Goal: Task Accomplishment & Management: Use online tool/utility

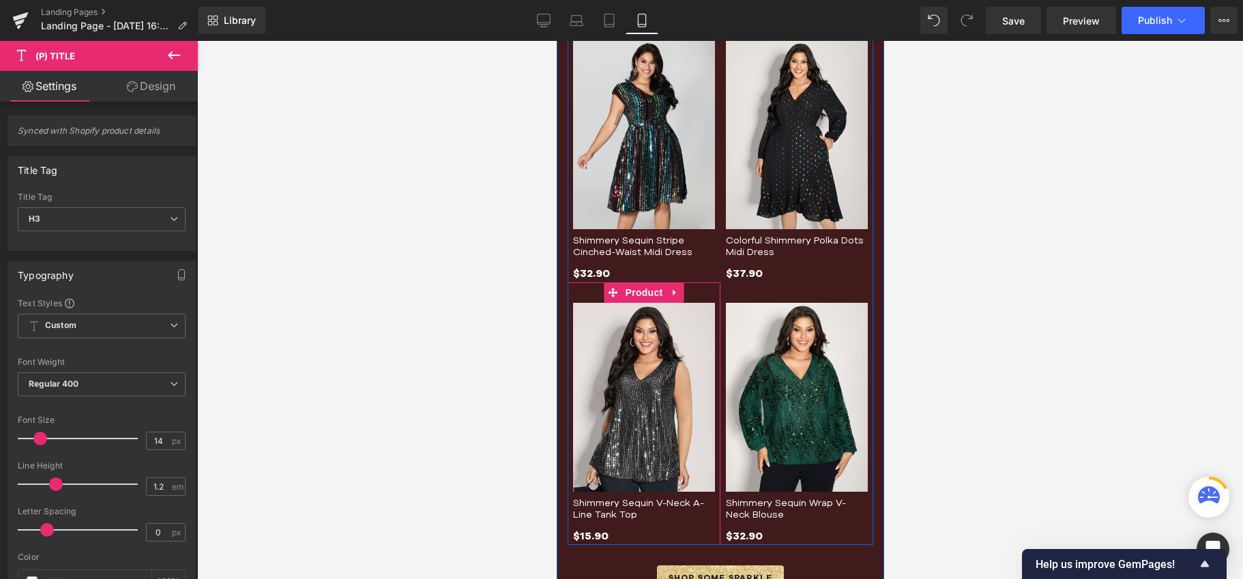
scroll to position [495, 0]
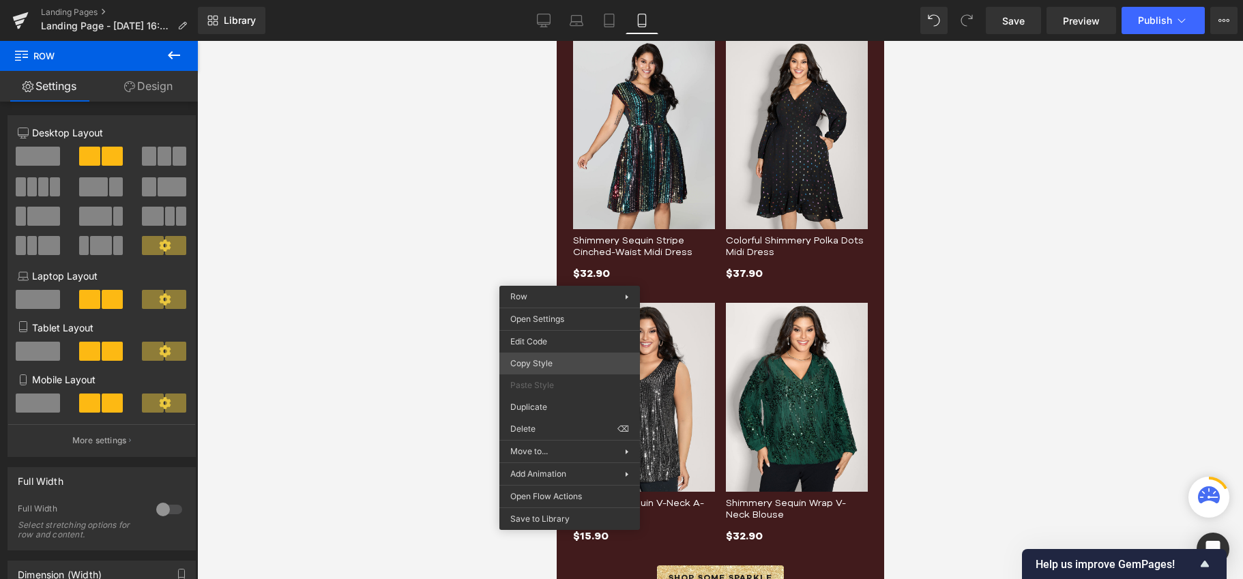
click at [553, 359] on div "(P) Title You are previewing how the will restyle your page. You can not edit E…" at bounding box center [621, 301] width 1243 height 602
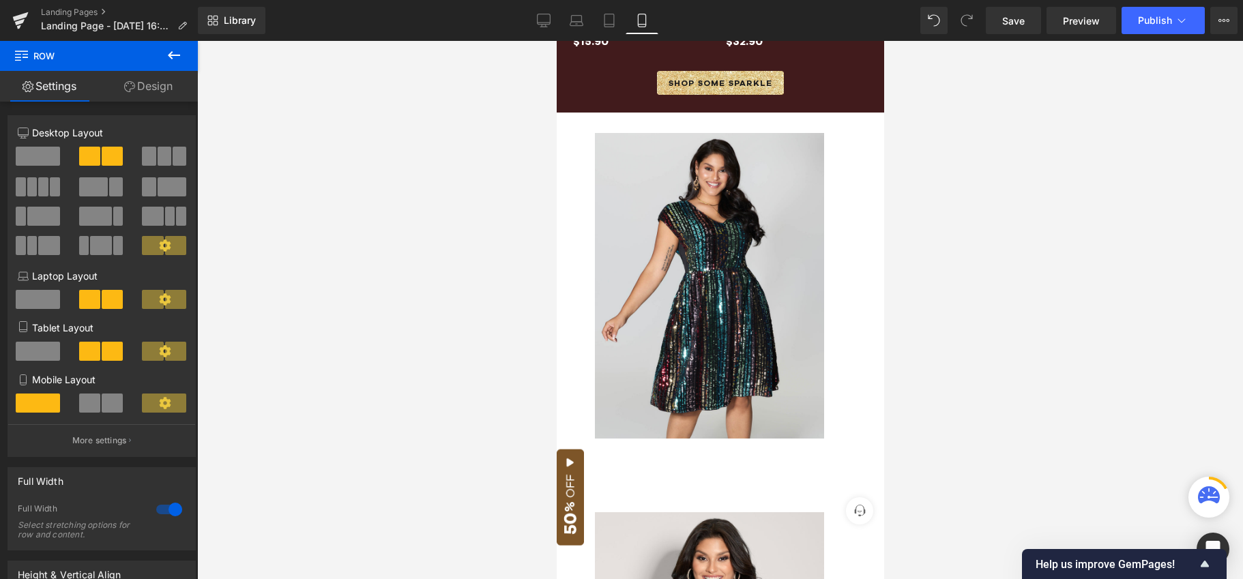
scroll to position [833, 0]
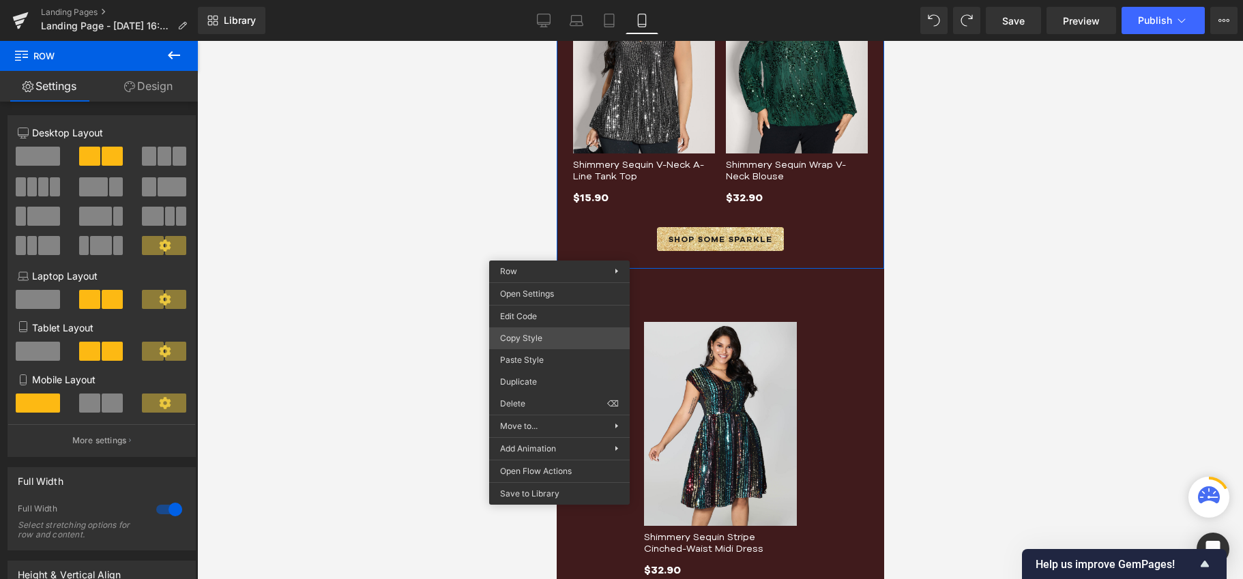
click at [530, 331] on div "(P) Title You are previewing how the will restyle your page. You can not edit E…" at bounding box center [621, 301] width 1243 height 602
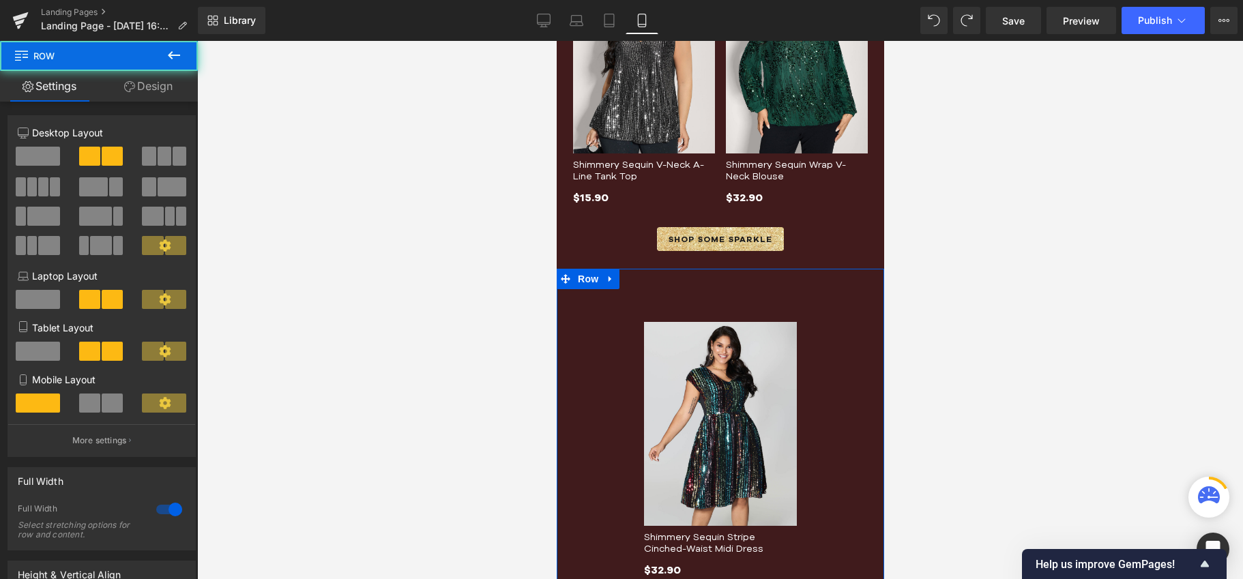
click at [544, 432] on div "(P) Title You are previewing how the will restyle your page. You can not edit E…" at bounding box center [621, 301] width 1243 height 602
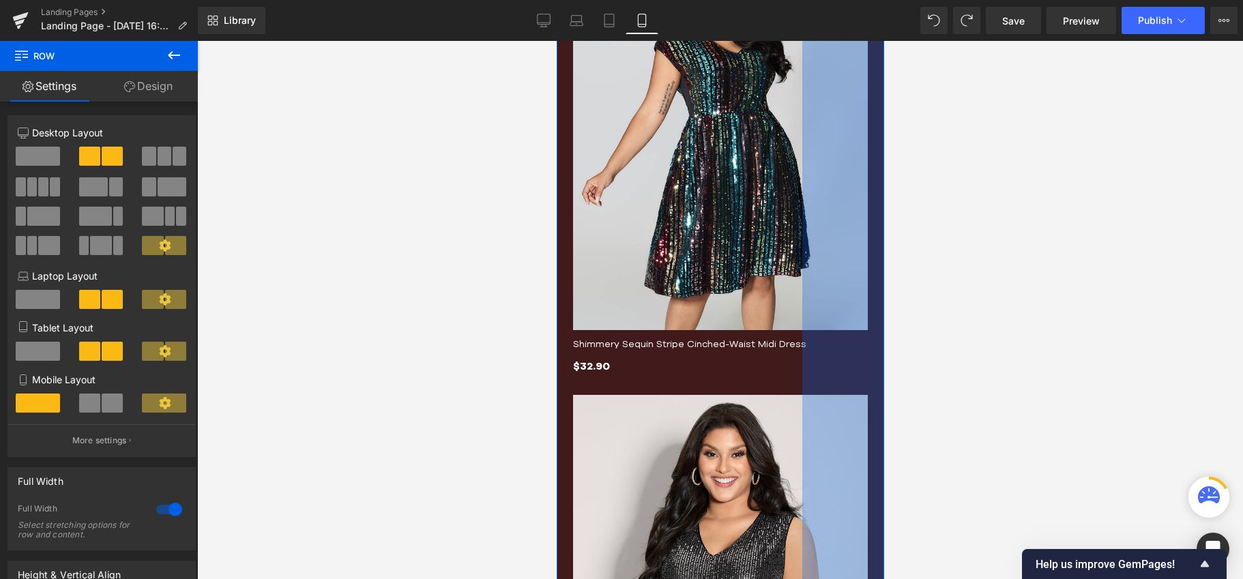
scroll to position [1292, 0]
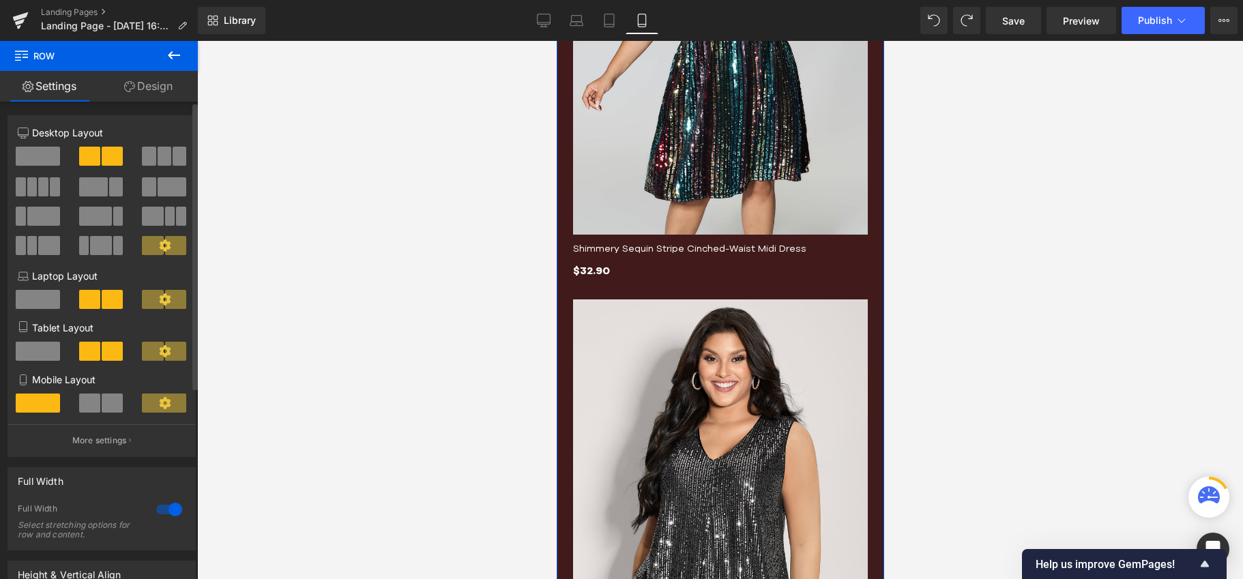
click at [90, 409] on span at bounding box center [89, 403] width 21 height 19
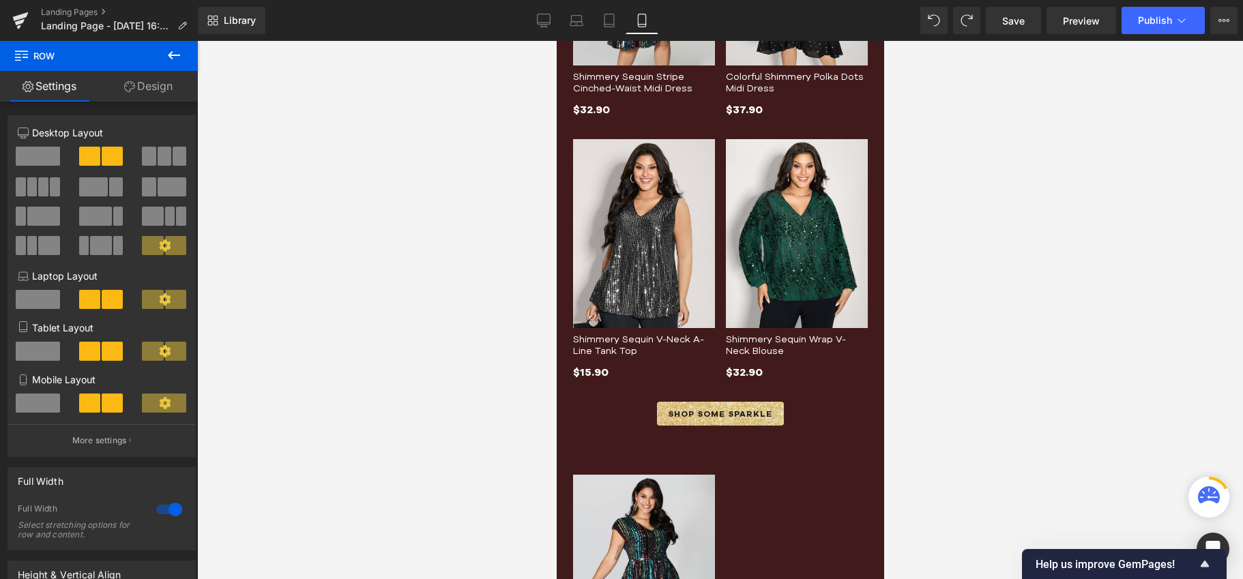
scroll to position [651, 0]
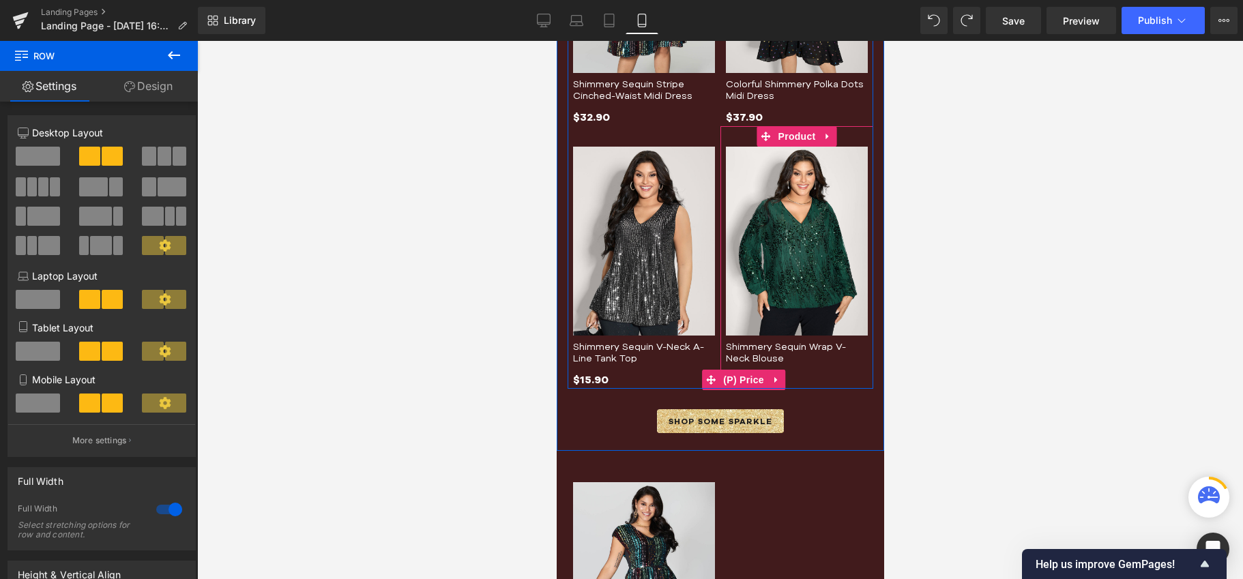
click at [818, 374] on div "$32.90 $32.90" at bounding box center [796, 380] width 142 height 18
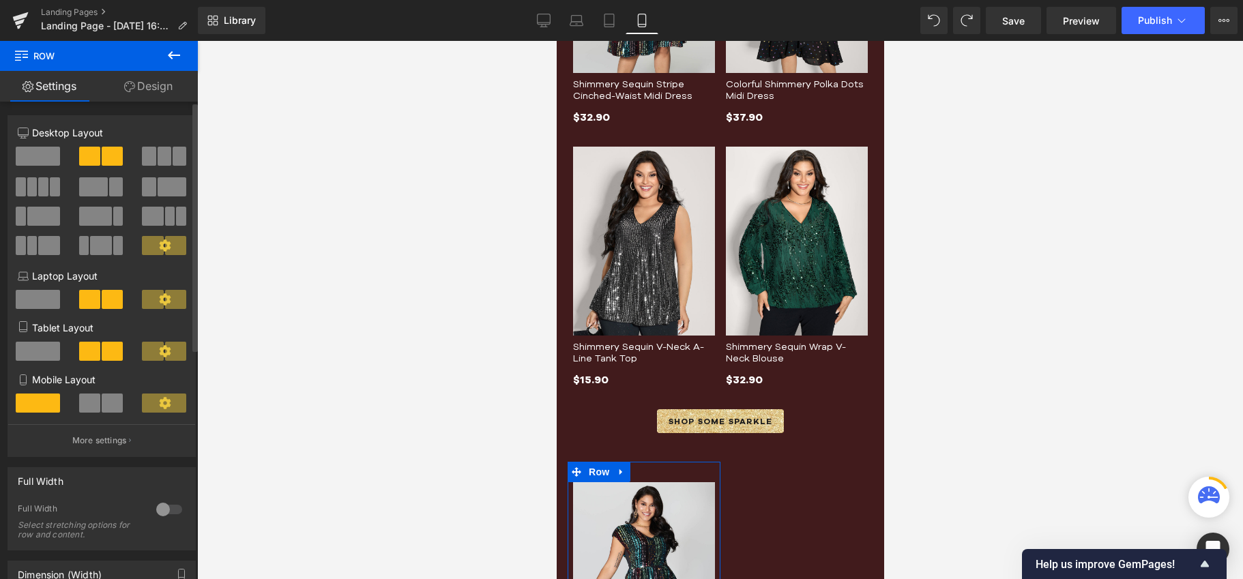
click at [108, 400] on span at bounding box center [112, 403] width 21 height 19
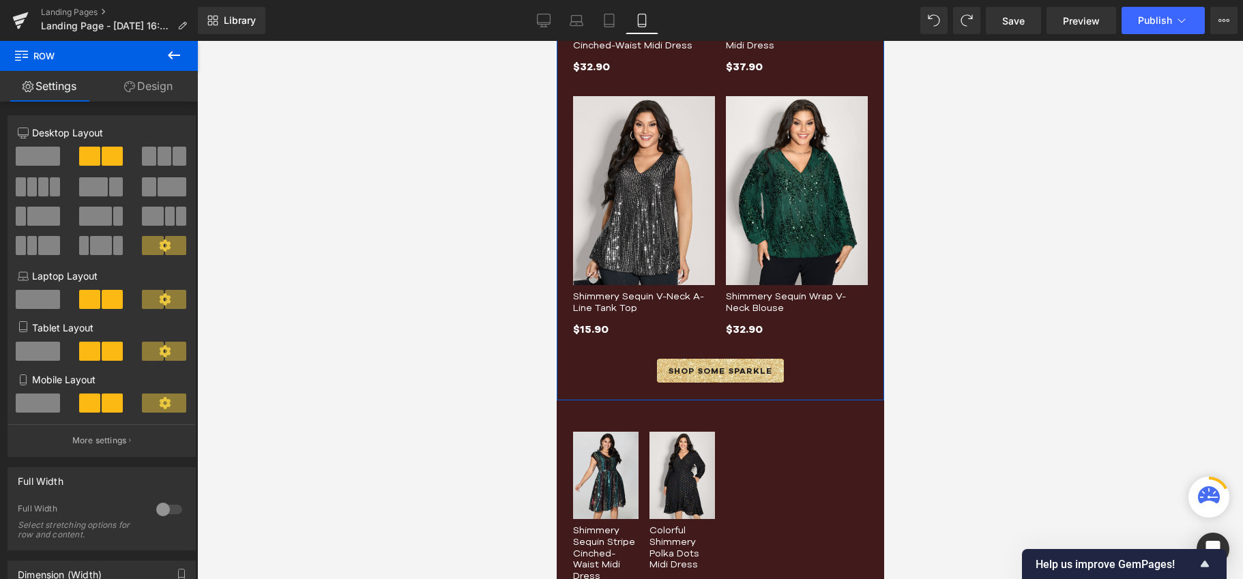
scroll to position [829, 0]
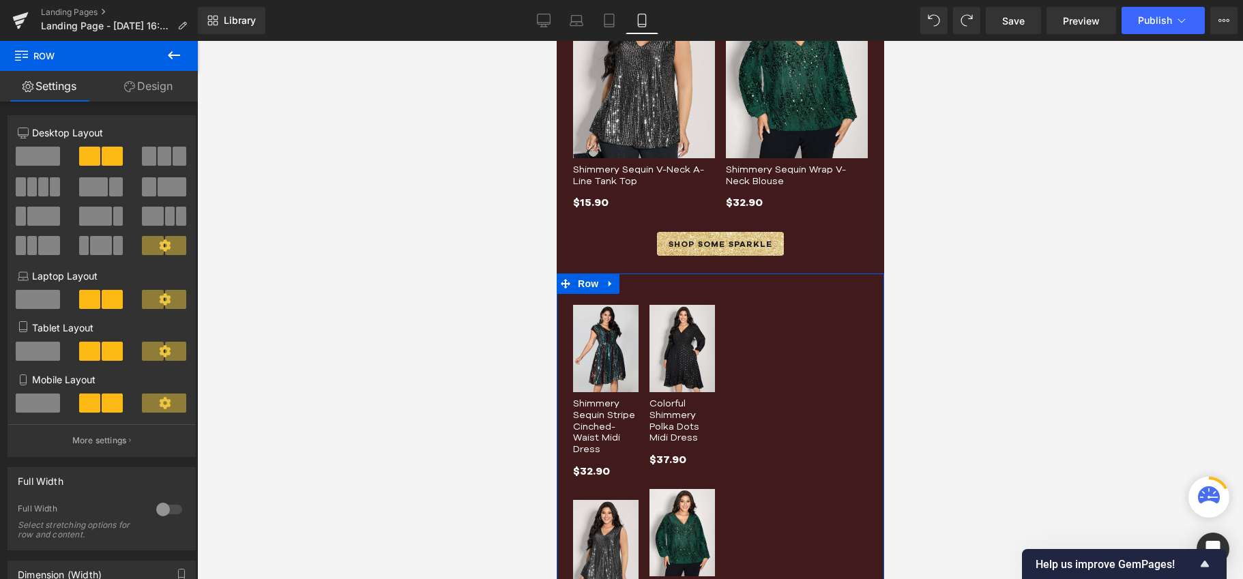
click at [43, 404] on span at bounding box center [38, 403] width 44 height 19
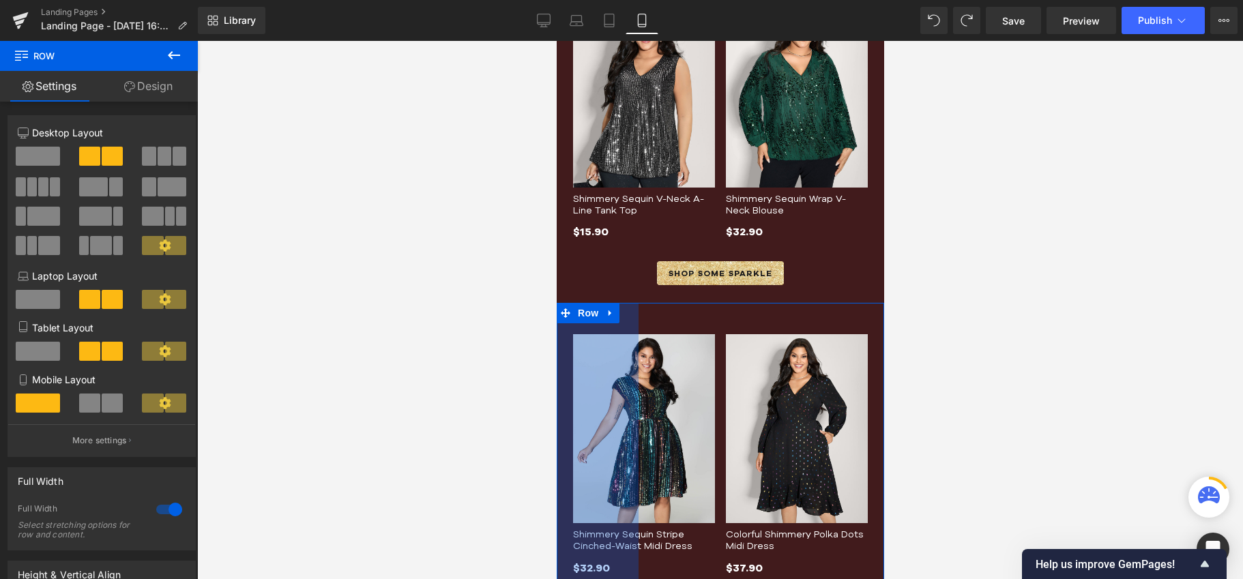
scroll to position [783, 0]
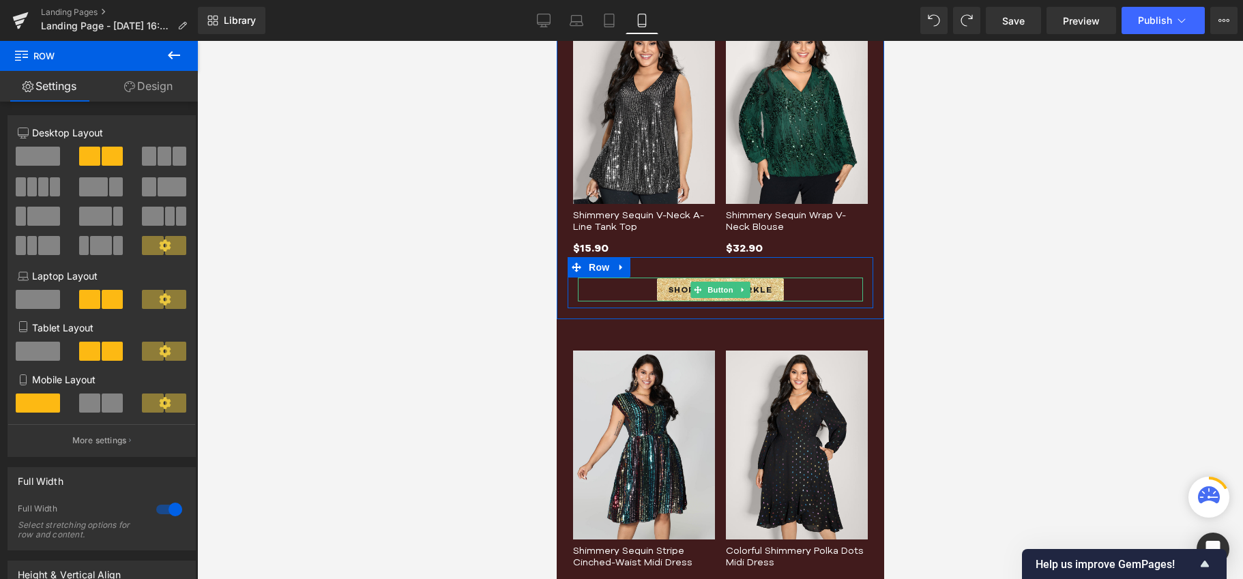
click at [579, 284] on div at bounding box center [578, 290] width 3 height 24
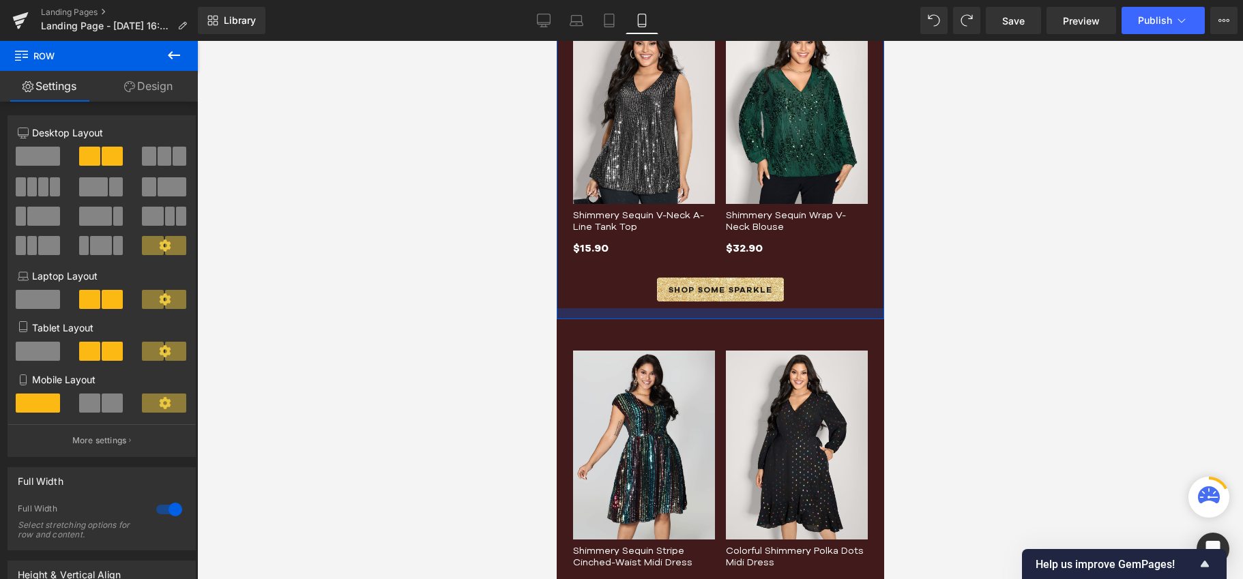
click at [567, 312] on div at bounding box center [719, 313] width 327 height 11
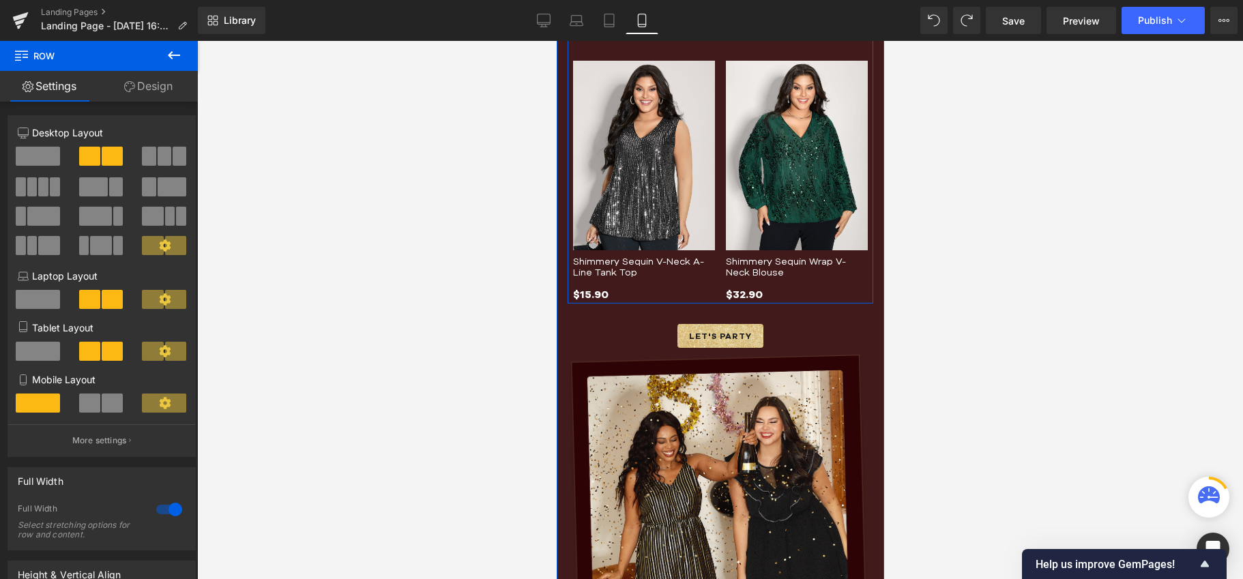
scroll to position [1595, 0]
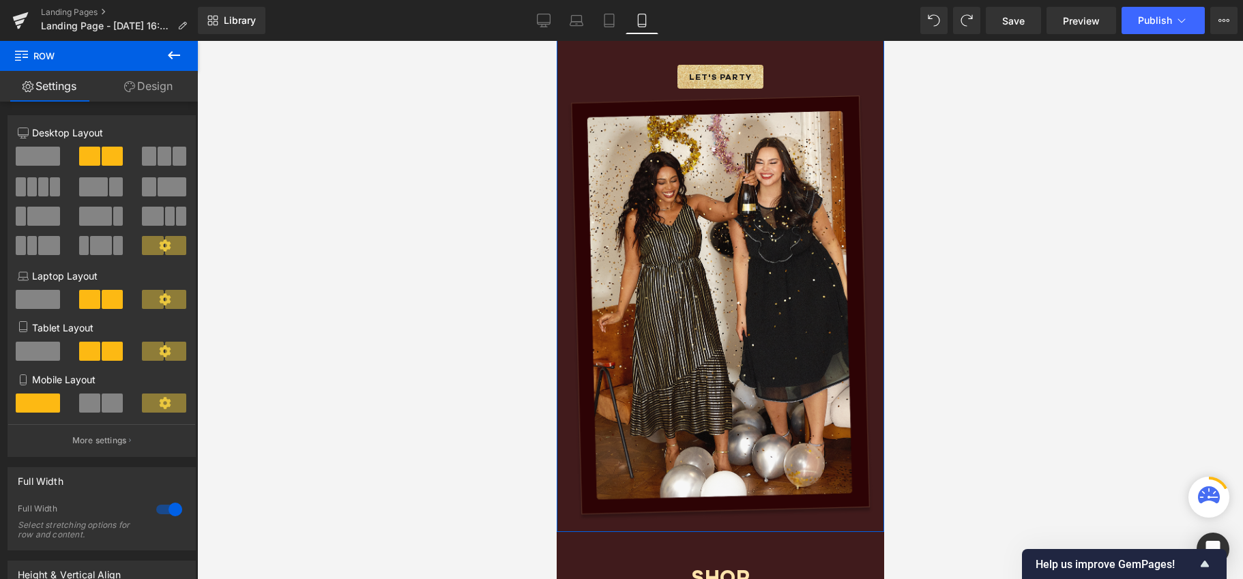
click at [824, 346] on div "120px" at bounding box center [842, 20] width 82 height 1024
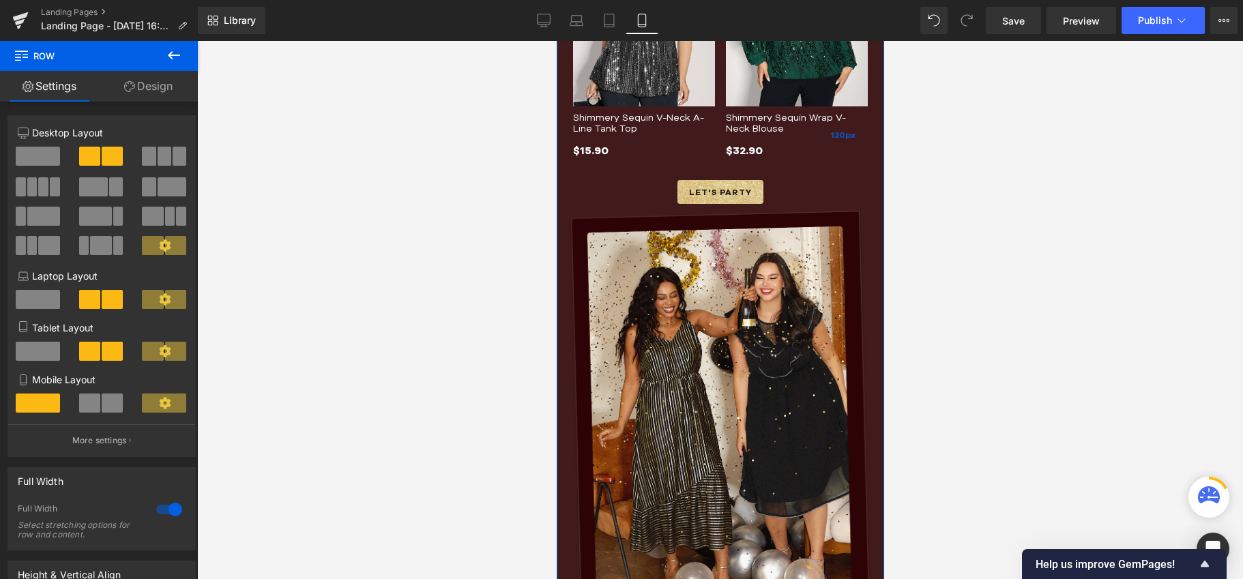
scroll to position [1465, 0]
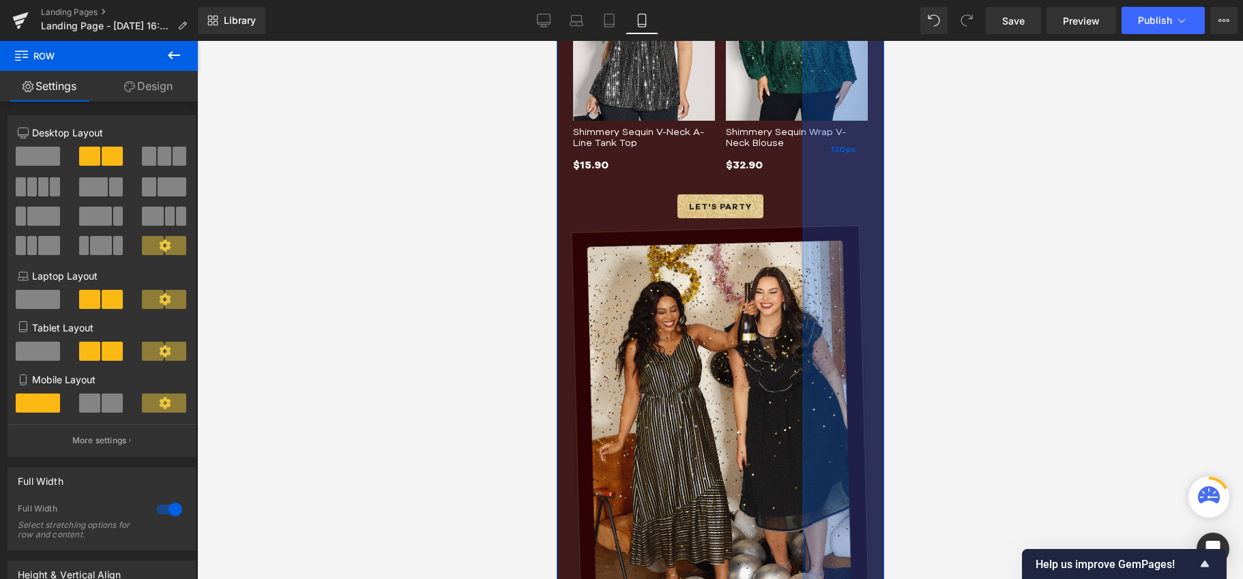
click at [857, 196] on div "120px" at bounding box center [842, 149] width 82 height 1024
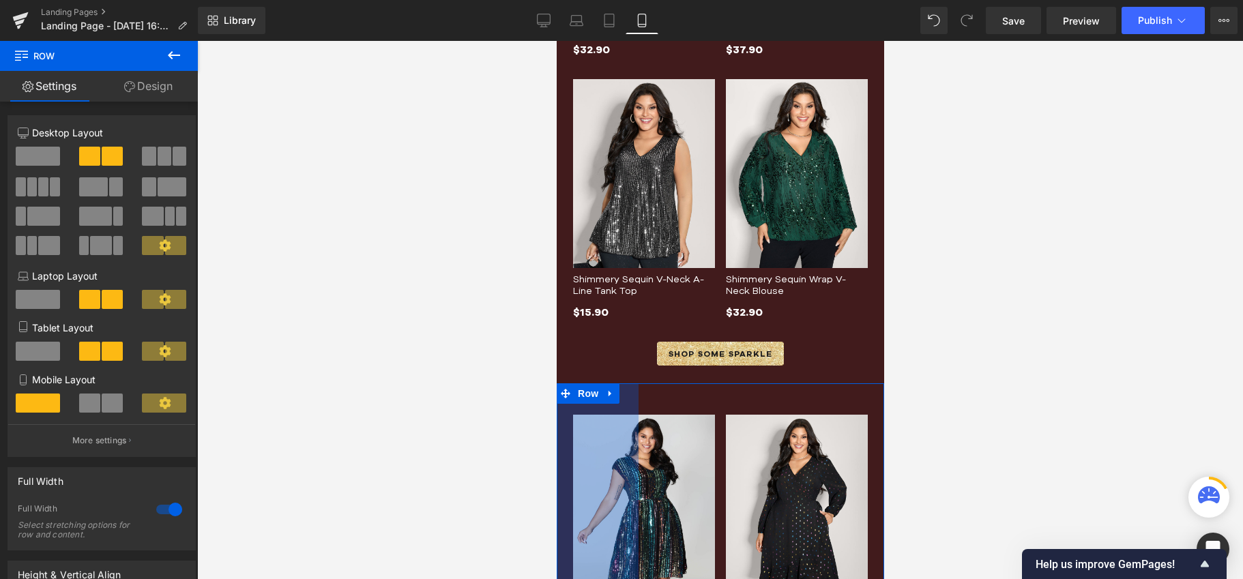
scroll to position [705, 0]
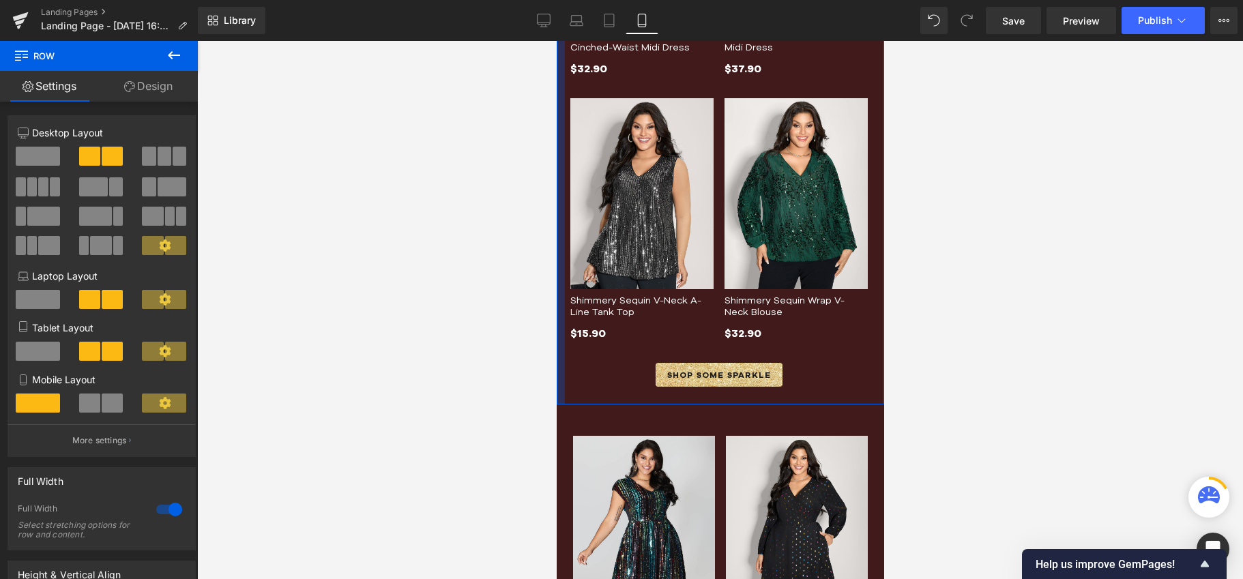
drag, startPoint x: 561, startPoint y: 300, endPoint x: 538, endPoint y: 303, distance: 22.7
drag, startPoint x: 132, startPoint y: 87, endPoint x: 66, endPoint y: 118, distance: 72.9
click at [132, 87] on icon at bounding box center [129, 86] width 11 height 11
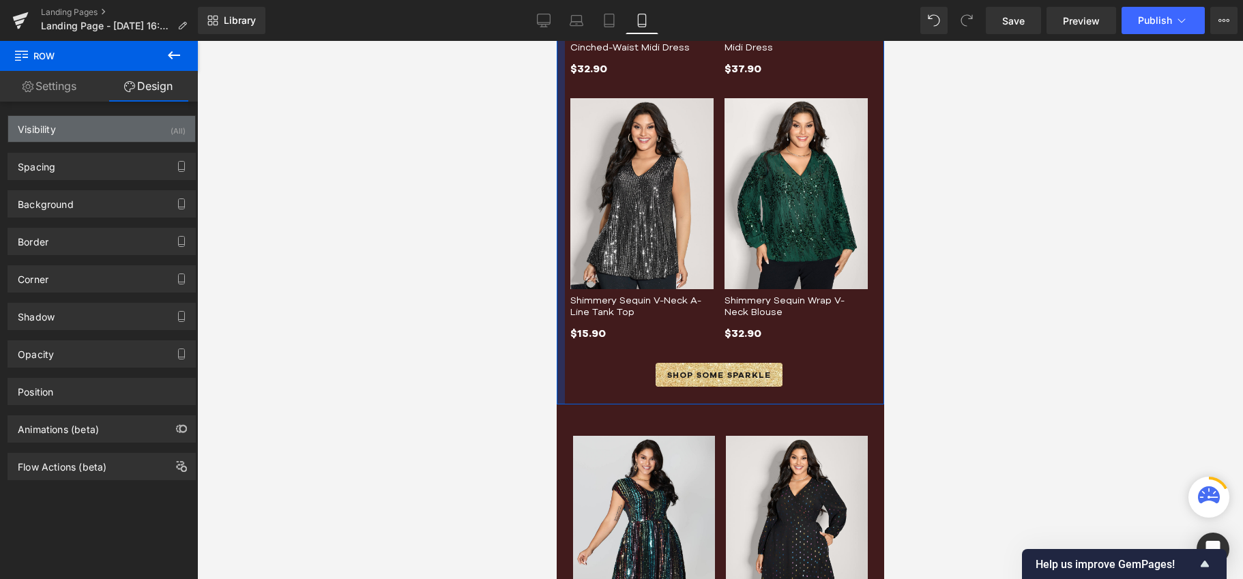
type input "0"
type input "16"
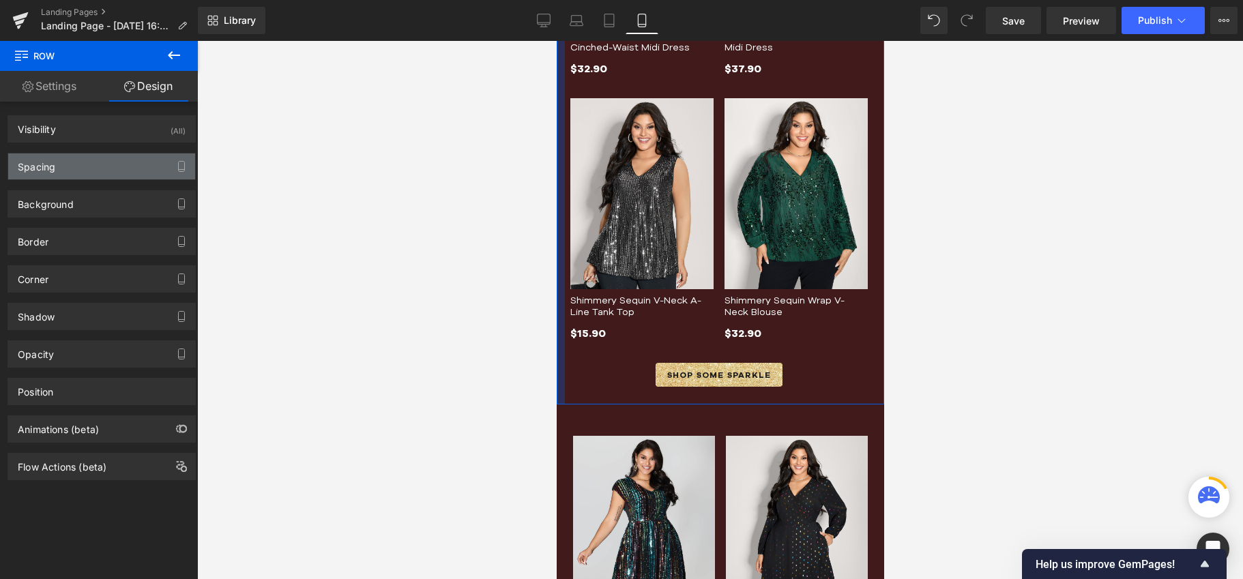
click at [86, 175] on div "Spacing" at bounding box center [101, 166] width 187 height 26
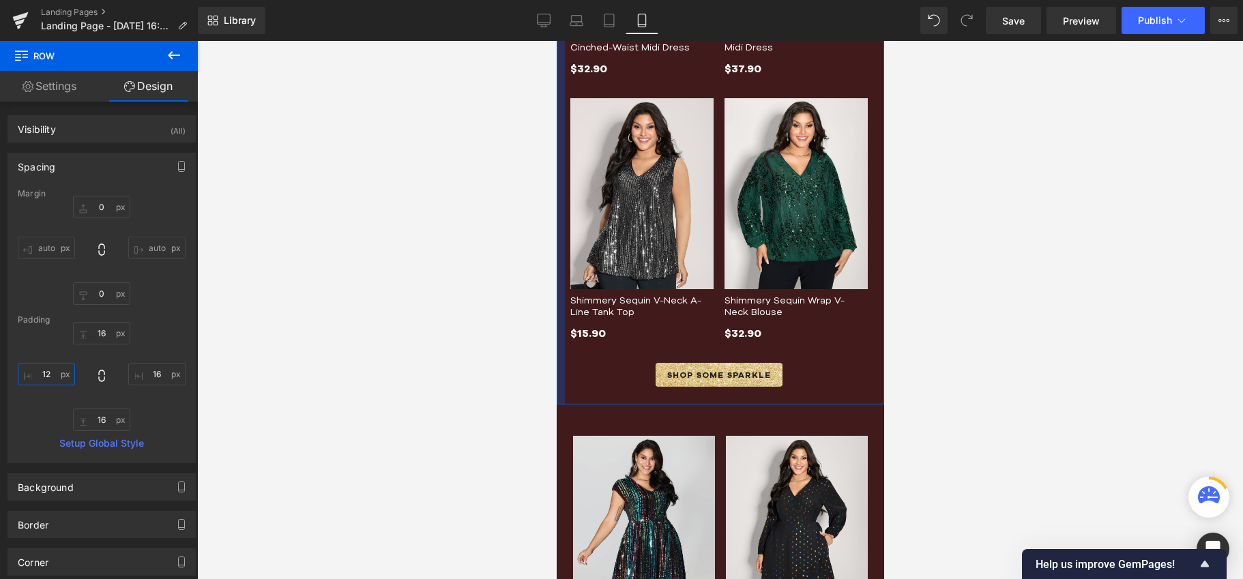
click at [51, 374] on input "12" at bounding box center [46, 374] width 57 height 23
type input "16"
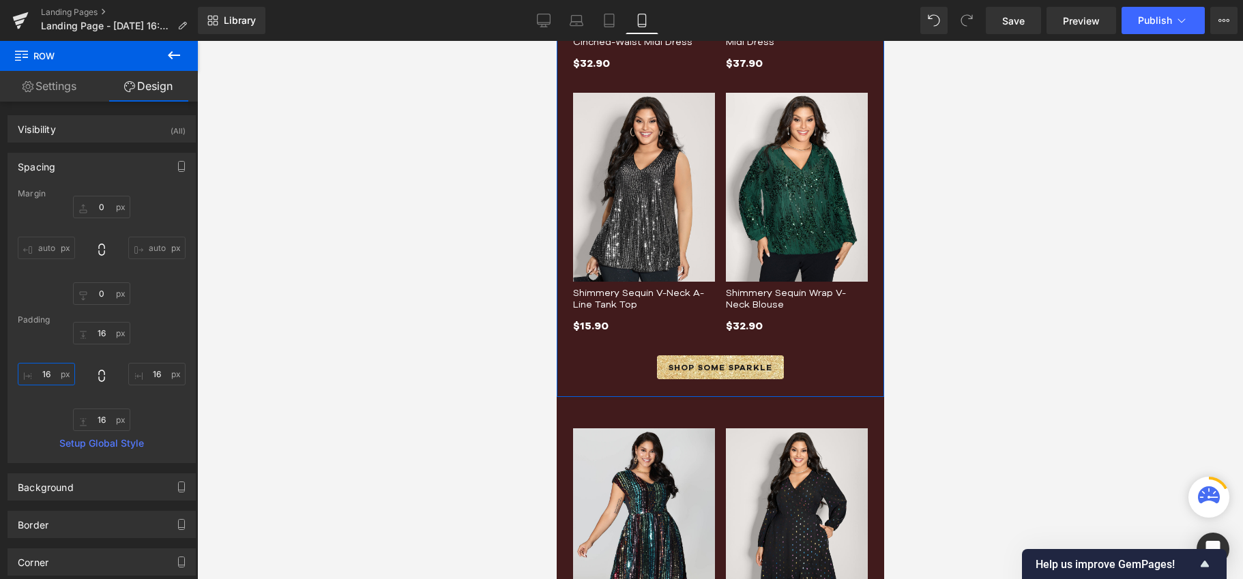
click at [554, 407] on div "(P) Title You are previewing how the will restyle your page. You can not edit E…" at bounding box center [621, 301] width 1243 height 602
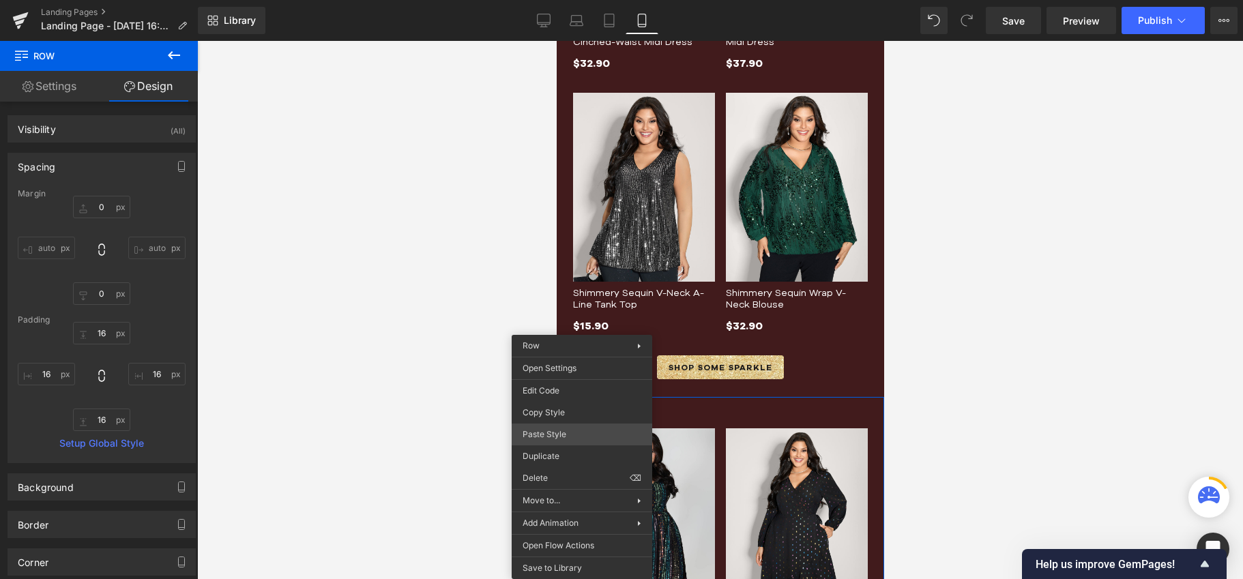
click at [546, 431] on div "(P) Title You are previewing how the will restyle your page. You can not edit E…" at bounding box center [621, 301] width 1243 height 602
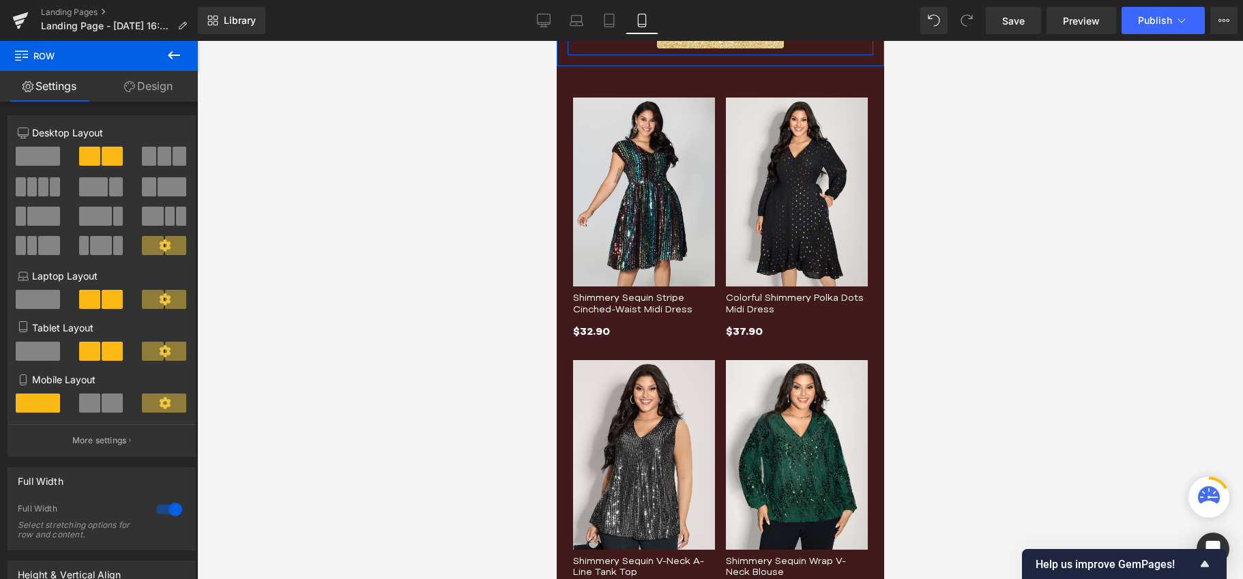
scroll to position [1041, 0]
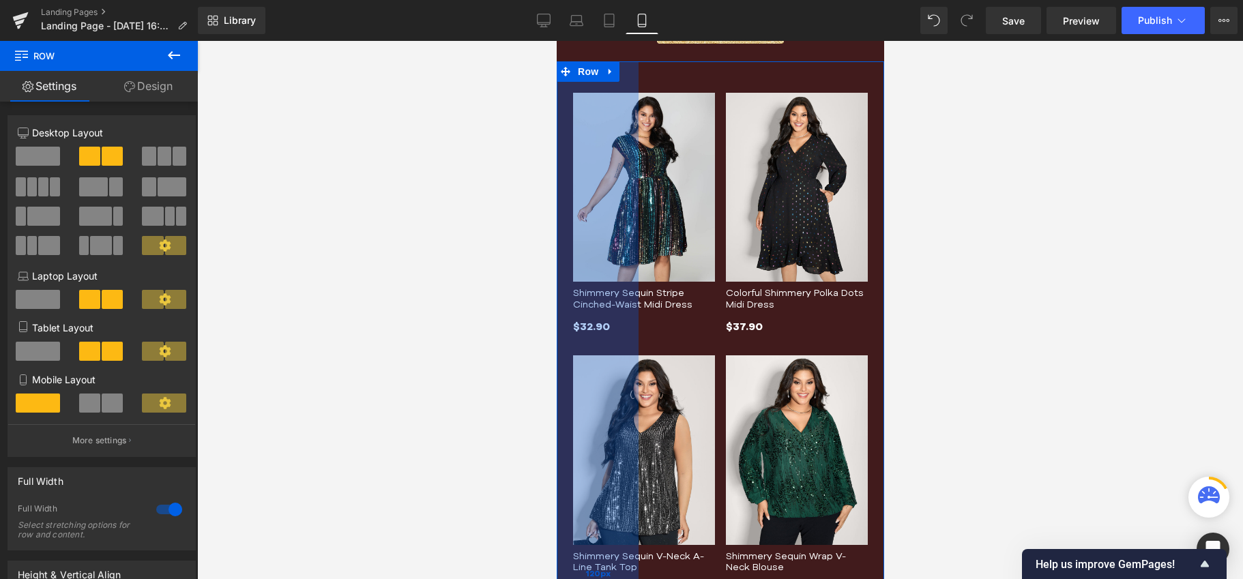
click at [572, 398] on div "120px" at bounding box center [597, 573] width 82 height 1024
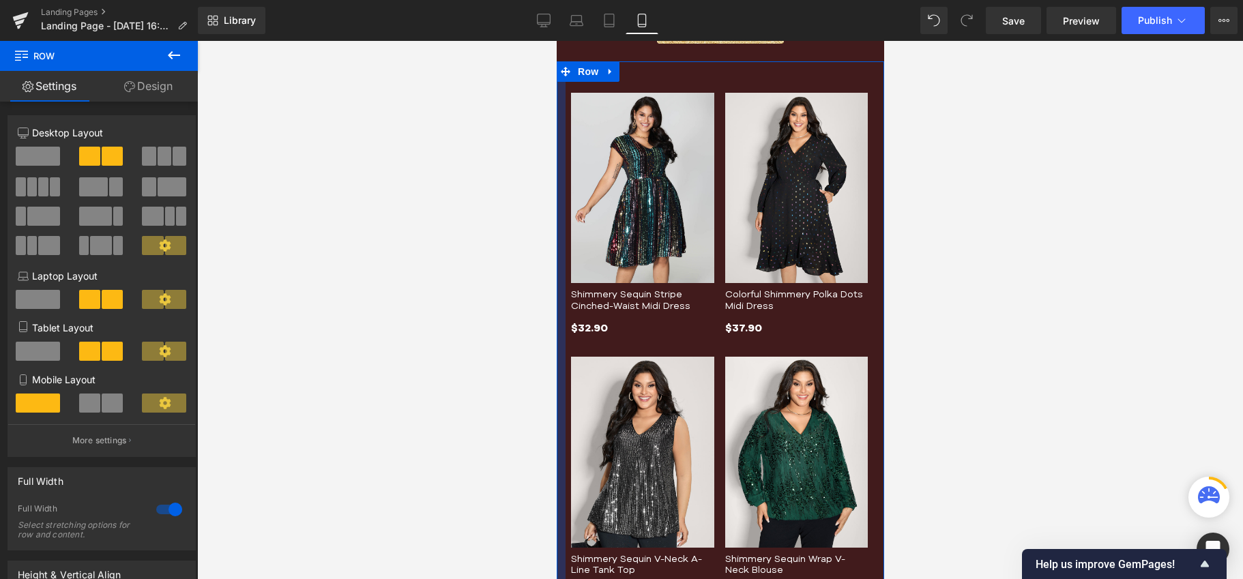
click at [622, 393] on div "Sale Off (P) Image Shimmery Sequin Stripe Cinched-Waist Midi Dress (P) Title $3…" at bounding box center [719, 576] width 327 height 1030
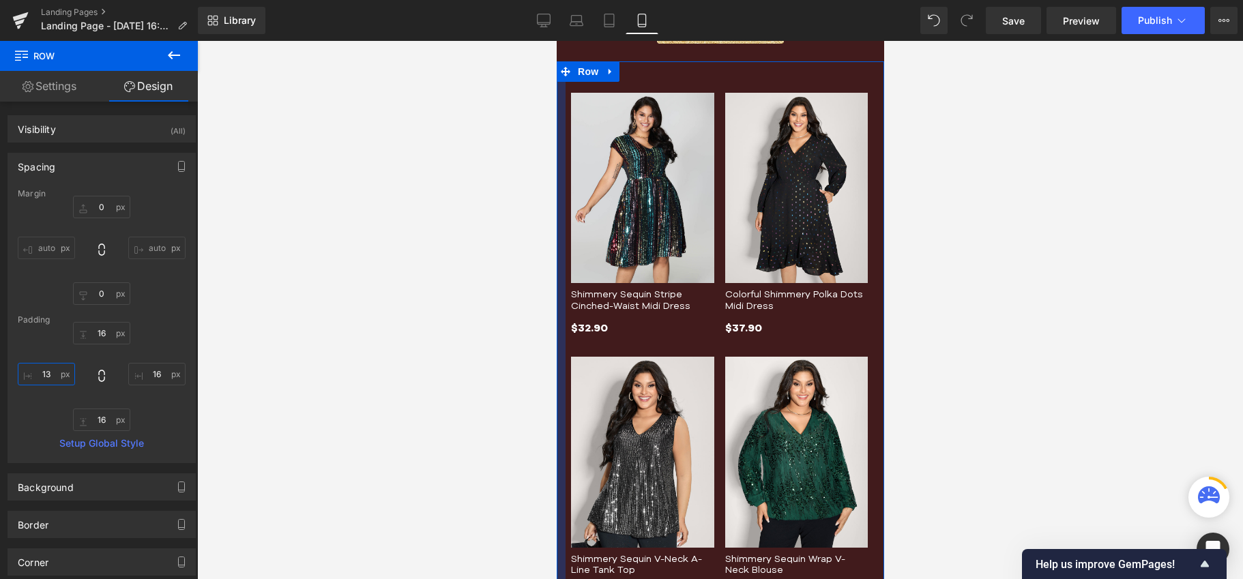
click at [54, 372] on input "13" at bounding box center [46, 374] width 57 height 23
type input "16"
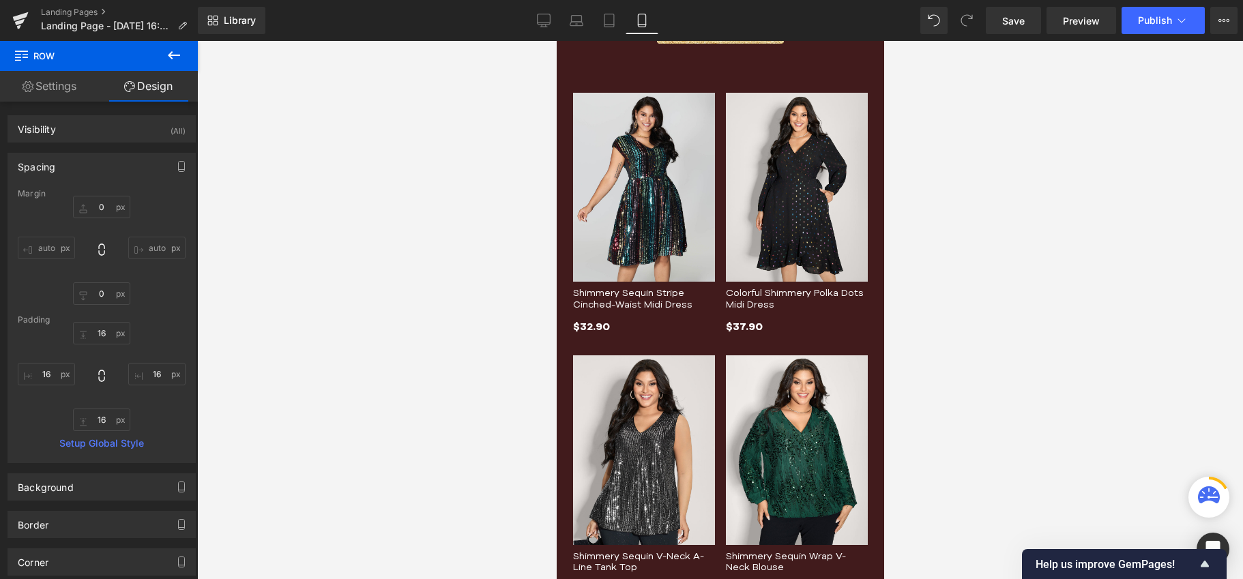
click at [679, 321] on div "$32.90 $32.90" at bounding box center [643, 327] width 142 height 18
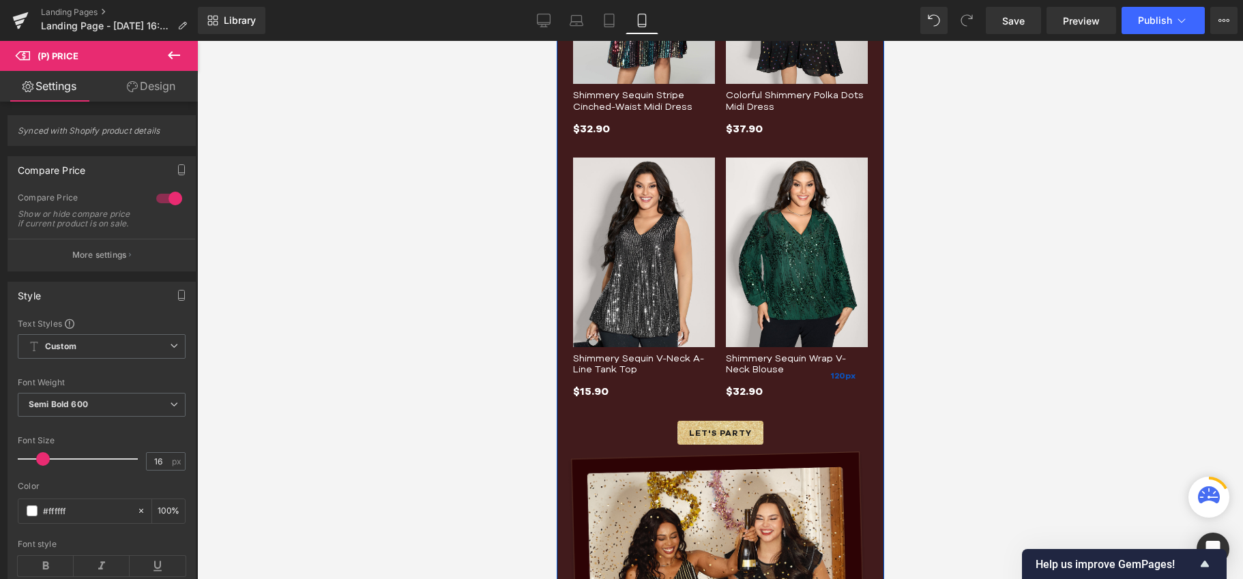
scroll to position [1459, 0]
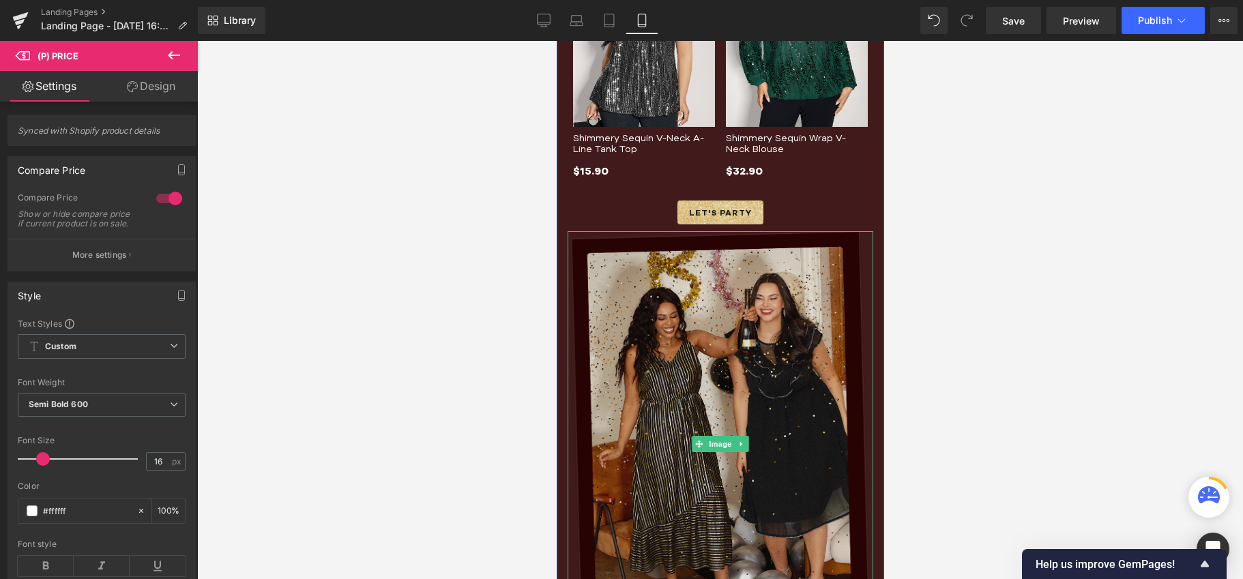
click at [771, 283] on img at bounding box center [720, 444] width 306 height 426
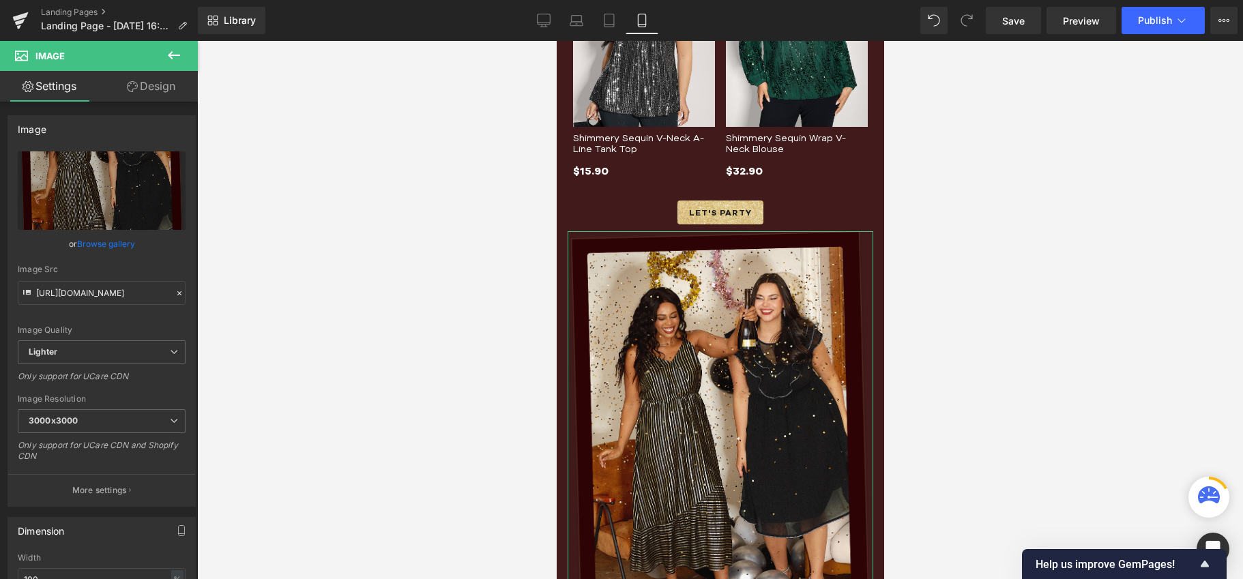
click at [150, 84] on link "Design" at bounding box center [151, 86] width 99 height 31
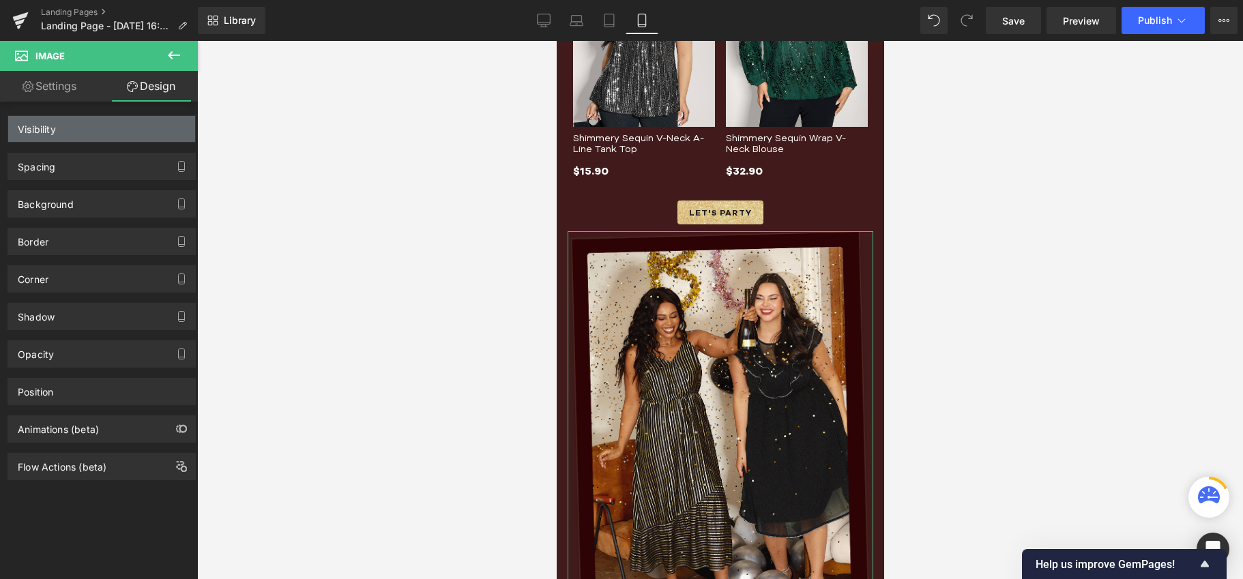
click at [109, 133] on div "Visibility" at bounding box center [101, 129] width 187 height 26
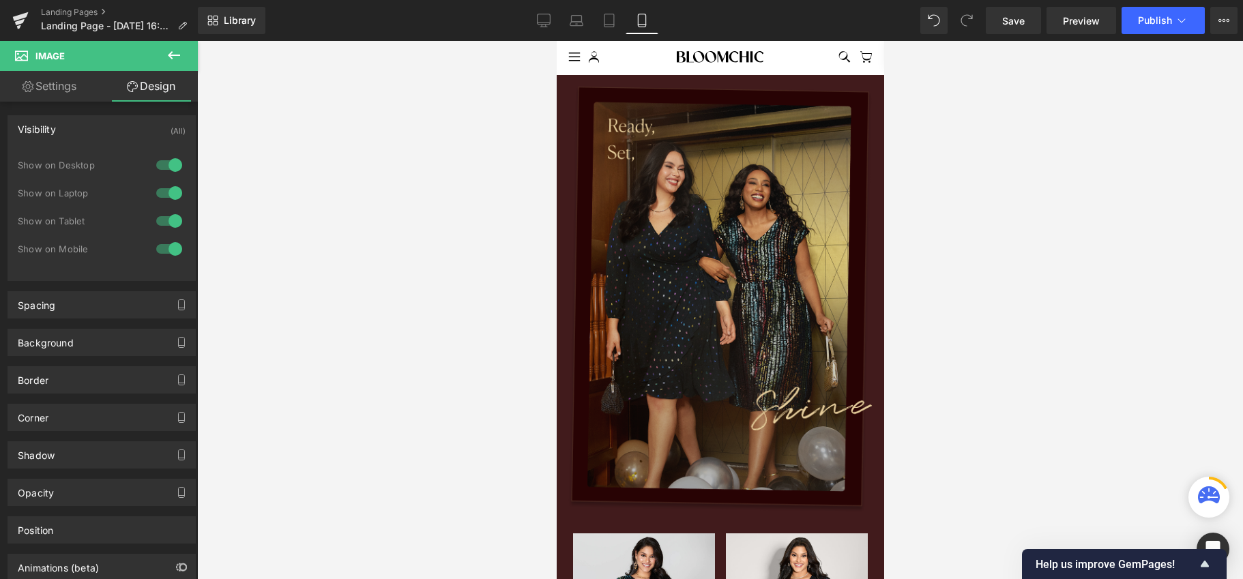
scroll to position [0, 0]
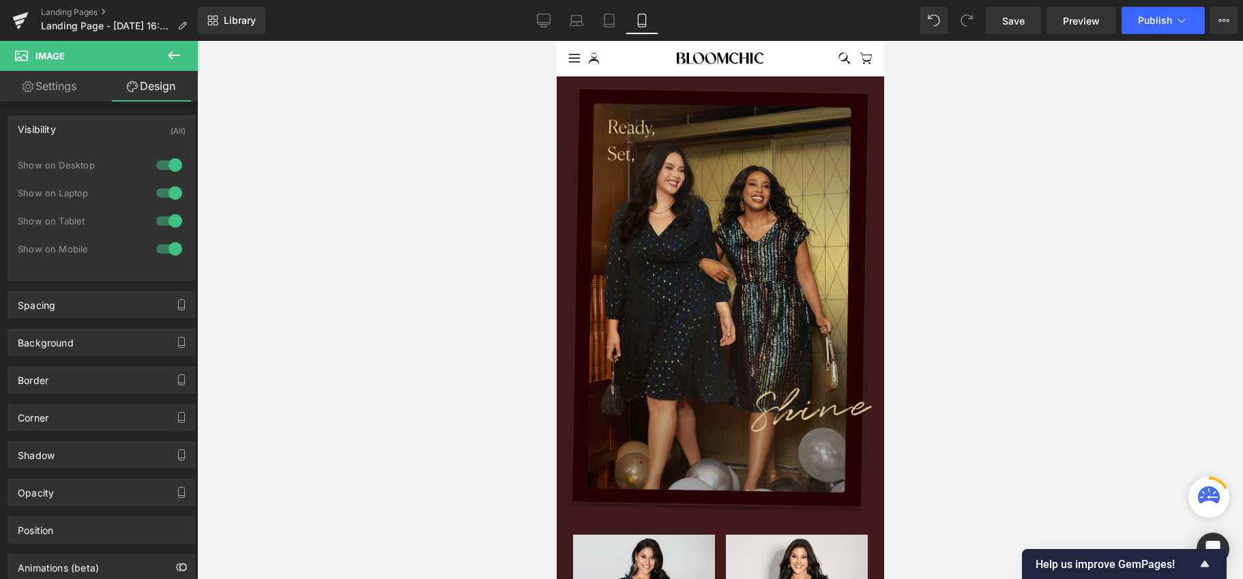
click at [666, 236] on img at bounding box center [720, 301] width 306 height 426
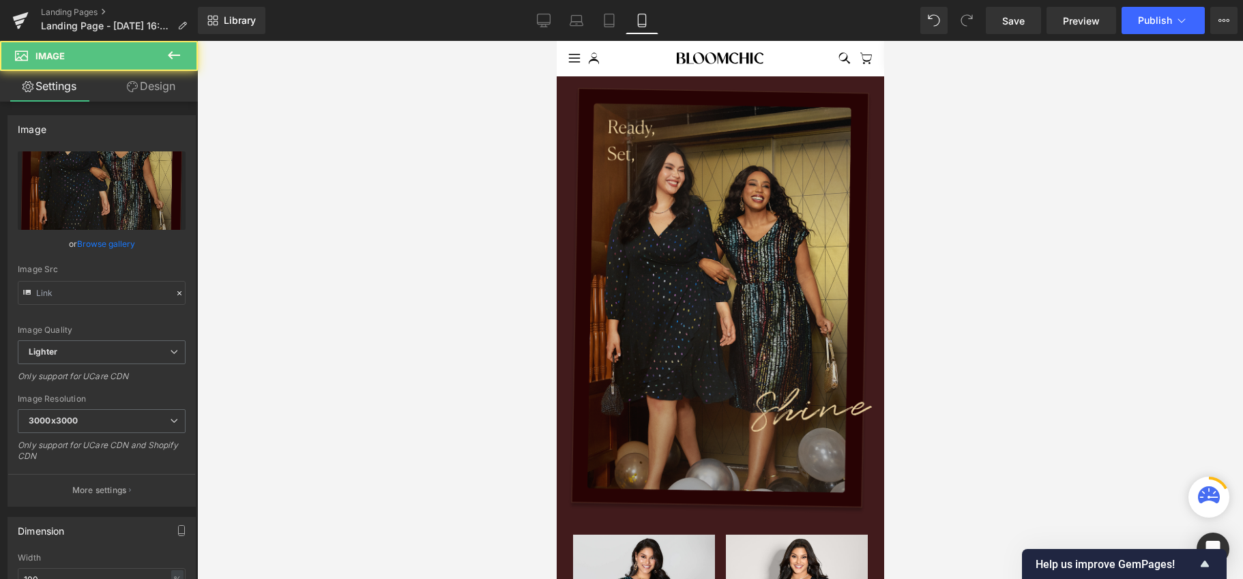
type input "[URL][DOMAIN_NAME]"
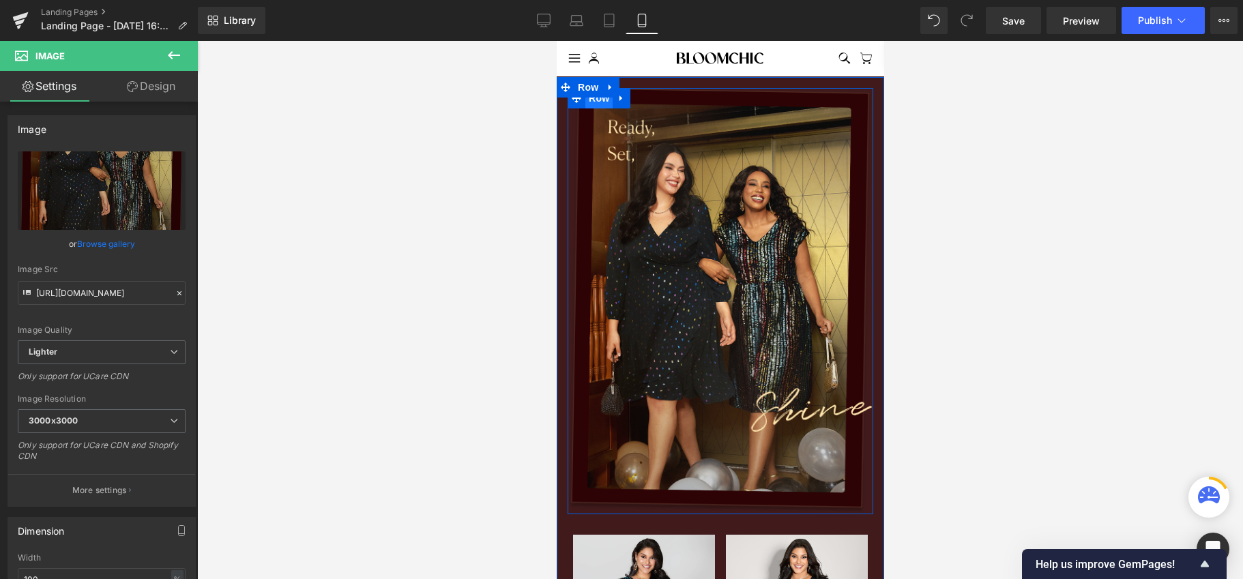
click at [597, 102] on span "Row" at bounding box center [597, 98] width 27 height 20
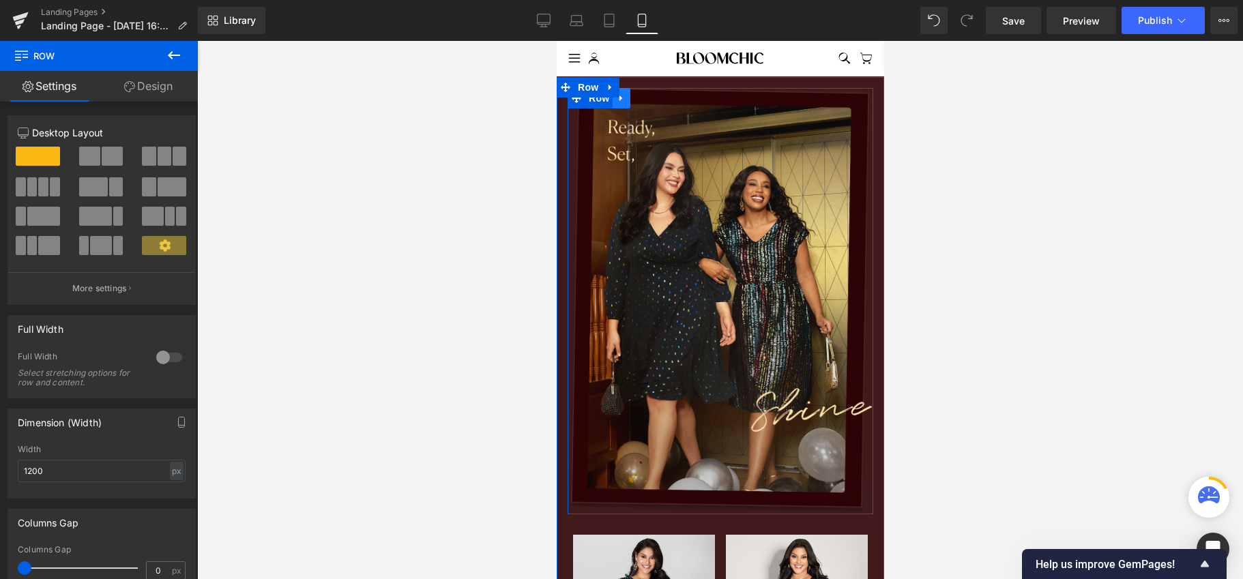
click at [618, 94] on div "Image Row" at bounding box center [720, 301] width 306 height 426
click at [617, 98] on icon at bounding box center [621, 98] width 10 height 10
click at [636, 97] on icon at bounding box center [639, 98] width 10 height 10
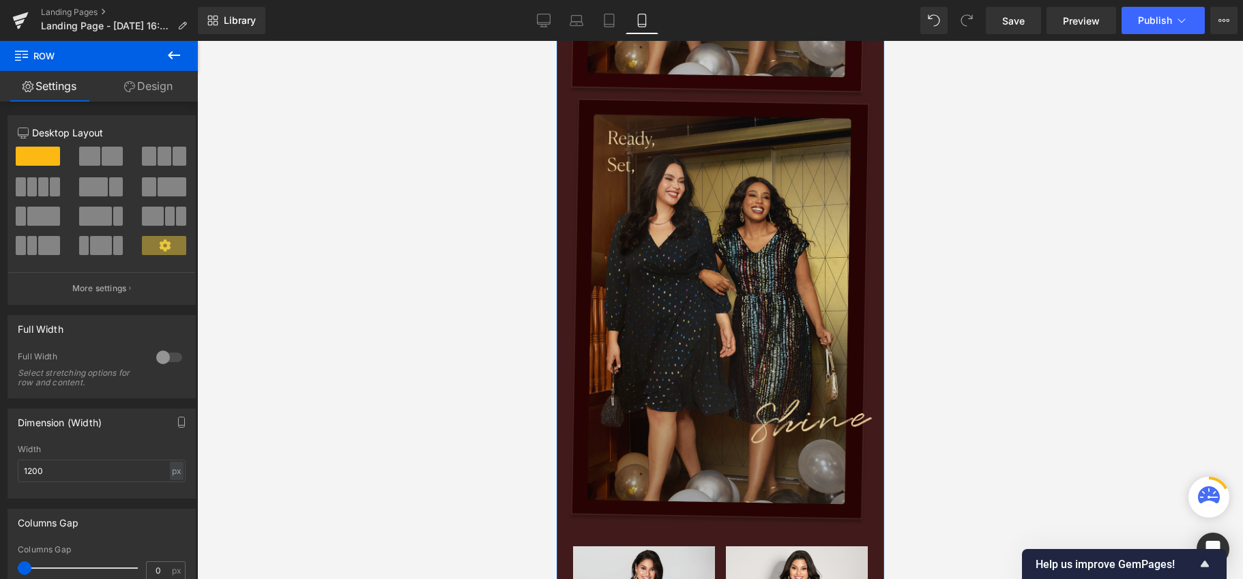
scroll to position [419, 0]
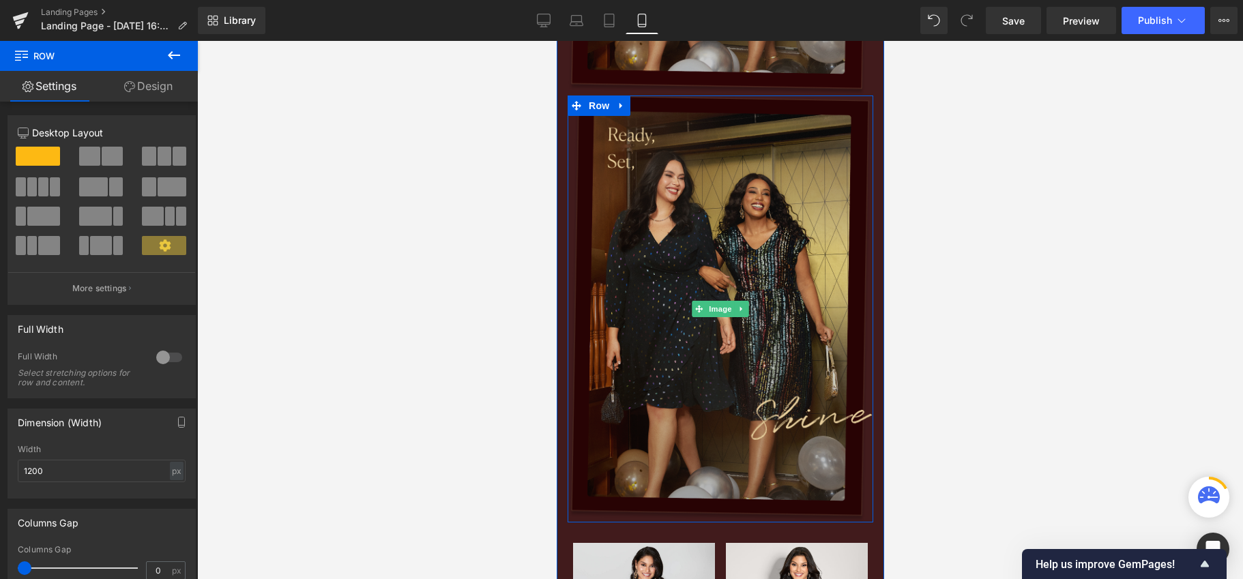
click at [780, 205] on img at bounding box center [720, 308] width 306 height 426
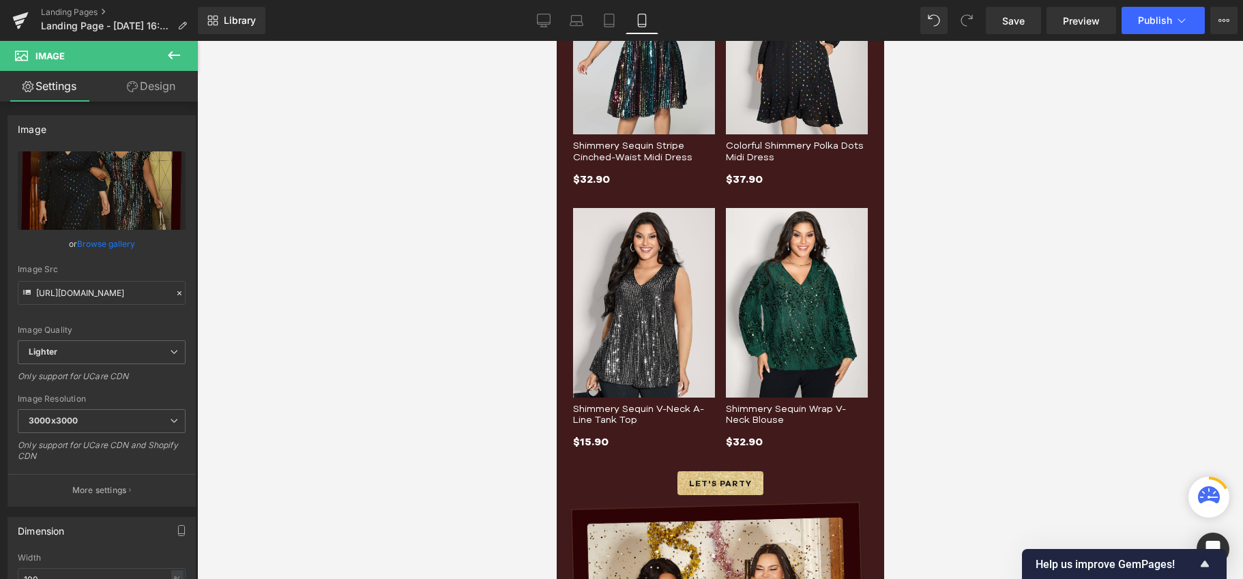
scroll to position [1451, 0]
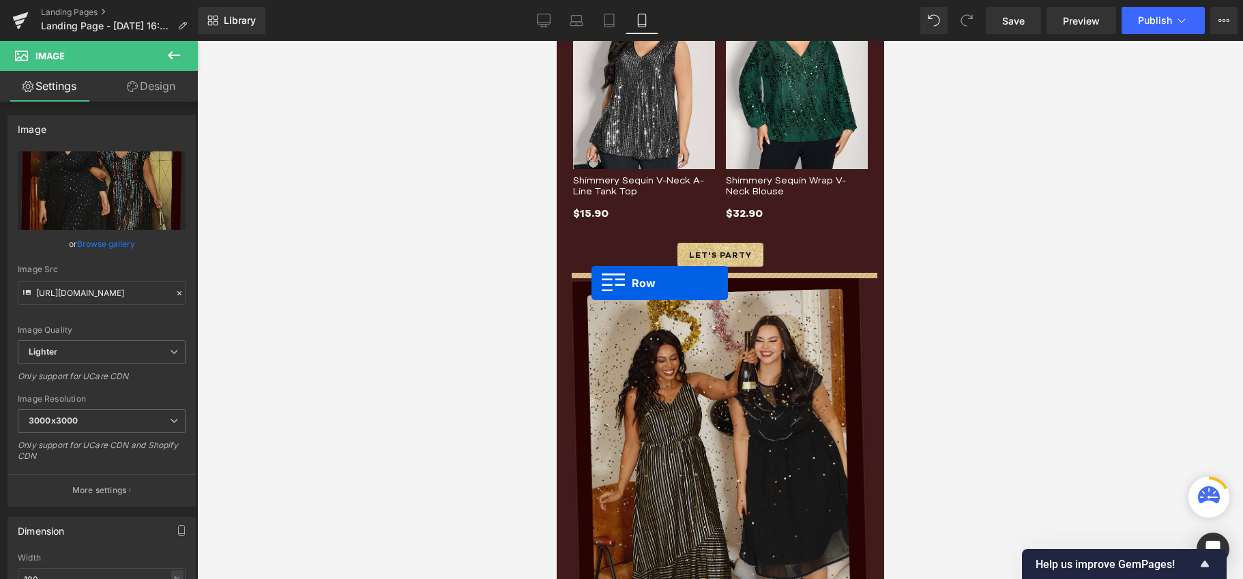
drag, startPoint x: 578, startPoint y: 105, endPoint x: 591, endPoint y: 283, distance: 178.4
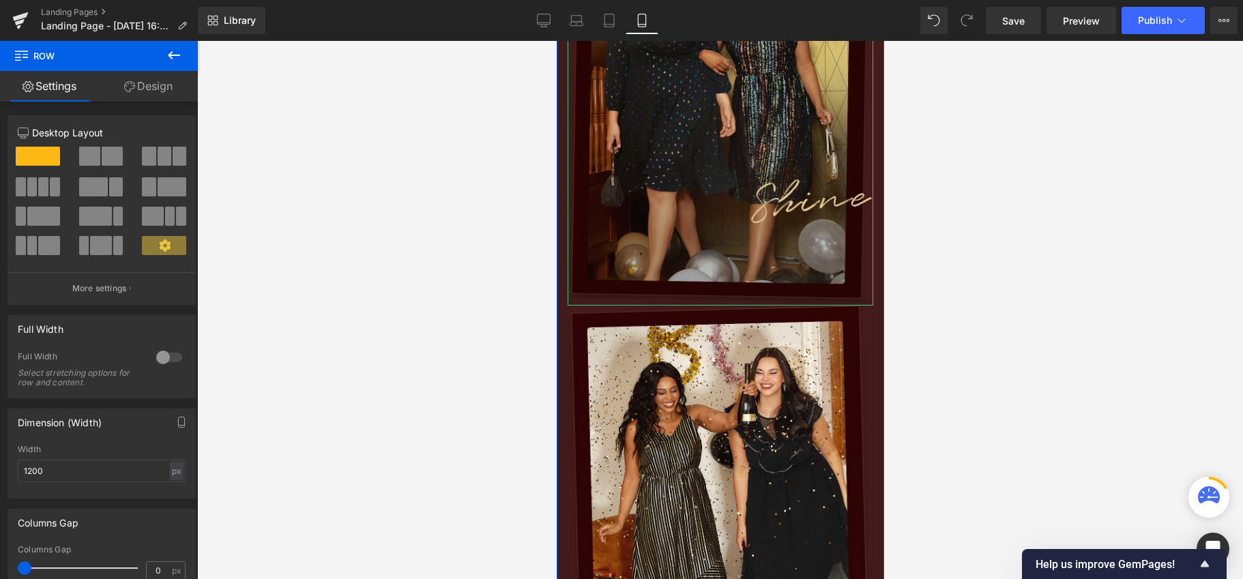
scroll to position [1906, 0]
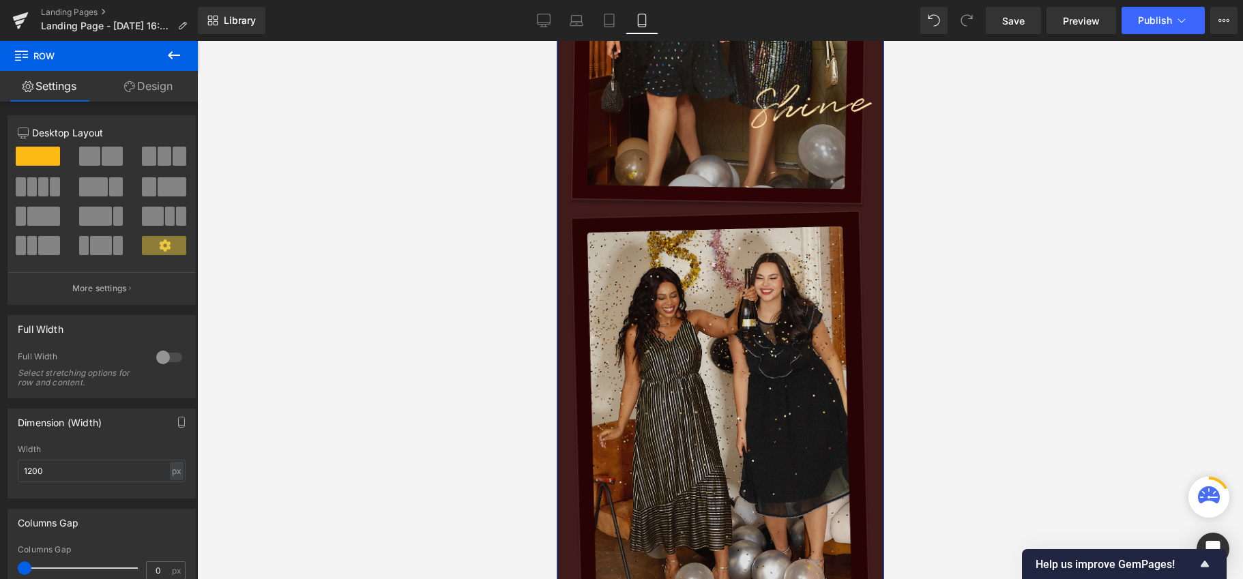
click at [662, 293] on img at bounding box center [720, 424] width 306 height 426
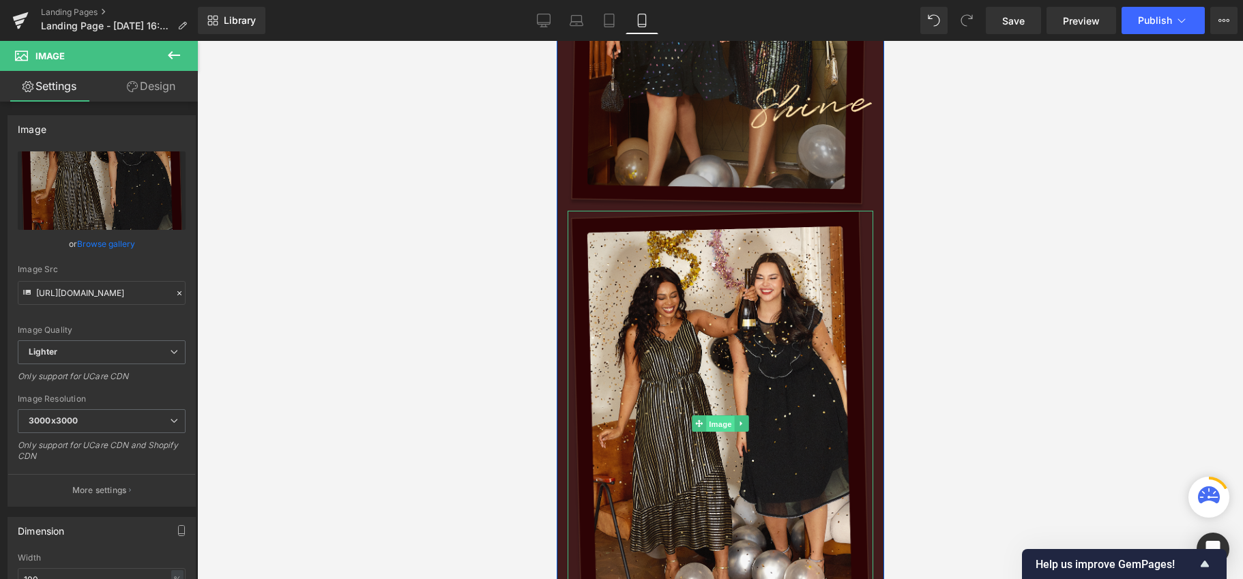
click at [732, 424] on span "Image" at bounding box center [719, 424] width 29 height 16
click at [741, 421] on icon at bounding box center [741, 423] width 8 height 8
click at [742, 423] on link at bounding box center [748, 423] width 14 height 16
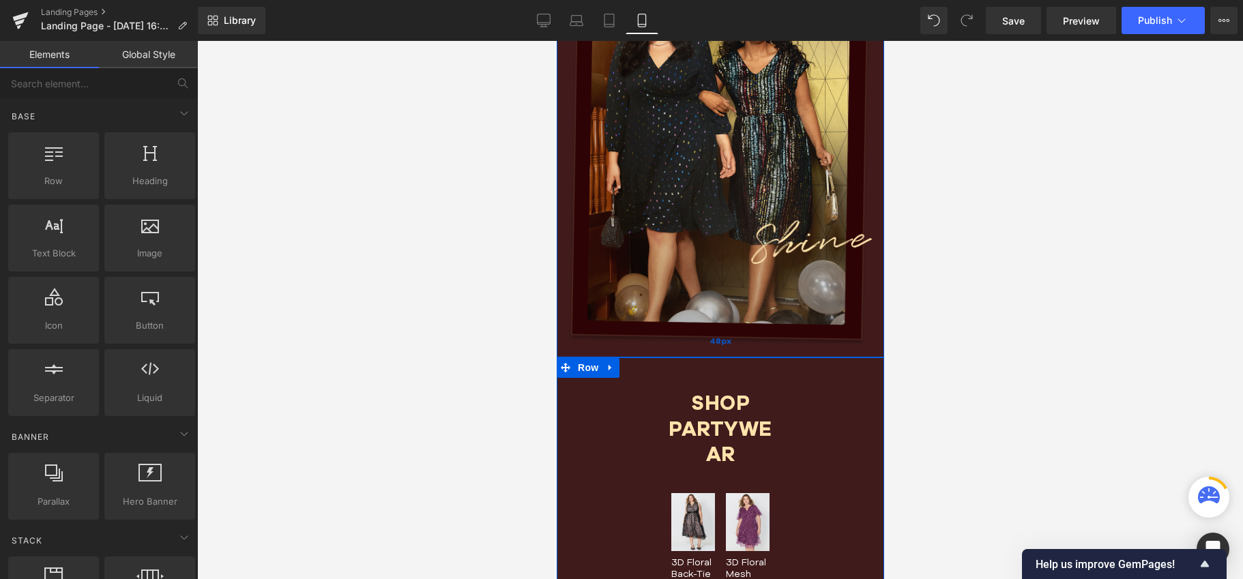
scroll to position [1690, 0]
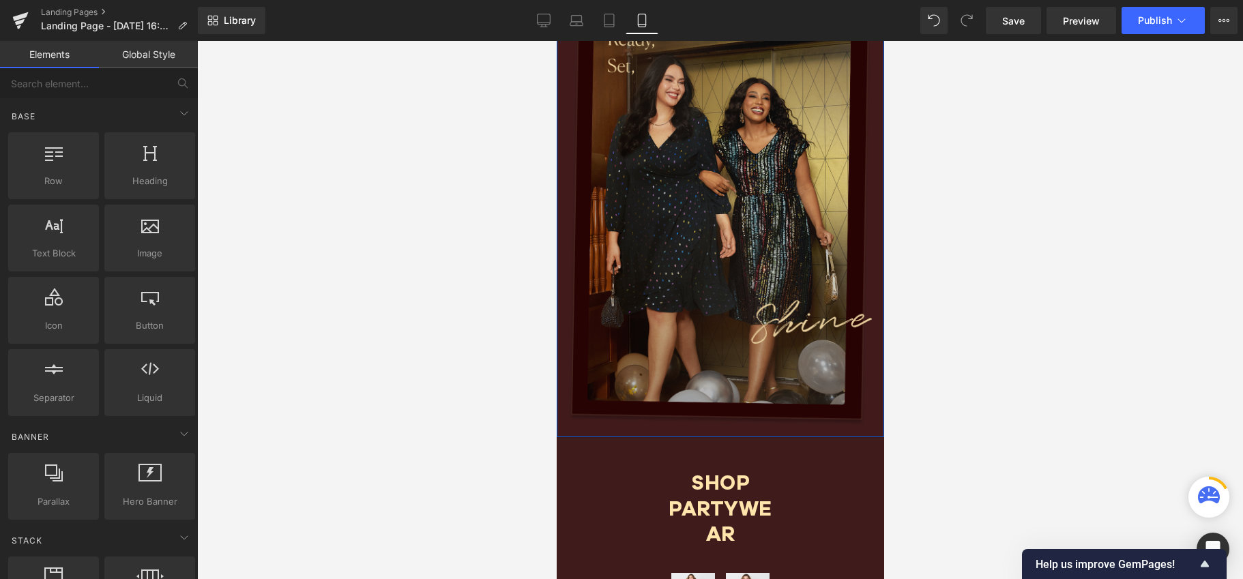
click at [695, 256] on img at bounding box center [720, 213] width 306 height 426
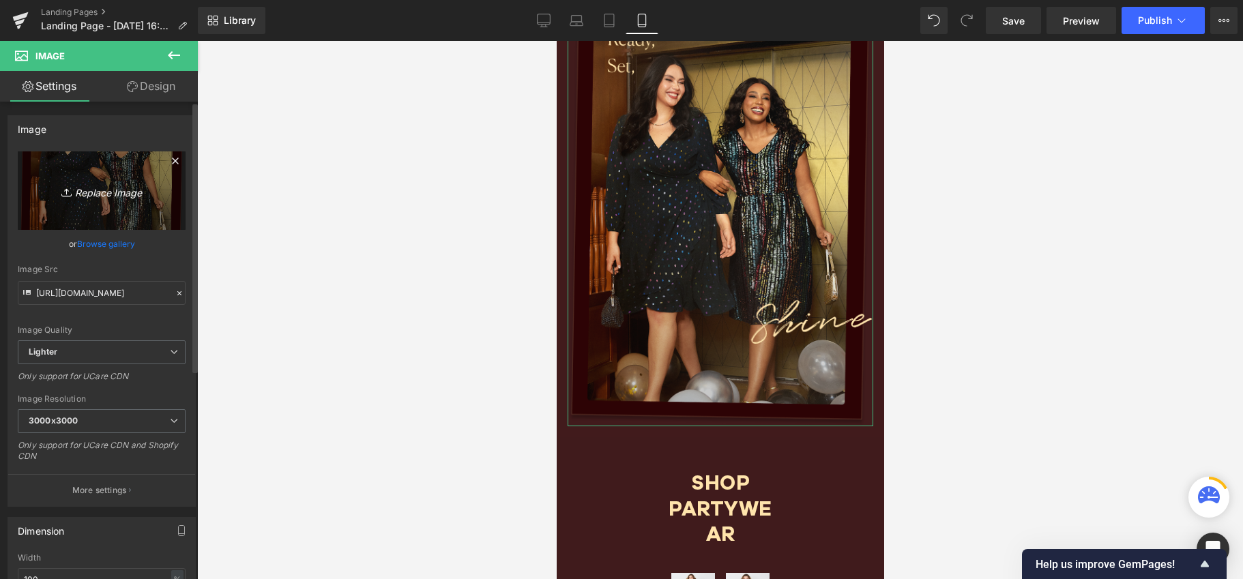
click at [95, 193] on icon "Replace Image" at bounding box center [101, 190] width 109 height 17
type input "C:\fakepath\banner02.png"
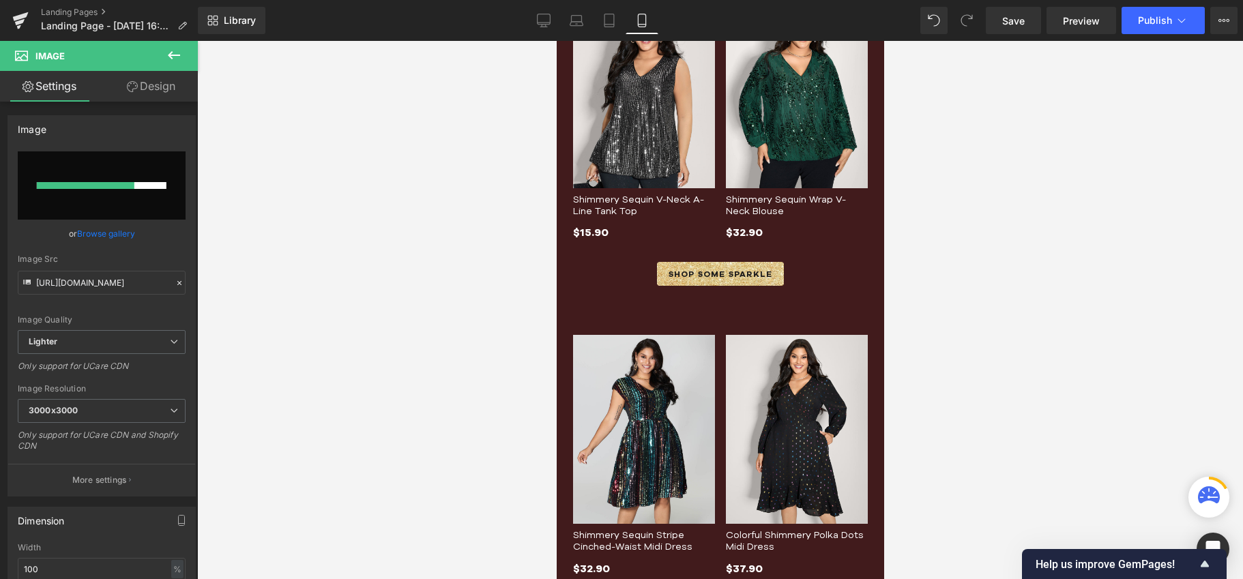
scroll to position [803, 0]
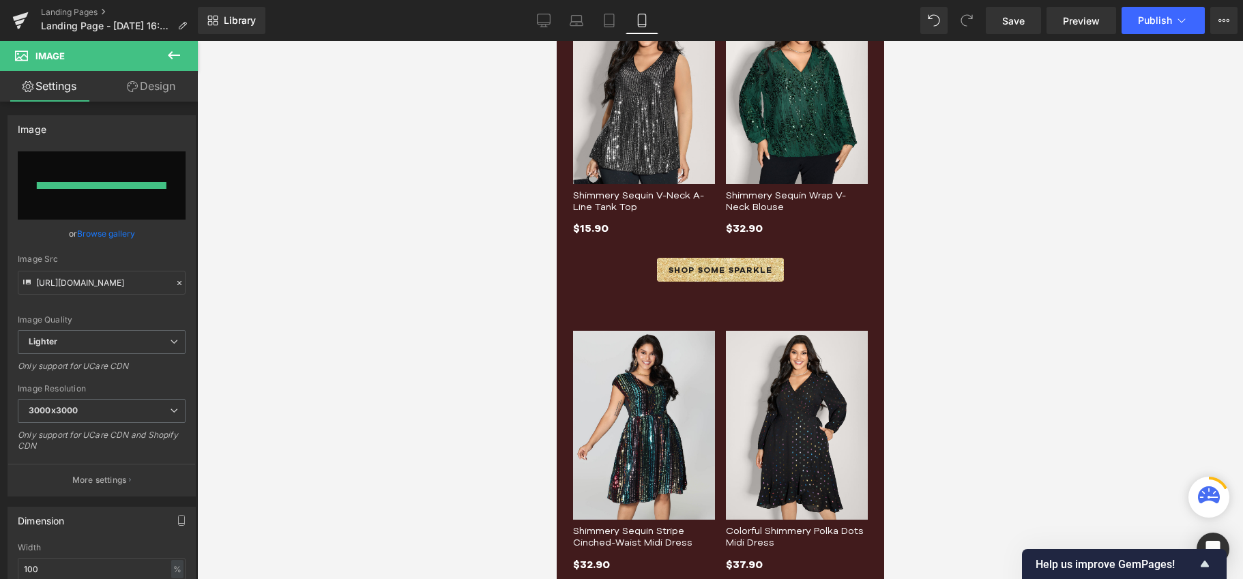
type input "[URL][DOMAIN_NAME]"
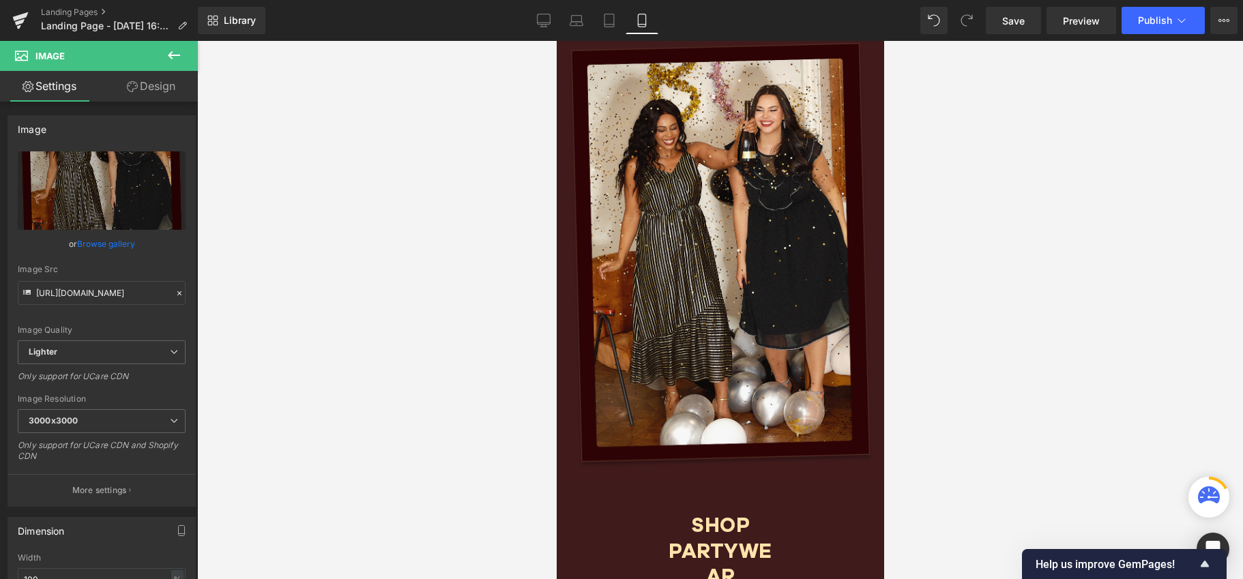
scroll to position [1680, 0]
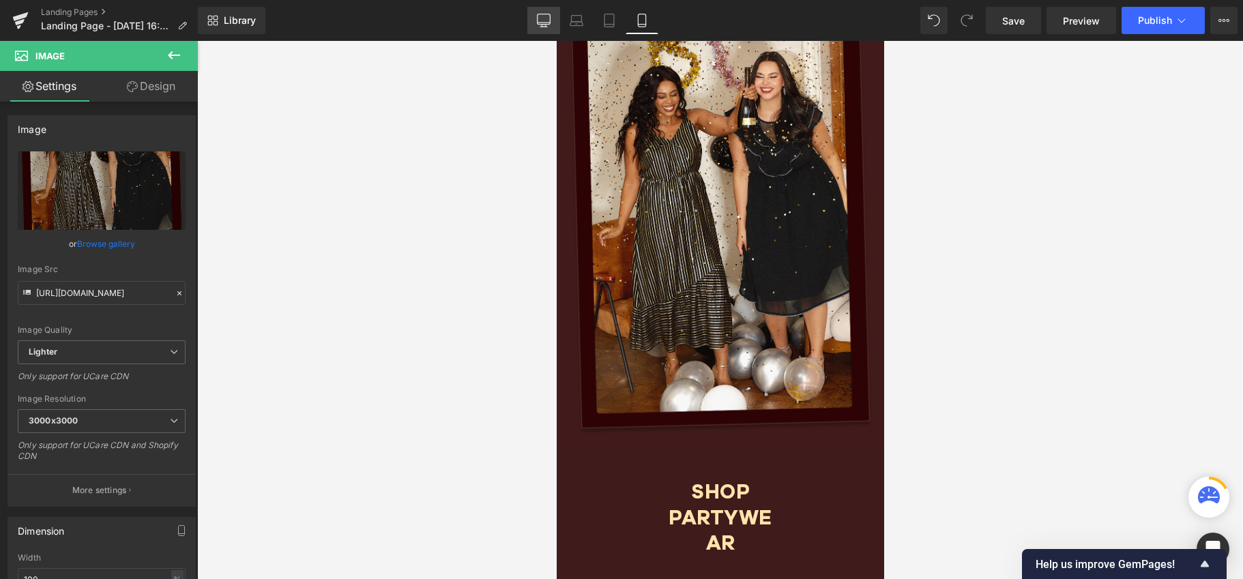
click at [547, 24] on icon at bounding box center [543, 19] width 13 height 10
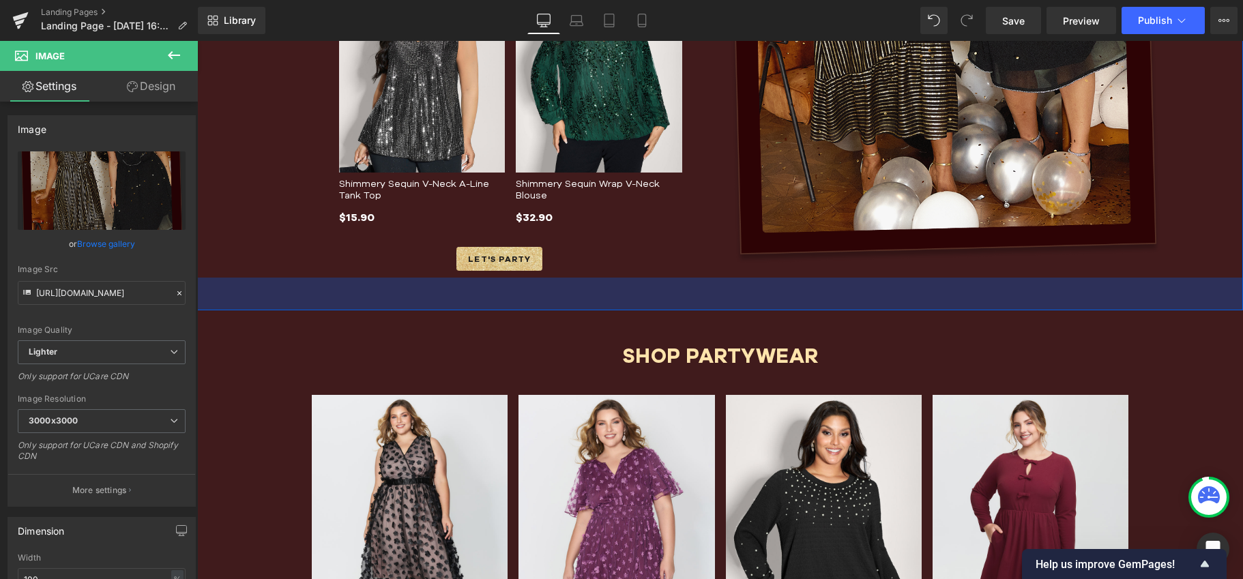
scroll to position [1595, 0]
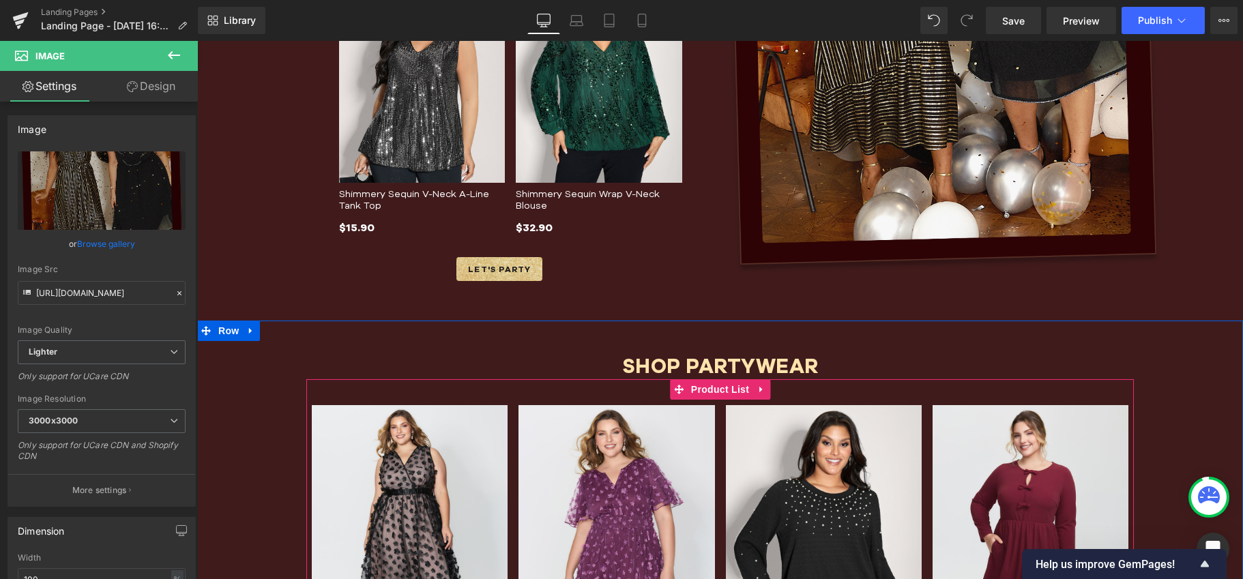
click at [717, 389] on span "Product List" at bounding box center [719, 389] width 65 height 20
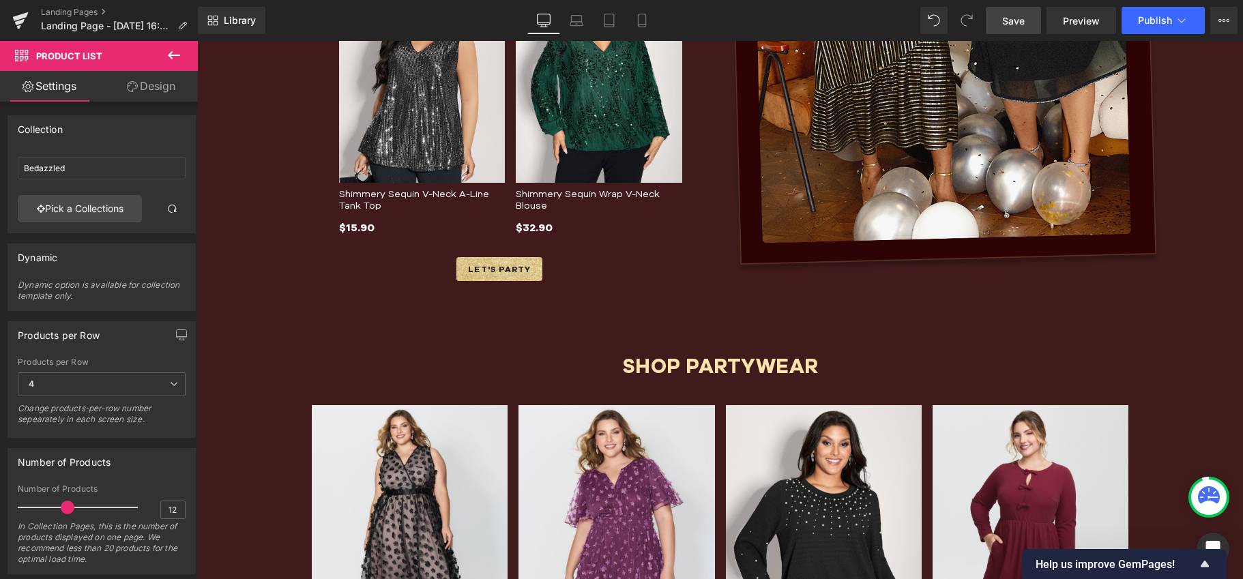
click at [1017, 16] on span "Save" at bounding box center [1013, 21] width 23 height 14
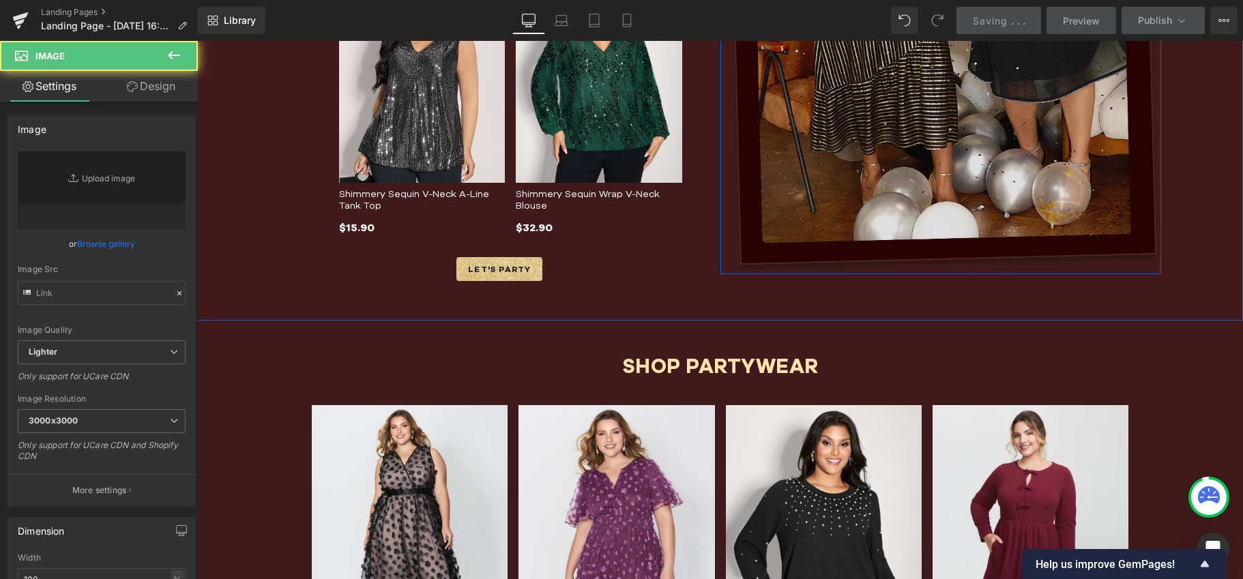
type input "[URL][DOMAIN_NAME]"
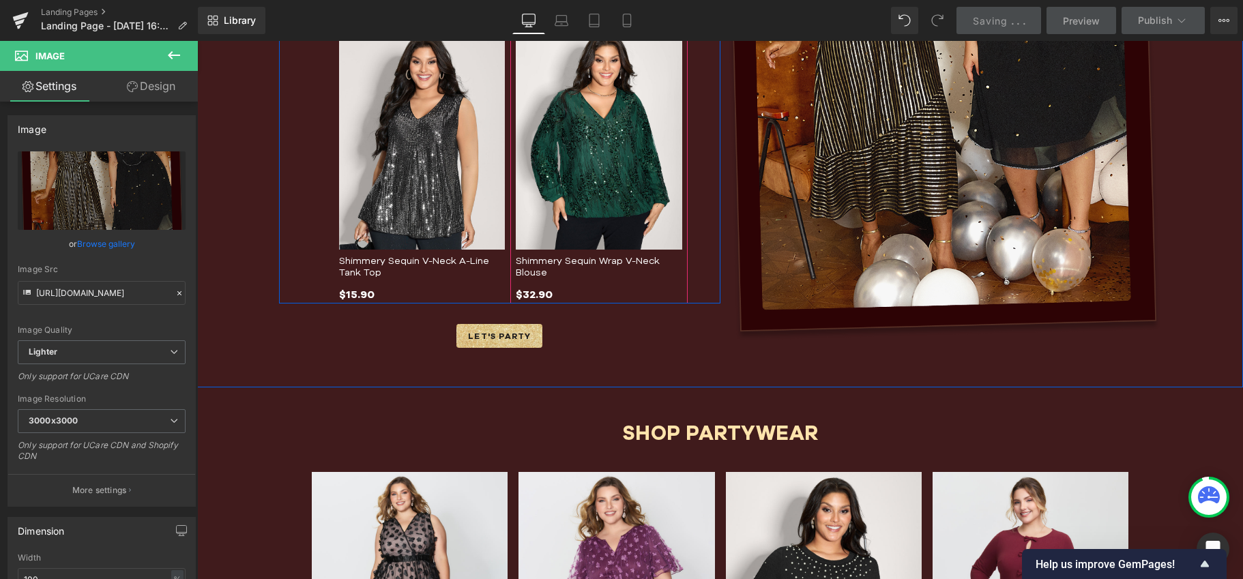
scroll to position [1424, 0]
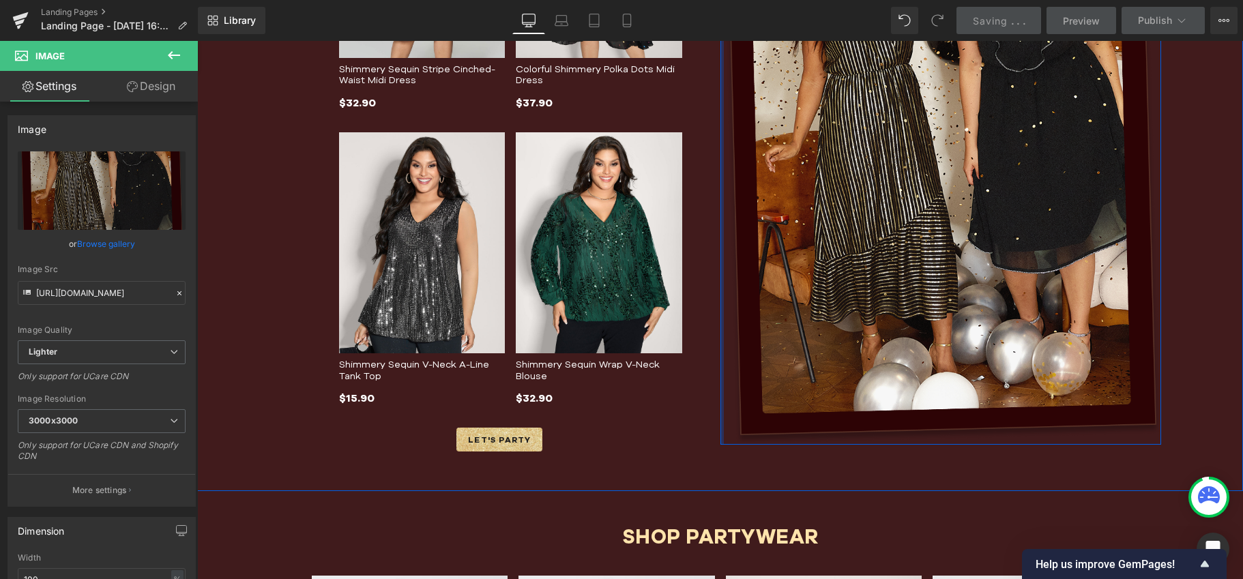
click at [720, 228] on div at bounding box center [721, 137] width 3 height 614
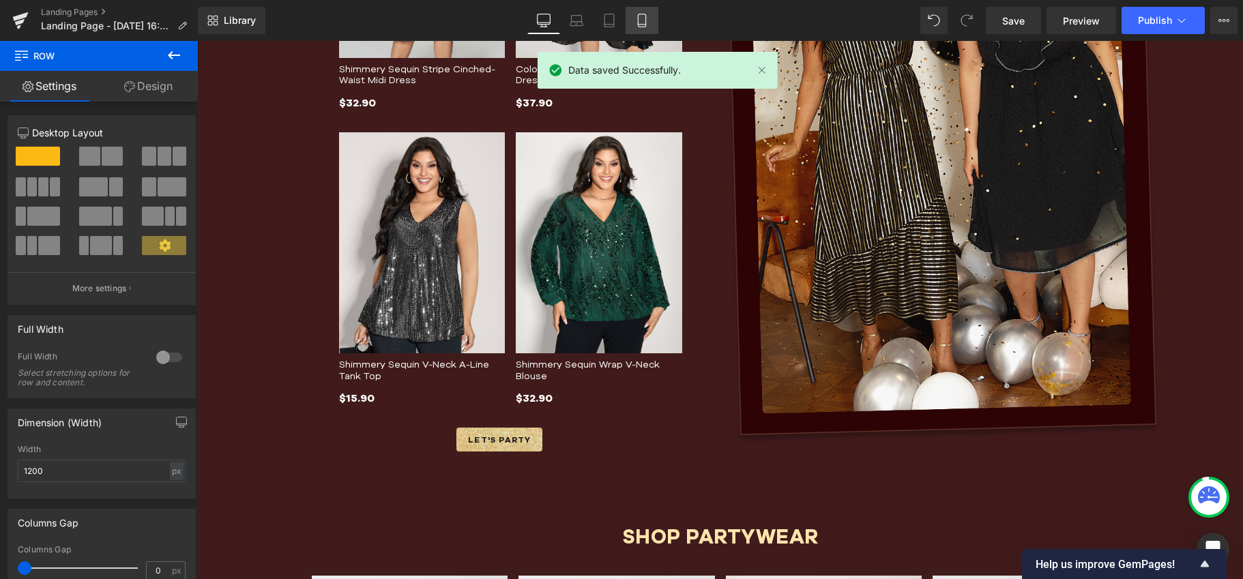
click at [636, 23] on icon at bounding box center [642, 21] width 14 height 14
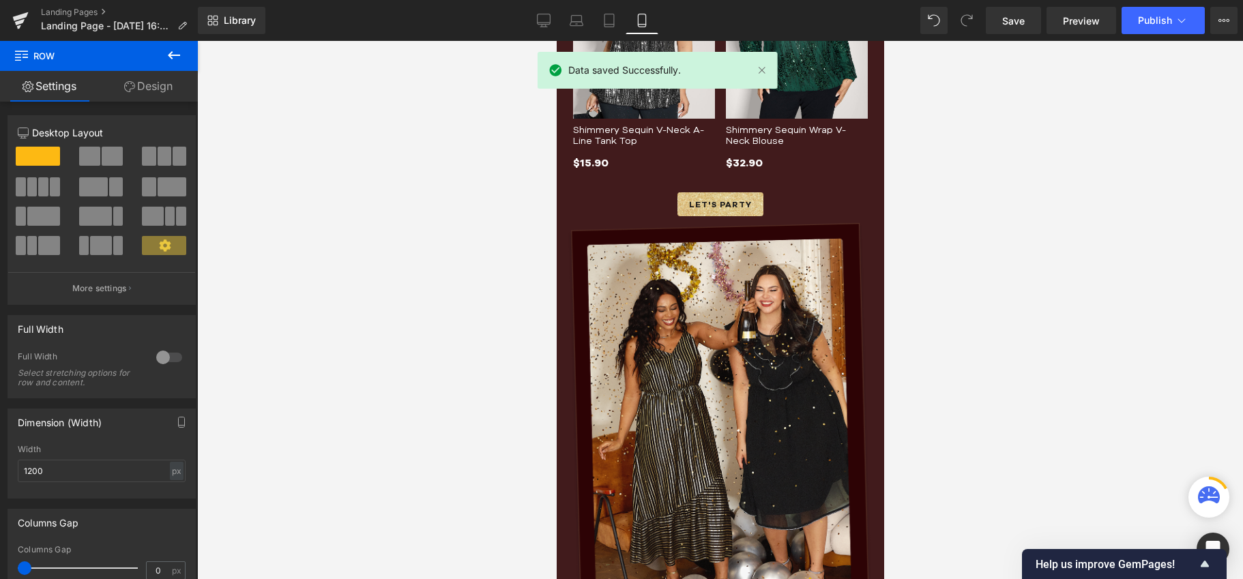
scroll to position [1467, 0]
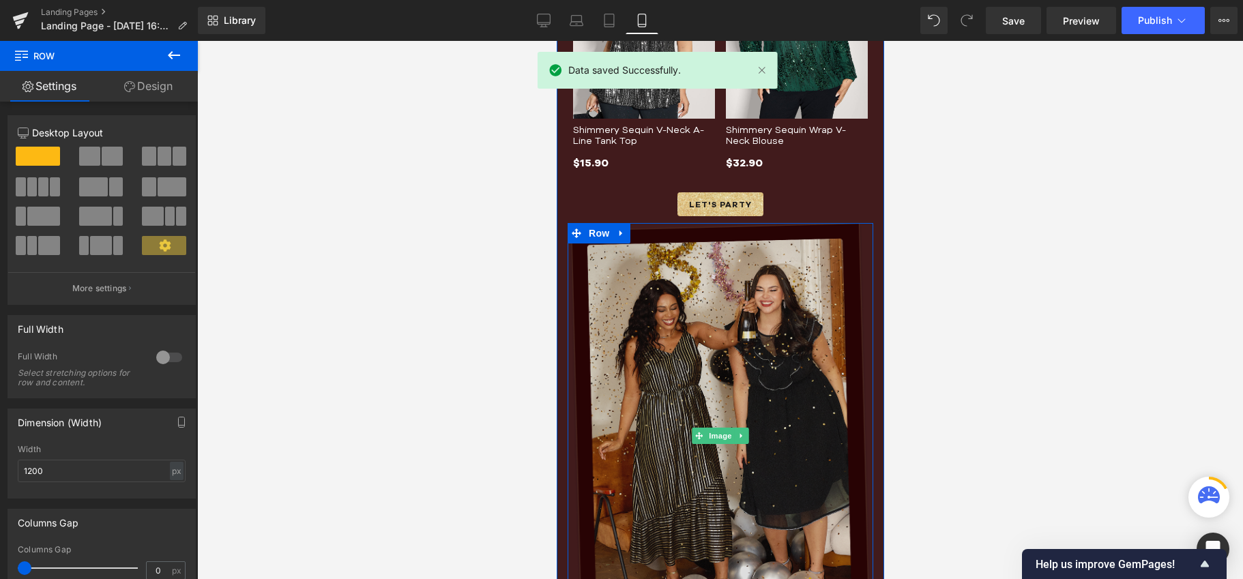
click at [712, 339] on img at bounding box center [720, 436] width 306 height 426
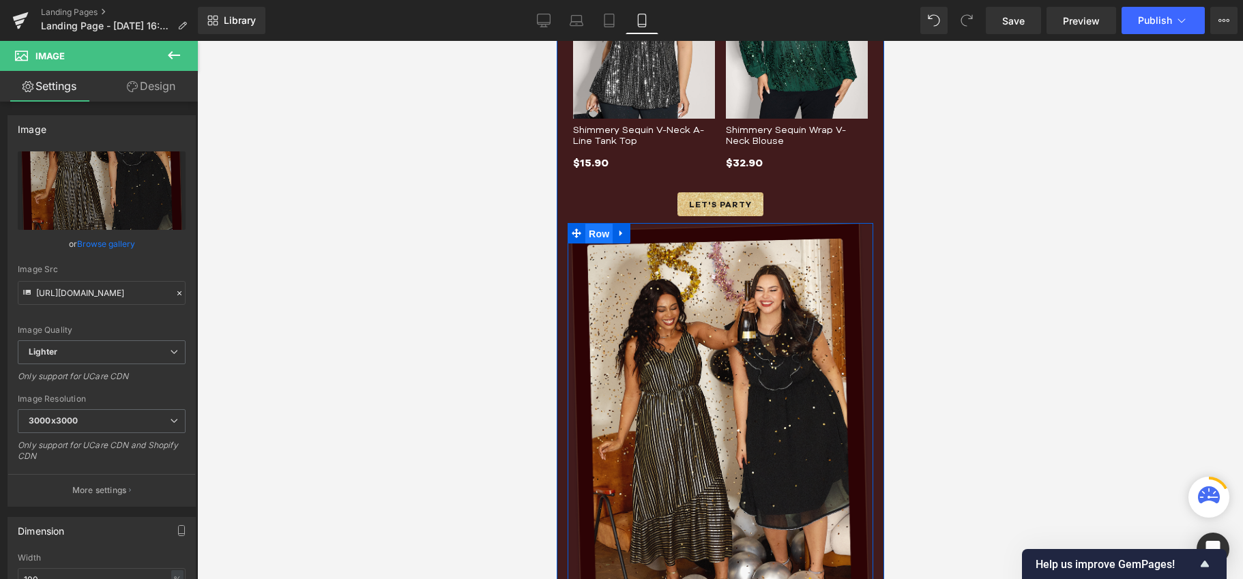
click at [596, 229] on span "Row" at bounding box center [597, 234] width 27 height 20
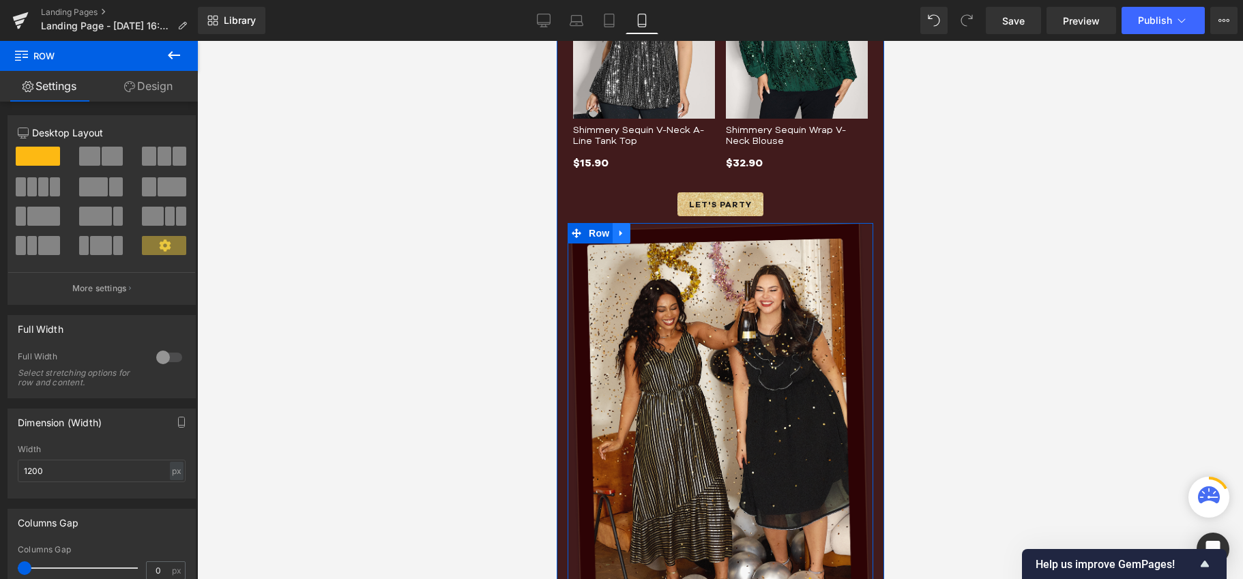
click at [616, 234] on icon at bounding box center [621, 233] width 10 height 10
click at [637, 235] on icon at bounding box center [639, 233] width 10 height 10
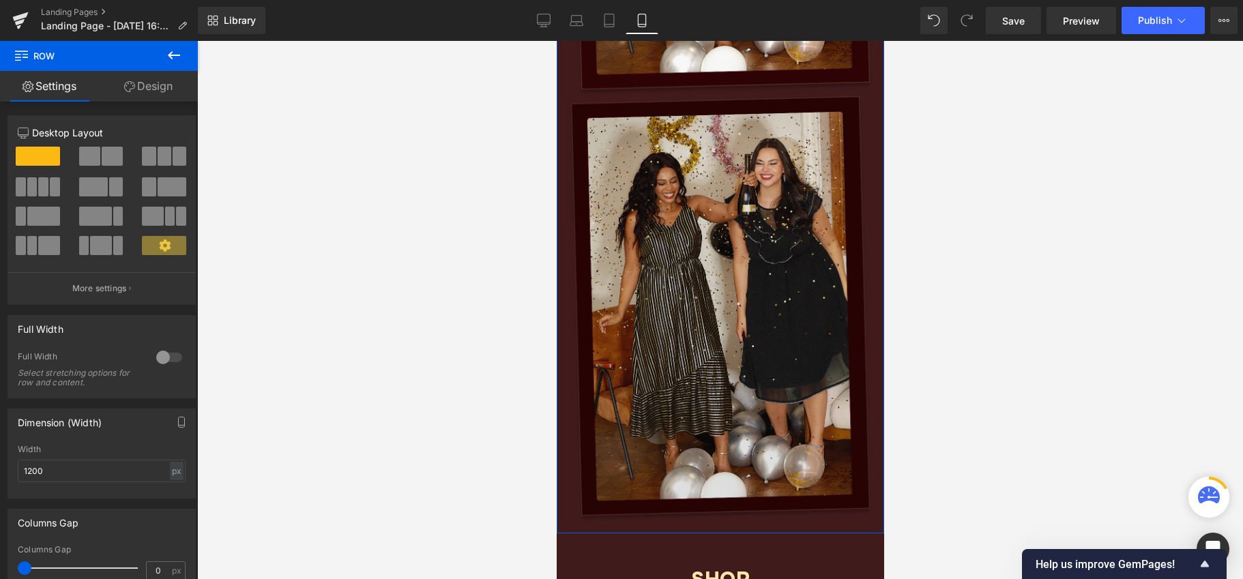
scroll to position [2020, 0]
click at [653, 308] on img at bounding box center [720, 308] width 306 height 426
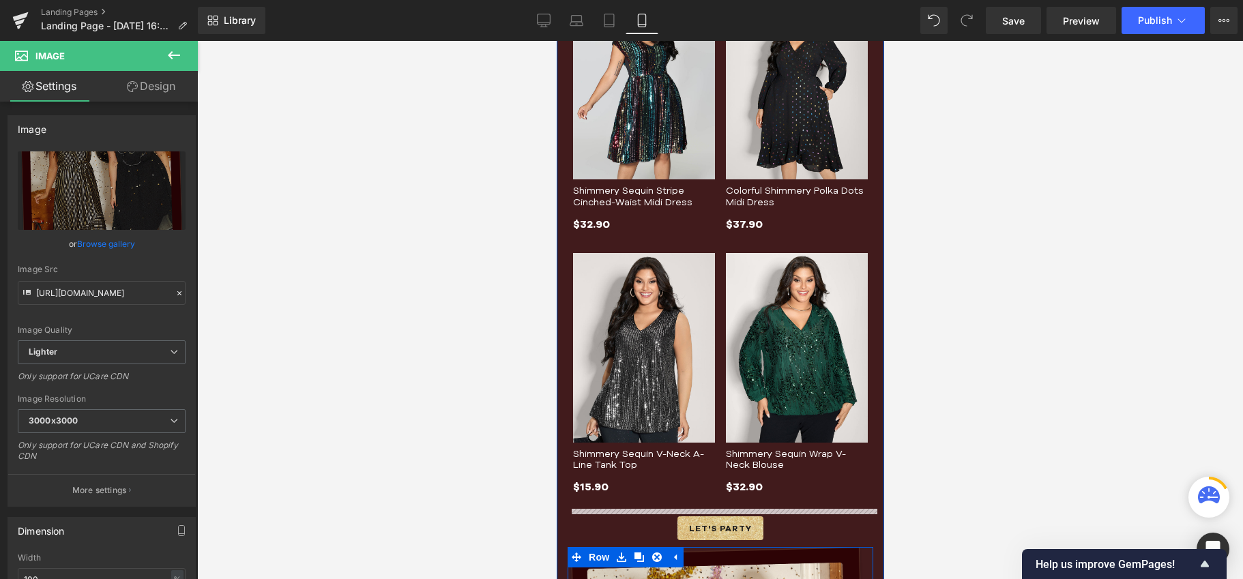
scroll to position [862, 0]
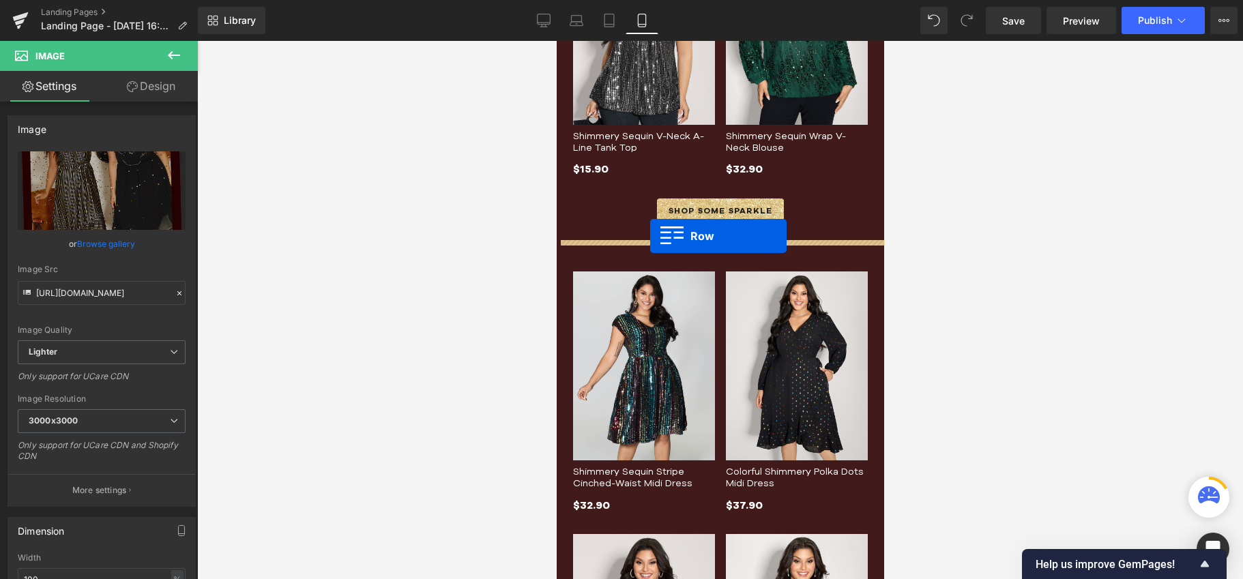
drag, startPoint x: 575, startPoint y: 437, endPoint x: 649, endPoint y: 236, distance: 214.5
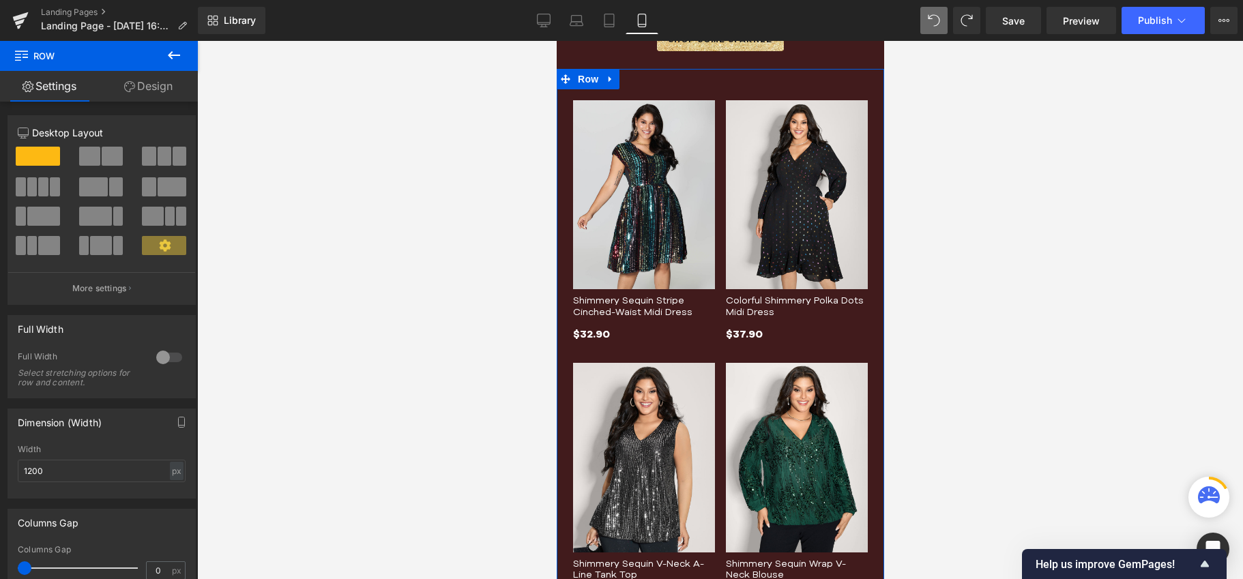
scroll to position [755, 0]
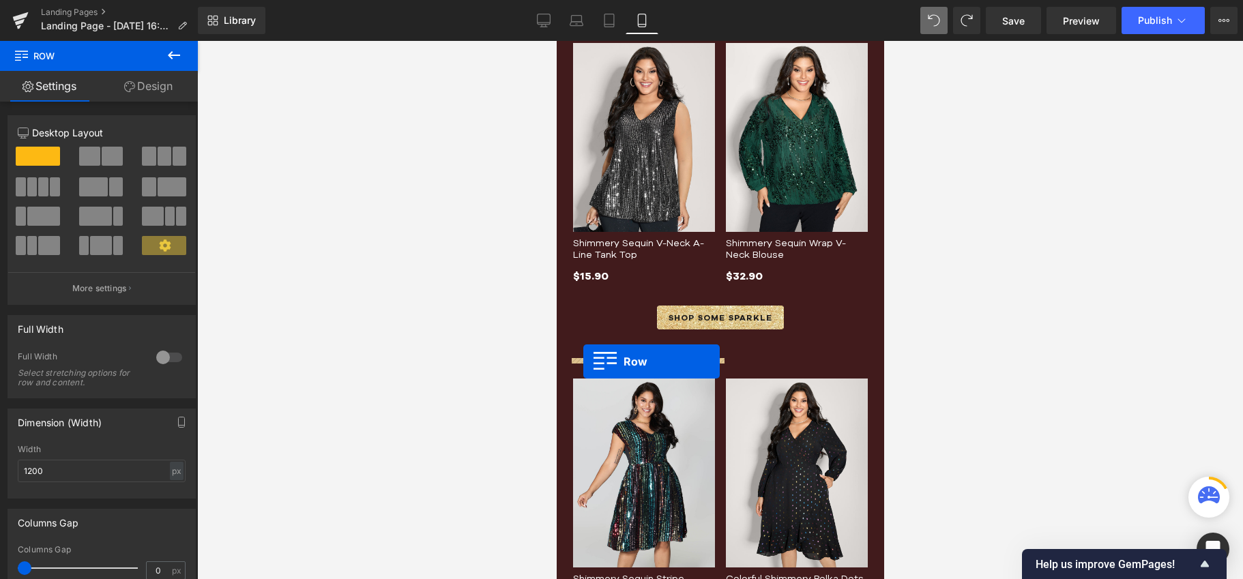
drag, startPoint x: 582, startPoint y: 237, endPoint x: 582, endPoint y: 361, distance: 124.8
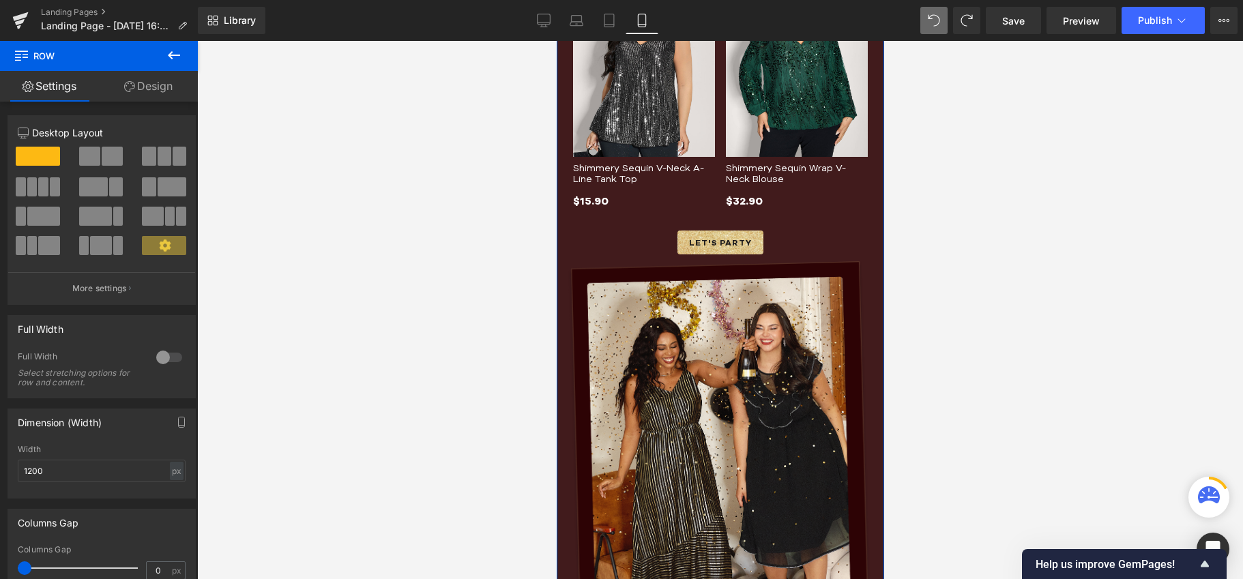
scroll to position [1195, 0]
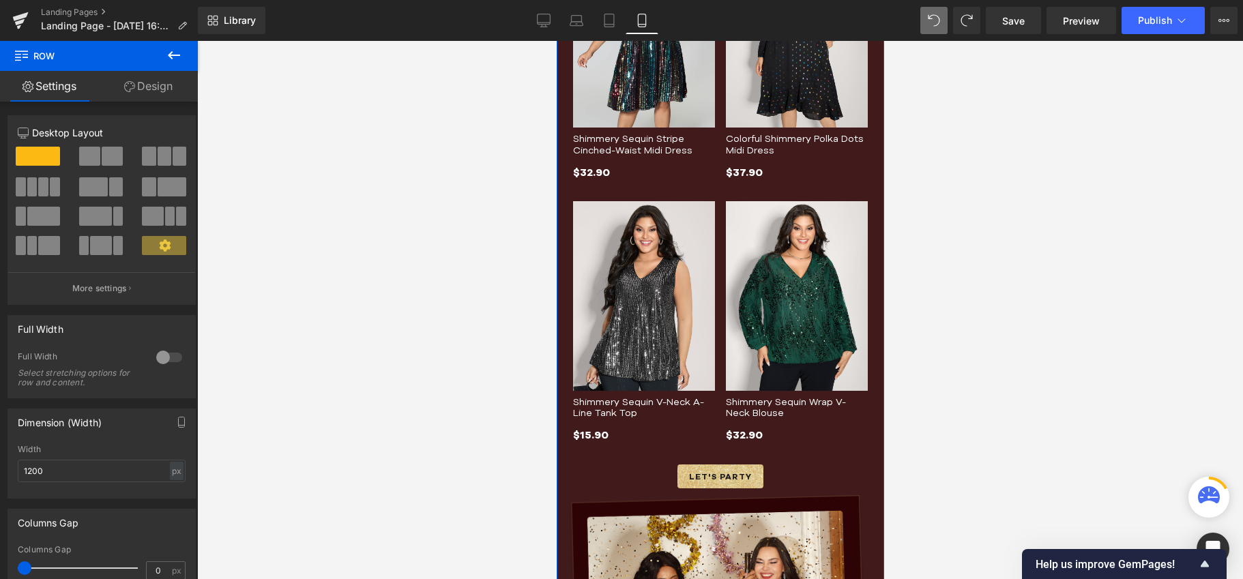
drag, startPoint x: 574, startPoint y: 232, endPoint x: 636, endPoint y: 231, distance: 62.1
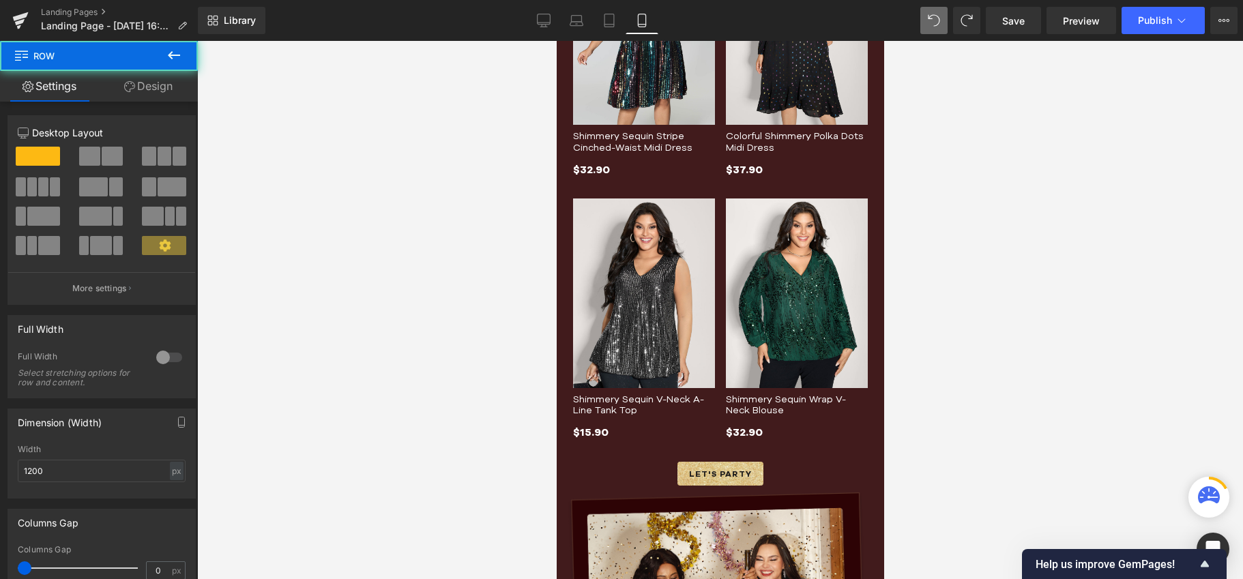
click at [624, 527] on div "Rendering Content" at bounding box center [622, 525] width 84 height 15
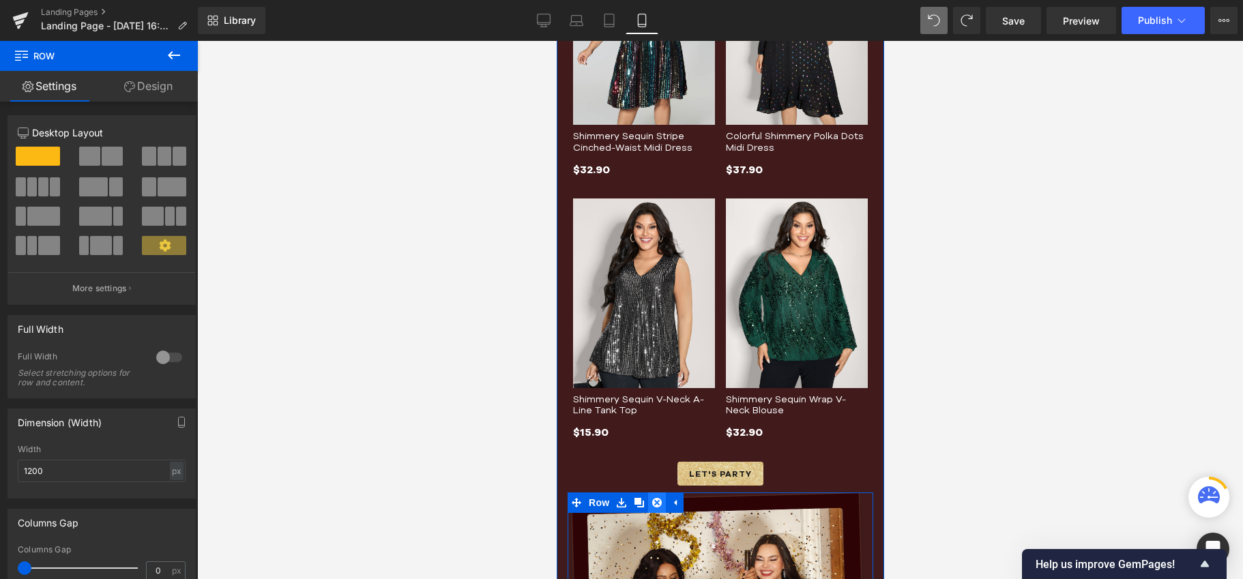
click at [651, 507] on link at bounding box center [656, 502] width 18 height 20
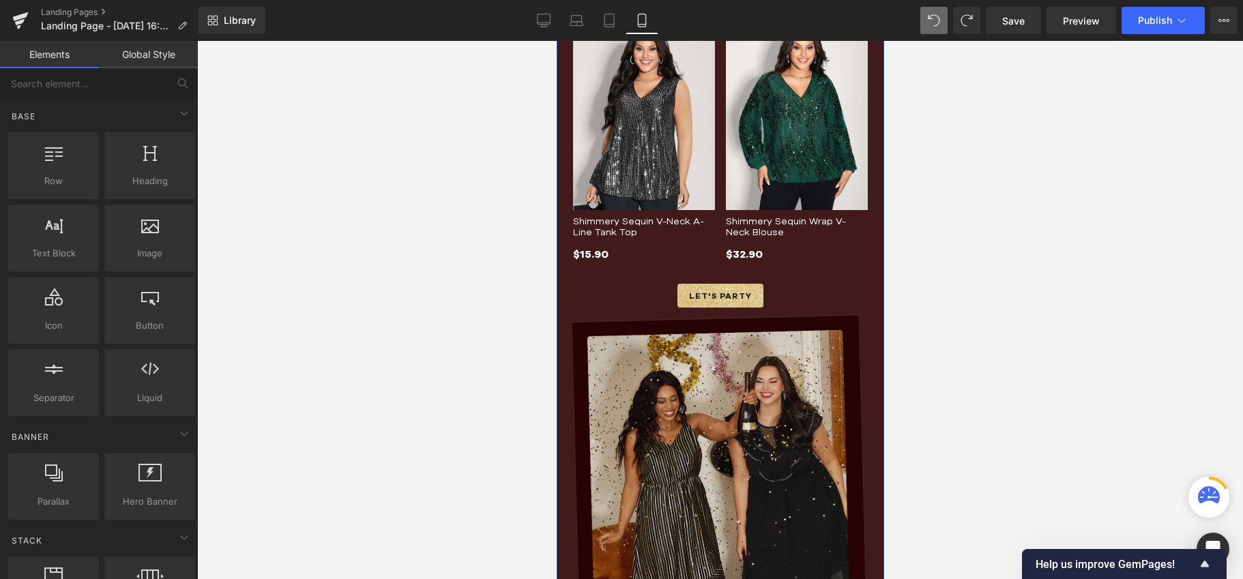
scroll to position [1613, 0]
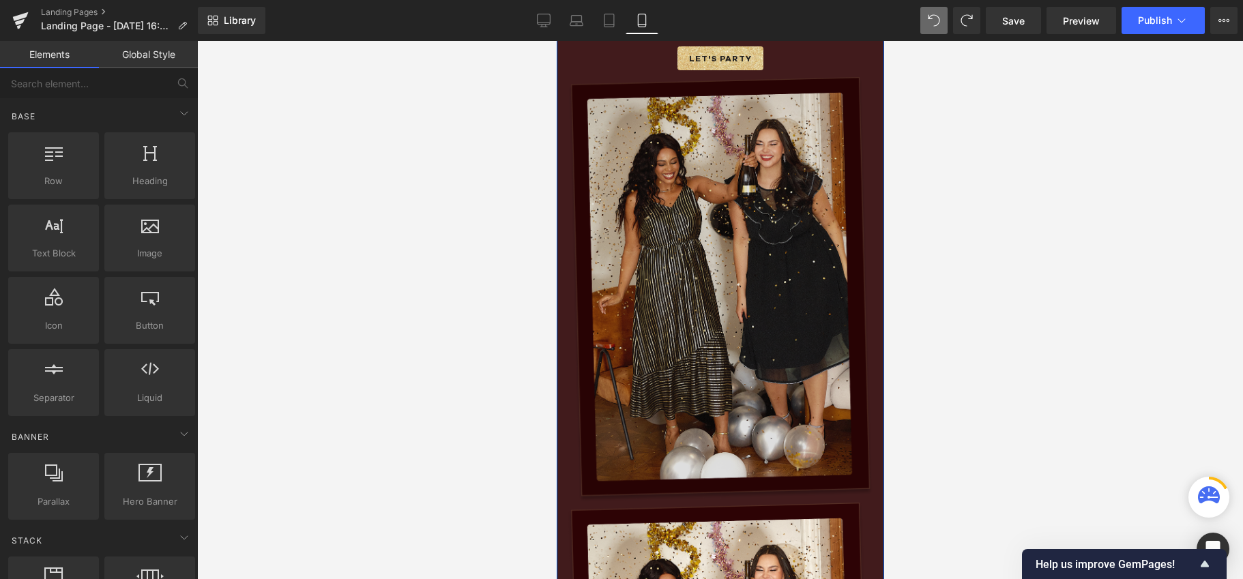
click at [672, 381] on img at bounding box center [720, 290] width 306 height 426
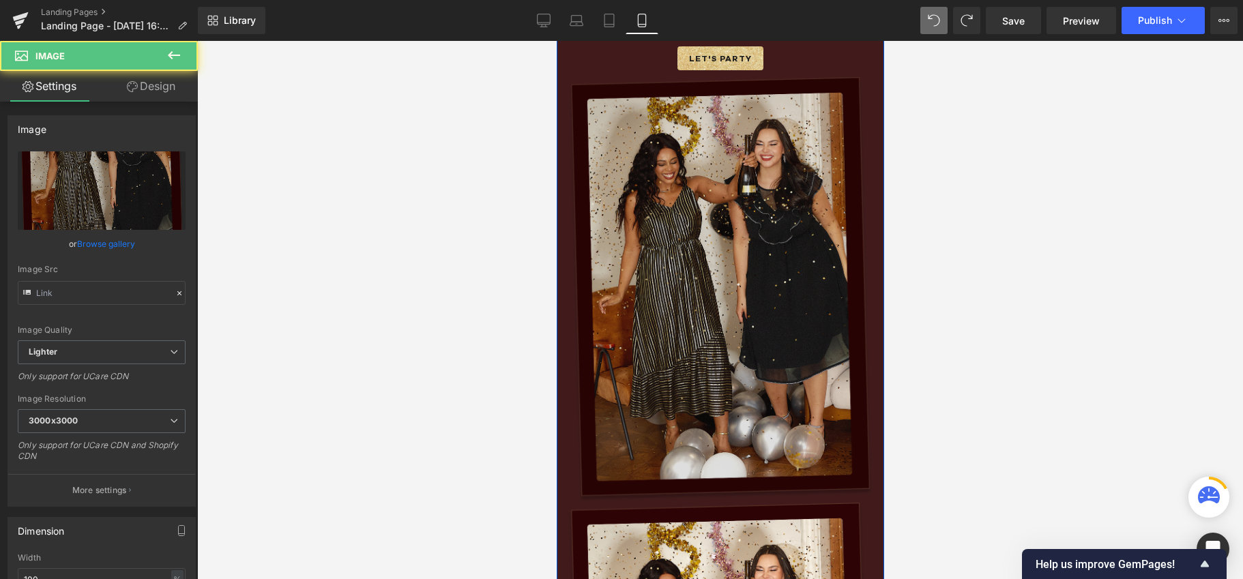
type input "[URL][DOMAIN_NAME]"
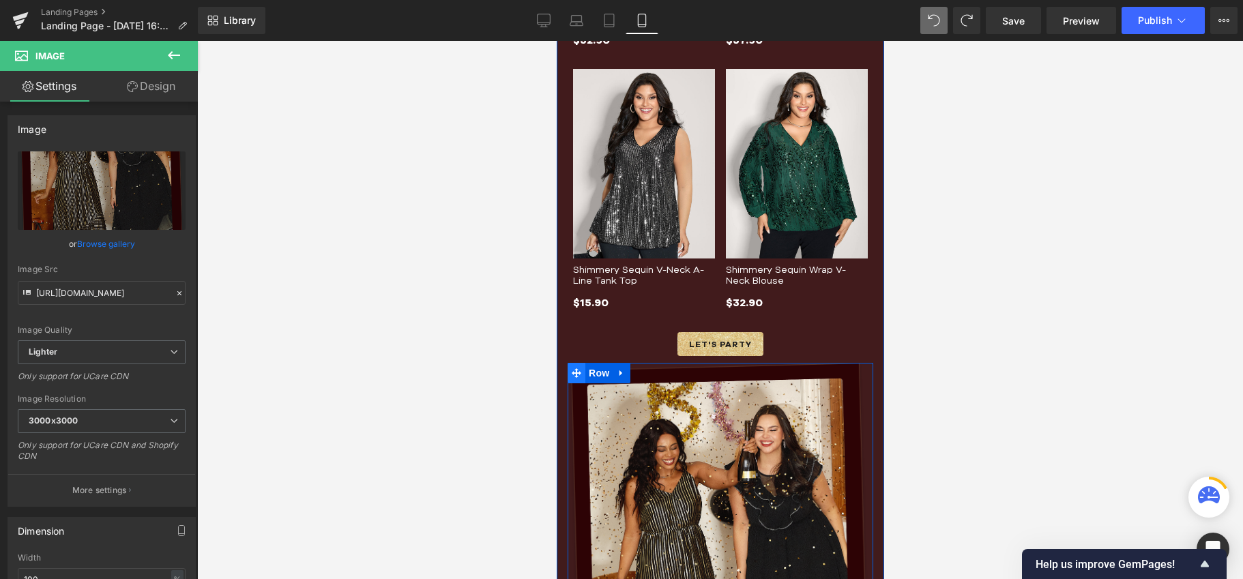
scroll to position [1689, 0]
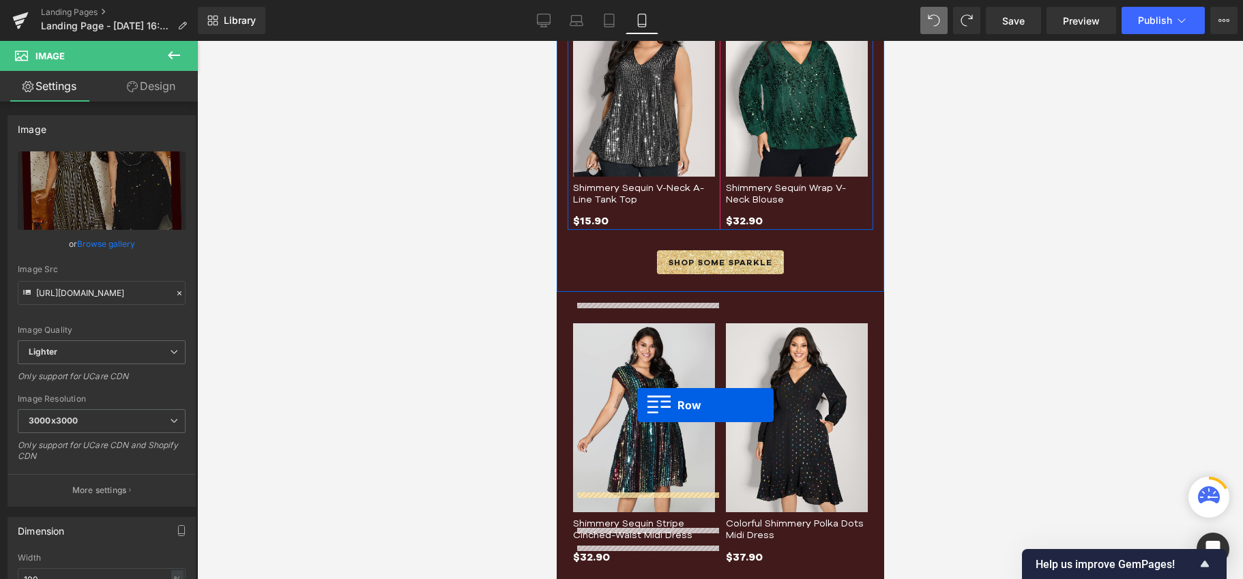
scroll to position [893, 0]
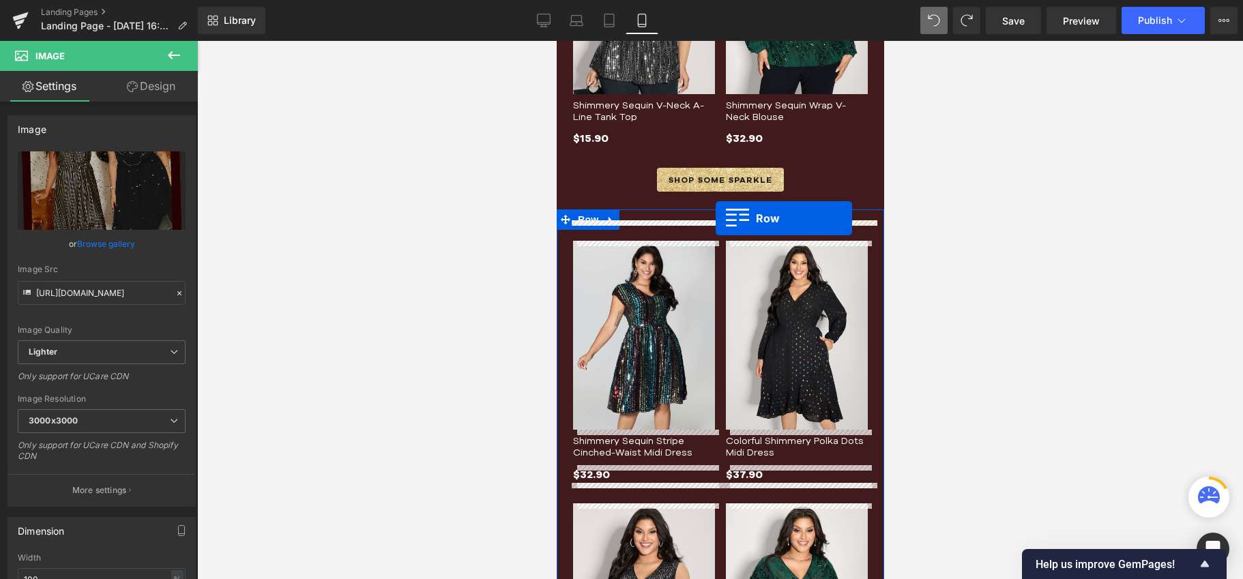
drag, startPoint x: 576, startPoint y: 437, endPoint x: 715, endPoint y: 218, distance: 259.4
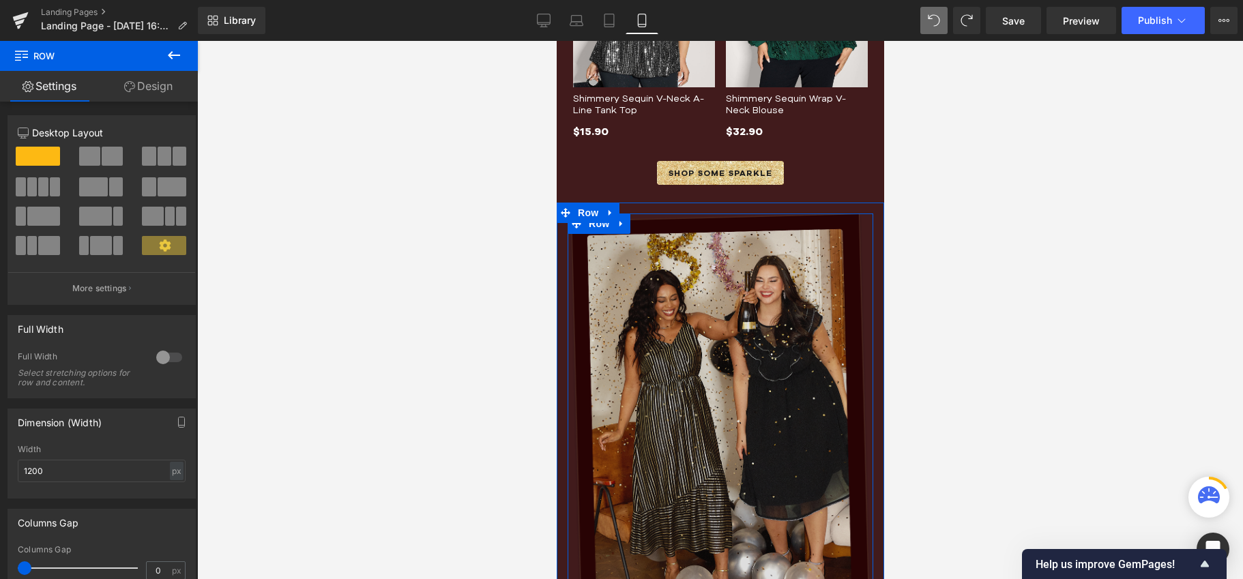
scroll to position [1059, 0]
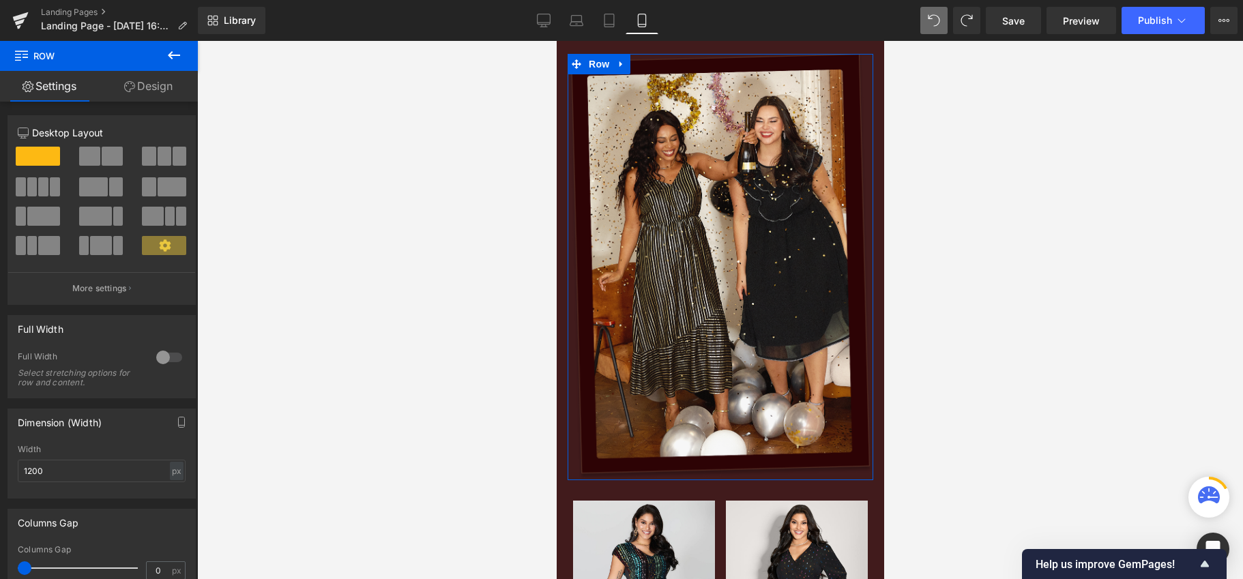
click at [166, 83] on link "Design" at bounding box center [148, 86] width 99 height 31
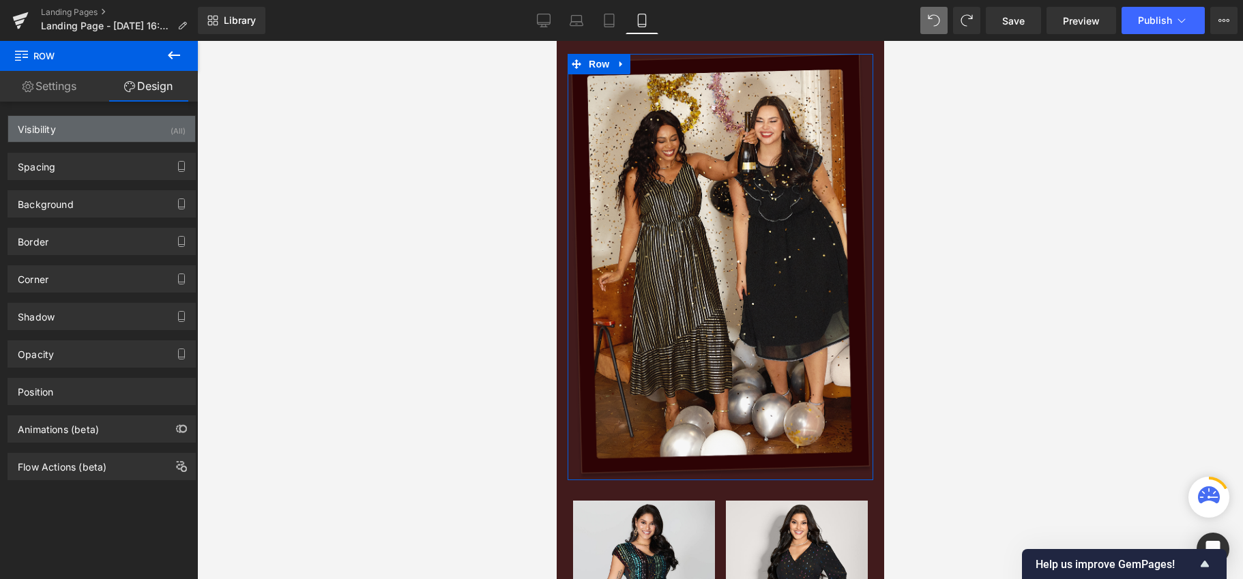
click at [59, 138] on div "Visibility (All)" at bounding box center [101, 129] width 187 height 26
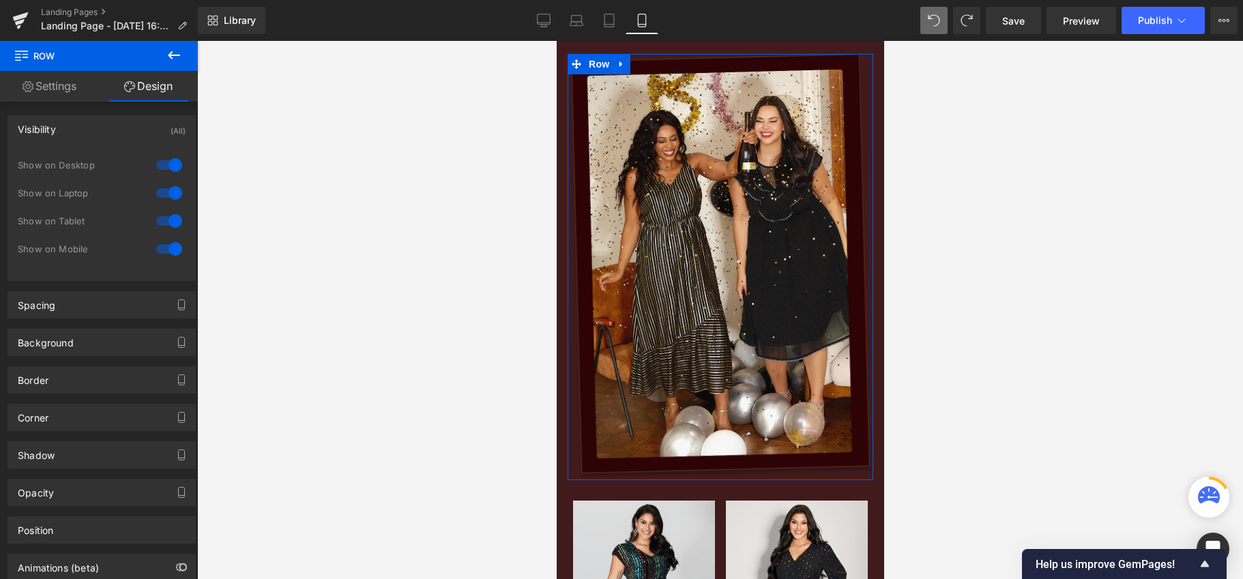
click at [168, 163] on div at bounding box center [169, 165] width 33 height 22
click at [165, 195] on div at bounding box center [169, 193] width 33 height 22
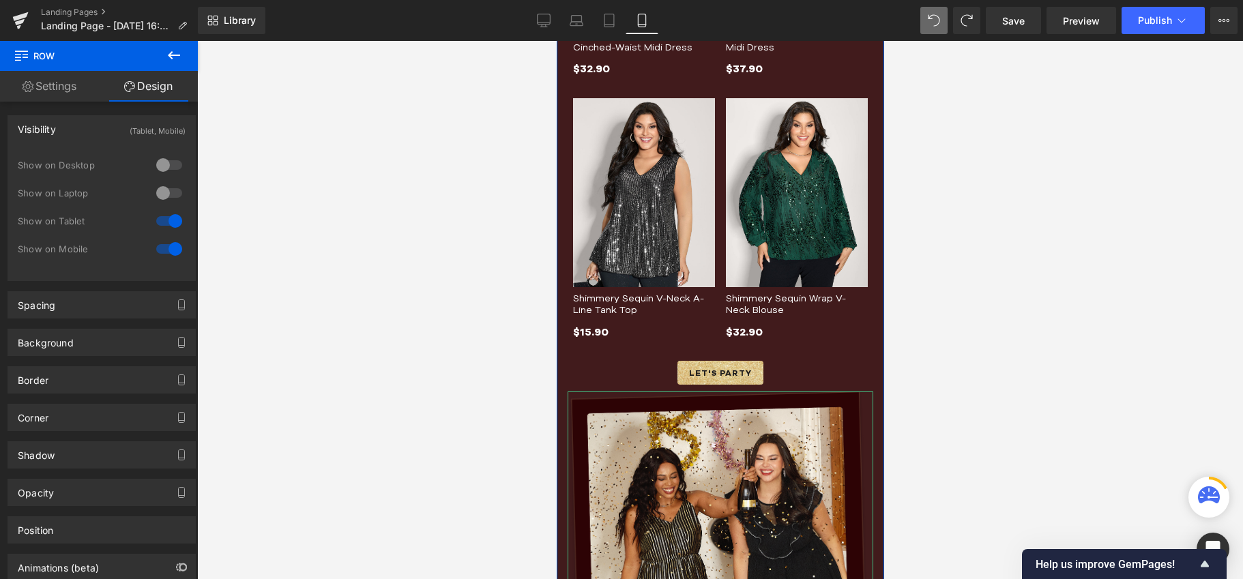
scroll to position [1843, 0]
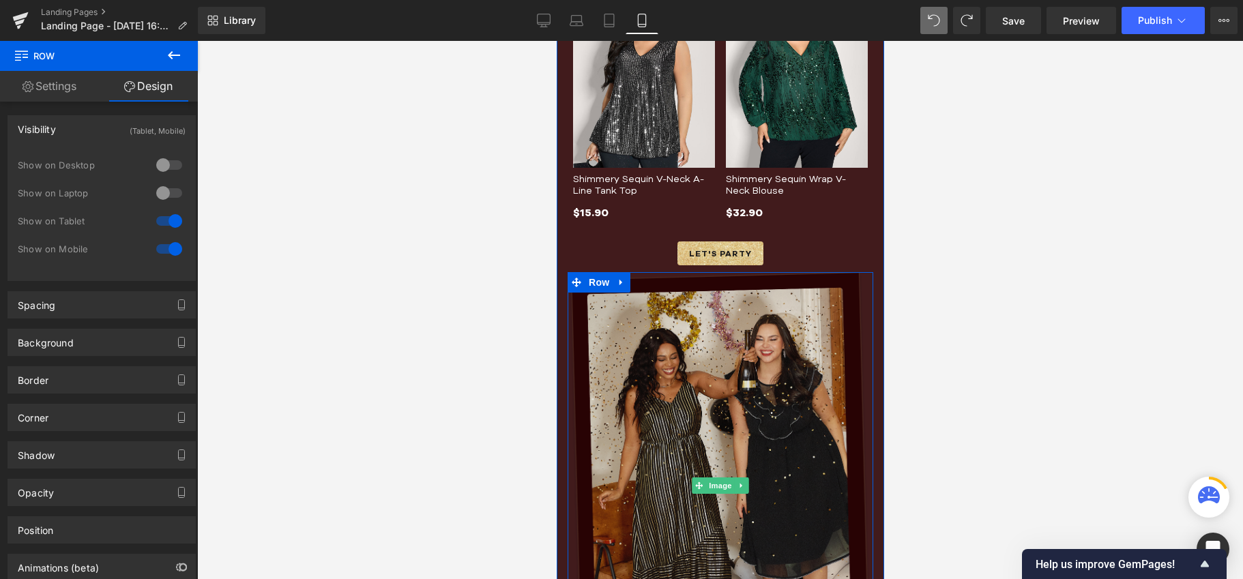
click at [742, 369] on img at bounding box center [720, 485] width 306 height 426
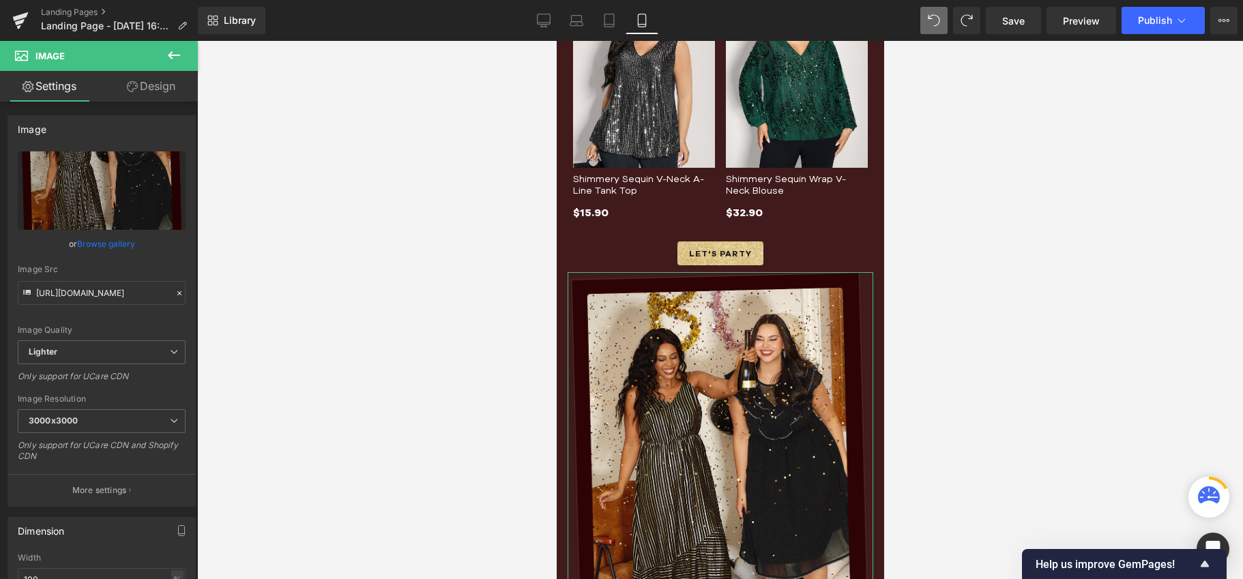
drag, startPoint x: 140, startPoint y: 84, endPoint x: 75, endPoint y: 121, distance: 75.1
click at [141, 84] on link "Design" at bounding box center [151, 86] width 99 height 31
click at [0, 0] on div "Visibility" at bounding box center [0, 0] width 0 height 0
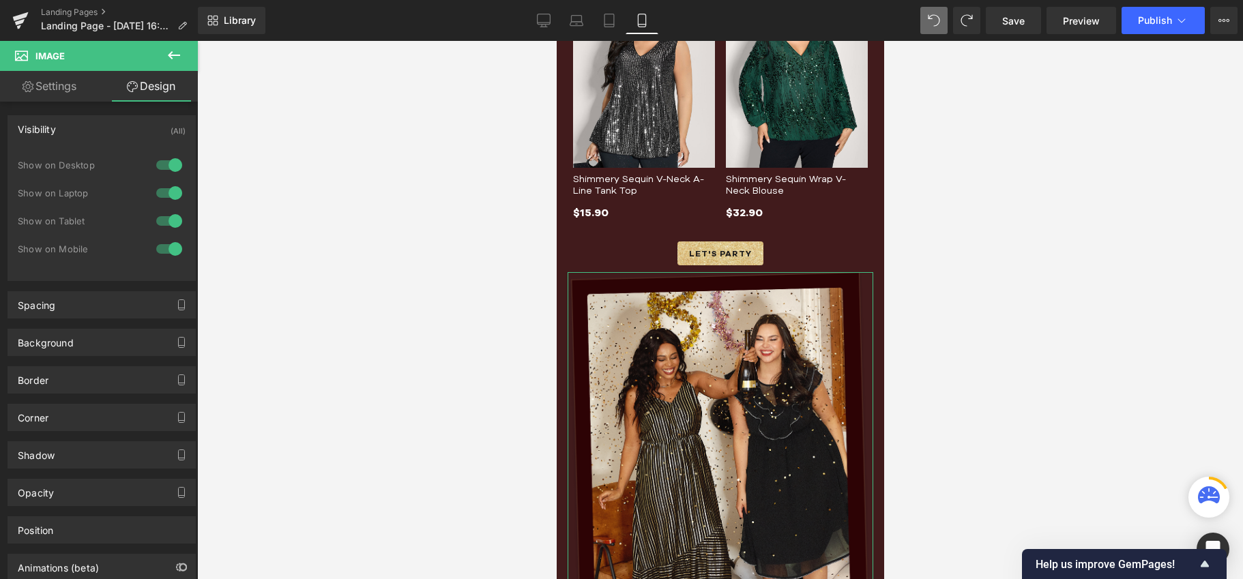
click at [73, 133] on div "Visibility (All)" at bounding box center [101, 129] width 187 height 26
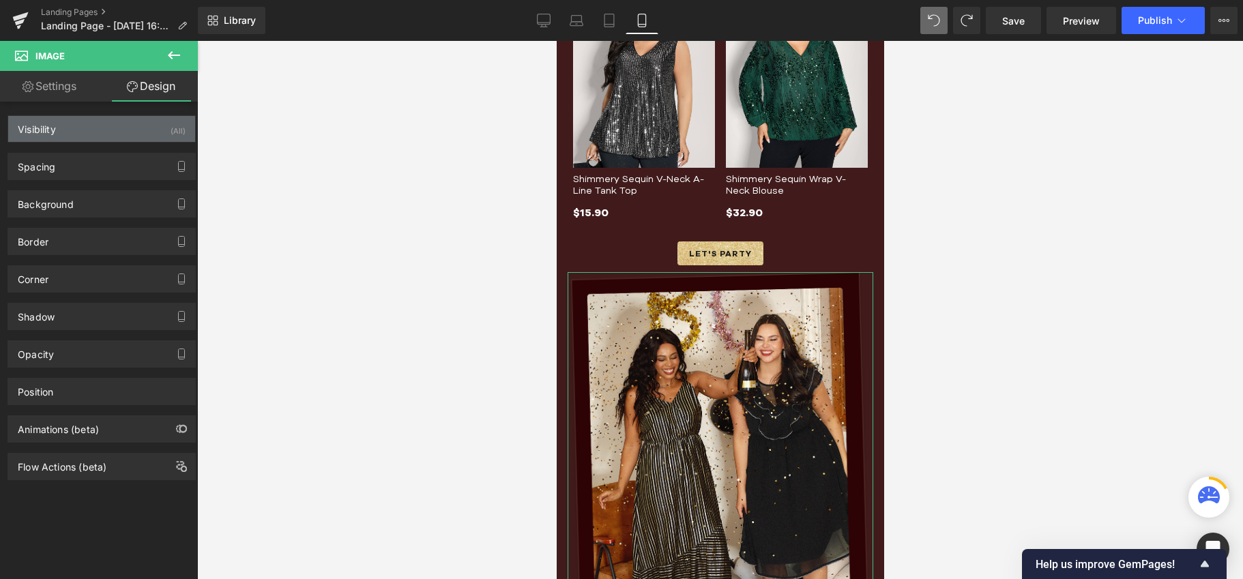
click at [73, 133] on div "Visibility (All)" at bounding box center [101, 129] width 187 height 26
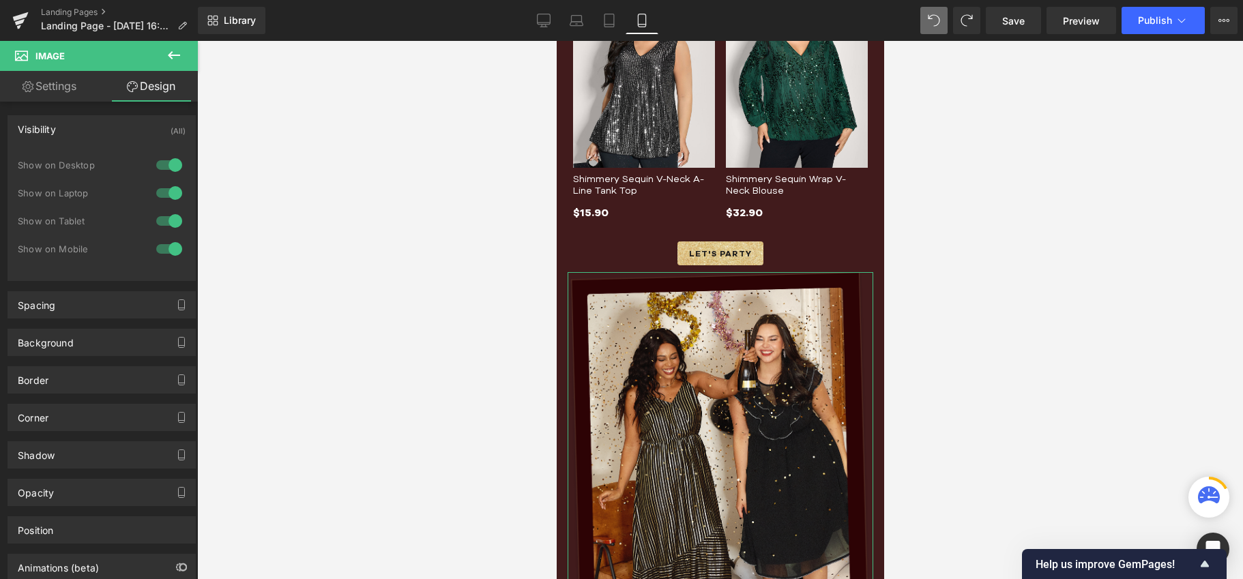
click at [165, 246] on div at bounding box center [169, 249] width 33 height 22
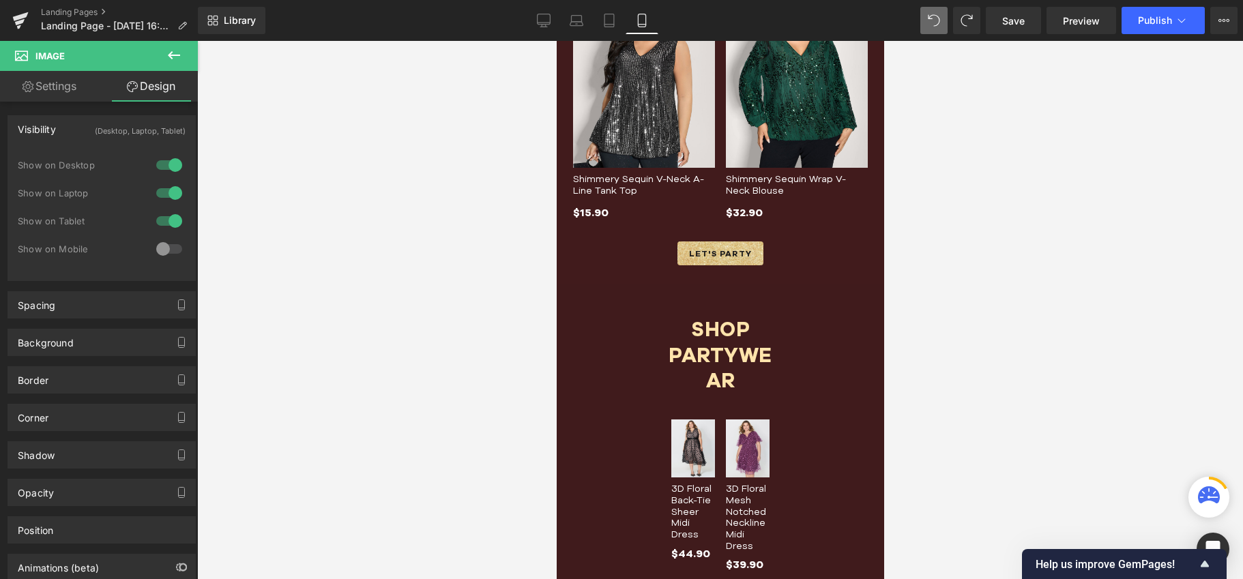
click at [172, 220] on div at bounding box center [169, 221] width 33 height 22
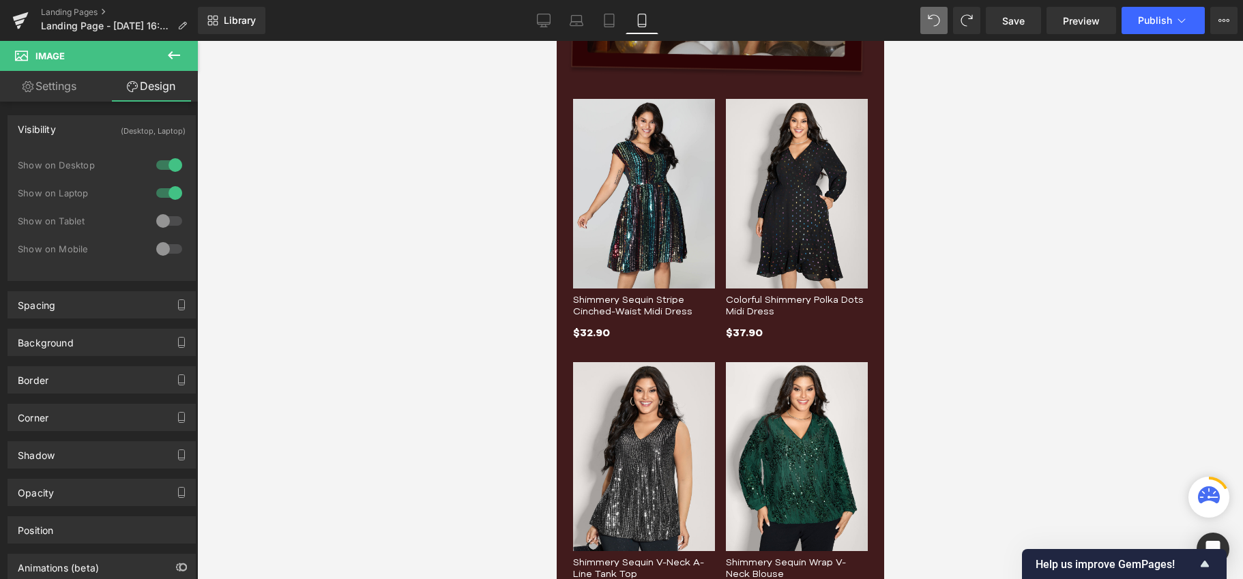
scroll to position [402, 0]
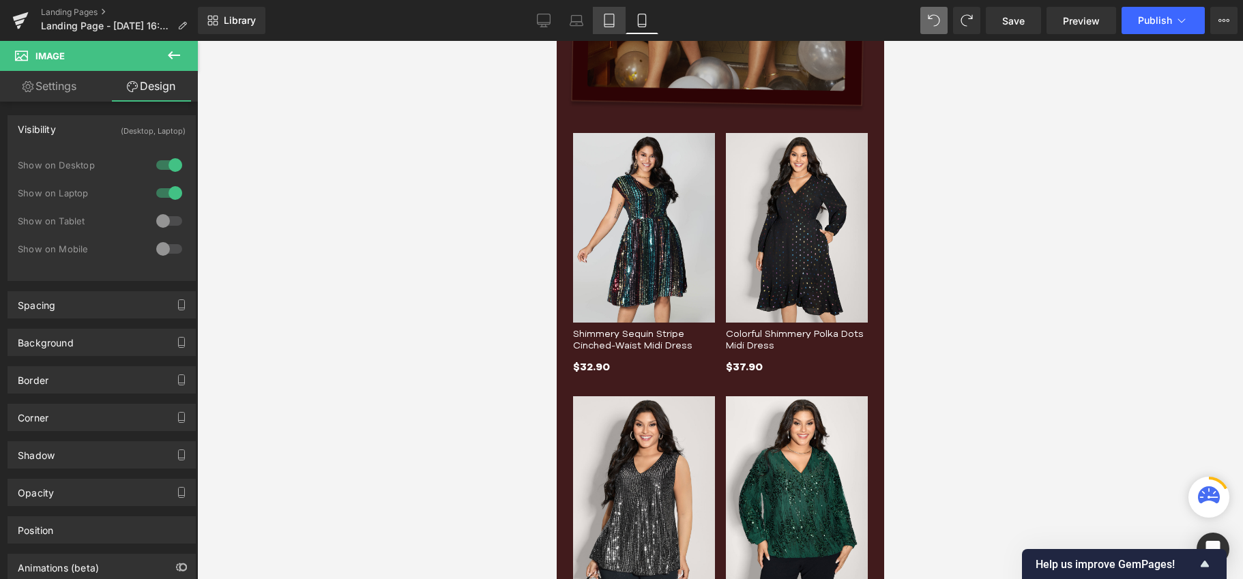
click at [603, 16] on icon at bounding box center [609, 21] width 14 height 14
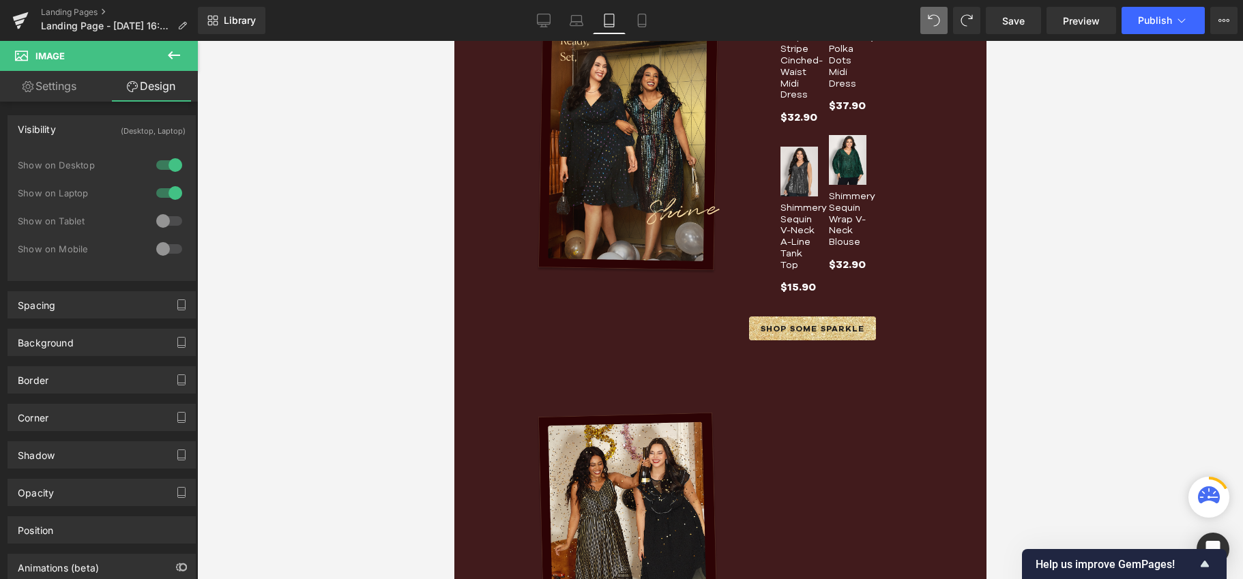
scroll to position [0, 0]
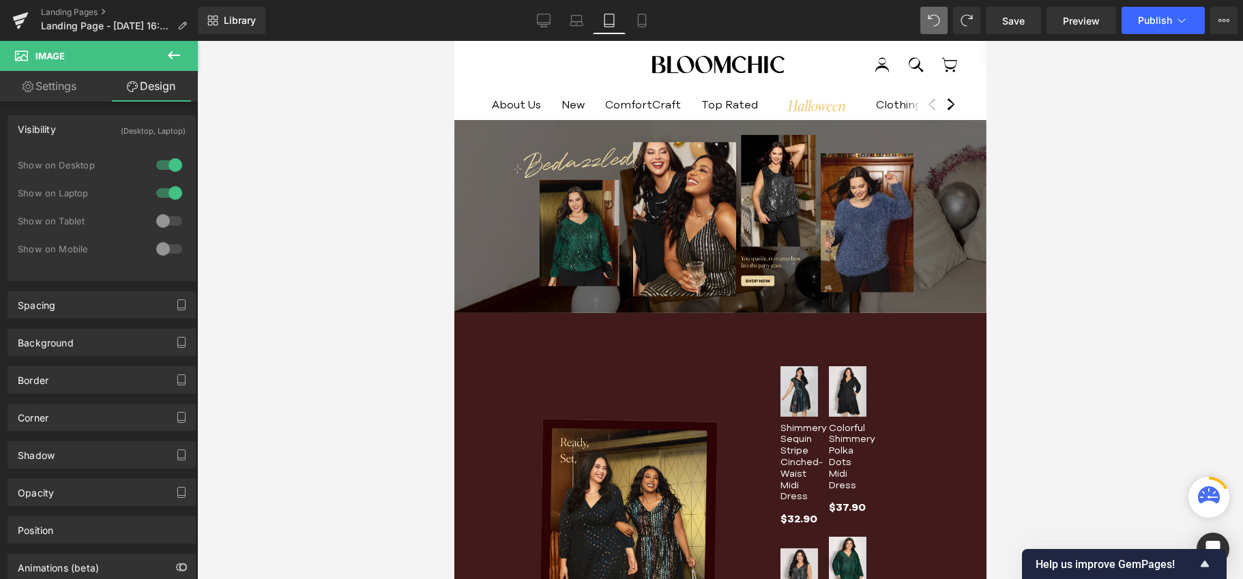
click at [163, 217] on div at bounding box center [169, 221] width 33 height 22
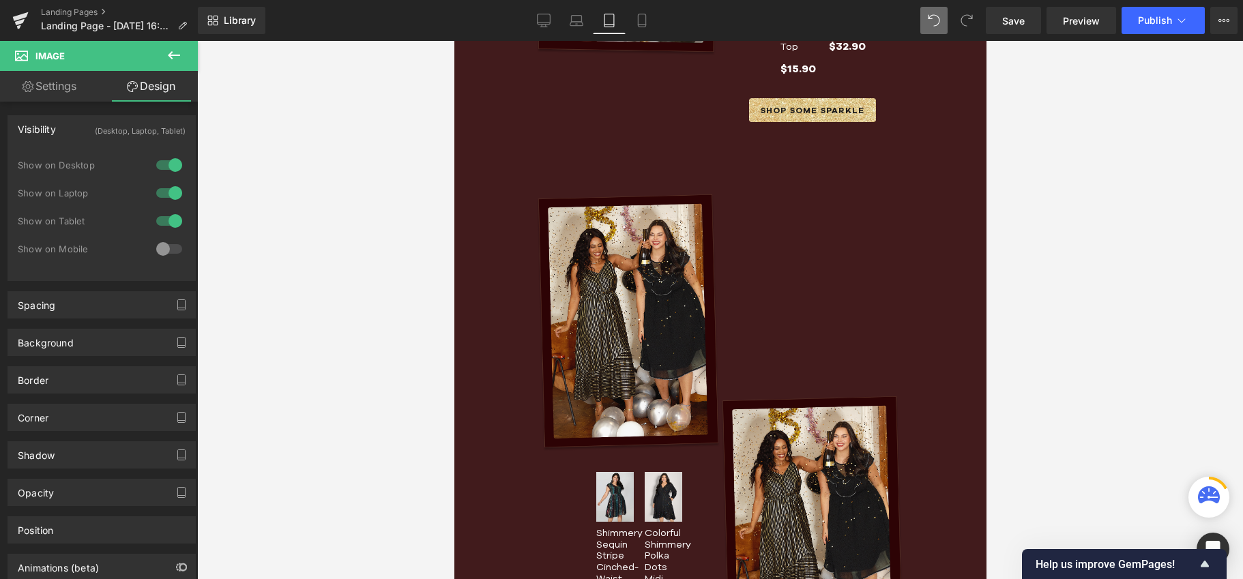
scroll to position [731, 0]
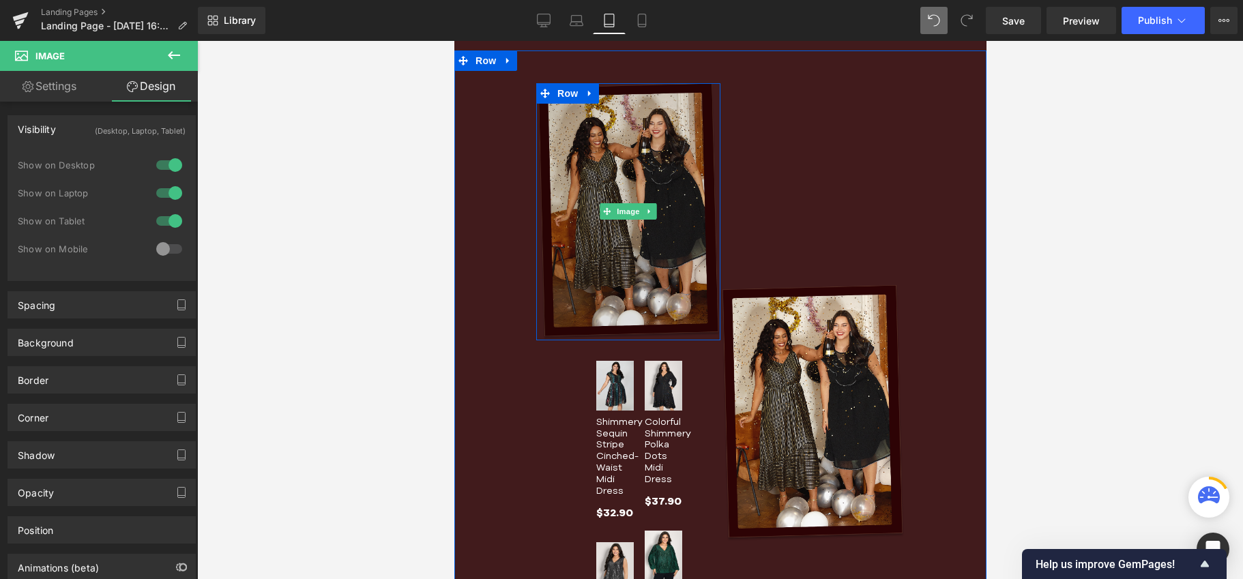
click at [603, 196] on img at bounding box center [627, 211] width 184 height 256
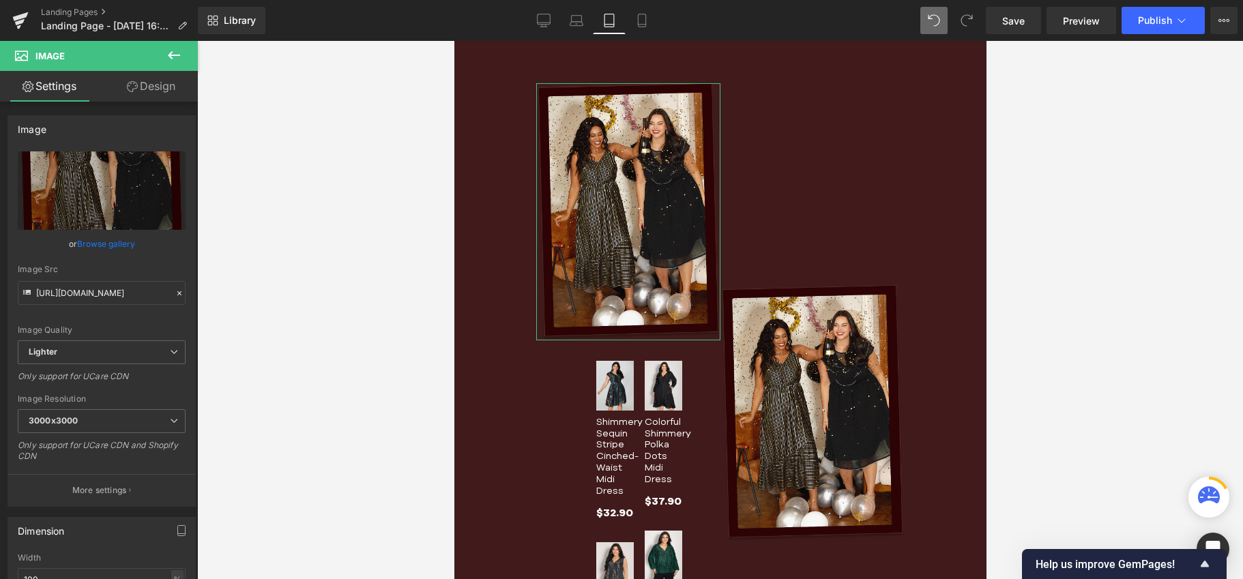
click at [157, 91] on link "Design" at bounding box center [151, 86] width 99 height 31
click at [0, 0] on div "Visibility" at bounding box center [0, 0] width 0 height 0
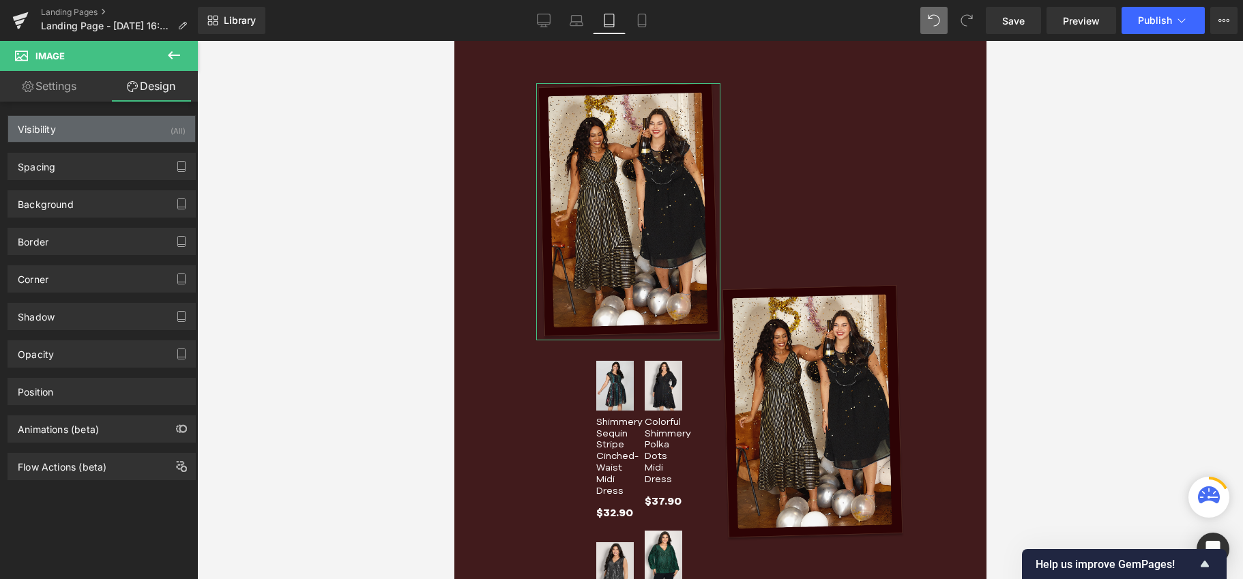
click at [35, 130] on div "Visibility" at bounding box center [37, 125] width 38 height 19
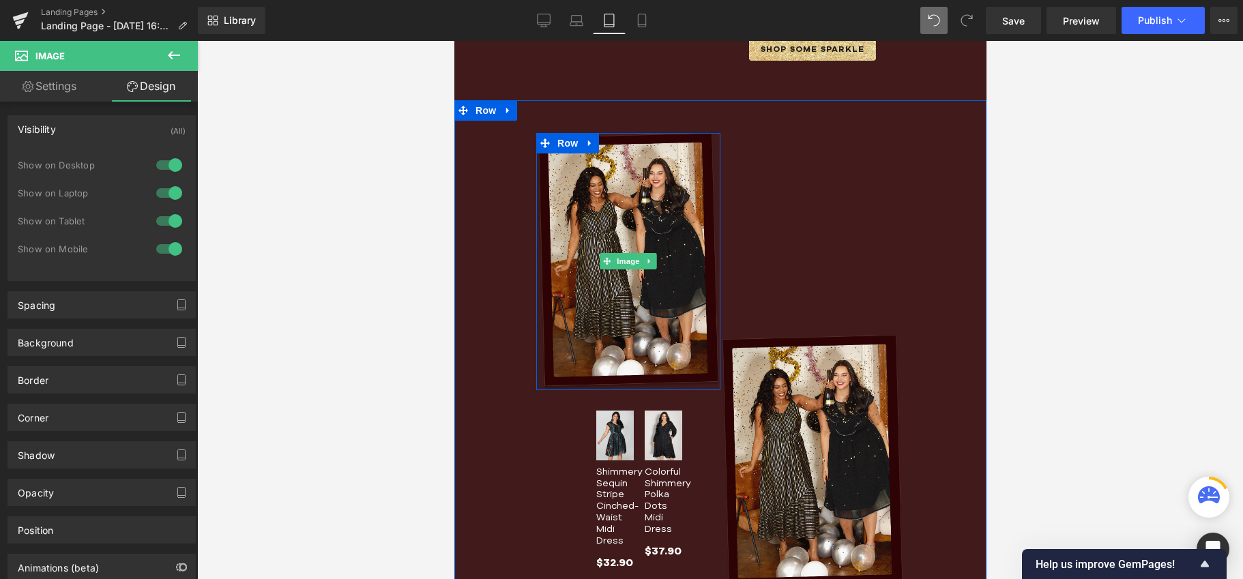
scroll to position [639, 0]
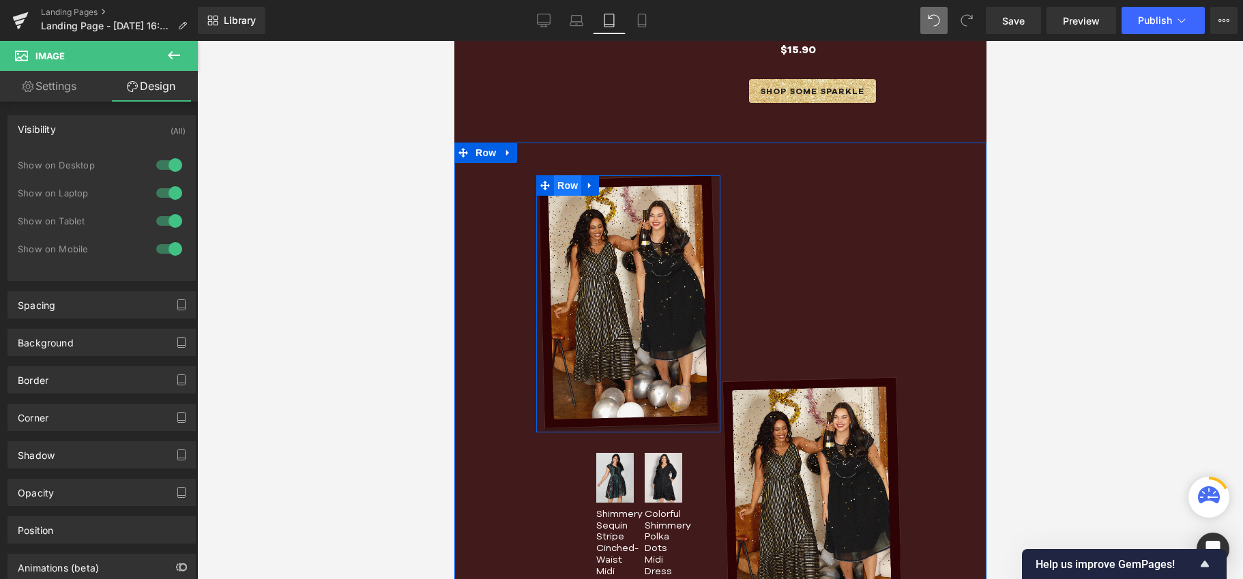
click at [553, 177] on span "Row" at bounding box center [566, 185] width 27 height 20
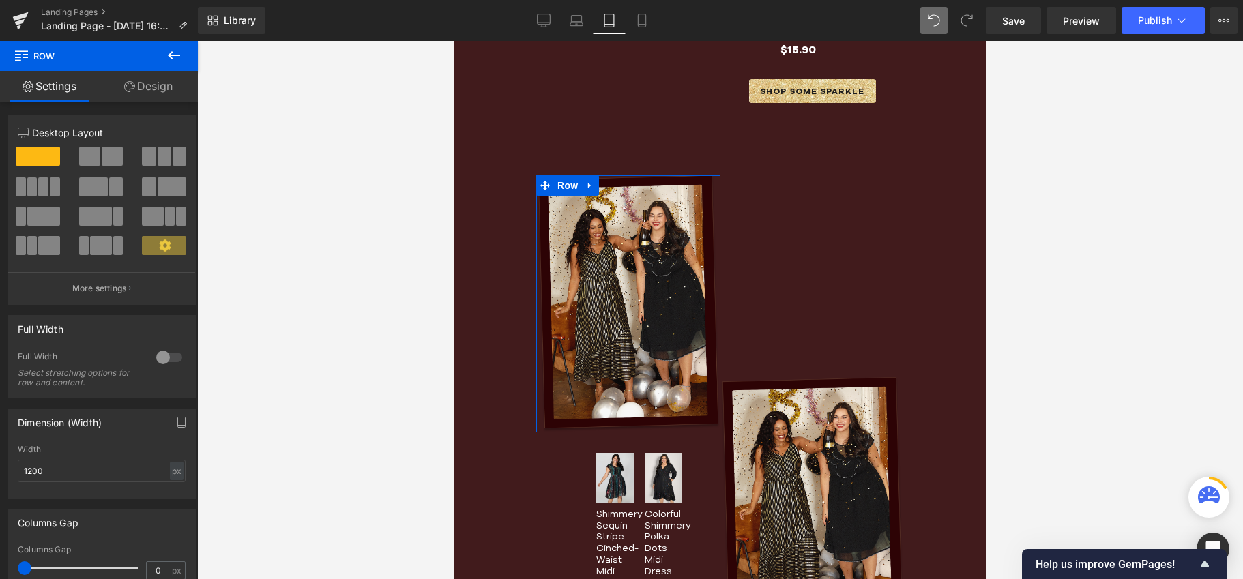
click at [159, 85] on link "Design" at bounding box center [148, 86] width 99 height 31
click at [0, 0] on div "Visibility" at bounding box center [0, 0] width 0 height 0
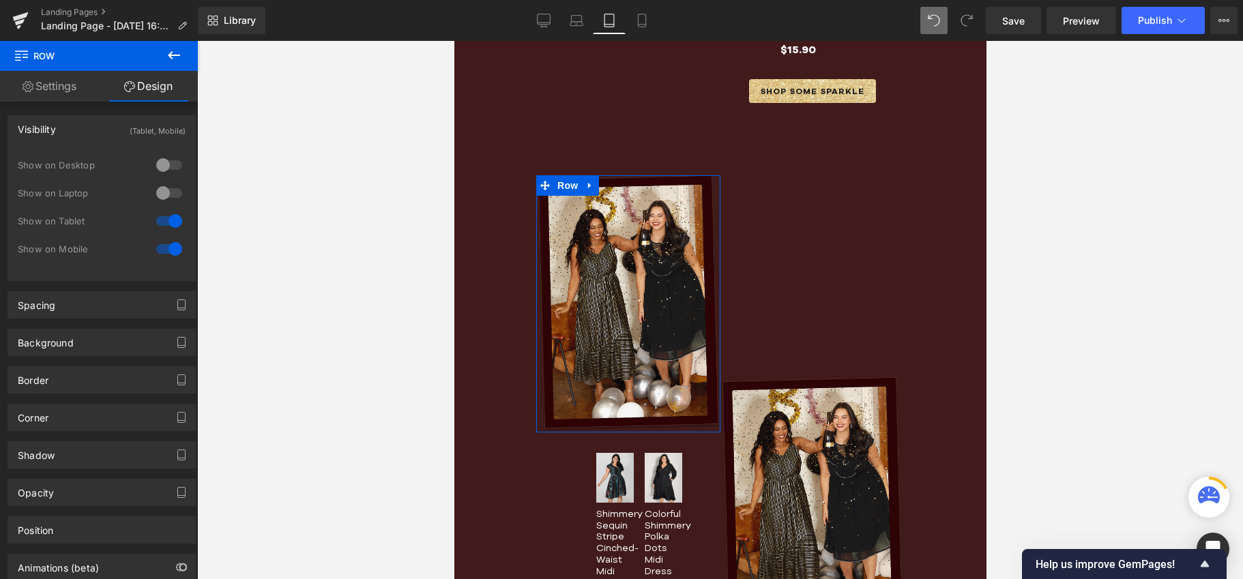
click at [167, 219] on div at bounding box center [169, 221] width 33 height 22
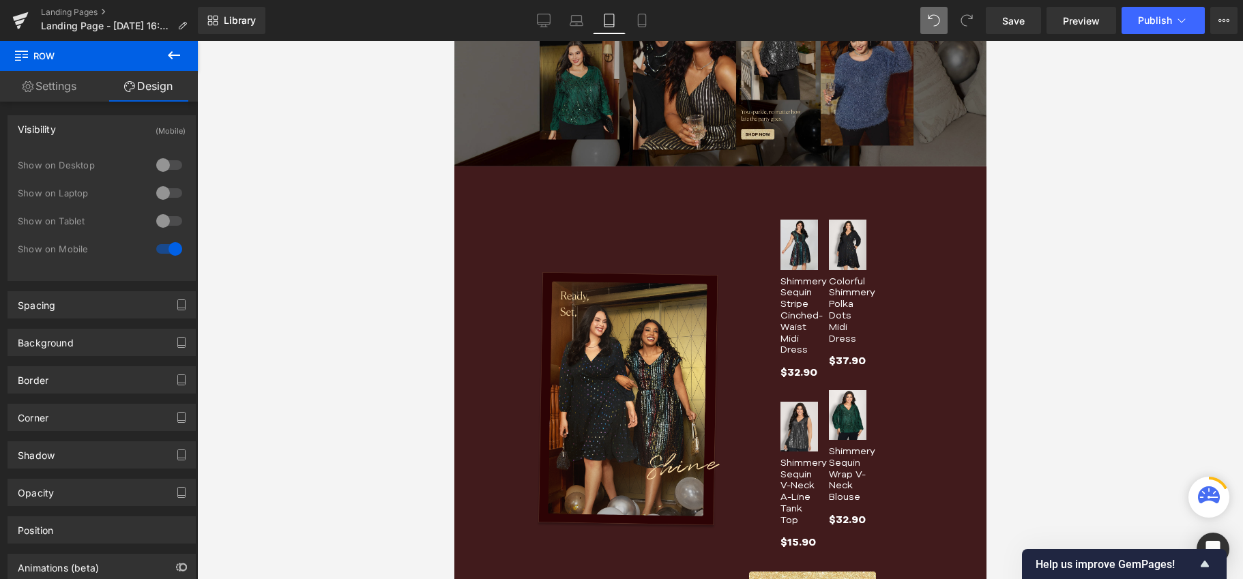
scroll to position [143, 0]
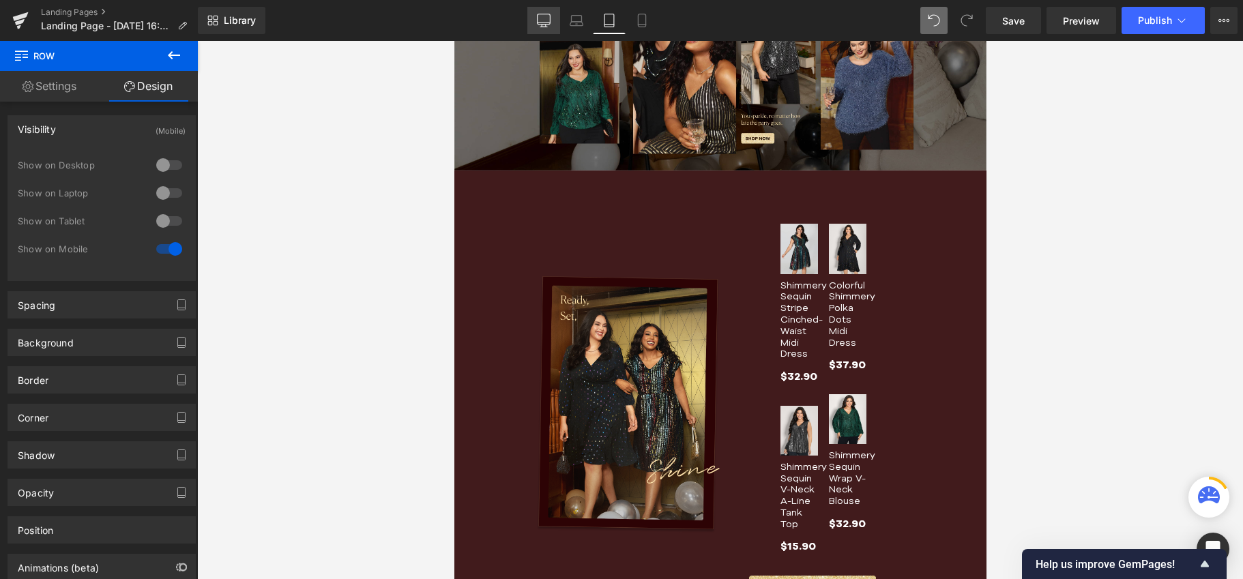
click at [548, 26] on icon at bounding box center [544, 21] width 14 height 14
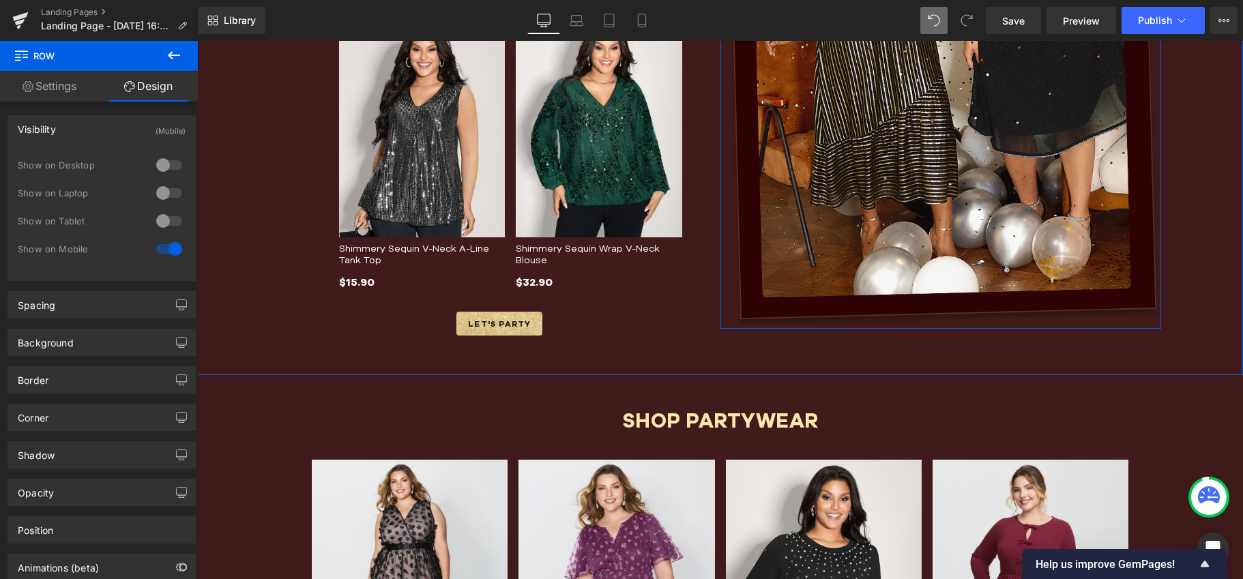
scroll to position [1681, 0]
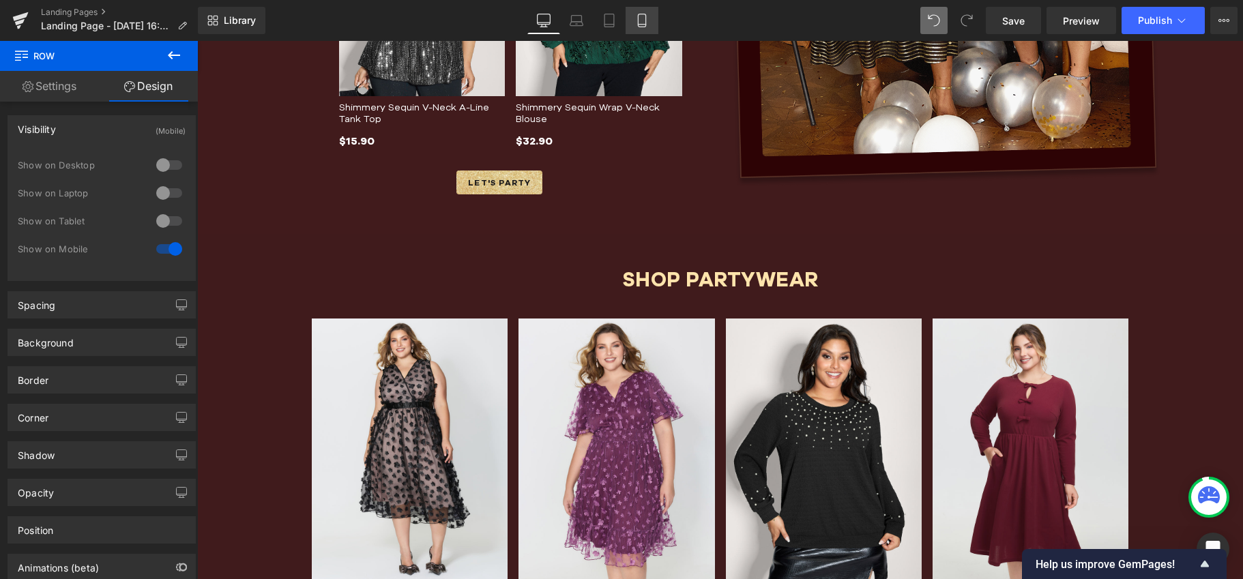
click at [634, 18] on link "Mobile" at bounding box center [641, 20] width 33 height 27
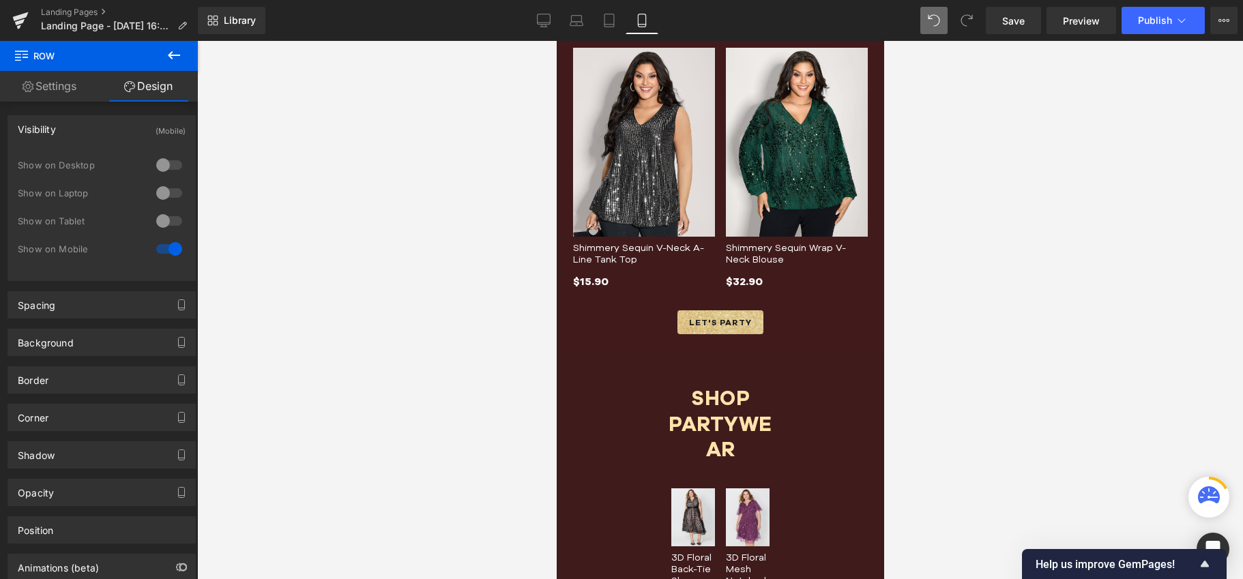
scroll to position [2127, 0]
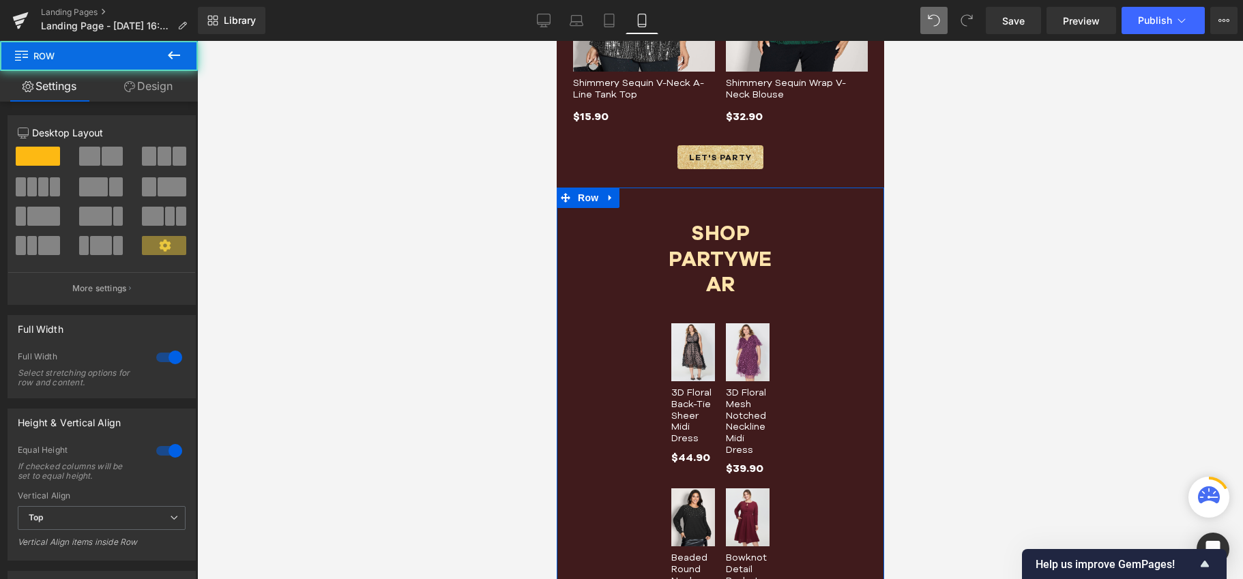
scroll to position [1751, 0]
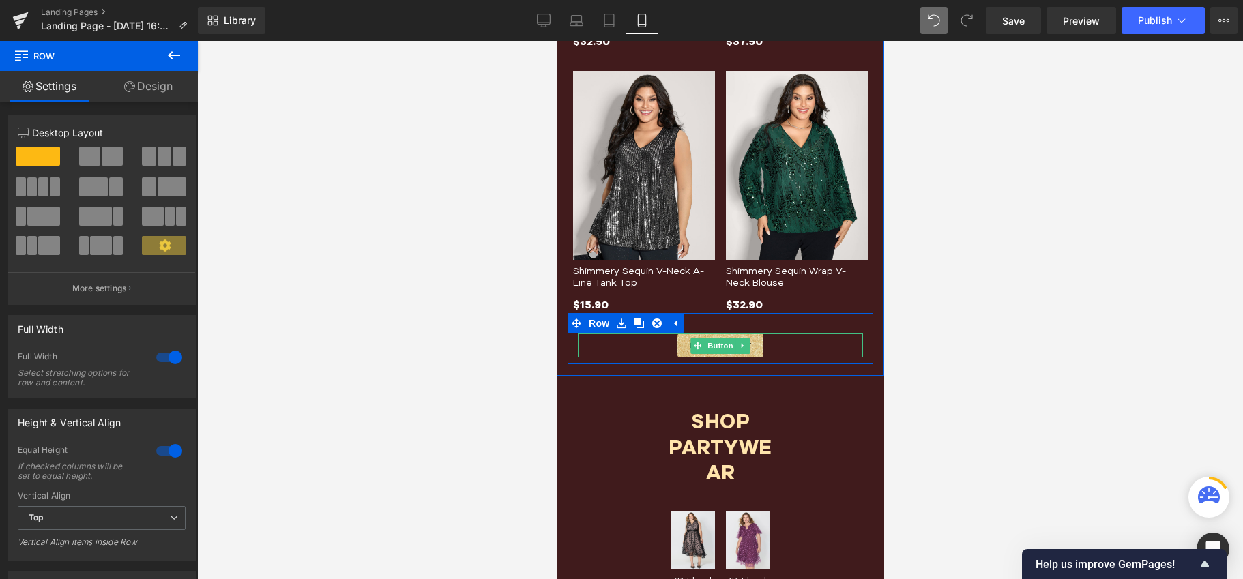
click at [593, 337] on div "LET'S PARTY" at bounding box center [719, 345] width 285 height 24
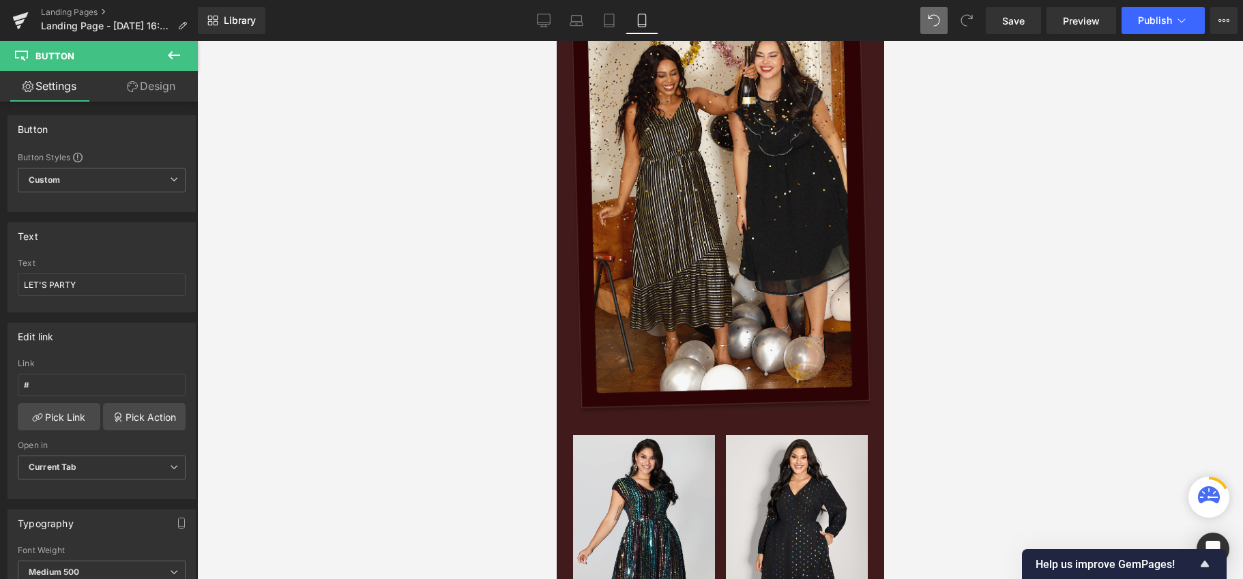
scroll to position [945, 0]
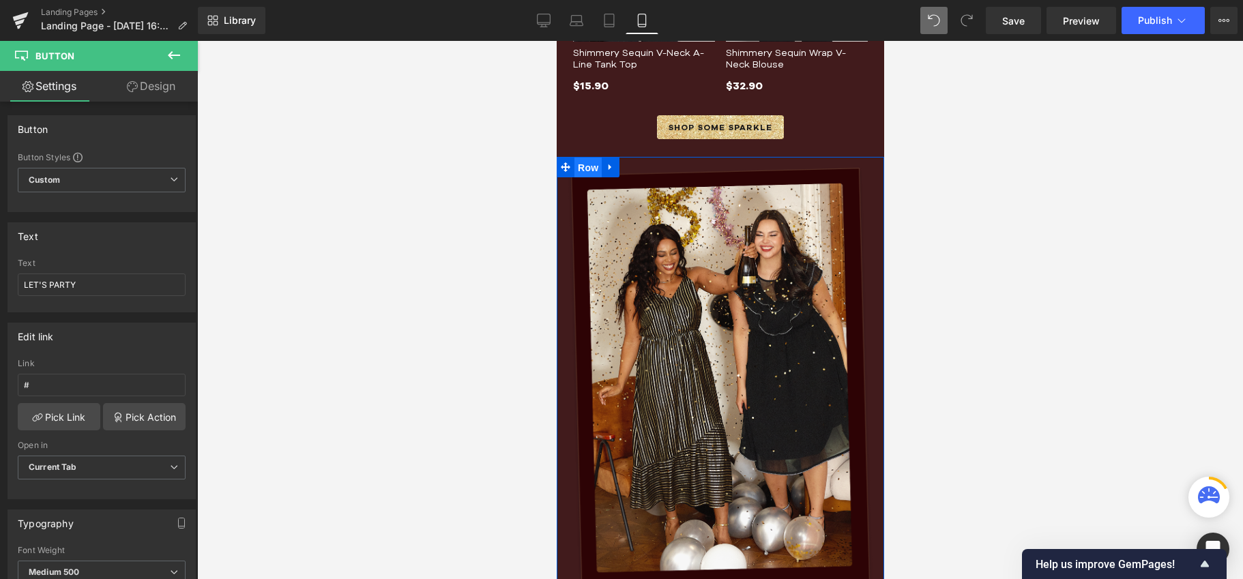
click at [588, 158] on span "Row" at bounding box center [587, 168] width 27 height 20
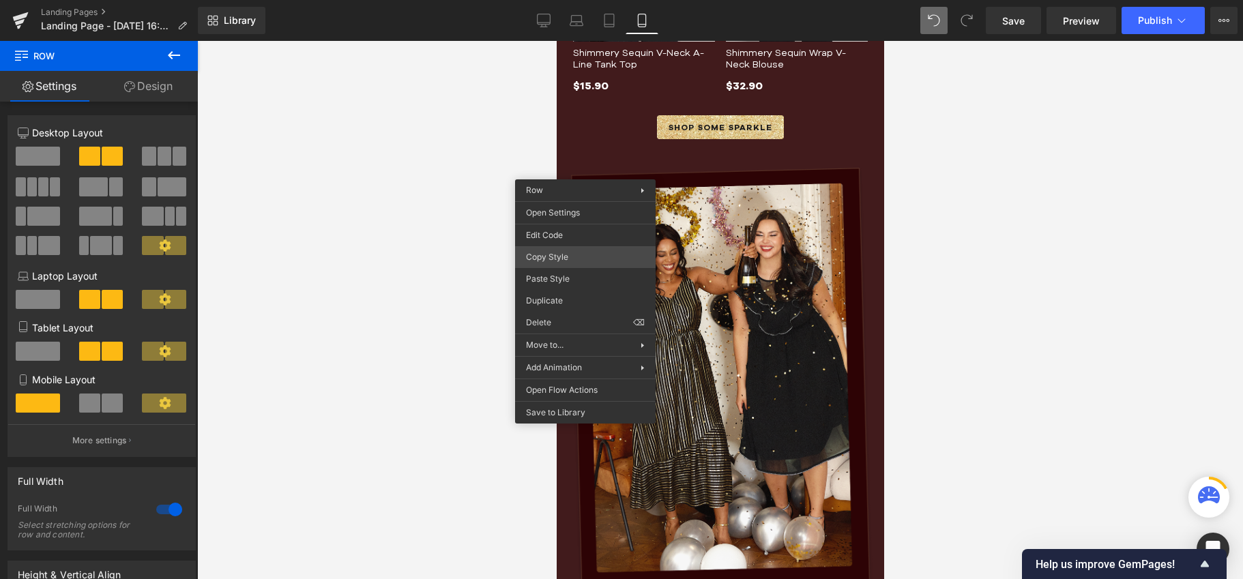
click at [550, 259] on div "Row You are previewing how the will restyle your page. You can not edit Element…" at bounding box center [621, 301] width 1243 height 602
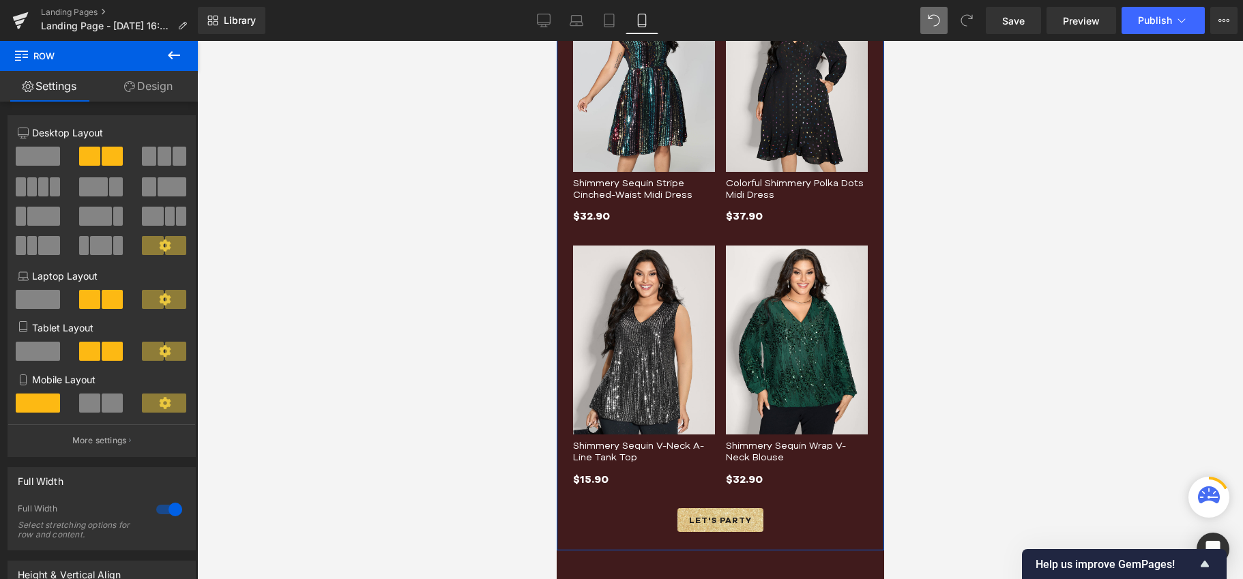
scroll to position [2013, 0]
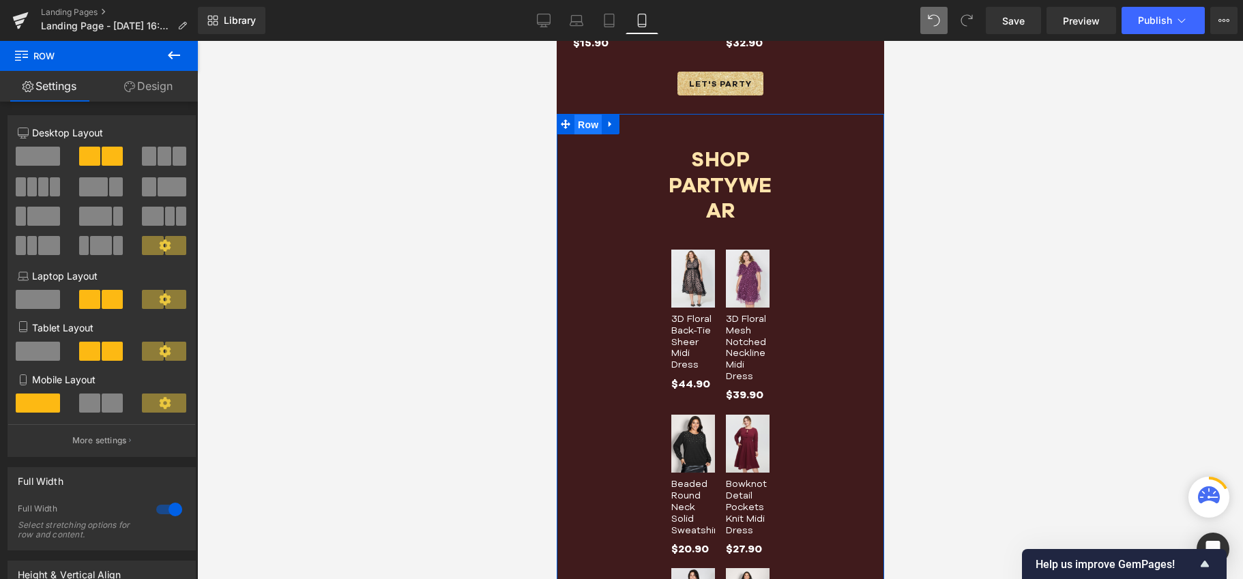
click at [591, 124] on span "Row" at bounding box center [587, 125] width 27 height 20
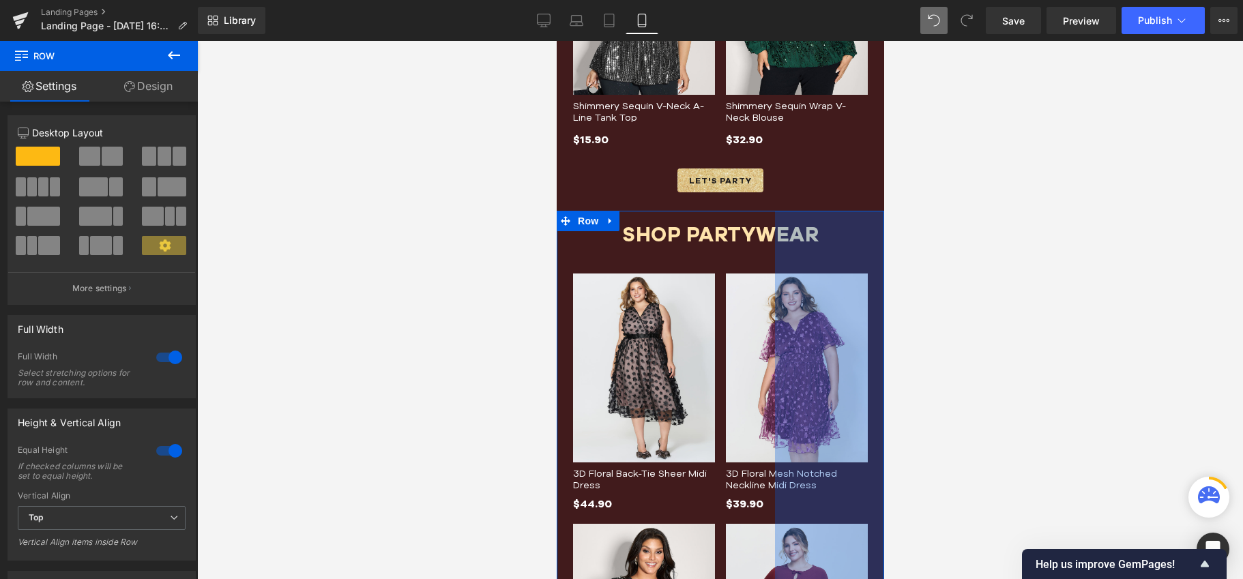
scroll to position [1923, 0]
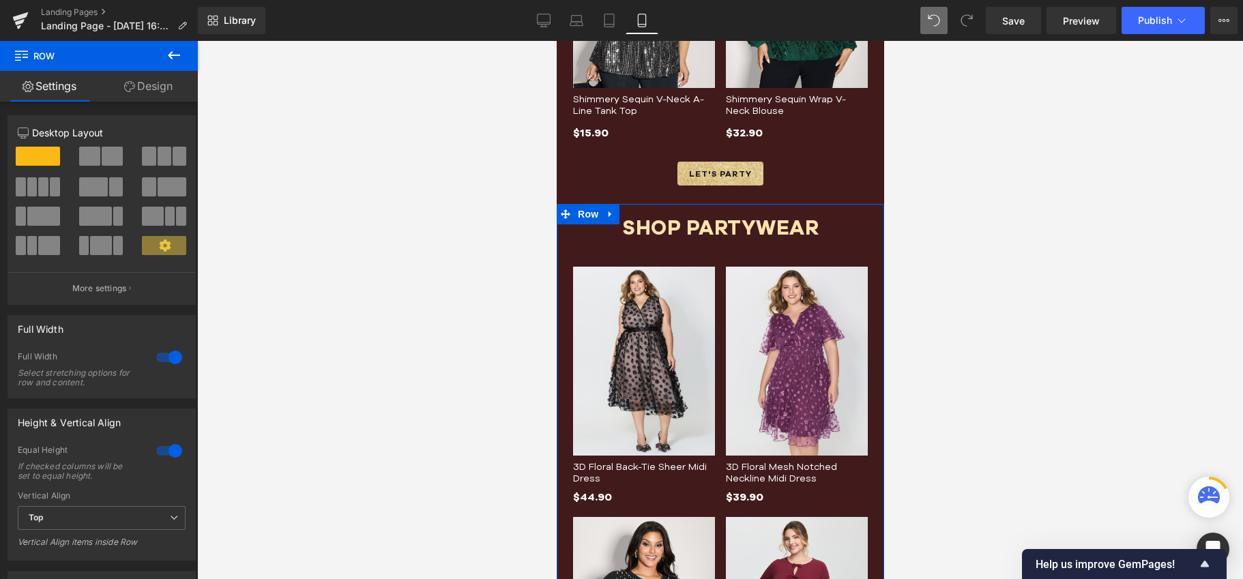
click at [143, 89] on link "Design" at bounding box center [148, 86] width 99 height 31
click at [0, 0] on div "Spacing" at bounding box center [0, 0] width 0 height 0
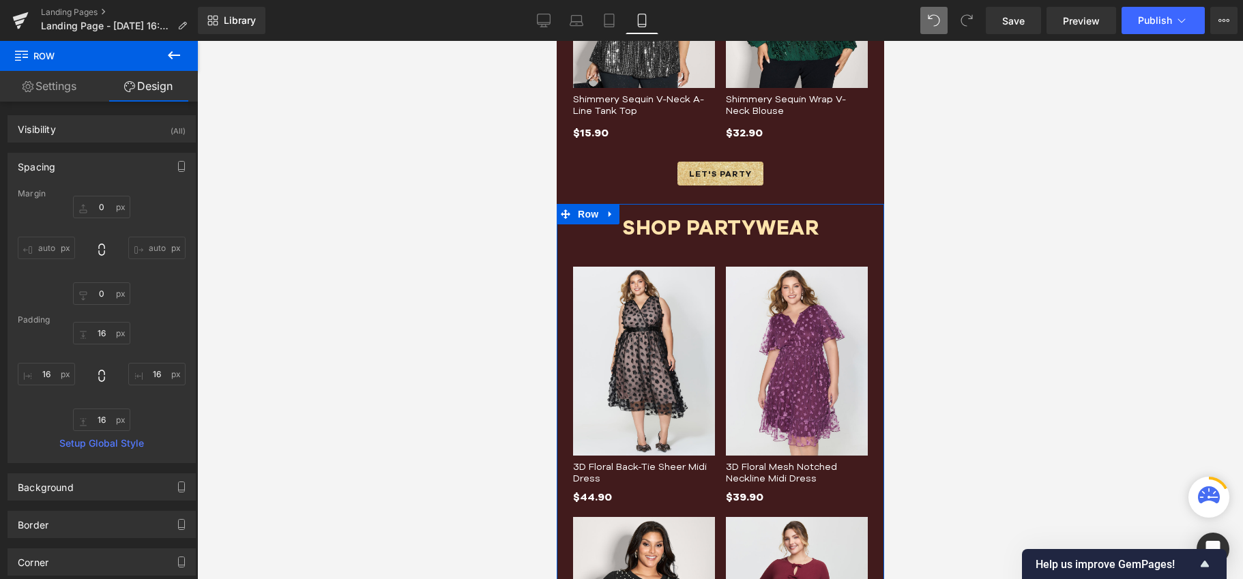
type input "0"
type input "16"
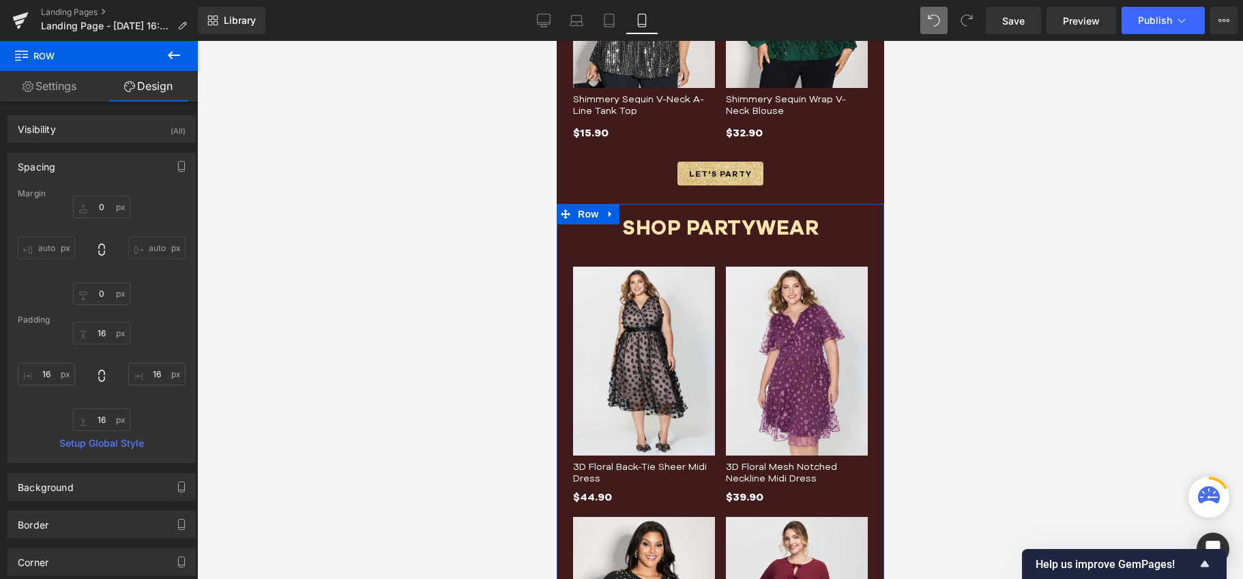
type input "16"
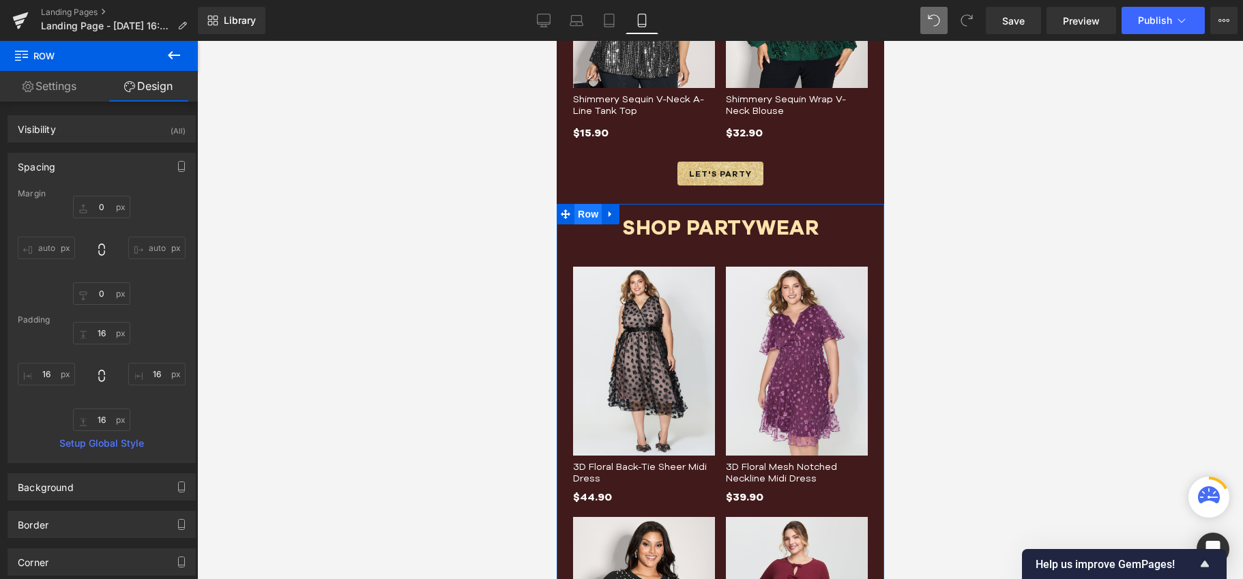
click at [584, 214] on span "Row" at bounding box center [587, 214] width 27 height 20
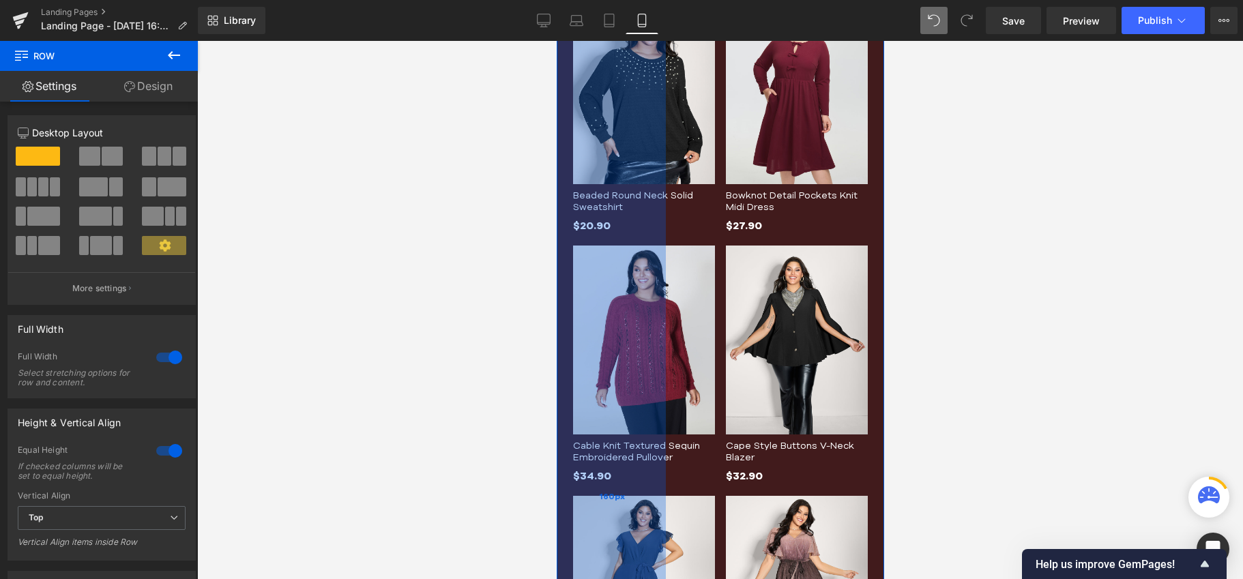
scroll to position [2465, 0]
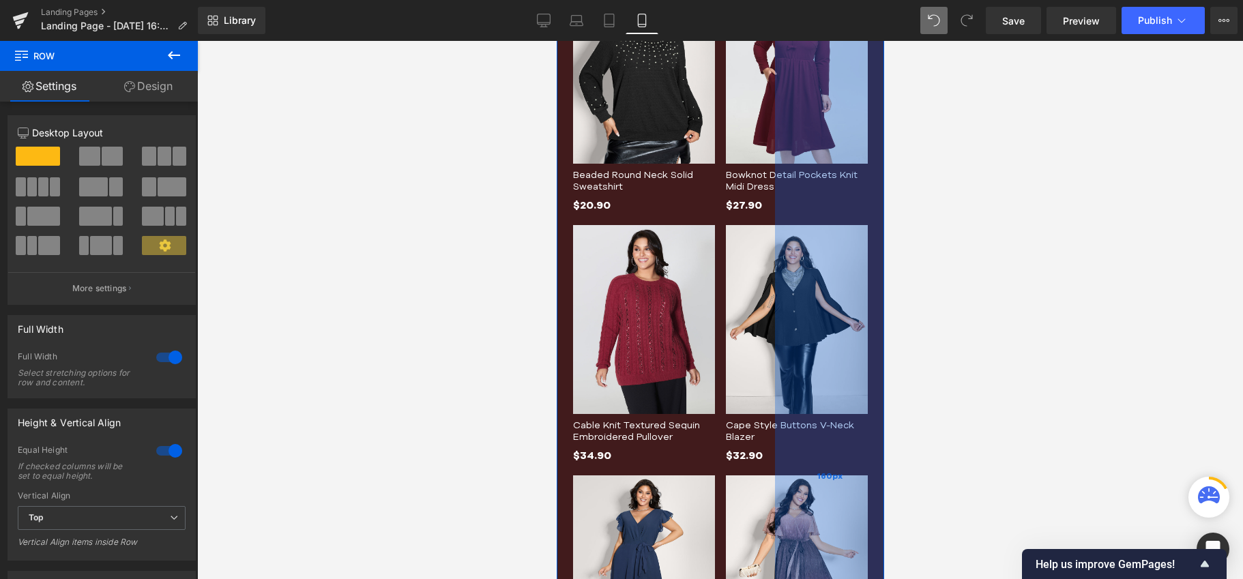
click at [795, 300] on div "160px" at bounding box center [828, 476] width 109 height 1628
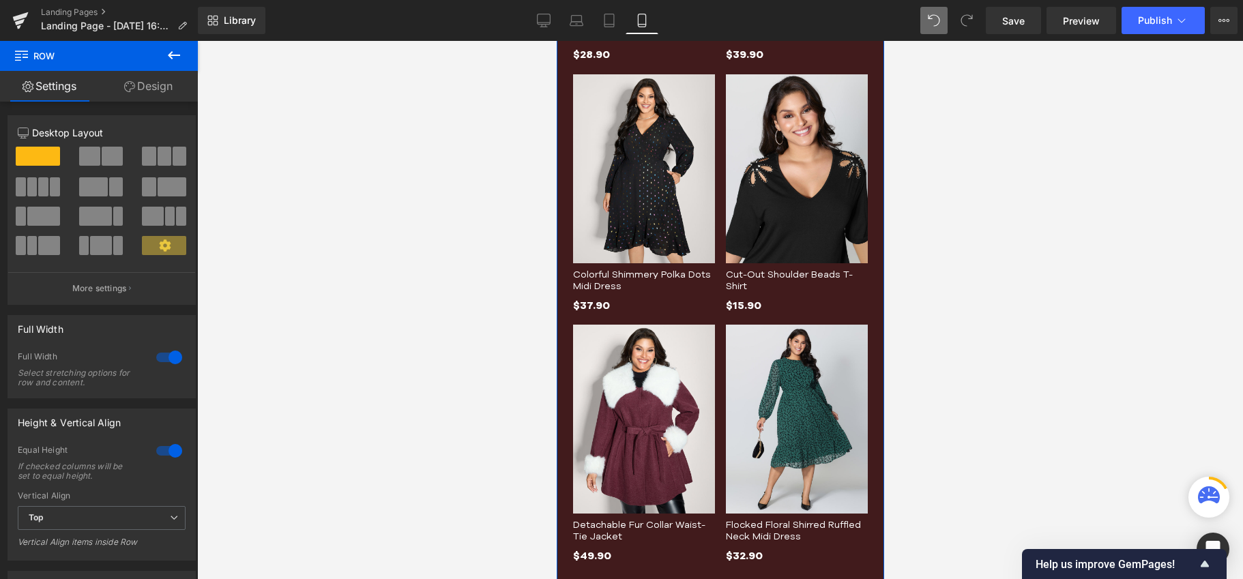
scroll to position [3250, 0]
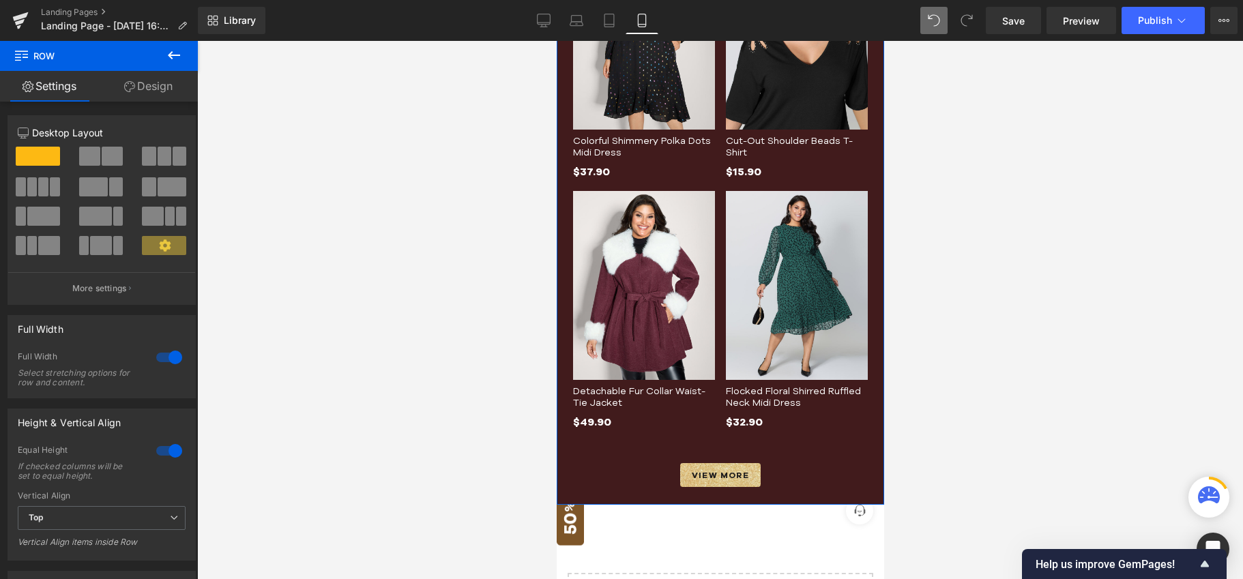
click at [143, 93] on link "Design" at bounding box center [148, 86] width 99 height 31
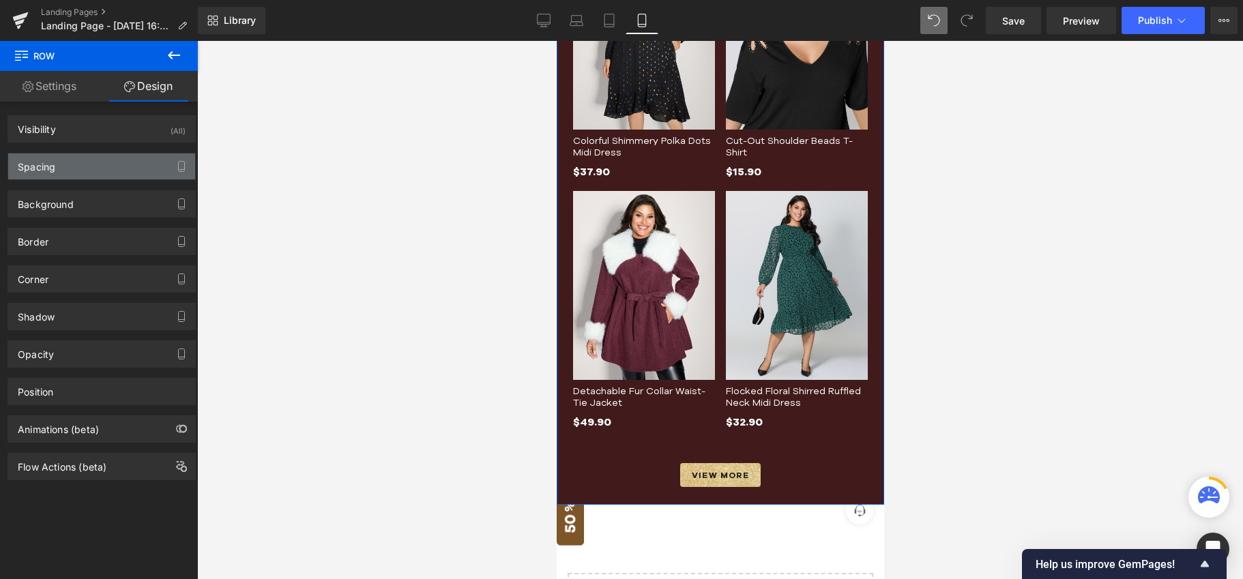
click at [90, 166] on div "Spacing" at bounding box center [101, 166] width 187 height 26
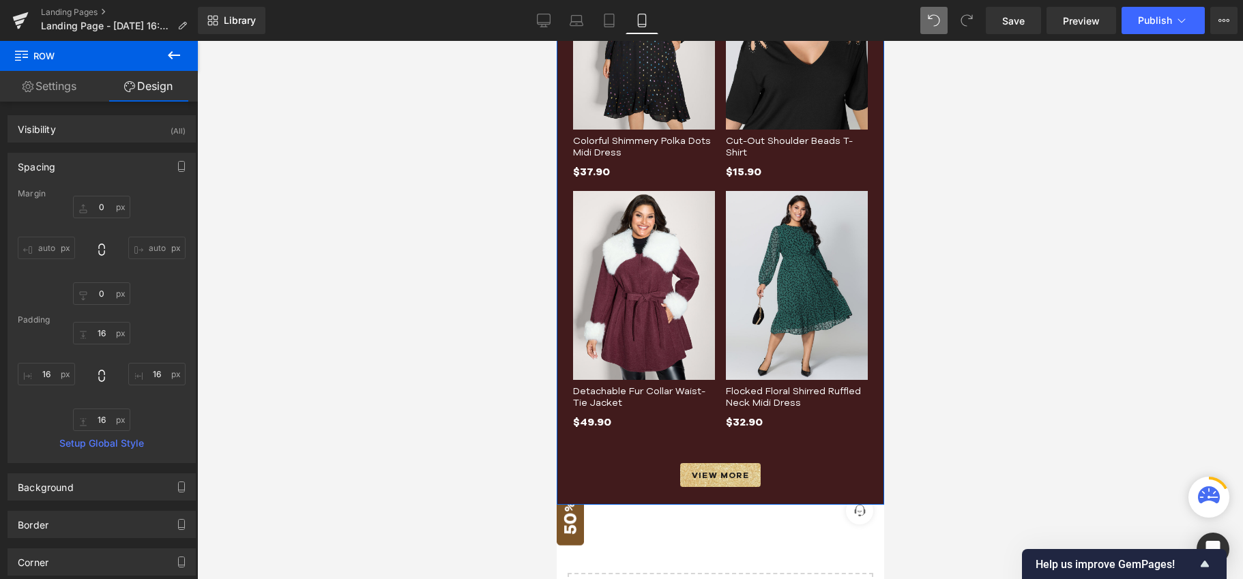
click at [90, 166] on div "Spacing" at bounding box center [101, 166] width 187 height 26
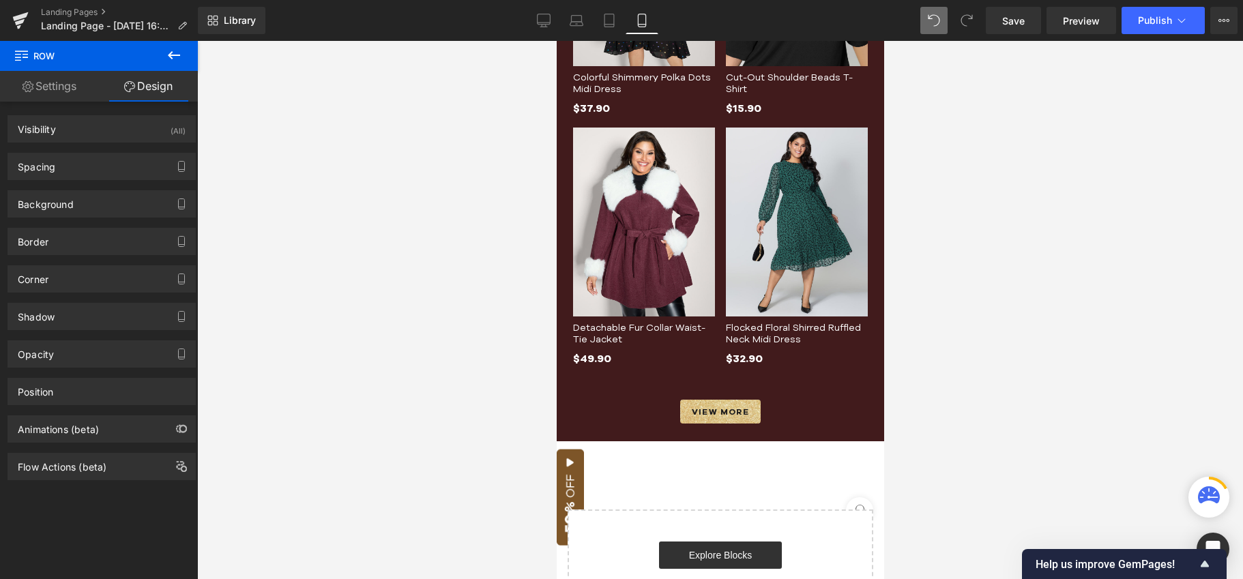
scroll to position [3571, 0]
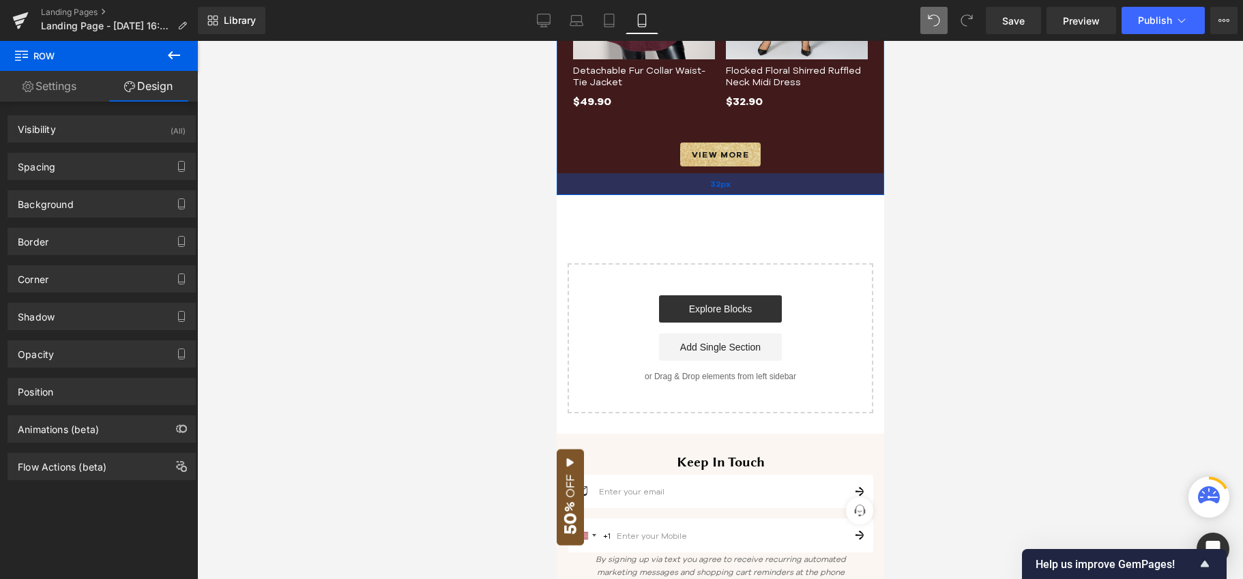
drag, startPoint x: 726, startPoint y: 175, endPoint x: 726, endPoint y: 186, distance: 10.9
click at [726, 186] on div "32px" at bounding box center [719, 184] width 327 height 22
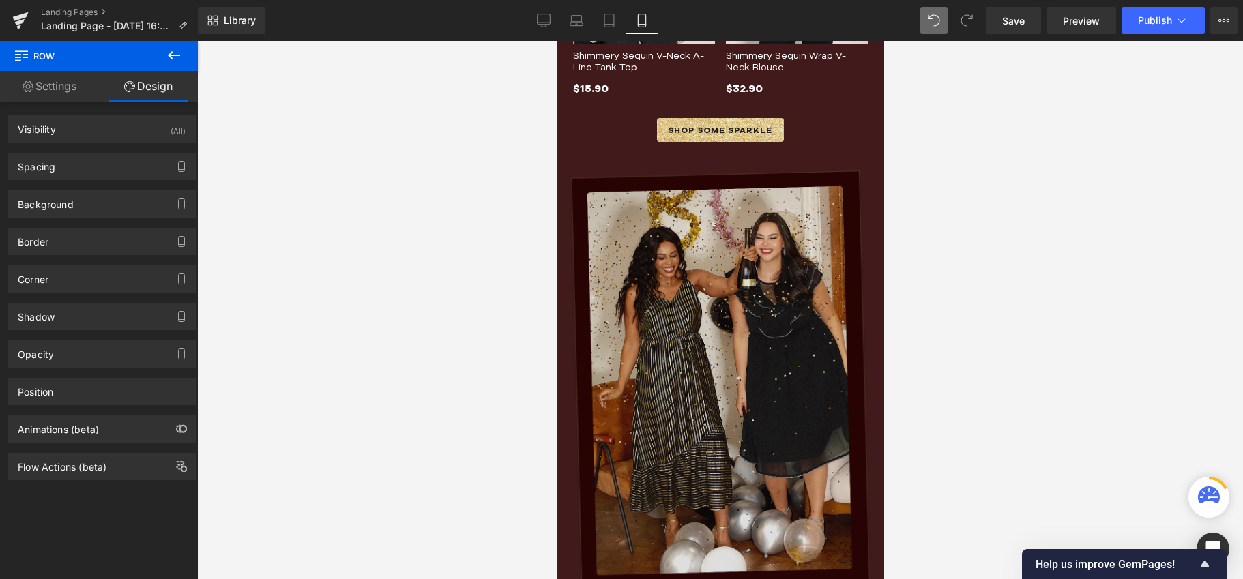
scroll to position [872, 0]
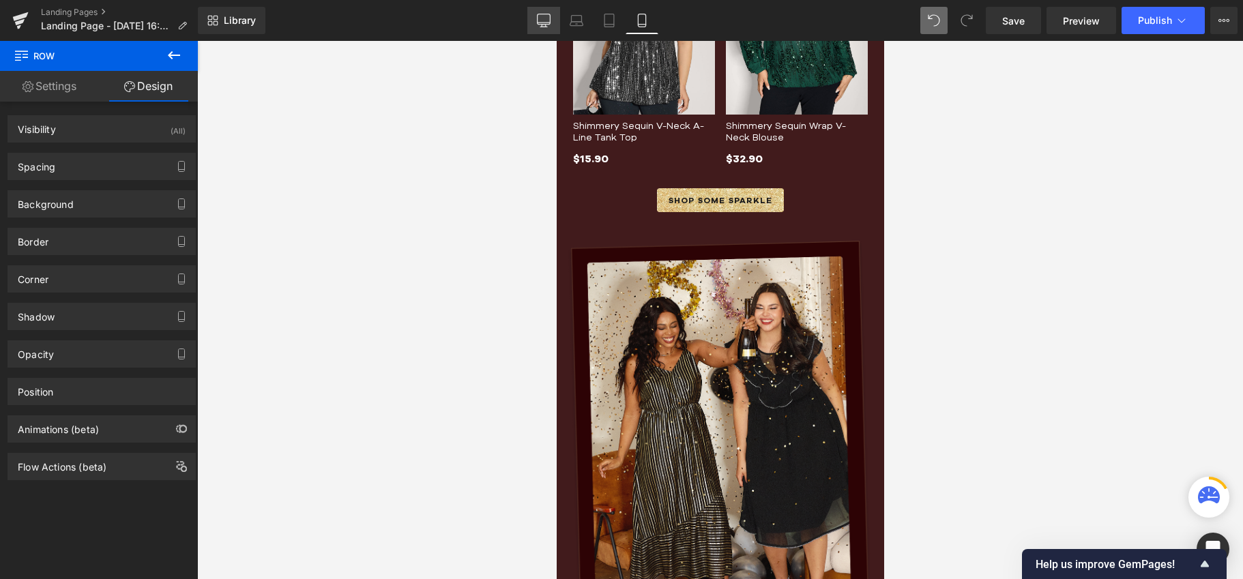
click at [554, 29] on link "Desktop" at bounding box center [543, 20] width 33 height 27
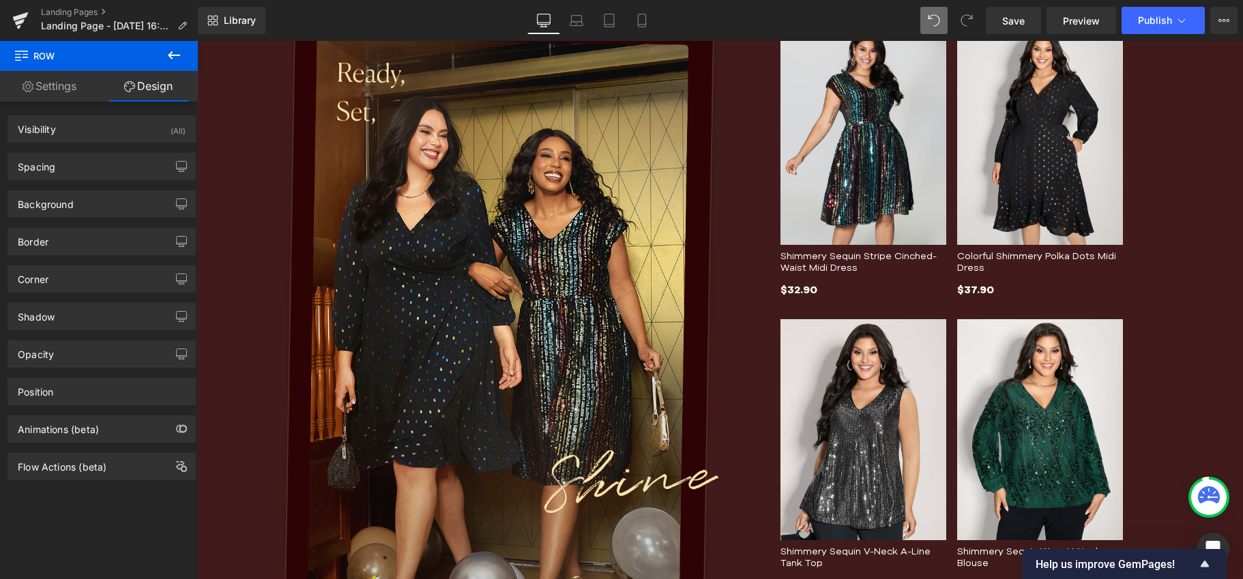
scroll to position [237, 0]
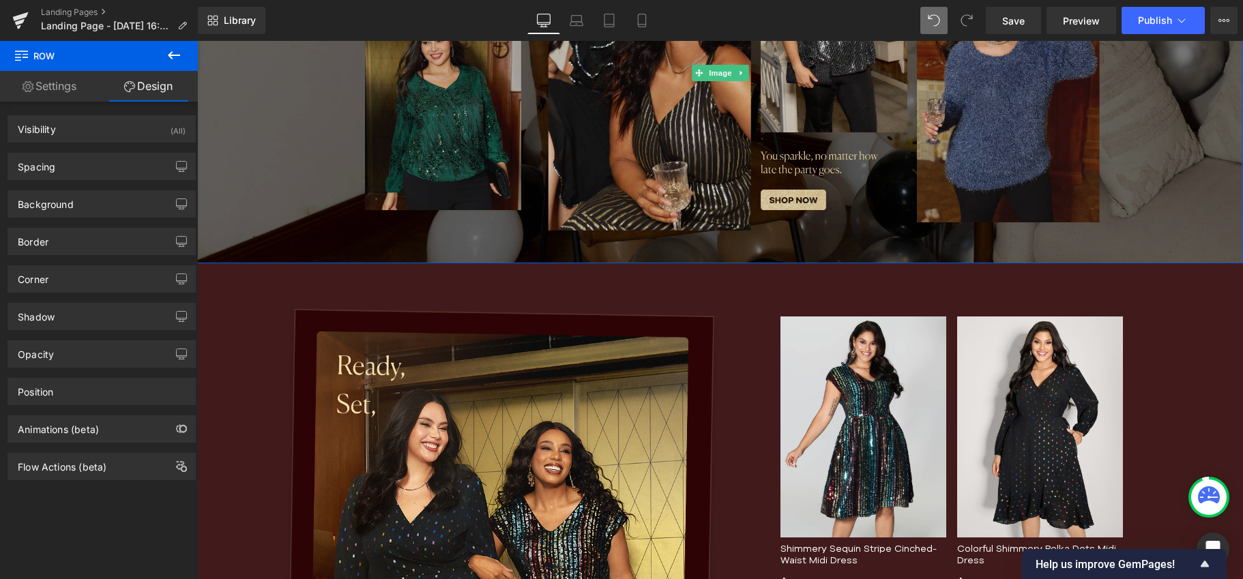
click at [261, 176] on img at bounding box center [720, 73] width 1046 height 380
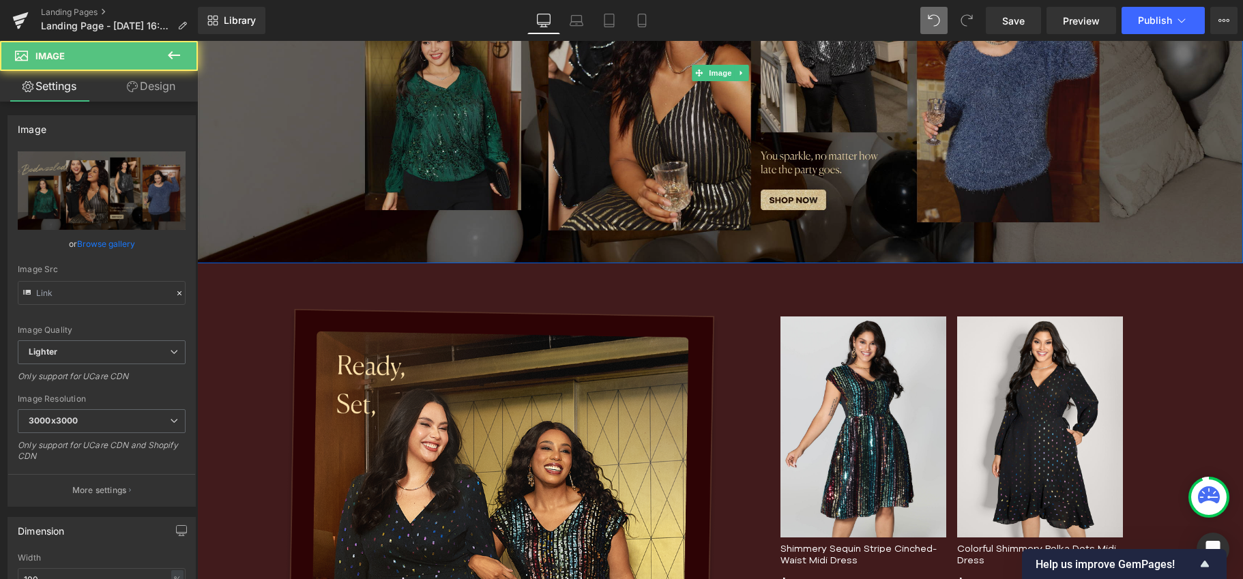
type input "[URL][DOMAIN_NAME]"
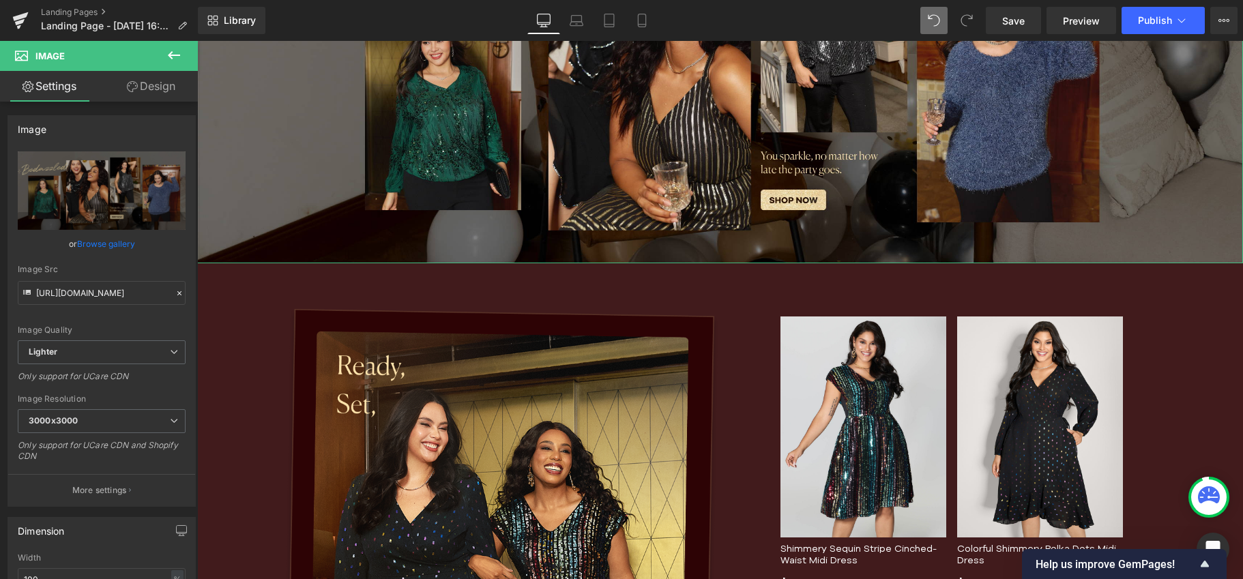
drag, startPoint x: 136, startPoint y: 78, endPoint x: 12, endPoint y: 239, distance: 202.7
click at [136, 78] on link "Design" at bounding box center [151, 86] width 99 height 31
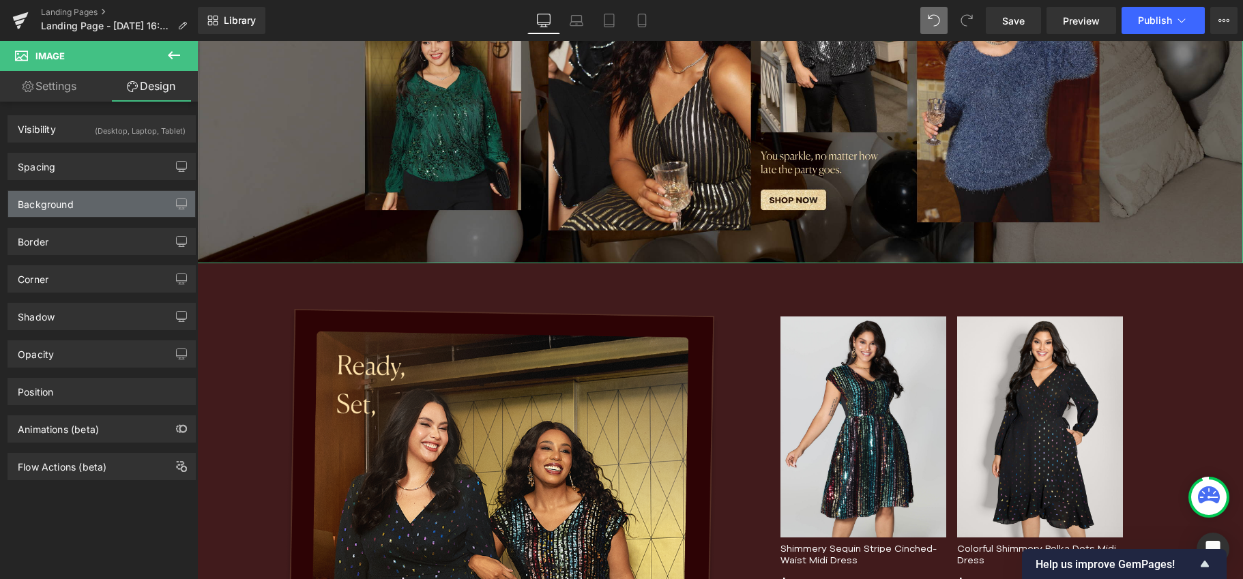
click at [98, 205] on div "Background" at bounding box center [101, 204] width 187 height 26
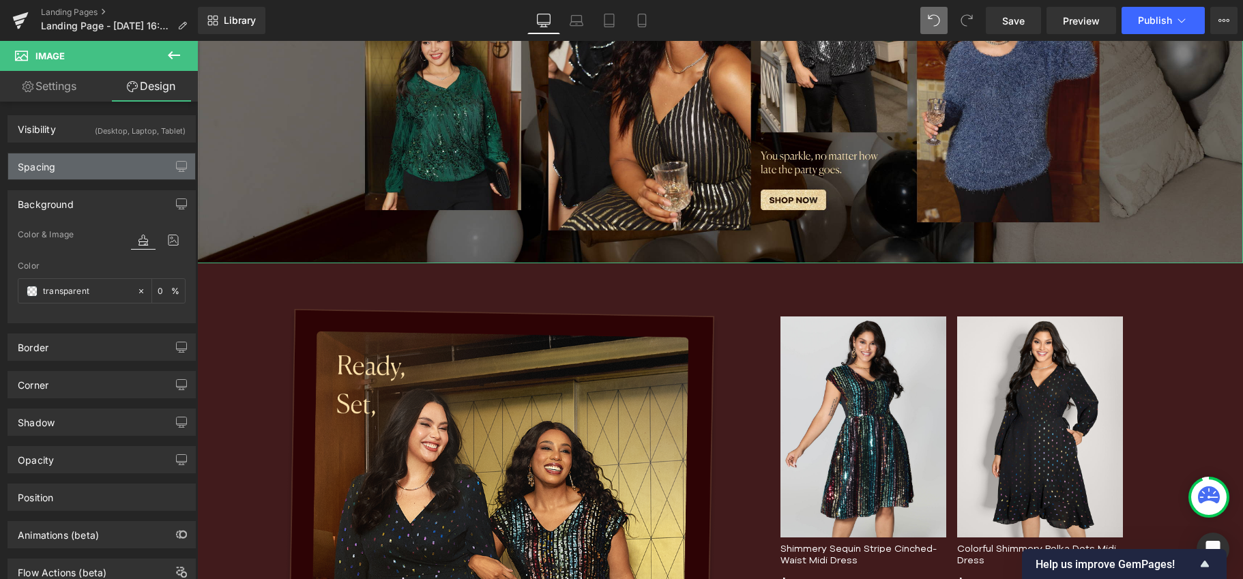
click at [93, 162] on div "Spacing" at bounding box center [101, 166] width 187 height 26
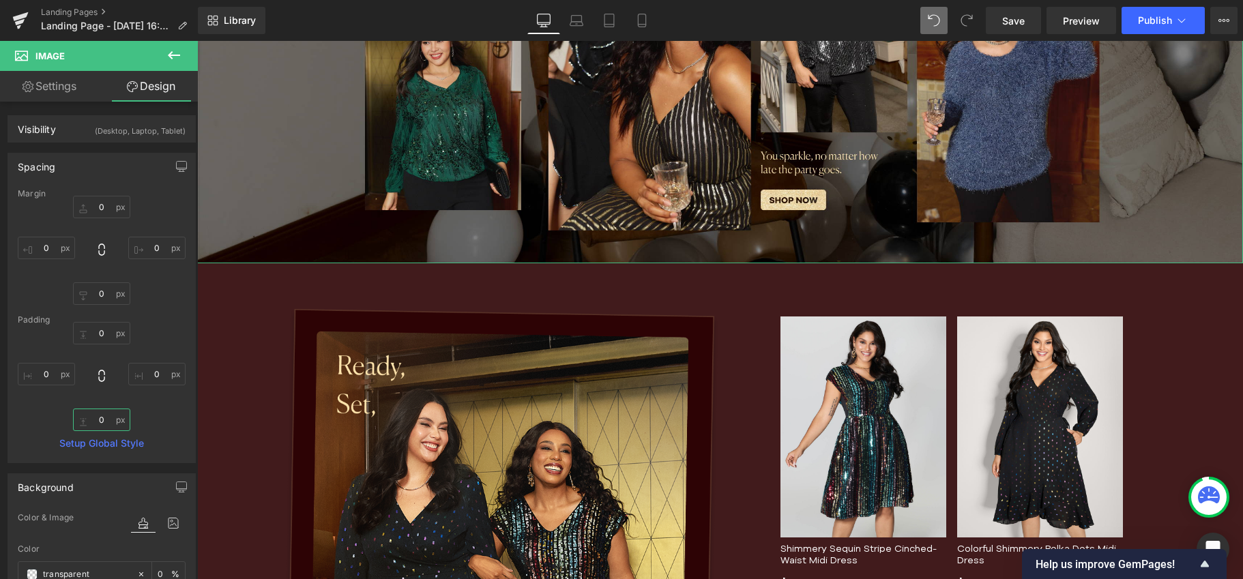
click at [99, 420] on input "0" at bounding box center [101, 420] width 57 height 23
click at [104, 416] on input "-2" at bounding box center [101, 420] width 57 height 23
type input "0"
click at [100, 298] on input "0" at bounding box center [101, 293] width 57 height 23
type input "-2"
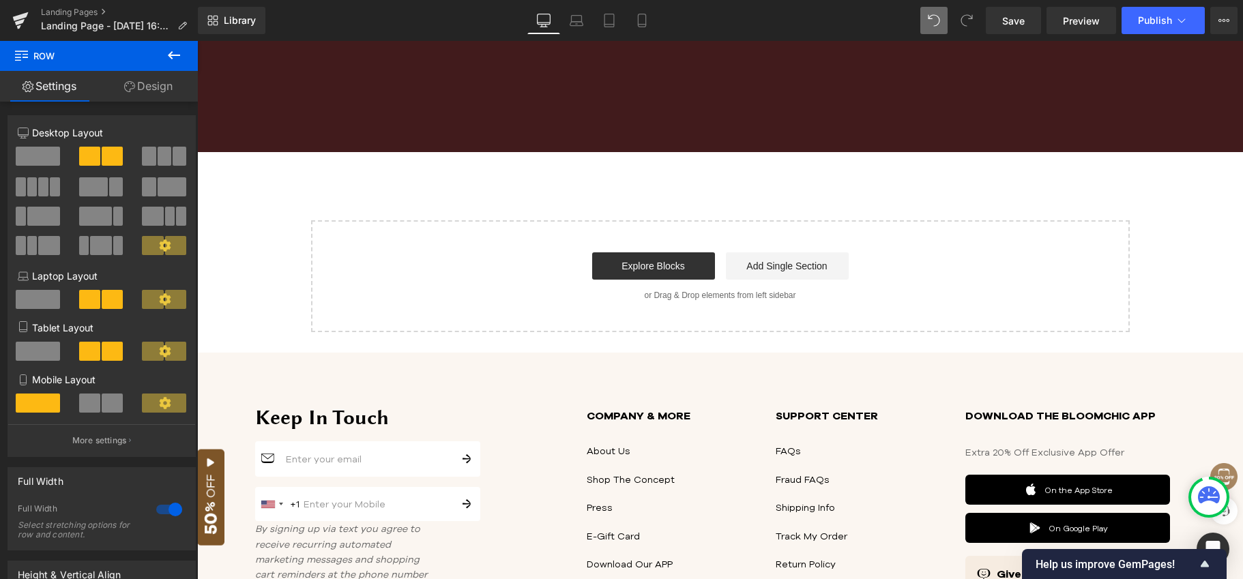
scroll to position [3419, 0]
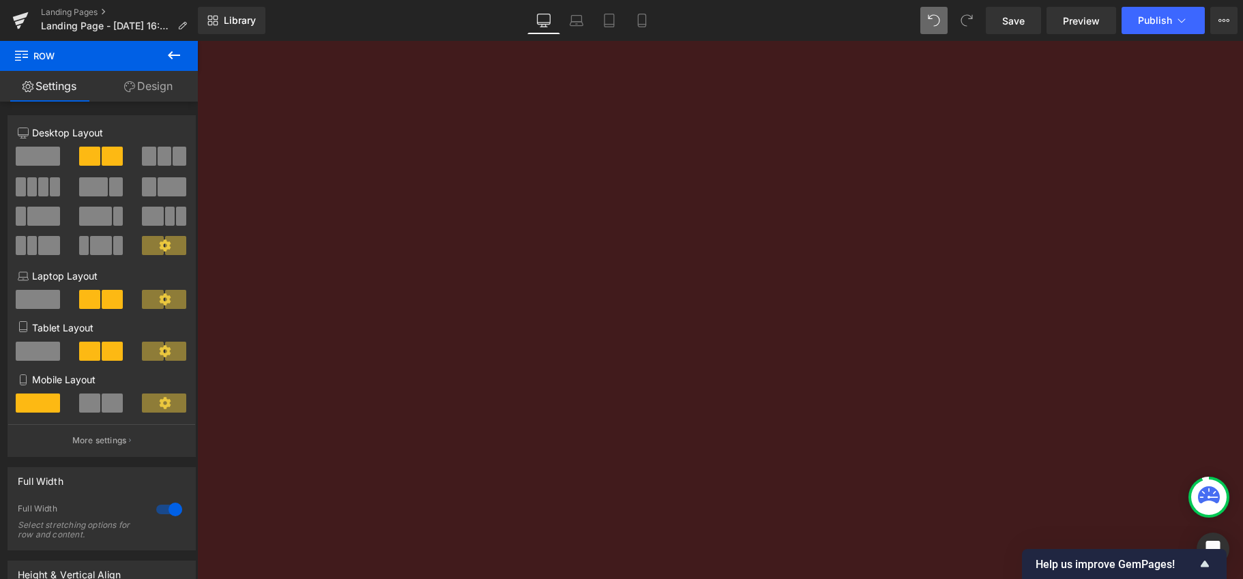
click at [803, 353] on div "VIEW MORE Button Row" at bounding box center [720, 170] width 818 height 1115
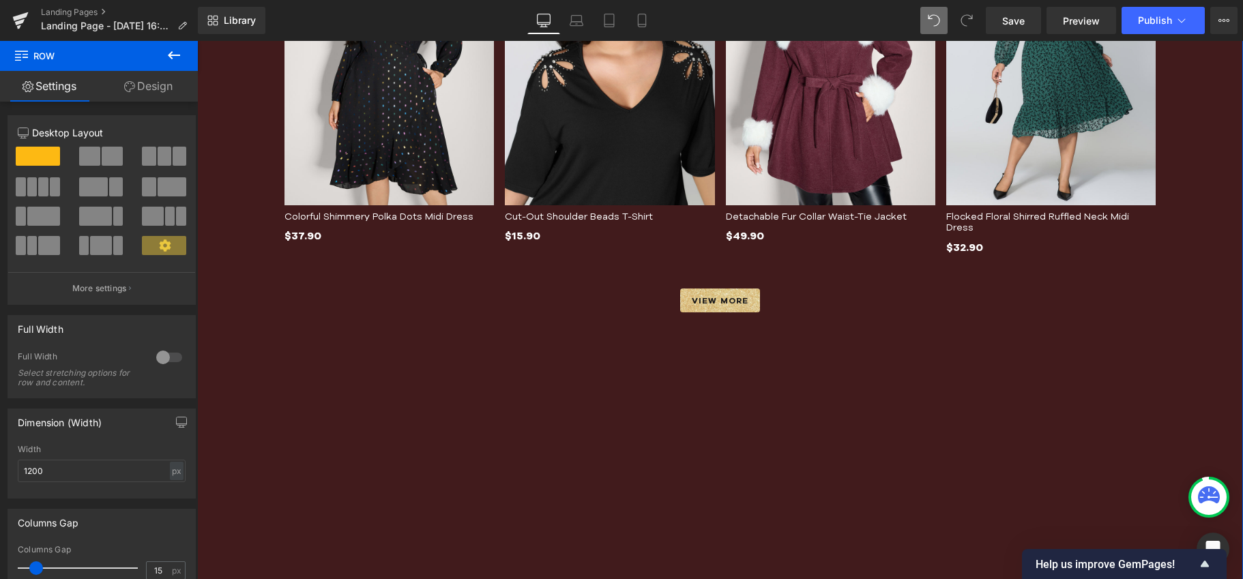
scroll to position [2757, 0]
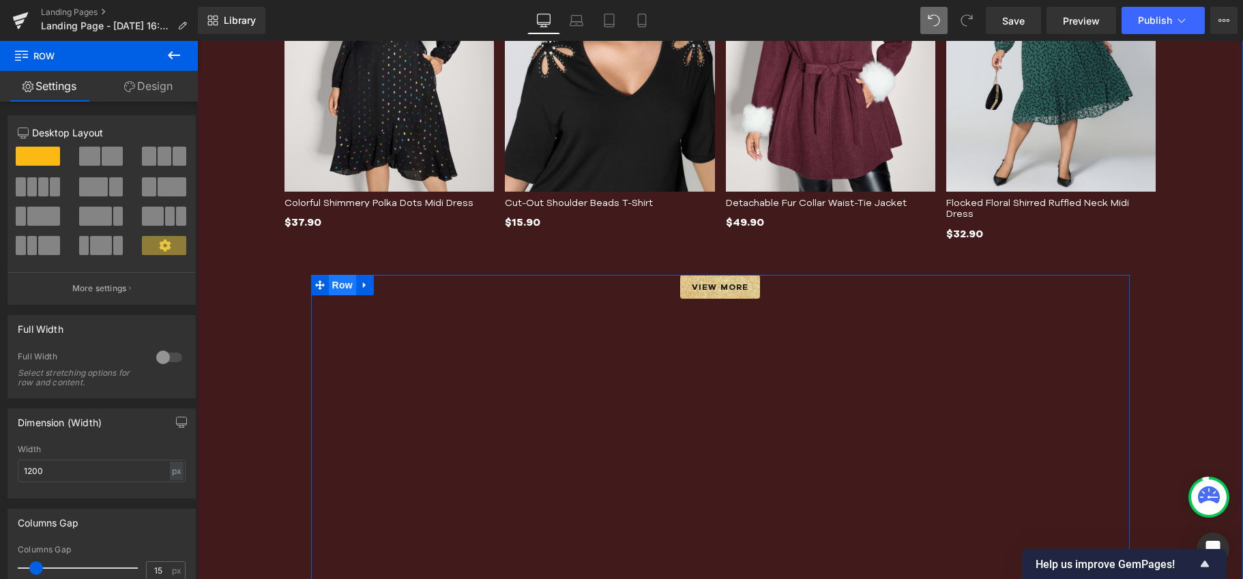
click at [334, 282] on span "Row" at bounding box center [342, 285] width 27 height 20
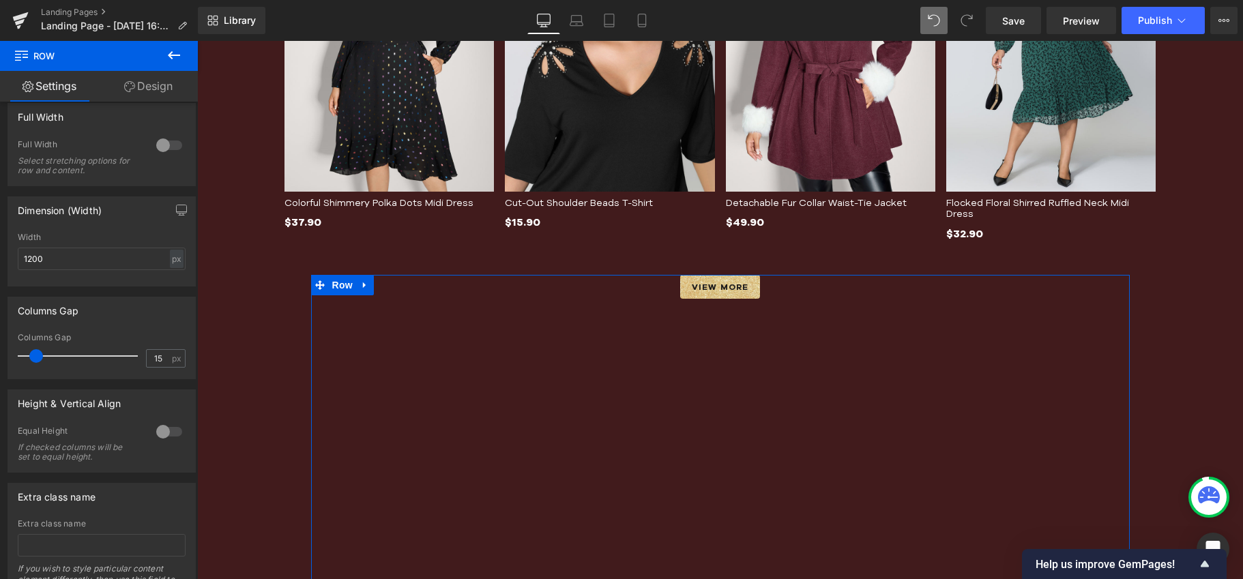
scroll to position [288, 0]
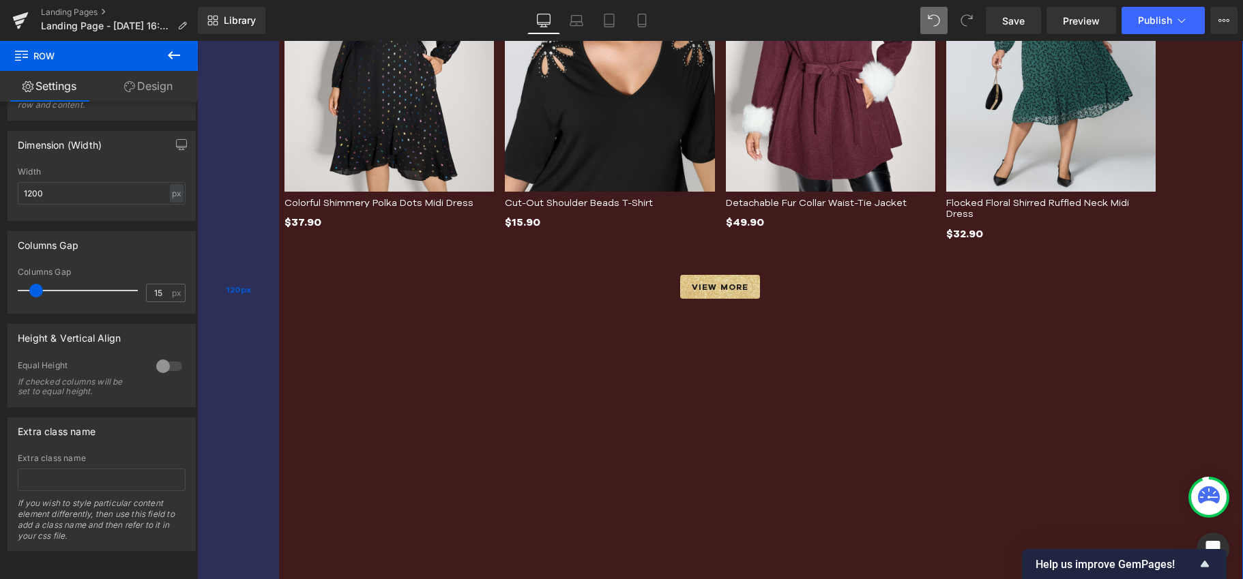
click at [243, 226] on div "120px" at bounding box center [238, 289] width 82 height 2267
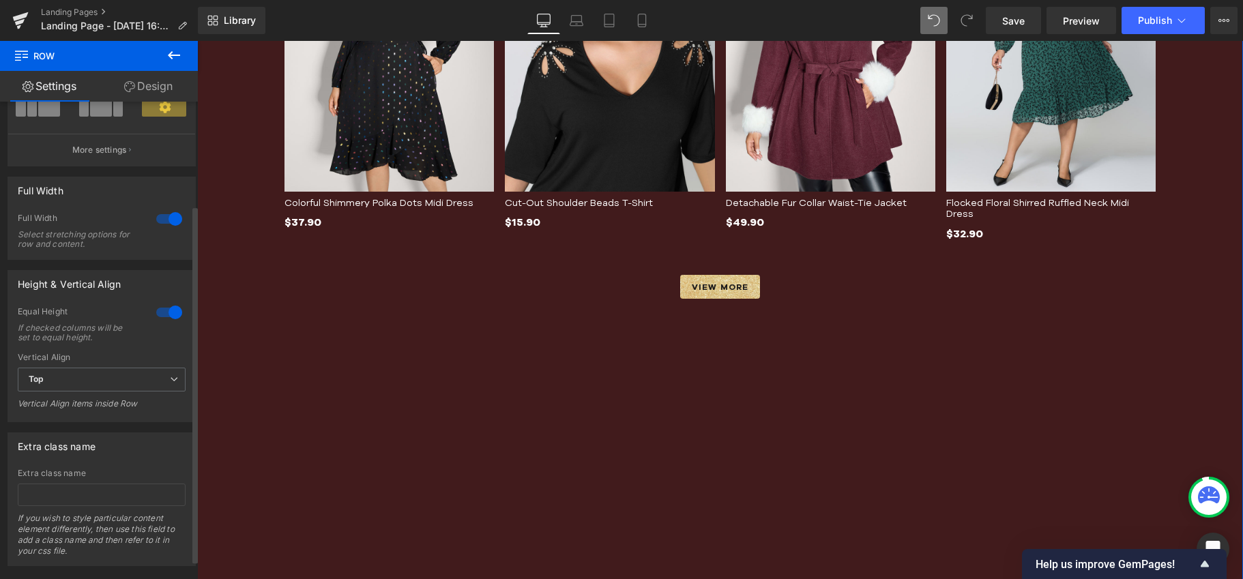
scroll to position [164, 0]
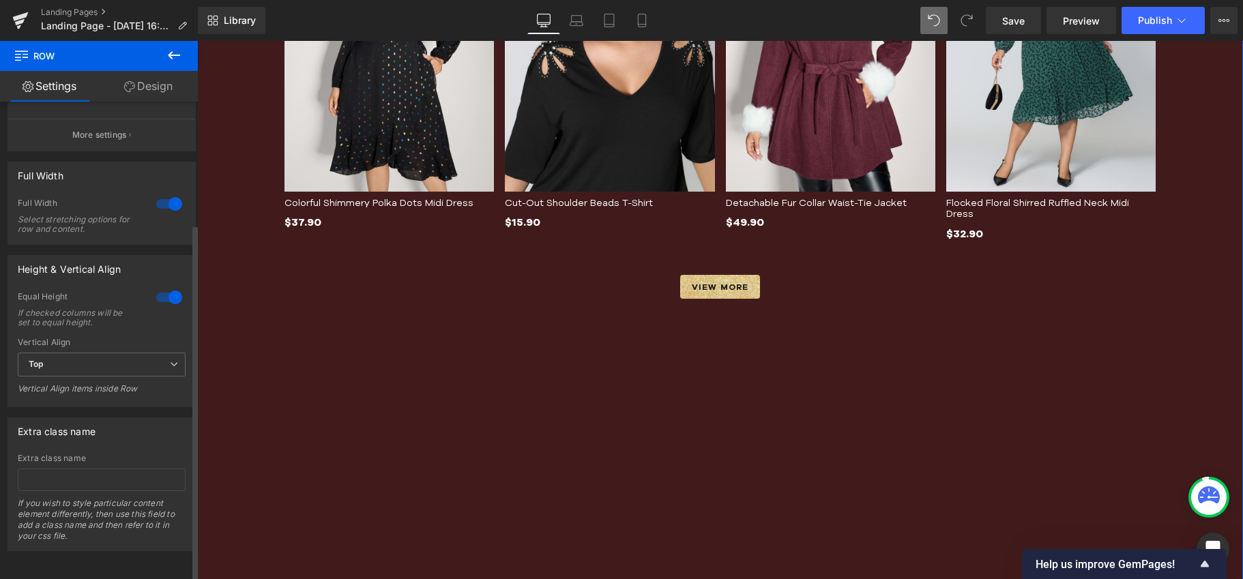
click at [164, 291] on div at bounding box center [169, 297] width 33 height 22
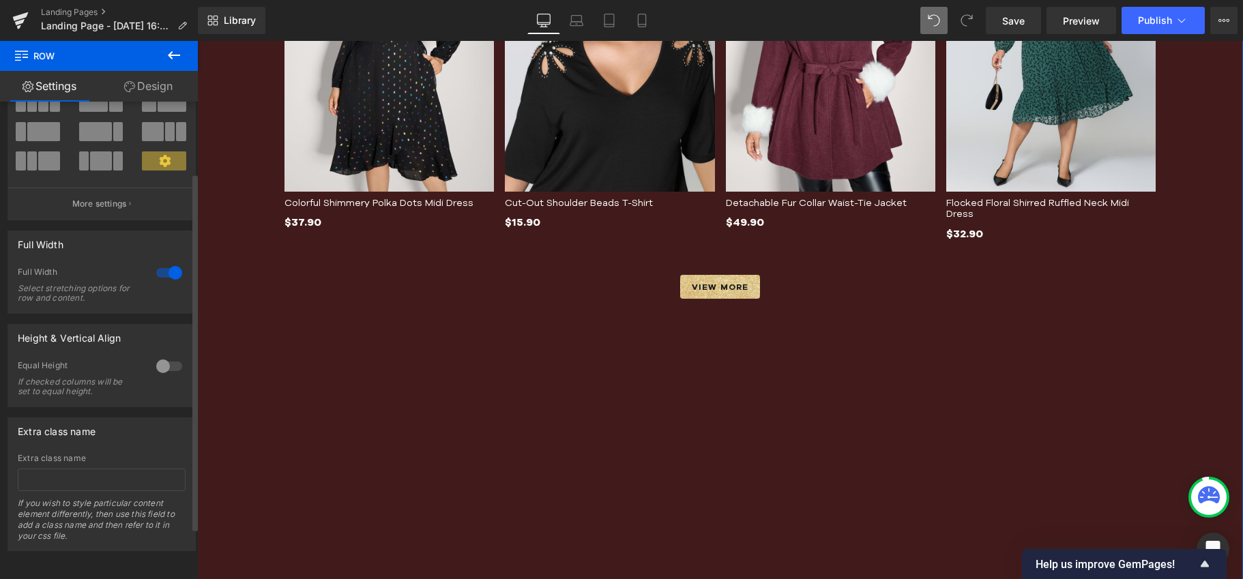
scroll to position [95, 0]
click at [164, 357] on div at bounding box center [169, 366] width 33 height 22
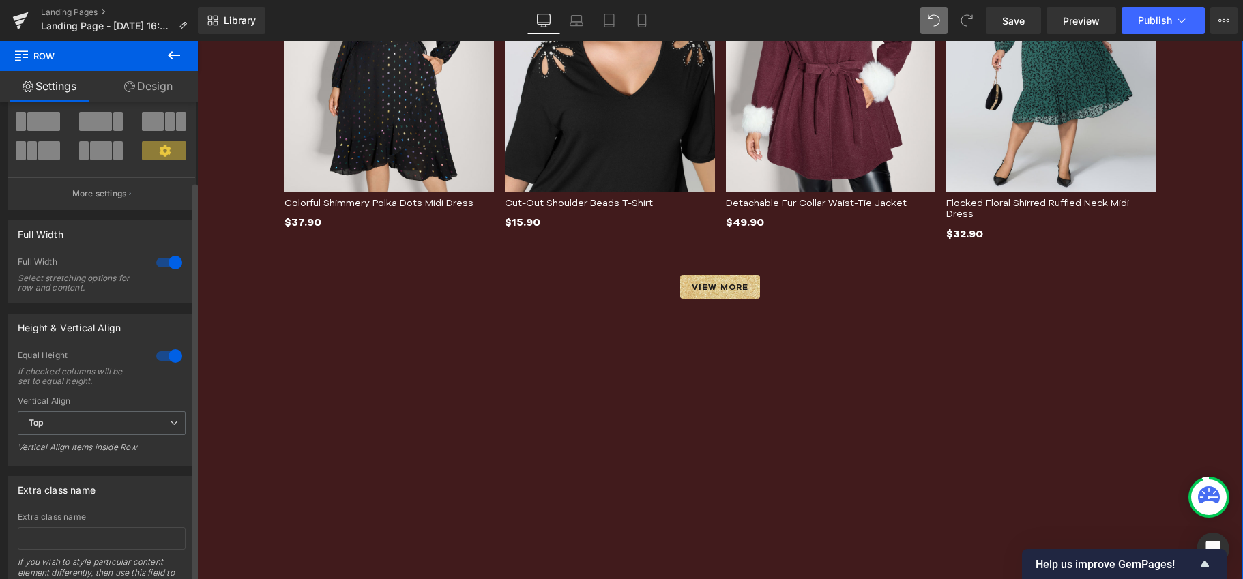
scroll to position [164, 0]
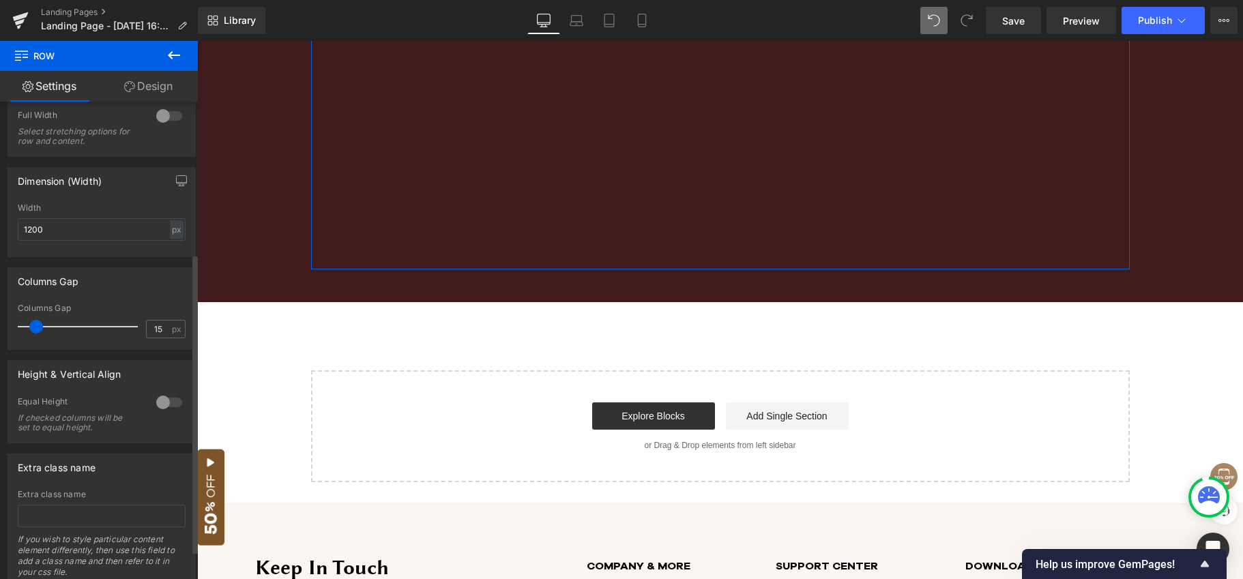
scroll to position [242, 0]
click at [168, 397] on div at bounding box center [169, 402] width 33 height 22
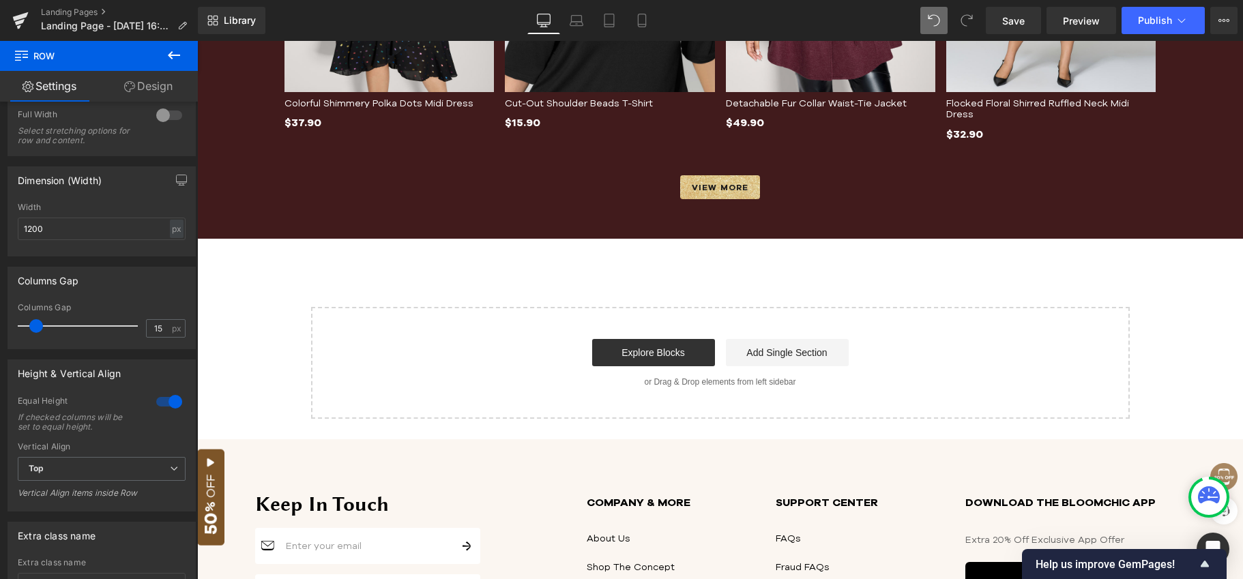
scroll to position [2760, 0]
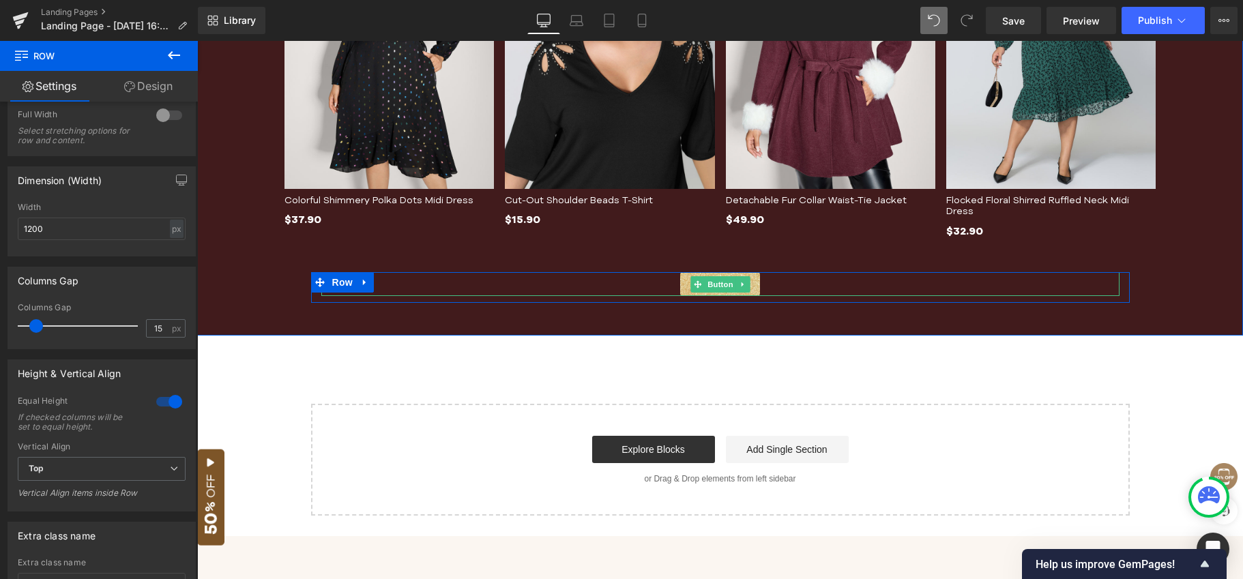
click at [517, 278] on div "VIEW MORE" at bounding box center [720, 284] width 798 height 24
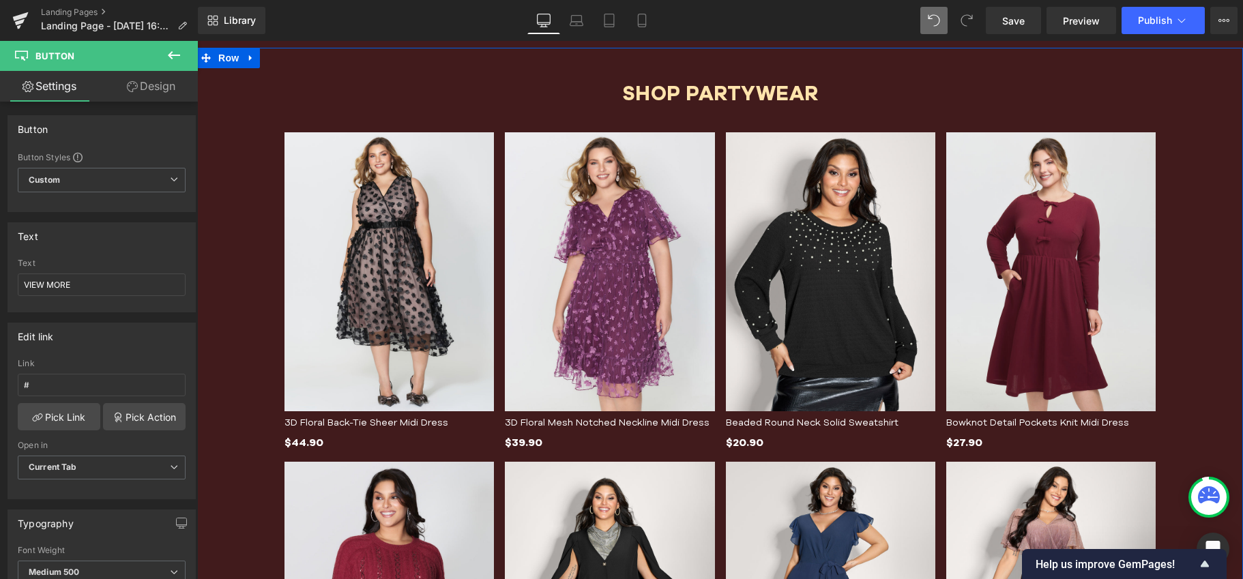
scroll to position [1592, 0]
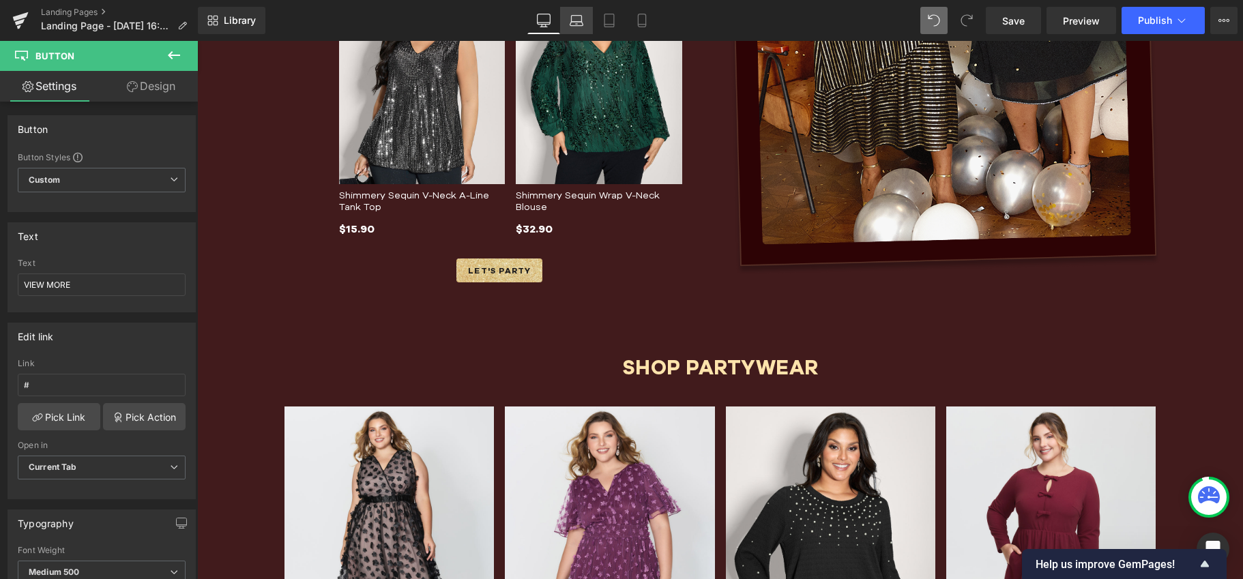
click at [581, 22] on icon at bounding box center [576, 24] width 13 height 4
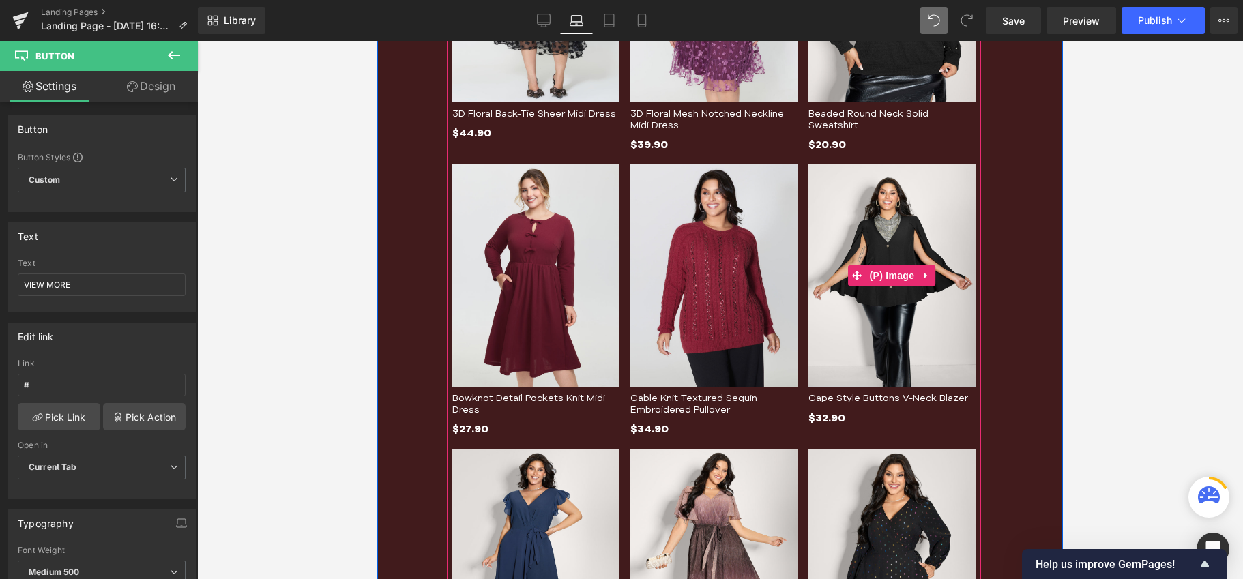
scroll to position [2302, 0]
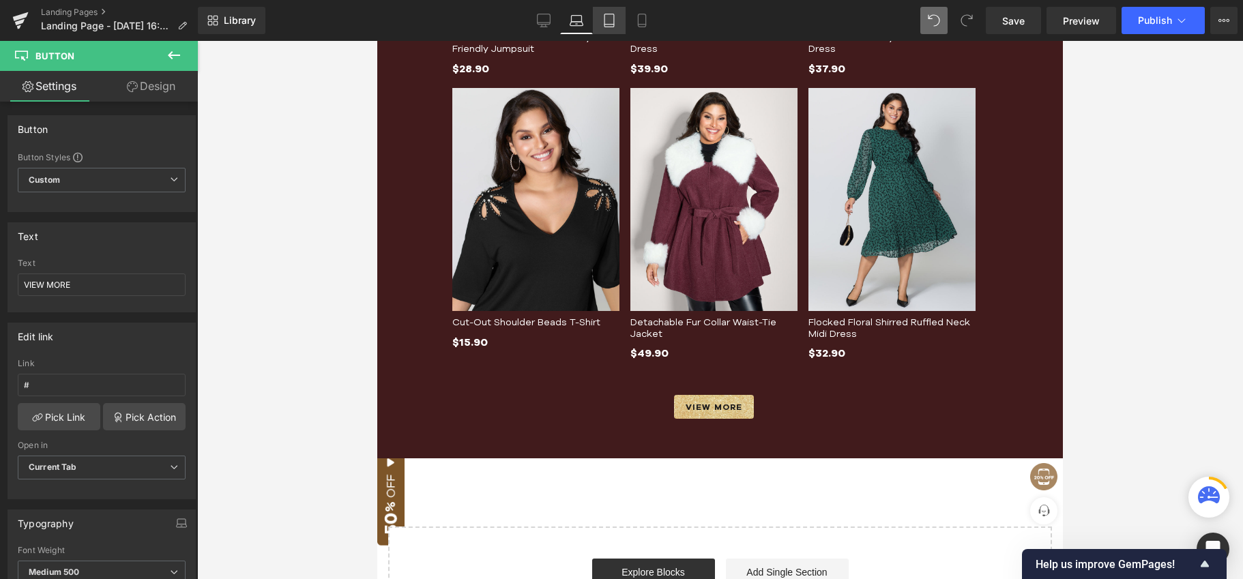
click at [602, 21] on link "Tablet" at bounding box center [609, 20] width 33 height 27
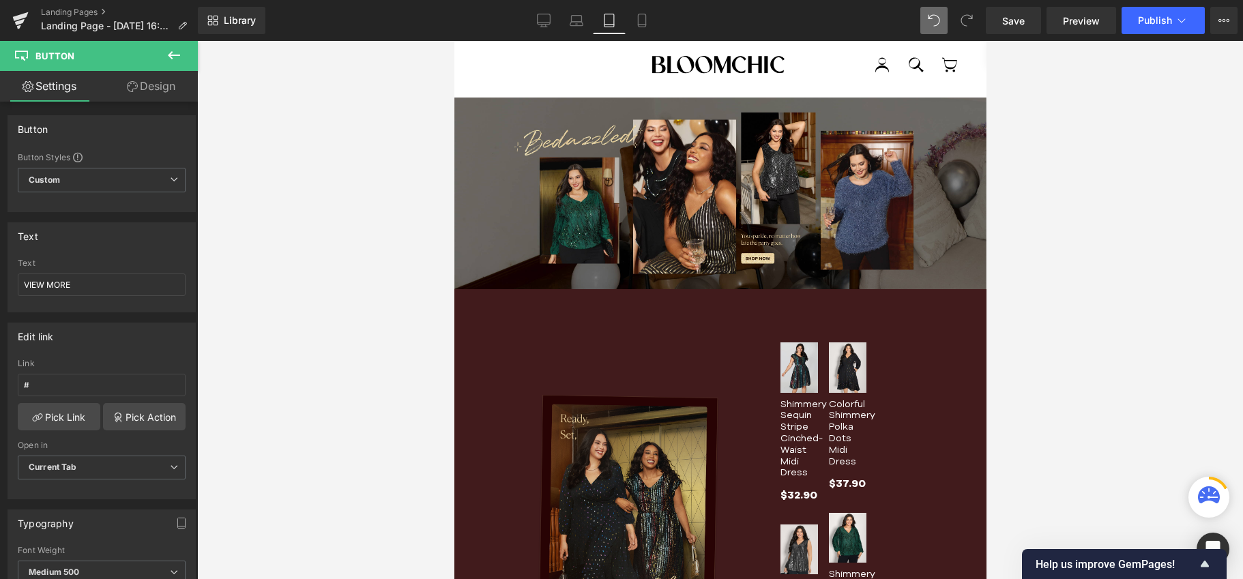
scroll to position [0, 0]
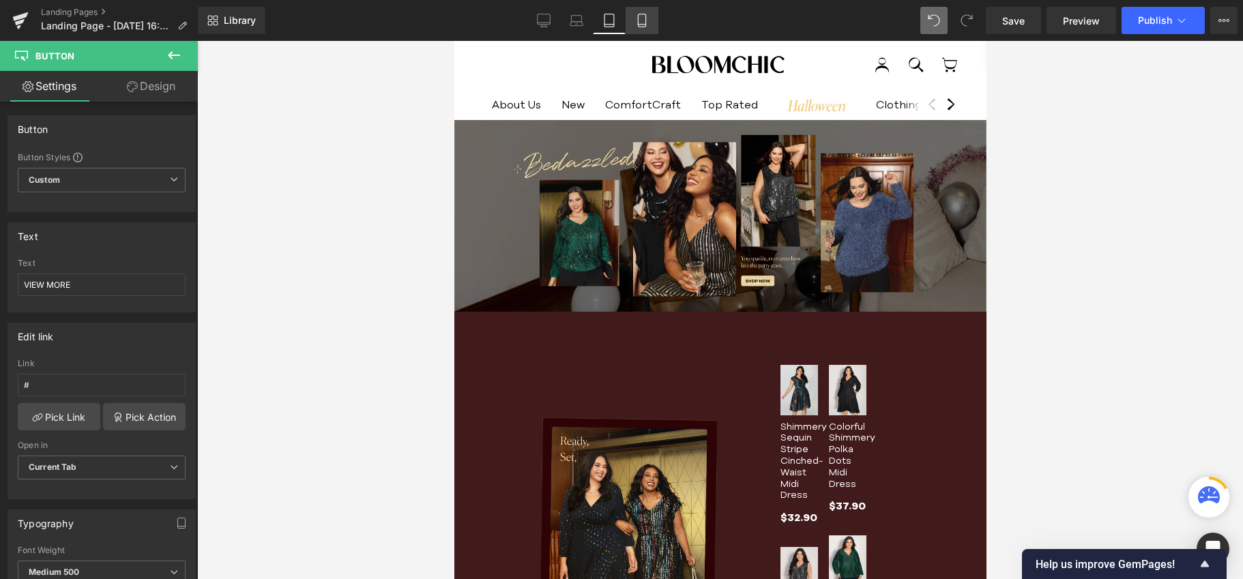
click at [641, 23] on icon at bounding box center [642, 21] width 14 height 14
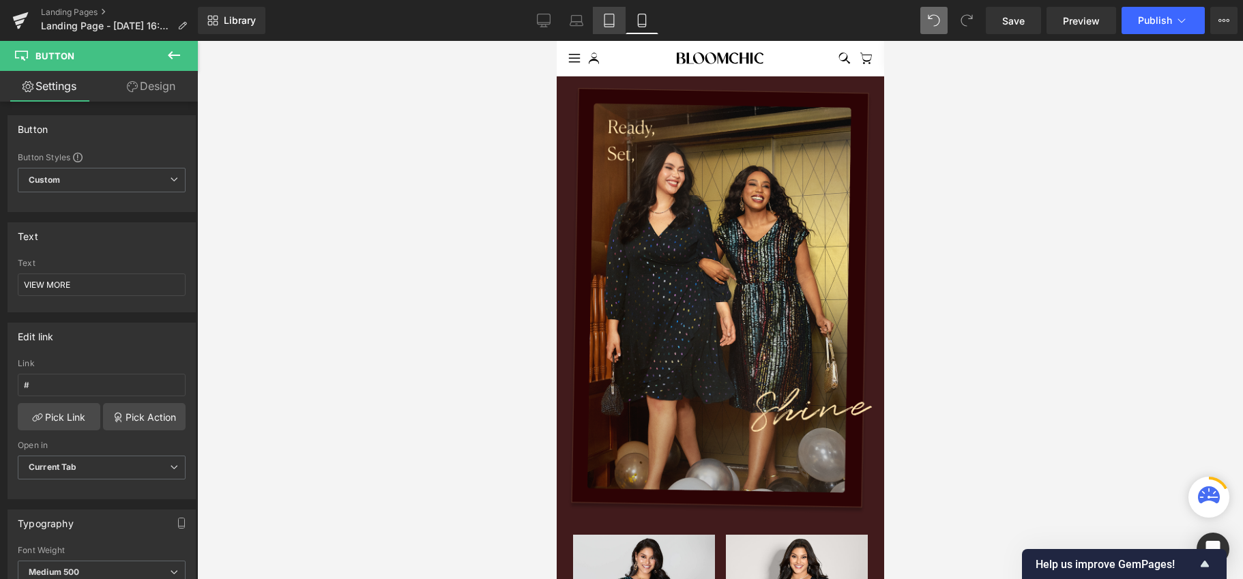
click at [616, 23] on icon at bounding box center [609, 21] width 14 height 14
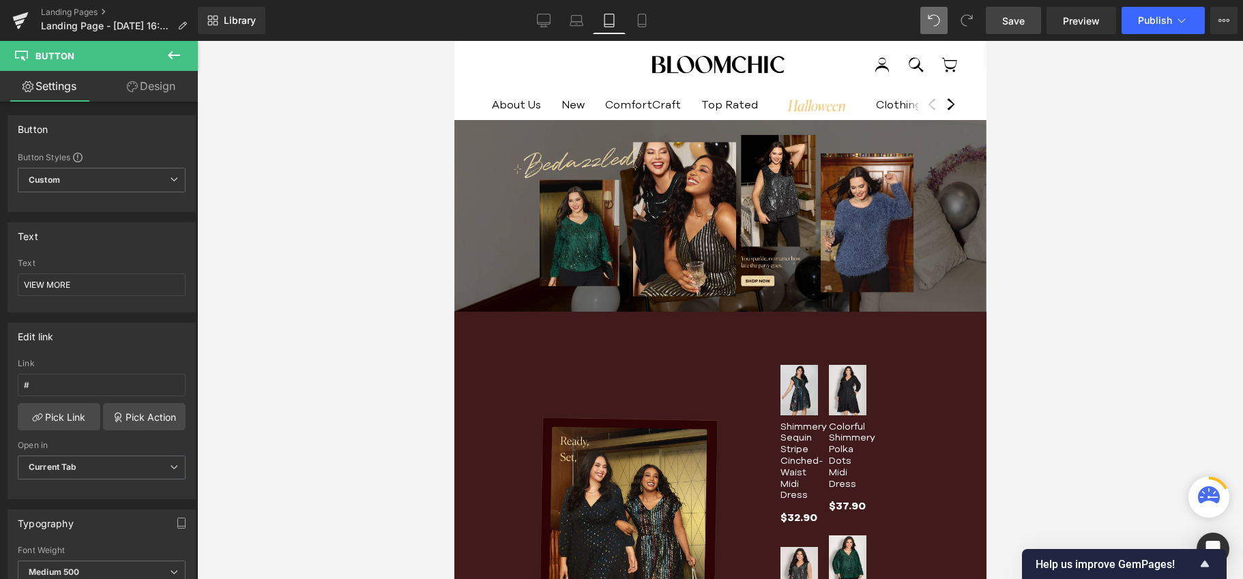
click at [1012, 17] on span "Save" at bounding box center [1013, 21] width 23 height 14
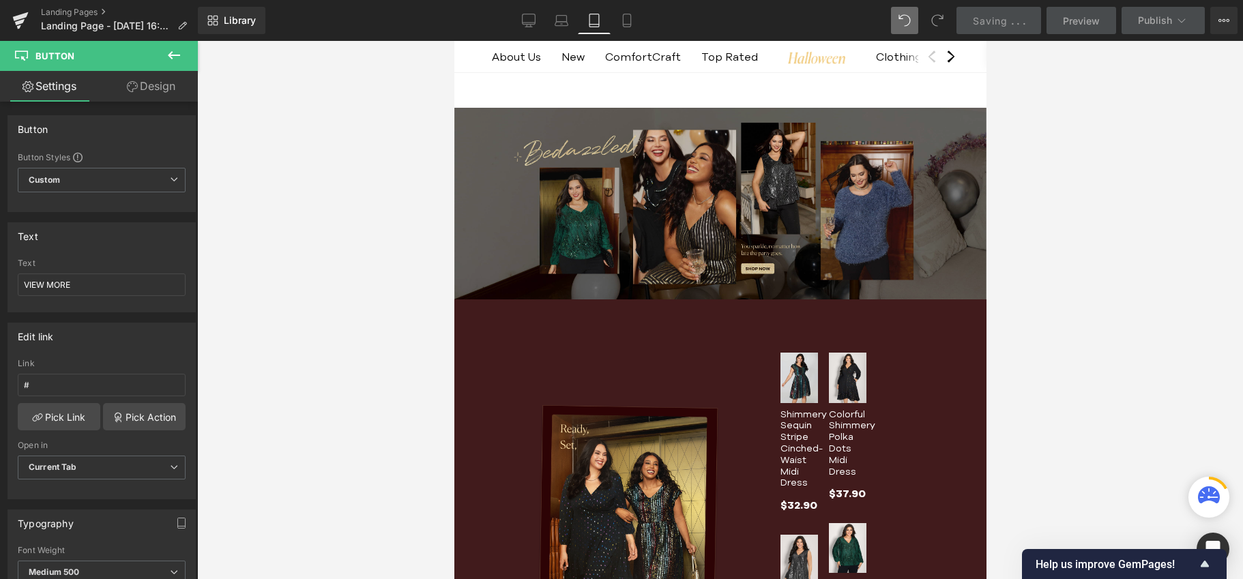
scroll to position [288, 0]
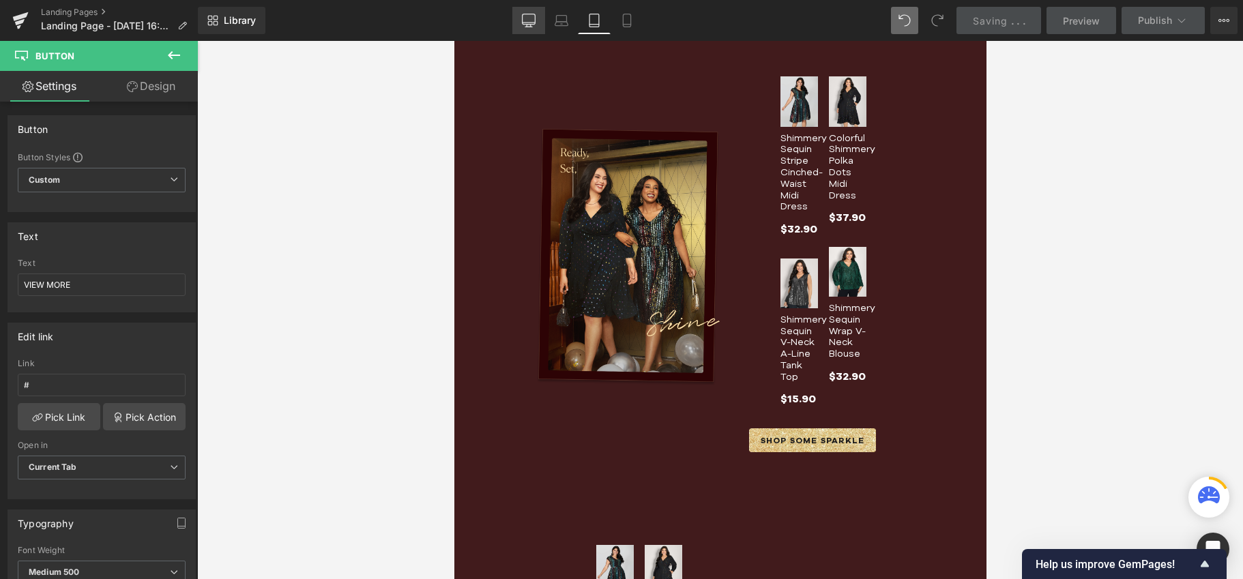
click at [524, 16] on icon at bounding box center [529, 21] width 14 height 14
type input "100"
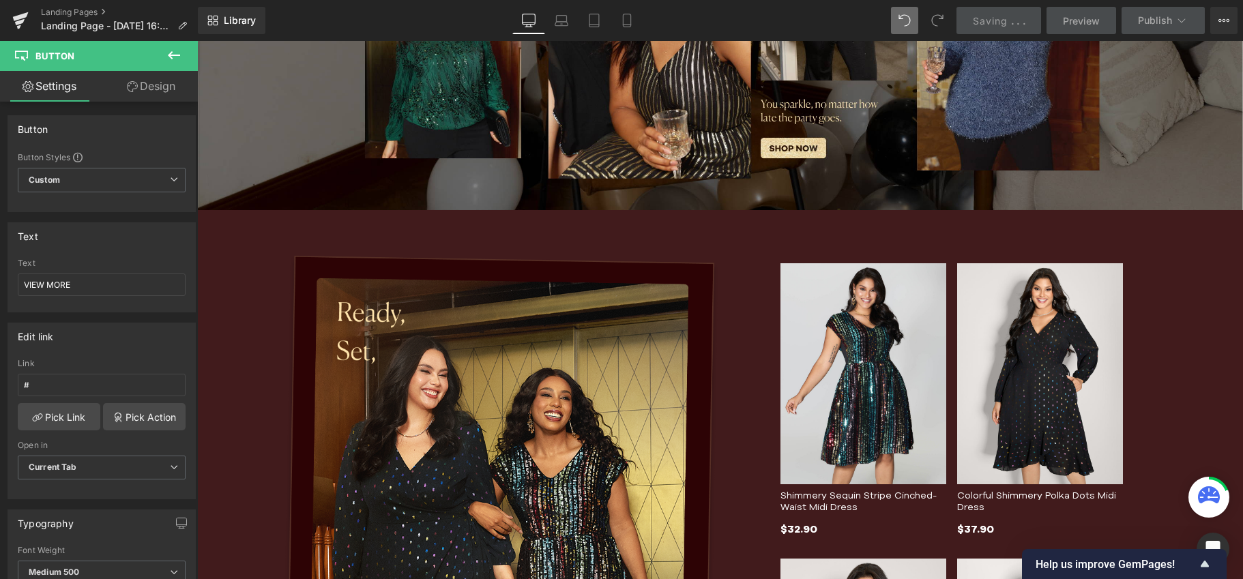
scroll to position [1101, 0]
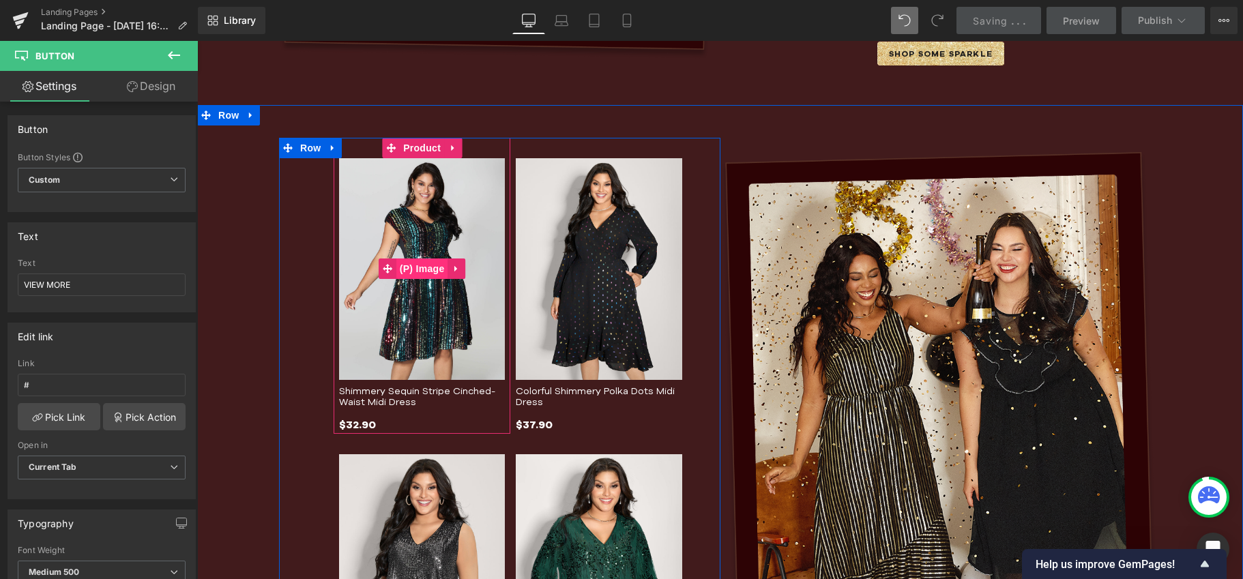
click at [403, 261] on span "(P) Image" at bounding box center [422, 268] width 52 height 20
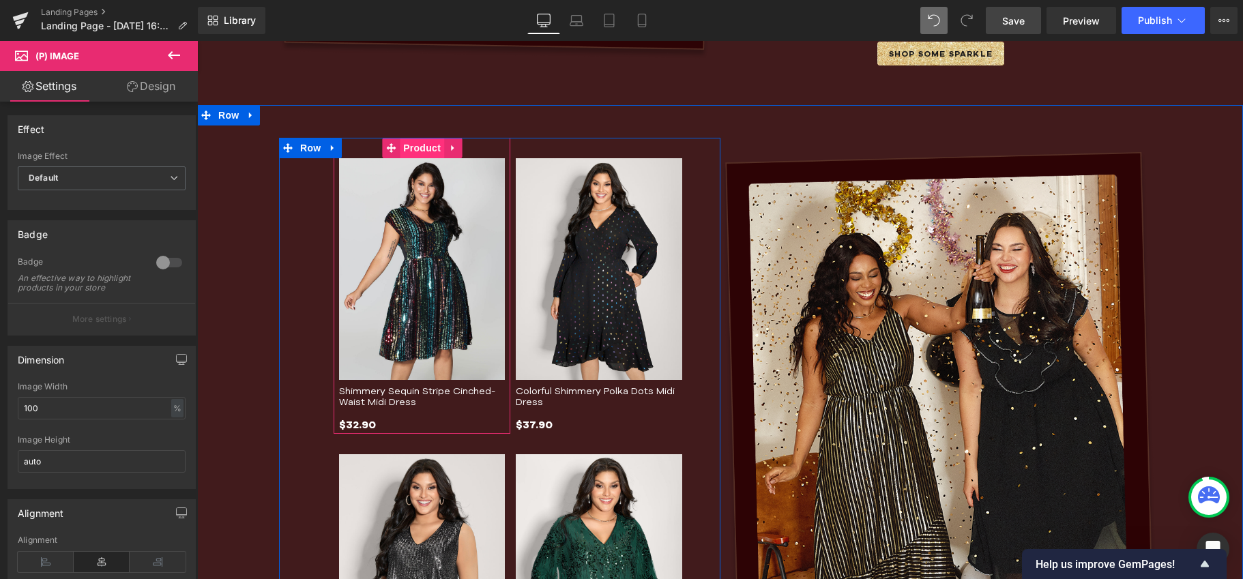
click at [407, 142] on span "Product" at bounding box center [422, 148] width 44 height 20
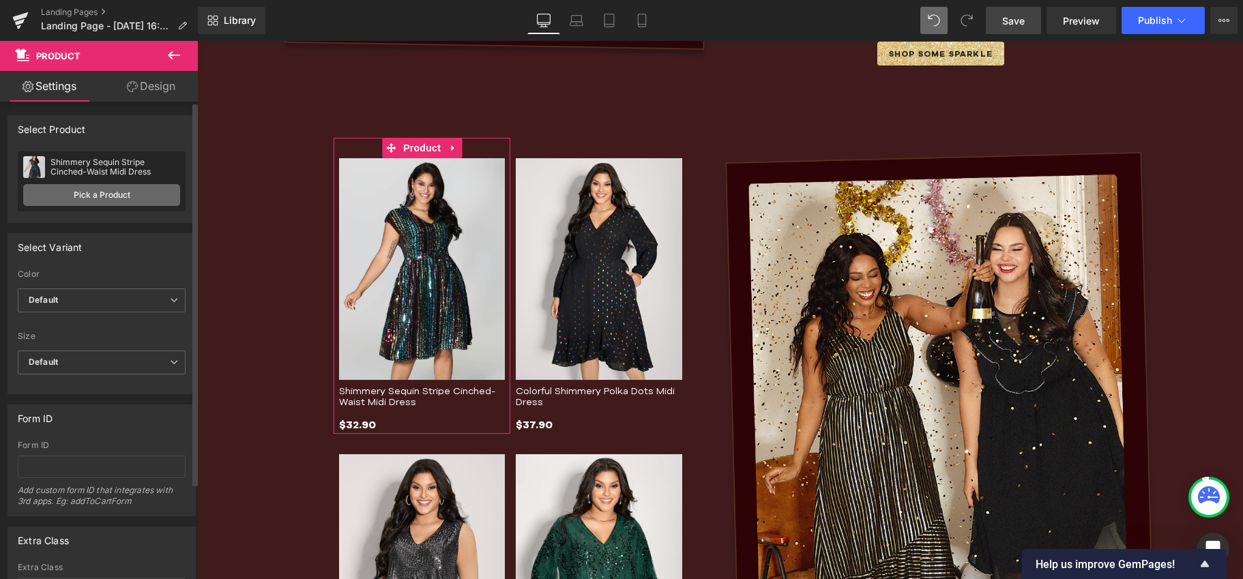
click at [87, 194] on link "Pick a Product" at bounding box center [101, 195] width 157 height 22
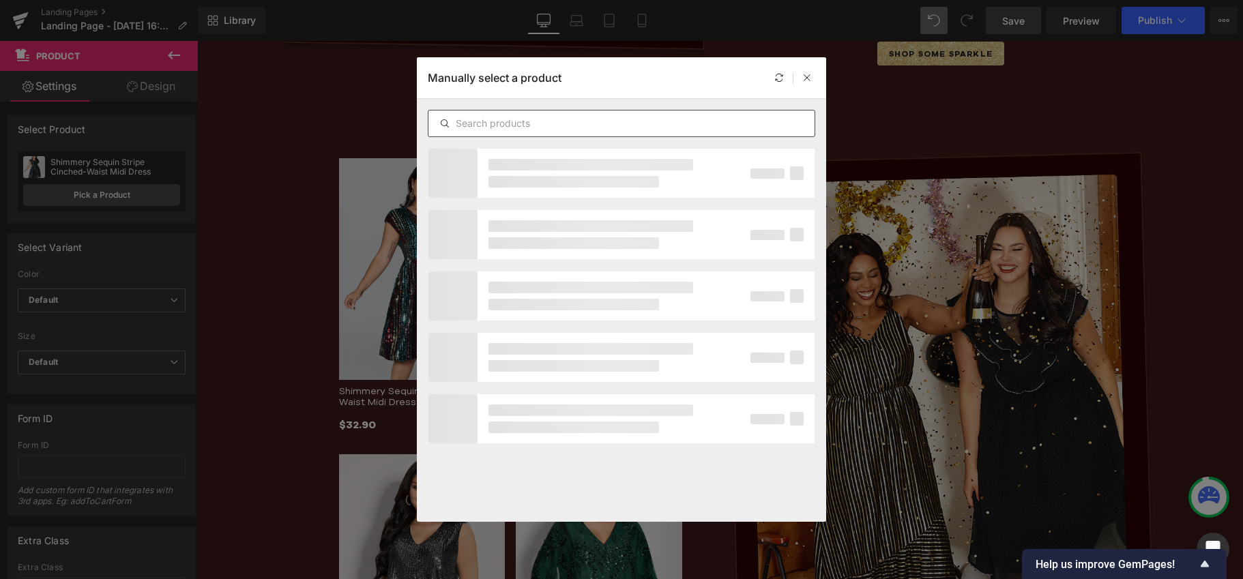
click at [509, 116] on input "text" at bounding box center [621, 123] width 386 height 16
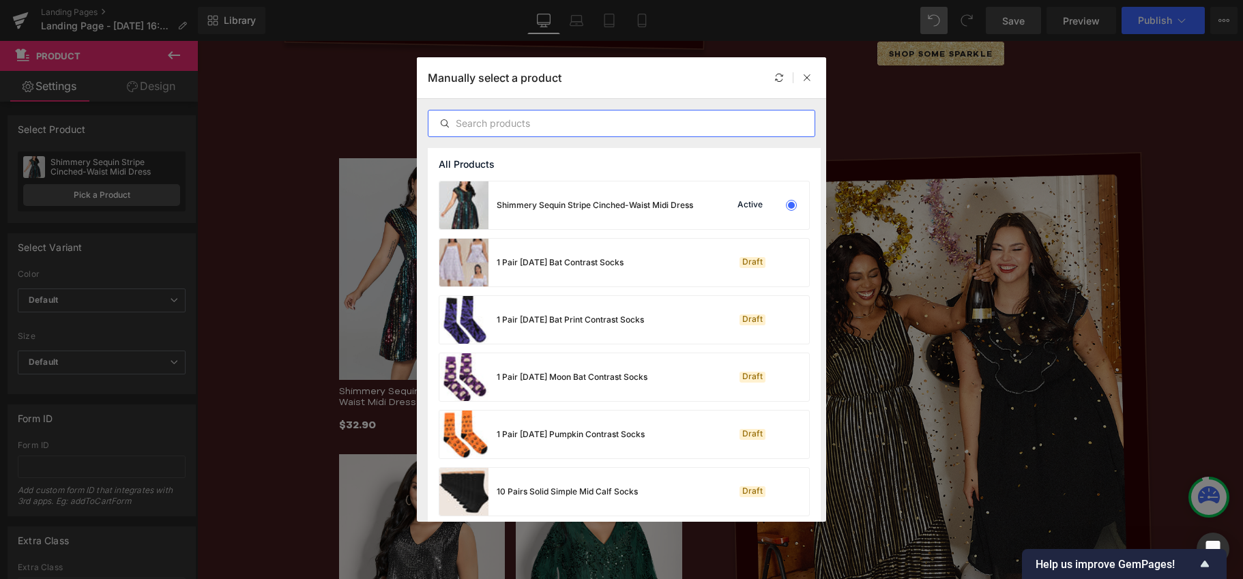
paste input "Shimmery Adjustable Gold Stamped Maxi Dress"
type input "Shimmery Adjustable Gold Stamped Maxi Dress"
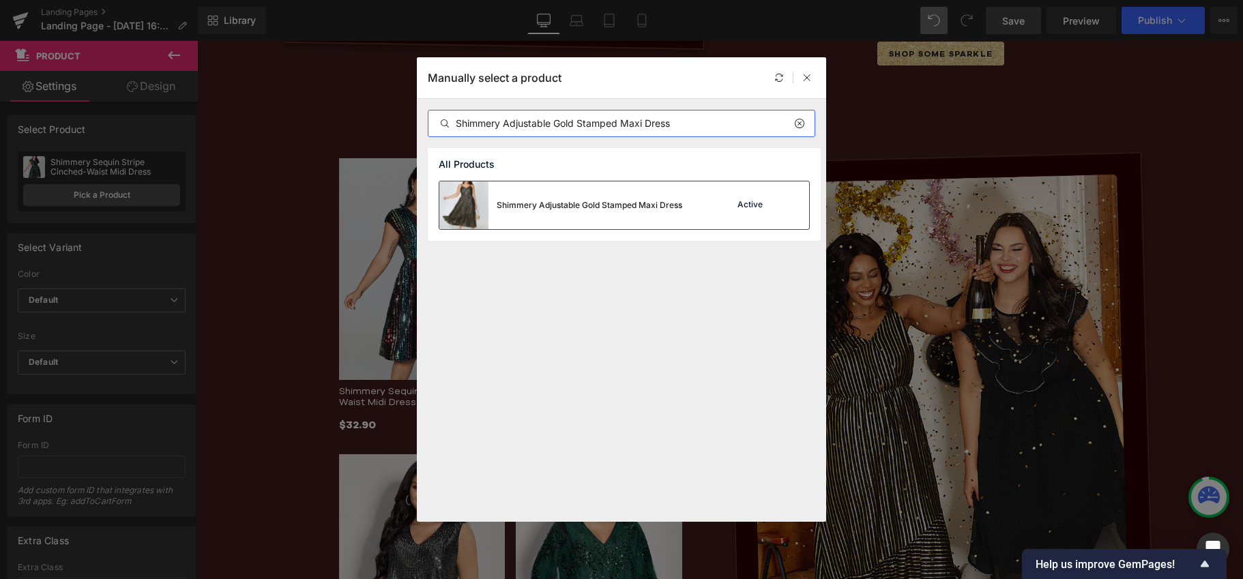
click at [668, 208] on div "Shimmery Adjustable Gold Stamped Maxi Dress" at bounding box center [589, 205] width 186 height 12
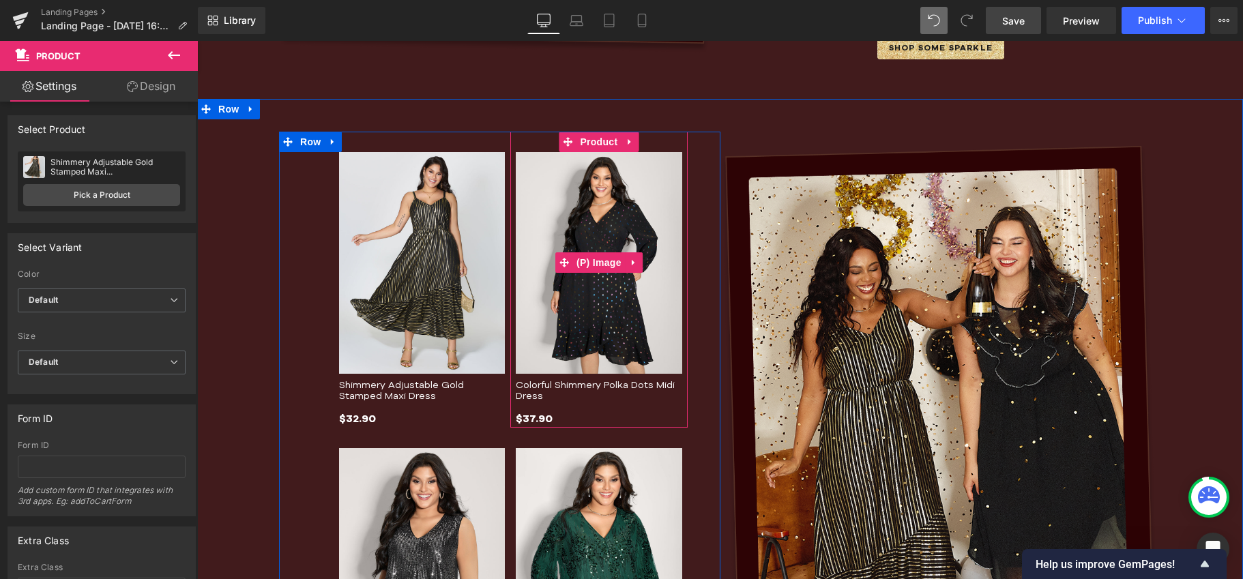
scroll to position [1108, 0]
click at [598, 207] on img at bounding box center [599, 261] width 166 height 221
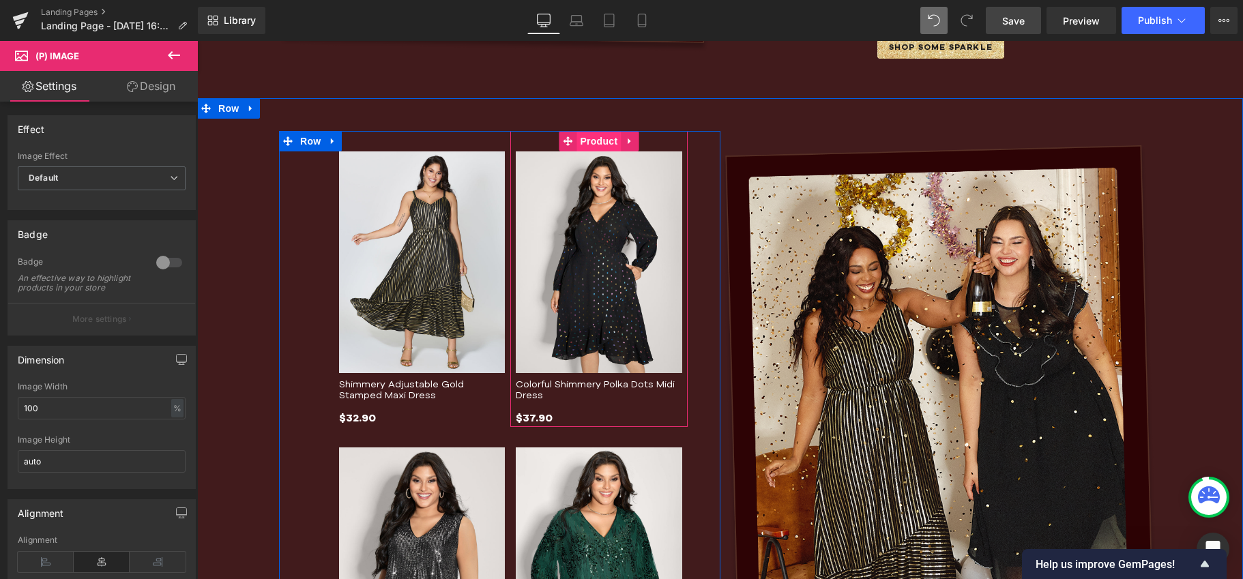
click at [593, 143] on span "Product" at bounding box center [598, 141] width 44 height 20
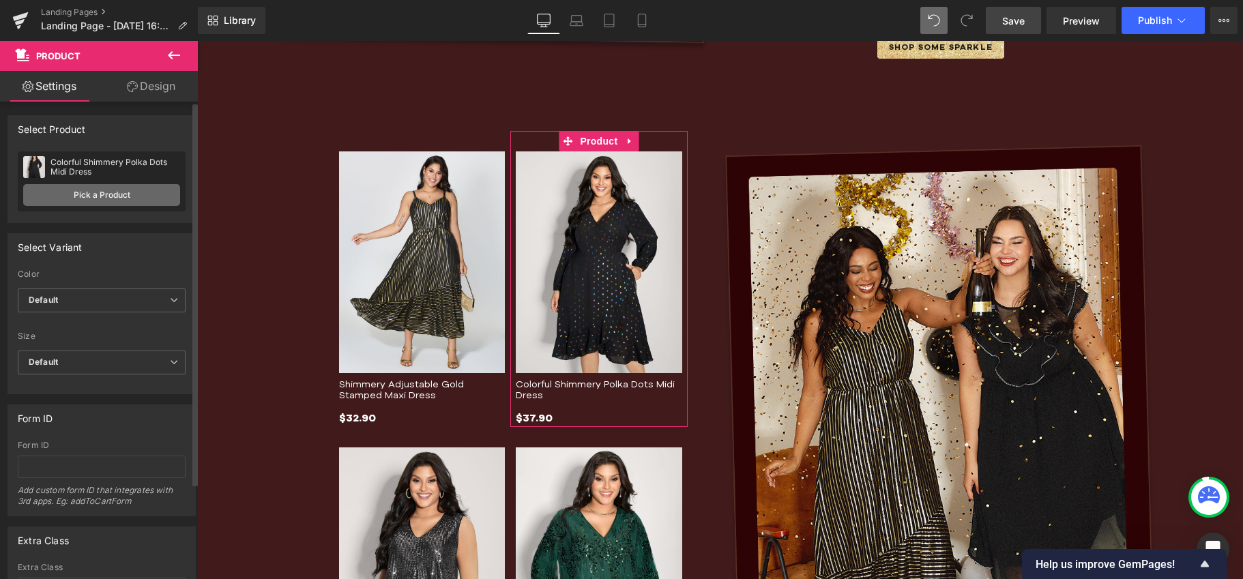
click at [100, 198] on link "Pick a Product" at bounding box center [101, 195] width 157 height 22
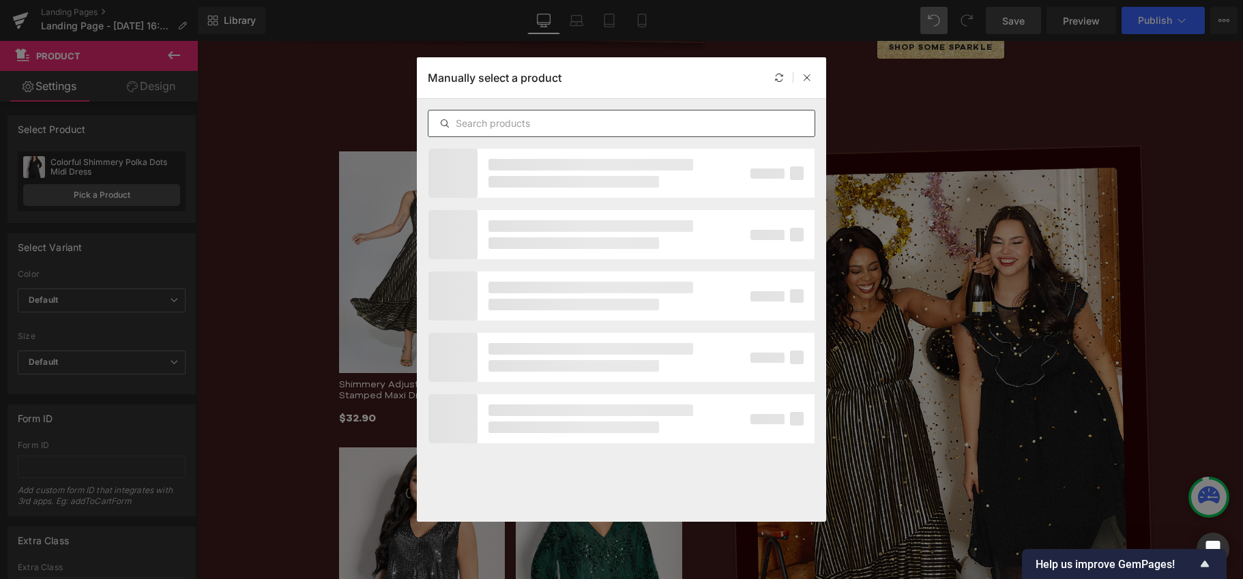
click at [619, 118] on input "text" at bounding box center [621, 123] width 386 height 16
paste input "Sheer Rhinestone Chain Trim Ruffled Midi Dress"
type input "Sheer Rhinestone Chain Trim Ruffled Midi Dress"
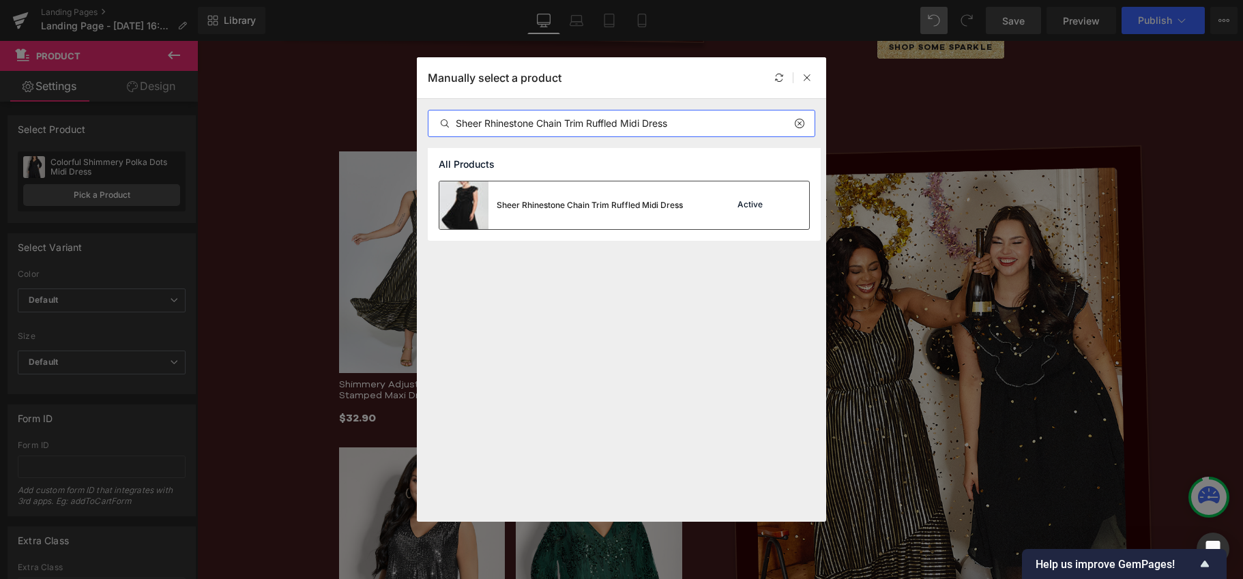
click at [535, 194] on div "Sheer Rhinestone Chain Trim Ruffled Midi Dress" at bounding box center [560, 205] width 243 height 48
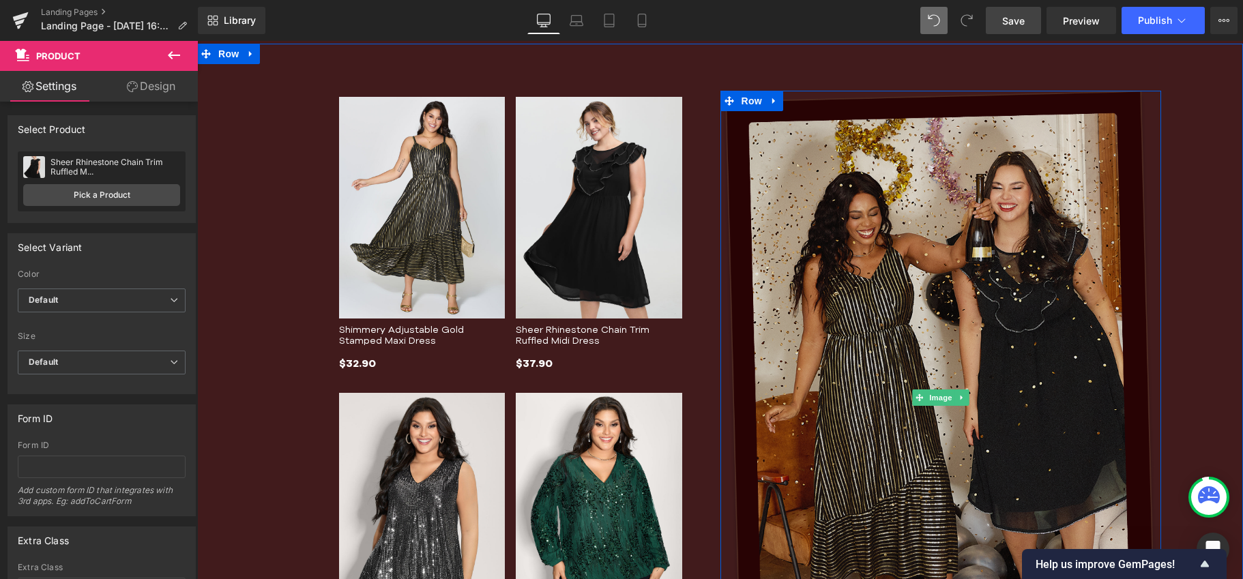
scroll to position [1180, 0]
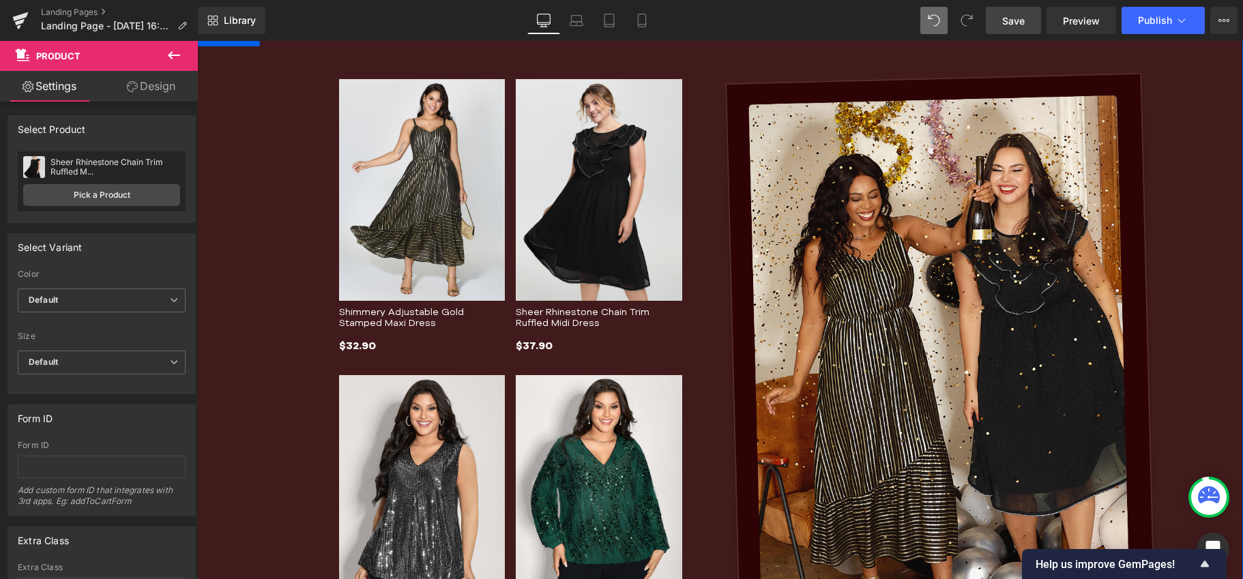
click at [391, 405] on img at bounding box center [422, 485] width 166 height 221
click at [415, 359] on span "Product" at bounding box center [409, 365] width 35 height 16
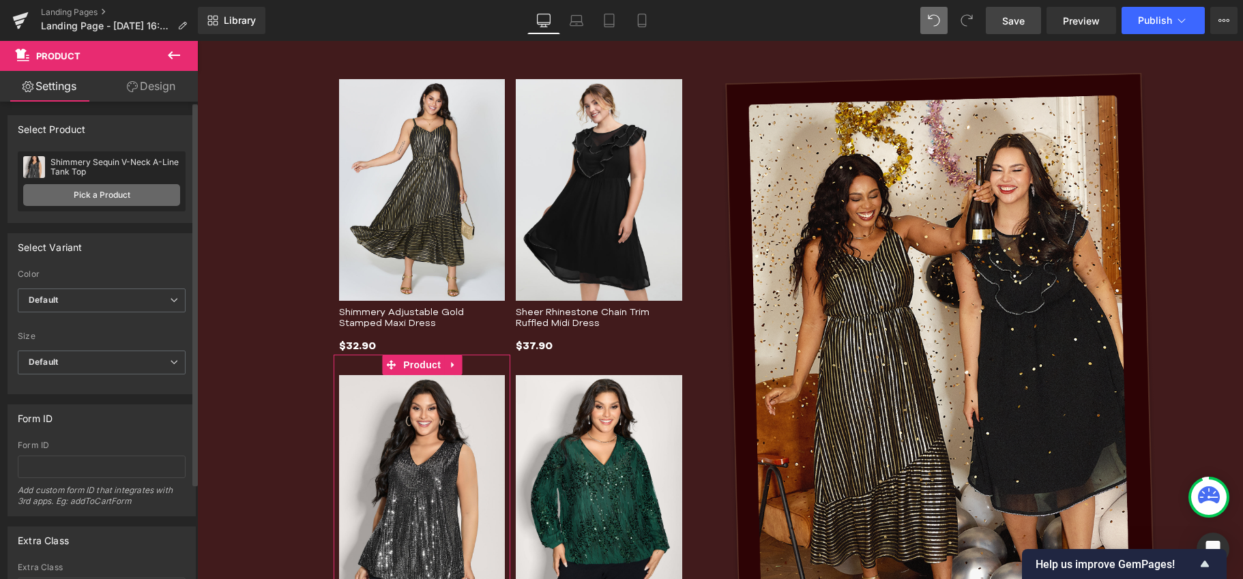
click at [96, 191] on link "Pick a Product" at bounding box center [101, 195] width 157 height 22
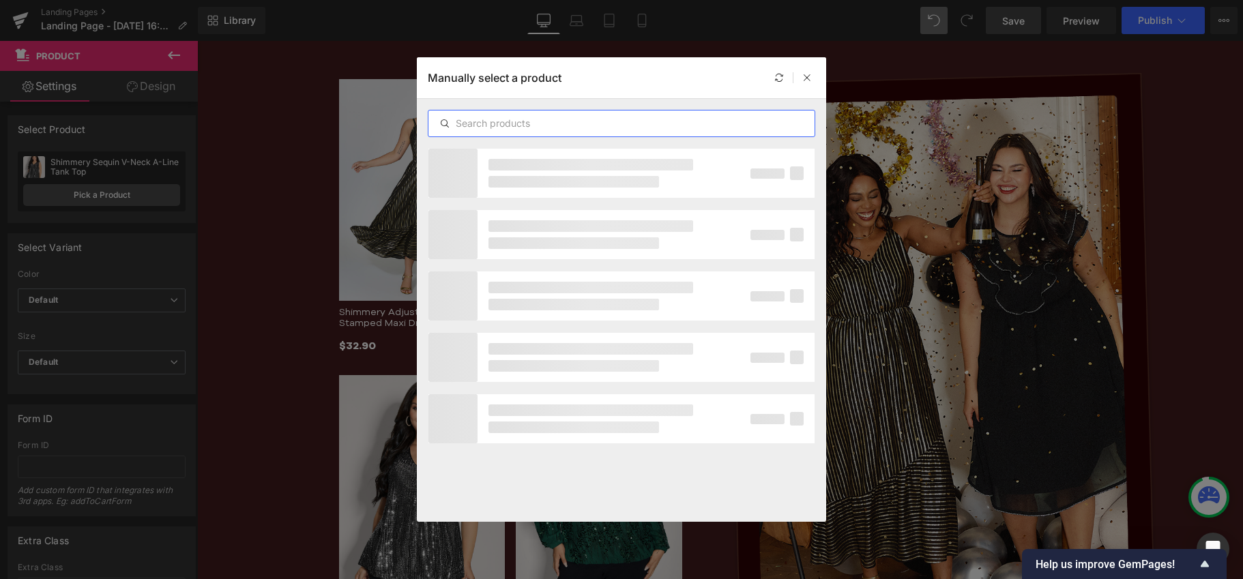
click at [501, 124] on input "text" at bounding box center [621, 123] width 386 height 16
paste input "Two-Piece Belted Stretchy Midi Dress"
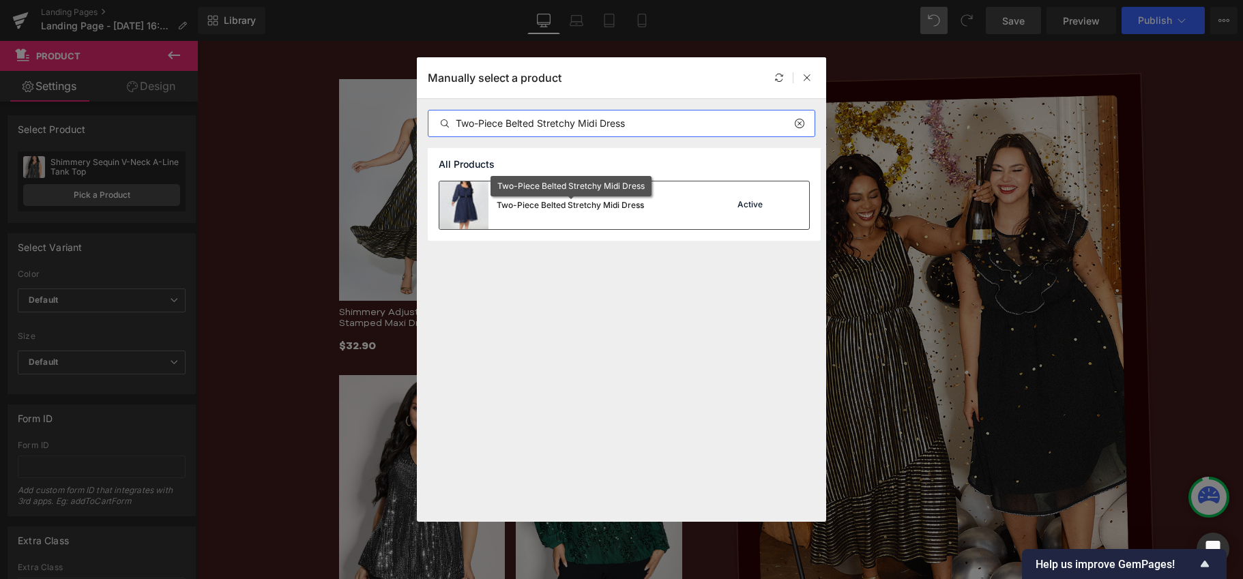
type input "Two-Piece Belted Stretchy Midi Dress"
click at [583, 205] on div "Two-Piece Belted Stretchy Midi Dress" at bounding box center [569, 205] width 147 height 12
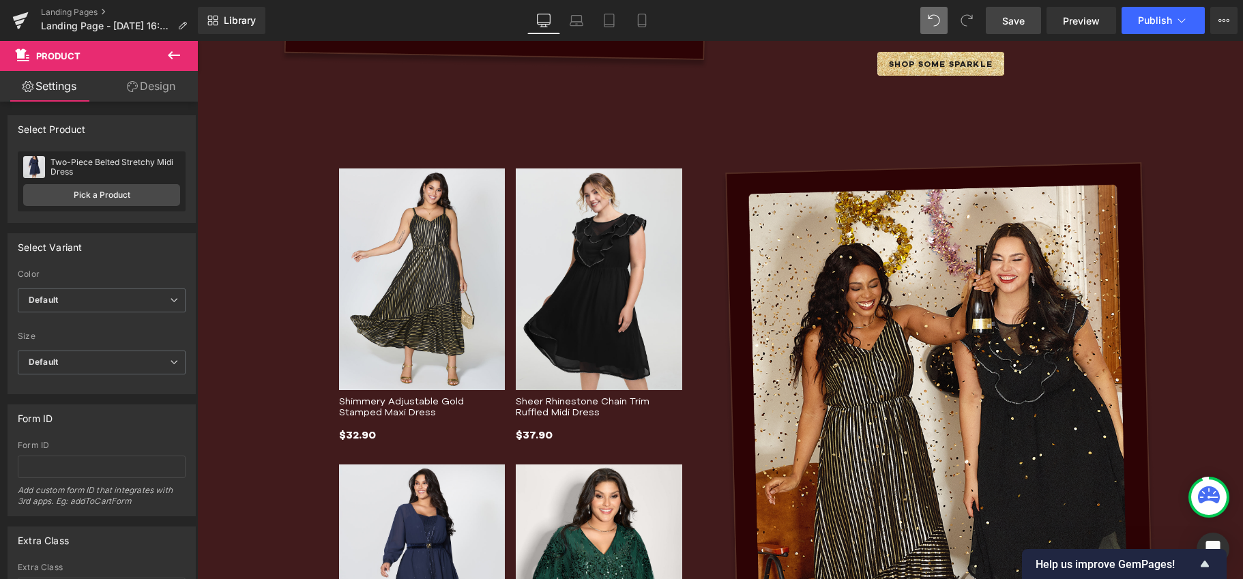
scroll to position [1367, 0]
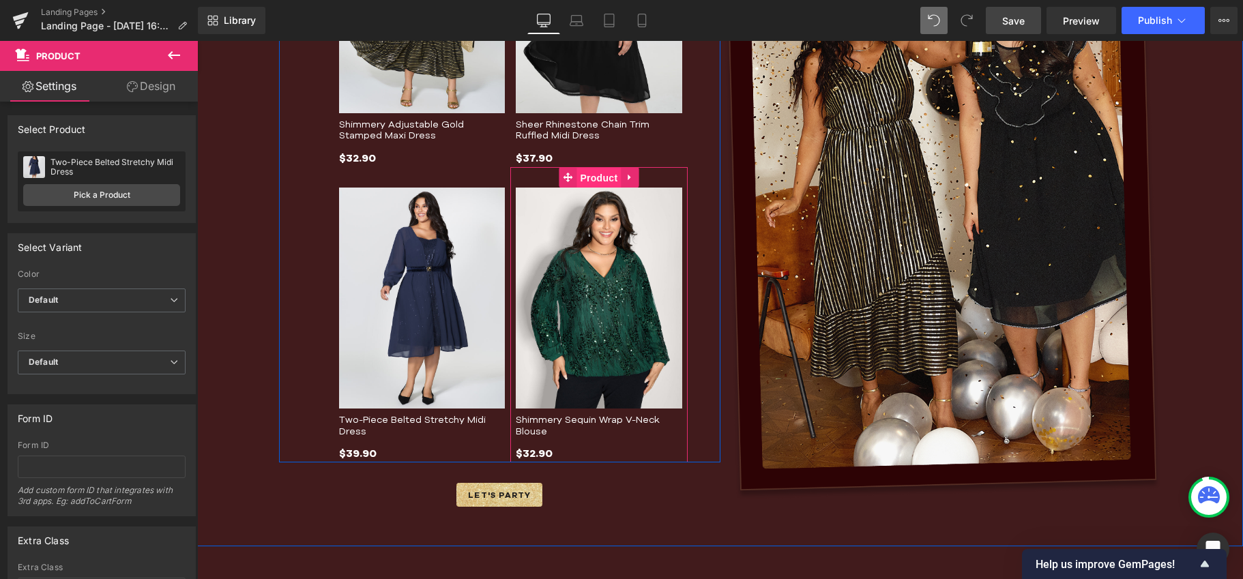
click at [586, 180] on span "Product" at bounding box center [598, 178] width 44 height 20
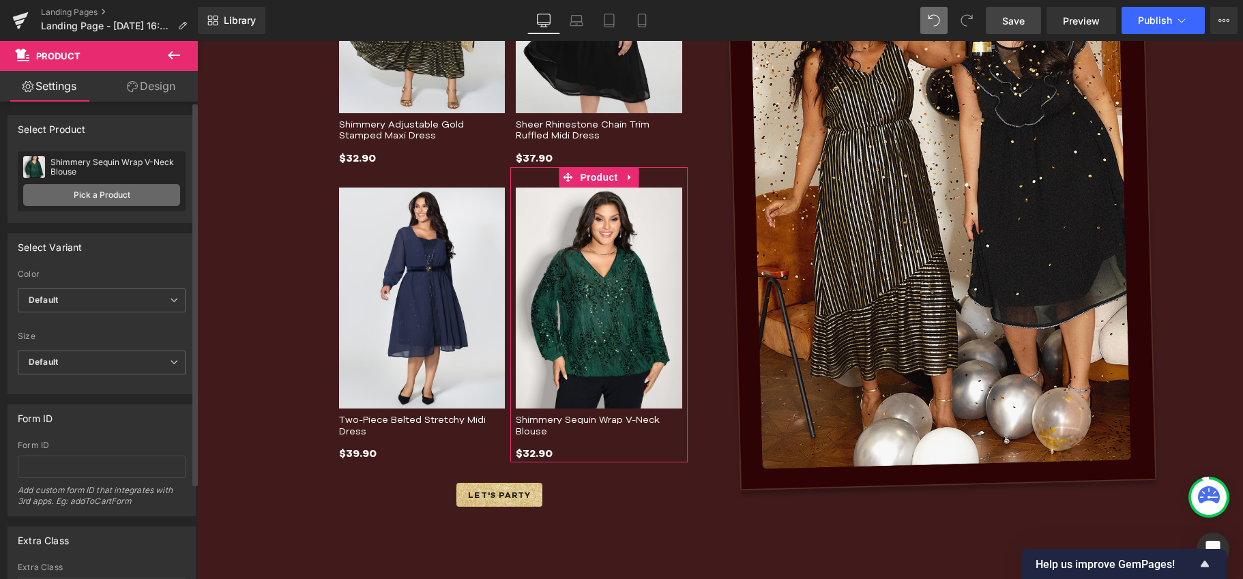
click at [78, 192] on link "Pick a Product" at bounding box center [101, 195] width 157 height 22
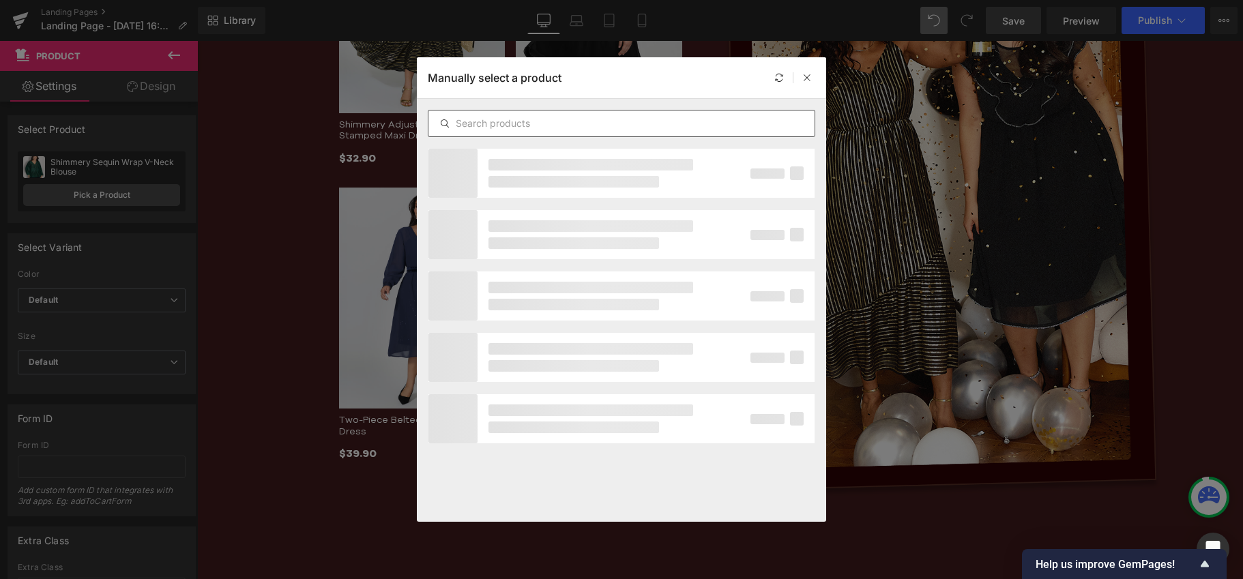
click at [675, 119] on input "text" at bounding box center [621, 123] width 386 height 16
paste input "Sheer Lace Trim Belted Pockets Jumpsuit"
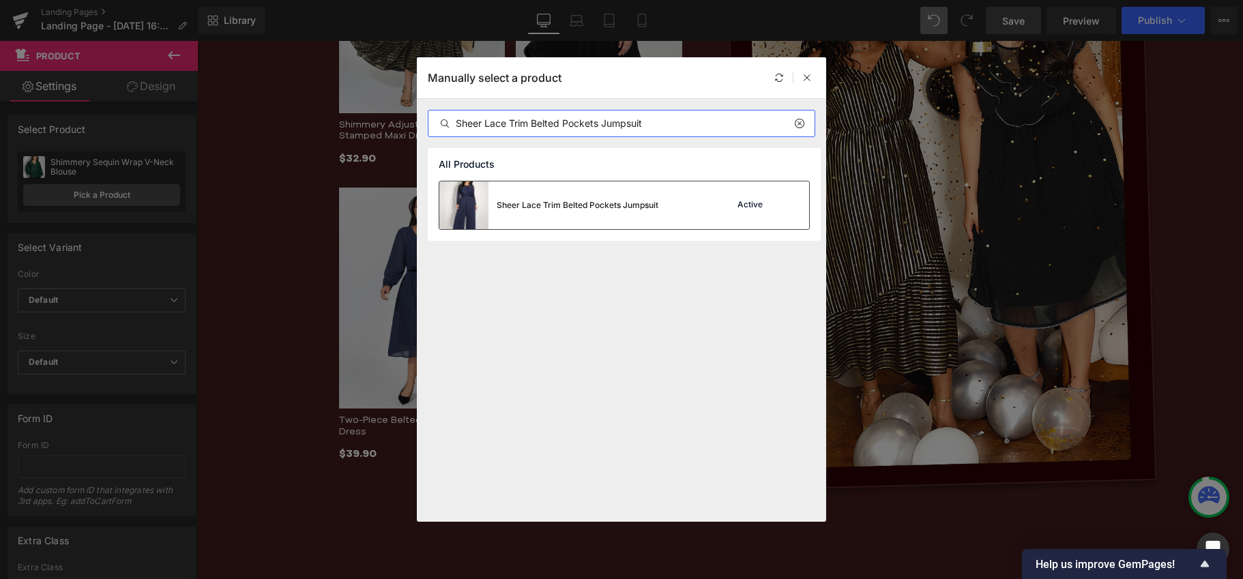
type input "Sheer Lace Trim Belted Pockets Jumpsuit"
click at [623, 205] on div "Sheer Lace Trim Belted Pockets Jumpsuit" at bounding box center [577, 205] width 162 height 12
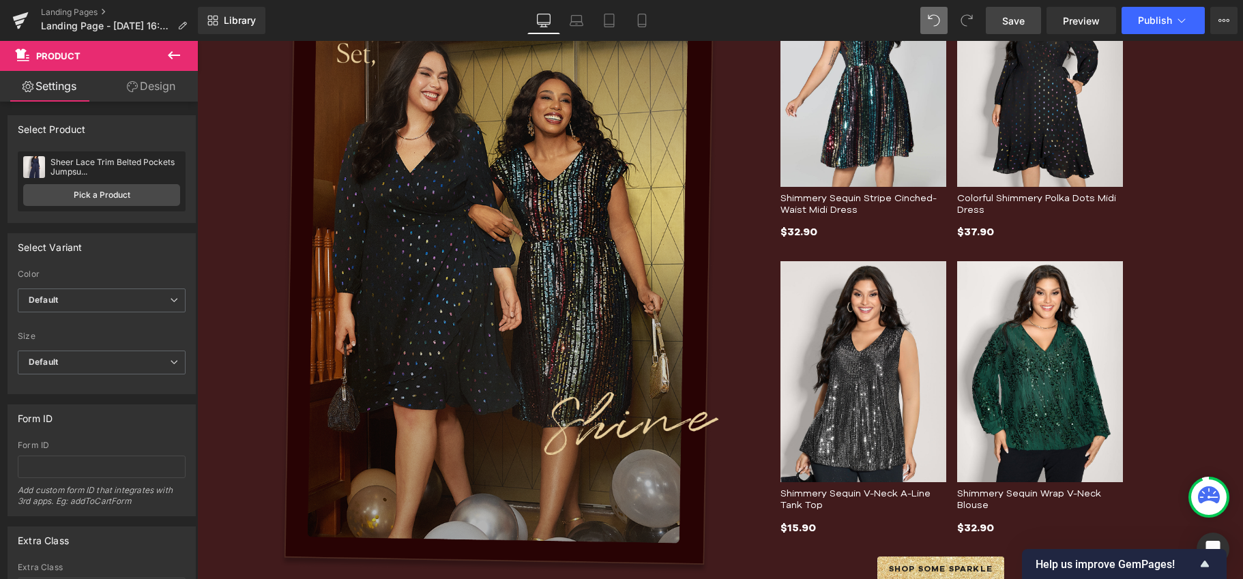
scroll to position [589, 0]
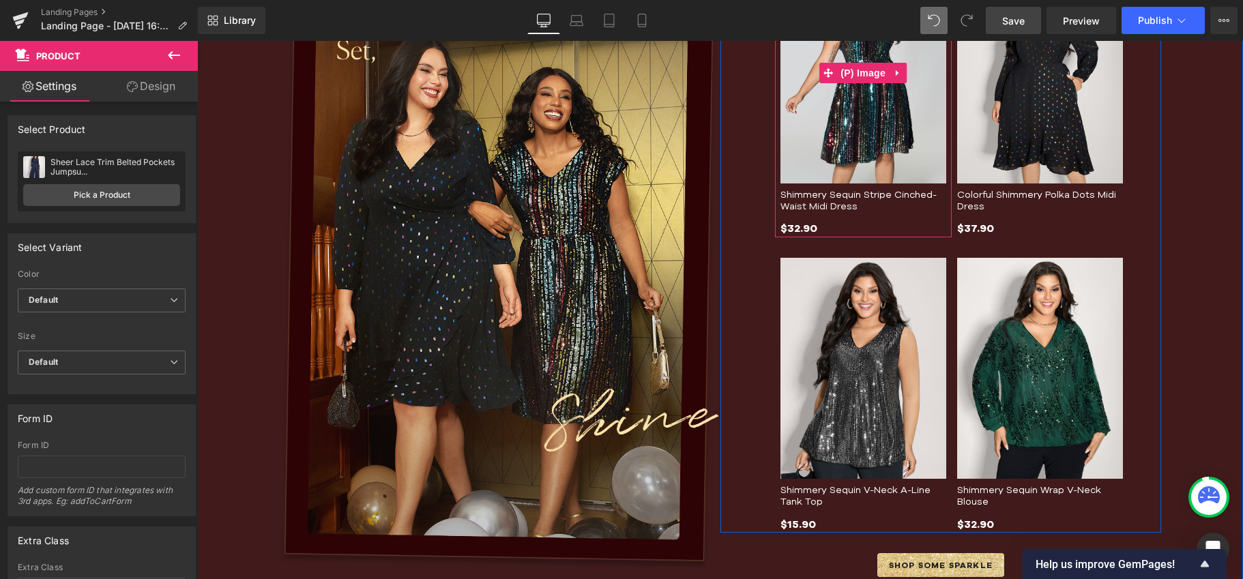
click at [793, 119] on img at bounding box center [863, 72] width 166 height 221
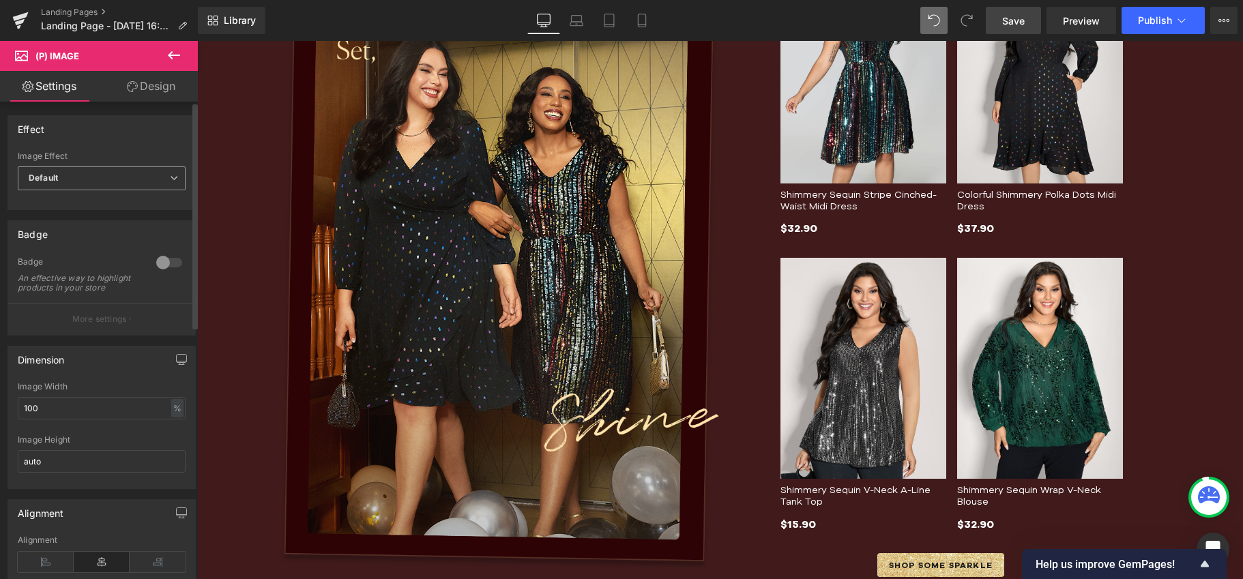
click at [92, 182] on span "Default" at bounding box center [102, 178] width 168 height 24
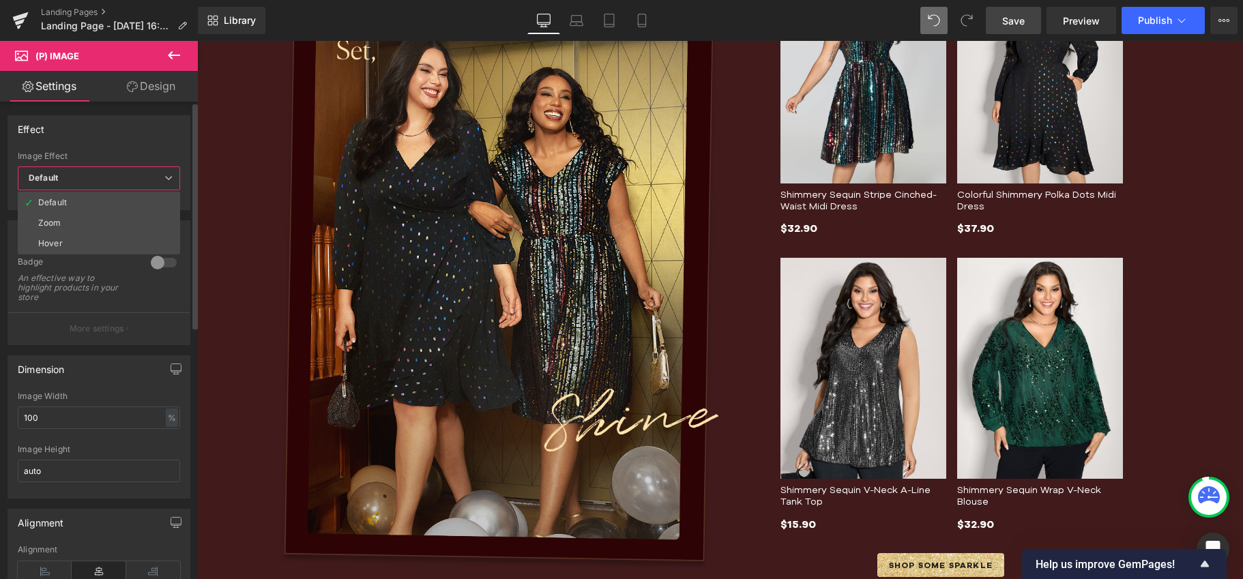
click at [92, 182] on span "Default" at bounding box center [99, 178] width 162 height 24
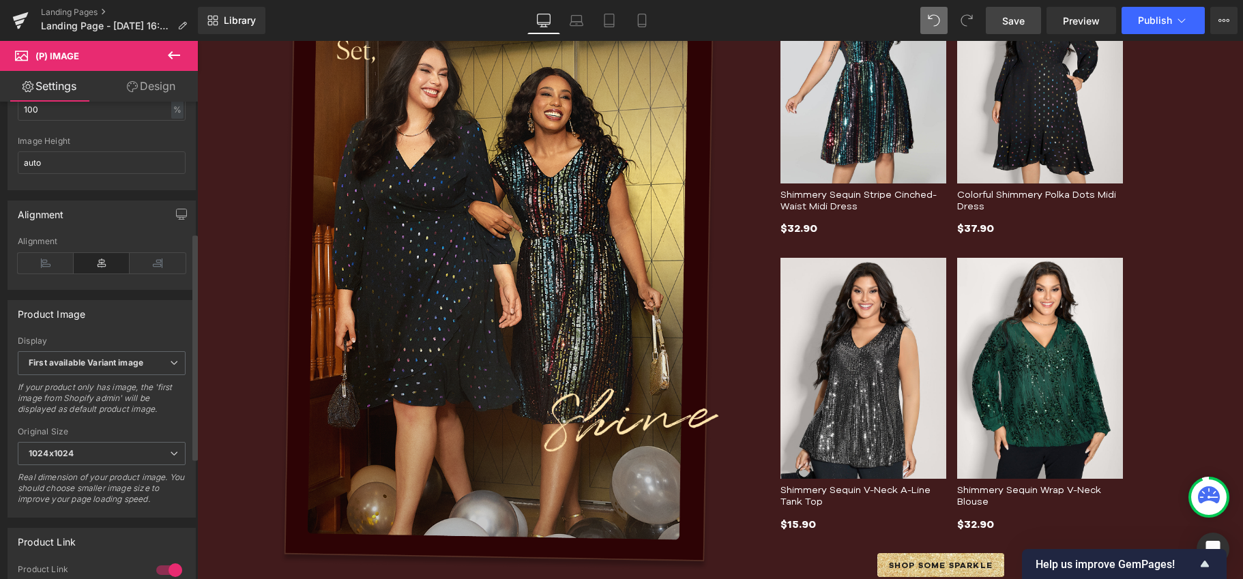
scroll to position [303, 0]
click at [122, 363] on b "First available Variant image" at bounding box center [86, 358] width 115 height 10
click at [150, 312] on div "Product Image" at bounding box center [101, 309] width 187 height 26
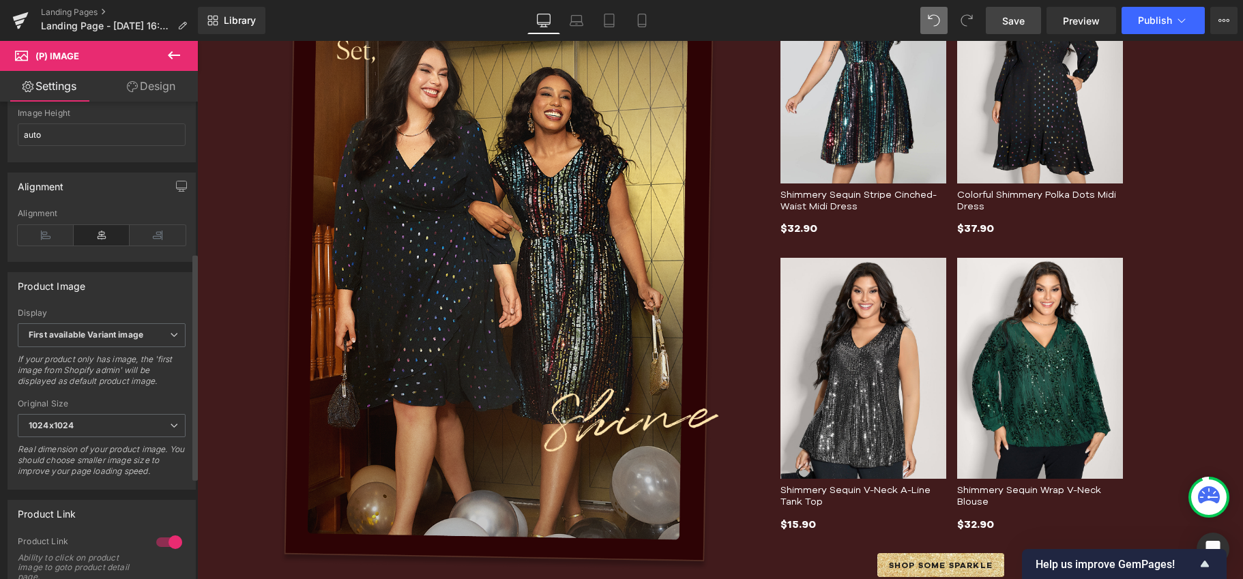
scroll to position [379, 0]
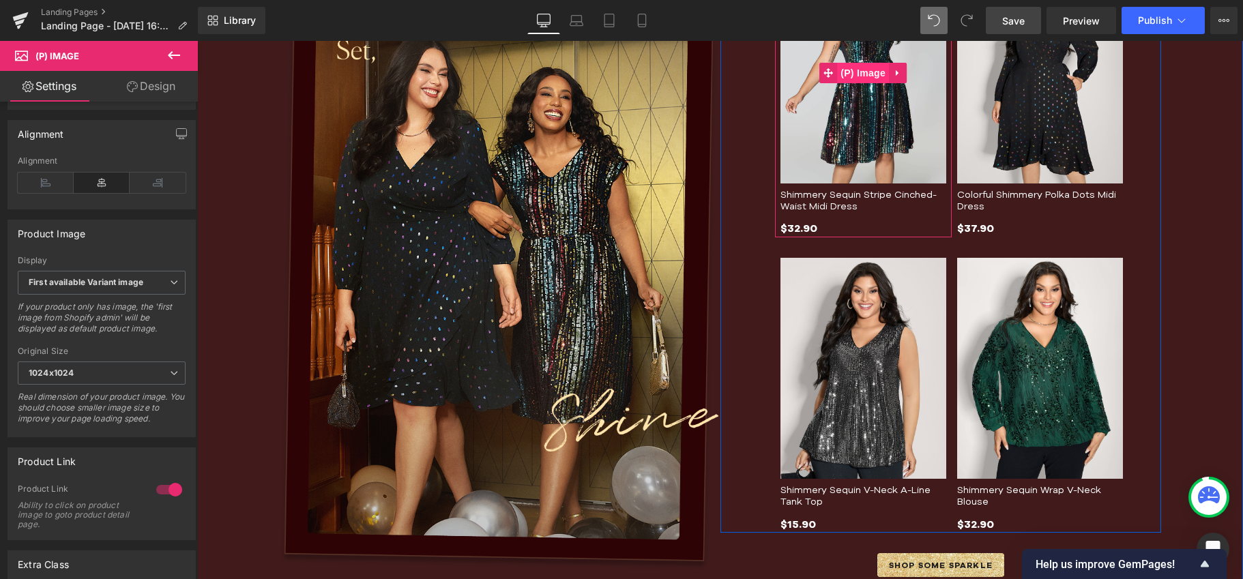
click at [862, 71] on span "(P) Image" at bounding box center [863, 73] width 52 height 20
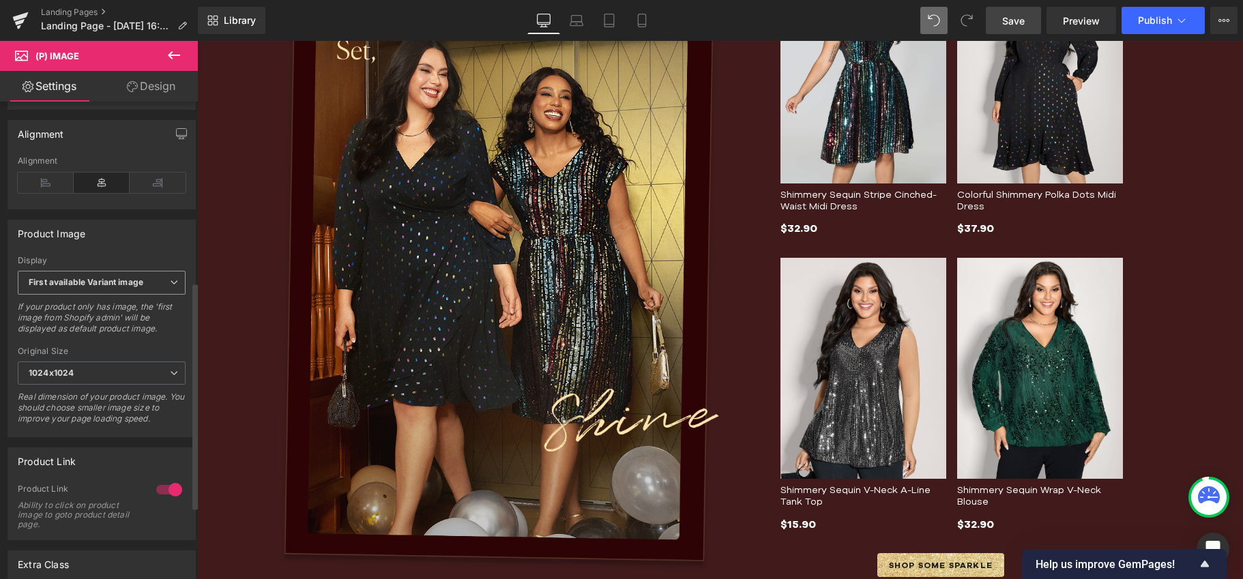
click at [110, 285] on span "First available Variant image" at bounding box center [102, 283] width 168 height 24
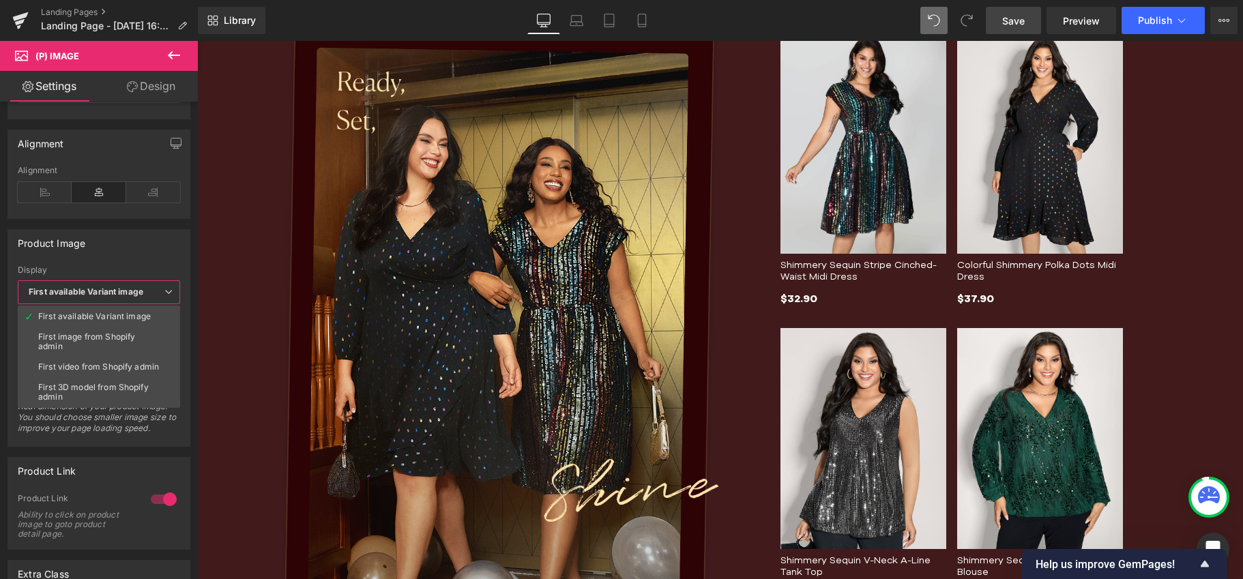
scroll to position [469, 0]
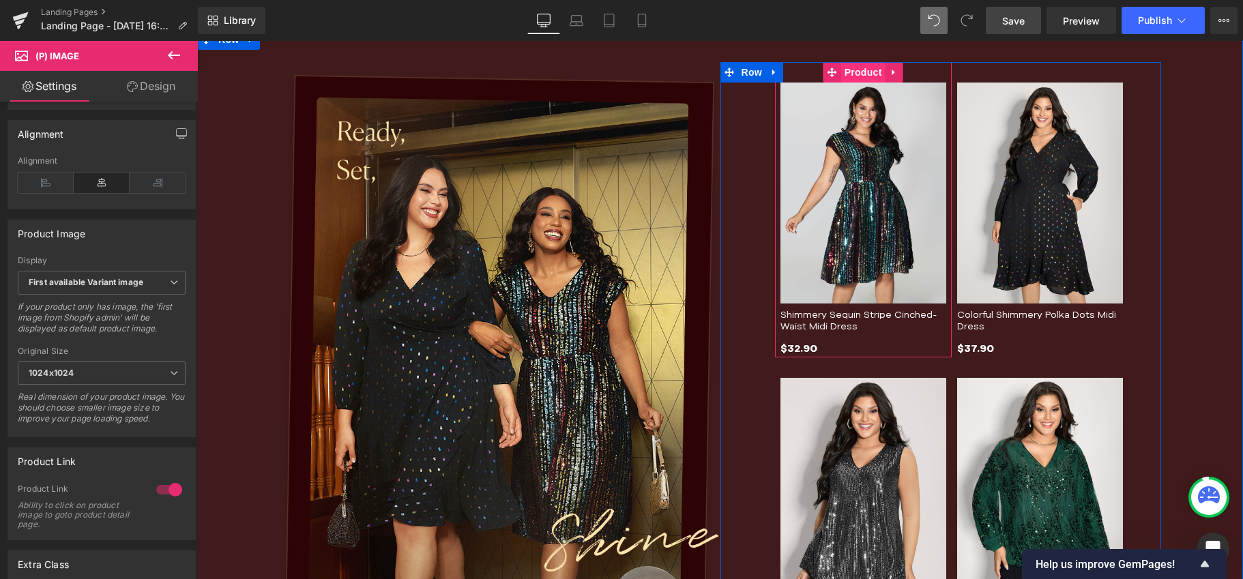
click at [857, 70] on span "Product" at bounding box center [863, 72] width 44 height 20
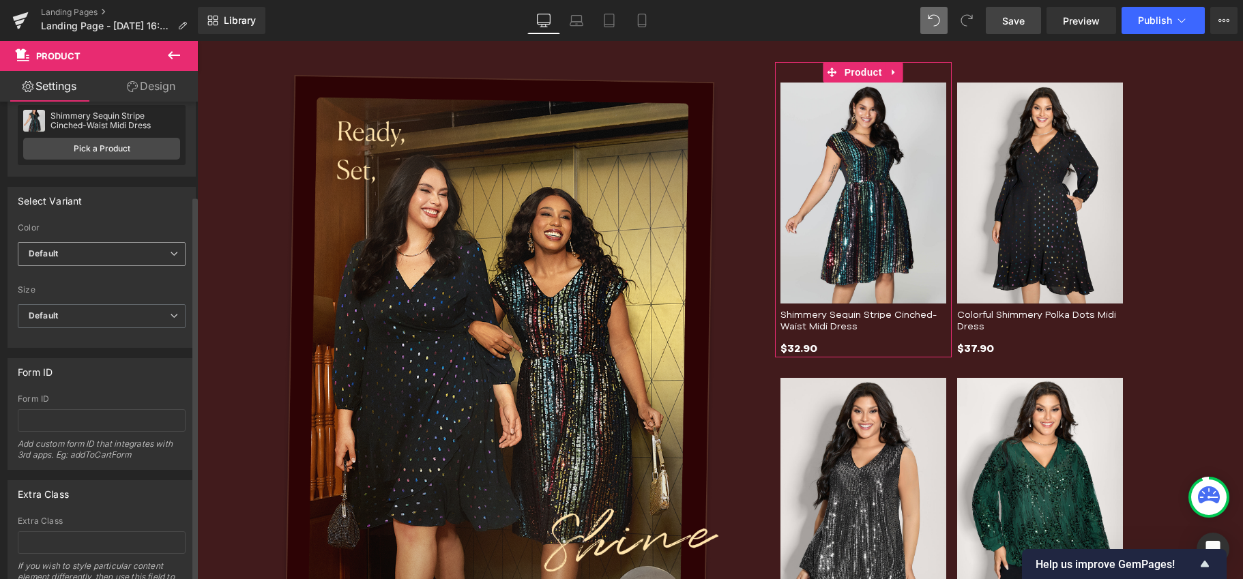
scroll to position [118, 0]
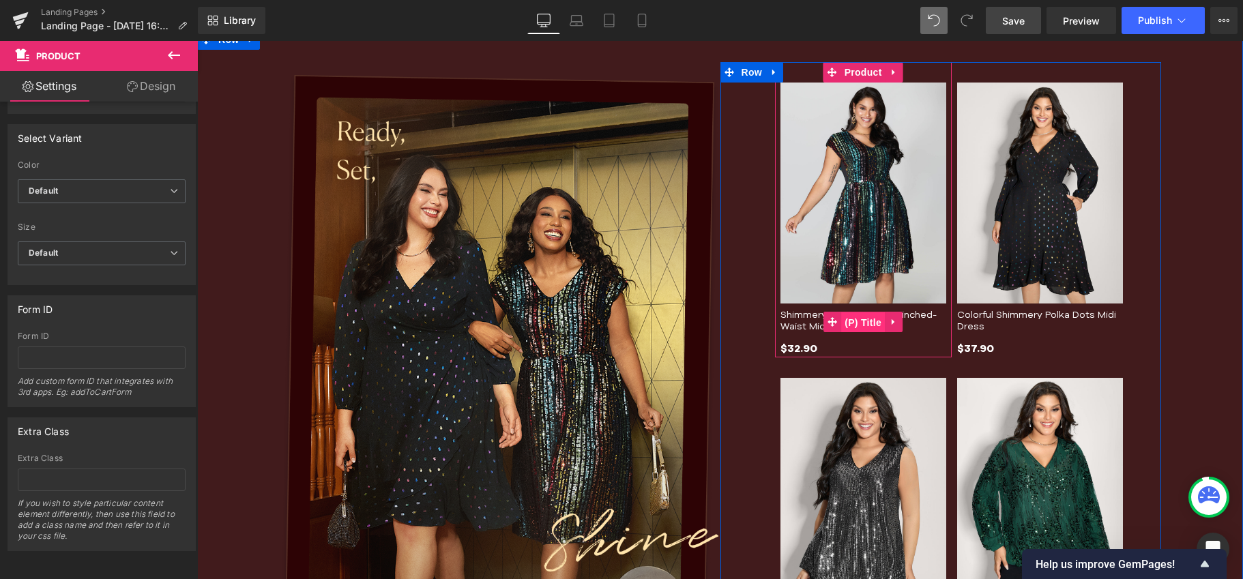
click at [855, 318] on span "(P) Title" at bounding box center [863, 322] width 44 height 20
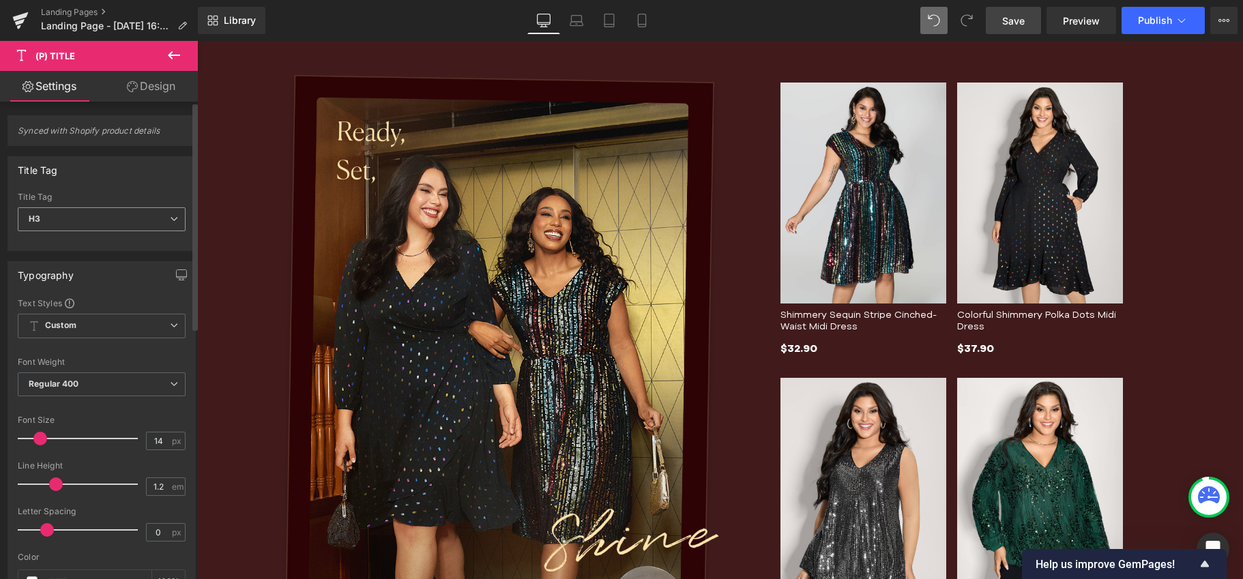
click at [123, 216] on span "H3" at bounding box center [102, 219] width 168 height 24
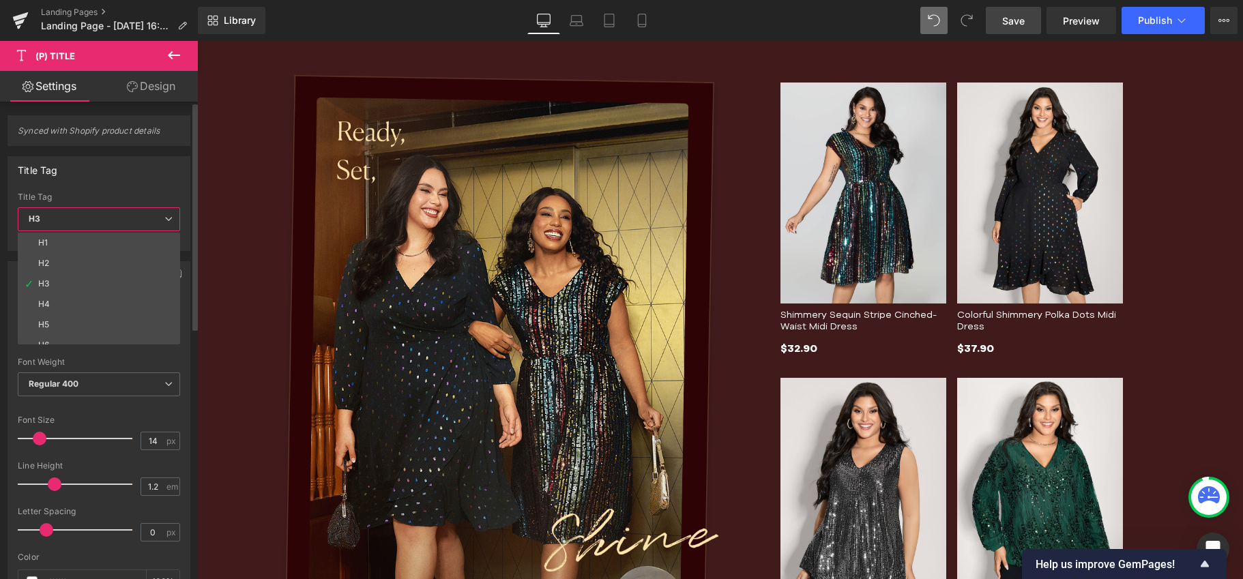
click at [123, 216] on span "H3" at bounding box center [99, 219] width 162 height 24
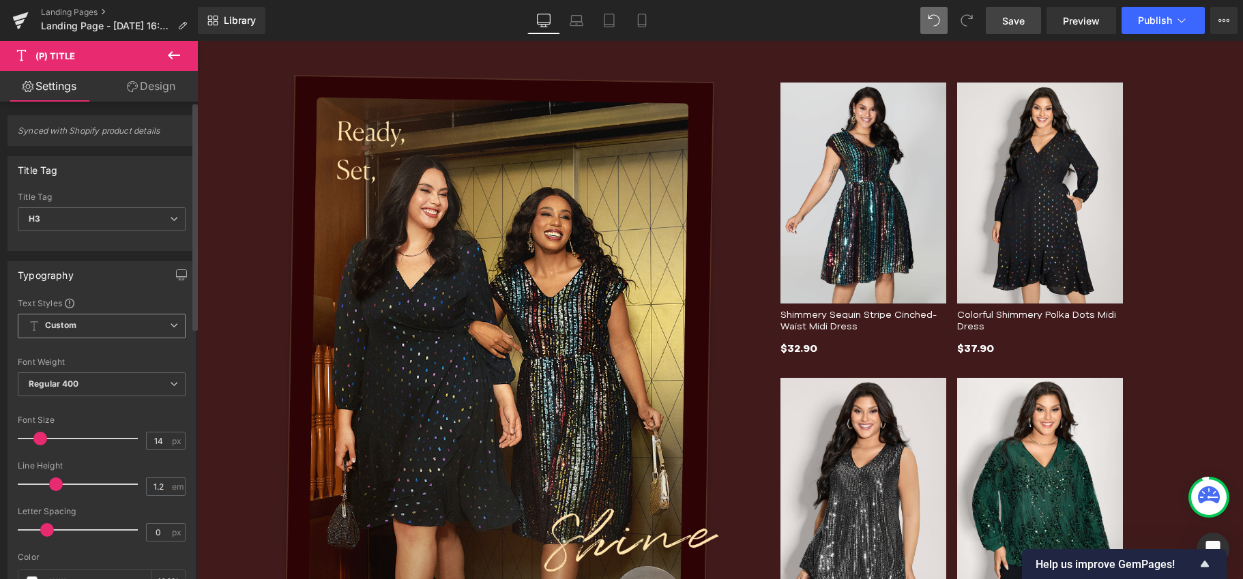
click at [140, 319] on span "Custom Setup Global Style" at bounding box center [102, 326] width 168 height 25
click at [121, 254] on div "Typography Text Styles Custom Custom Setup Global Style Custom Setup Global Sty…" at bounding box center [99, 485] width 198 height 469
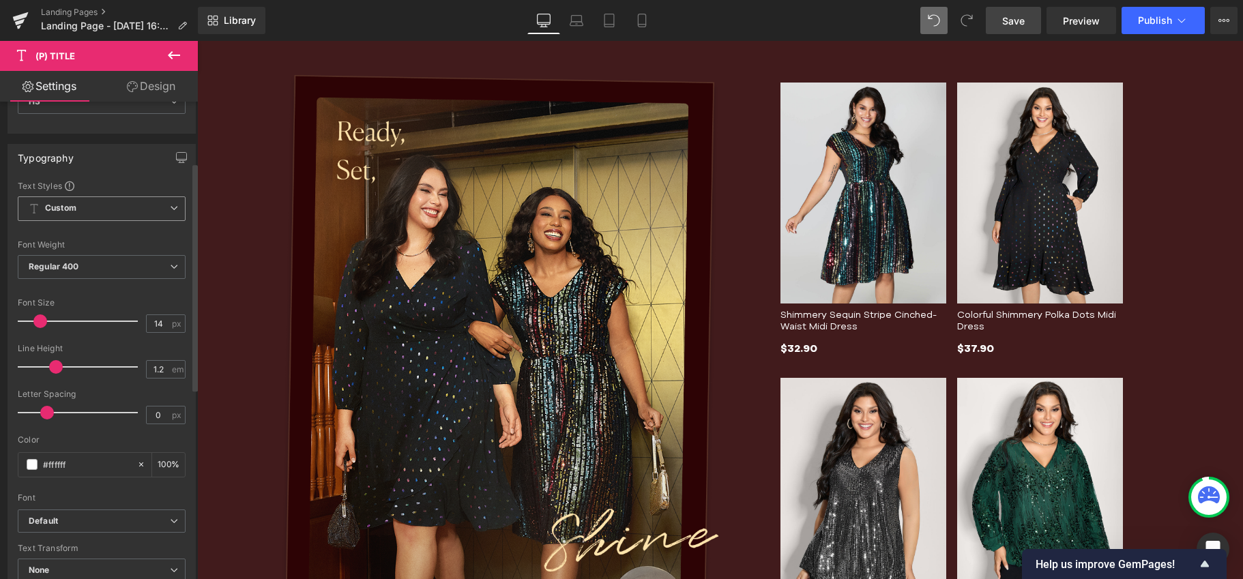
scroll to position [66, 0]
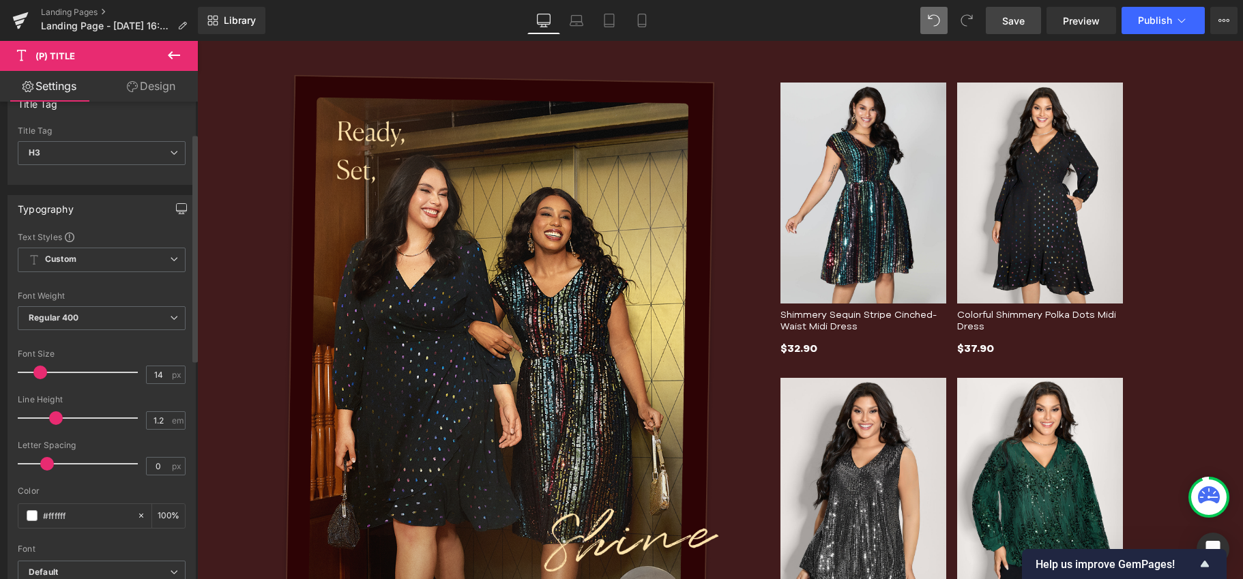
click at [179, 213] on icon "button" at bounding box center [181, 213] width 5 height 0
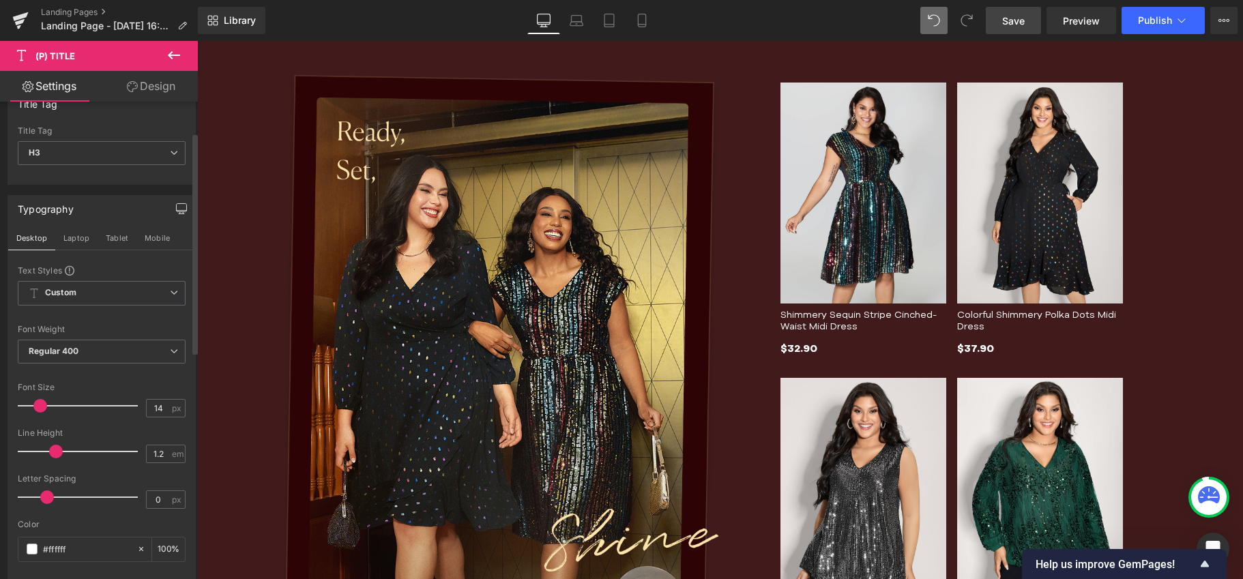
click at [179, 213] on icon "button" at bounding box center [181, 213] width 5 height 0
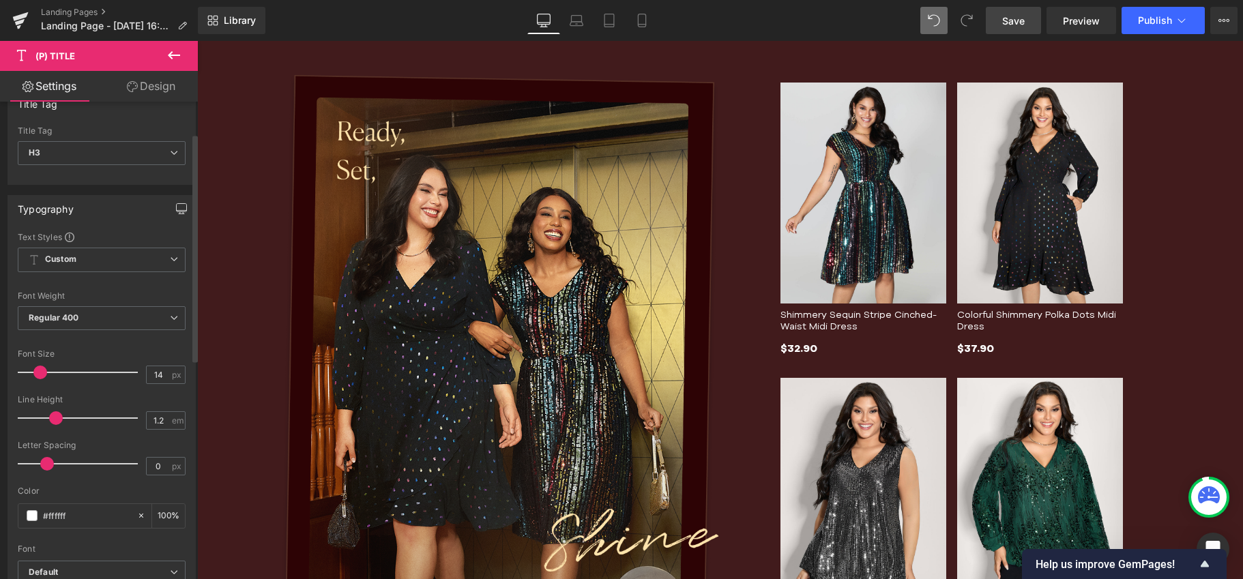
click at [179, 213] on icon "button" at bounding box center [181, 213] width 5 height 0
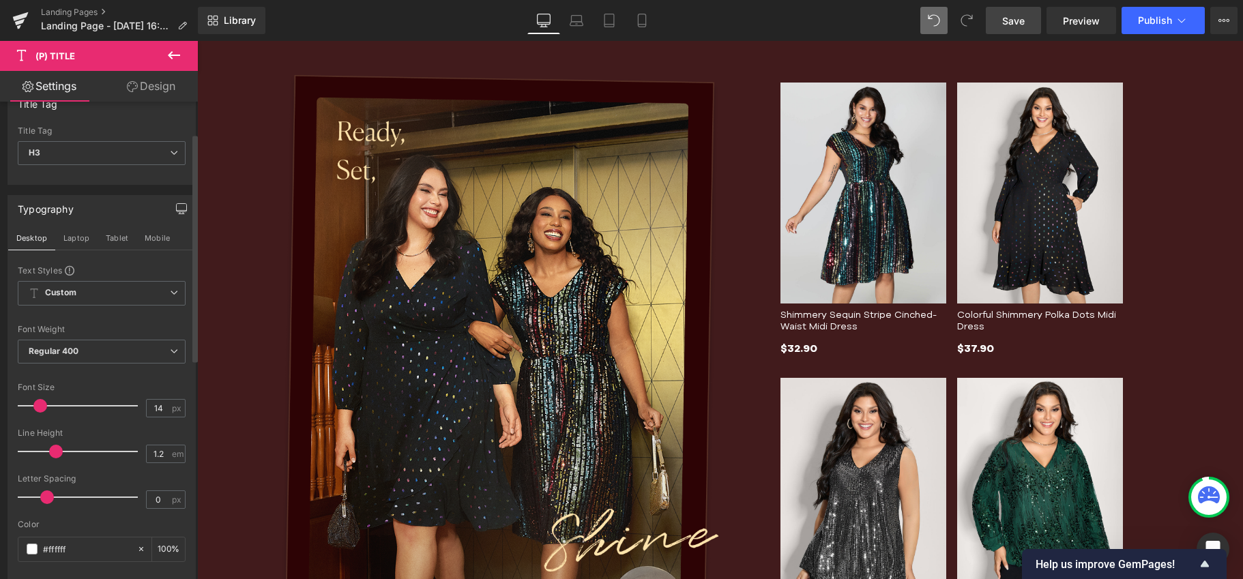
click at [179, 213] on icon "button" at bounding box center [181, 213] width 5 height 0
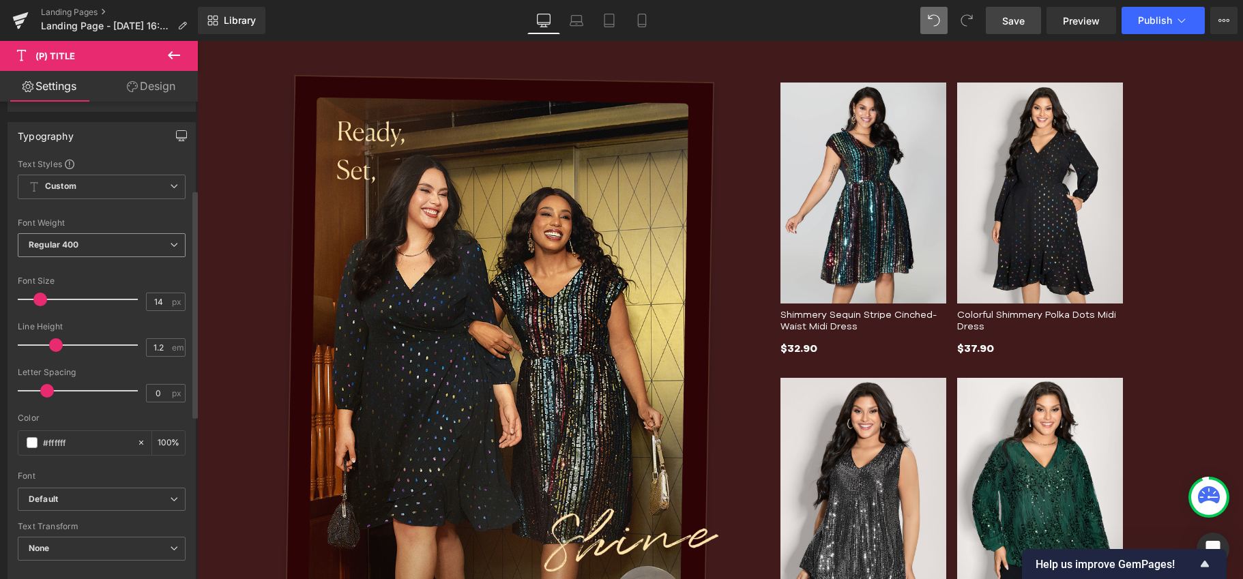
scroll to position [248, 0]
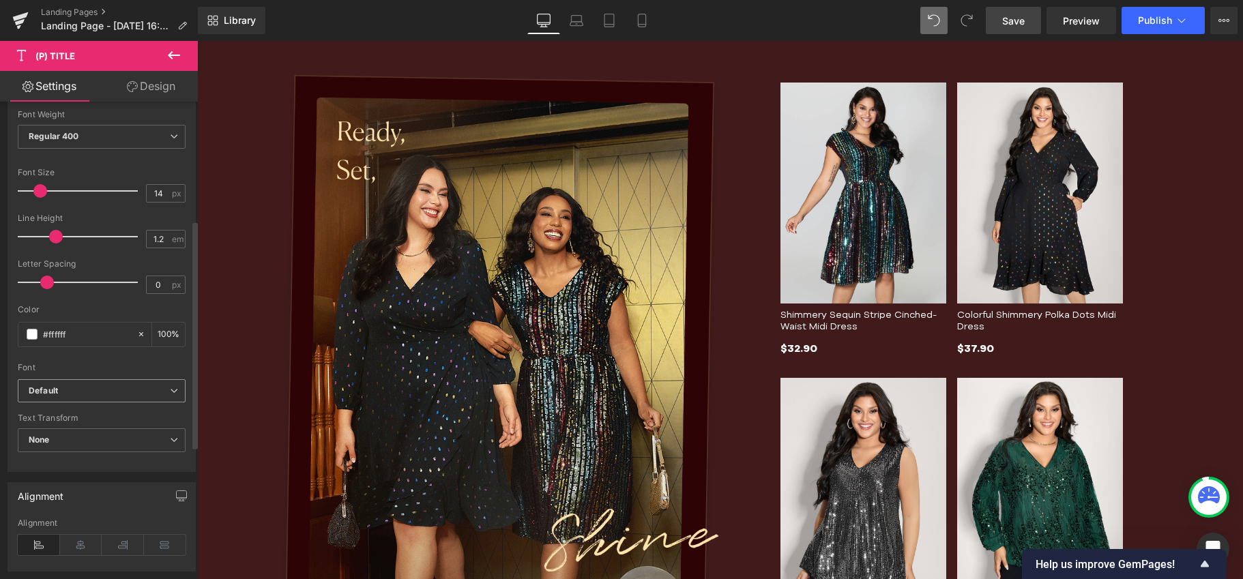
click at [115, 392] on b "Default" at bounding box center [99, 391] width 141 height 12
click at [118, 392] on b "Default" at bounding box center [97, 391] width 136 height 12
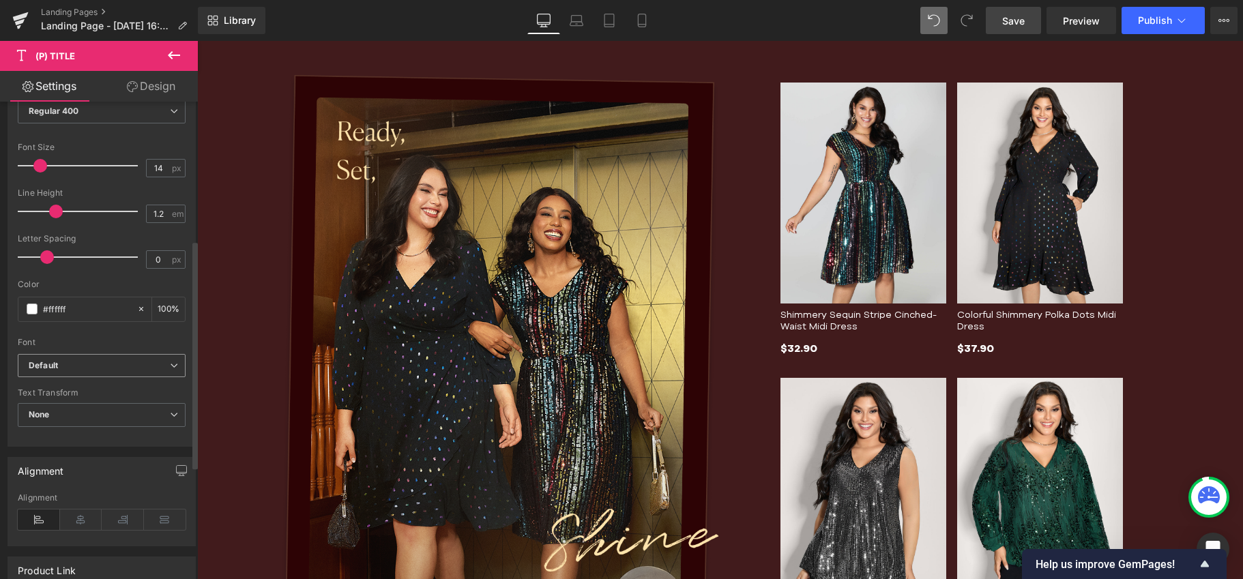
scroll to position [310, 0]
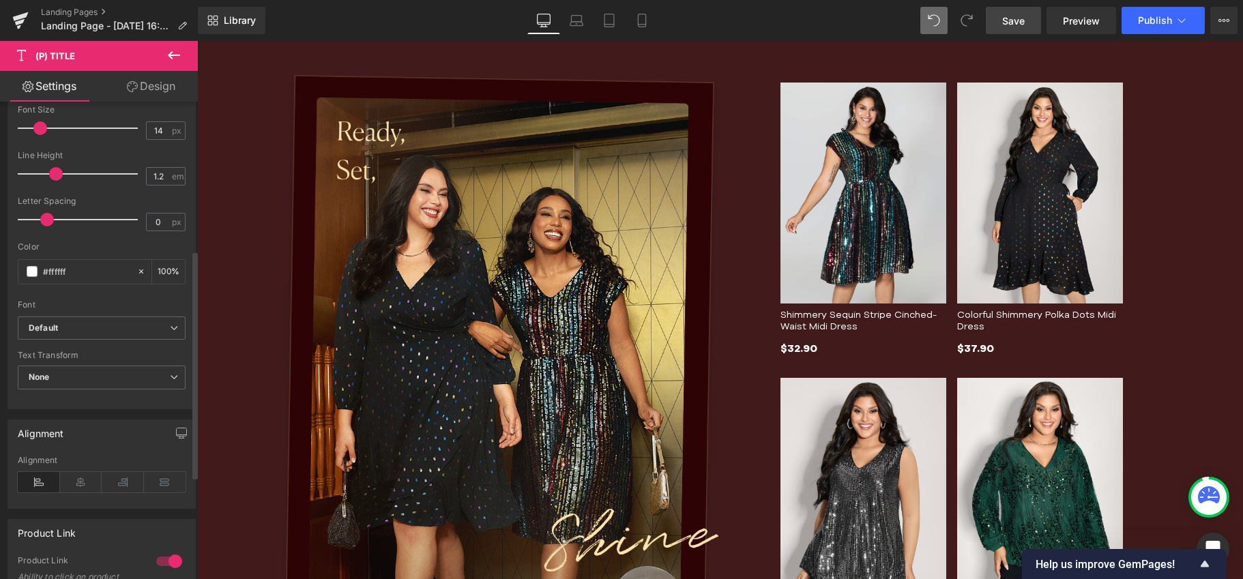
click at [125, 361] on div "Text Transform None None Uppercase Lowercase Capitalize" at bounding box center [102, 378] width 168 height 55
click at [122, 372] on span "None" at bounding box center [102, 378] width 168 height 24
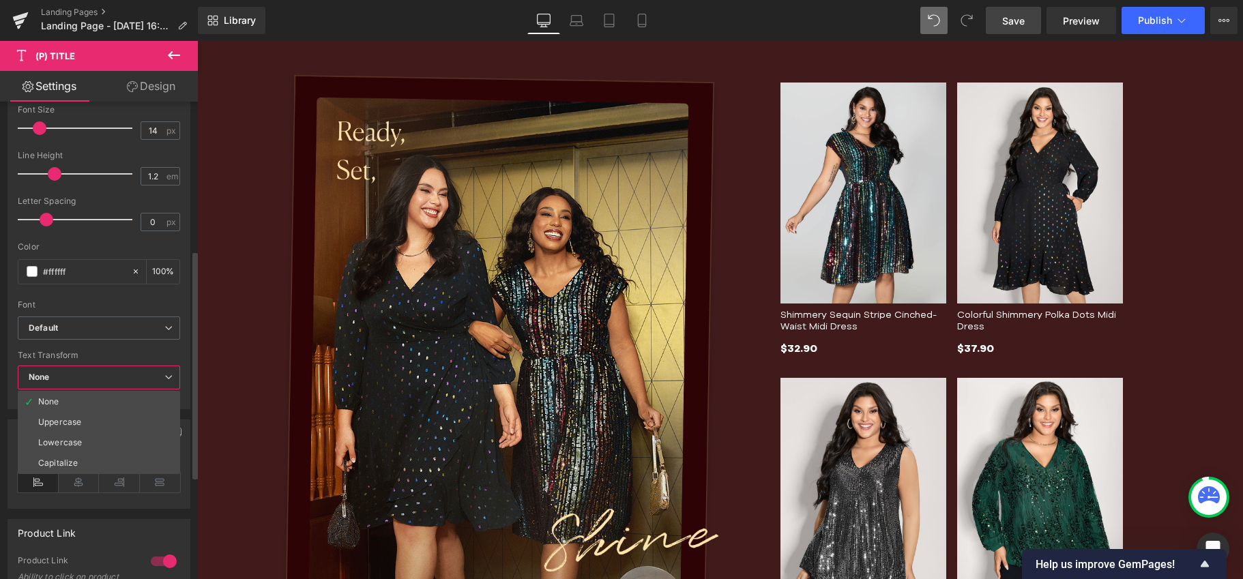
click at [122, 372] on span "None" at bounding box center [99, 378] width 162 height 24
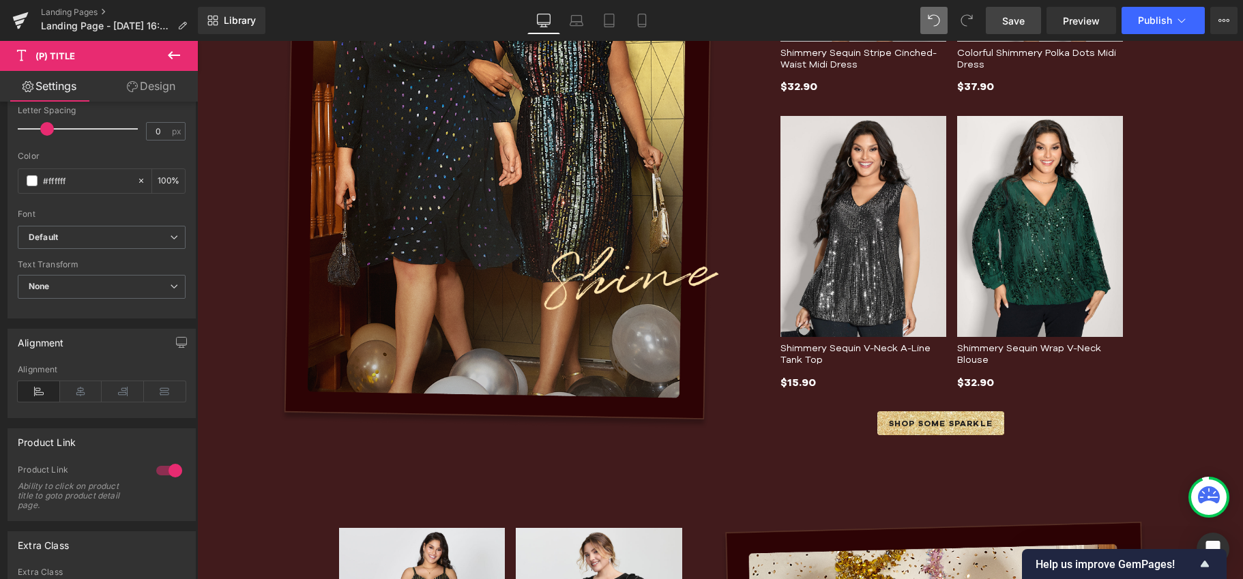
scroll to position [734, 0]
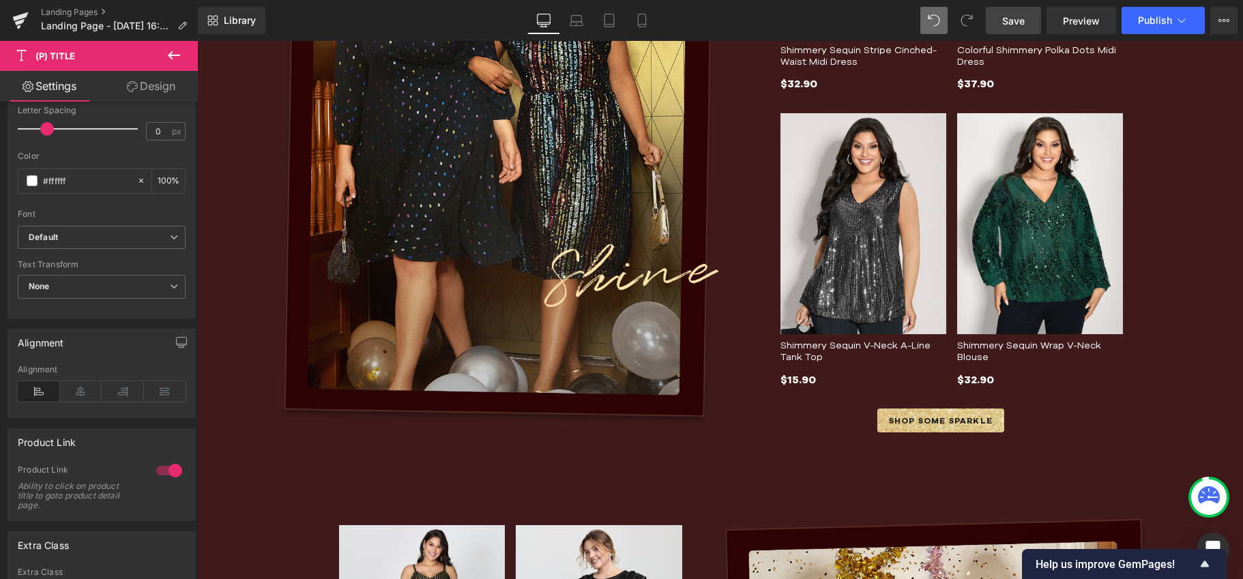
click at [854, 417] on icon at bounding box center [850, 421] width 8 height 8
click at [889, 421] on span "SHOP SOME SPARKLE" at bounding box center [941, 421] width 104 height 12
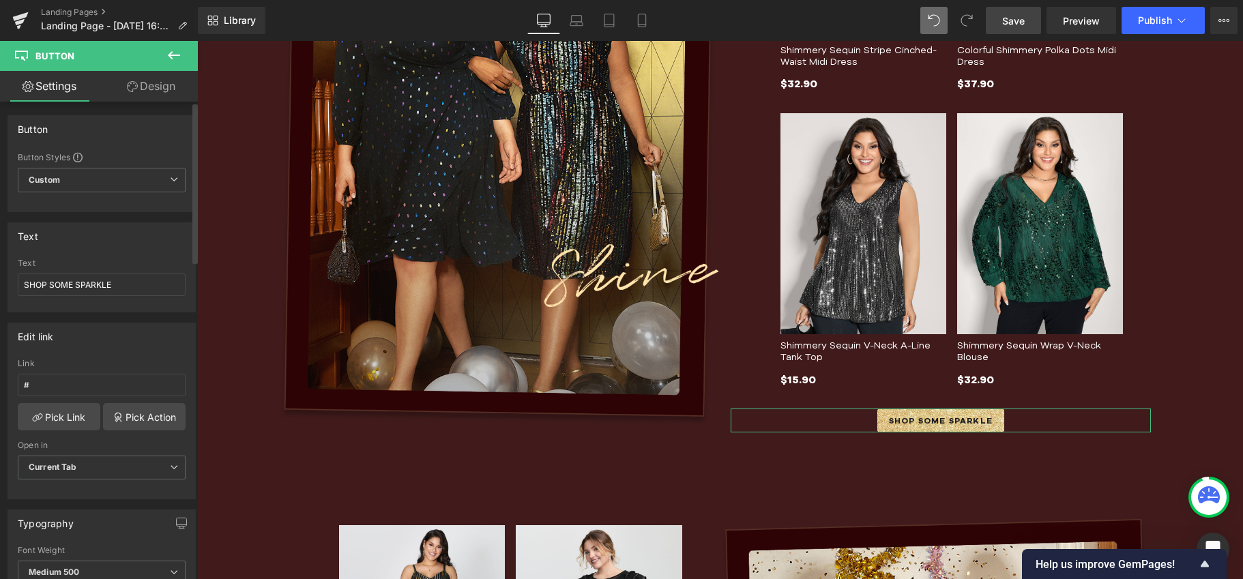
scroll to position [3, 0]
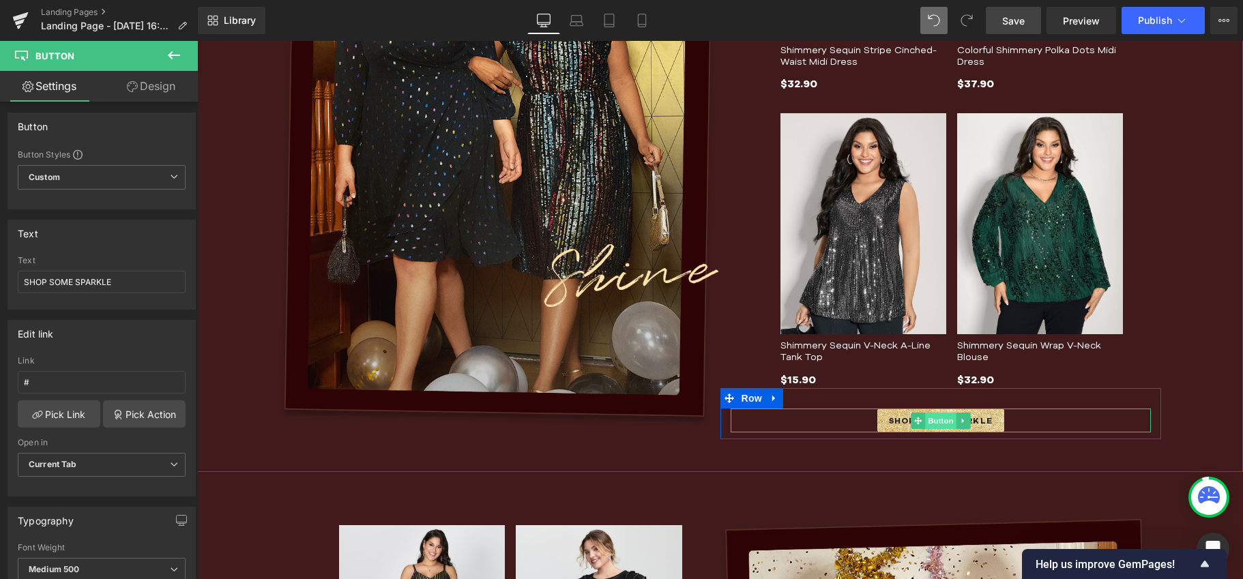
click at [925, 419] on span "Button" at bounding box center [940, 421] width 31 height 16
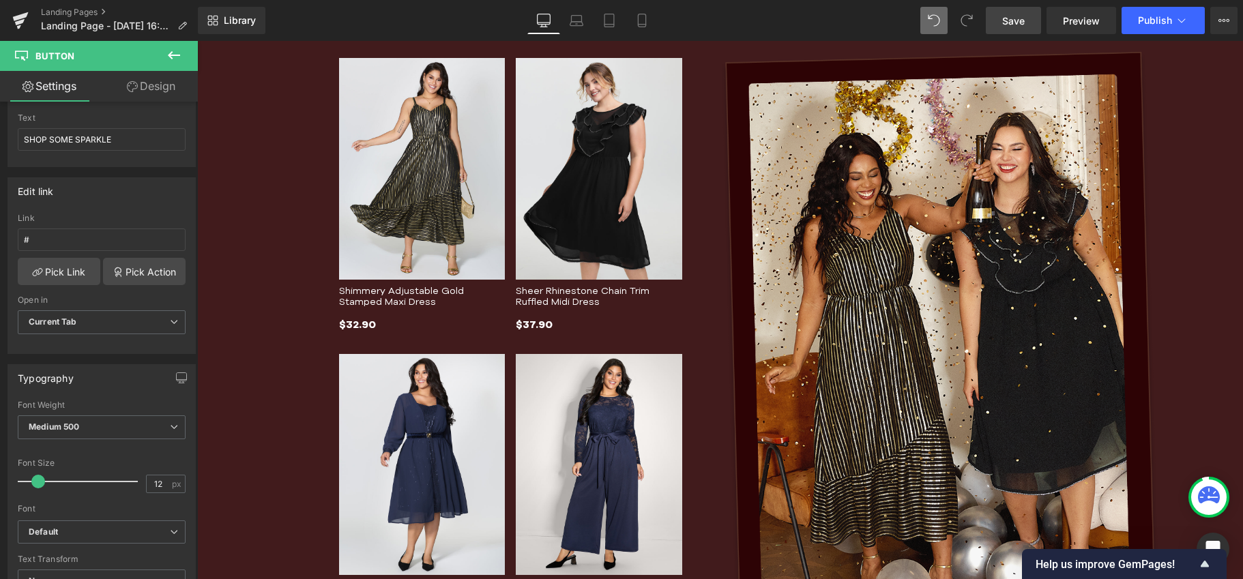
scroll to position [1284, 0]
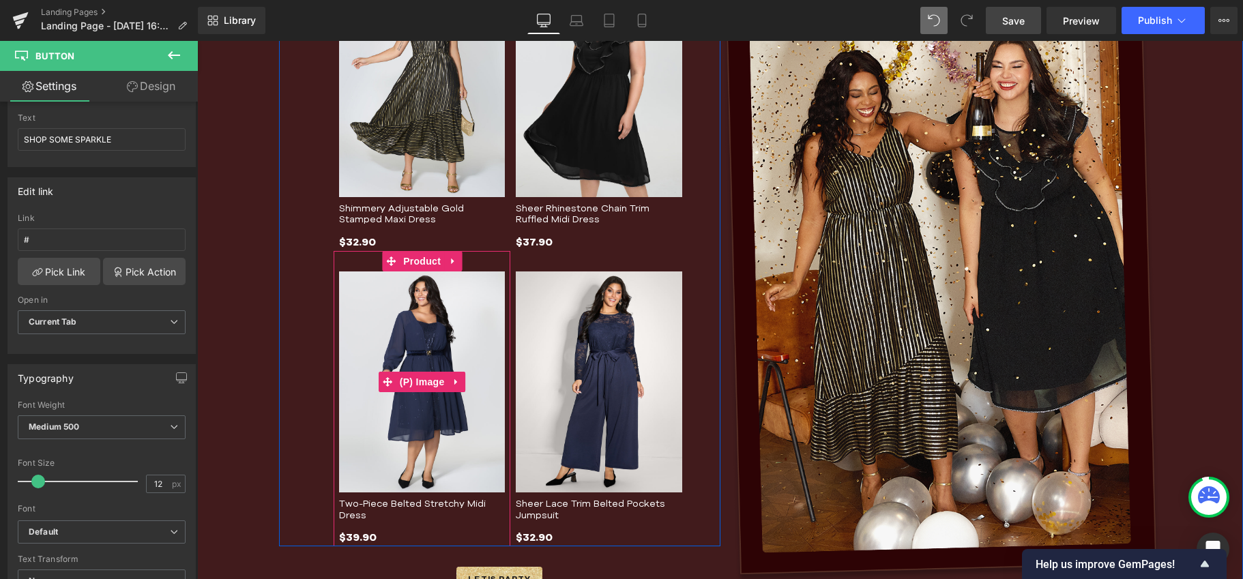
click at [418, 348] on img at bounding box center [422, 381] width 166 height 221
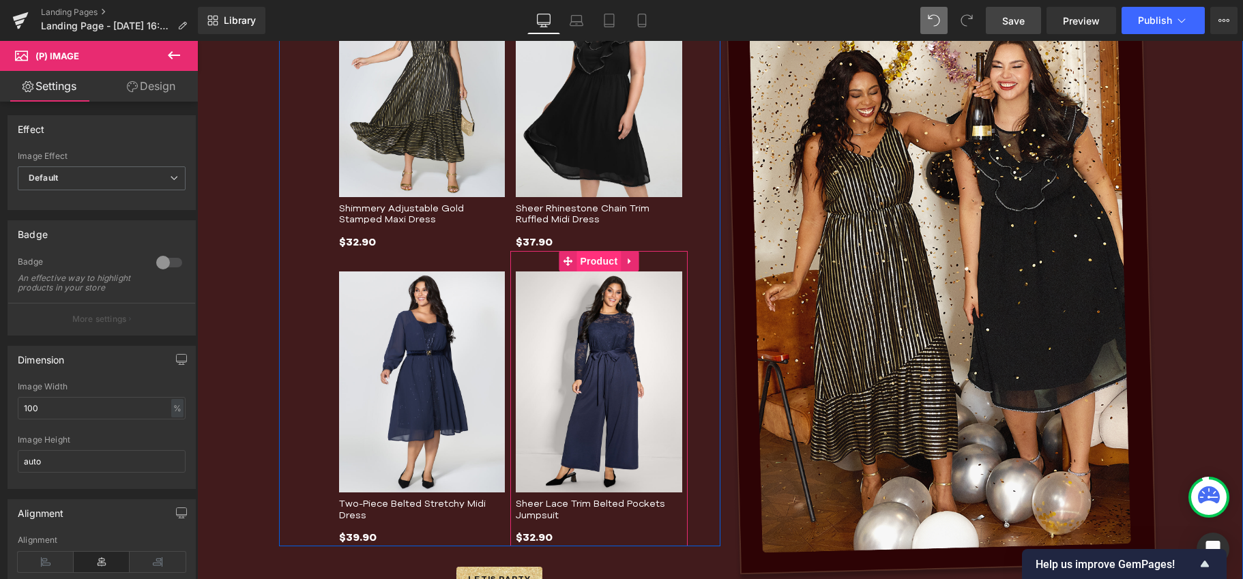
click at [593, 258] on span "Product" at bounding box center [598, 261] width 44 height 20
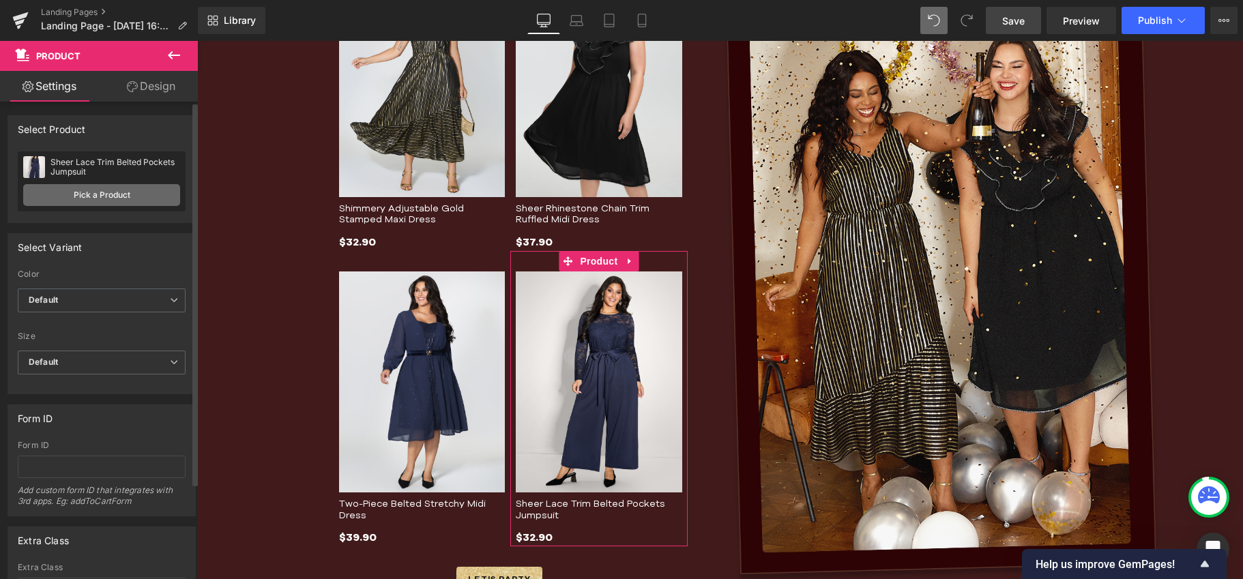
click at [87, 193] on link "Pick a Product" at bounding box center [101, 195] width 157 height 22
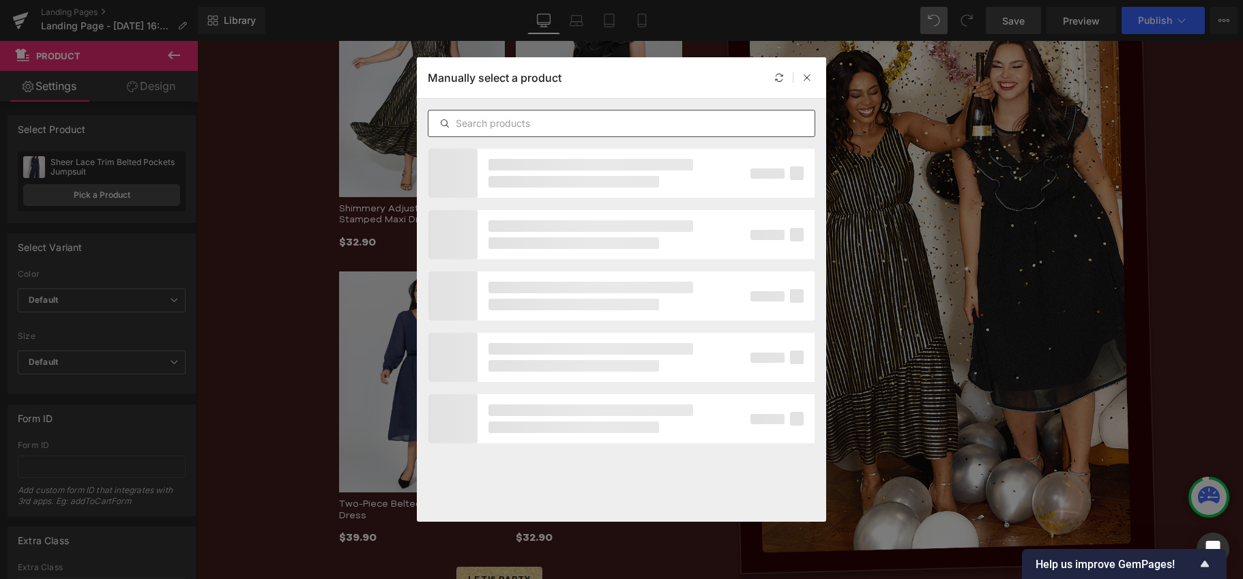
click at [531, 118] on input "text" at bounding box center [621, 123] width 386 height 16
paste input "Textured Velvet Spliced Front-Tie Jacket"
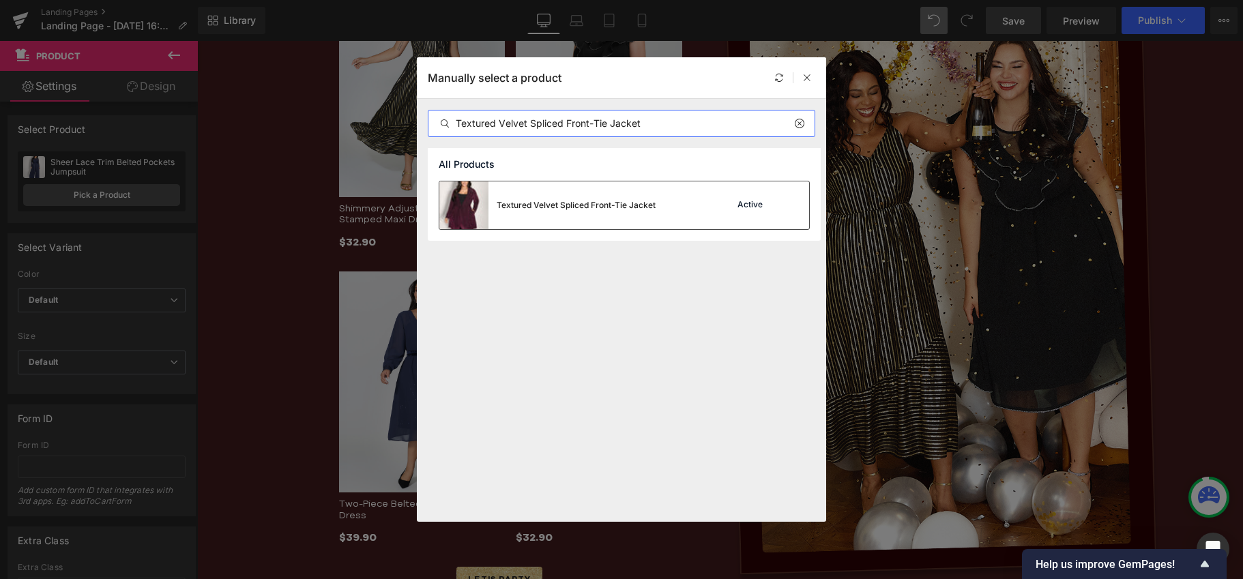
type input "Textured Velvet Spliced Front-Tie Jacket"
click at [597, 213] on div "Textured Velvet Spliced Front-Tie Jacket" at bounding box center [547, 205] width 216 height 48
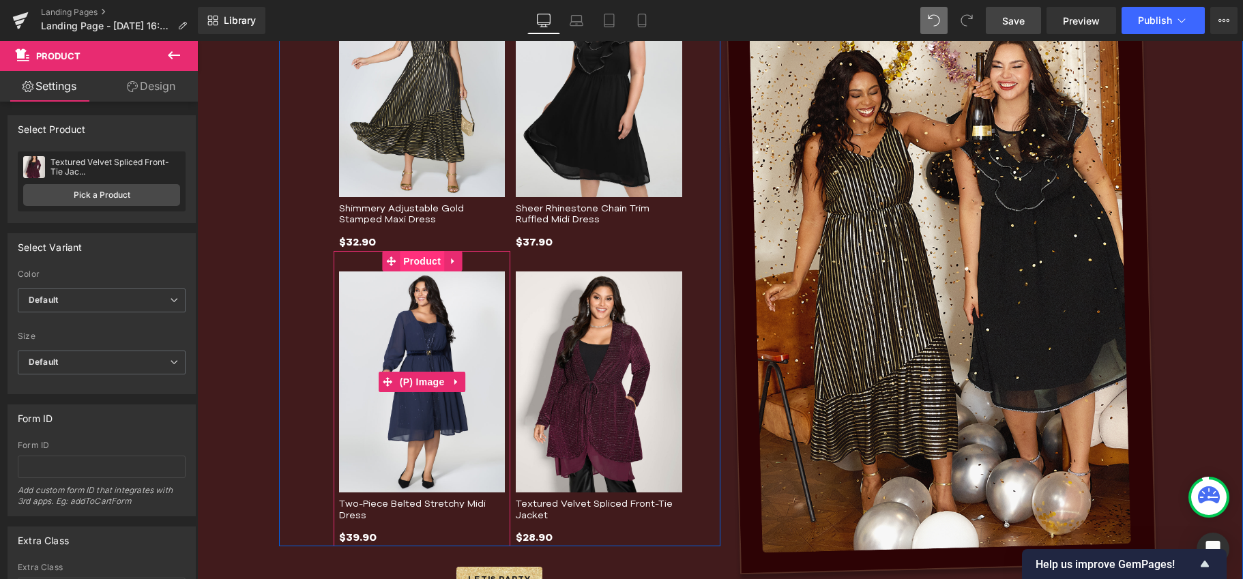
click at [359, 368] on img at bounding box center [422, 381] width 166 height 221
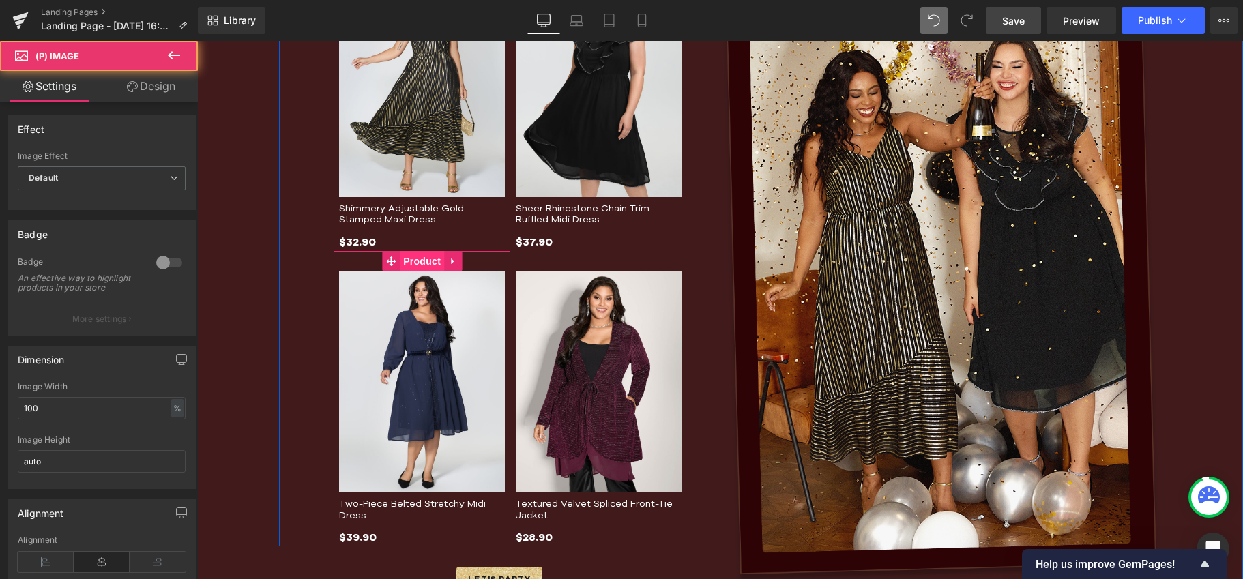
click at [421, 261] on span "Product" at bounding box center [422, 261] width 44 height 20
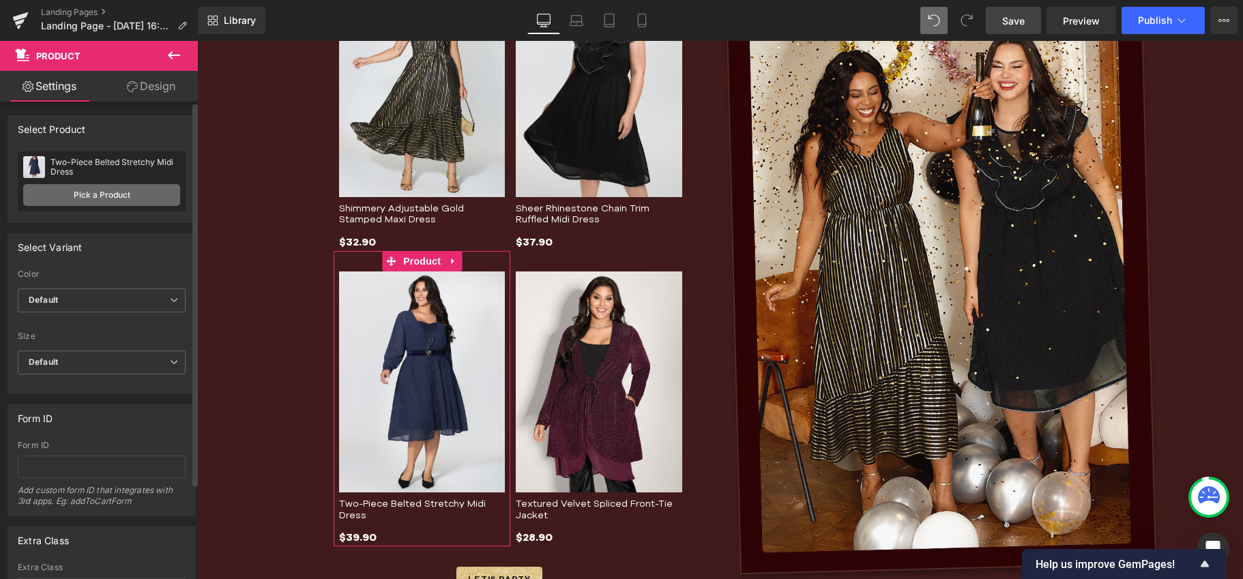
click at [81, 198] on link "Pick a Product" at bounding box center [101, 195] width 157 height 22
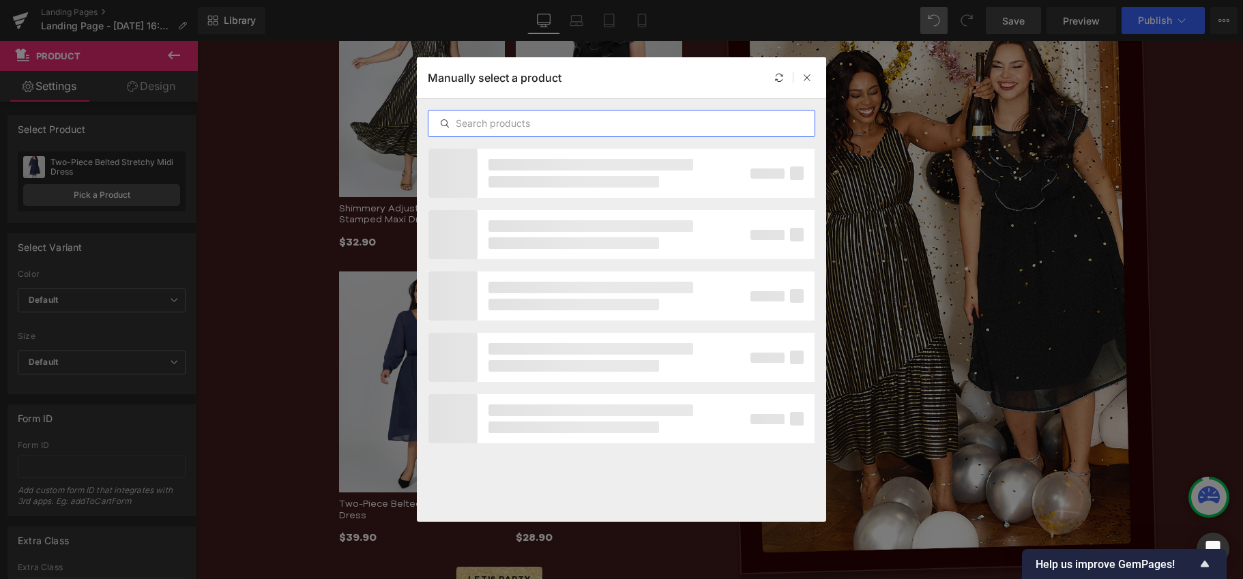
click at [554, 122] on input "text" at bounding box center [621, 123] width 386 height 16
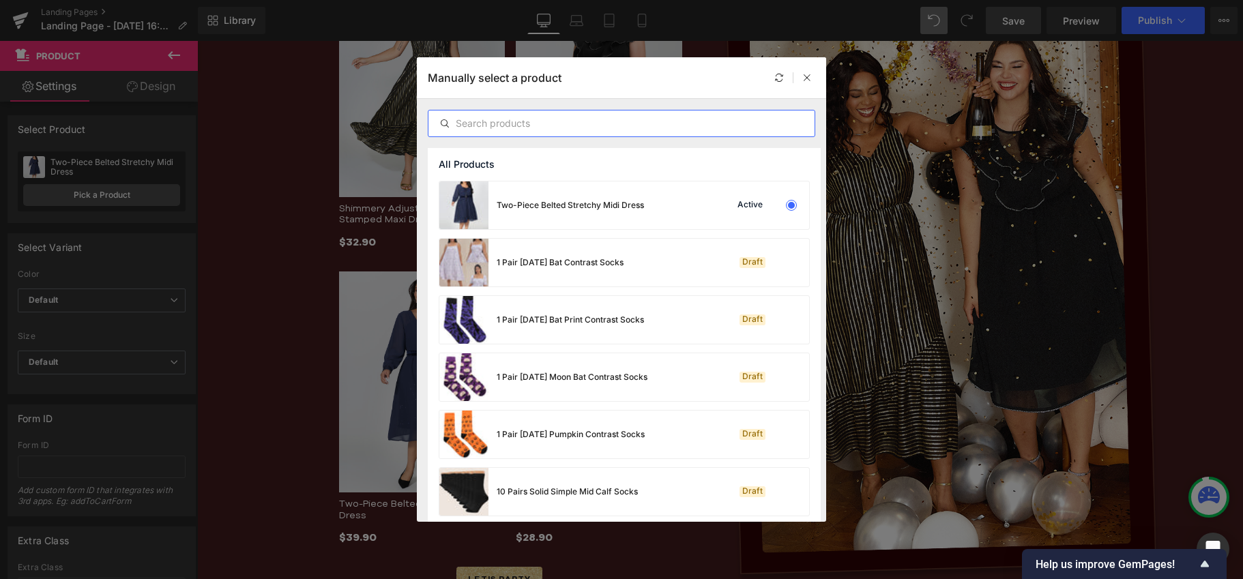
paste input "Metallic Detail Shimmery Back Bow Midi Dress"
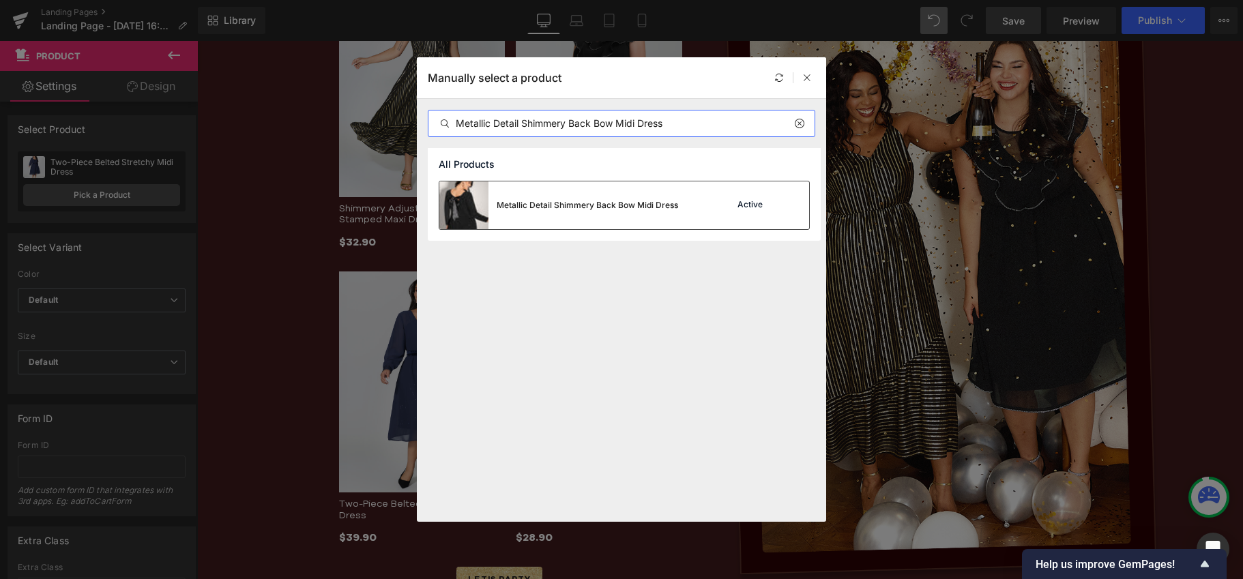
type input "Metallic Detail Shimmery Back Bow Midi Dress"
click at [638, 203] on div "Metallic Detail Shimmery Back Bow Midi Dress" at bounding box center [586, 205] width 181 height 12
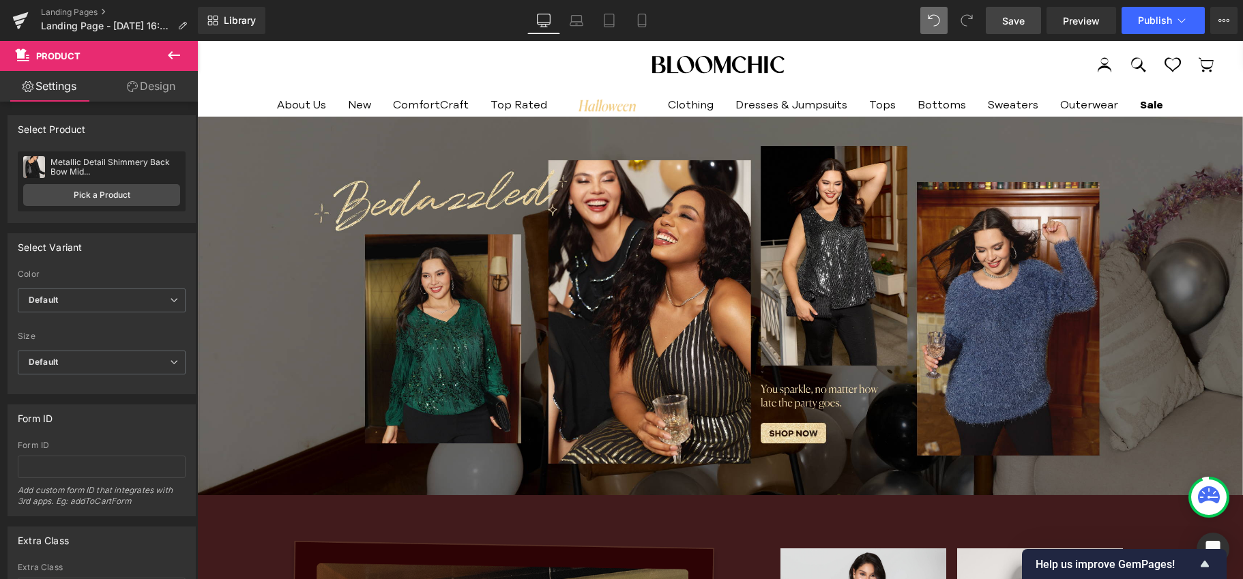
scroll to position [0, 0]
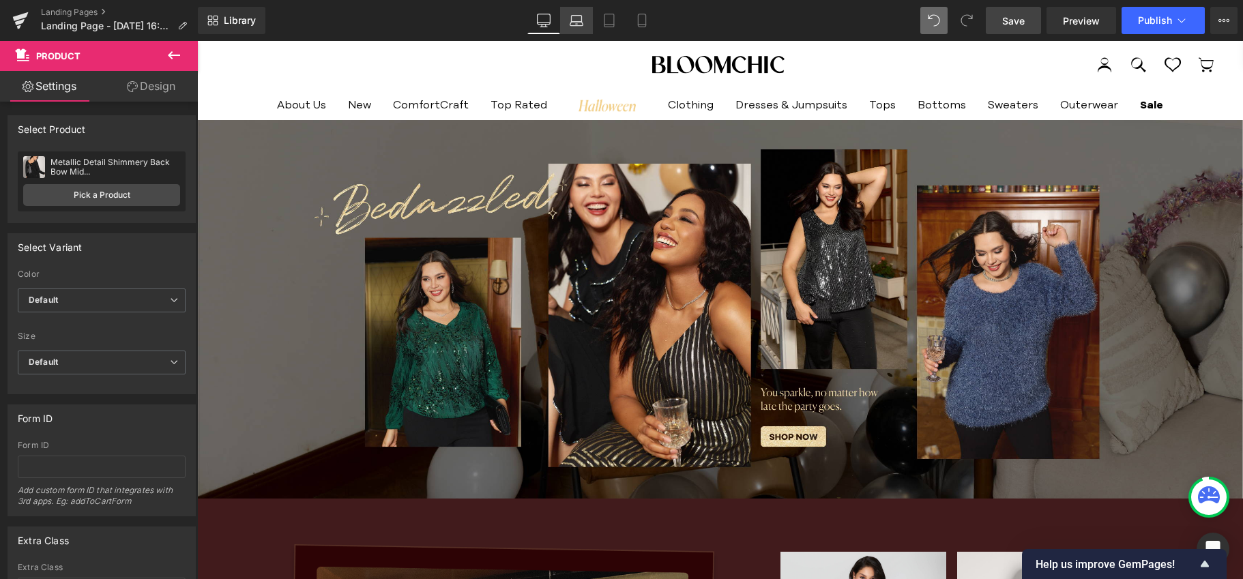
click at [583, 27] on icon at bounding box center [576, 21] width 14 height 14
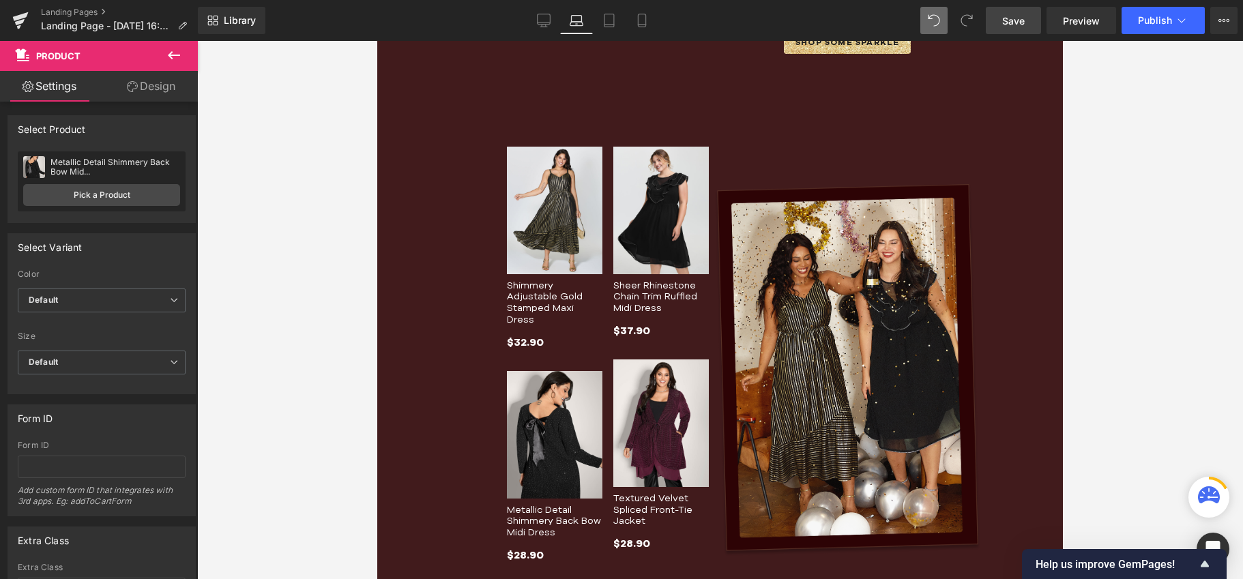
scroll to position [690, 0]
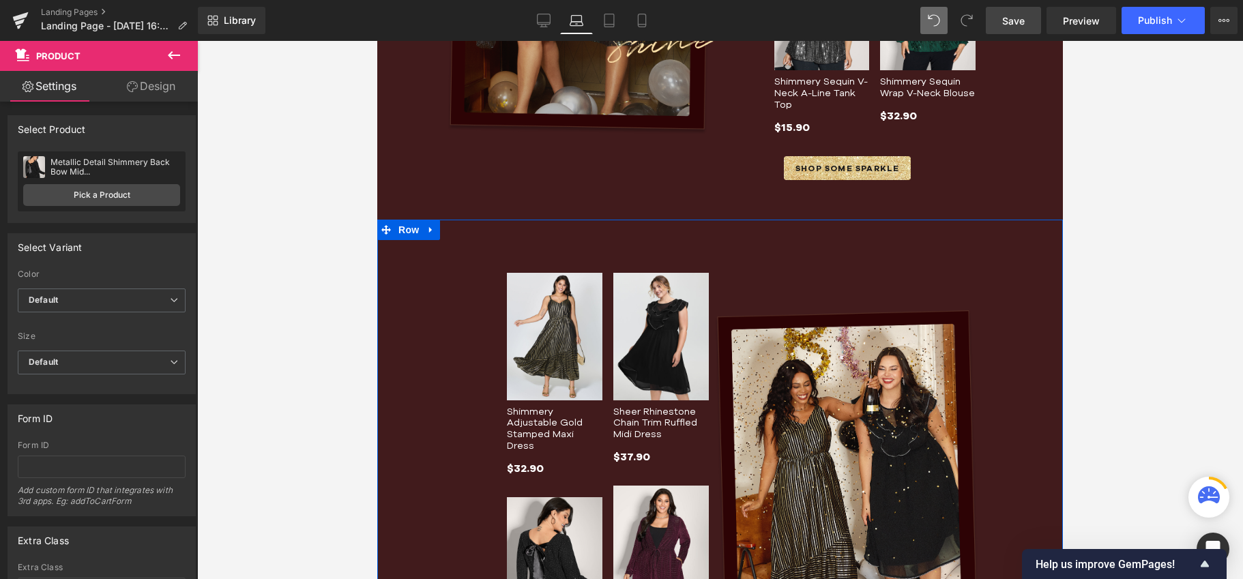
click at [847, 288] on div "Image Row" at bounding box center [847, 496] width 267 height 488
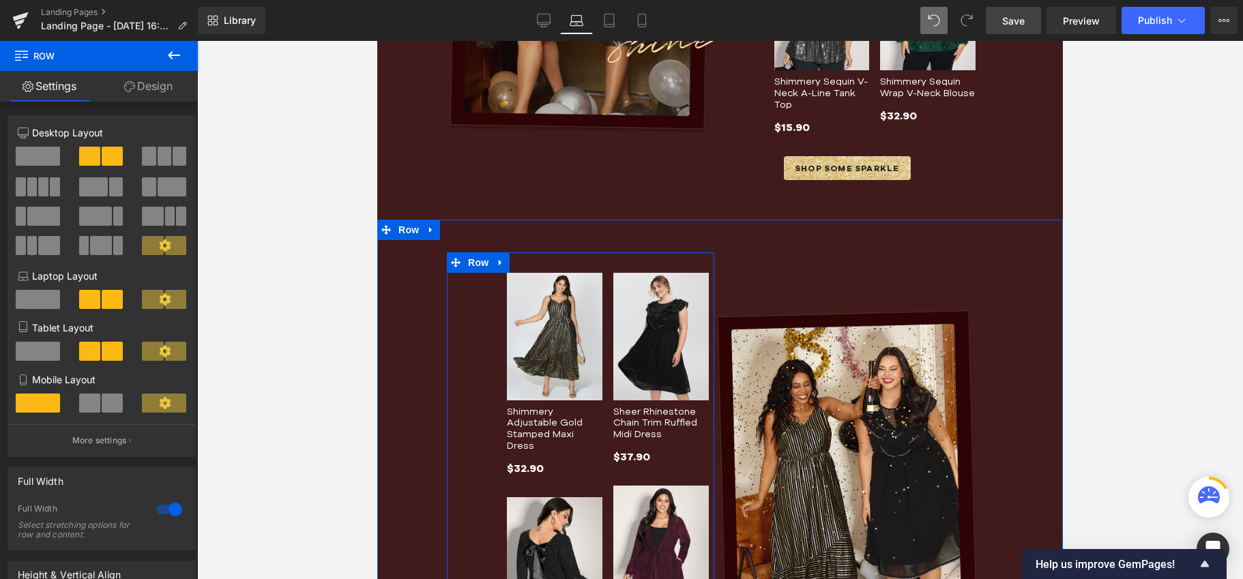
click at [466, 321] on div "Sale Off (P) Image Shimmery Adjustable Gold Stamped Maxi Dress (P) Title $32.90…" at bounding box center [580, 470] width 267 height 437
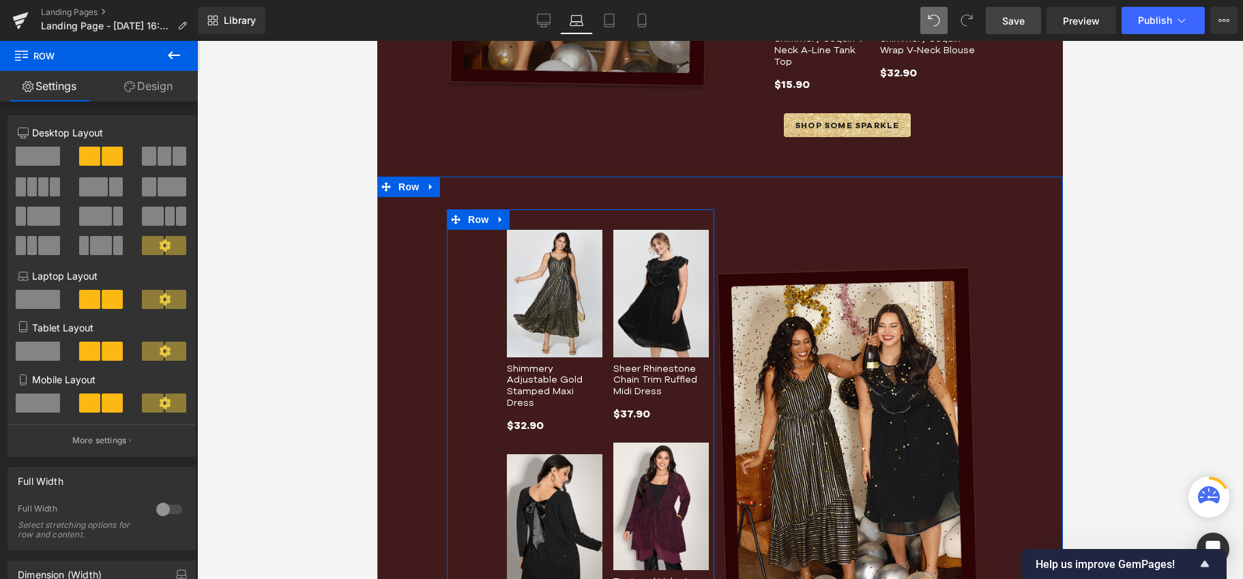
scroll to position [767, 0]
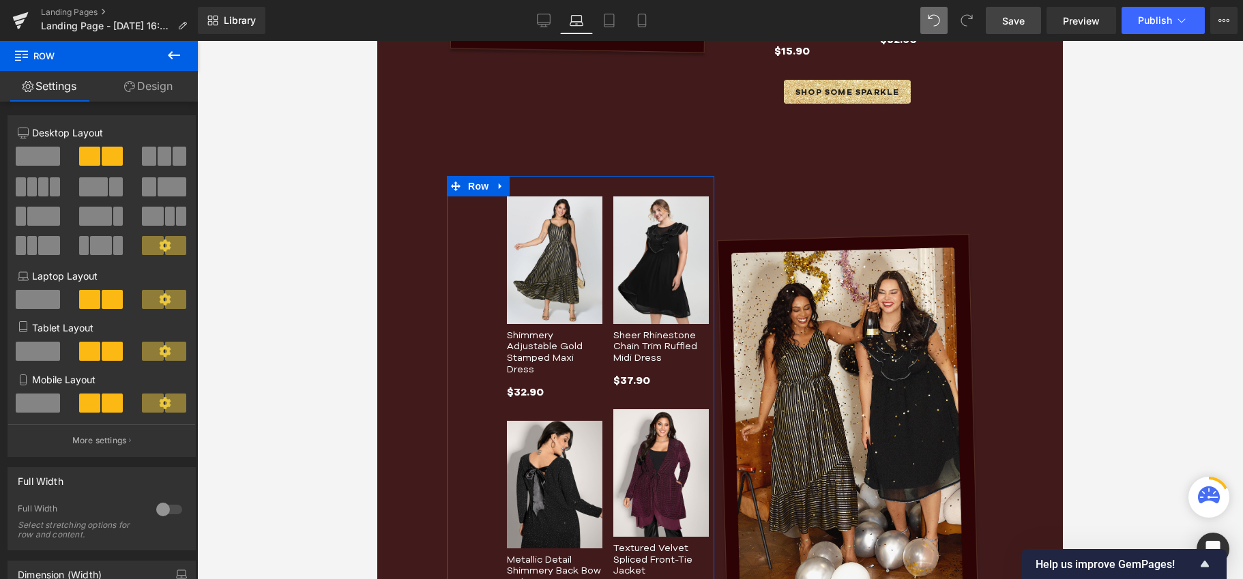
drag, startPoint x: 148, startPoint y: 82, endPoint x: 102, endPoint y: 271, distance: 194.5
click at [148, 82] on link "Design" at bounding box center [148, 86] width 99 height 31
click at [0, 0] on div "Spacing" at bounding box center [0, 0] width 0 height 0
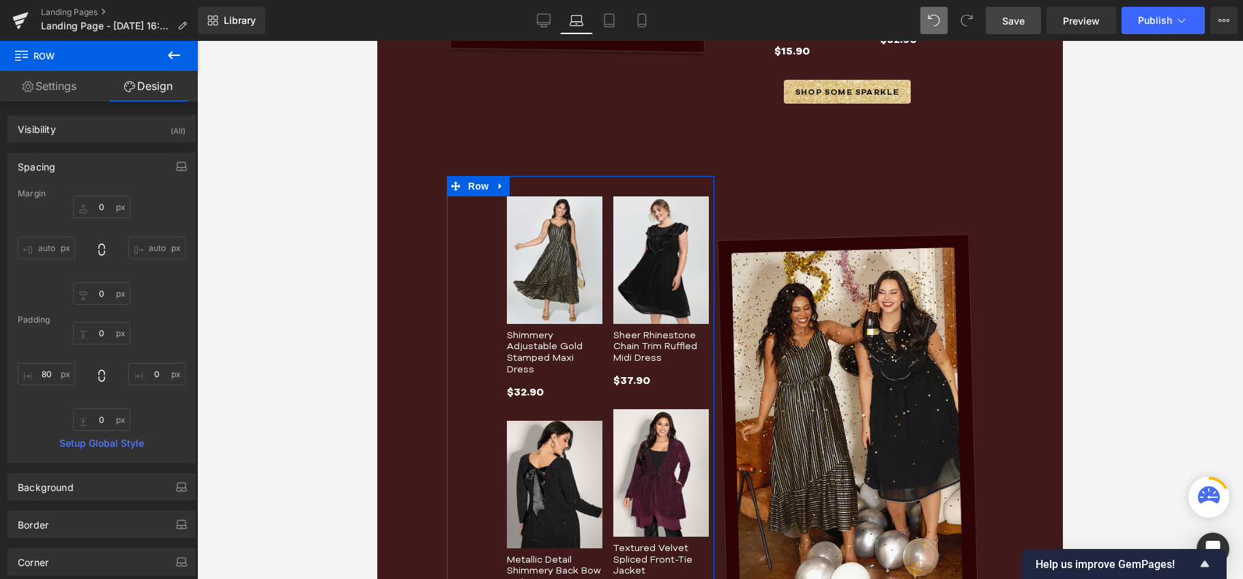
type input "0"
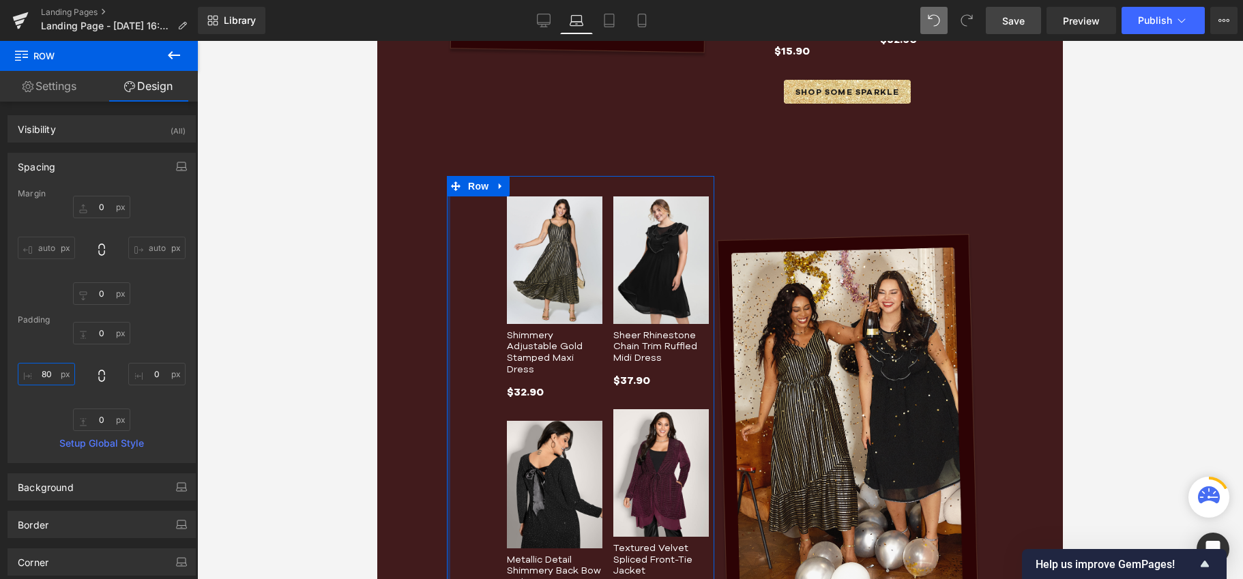
click at [46, 370] on input "80" at bounding box center [46, 374] width 57 height 23
type input "0"
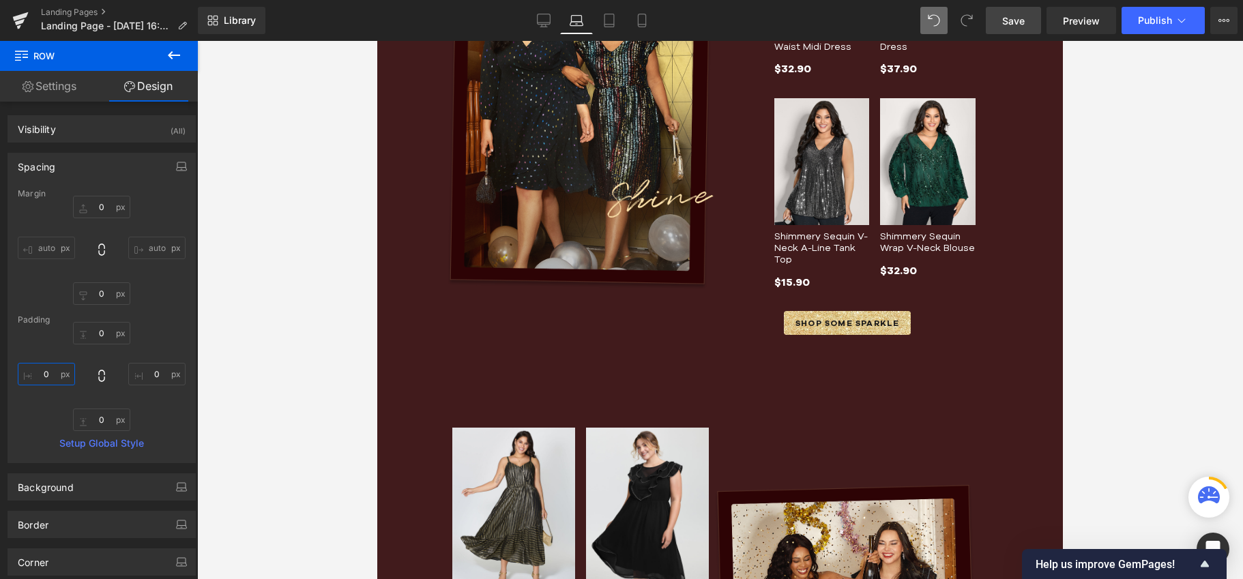
scroll to position [365, 0]
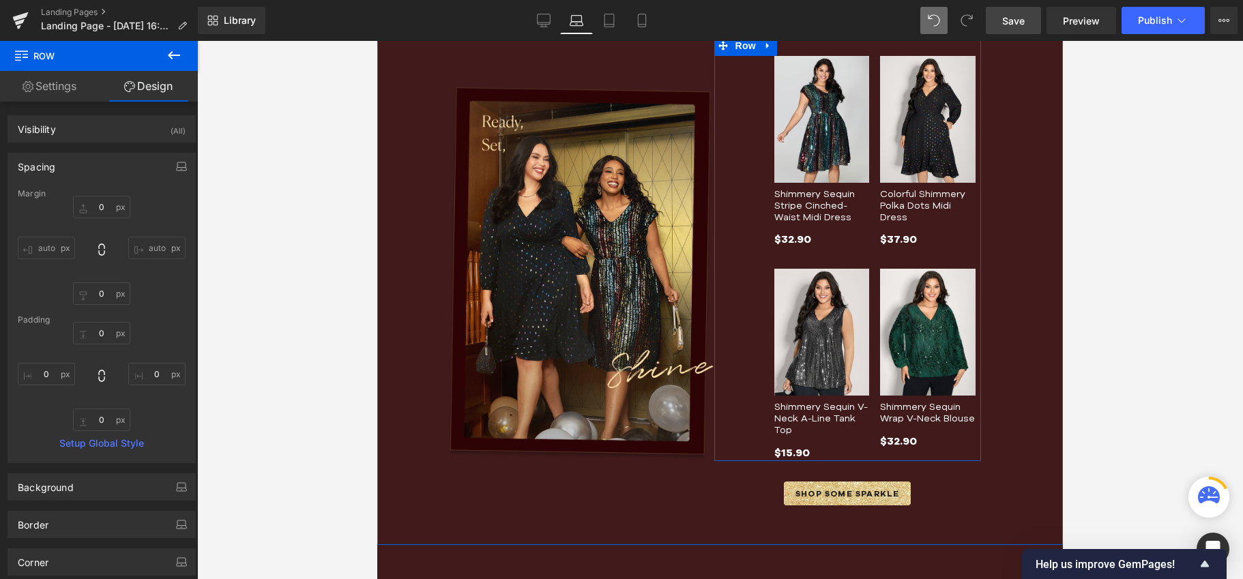
click at [752, 263] on div "Sale Off (P) Image Shimmery Sequin Stripe Cinched-Waist Midi Dress (P) Title $3…" at bounding box center [847, 248] width 267 height 426
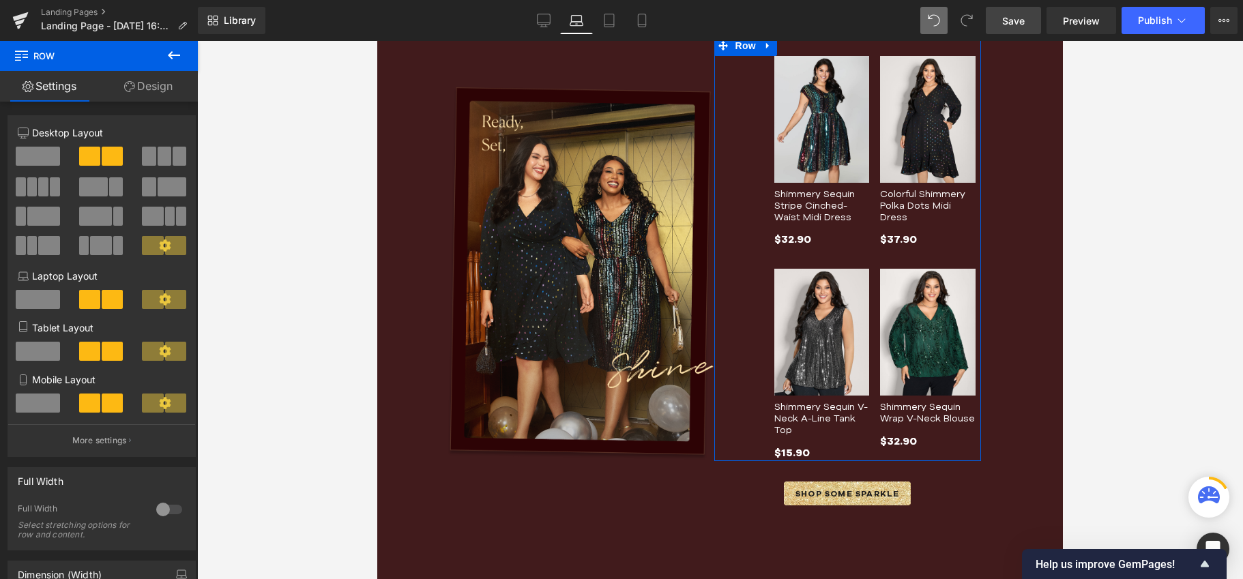
click at [153, 80] on link "Design" at bounding box center [148, 86] width 99 height 31
click at [0, 0] on div "Border" at bounding box center [0, 0] width 0 height 0
click at [0, 0] on div "Spacing" at bounding box center [0, 0] width 0 height 0
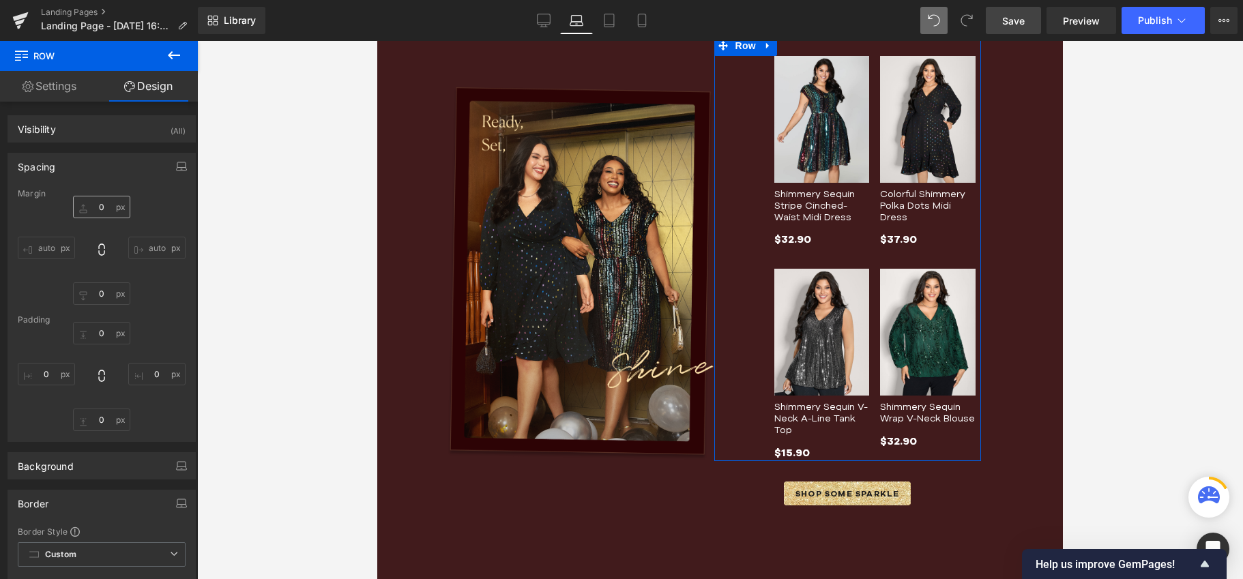
type input "0"
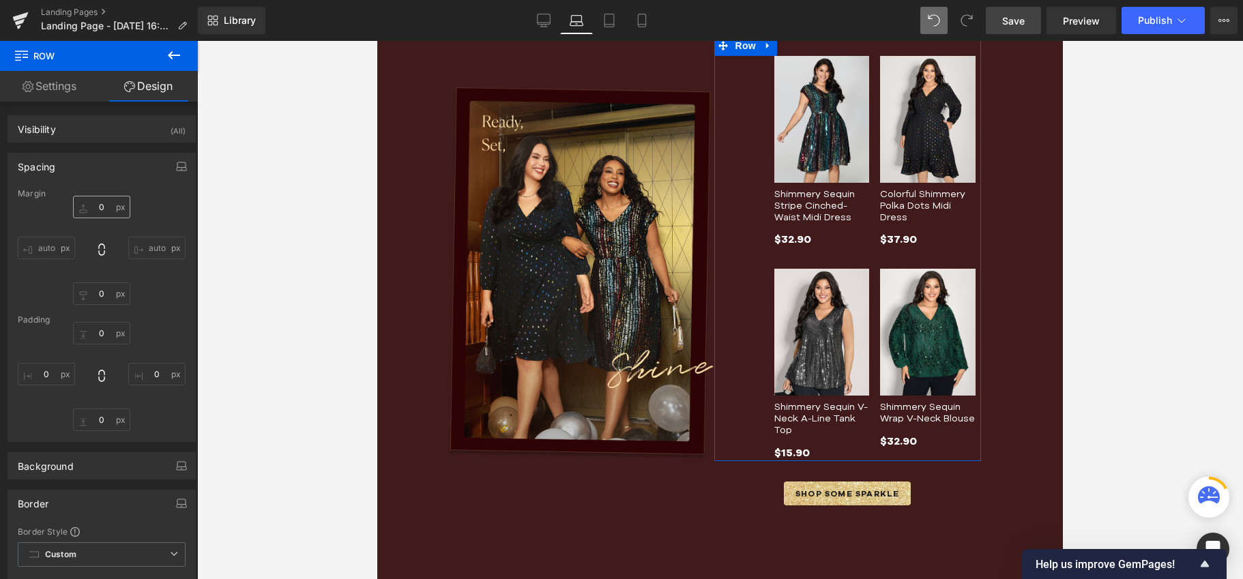
type input "80"
type input "#e5e7eb"
type input "100"
type input "0"
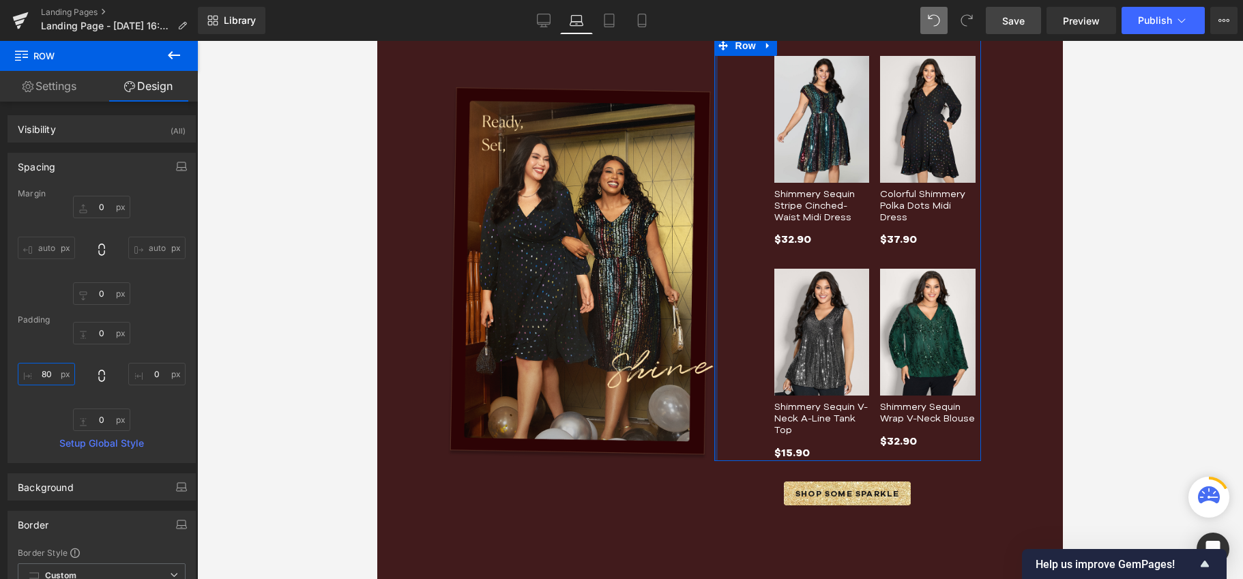
click at [52, 376] on input "80" at bounding box center [46, 374] width 57 height 23
type input "48"
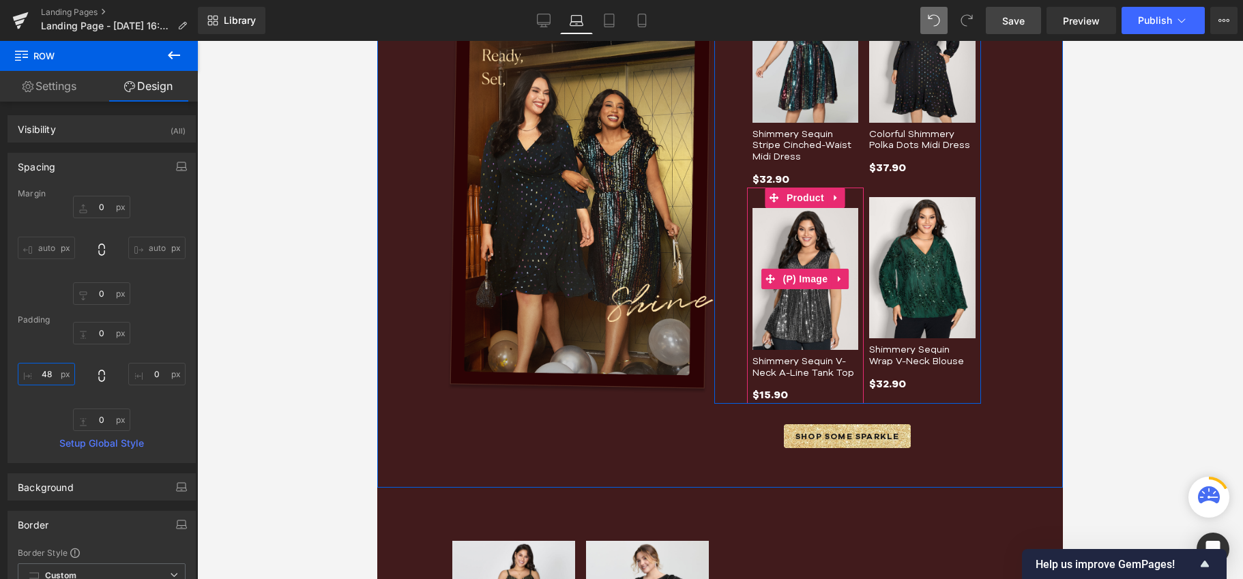
scroll to position [662, 0]
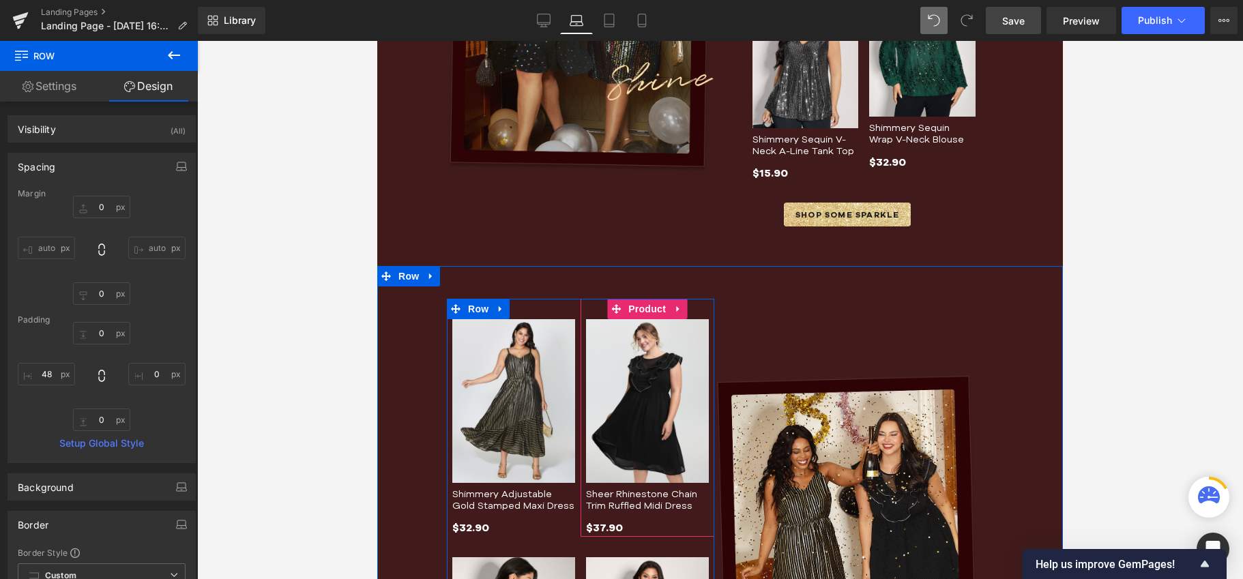
click at [703, 323] on div "Sale Off (P) Image Sheer Rhinestone Chain Trim Ruffled Midi Dress (P) Title $37…" at bounding box center [647, 418] width 134 height 238
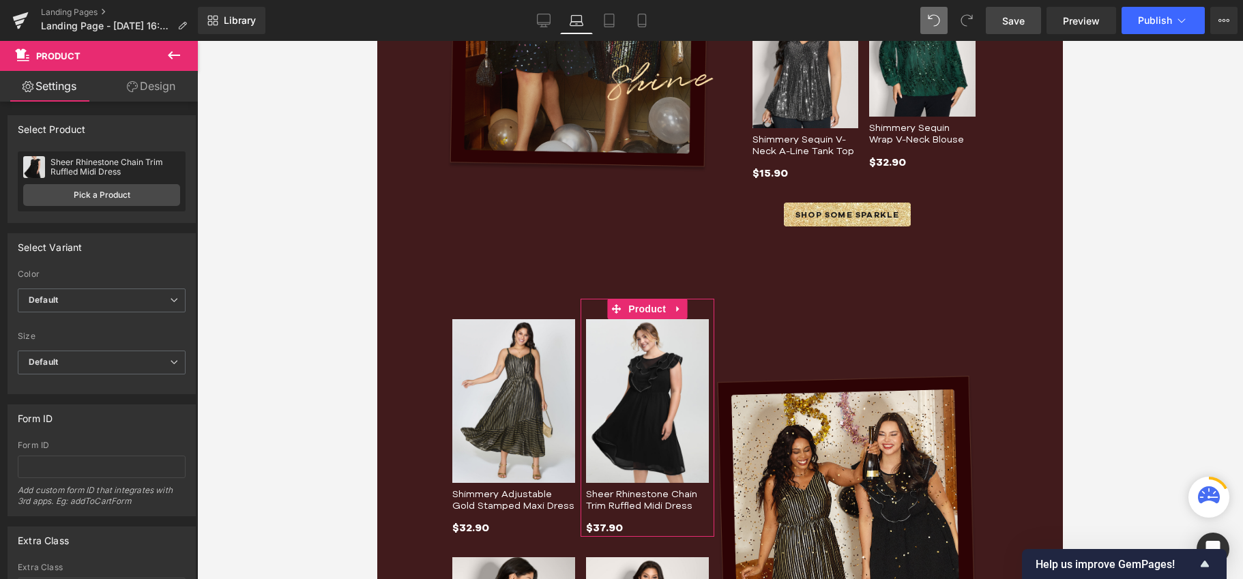
click at [145, 84] on link "Design" at bounding box center [151, 86] width 99 height 31
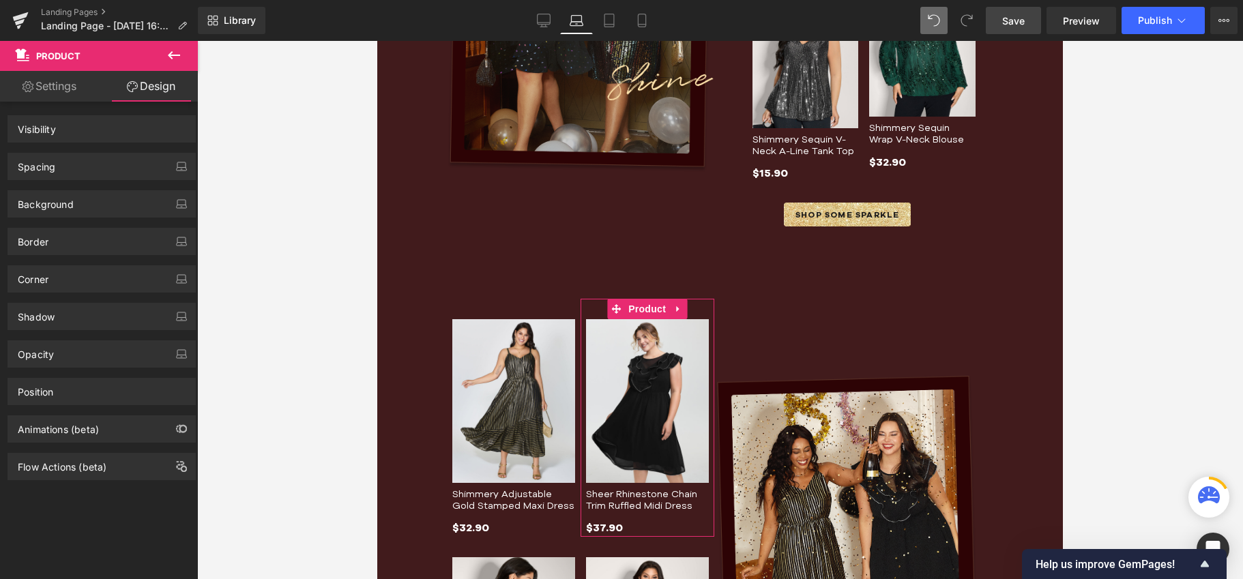
click at [501, 281] on div "Image Row Sale Off (P) Image Shimmery Adjustable Gold Stamped Maxi Dress (P) Ti…" at bounding box center [719, 562] width 685 height 592
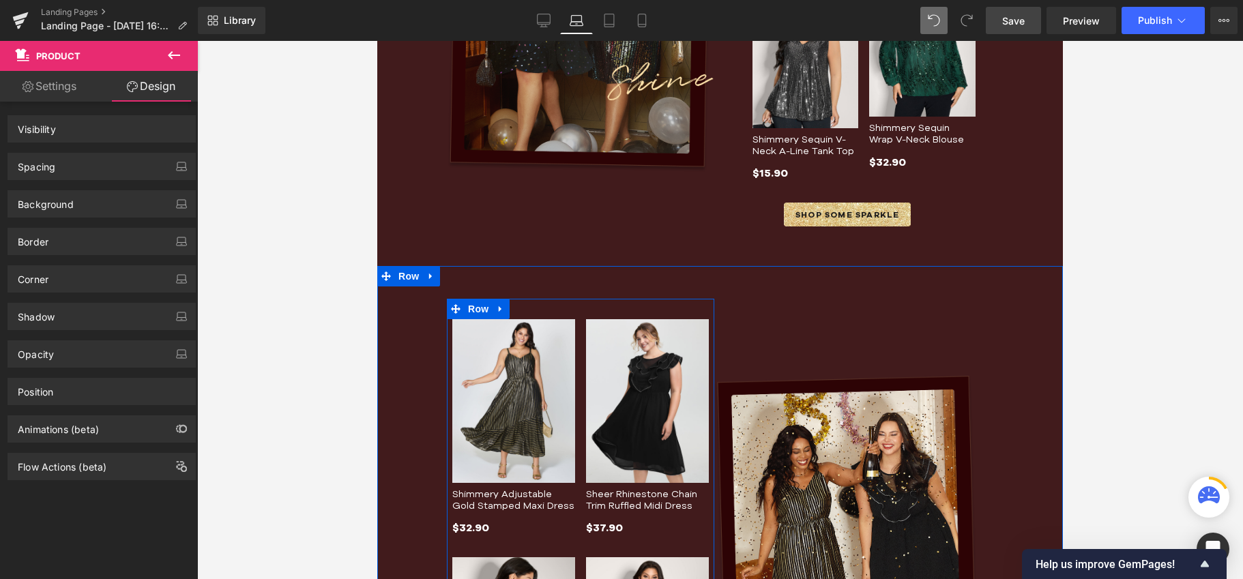
click at [490, 312] on div "Sale Off (P) Image Shimmery Adjustable Gold Stamped Maxi Dress (P) Title $32.90…" at bounding box center [580, 536] width 267 height 475
click at [736, 299] on div "Image Row" at bounding box center [847, 562] width 267 height 527
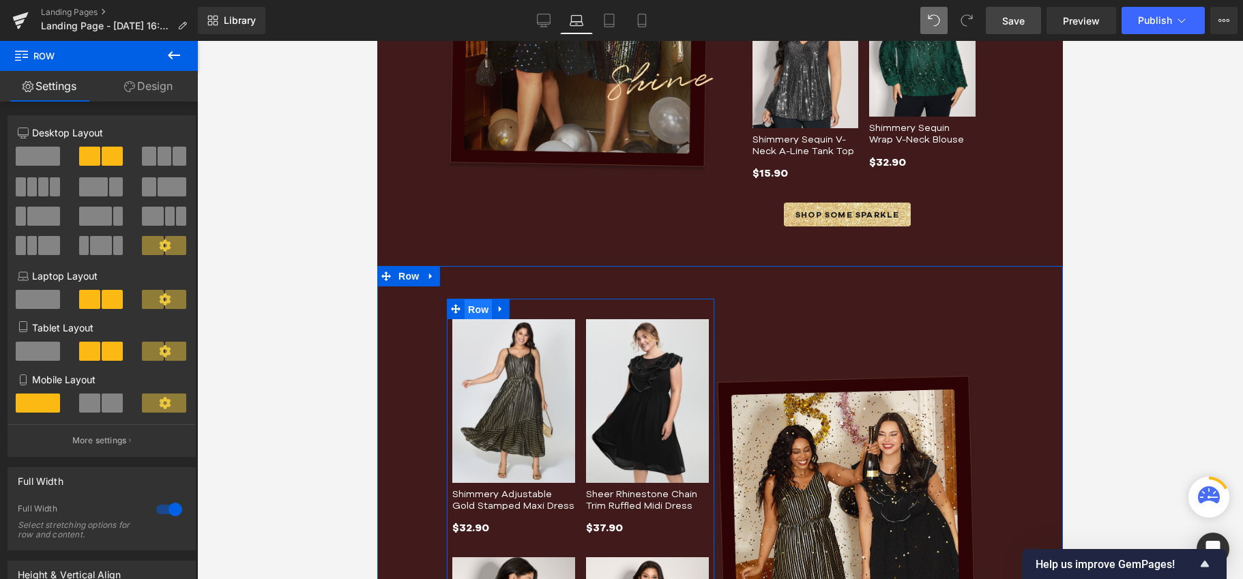
click at [475, 305] on span "Row" at bounding box center [477, 309] width 27 height 20
click at [123, 78] on link "Design" at bounding box center [148, 86] width 99 height 31
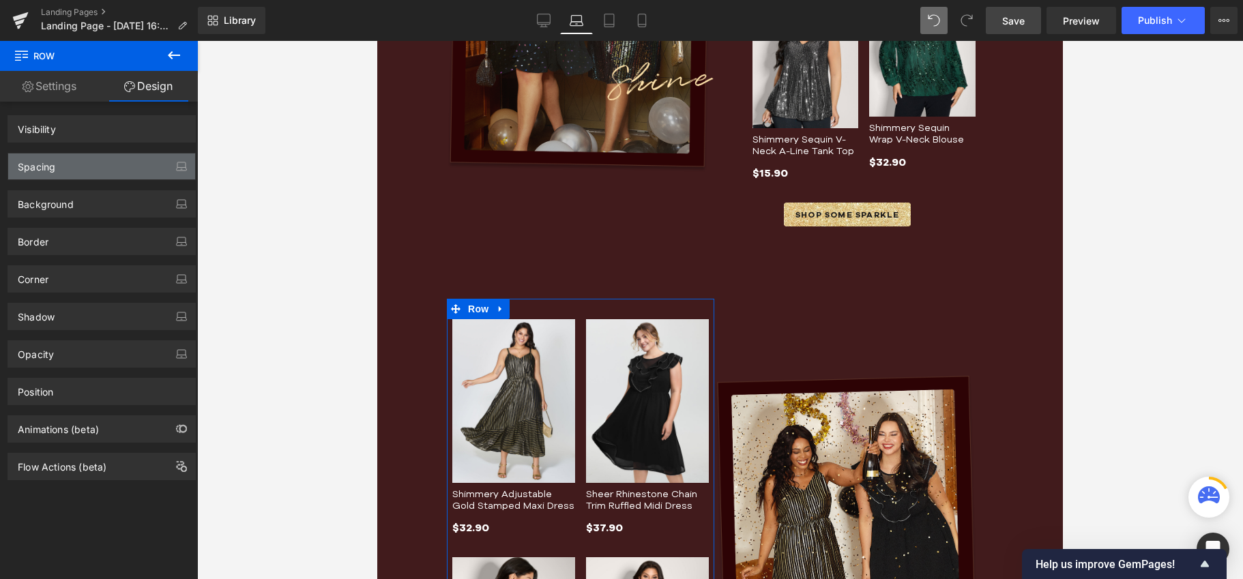
click at [100, 173] on div "Spacing" at bounding box center [101, 166] width 187 height 26
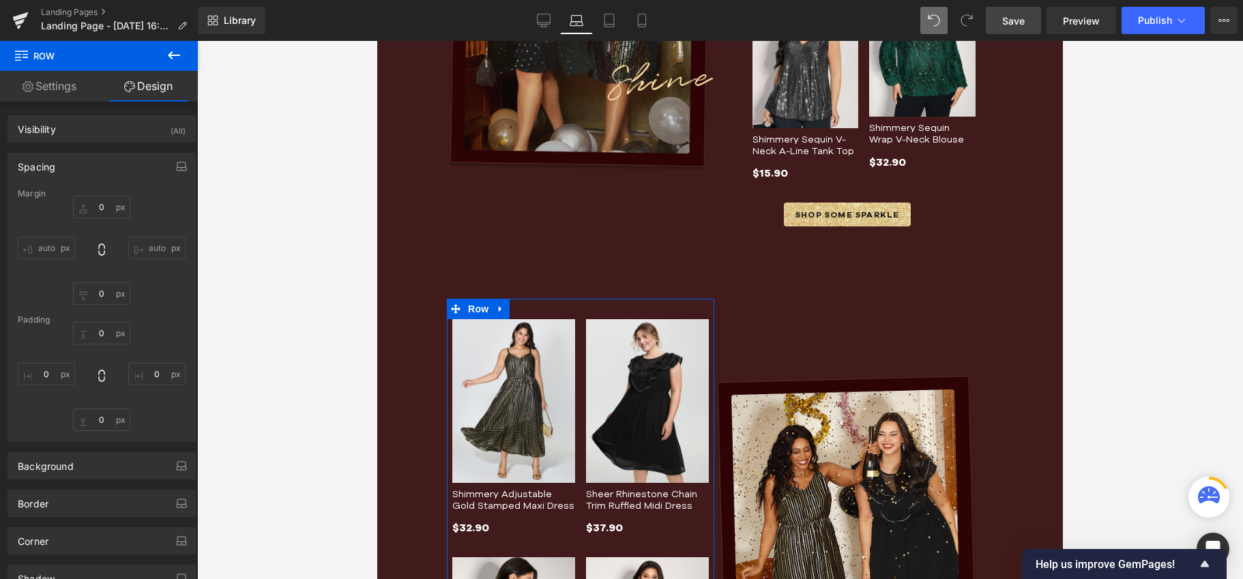
type input "0"
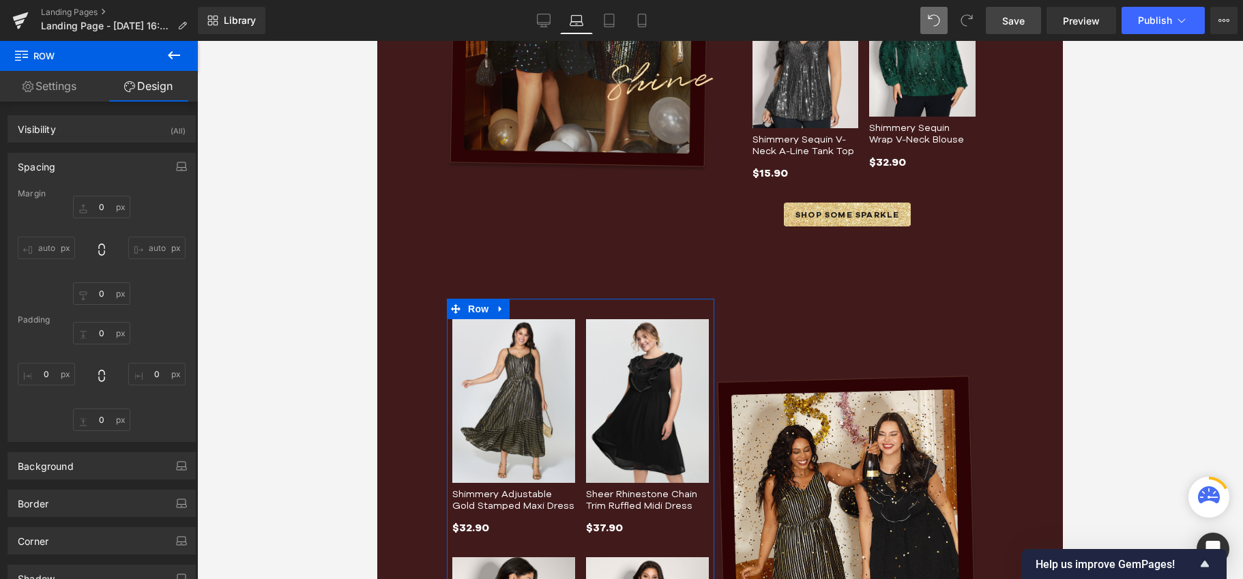
type input "0"
click at [158, 373] on input "0" at bounding box center [156, 374] width 57 height 23
type input "48"
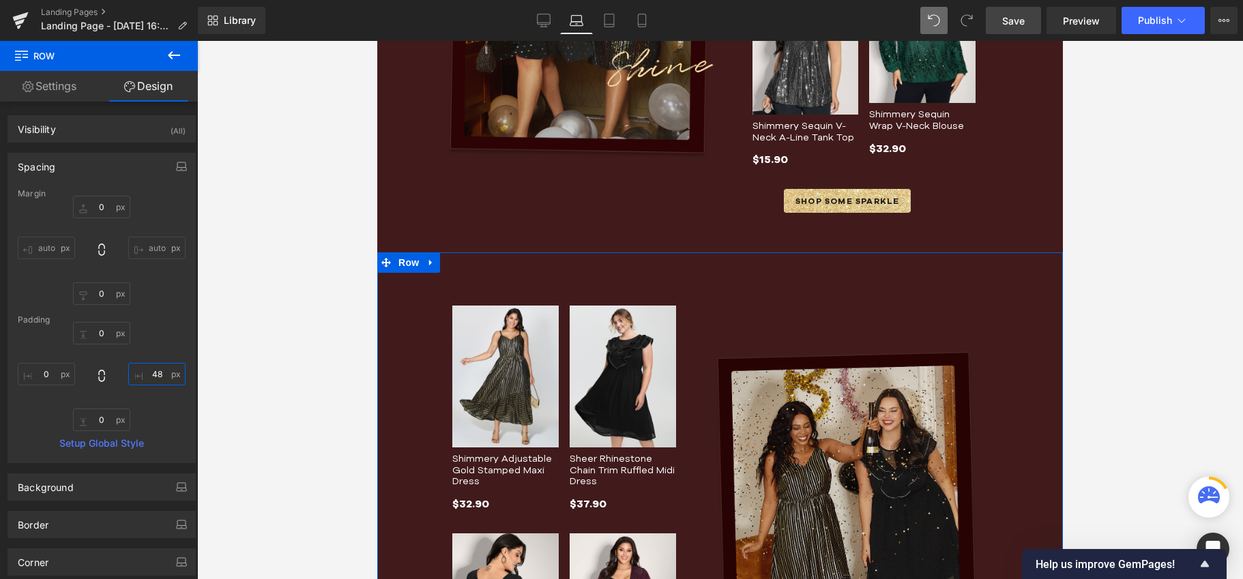
scroll to position [800, 0]
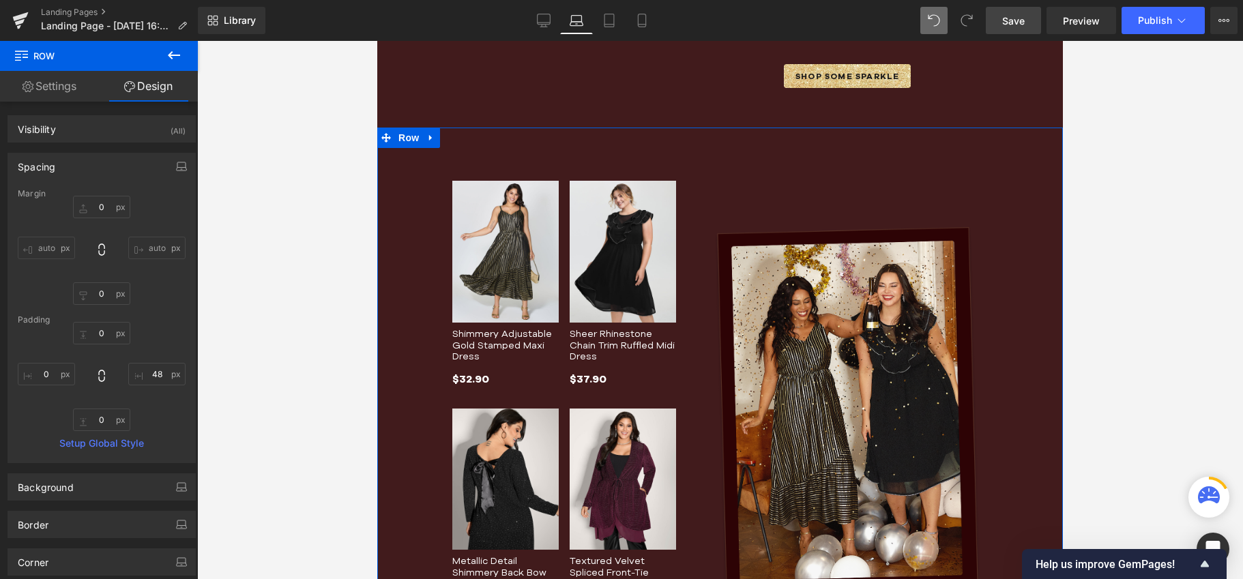
click at [941, 199] on div "Image Row" at bounding box center [847, 413] width 267 height 506
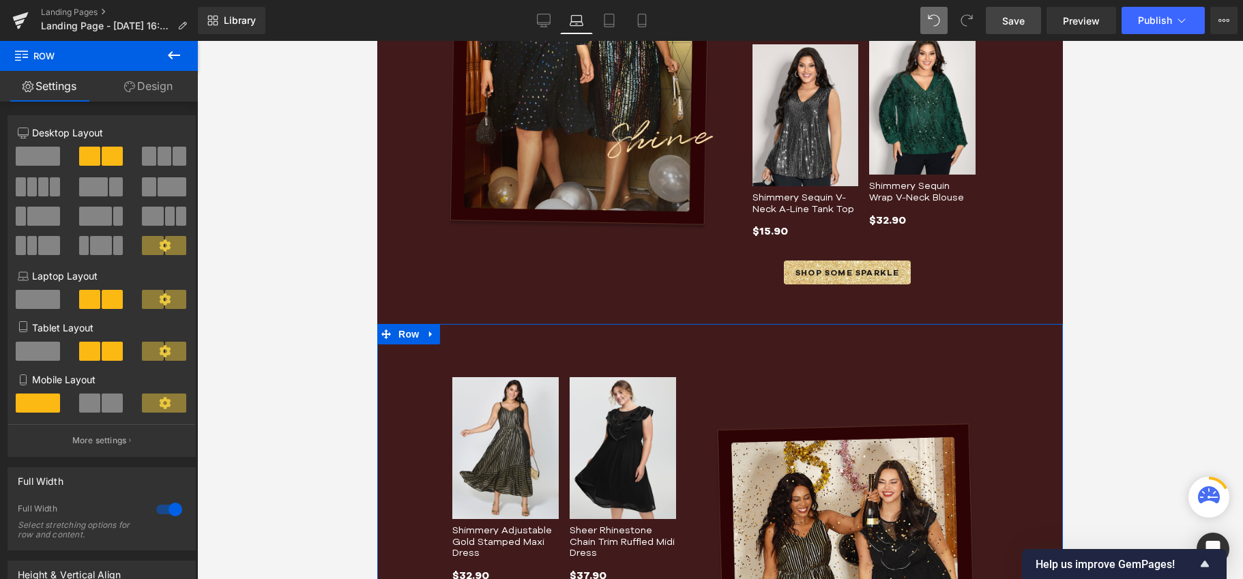
scroll to position [462, 0]
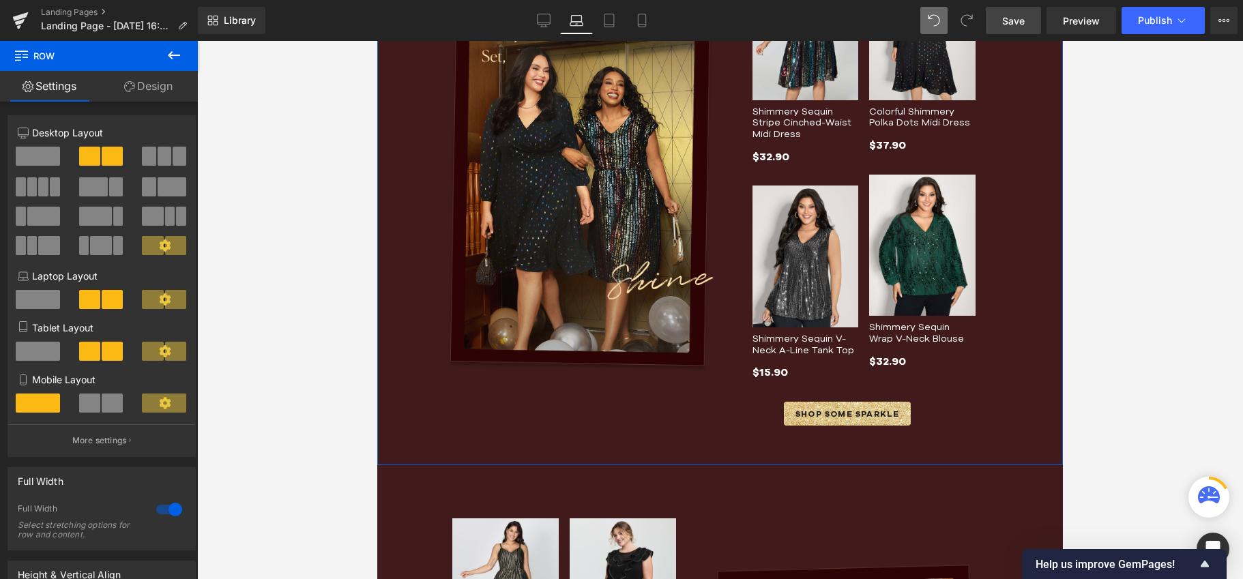
click at [426, 210] on div "Image Row Sale Off (P) Image Shimmery Sequin Stripe Cinched-Waist Midi Dress (P…" at bounding box center [719, 185] width 685 height 560
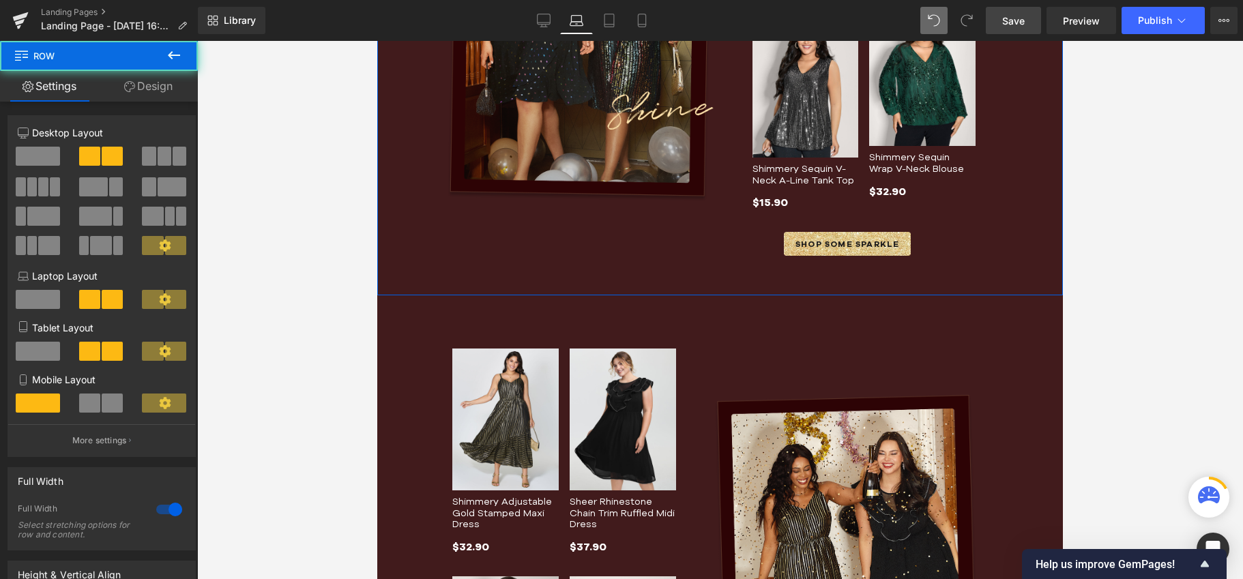
scroll to position [653, 0]
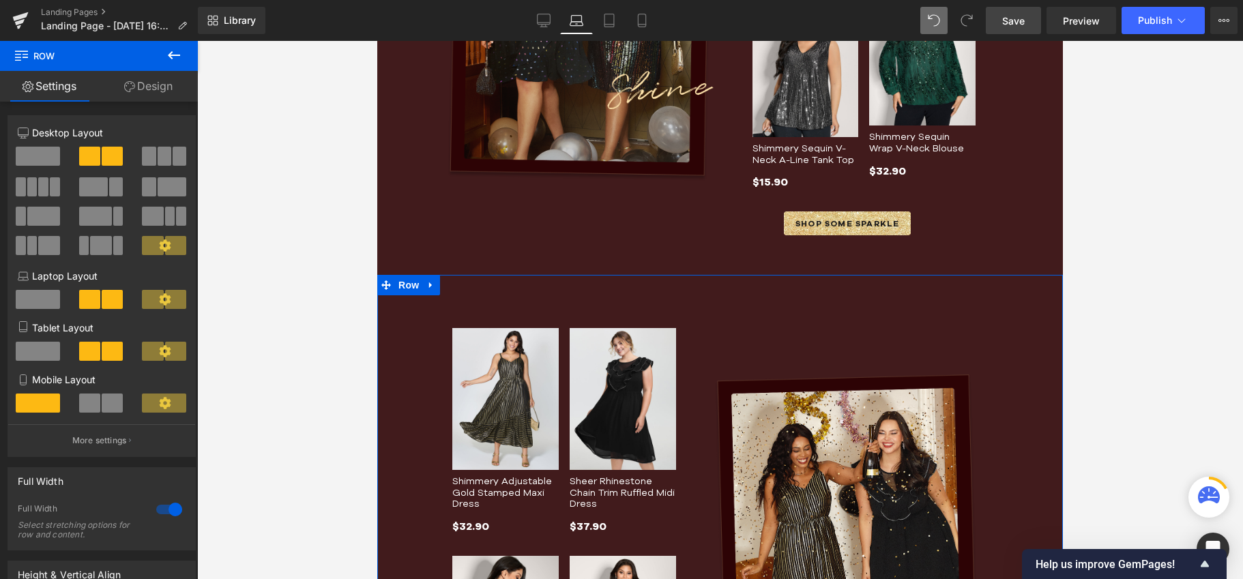
click at [870, 340] on div "Image Row" at bounding box center [847, 561] width 267 height 506
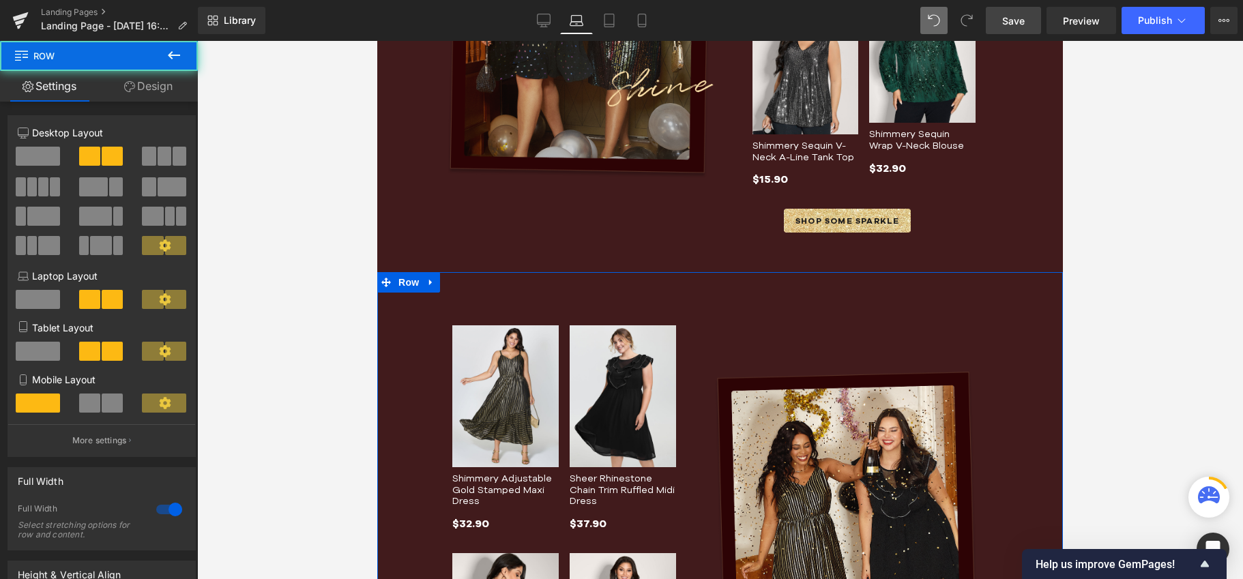
scroll to position [255, 0]
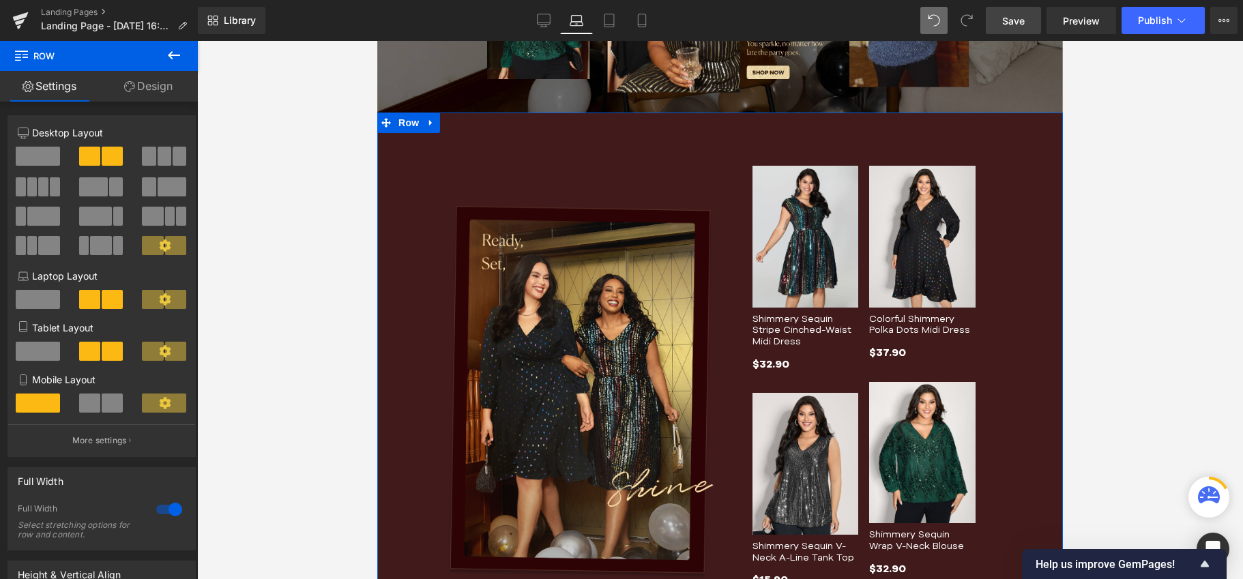
click at [436, 282] on div "Image Row Sale Off (P) Image Shimmery Sequin Stripe Cinched-Waist Midi Dress (P…" at bounding box center [719, 393] width 685 height 560
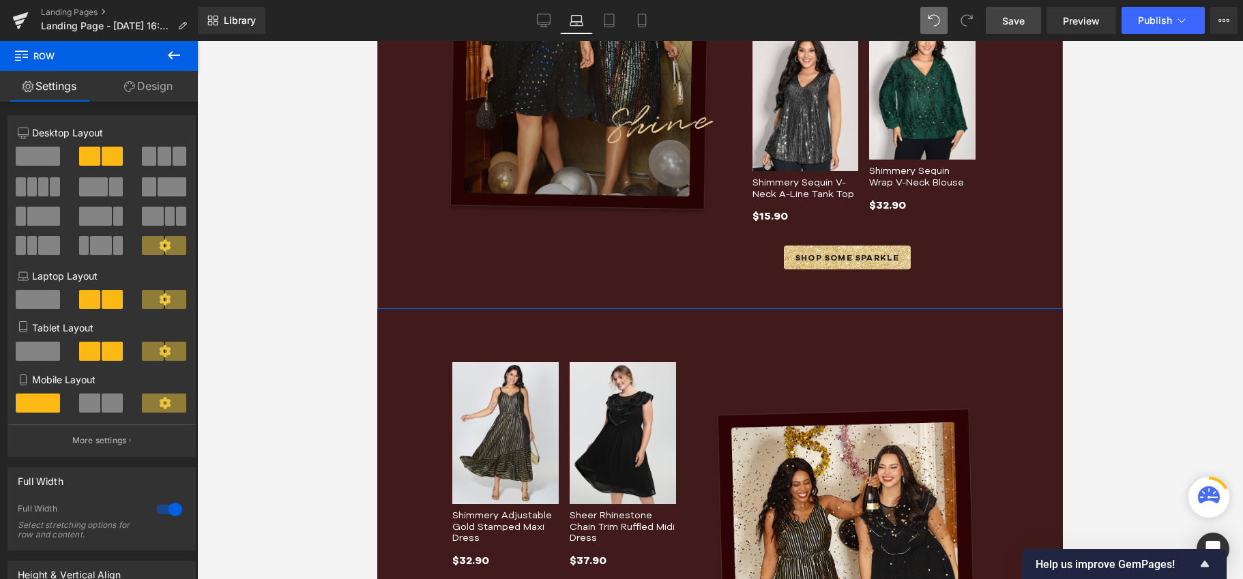
scroll to position [952, 0]
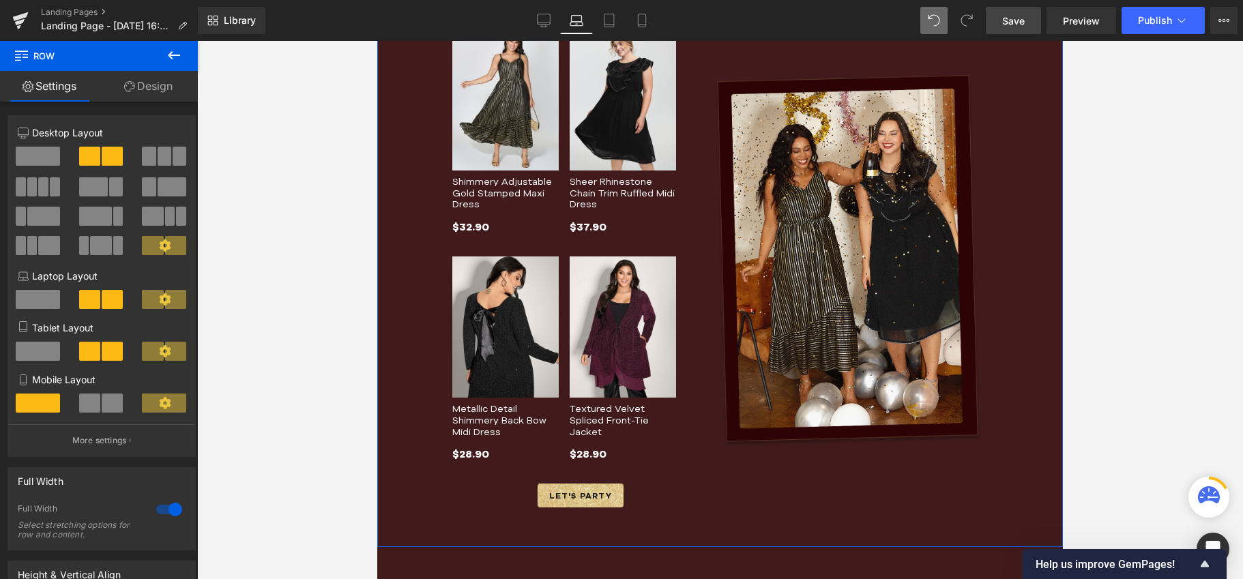
click at [1001, 235] on div "Image Row Sale Off (P) Image Shimmery Adjustable Gold Stamped Maxi Dress (P) Ti…" at bounding box center [719, 261] width 685 height 572
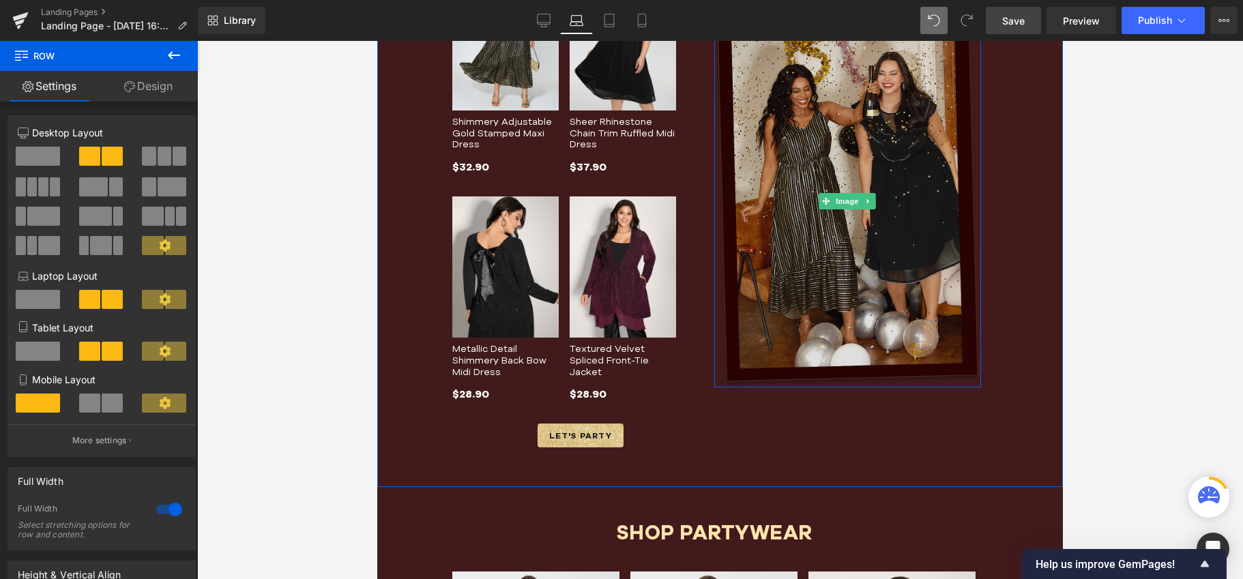
scroll to position [1016, 0]
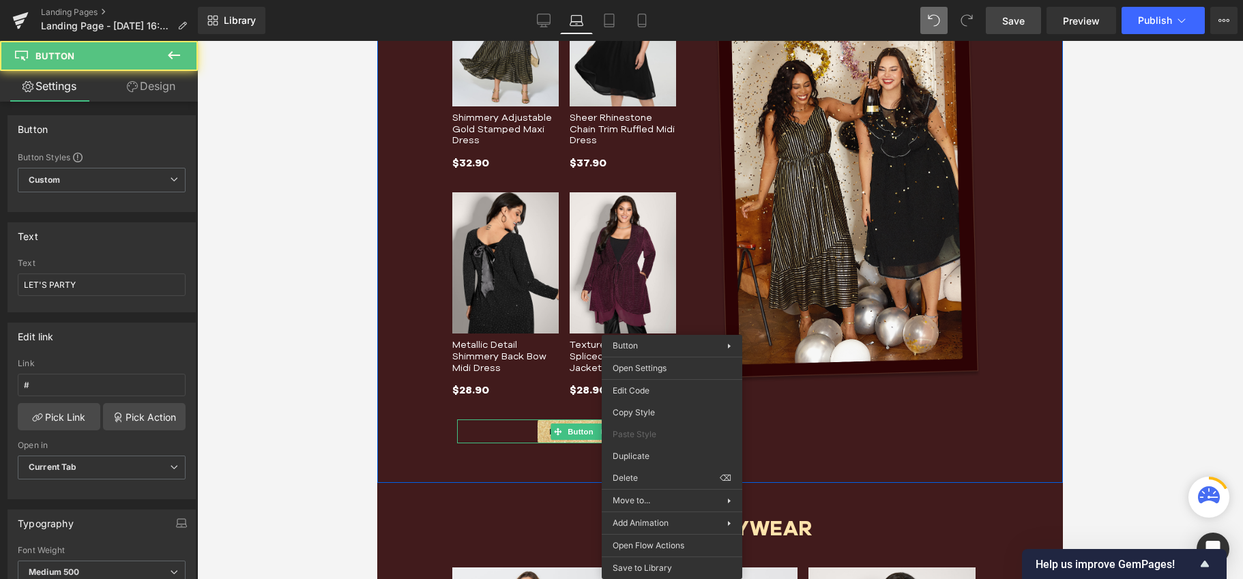
click at [791, 438] on div "Image Row" at bounding box center [847, 197] width 267 height 506
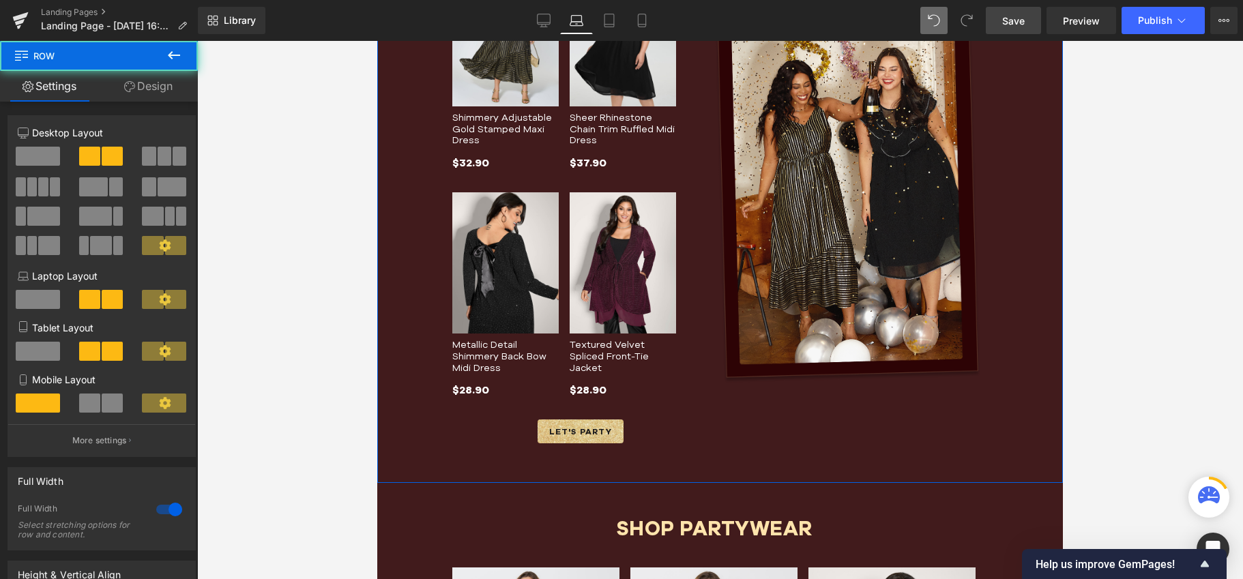
click at [801, 430] on div "Image Row" at bounding box center [847, 197] width 267 height 506
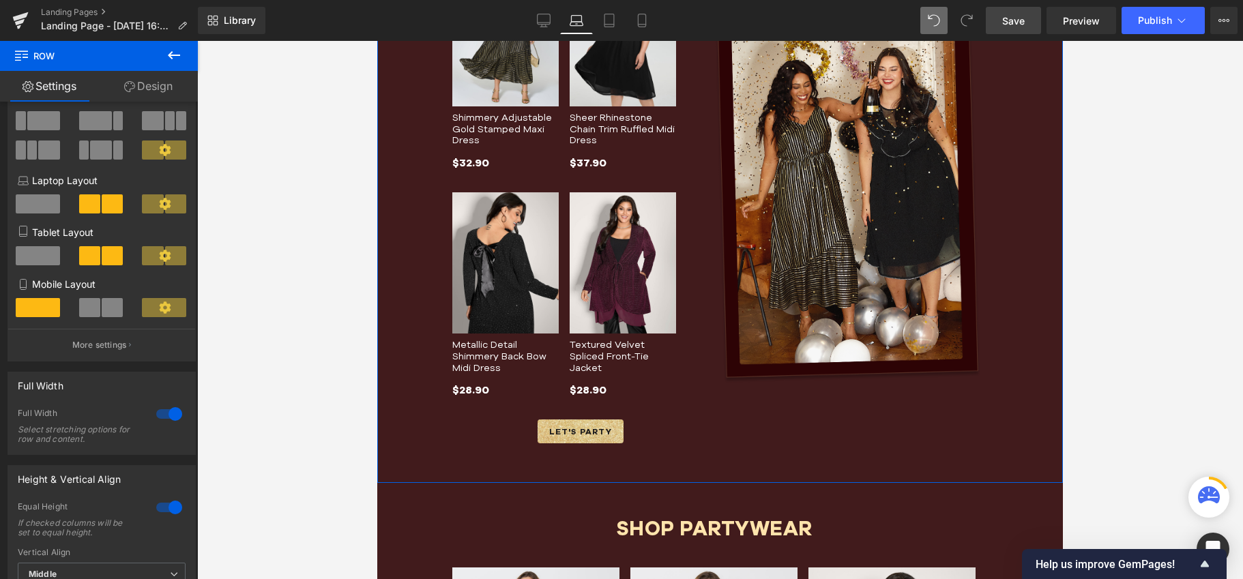
scroll to position [220, 0]
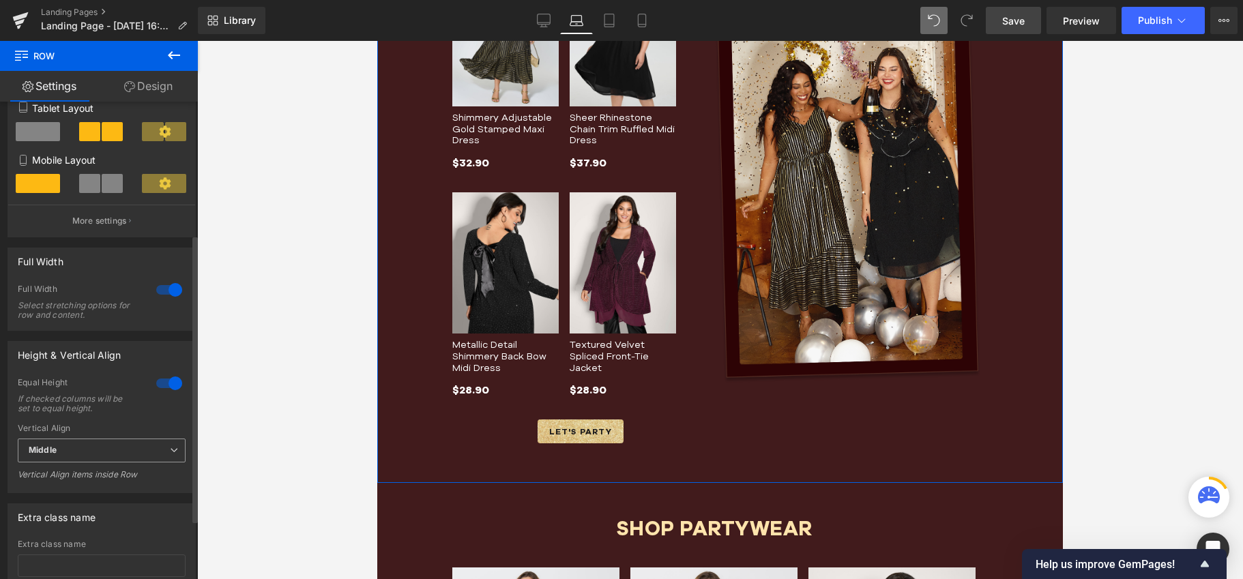
click at [89, 462] on span "Middle" at bounding box center [102, 451] width 168 height 24
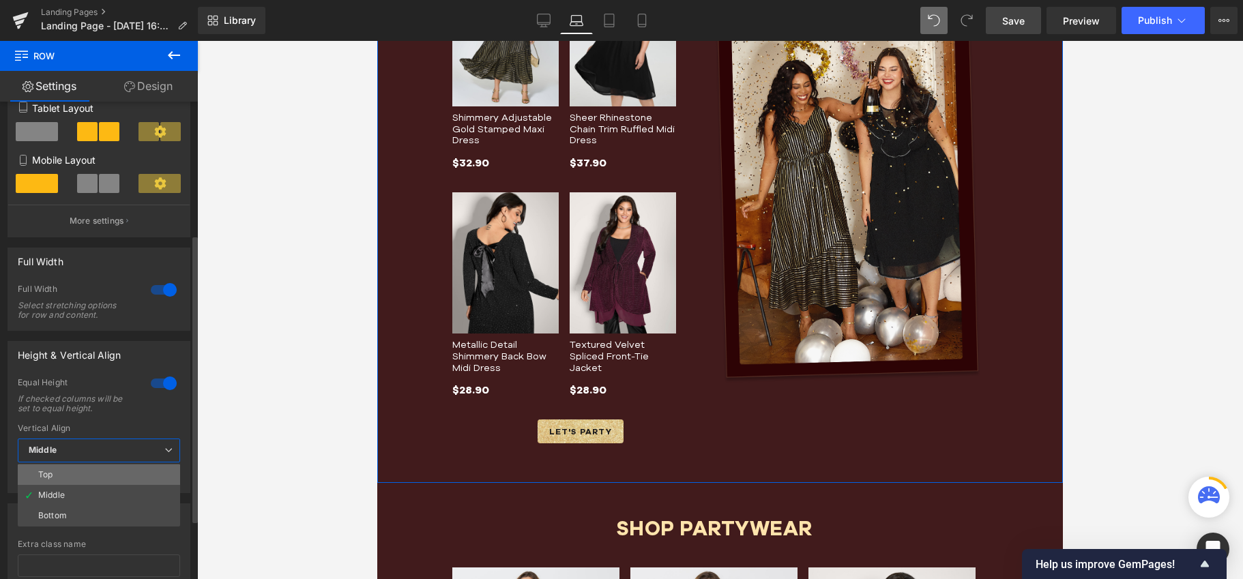
click at [81, 473] on li "Top" at bounding box center [99, 474] width 162 height 20
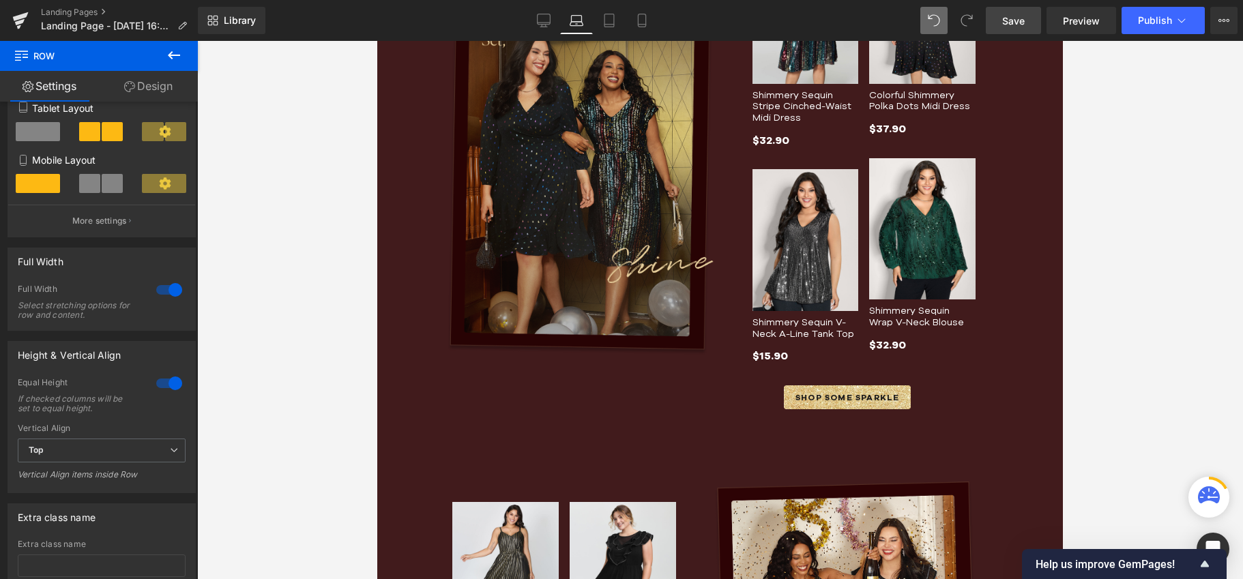
scroll to position [451, 0]
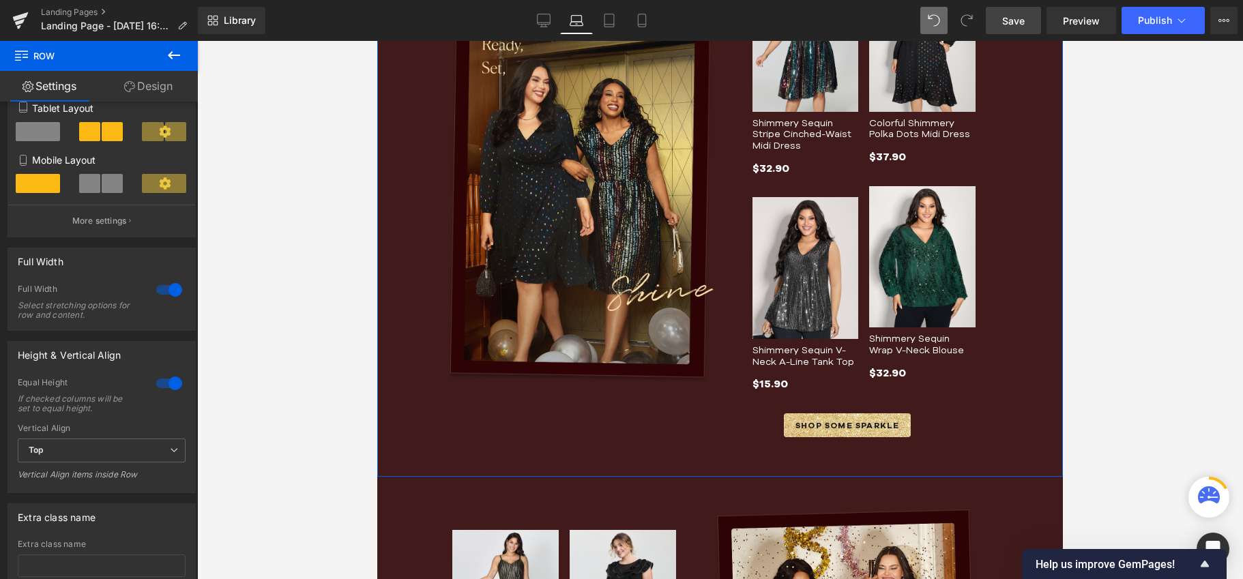
click at [434, 383] on div "Image Row Sale Off (P) Image Shimmery Sequin Stripe Cinched-Waist Midi Dress (P…" at bounding box center [719, 197] width 685 height 560
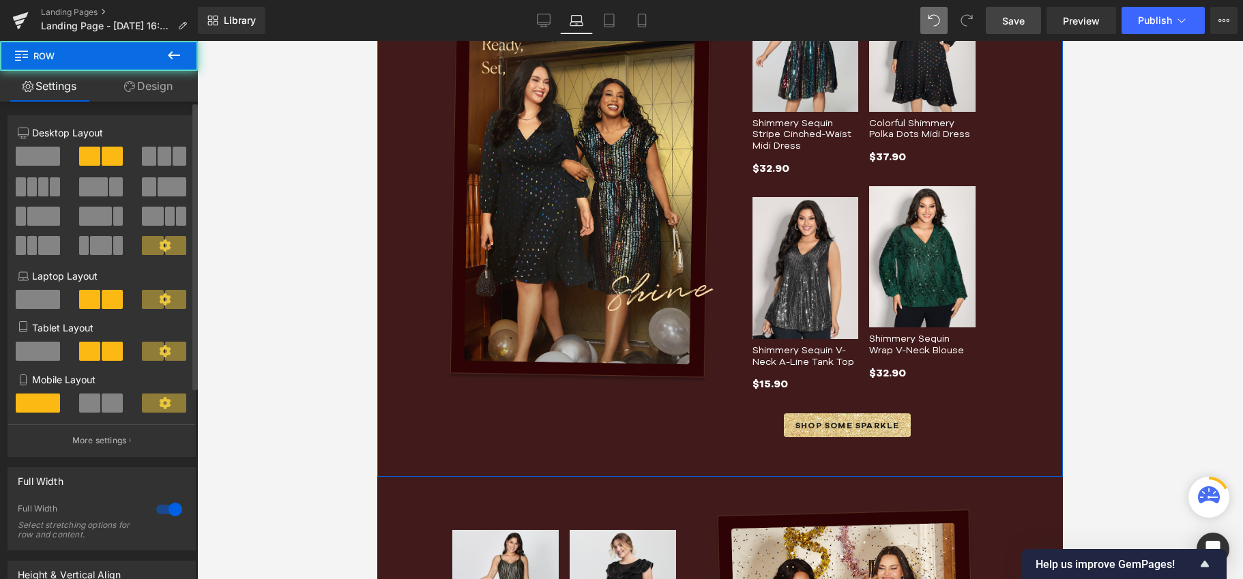
scroll to position [318, 0]
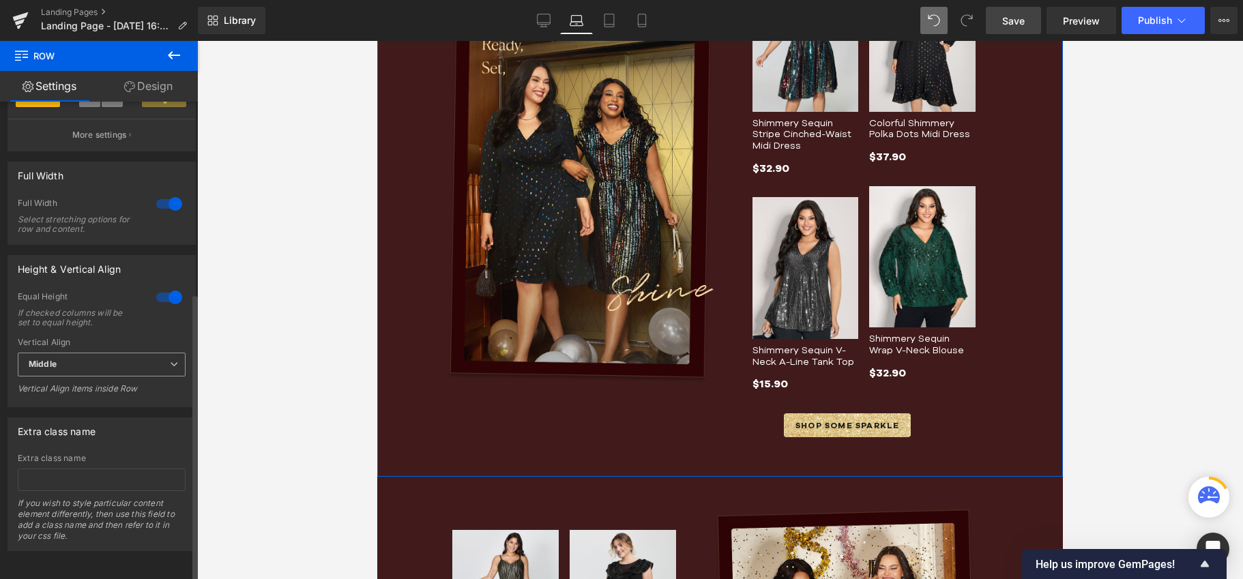
click at [121, 358] on span "Middle" at bounding box center [102, 365] width 168 height 24
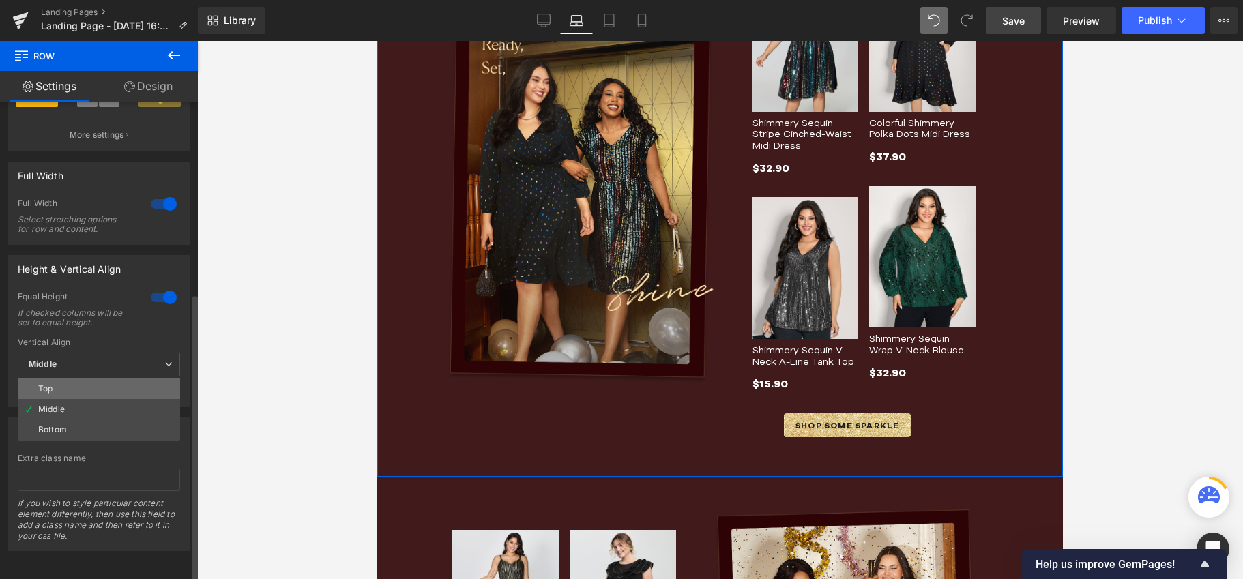
click at [95, 379] on li "Top" at bounding box center [99, 389] width 162 height 20
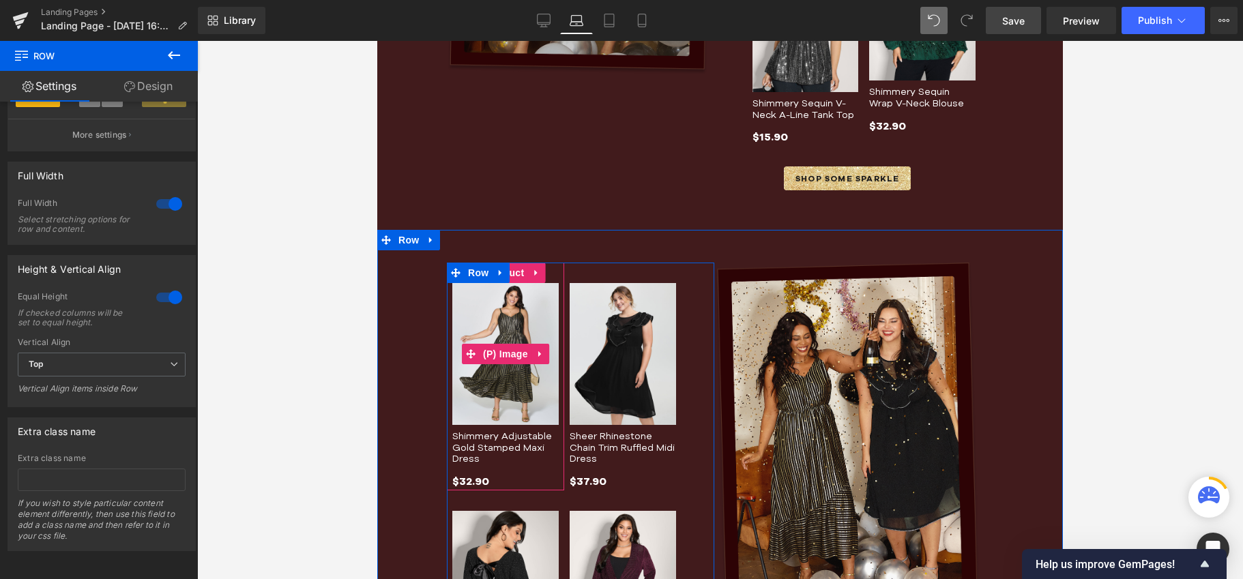
scroll to position [731, 0]
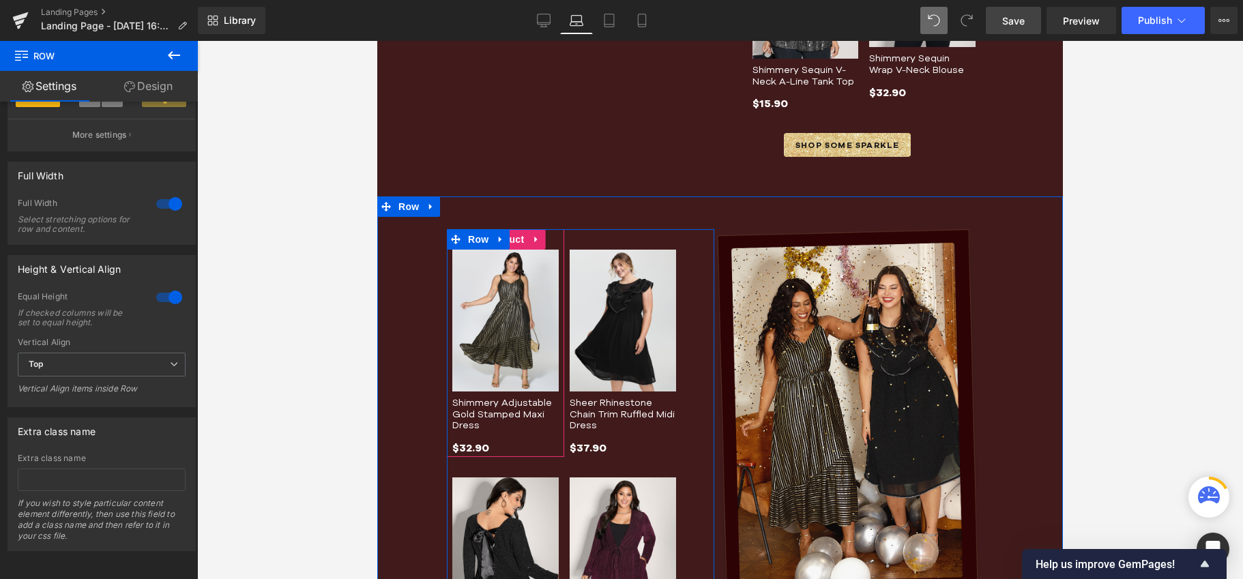
click at [462, 404] on div "Shimmery Adjustable Gold Stamped Maxi Dress (P) Title" at bounding box center [505, 415] width 106 height 37
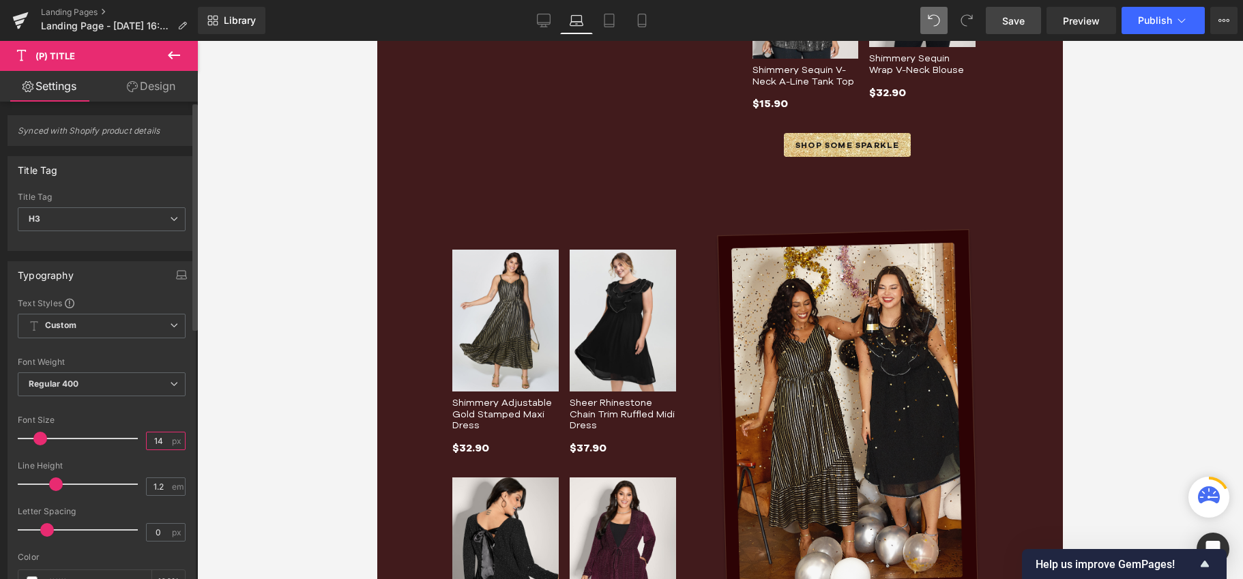
click at [149, 436] on input "14" at bounding box center [159, 440] width 24 height 17
click at [150, 436] on input "14" at bounding box center [159, 440] width 24 height 17
type input "12"
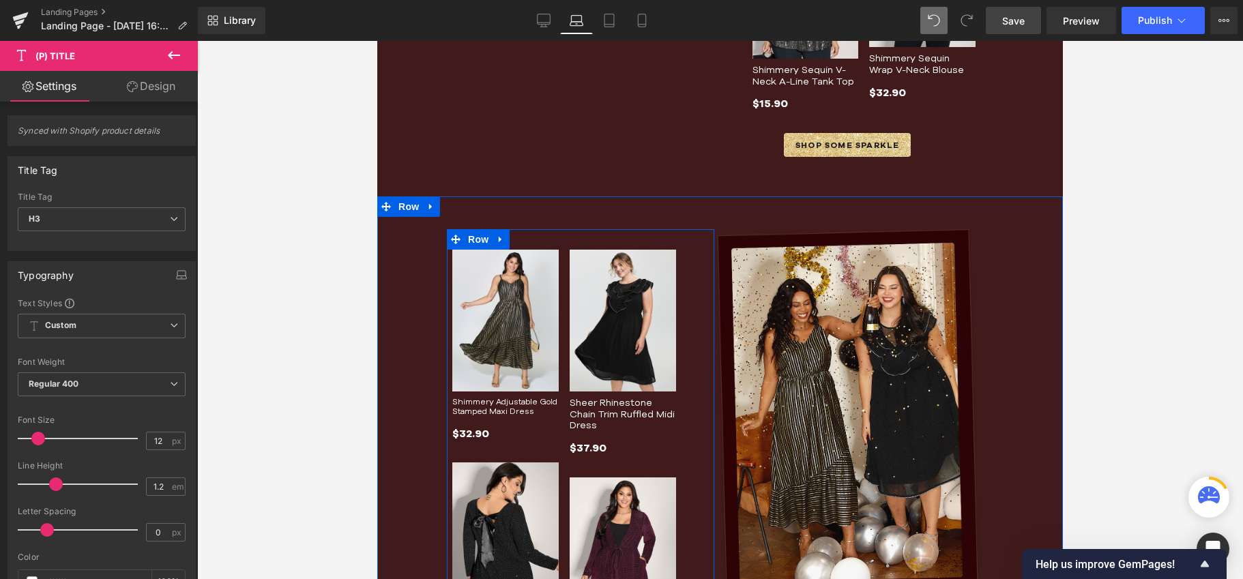
click at [621, 407] on span at bounding box center [628, 415] width 14 height 16
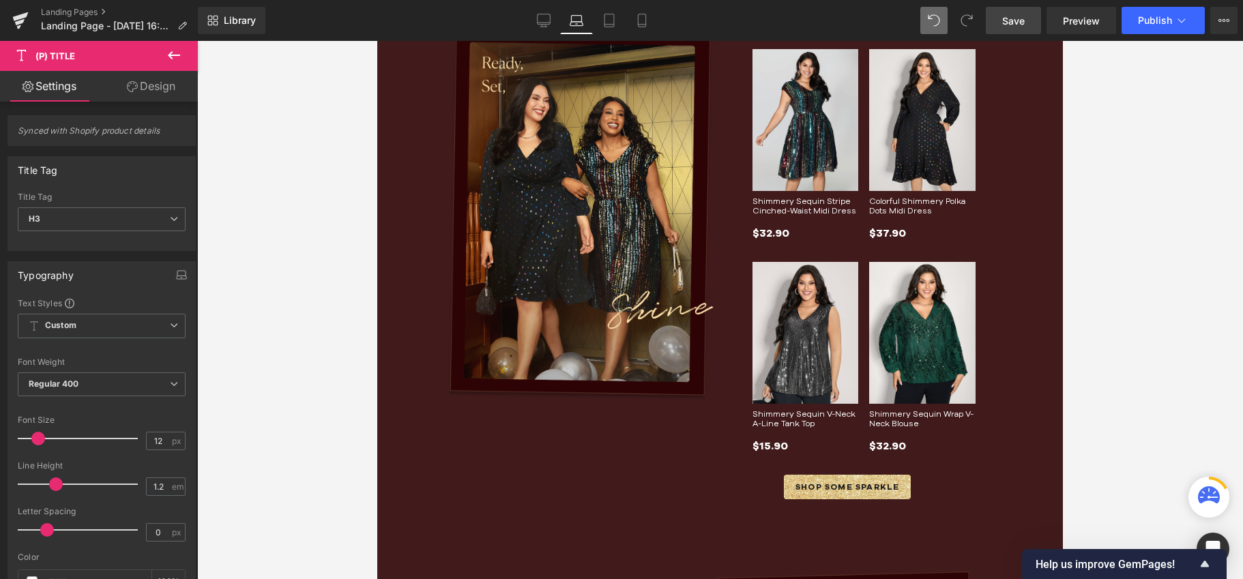
scroll to position [535, 0]
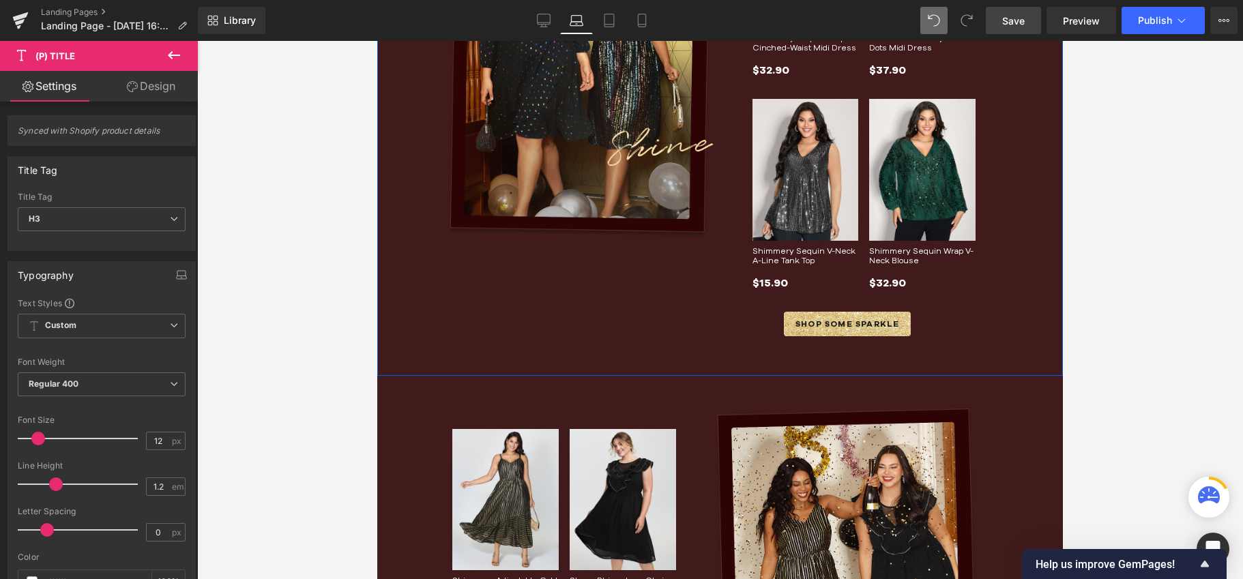
click at [505, 296] on div "Image Row" at bounding box center [580, 104] width 267 height 477
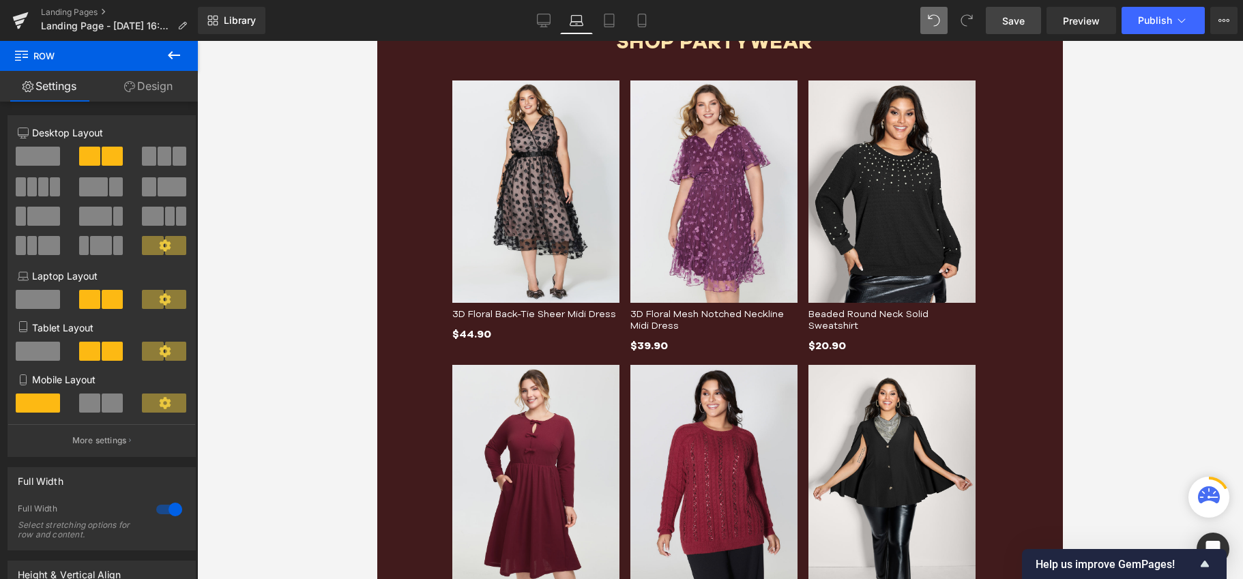
scroll to position [1467, 0]
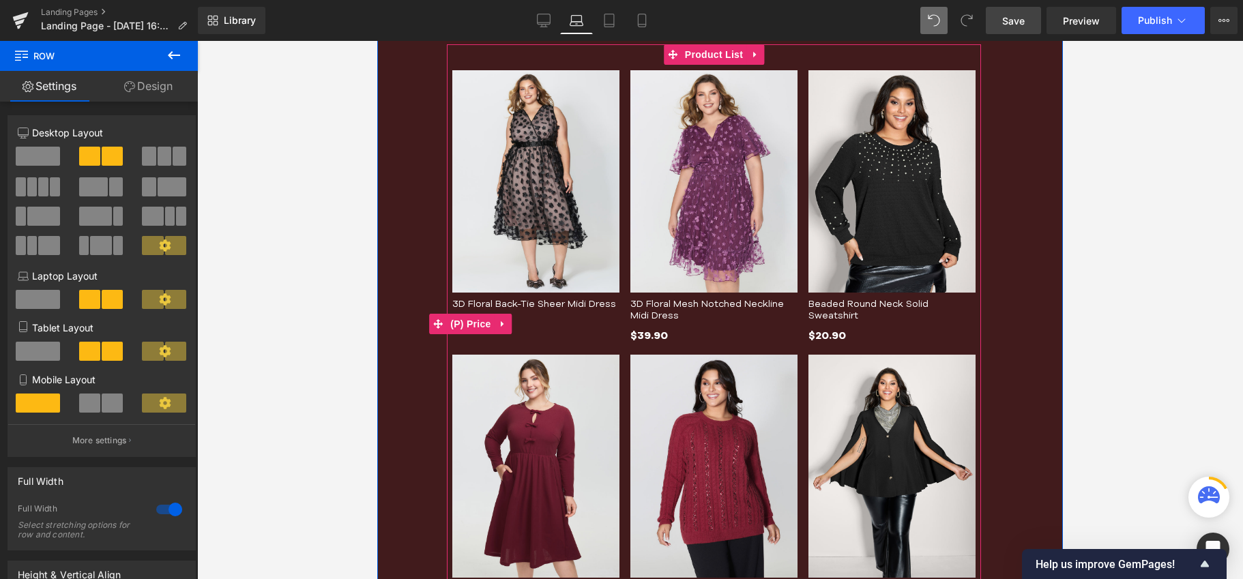
click at [580, 326] on div "$44.90 $44.90" at bounding box center [535, 324] width 167 height 18
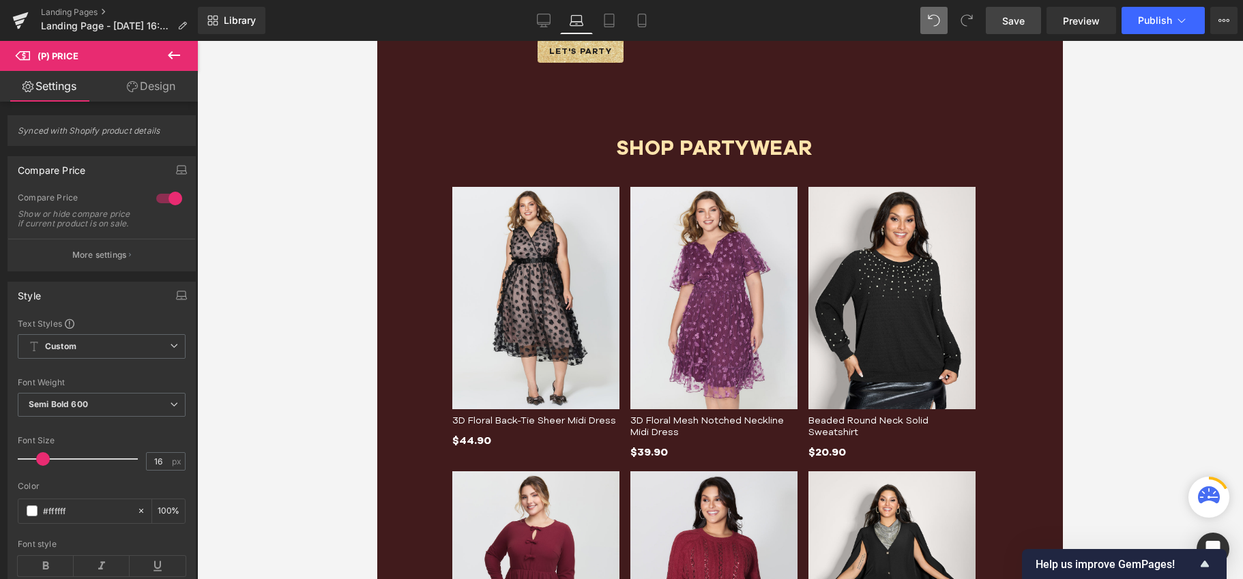
scroll to position [1233, 0]
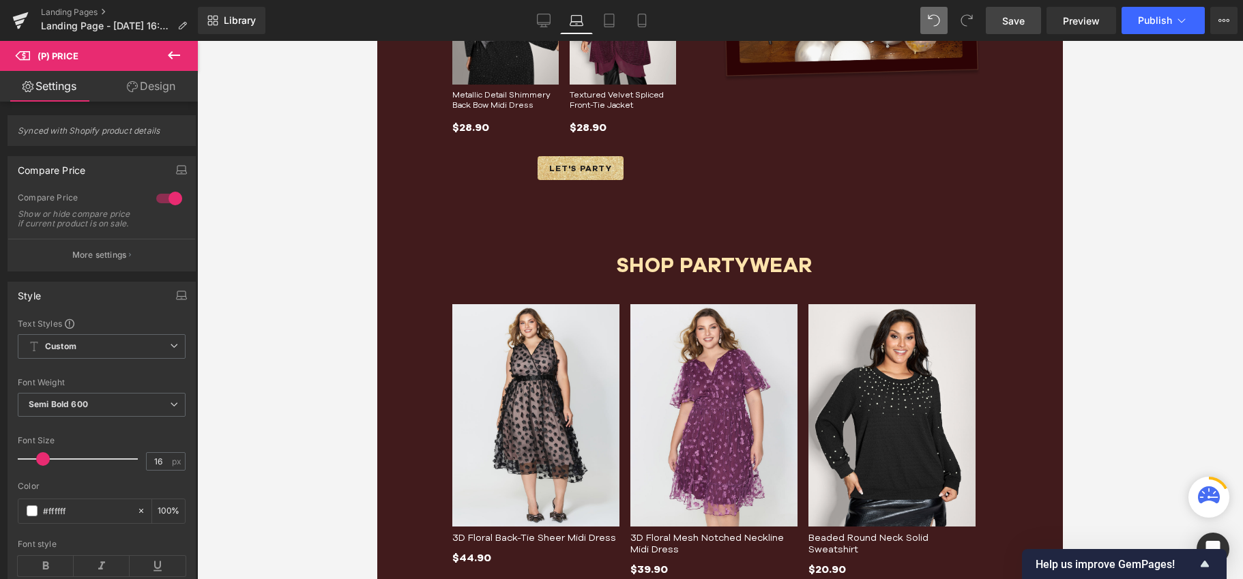
click at [711, 273] on div "SHOP PARTYWEAR Heading" at bounding box center [714, 265] width 534 height 26
click at [713, 255] on h1 "SHOP PARTYWEAR" at bounding box center [714, 265] width 534 height 26
click at [649, 271] on h1 "SHOP PARTYWEAR" at bounding box center [714, 265] width 534 height 26
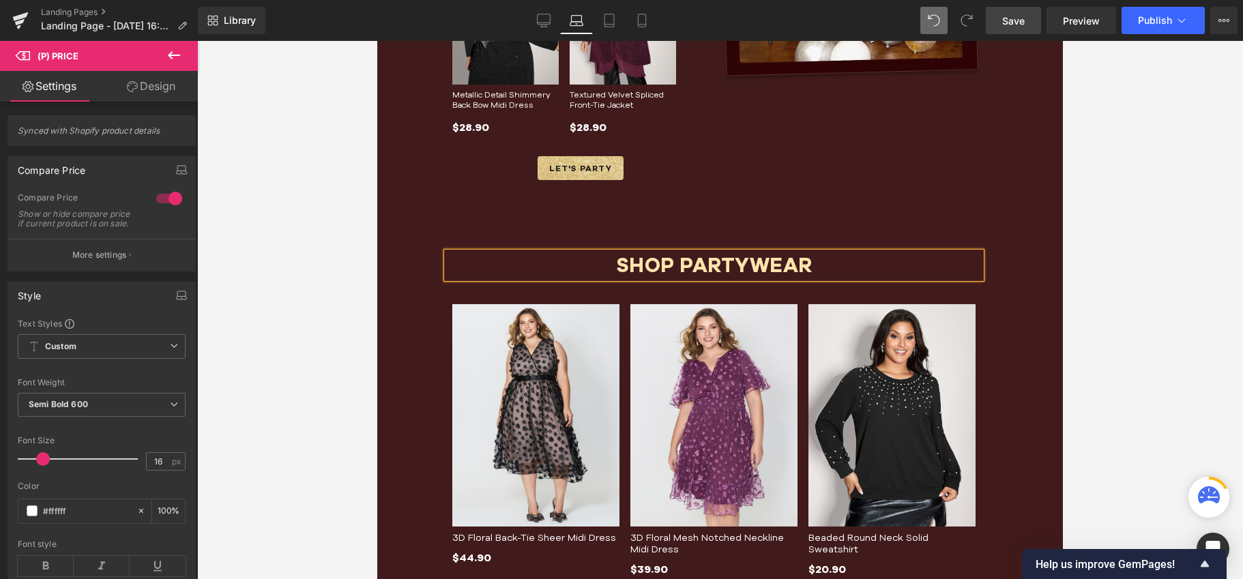
click at [619, 306] on div "Sale Off (P) Image 3D Floral Back-Tie Sheer Midi Dress (P) Title $44.90 $44.90 …" at bounding box center [536, 435] width 178 height 273
click at [0, 0] on link "Global Style" at bounding box center [0, 0] width 0 height 0
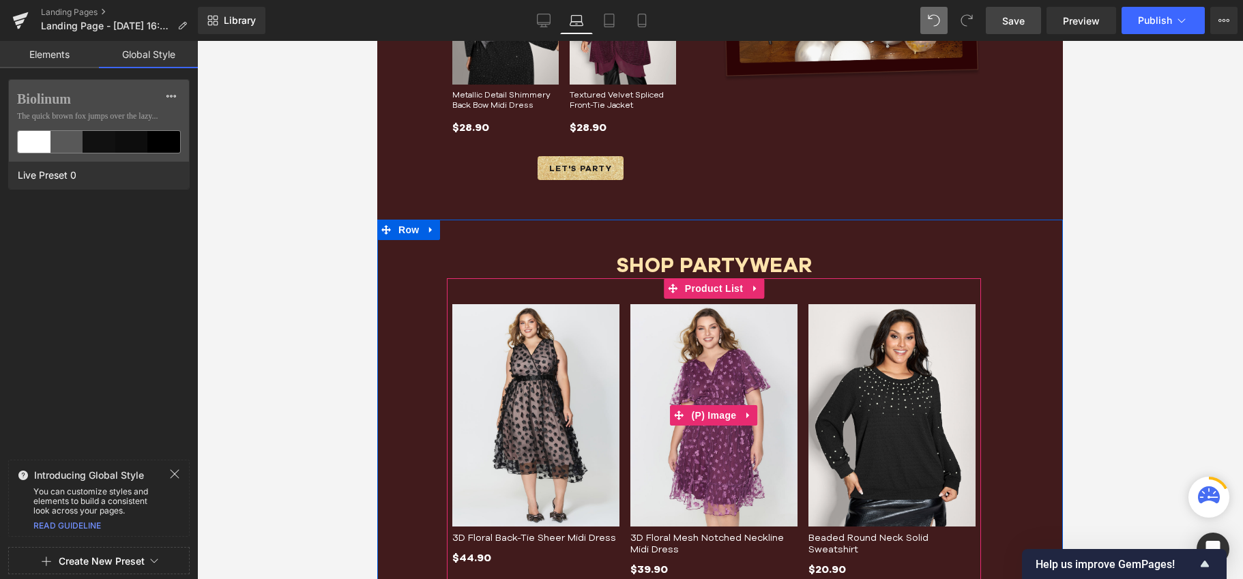
click at [700, 304] on img at bounding box center [713, 415] width 167 height 223
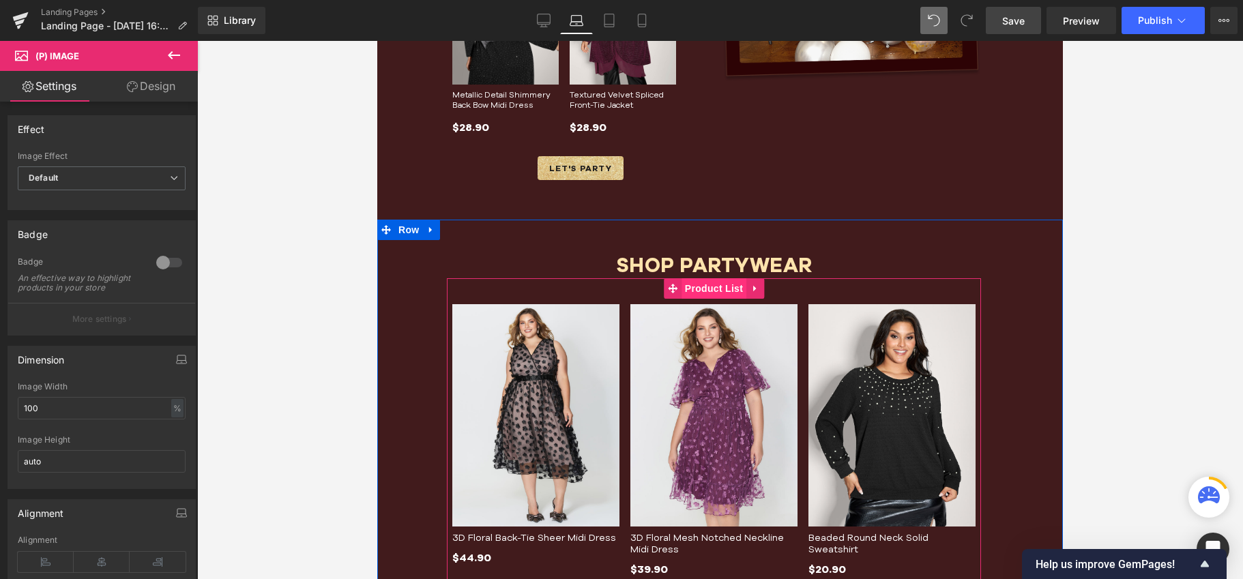
click at [699, 284] on span "Product List" at bounding box center [713, 288] width 65 height 20
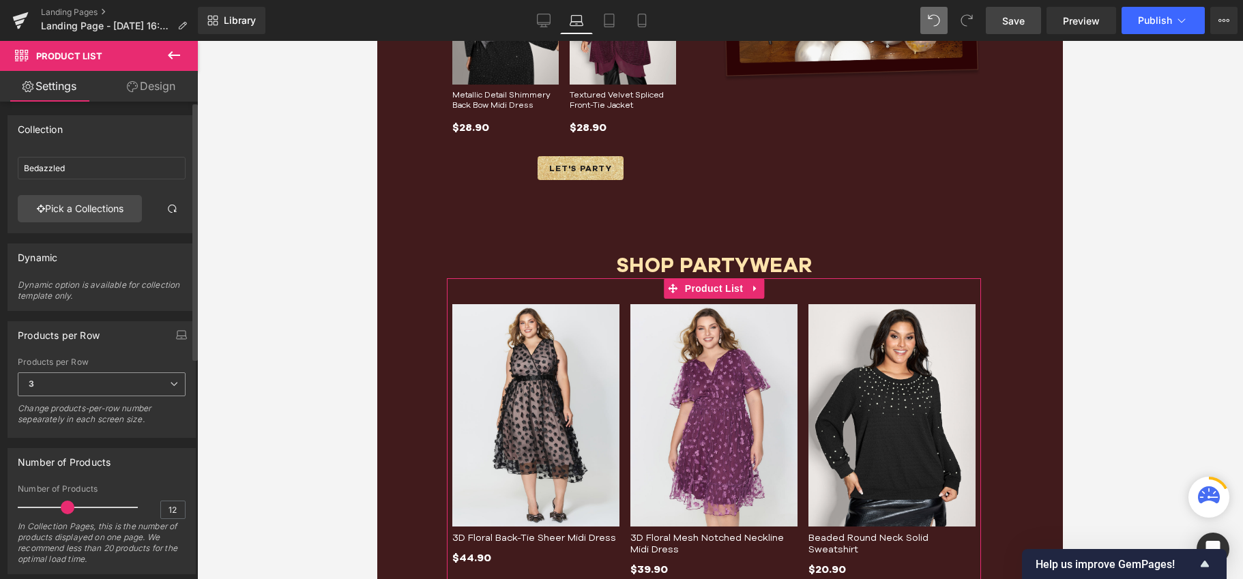
click at [144, 382] on span "3" at bounding box center [102, 384] width 168 height 24
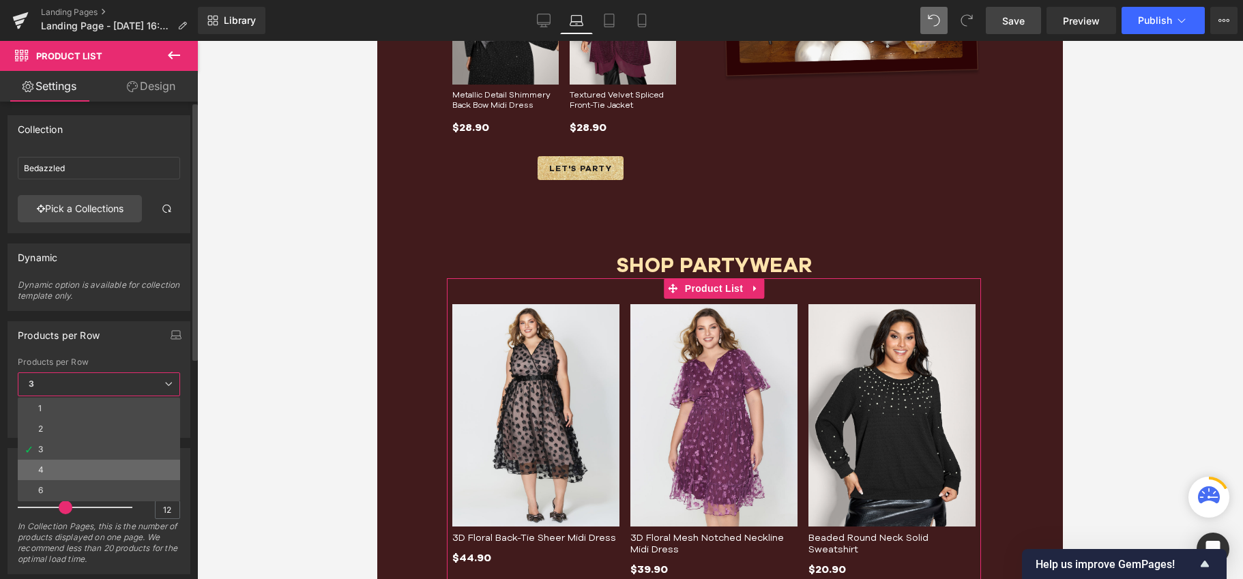
click at [46, 460] on li "4" at bounding box center [99, 470] width 162 height 20
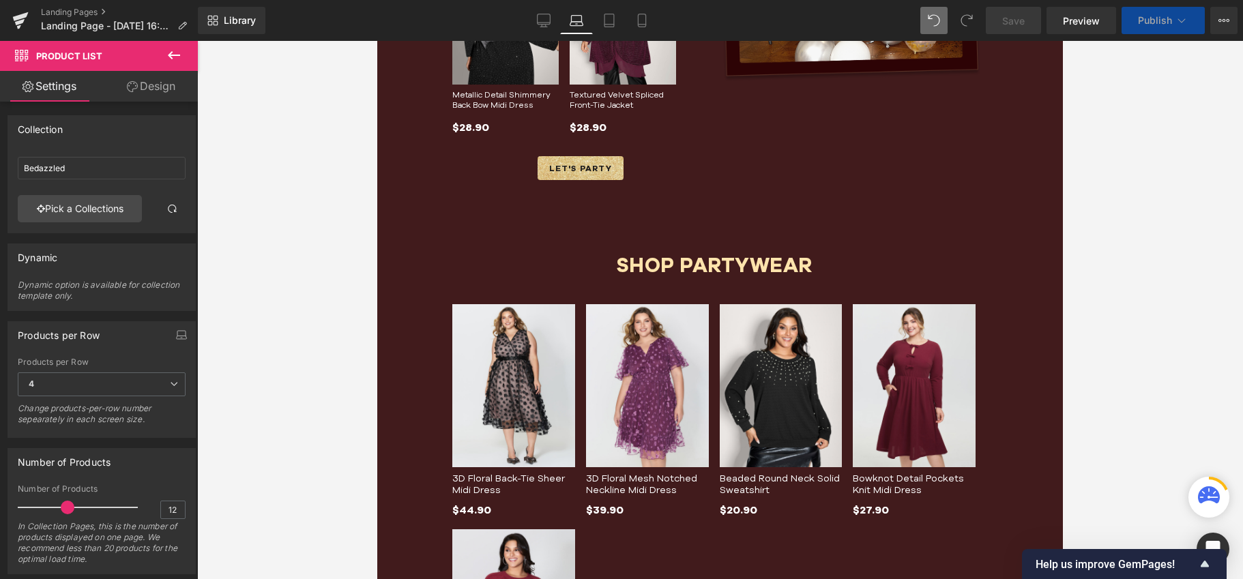
scroll to position [968, 0]
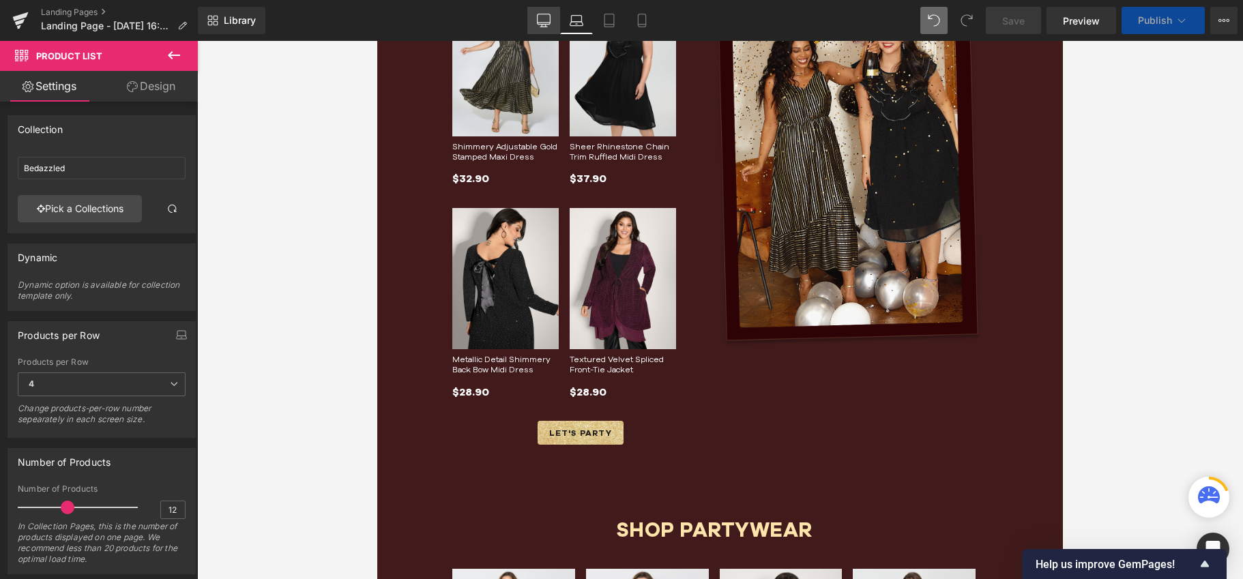
click at [536, 21] on link "Desktop" at bounding box center [543, 20] width 33 height 27
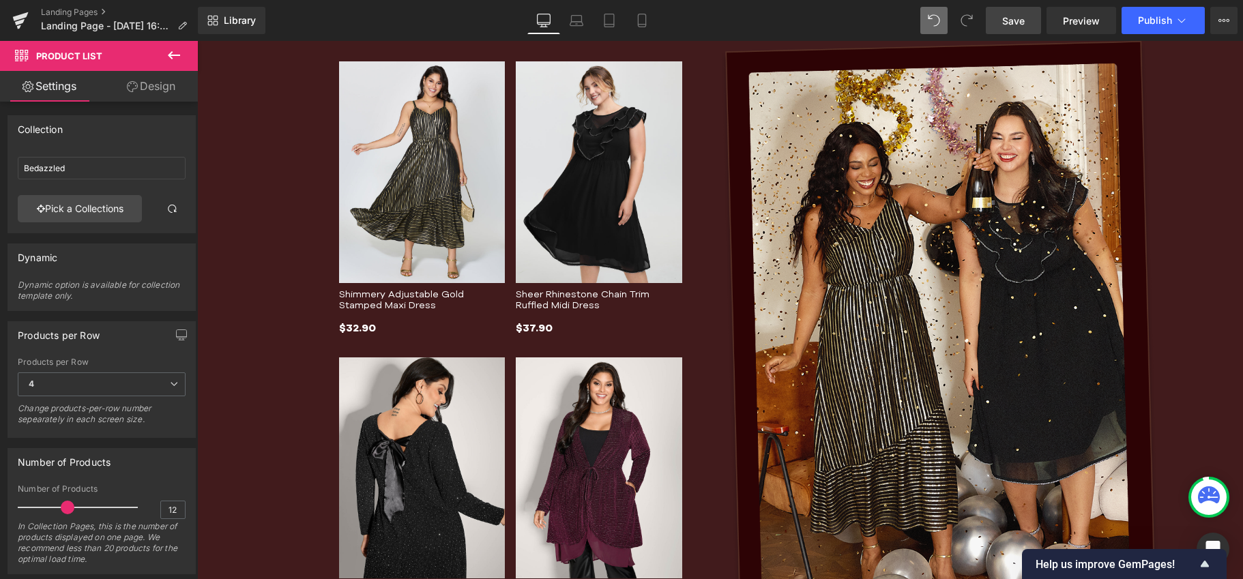
scroll to position [1601, 0]
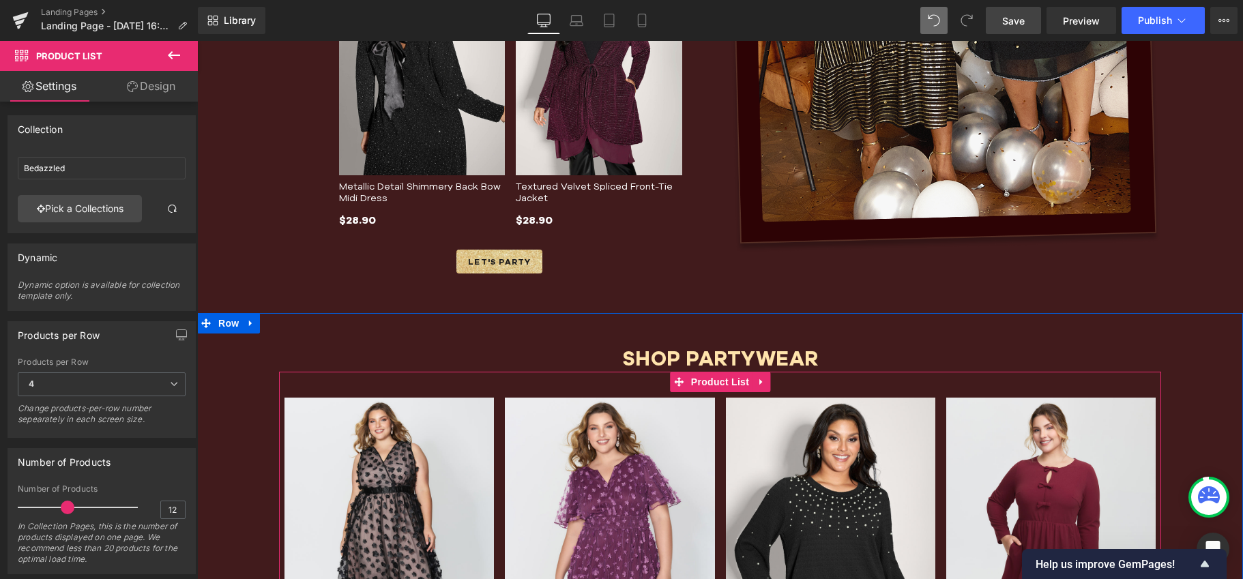
click at [703, 377] on span "Product List" at bounding box center [719, 382] width 65 height 20
click at [170, 382] on icon at bounding box center [174, 384] width 8 height 8
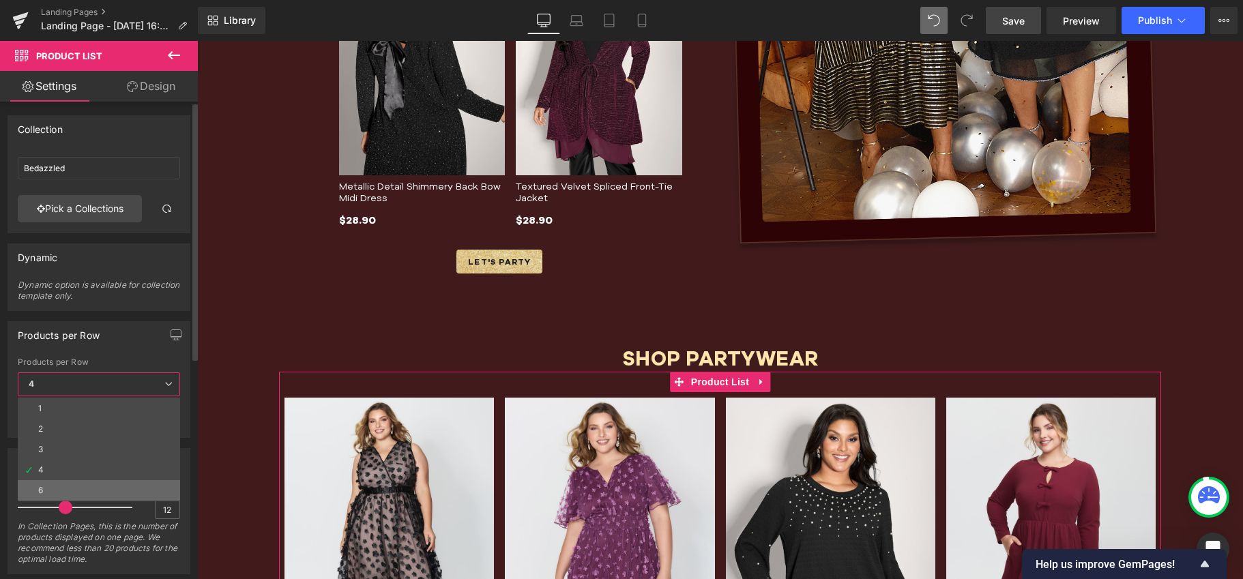
click at [42, 484] on li "6" at bounding box center [99, 490] width 162 height 20
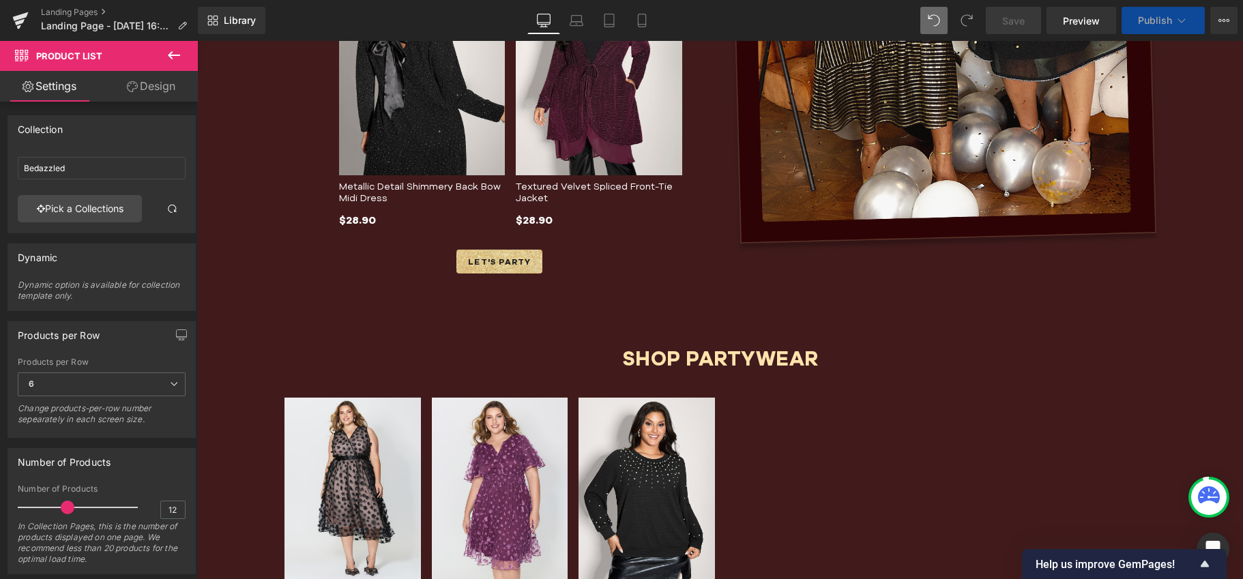
scroll to position [1612, 0]
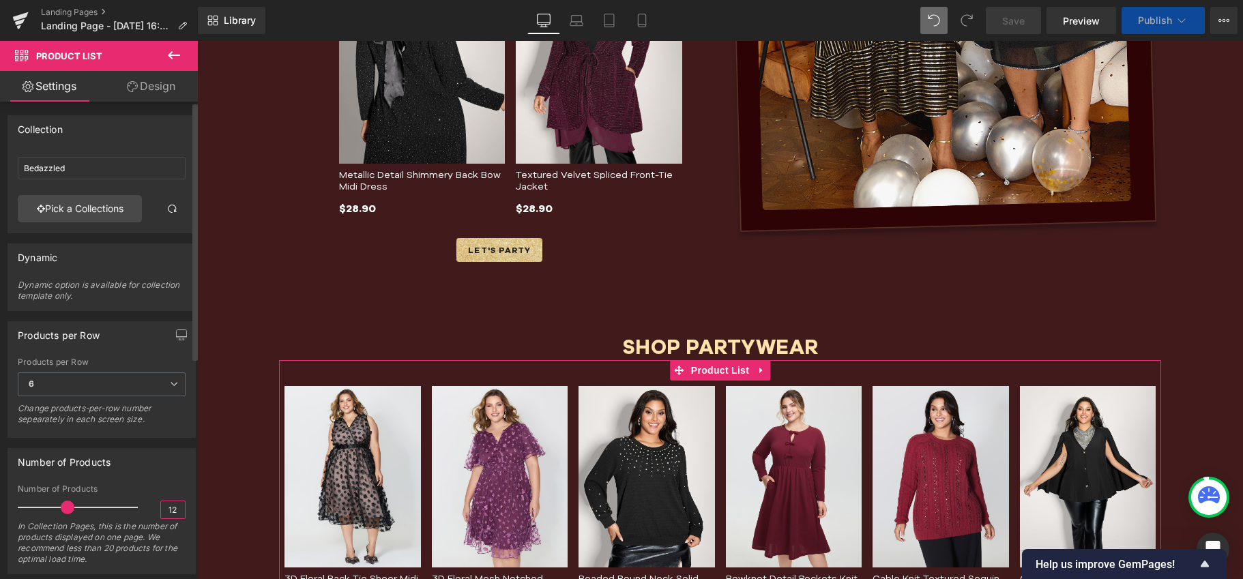
click at [166, 507] on input "12" at bounding box center [173, 509] width 24 height 17
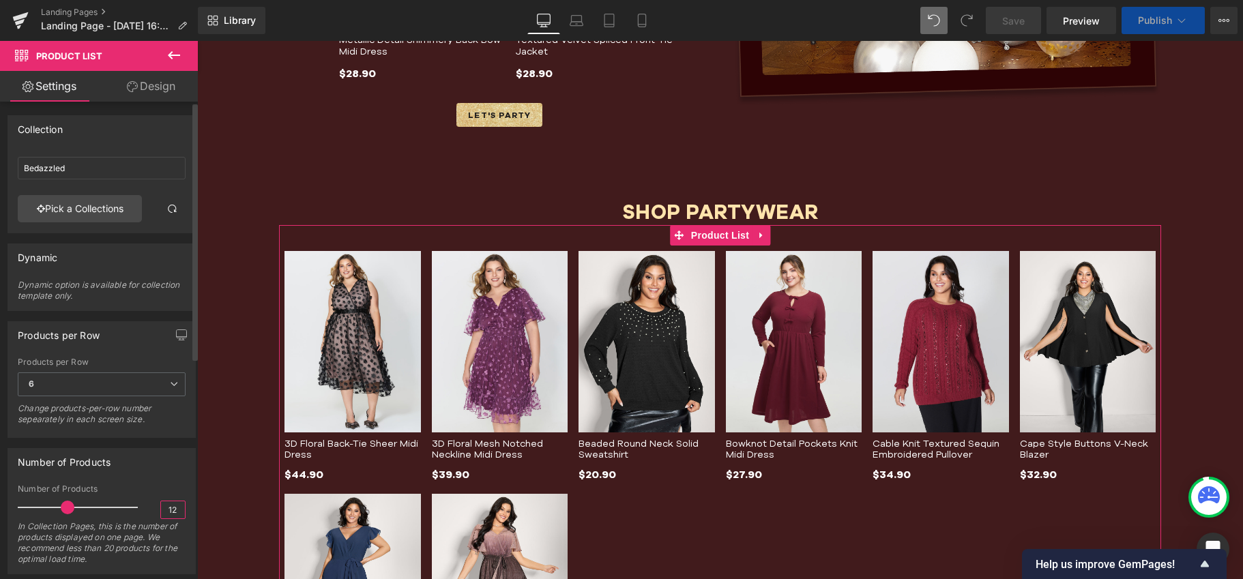
click at [169, 506] on input "12" at bounding box center [173, 509] width 24 height 17
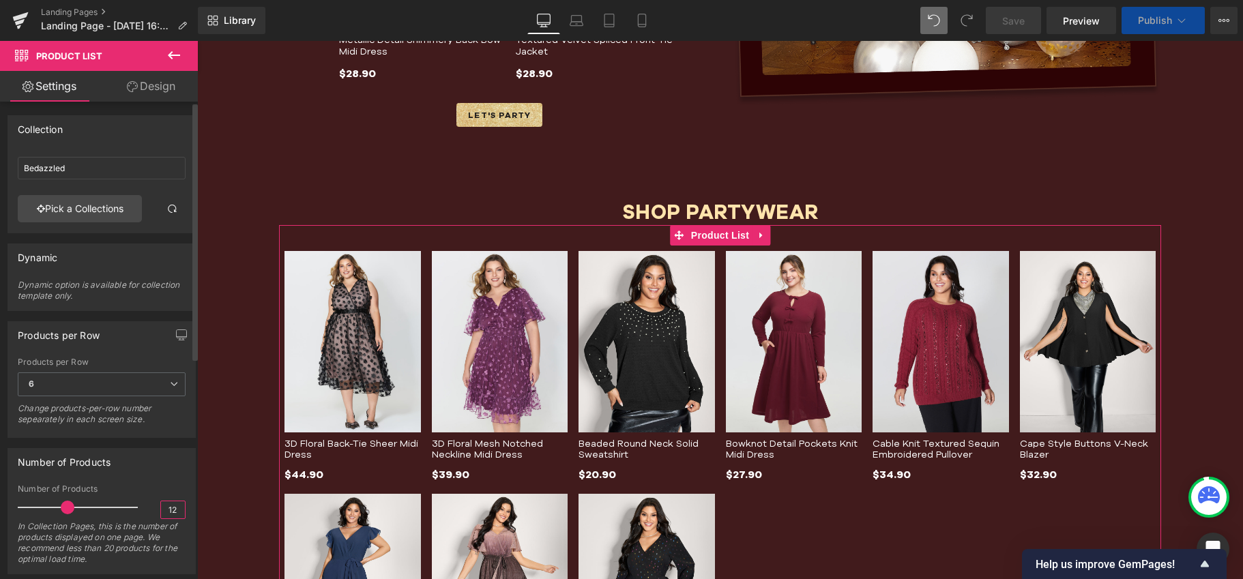
click at [169, 506] on input "12" at bounding box center [173, 509] width 24 height 17
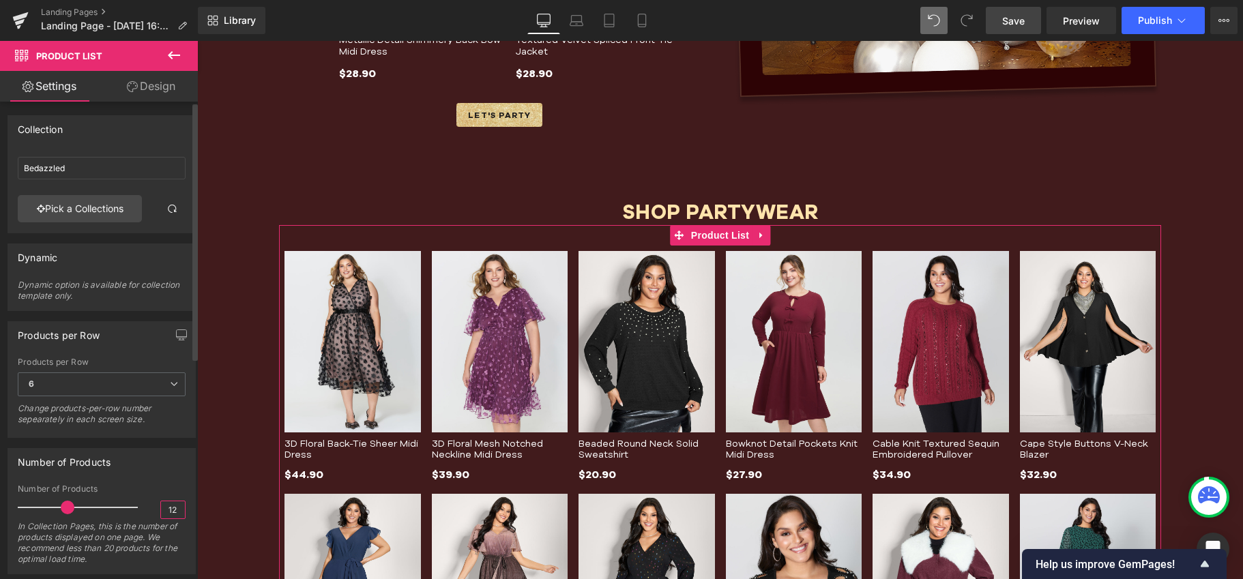
drag, startPoint x: 170, startPoint y: 509, endPoint x: 161, endPoint y: 509, distance: 9.5
click at [161, 509] on input "12" at bounding box center [173, 509] width 24 height 17
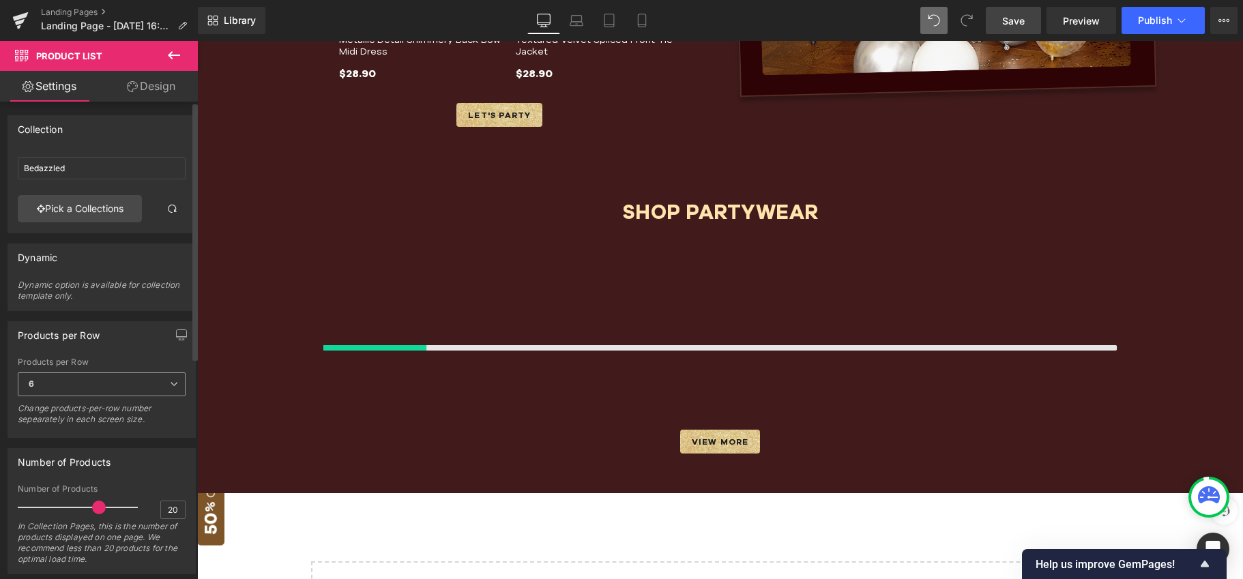
click at [173, 380] on icon at bounding box center [174, 384] width 8 height 8
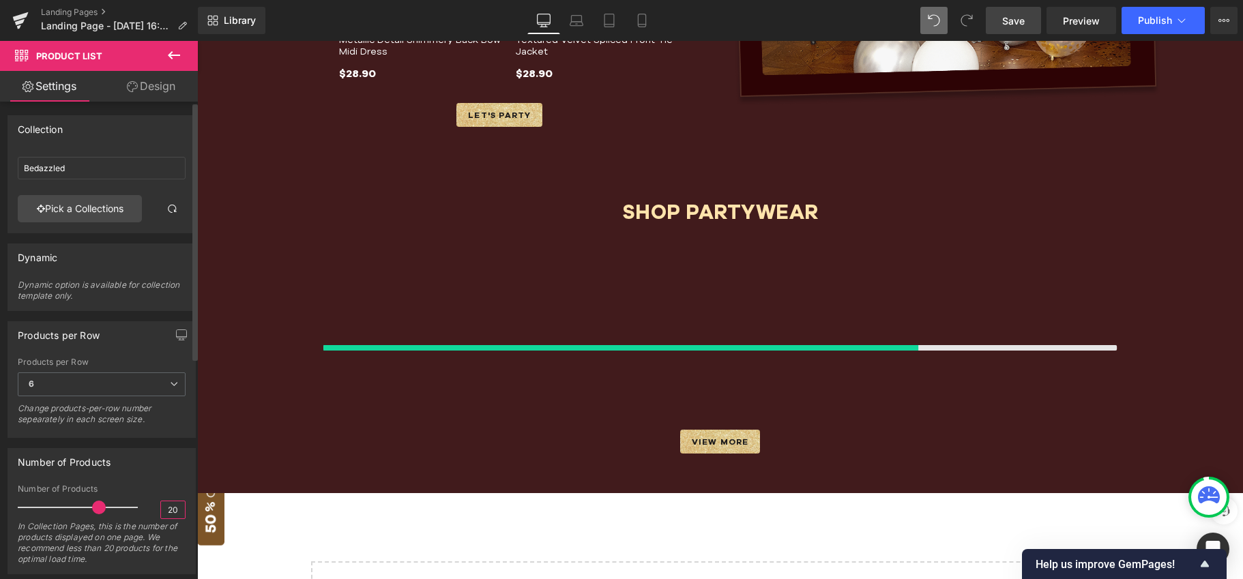
click at [167, 510] on input "20" at bounding box center [173, 509] width 24 height 17
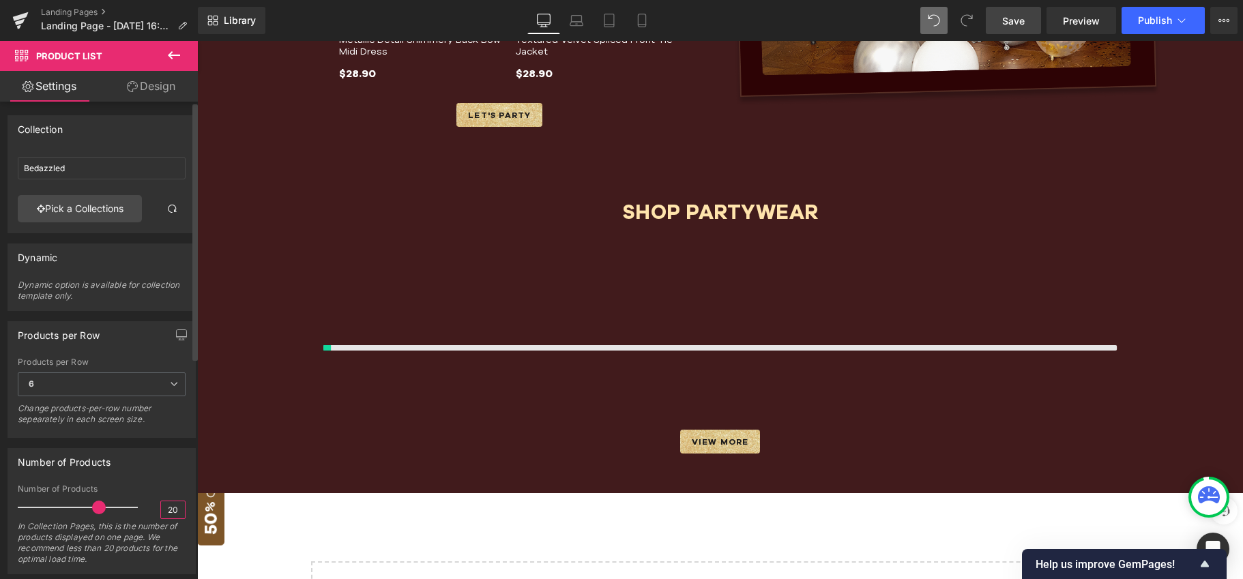
click at [165, 508] on input "20" at bounding box center [173, 509] width 24 height 17
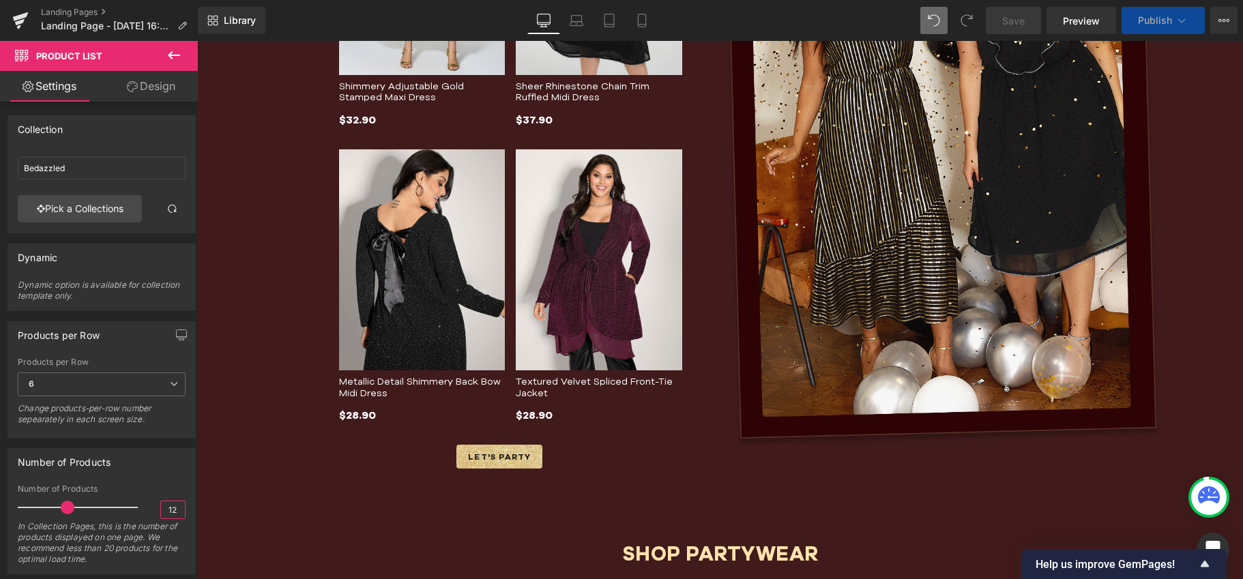
scroll to position [1095, 0]
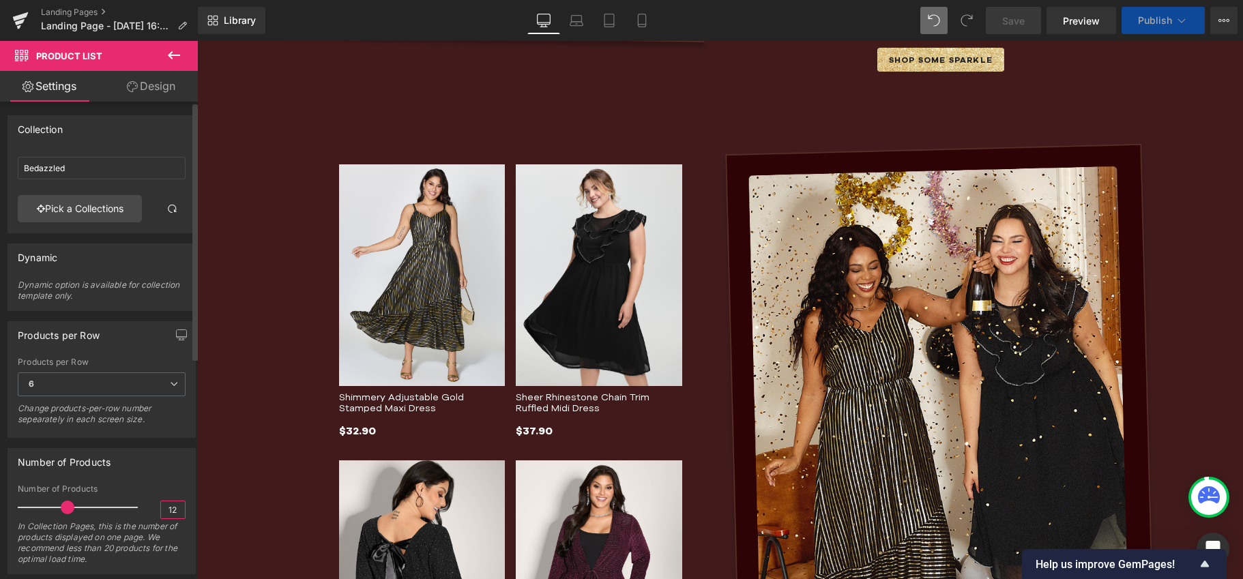
type input "12"
click at [159, 486] on div "Number of Products" at bounding box center [102, 489] width 168 height 10
click at [583, 23] on icon at bounding box center [576, 21] width 14 height 14
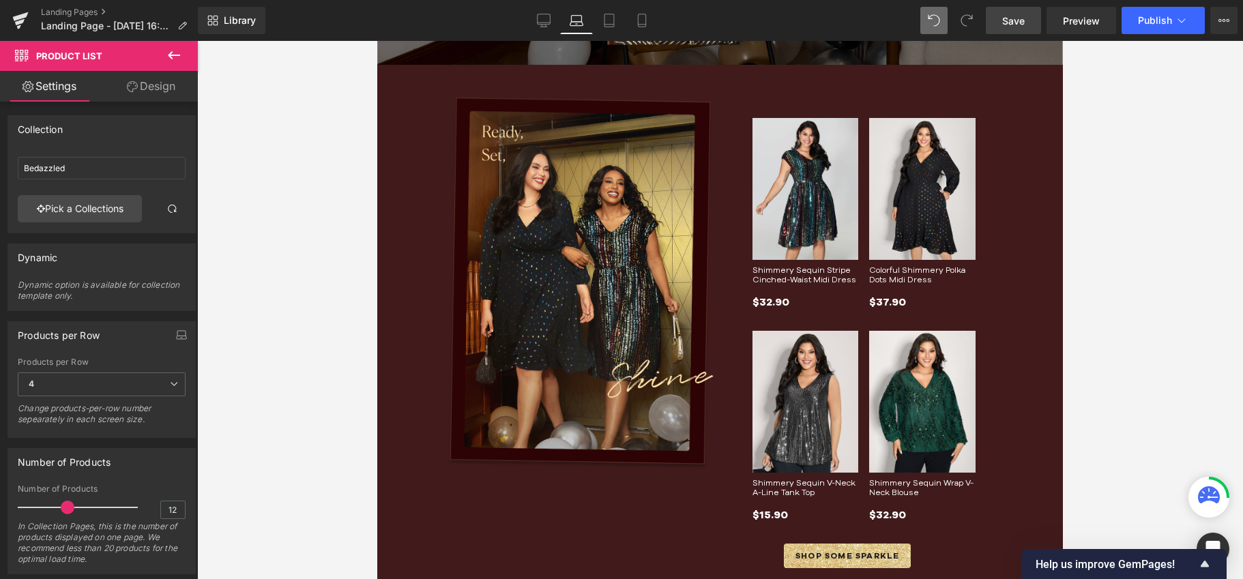
scroll to position [398, 0]
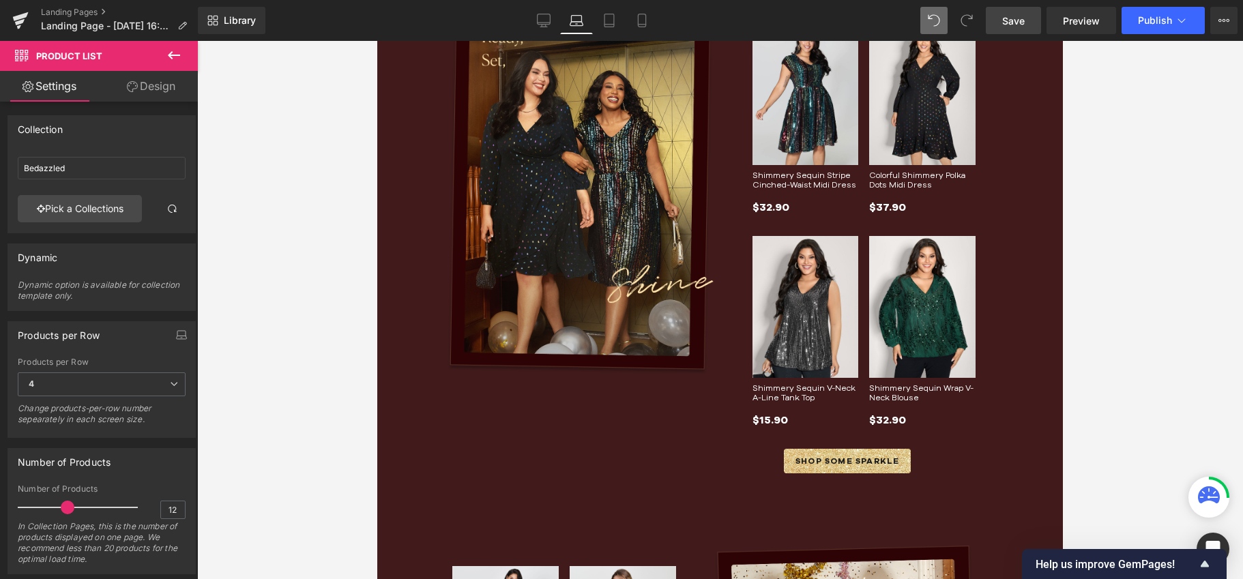
click at [595, 422] on div "Image Row" at bounding box center [580, 241] width 267 height 477
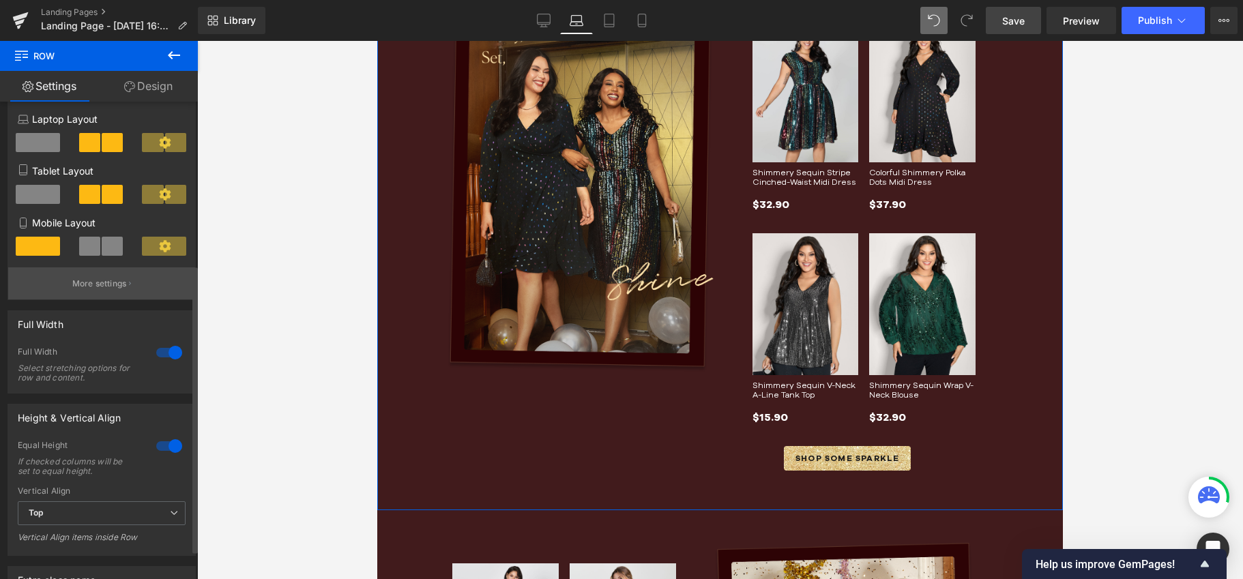
scroll to position [287, 0]
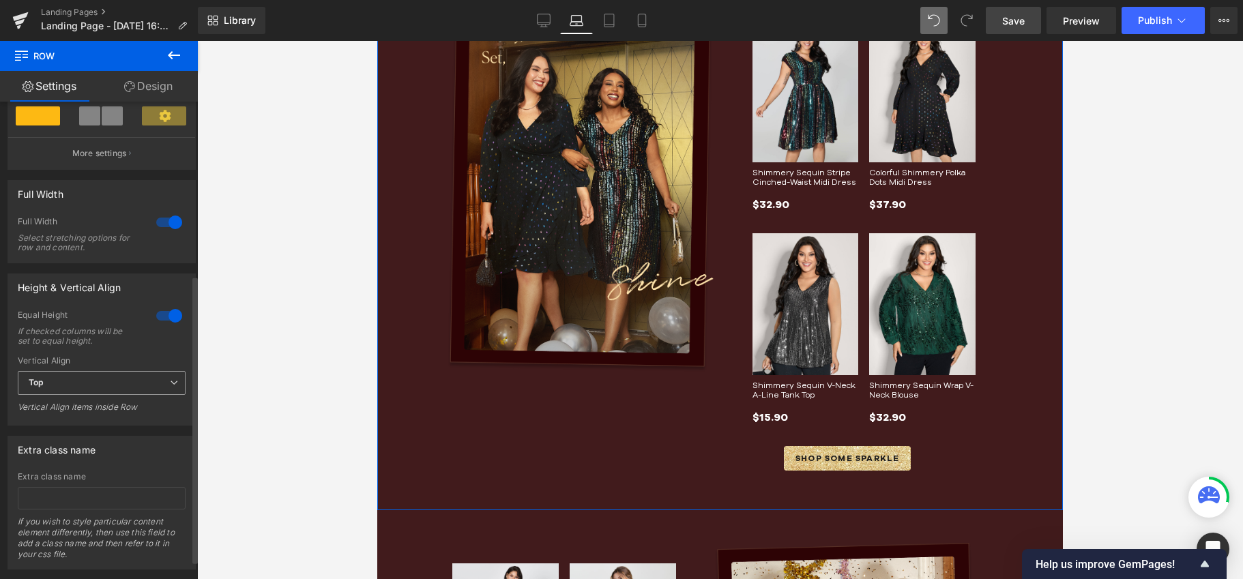
click at [91, 381] on span "Top" at bounding box center [102, 383] width 168 height 24
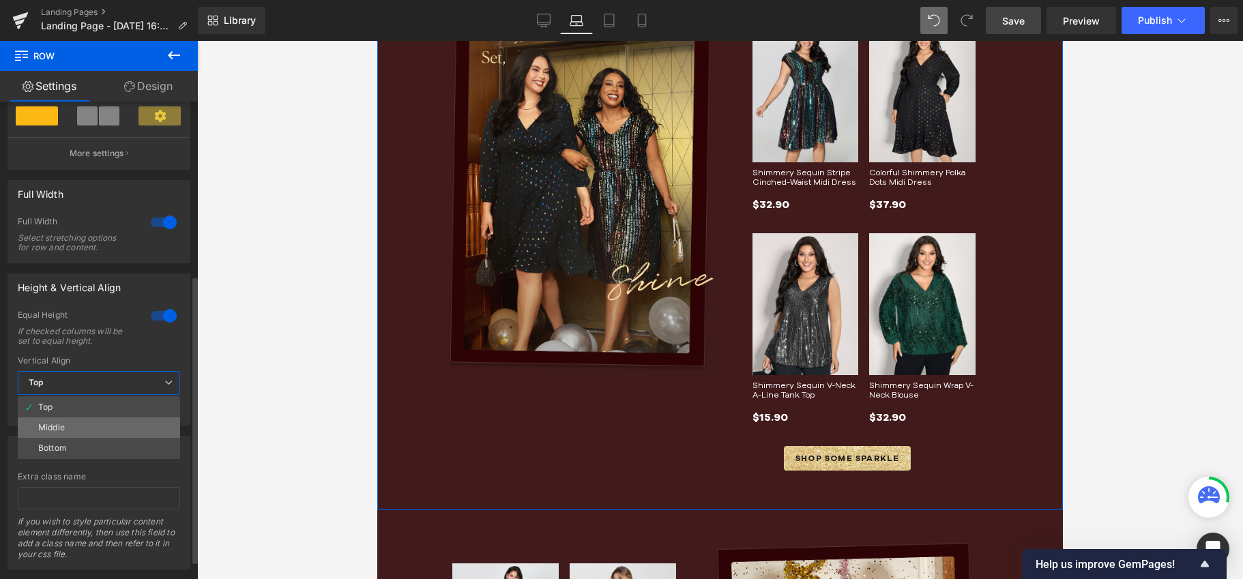
click at [59, 428] on div "Middle" at bounding box center [51, 428] width 27 height 10
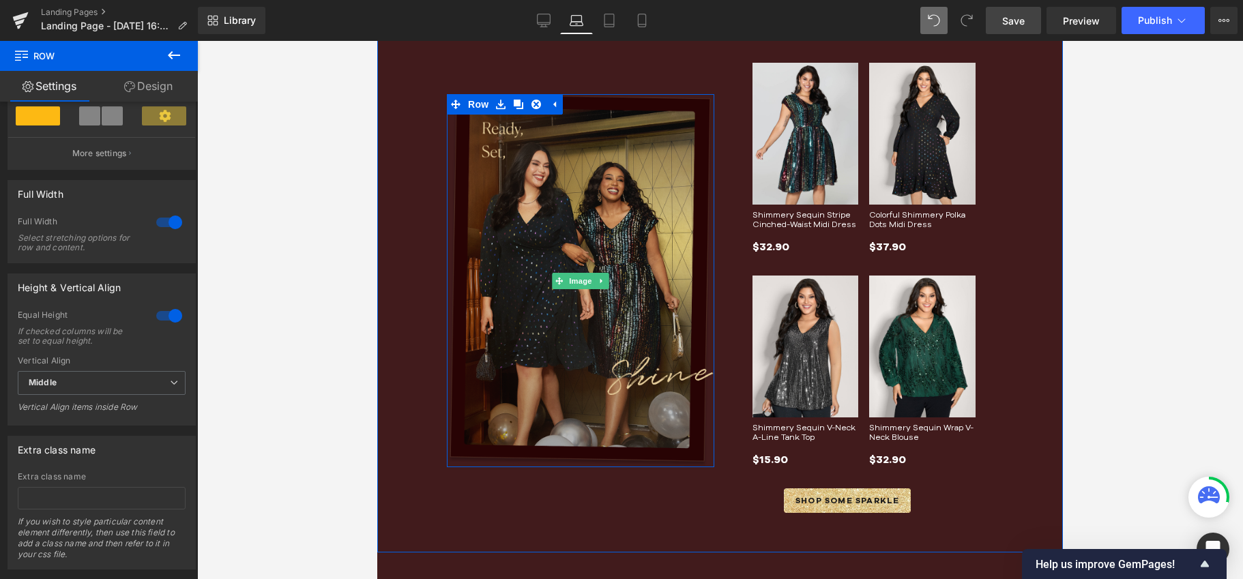
scroll to position [308, 0]
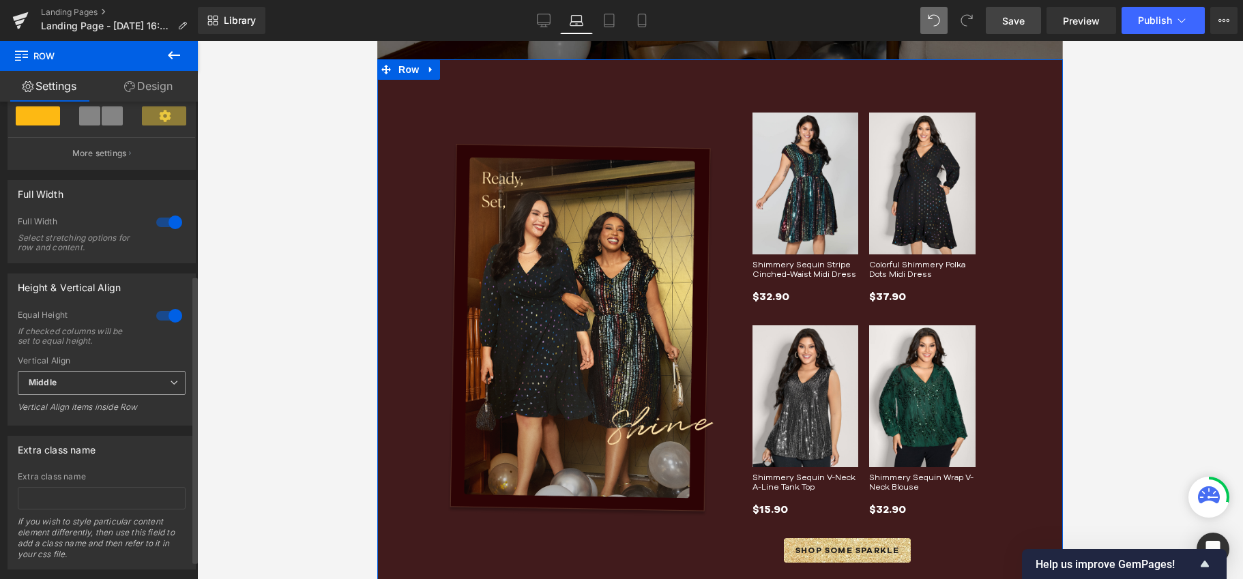
click at [125, 389] on span "Middle" at bounding box center [102, 383] width 168 height 24
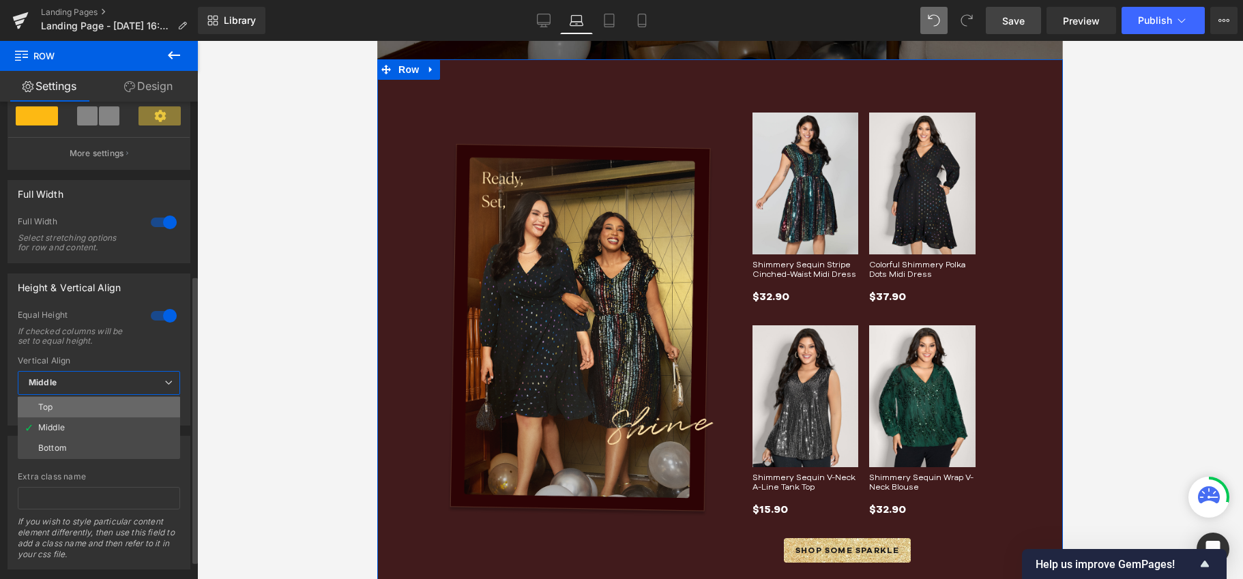
click at [72, 406] on li "Top" at bounding box center [99, 407] width 162 height 20
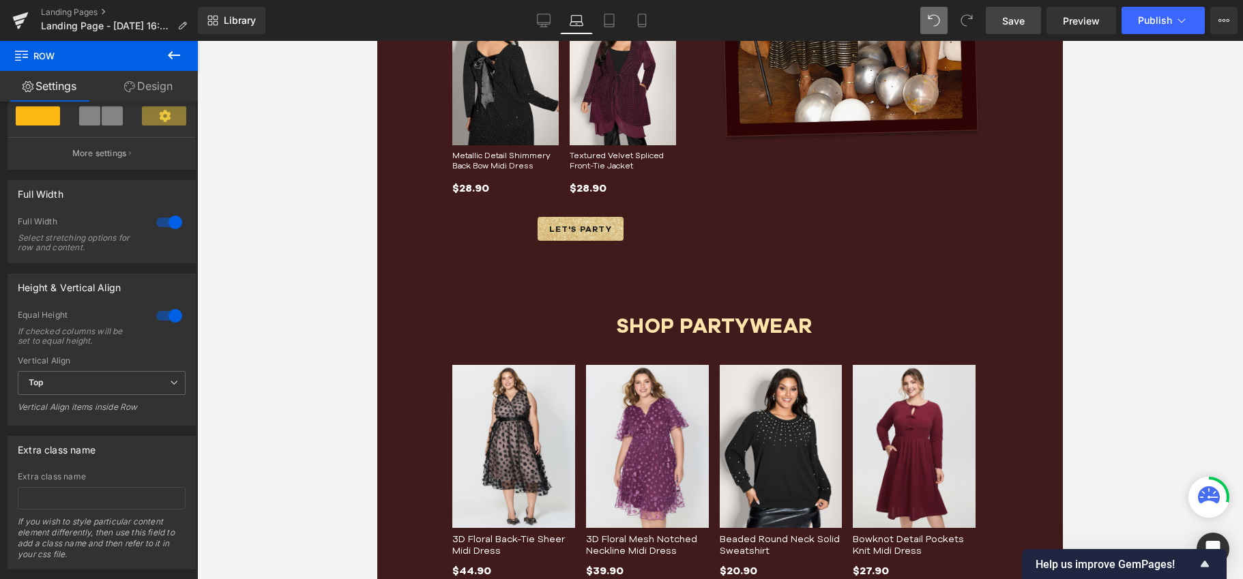
scroll to position [691, 0]
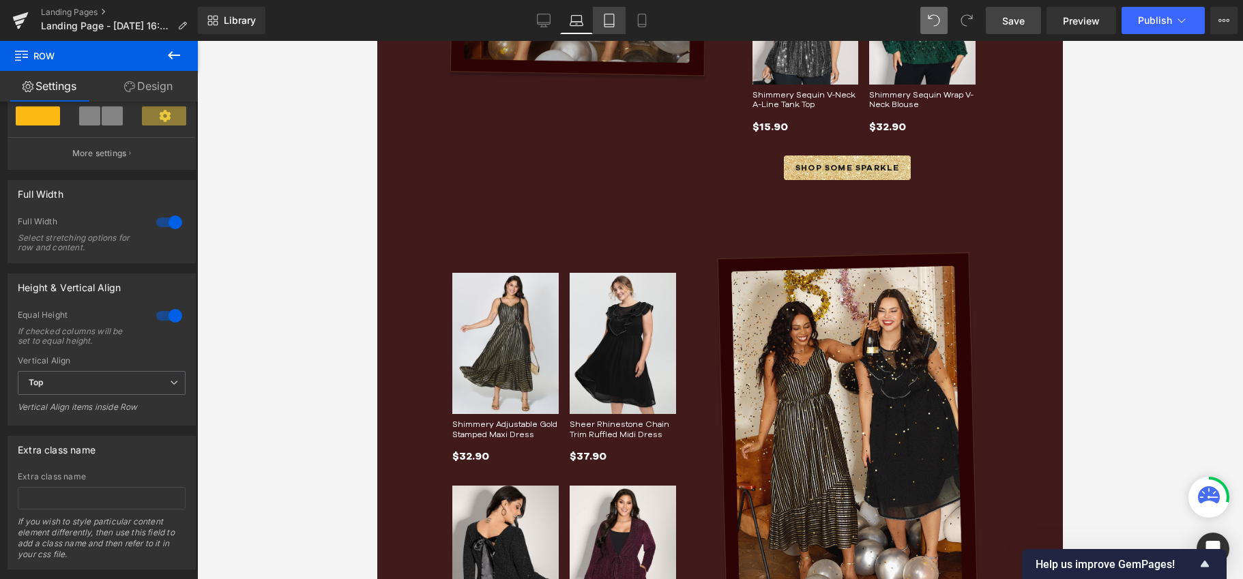
click at [605, 21] on icon at bounding box center [609, 20] width 10 height 13
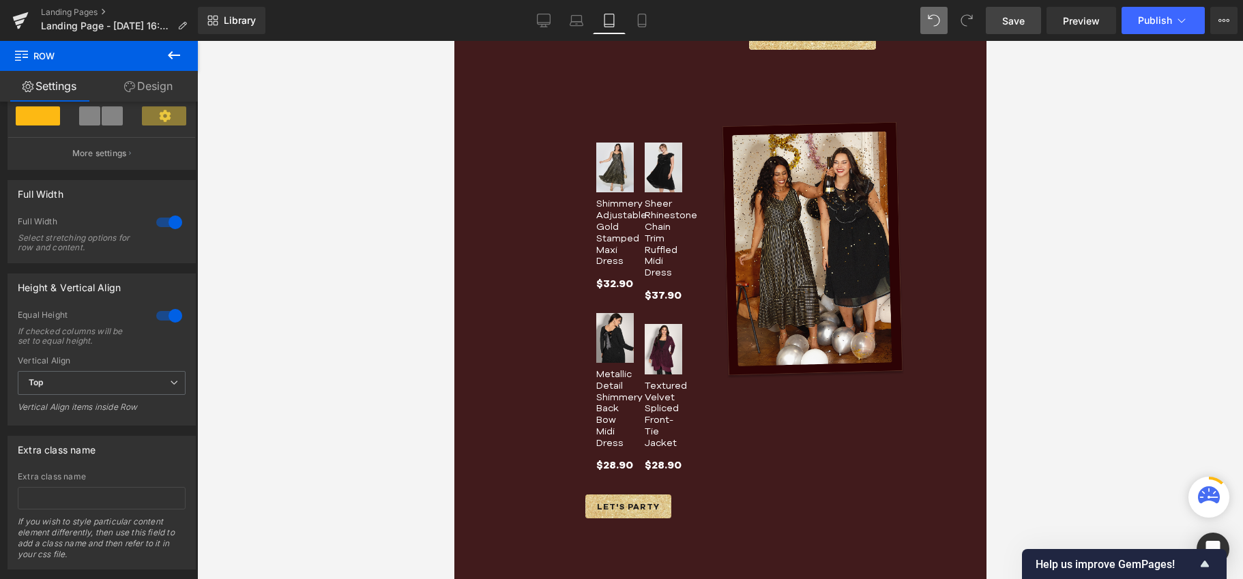
scroll to position [89, 0]
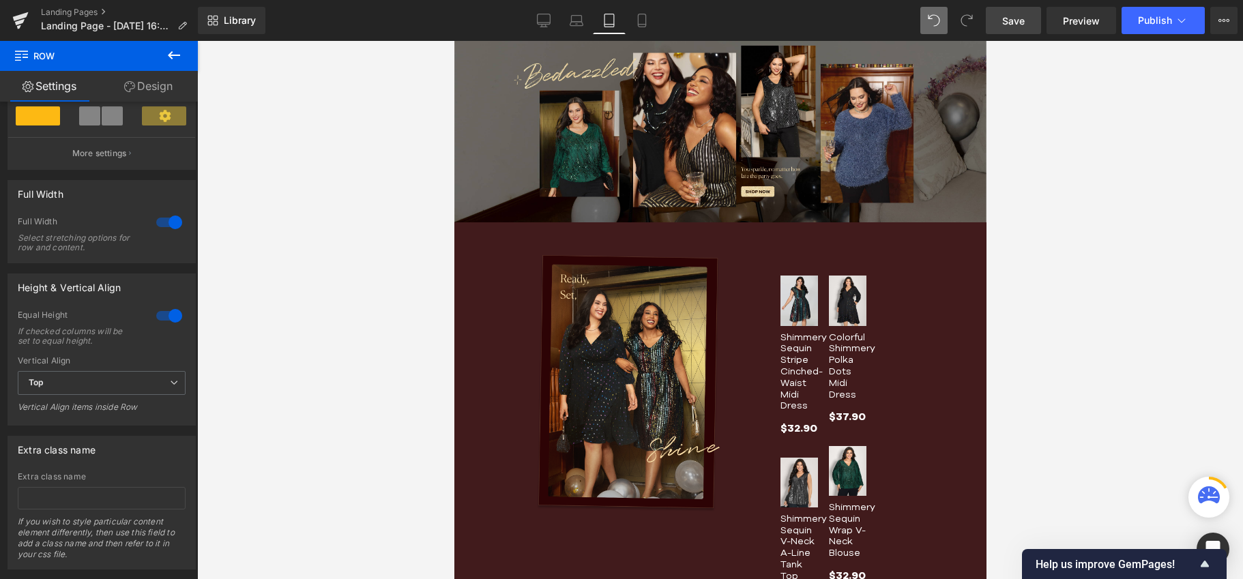
click at [868, 268] on div "Sale Off (P) Image Shimmery Sequin Stripe Cinched-Waist Midi Dress (P) Title $3…" at bounding box center [812, 431] width 184 height 352
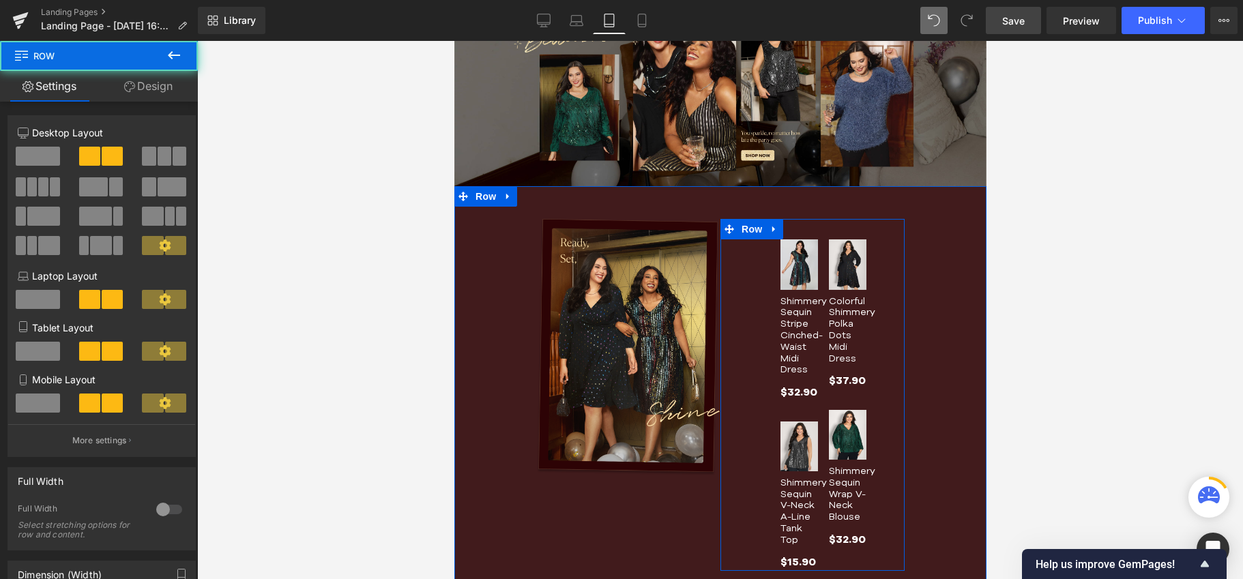
scroll to position [166, 0]
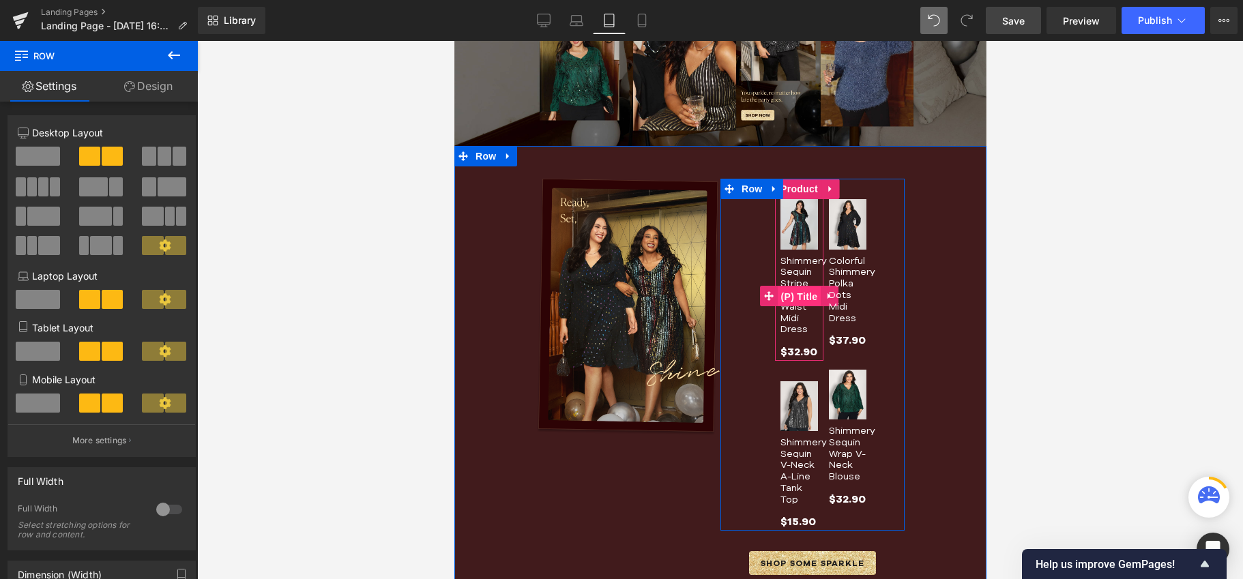
click at [785, 286] on span "(P) Title" at bounding box center [799, 296] width 44 height 20
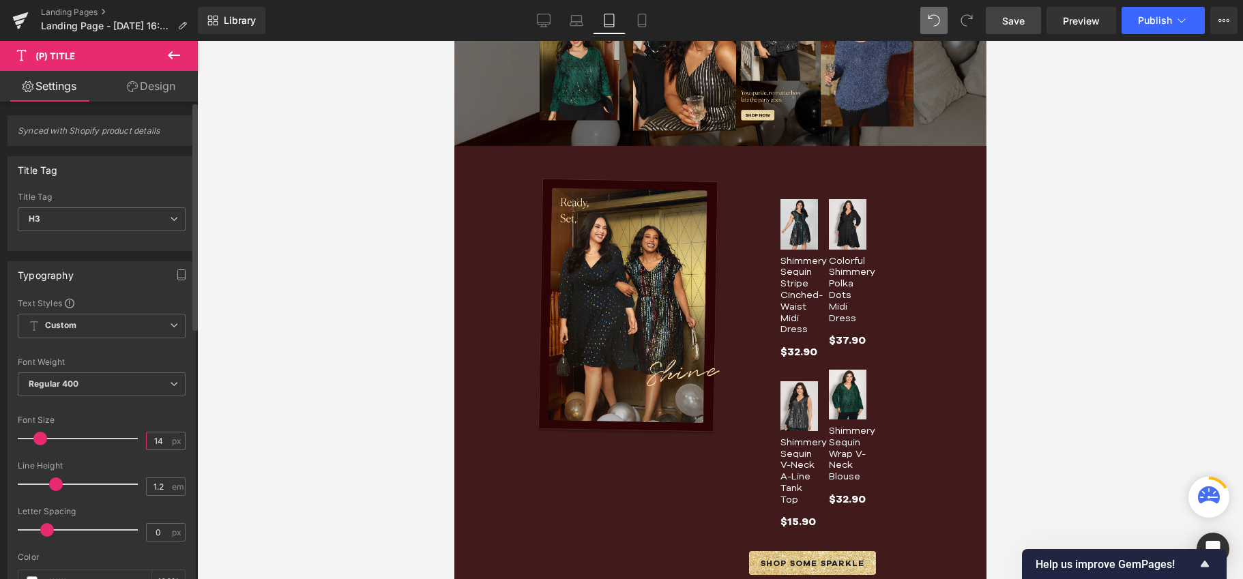
click at [155, 439] on input "14" at bounding box center [159, 440] width 24 height 17
drag, startPoint x: 155, startPoint y: 439, endPoint x: 147, endPoint y: 439, distance: 8.2
click at [147, 439] on input "14" at bounding box center [159, 440] width 24 height 17
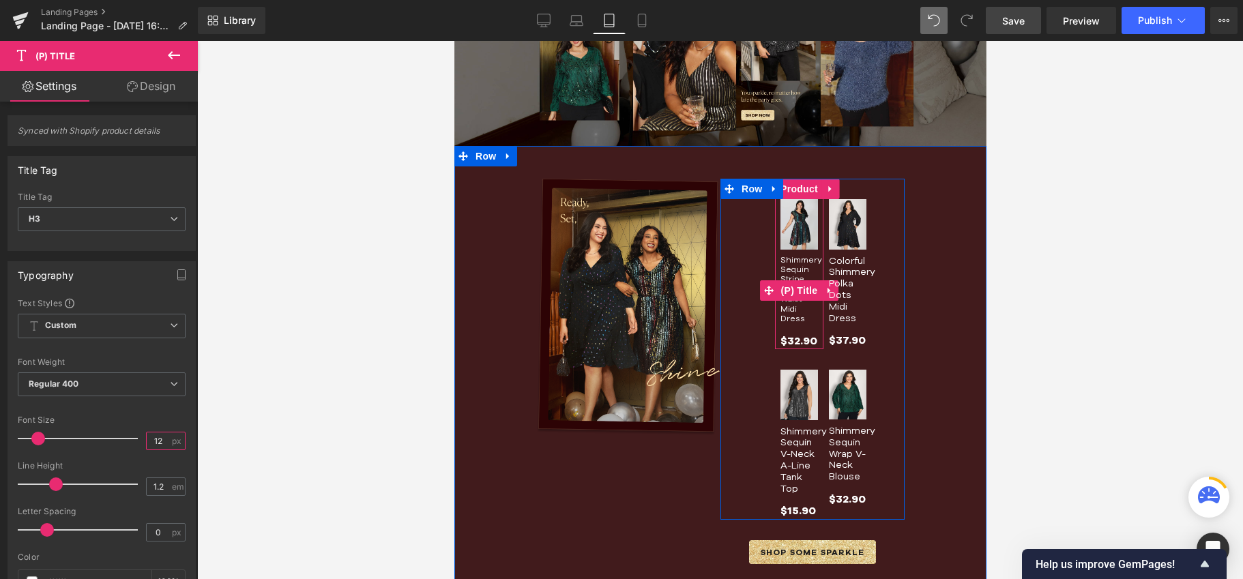
type input "12"
click at [834, 279] on link "Colorful Shimmery Polka Dots Midi Dress" at bounding box center [847, 289] width 38 height 69
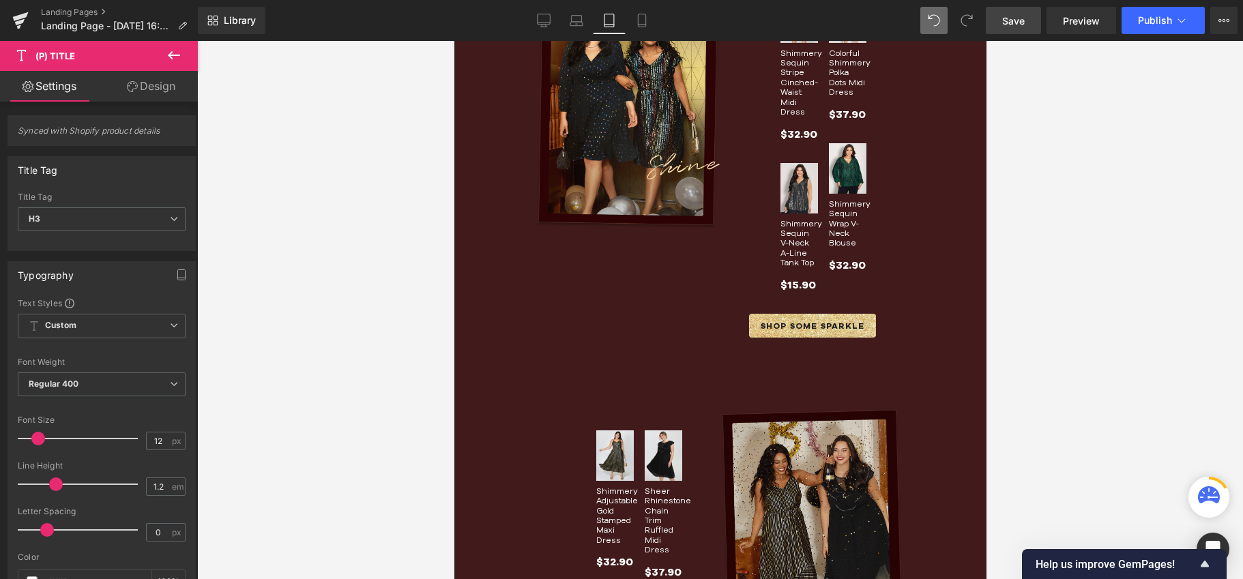
scroll to position [119, 0]
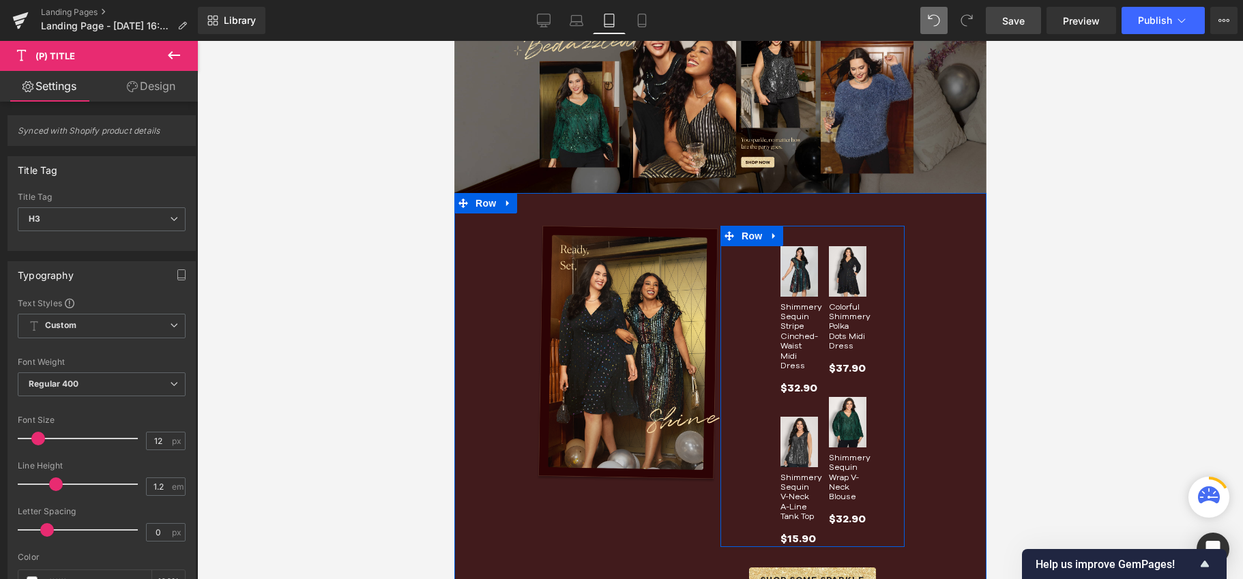
click at [751, 318] on div "Sale Off (P) Image Shimmery Sequin Stripe Cinched-Waist Midi Dress (P) Title $3…" at bounding box center [812, 386] width 184 height 321
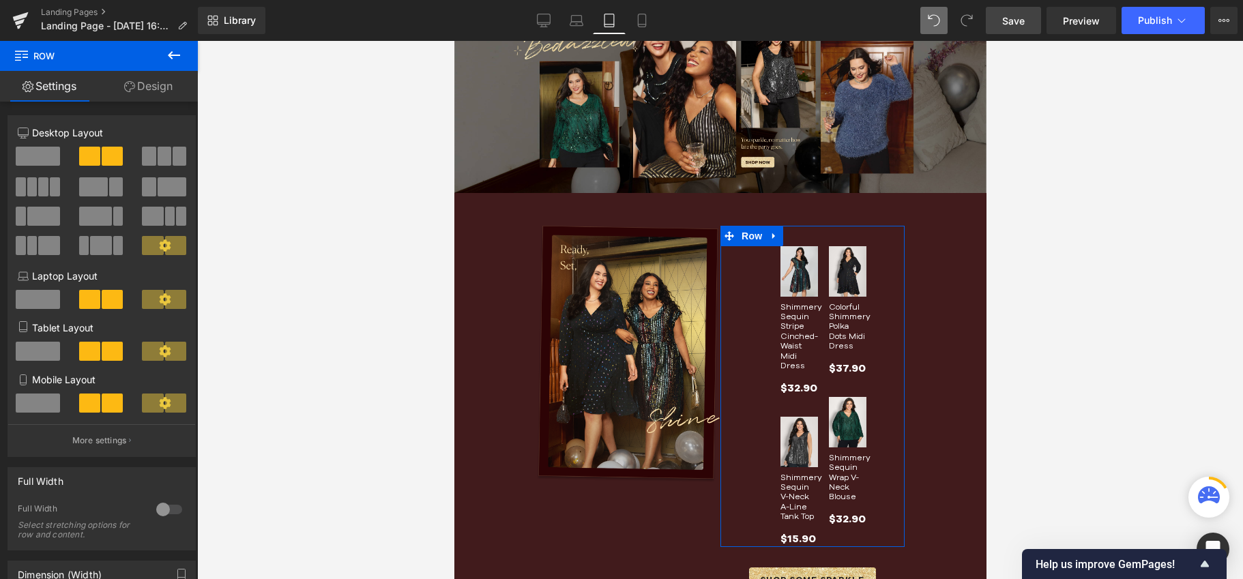
click at [153, 89] on link "Design" at bounding box center [148, 86] width 99 height 31
click at [0, 0] on div "Spacing" at bounding box center [0, 0] width 0 height 0
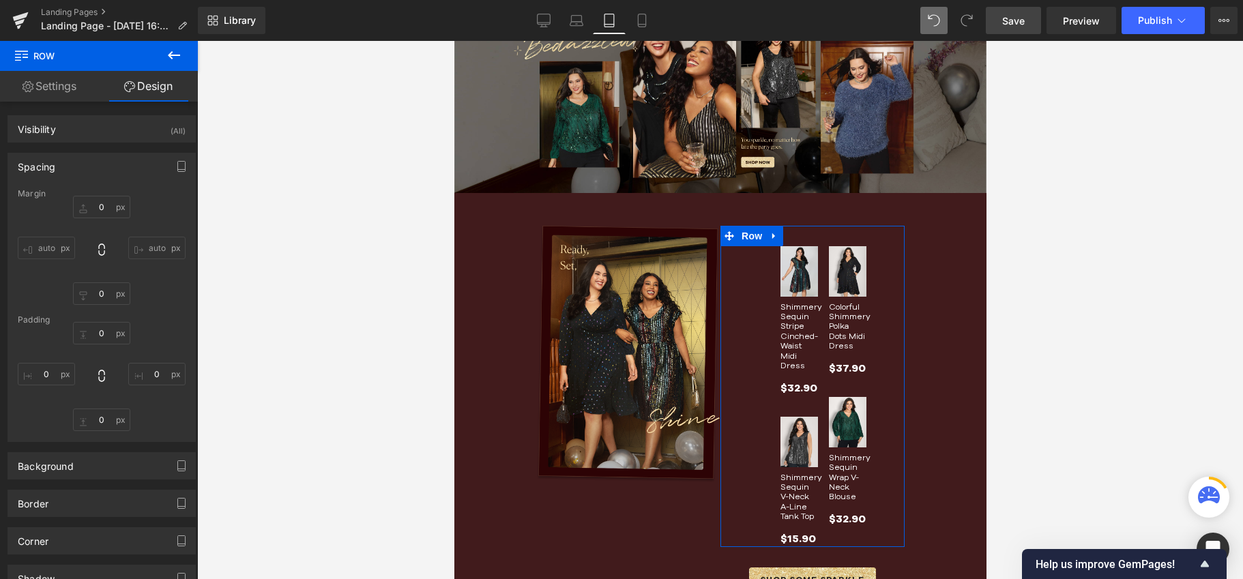
type input "0"
type input "48"
type input "0"
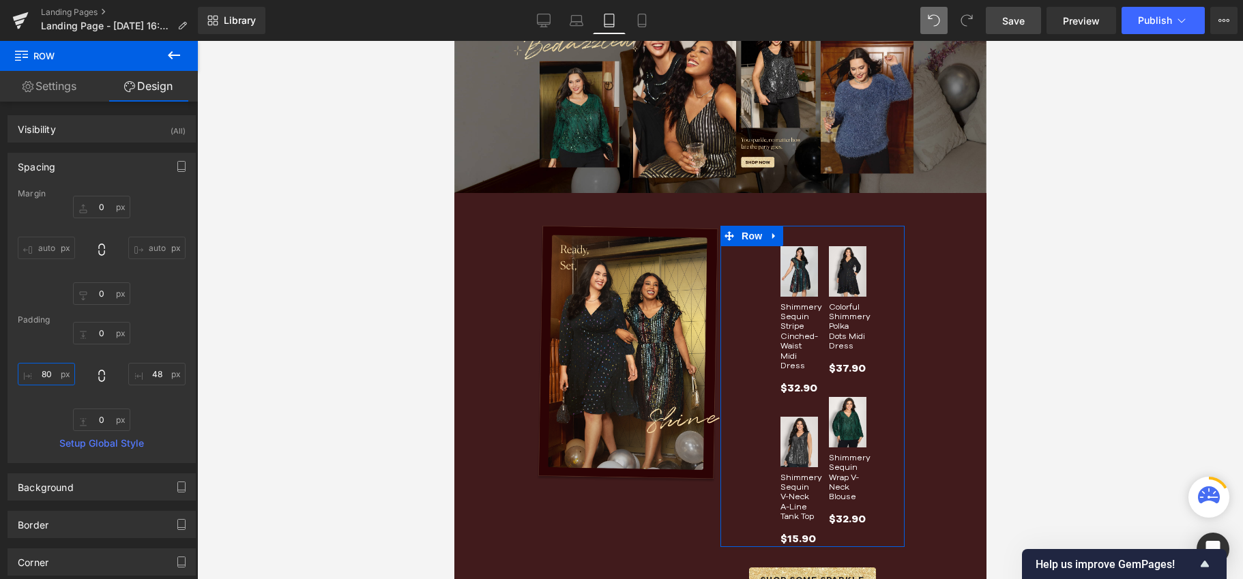
click at [56, 369] on input "80" at bounding box center [46, 374] width 57 height 23
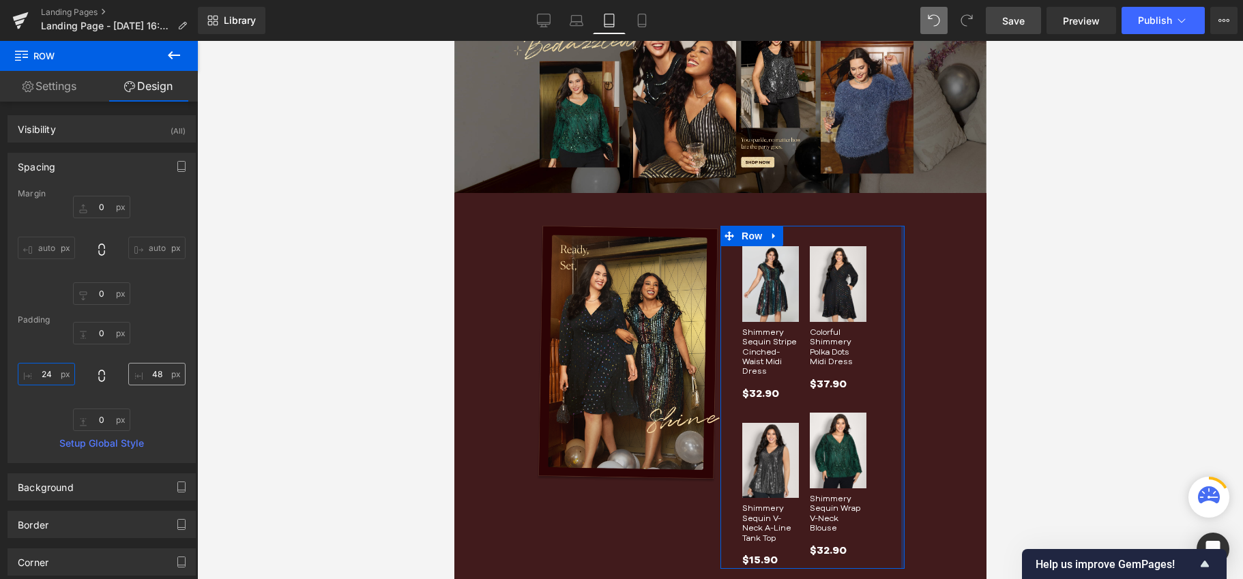
type input "24"
click at [158, 373] on input "48" at bounding box center [156, 374] width 57 height 23
type input "0"
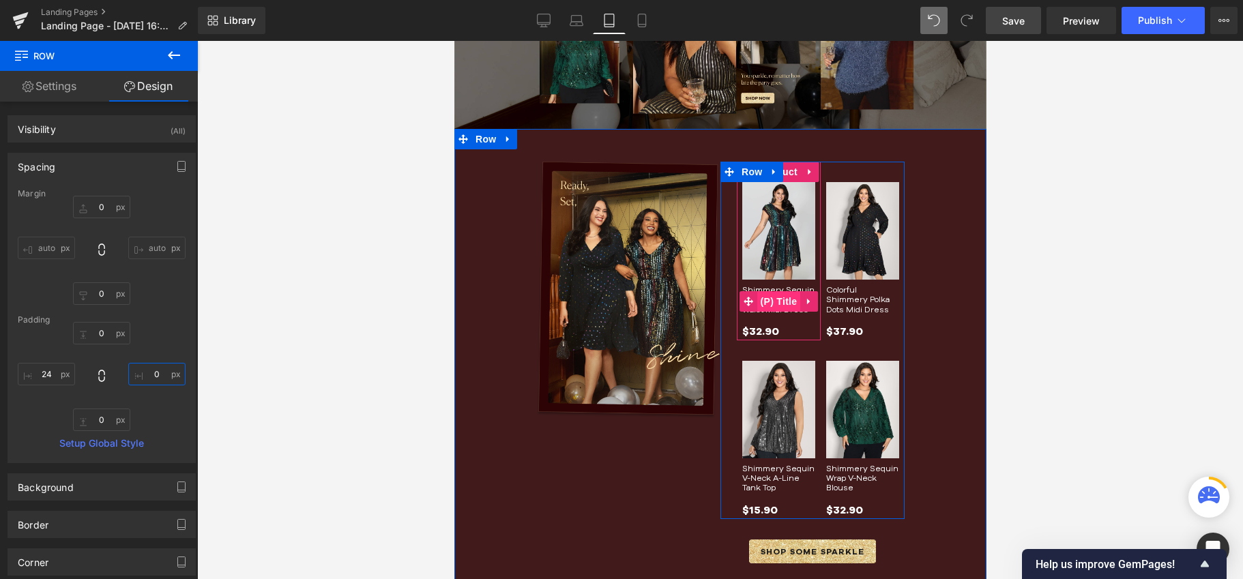
scroll to position [314, 0]
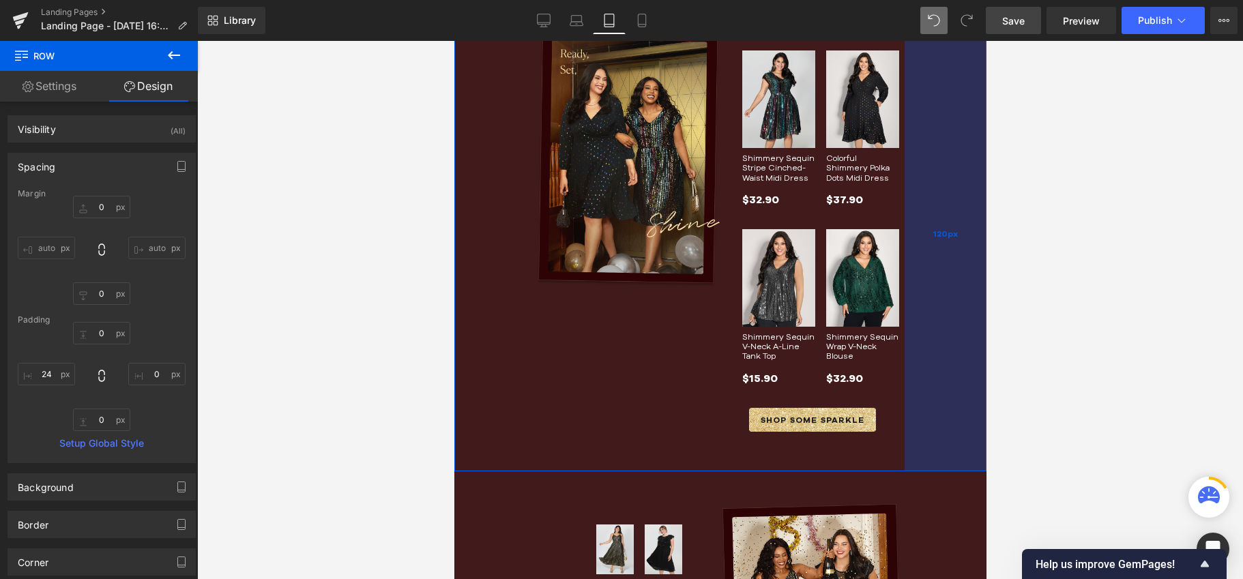
click at [938, 343] on div "120px" at bounding box center [945, 233] width 82 height 473
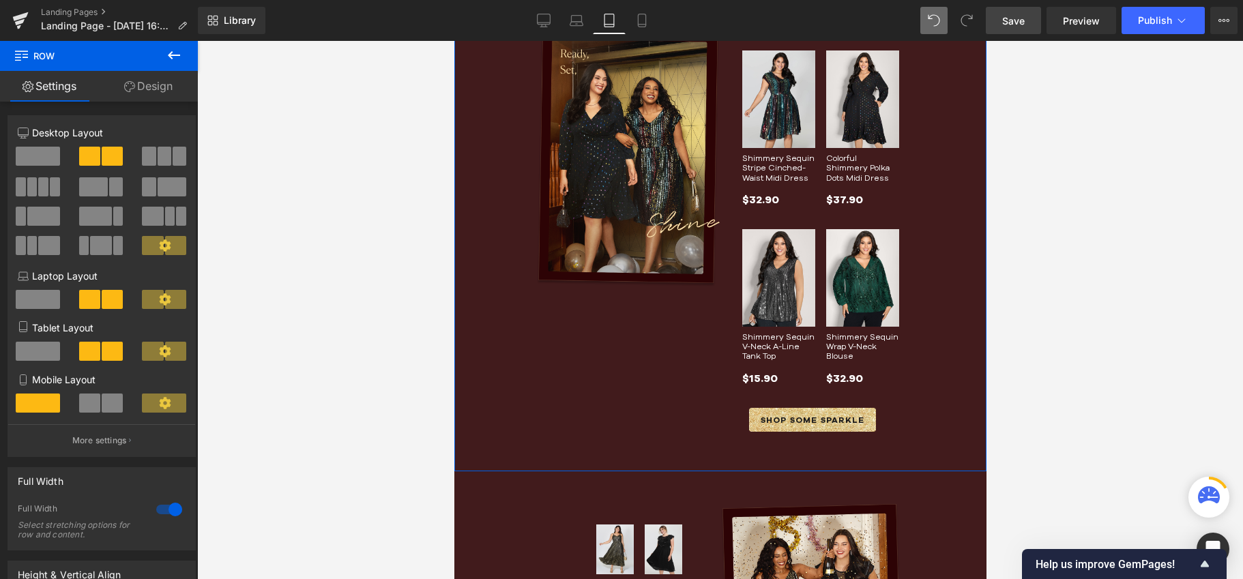
click at [149, 87] on link "Design" at bounding box center [148, 86] width 99 height 31
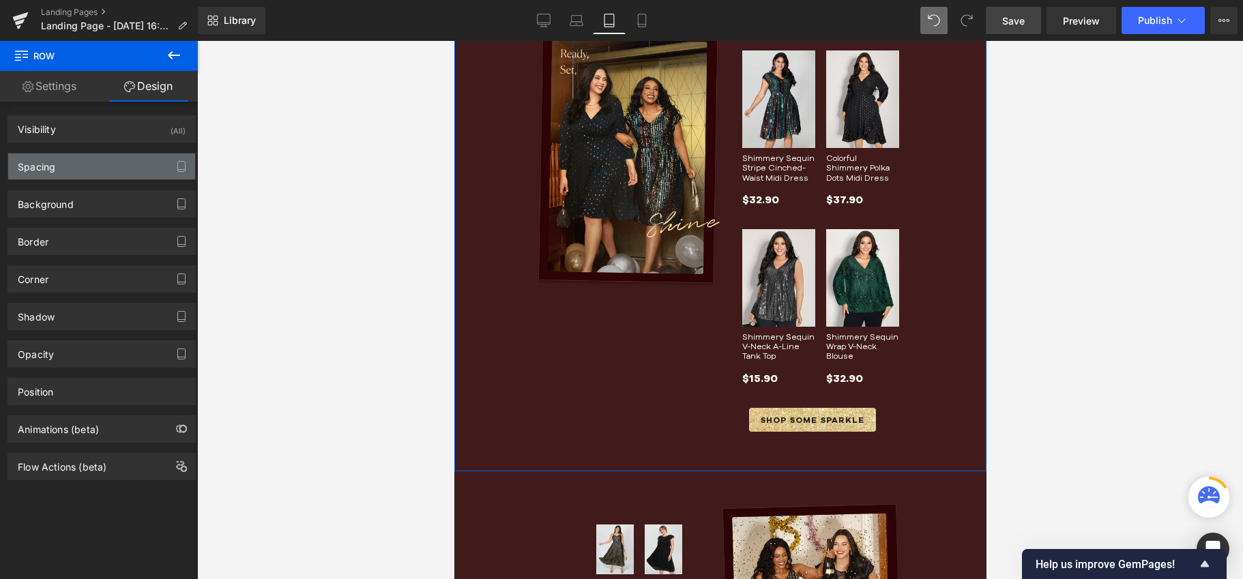
type input "0"
type input "48"
type input "120"
type input "48"
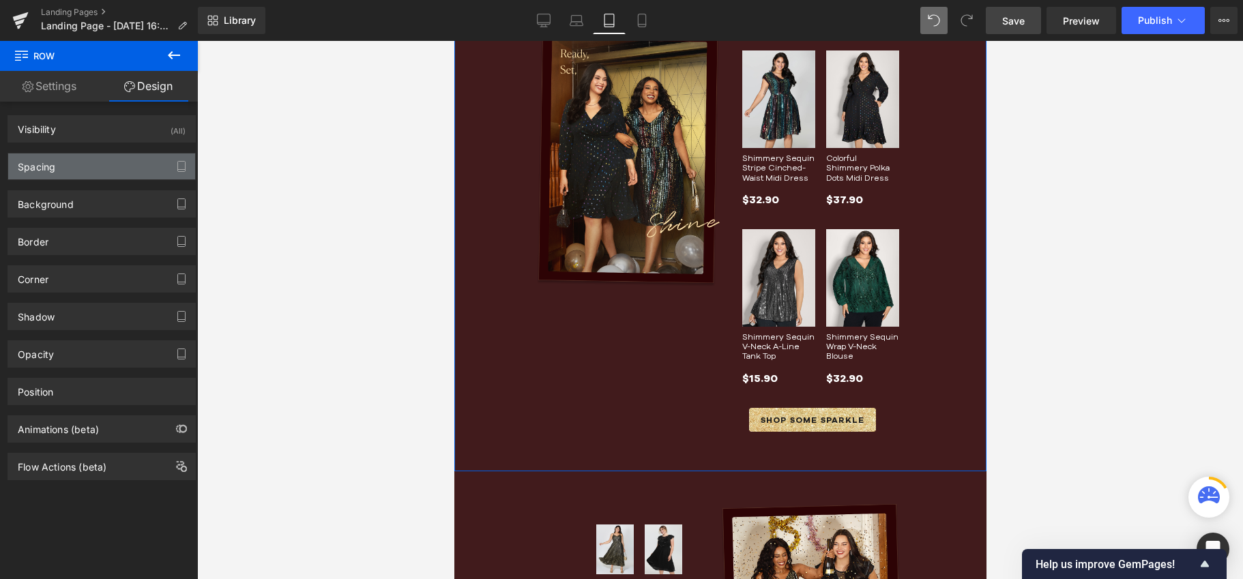
type input "120"
click at [65, 167] on div "Spacing" at bounding box center [101, 166] width 187 height 26
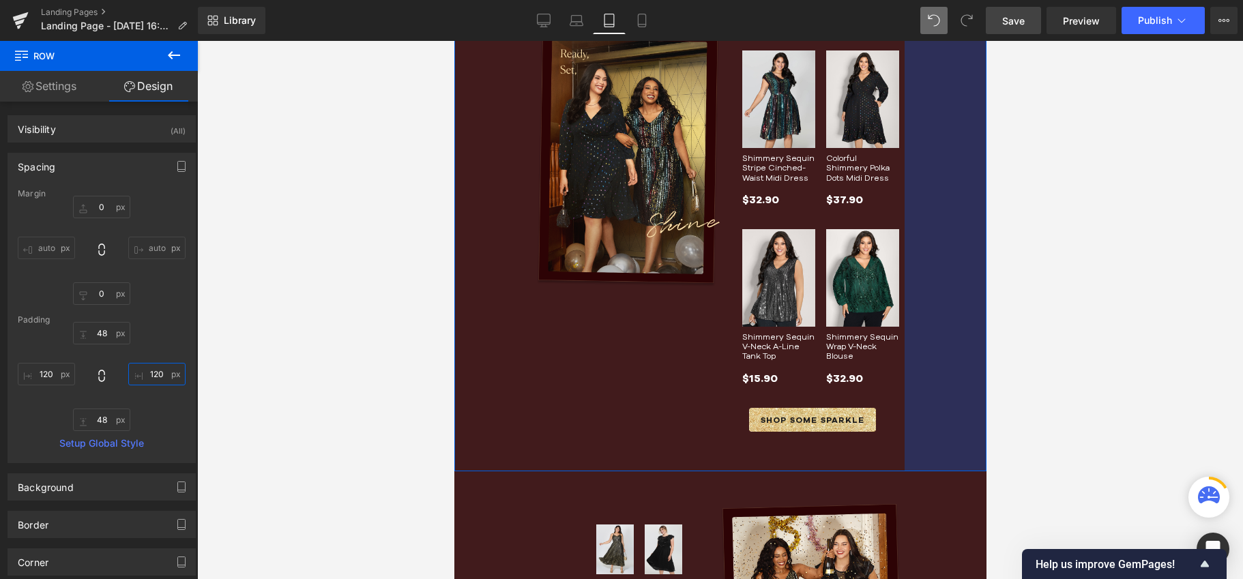
click at [148, 379] on input "120" at bounding box center [156, 374] width 57 height 23
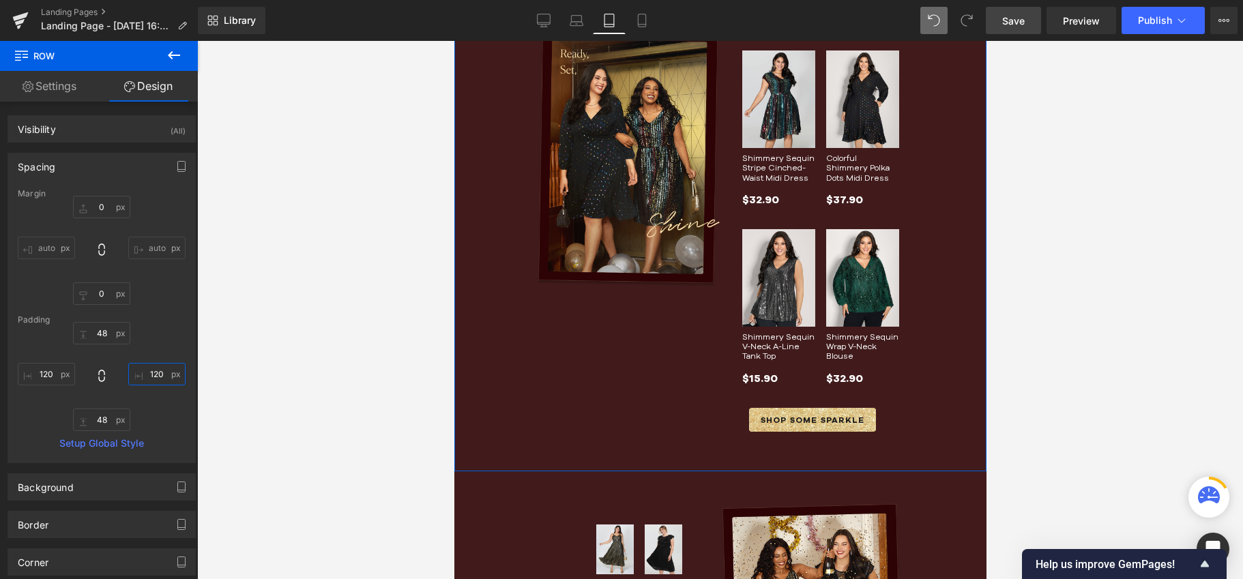
click at [148, 379] on input "120" at bounding box center [156, 374] width 57 height 23
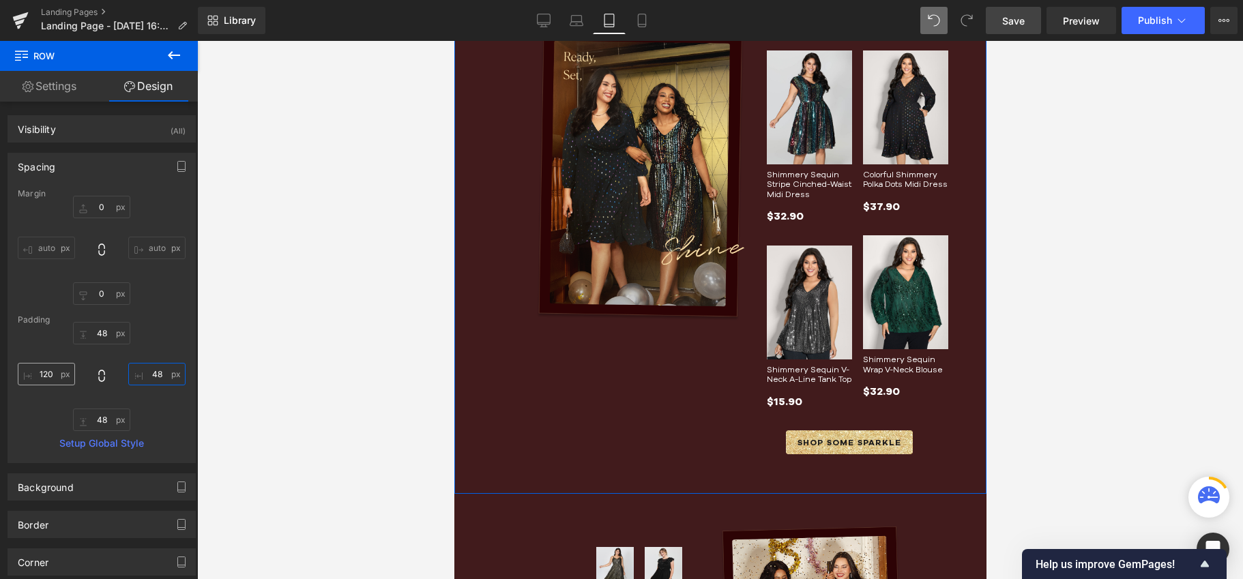
type input "48"
click at [43, 376] on input "120" at bounding box center [46, 374] width 57 height 23
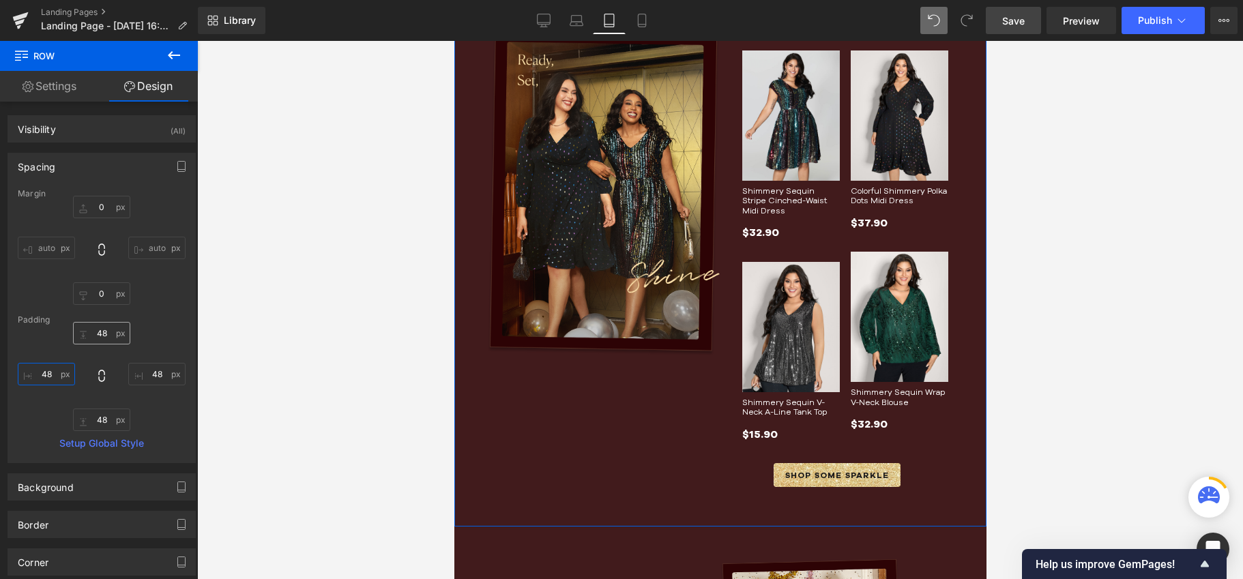
type input "48"
click at [101, 333] on input "48" at bounding box center [101, 333] width 57 height 23
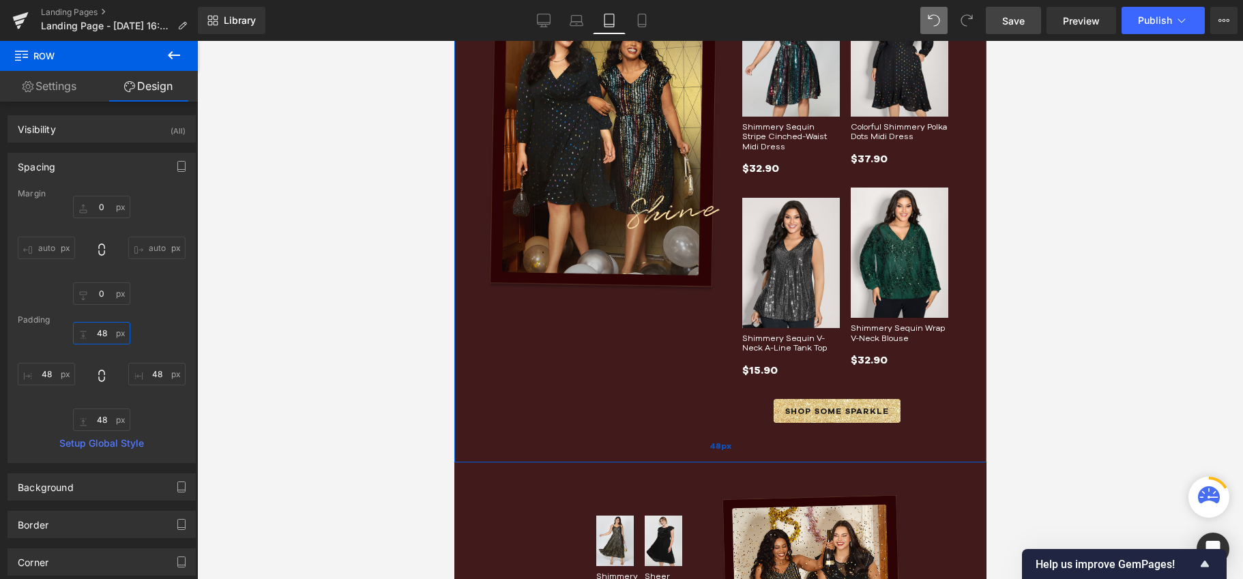
scroll to position [427, 0]
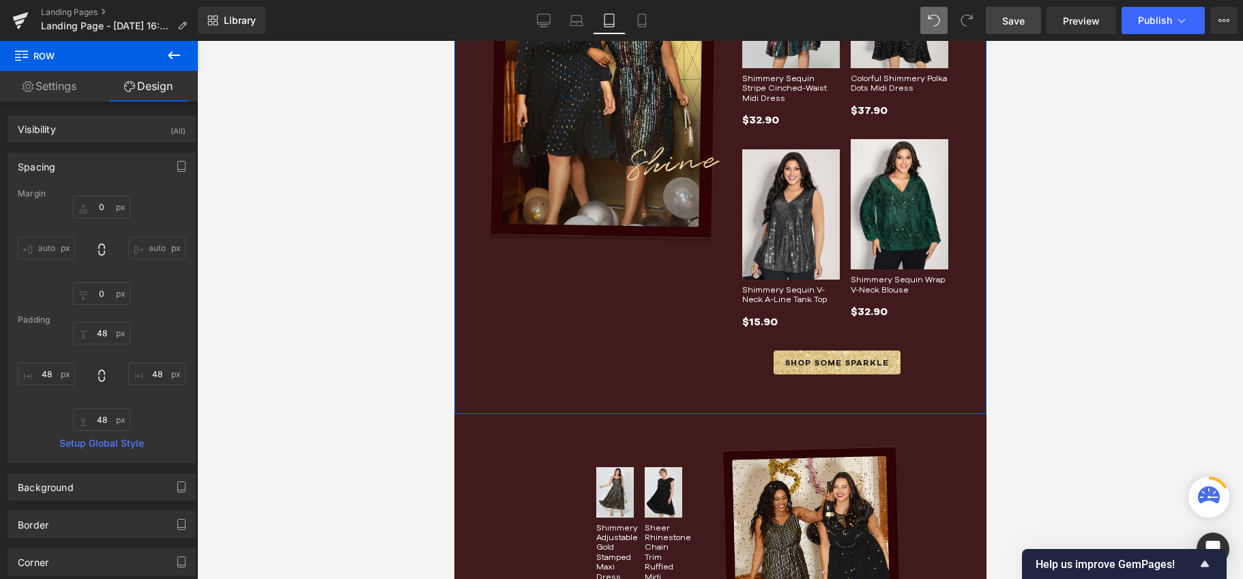
click at [642, 342] on div "Image Row" at bounding box center [602, 149] width 233 height 464
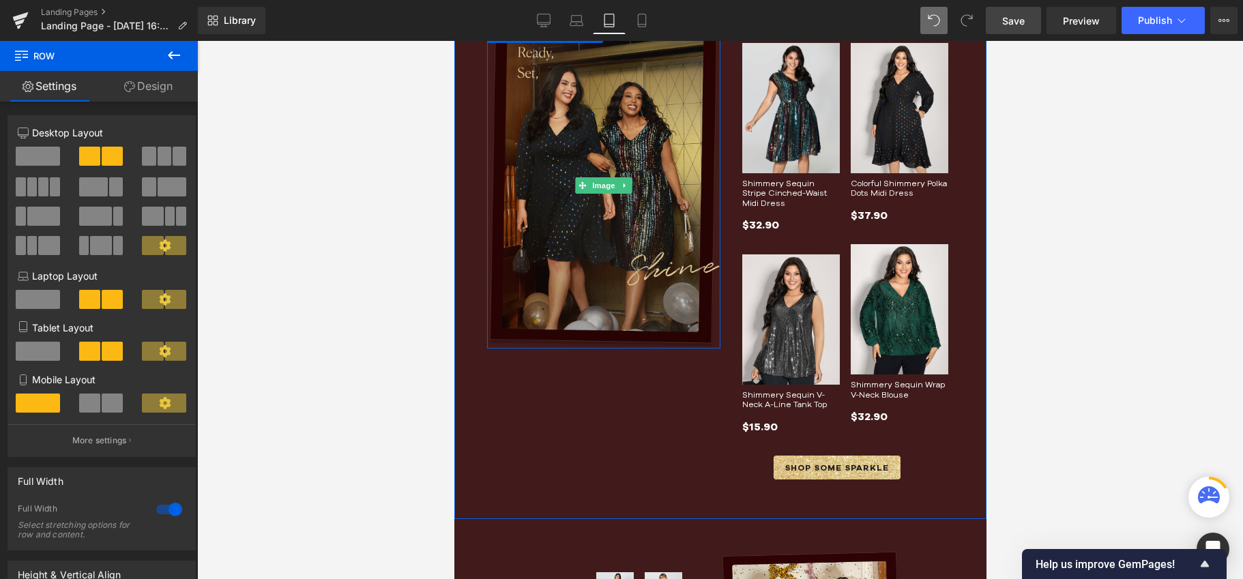
scroll to position [362, 0]
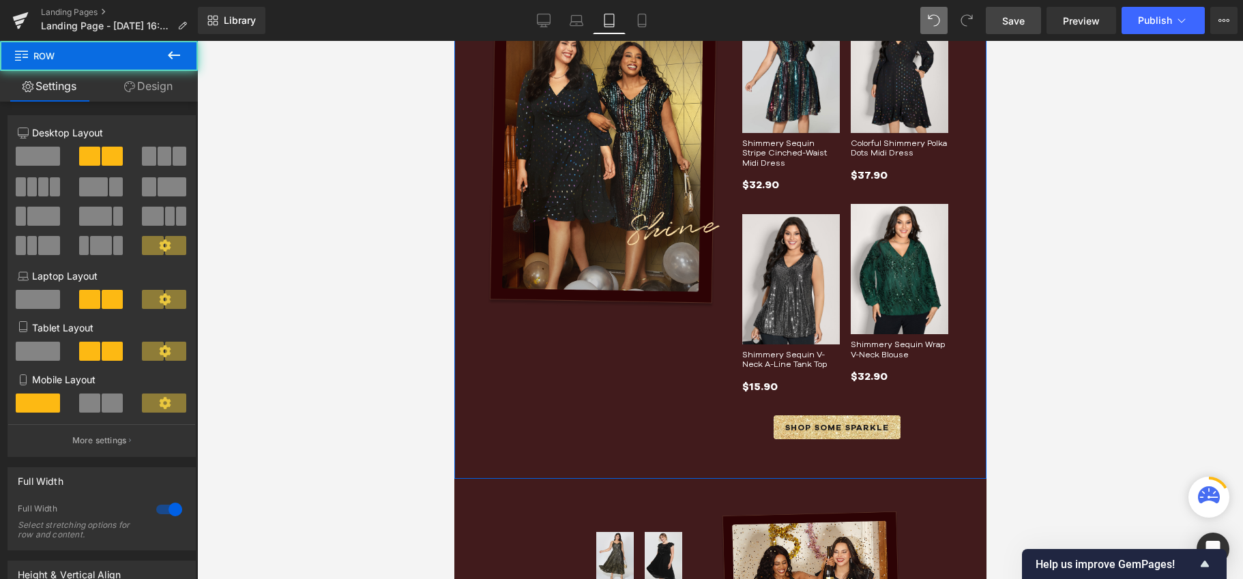
click at [649, 419] on div "Image Row" at bounding box center [602, 214] width 233 height 464
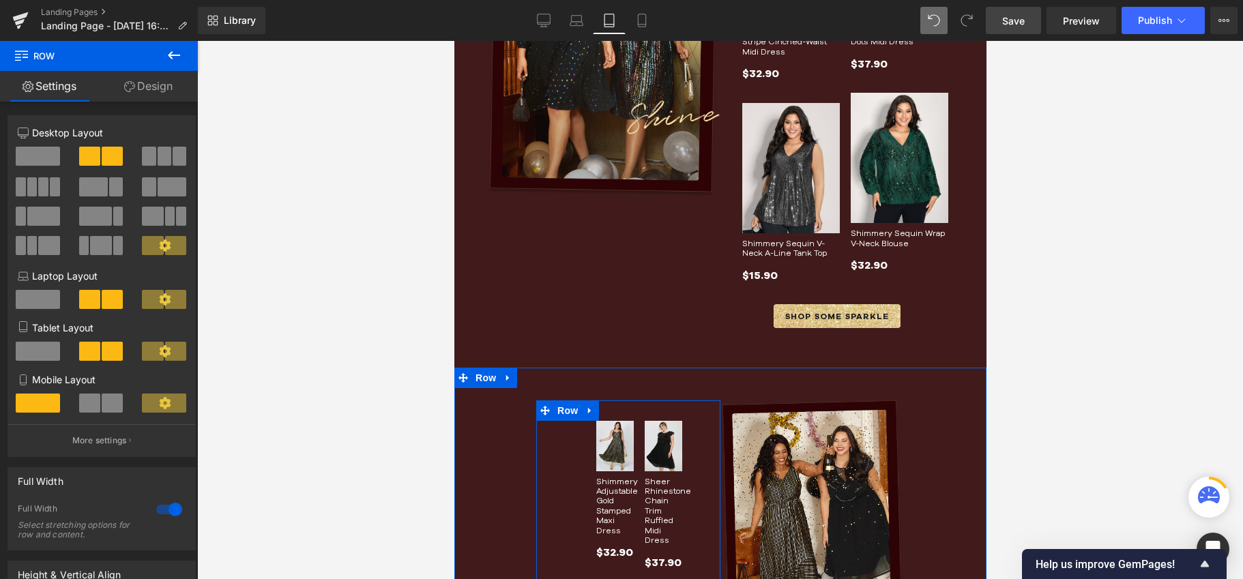
scroll to position [374, 0]
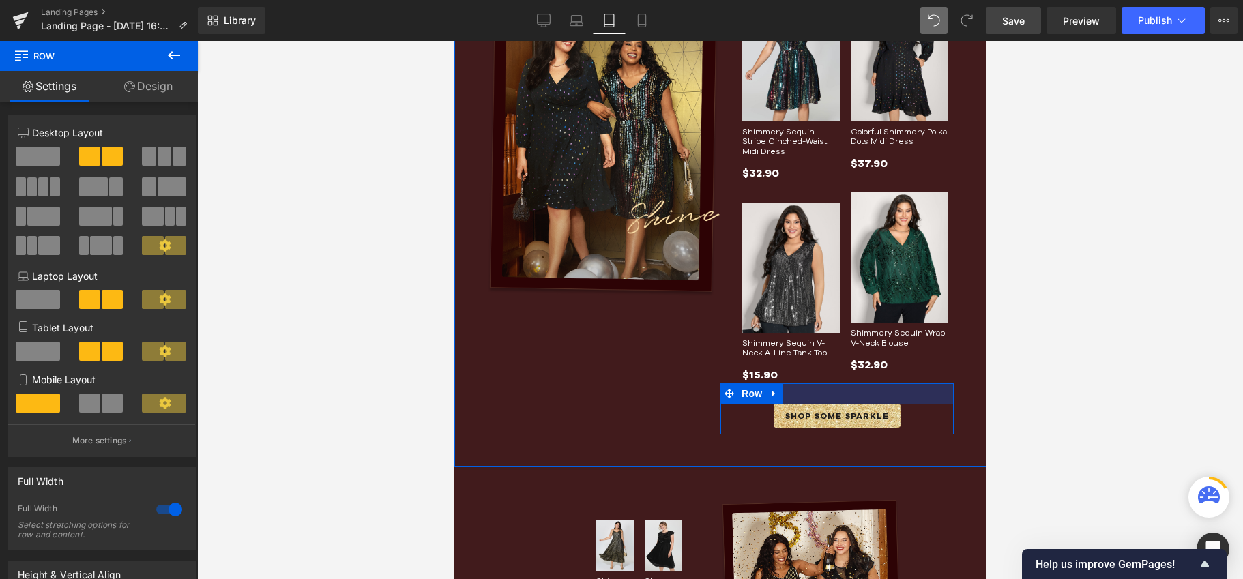
click at [799, 392] on div at bounding box center [836, 393] width 233 height 20
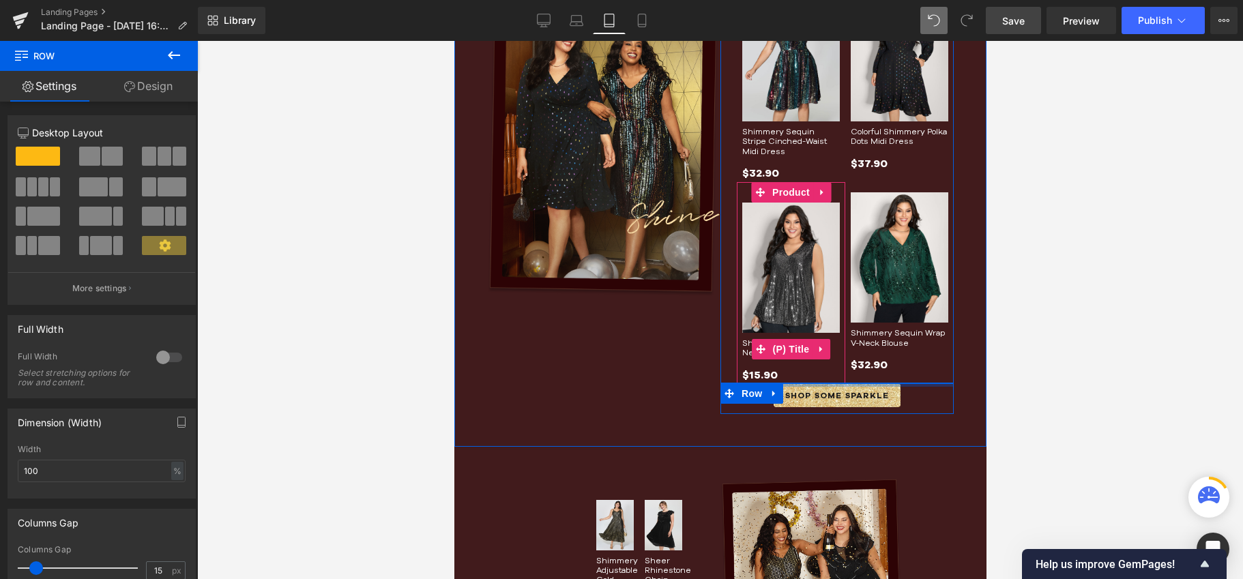
drag, startPoint x: 799, startPoint y: 392, endPoint x: 1468, endPoint y: 61, distance: 746.6
click at [798, 344] on div "Sale Off (P) Image Shimmery Sequin Stripe Cinched-Waist Midi Dress (P) Title $3…" at bounding box center [836, 192] width 233 height 443
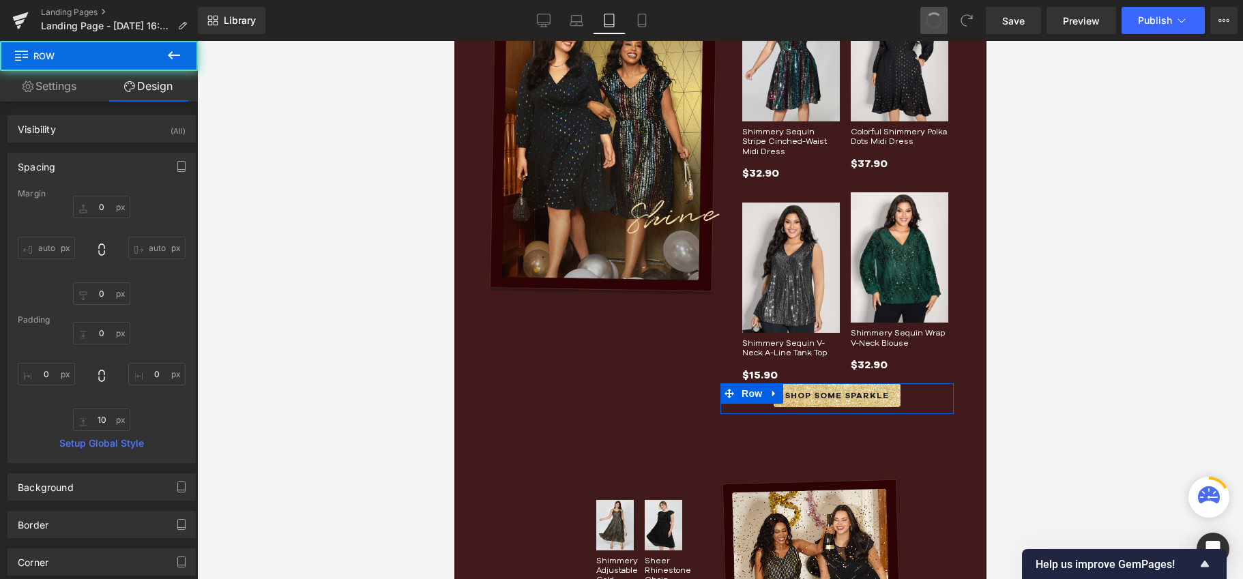
type input "0"
type input "30"
type input "0"
type input "10"
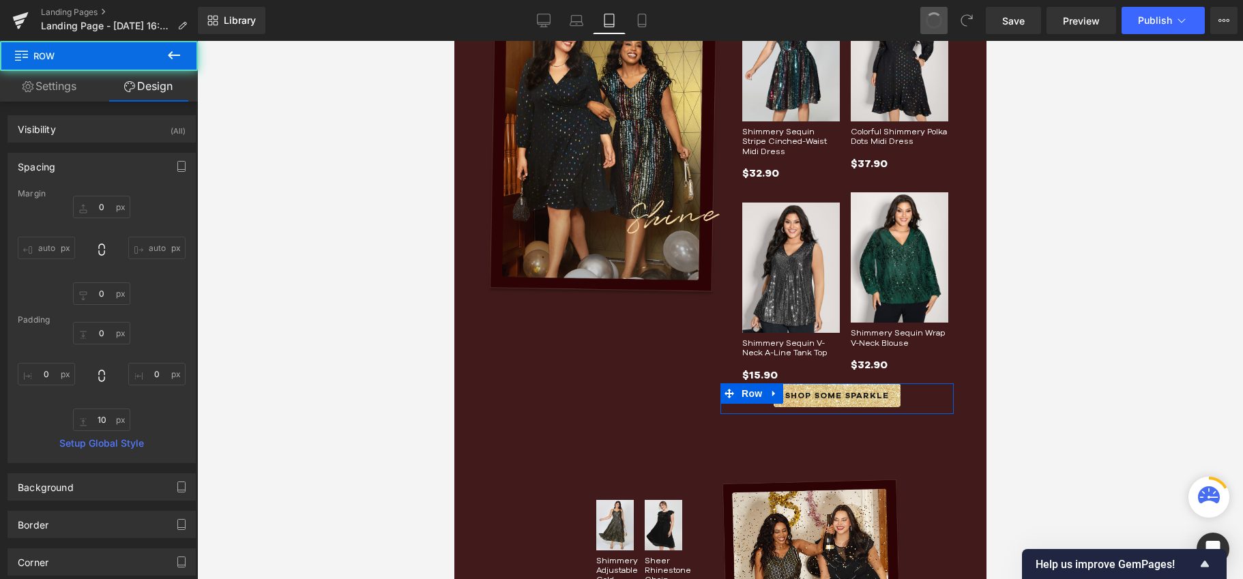
type input "0"
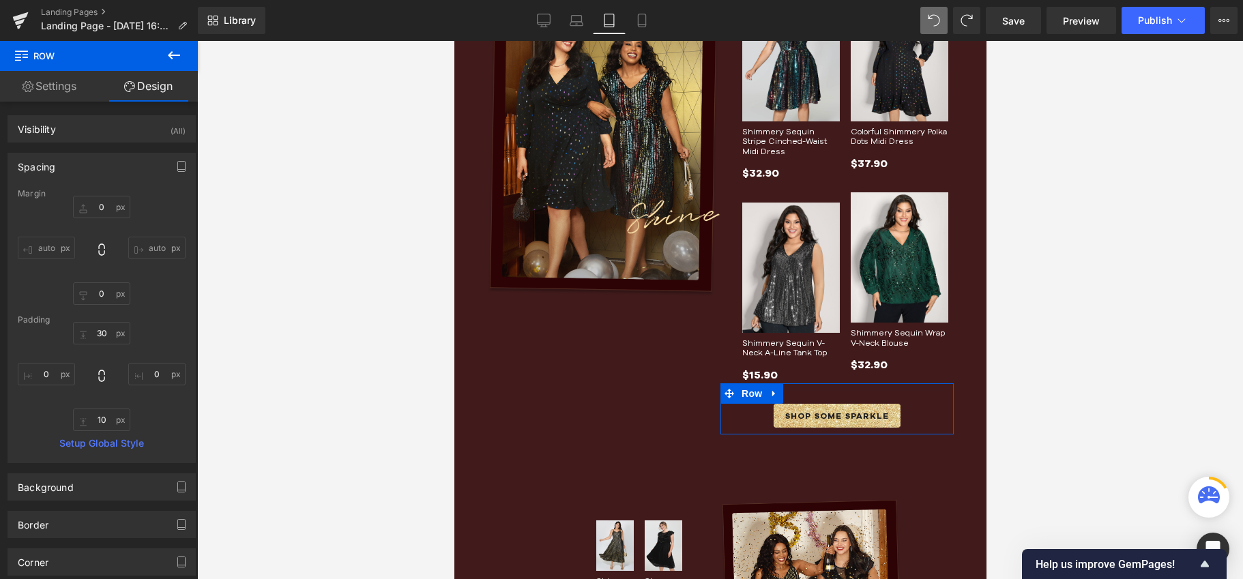
click at [518, 409] on div "Image Row" at bounding box center [602, 203] width 233 height 464
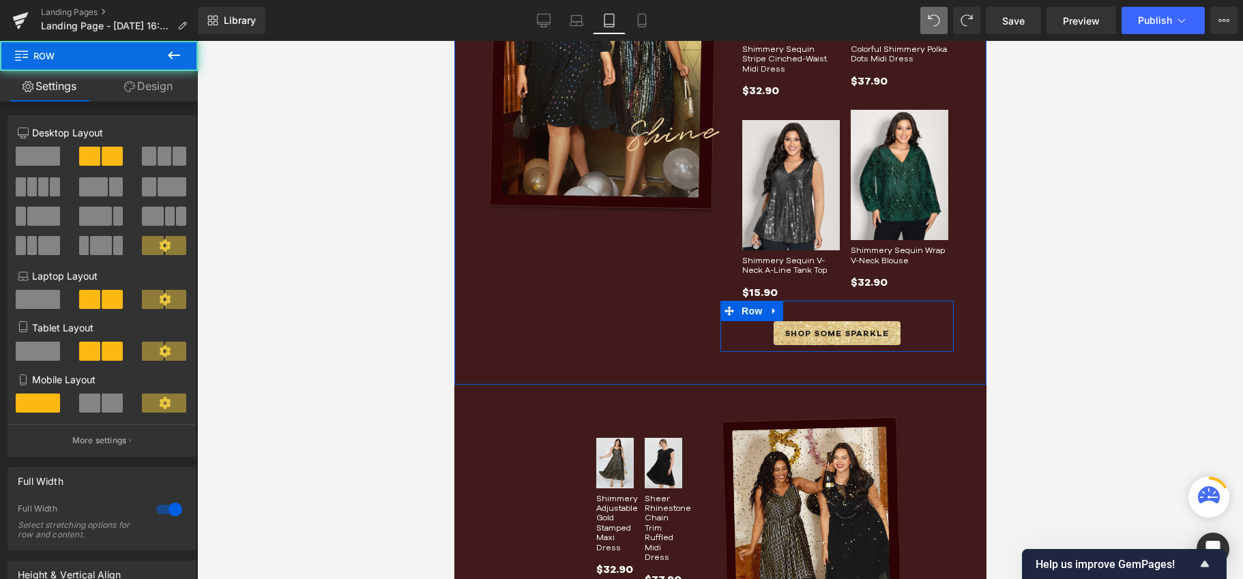
scroll to position [600, 0]
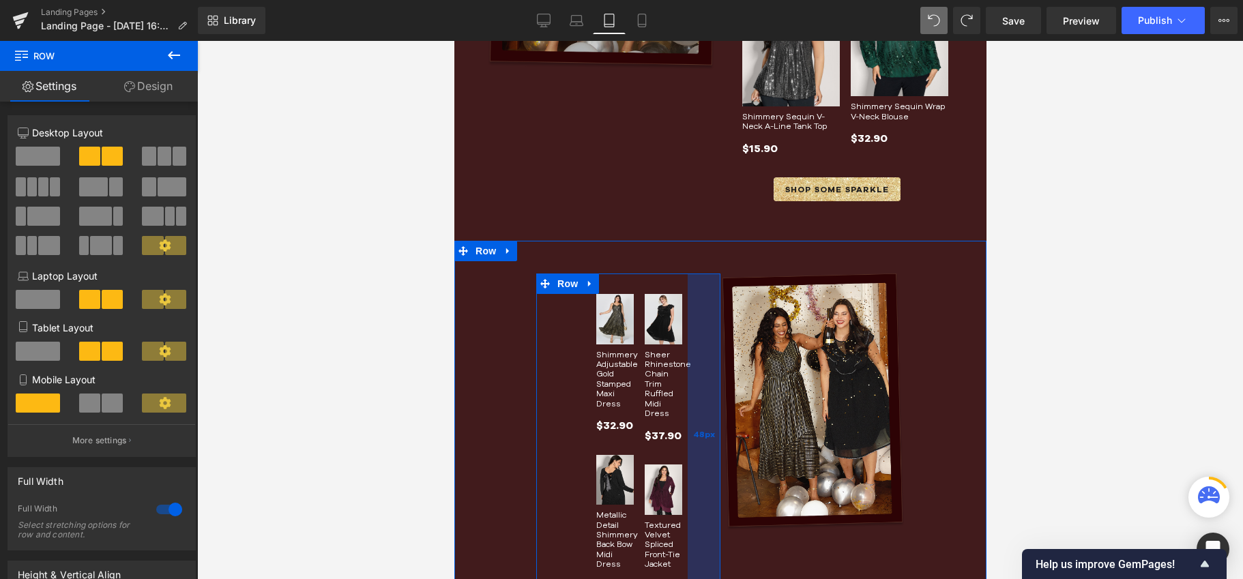
click at [695, 323] on div "48px" at bounding box center [703, 433] width 33 height 321
click at [696, 387] on div "48px" at bounding box center [703, 433] width 33 height 321
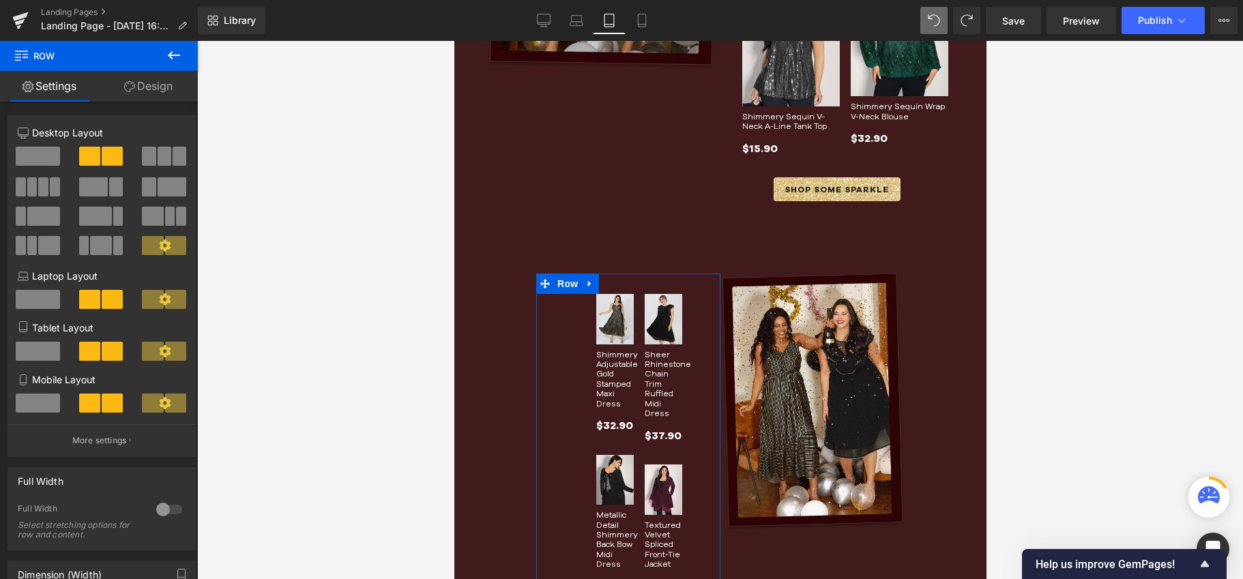
click at [163, 83] on link "Design" at bounding box center [148, 86] width 99 height 31
click at [0, 0] on div "Background" at bounding box center [0, 0] width 0 height 0
click at [0, 0] on div "Spacing" at bounding box center [0, 0] width 0 height 0
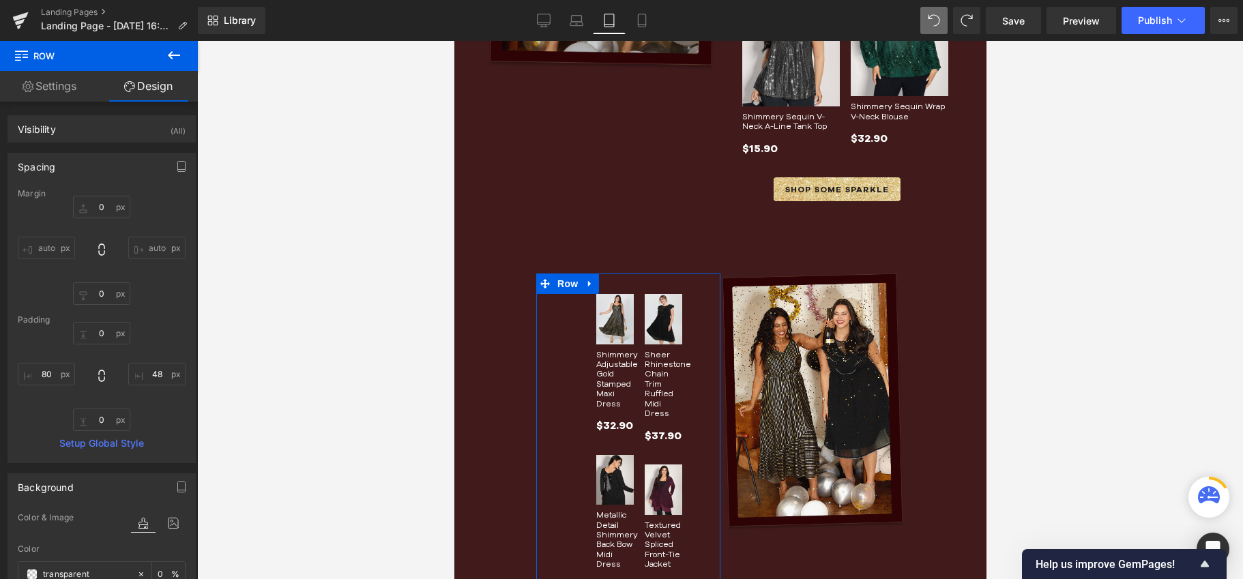
type input "0"
type input "48"
type input "0"
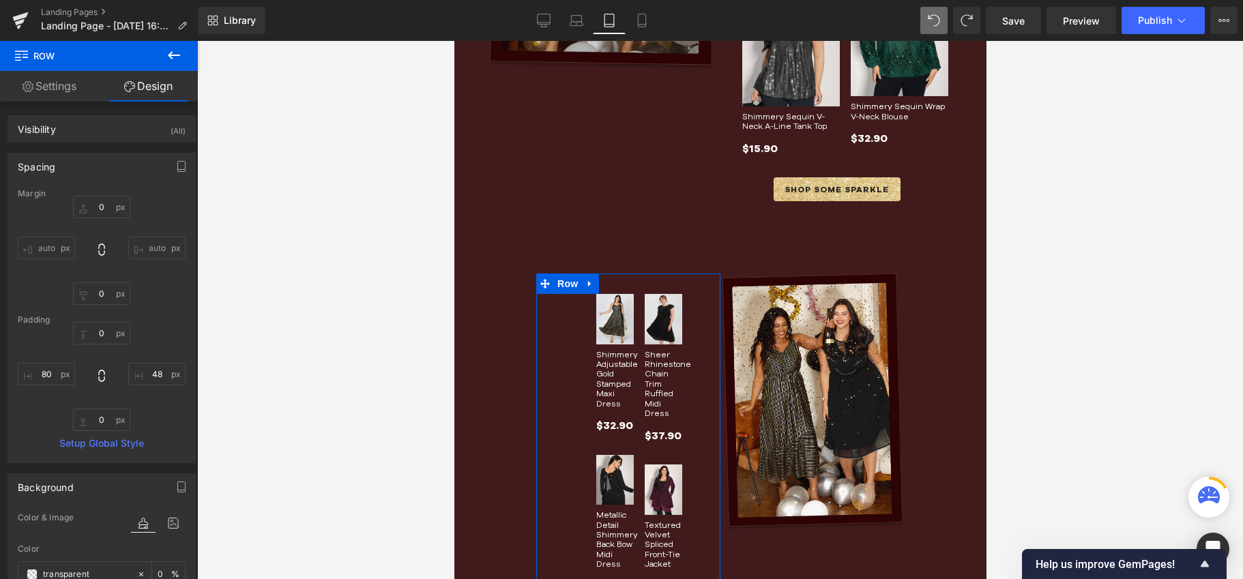
type input "80"
type input "transparent"
type input "0"
click at [48, 372] on input "80" at bounding box center [46, 374] width 57 height 23
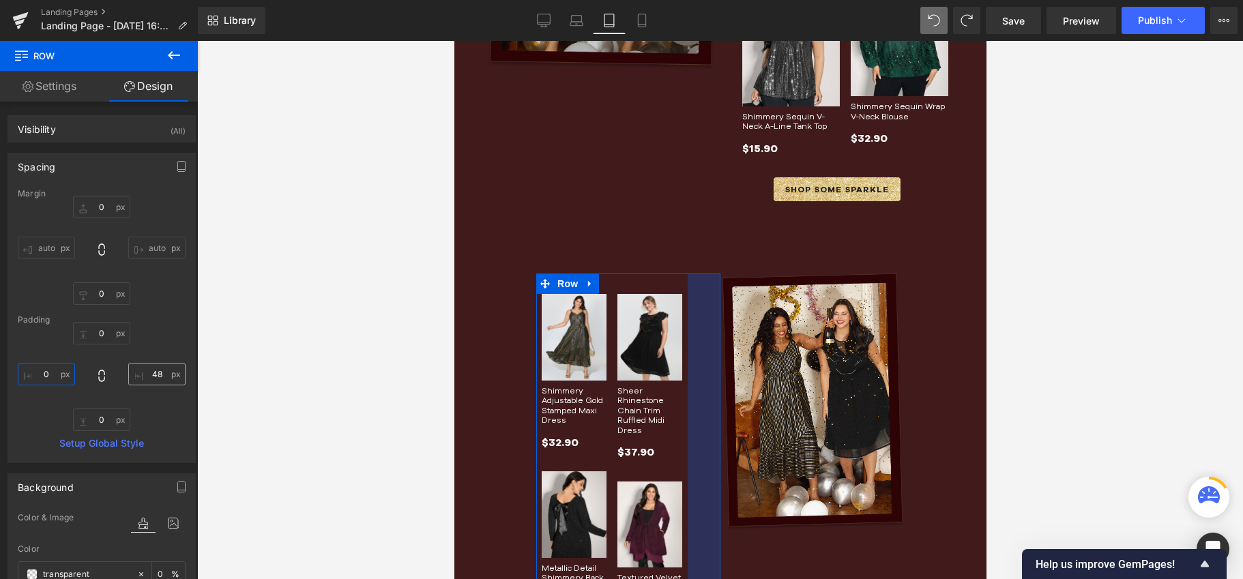
type input "0"
click at [149, 377] on input "48" at bounding box center [156, 374] width 57 height 23
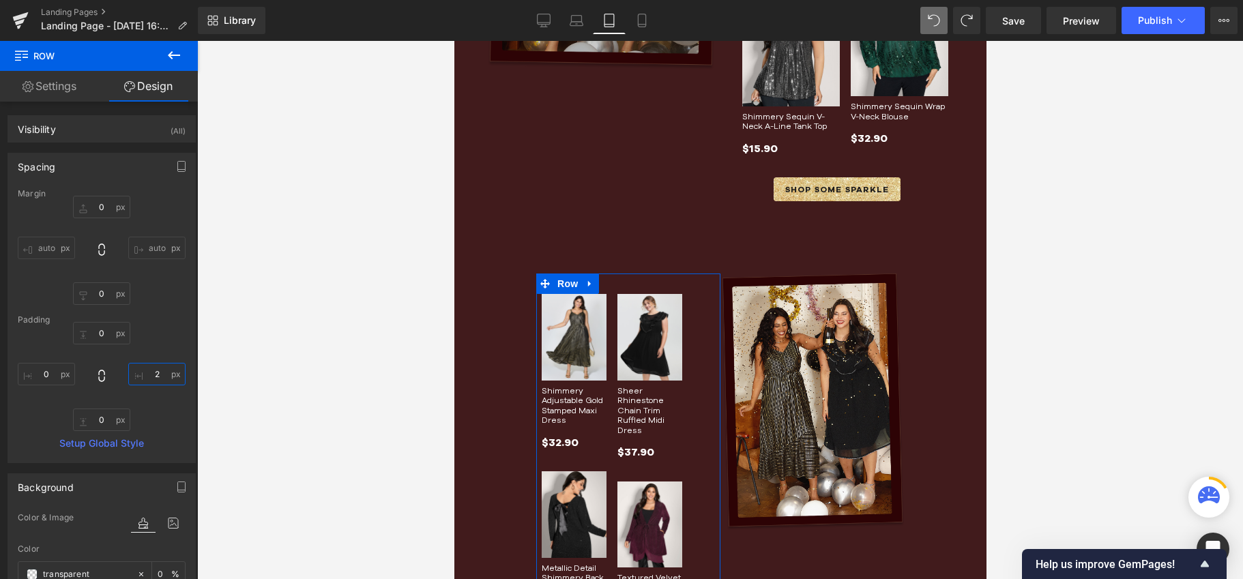
type input "24"
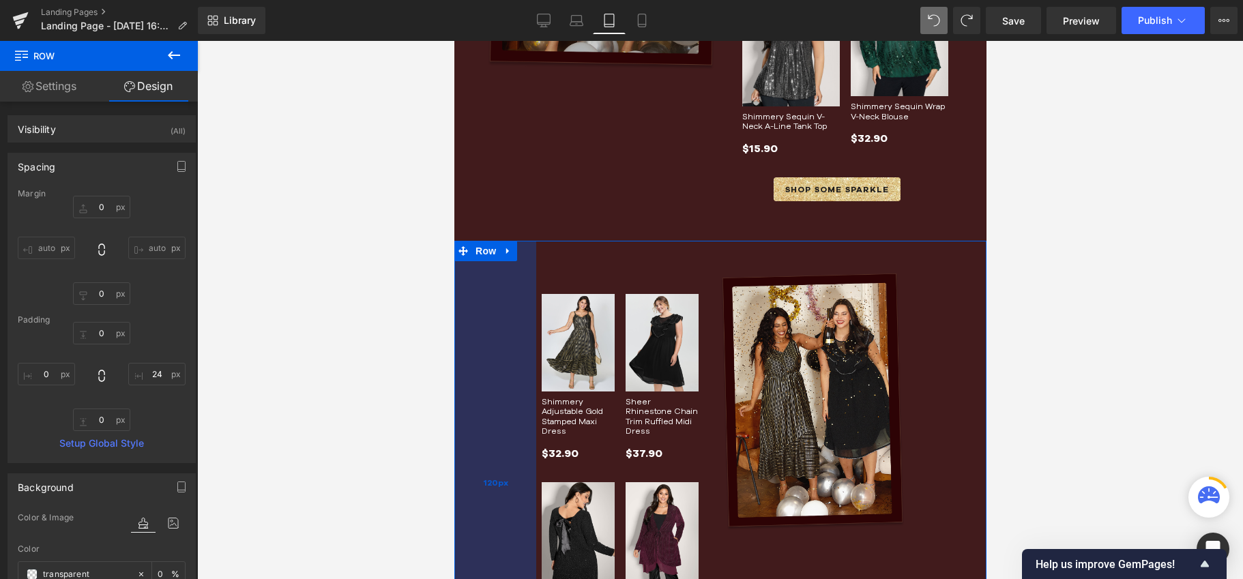
click at [516, 256] on div "120px" at bounding box center [495, 483] width 82 height 484
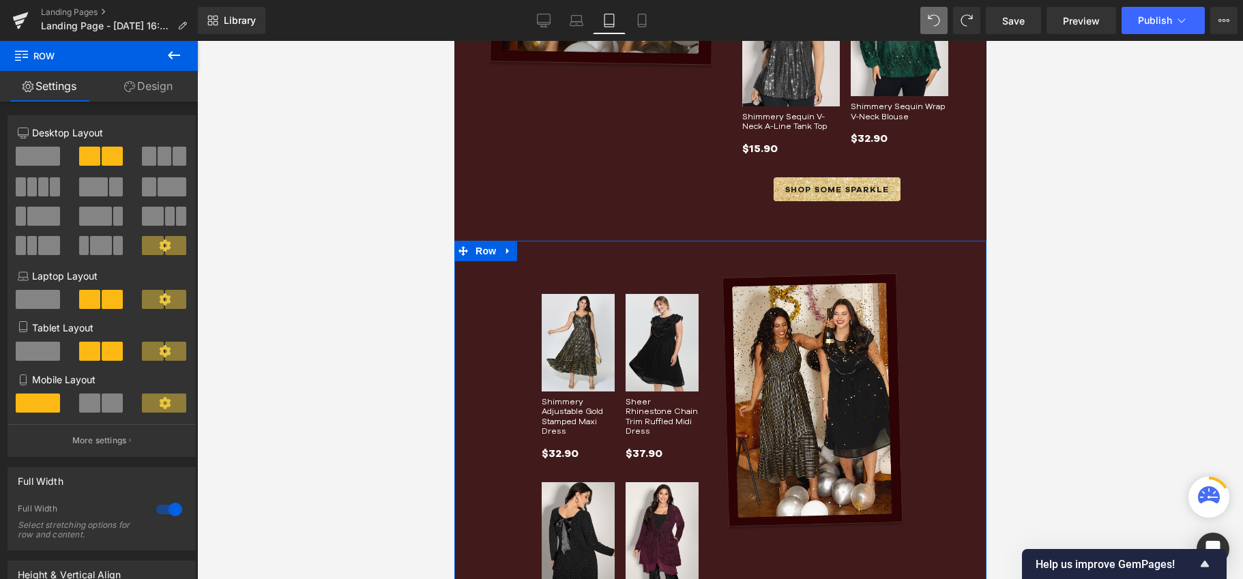
click at [147, 82] on link "Design" at bounding box center [148, 86] width 99 height 31
click at [0, 0] on div "Spacing" at bounding box center [0, 0] width 0 height 0
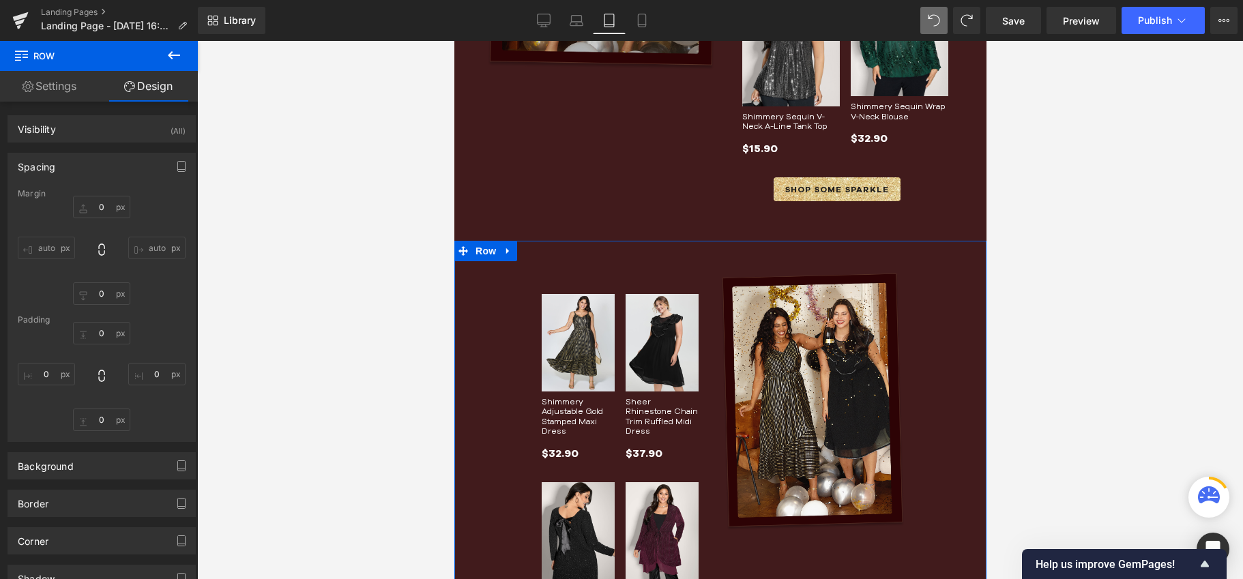
type input "0"
type input "48"
type input "120"
type input "48"
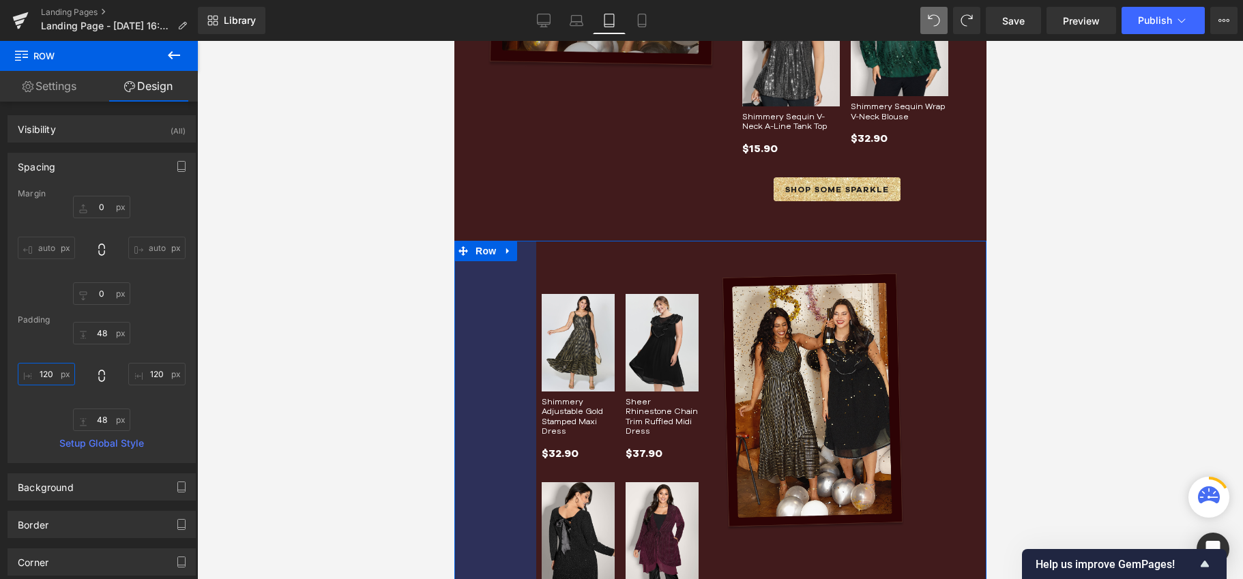
click at [45, 378] on input "120" at bounding box center [46, 374] width 57 height 23
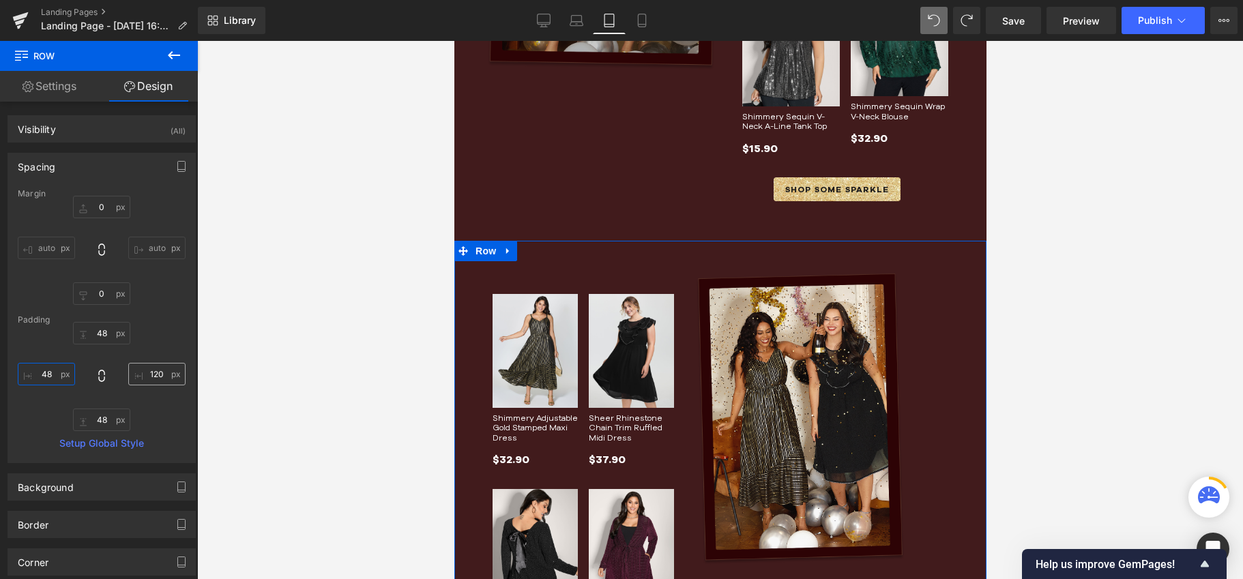
type input "48"
click at [148, 376] on input "120" at bounding box center [156, 374] width 57 height 23
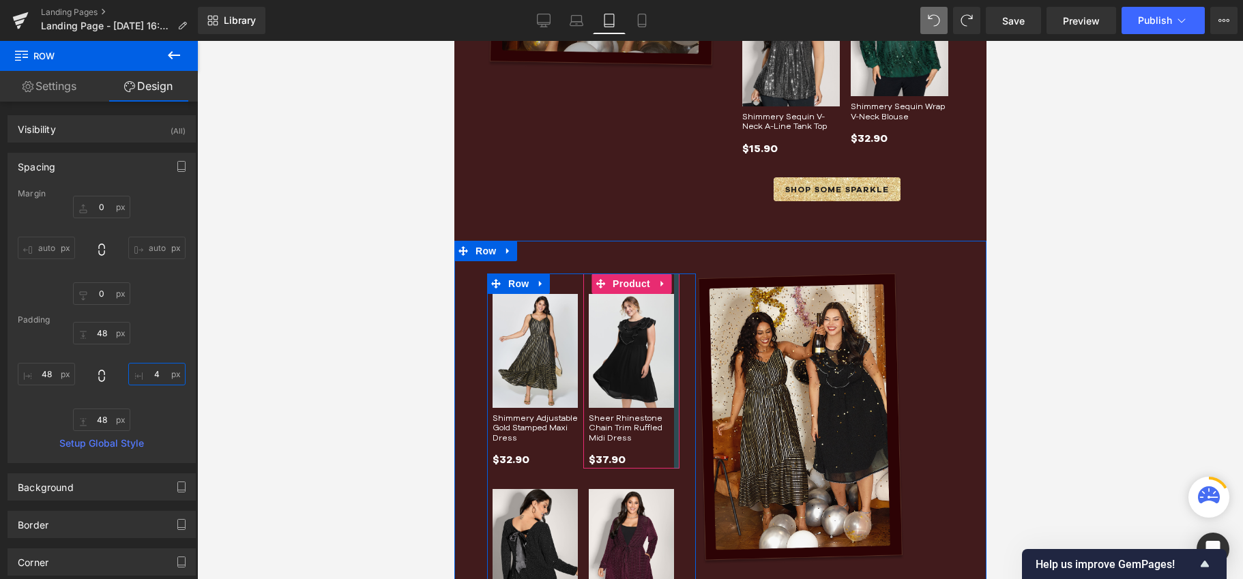
type input "48"
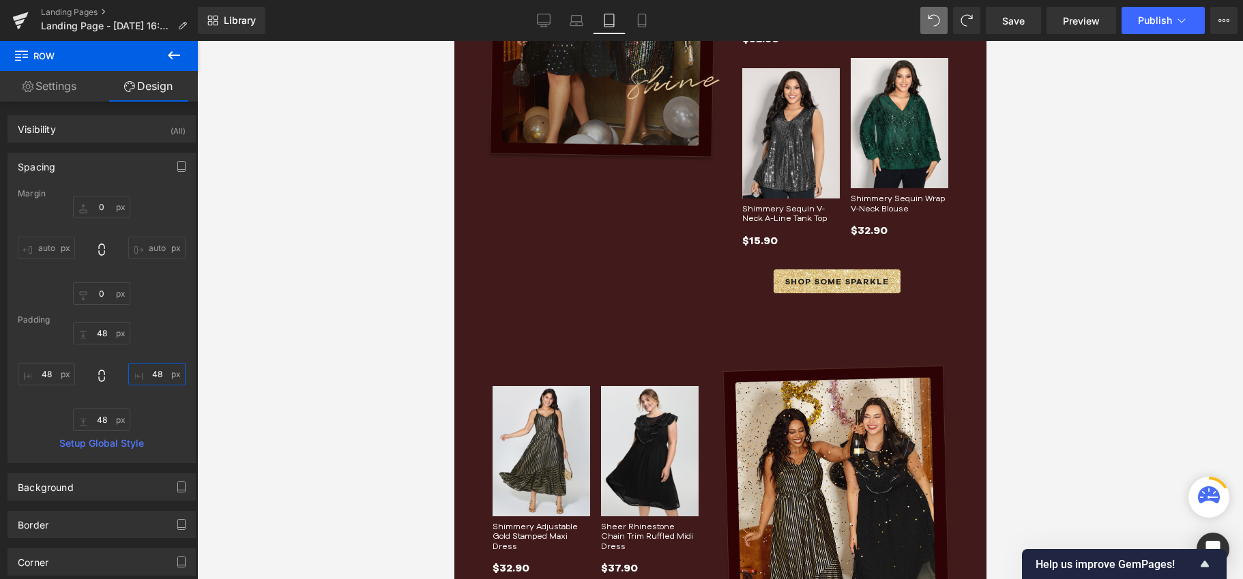
scroll to position [205, 0]
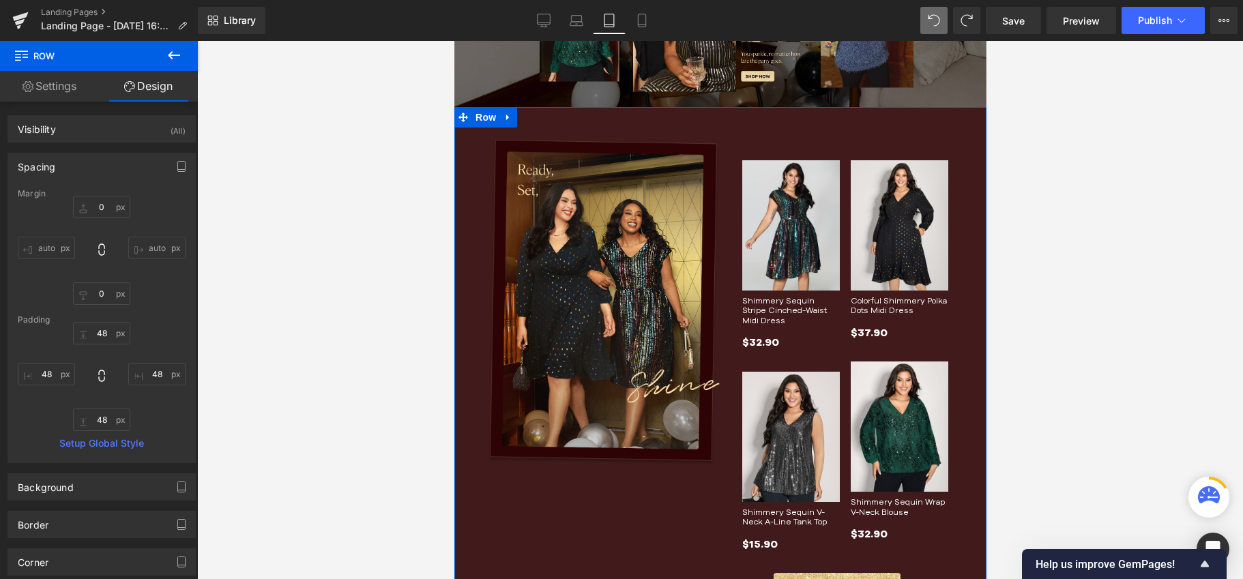
click at [758, 123] on div "Image Row Sale Off (P) Image Shimmery Sequin Stripe Cinched-Waist Midi Dress (P…" at bounding box center [720, 371] width 532 height 529
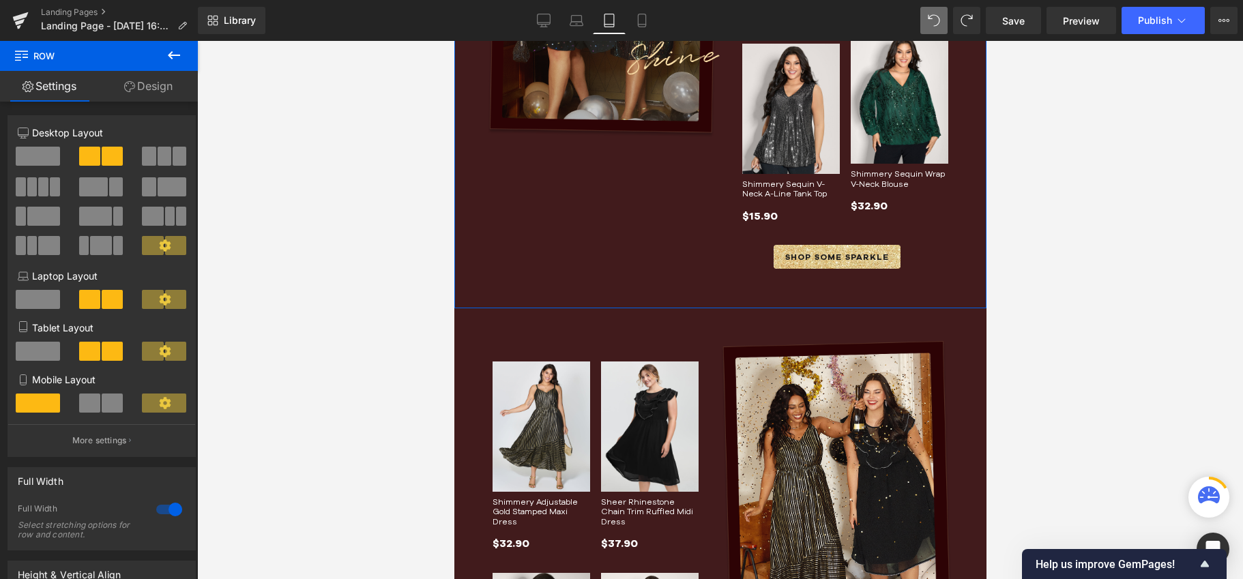
scroll to position [574, 0]
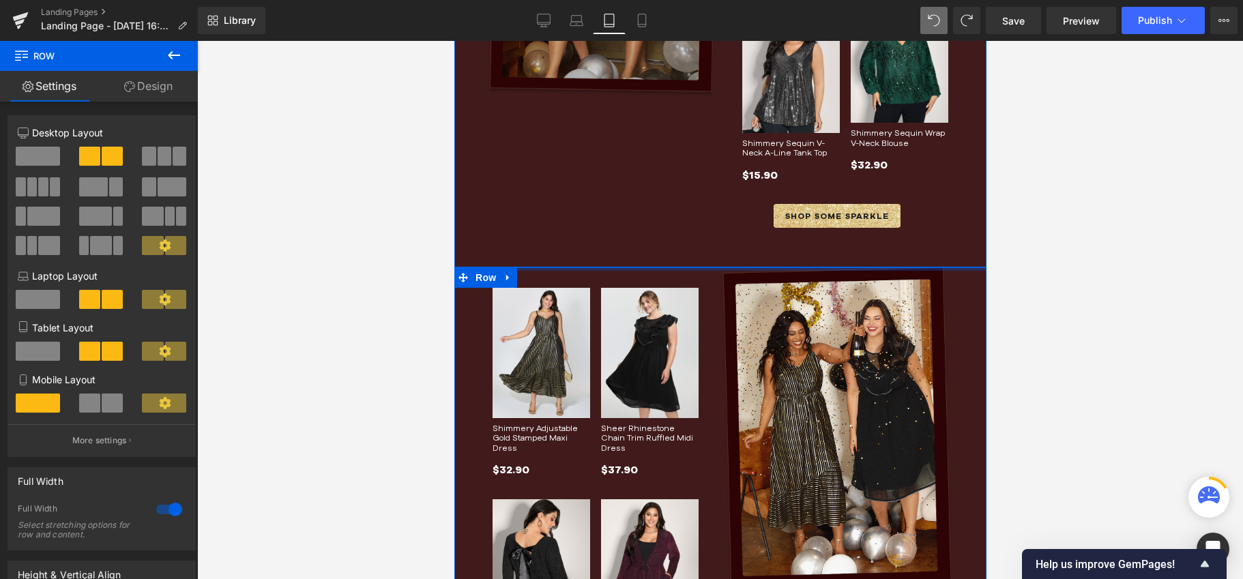
drag, startPoint x: 658, startPoint y: 286, endPoint x: 647, endPoint y: 216, distance: 71.2
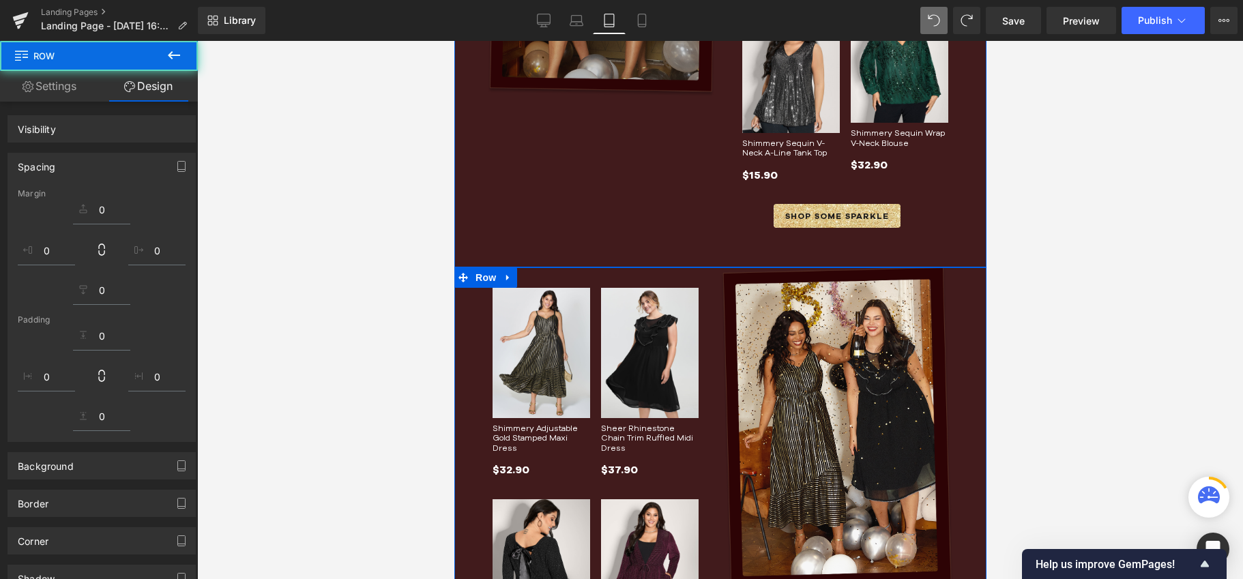
click at [631, 429] on div "Sheer Rhinestone Chain Trim Ruffled Midi Dress (P) Title" at bounding box center [649, 440] width 98 height 32
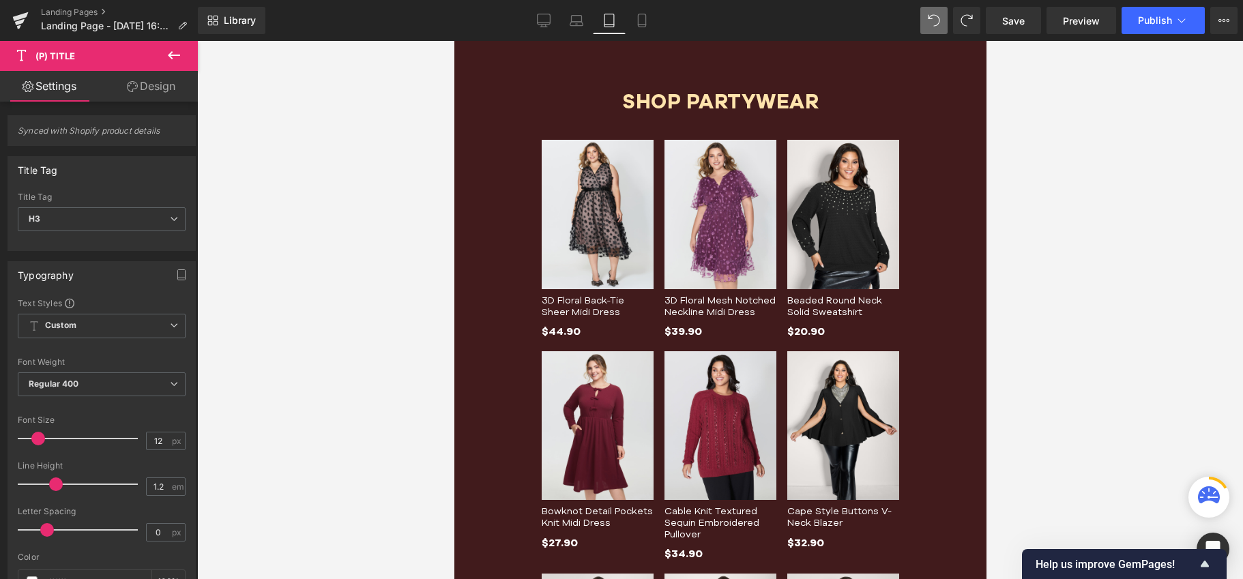
scroll to position [1303, 0]
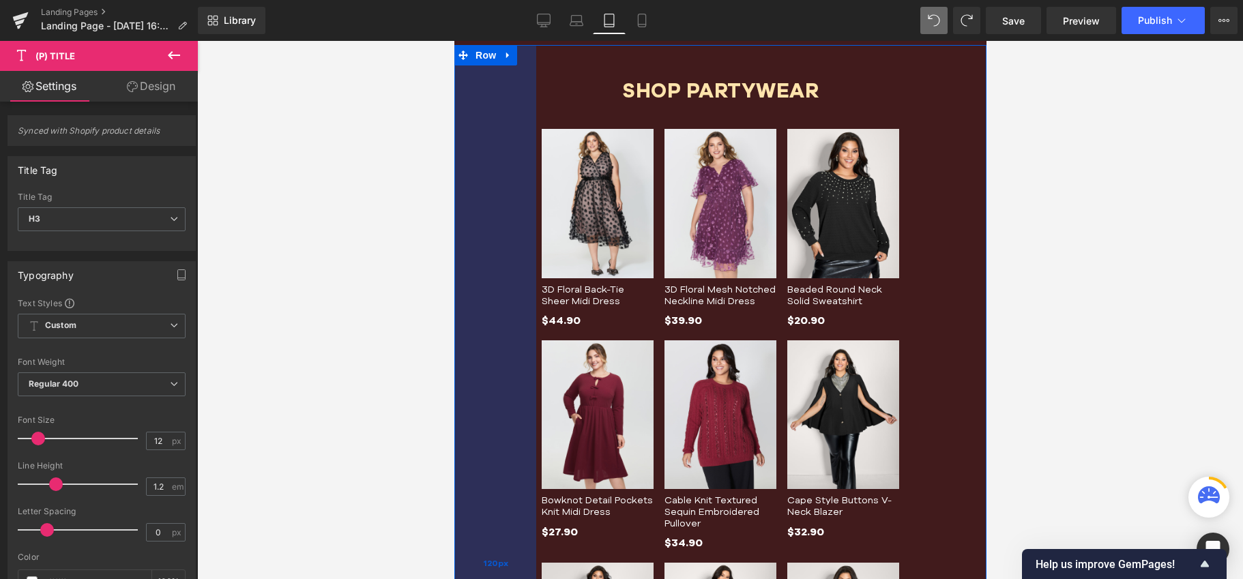
click at [513, 164] on div "120px" at bounding box center [495, 563] width 82 height 1037
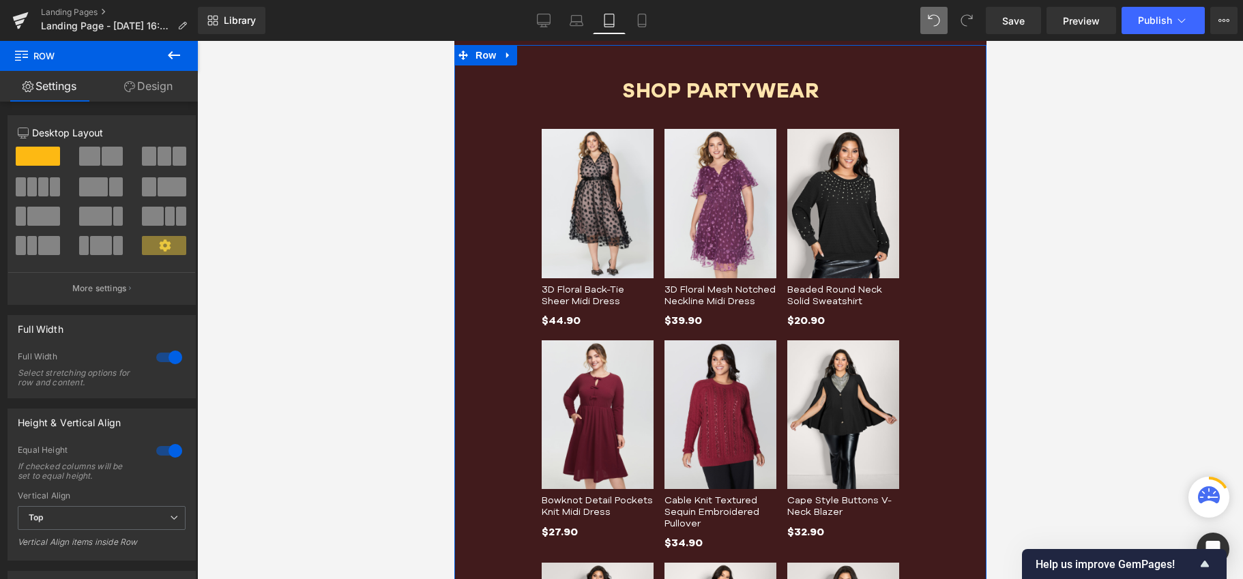
click at [143, 81] on link "Design" at bounding box center [148, 86] width 99 height 31
click at [0, 0] on div "Spacing" at bounding box center [0, 0] width 0 height 0
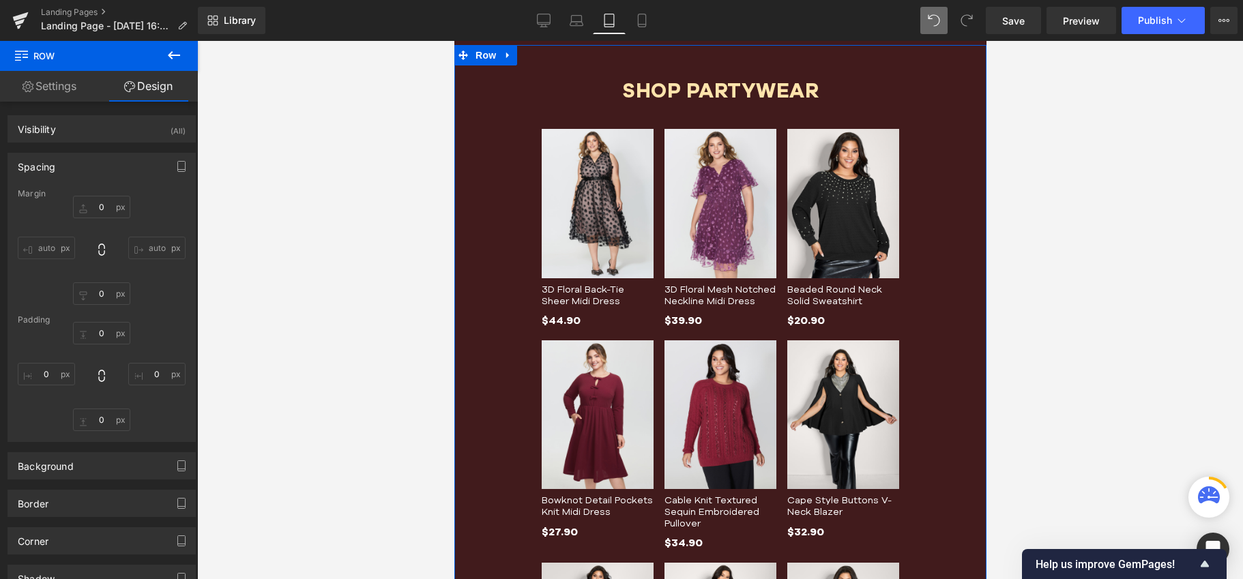
type input "0"
type input "48"
type input "120"
type input "48"
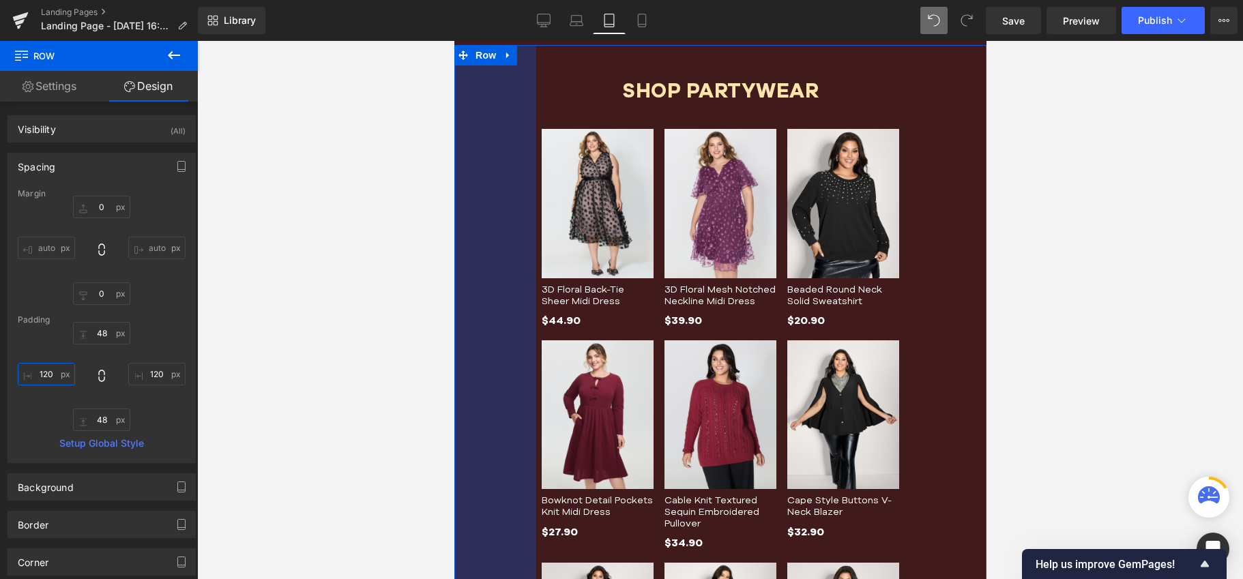
click at [48, 374] on input "120" at bounding box center [46, 374] width 57 height 23
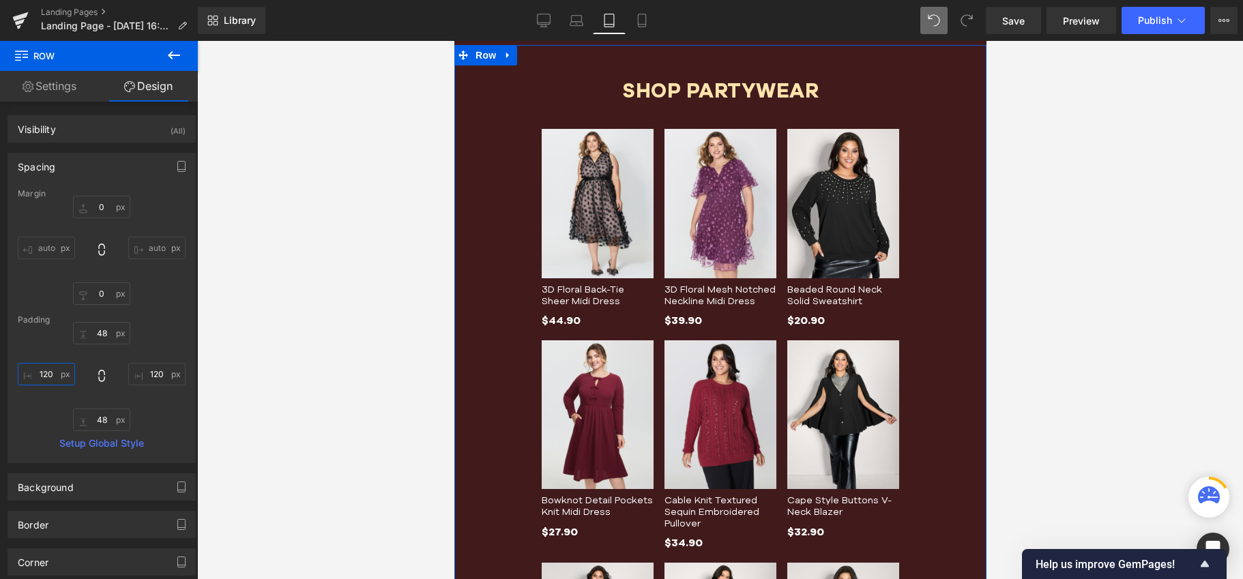
click at [48, 374] on input "120" at bounding box center [46, 374] width 57 height 23
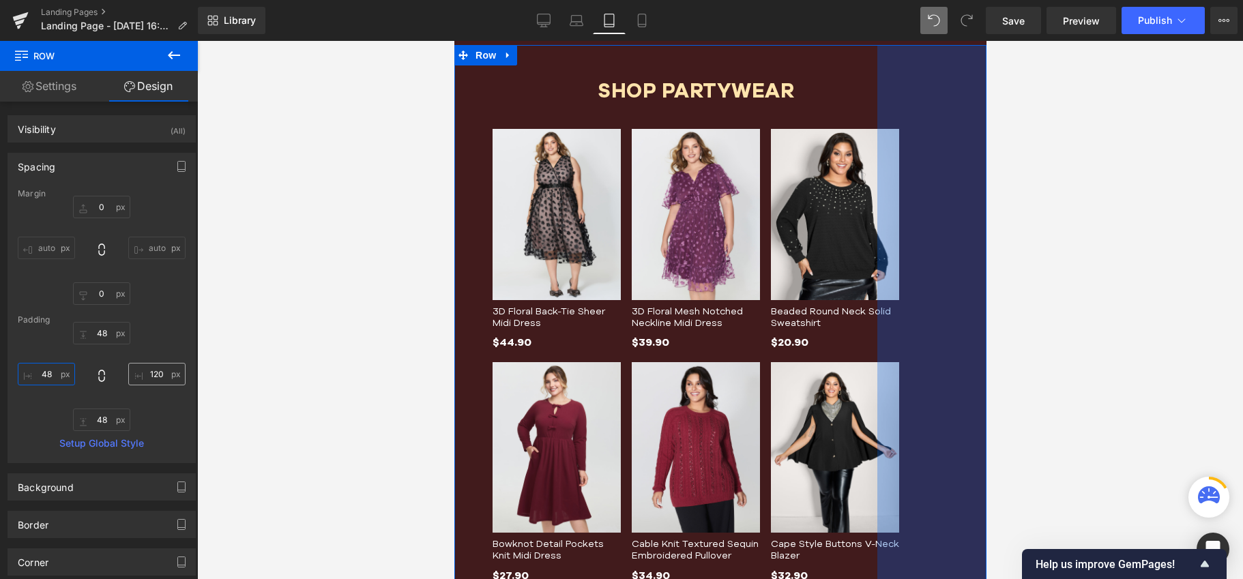
type input "48"
click at [153, 372] on input "120" at bounding box center [156, 374] width 57 height 23
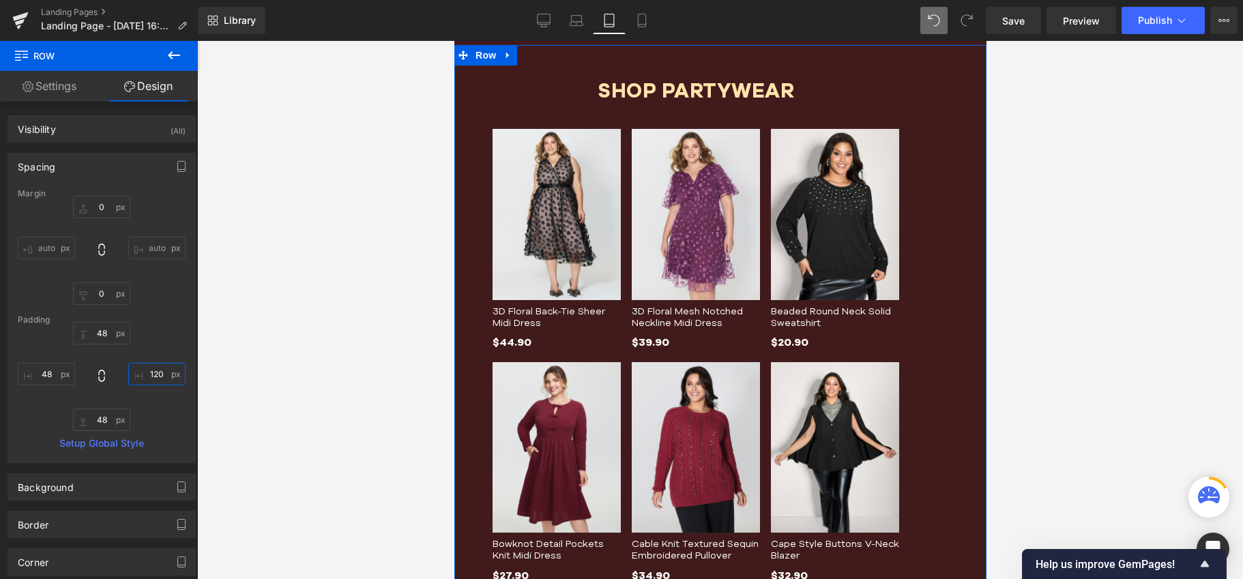
click at [153, 372] on input "120" at bounding box center [156, 374] width 57 height 23
type input "48"
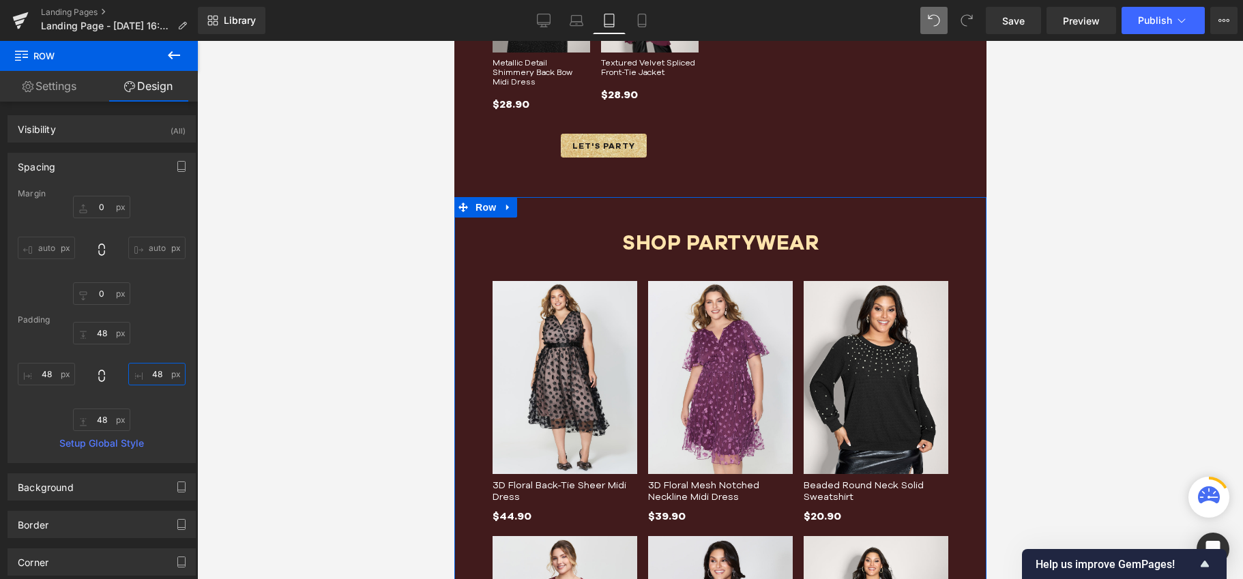
scroll to position [1080, 0]
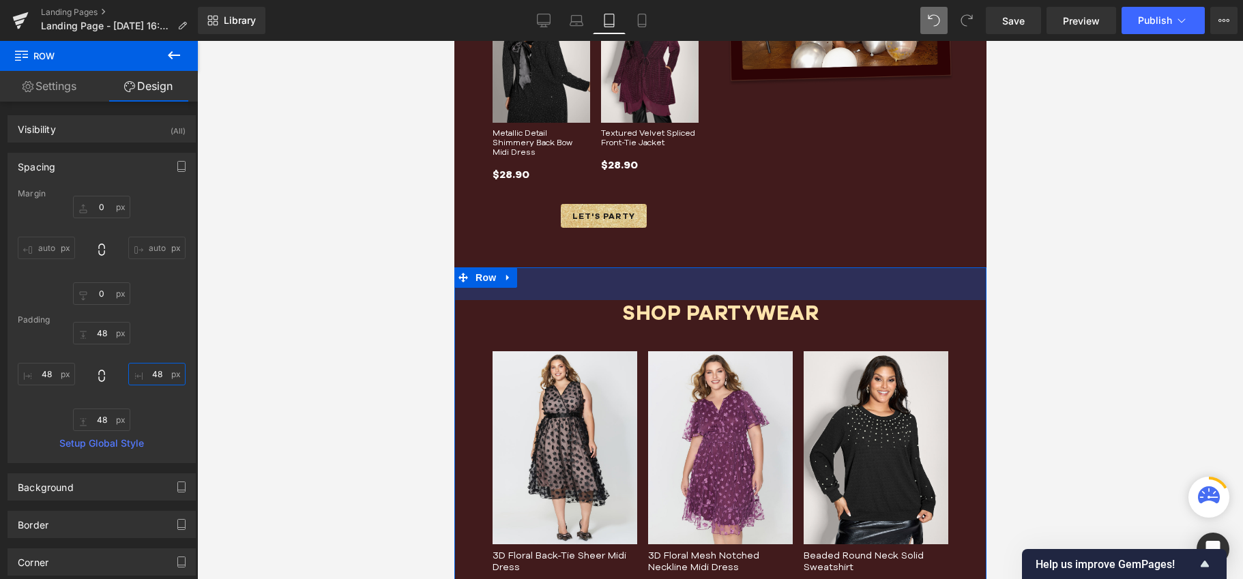
type input "0px"
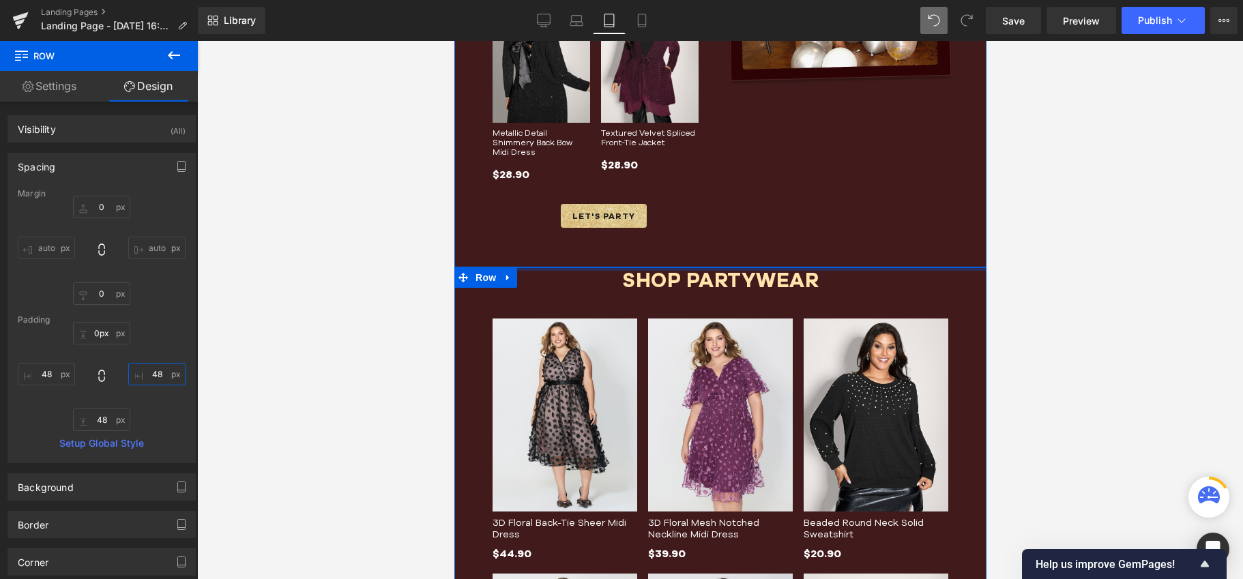
drag, startPoint x: 720, startPoint y: 284, endPoint x: 716, endPoint y: 213, distance: 70.3
click at [716, 213] on div "Image Row Image Row Sale Off (P) Image Shimmery Sequin Stripe Cinched-Waist Mid…" at bounding box center [720, 321] width 532 height 2563
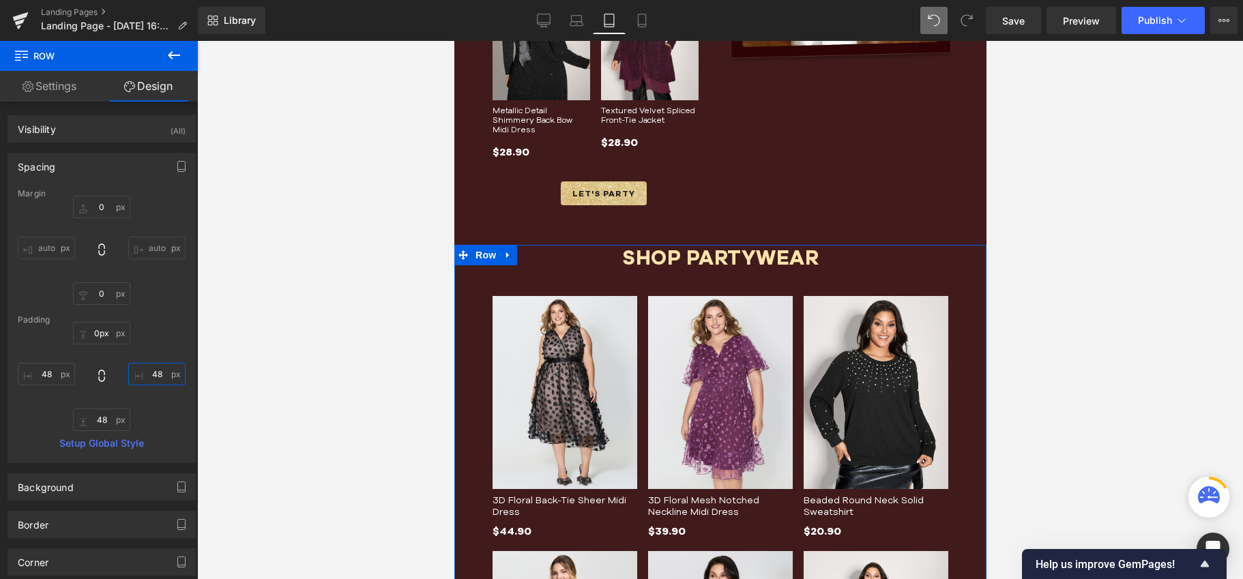
scroll to position [1189, 0]
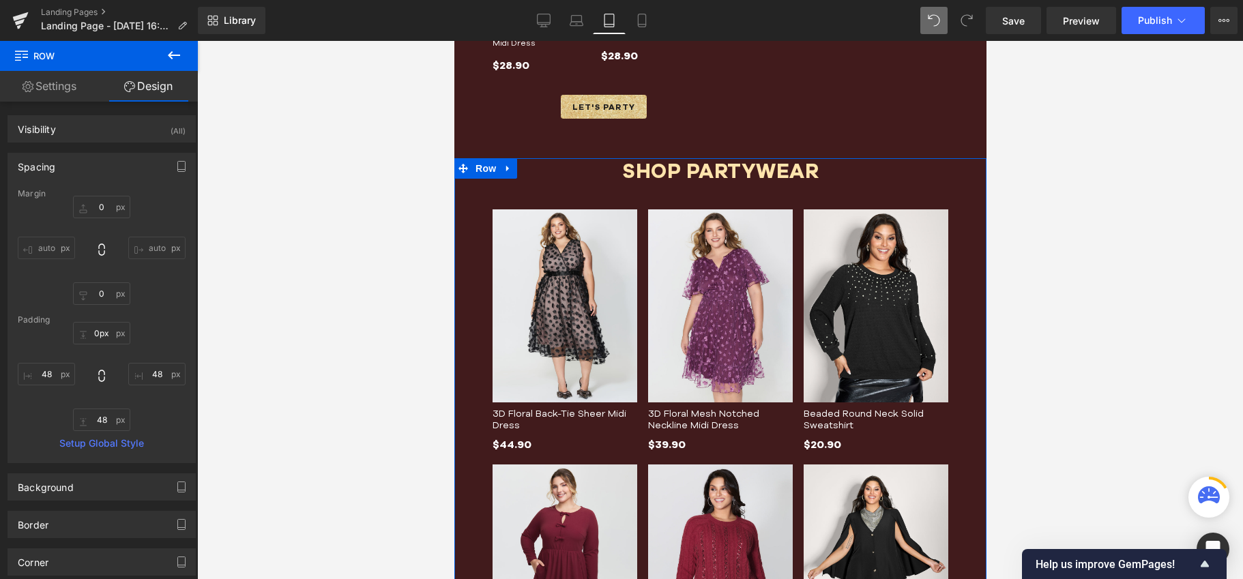
click at [70, 98] on link "Settings" at bounding box center [49, 86] width 99 height 31
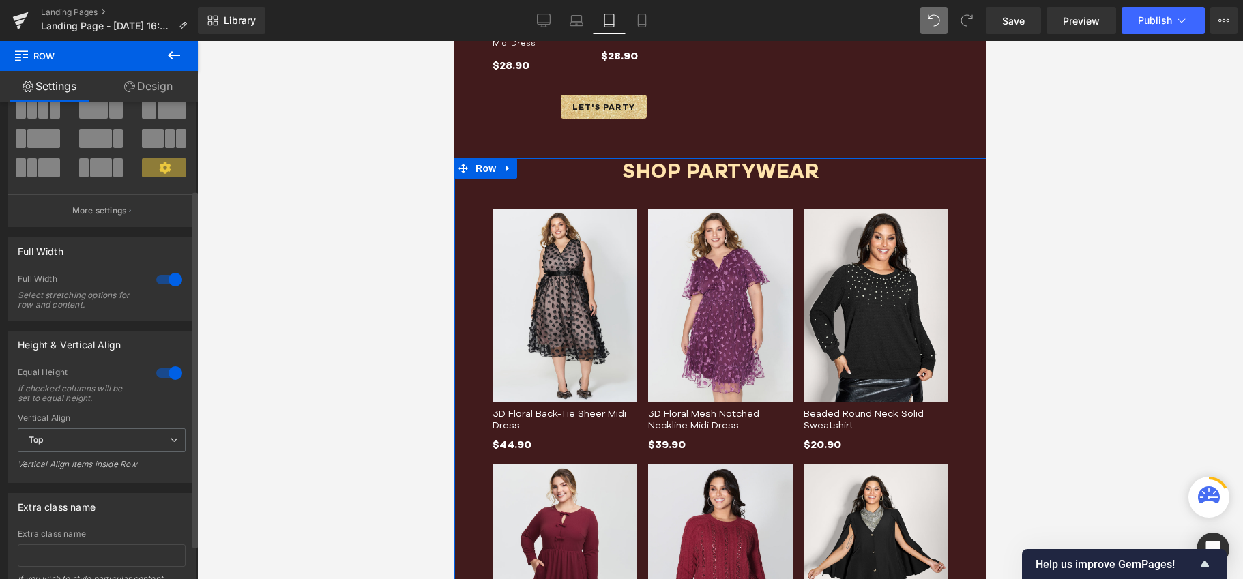
scroll to position [0, 0]
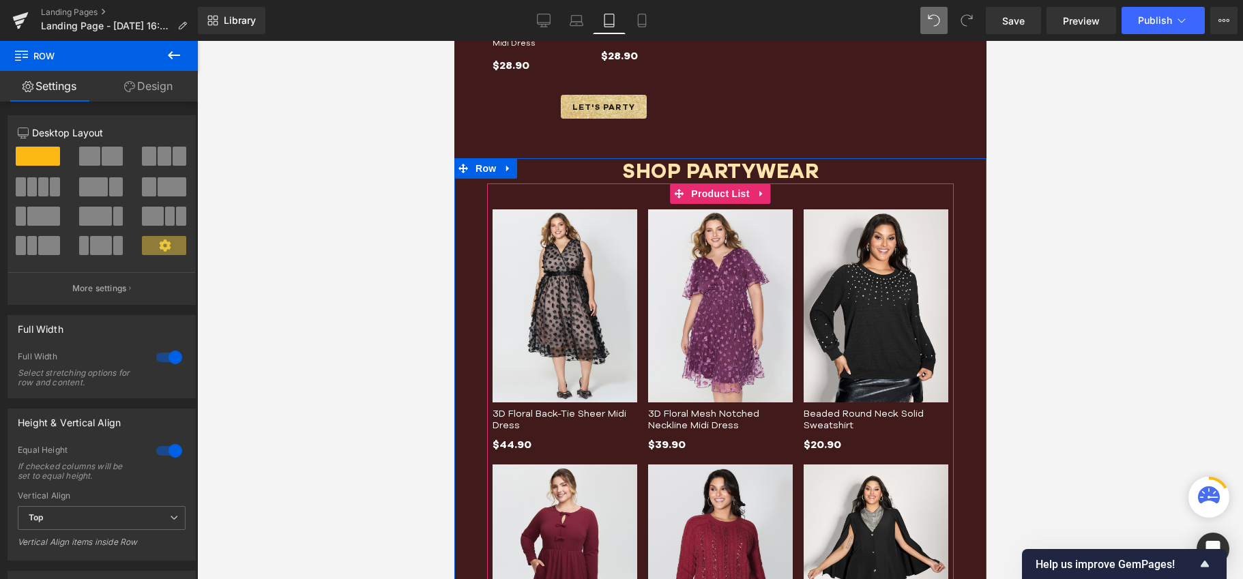
click at [712, 191] on span "Product List" at bounding box center [719, 194] width 65 height 20
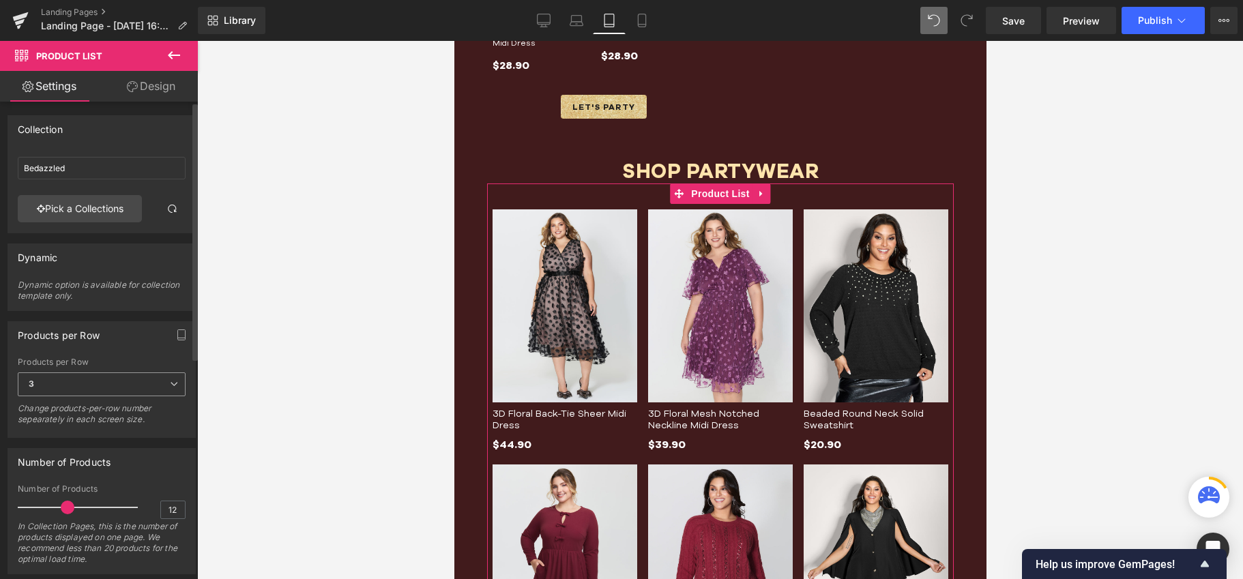
click at [125, 382] on span "3" at bounding box center [102, 384] width 168 height 24
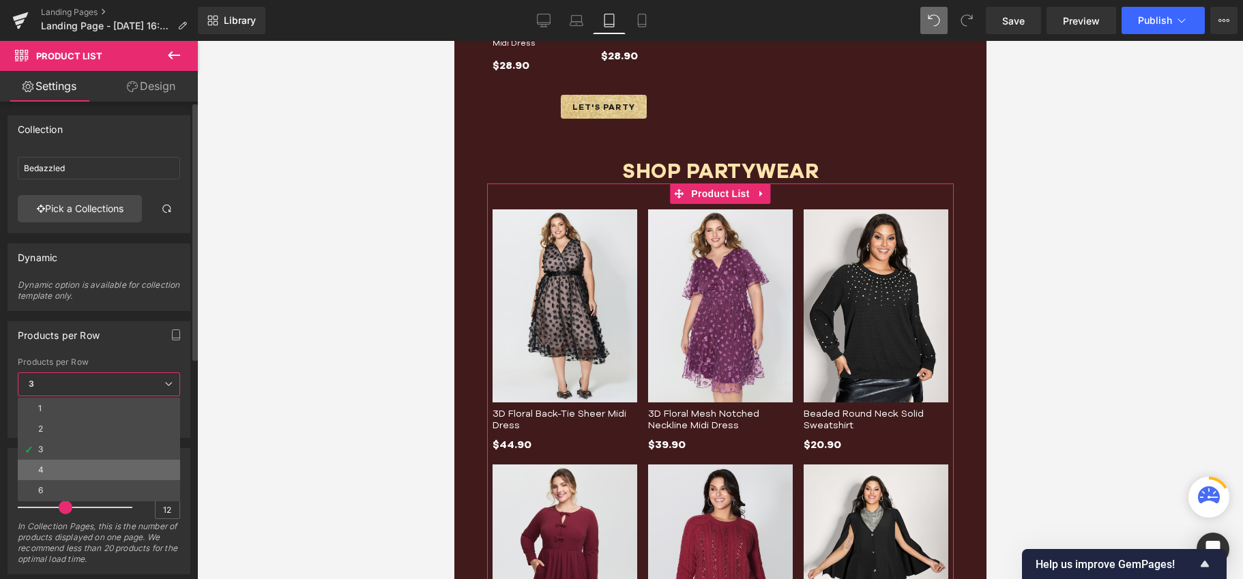
click at [37, 466] on li "4" at bounding box center [99, 470] width 162 height 20
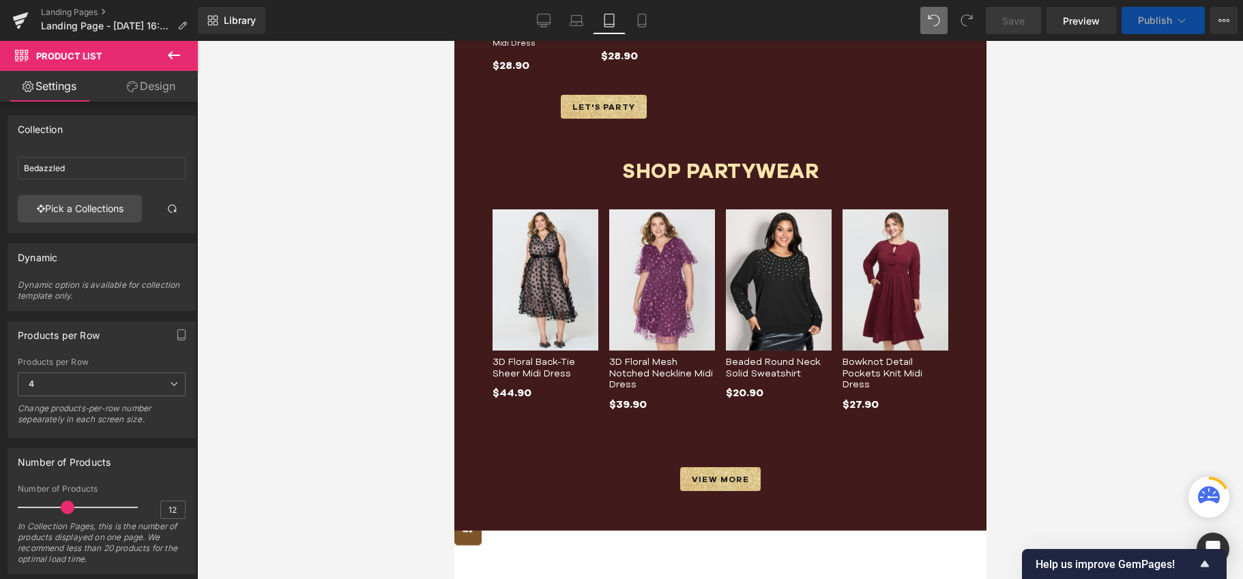
scroll to position [1145, 0]
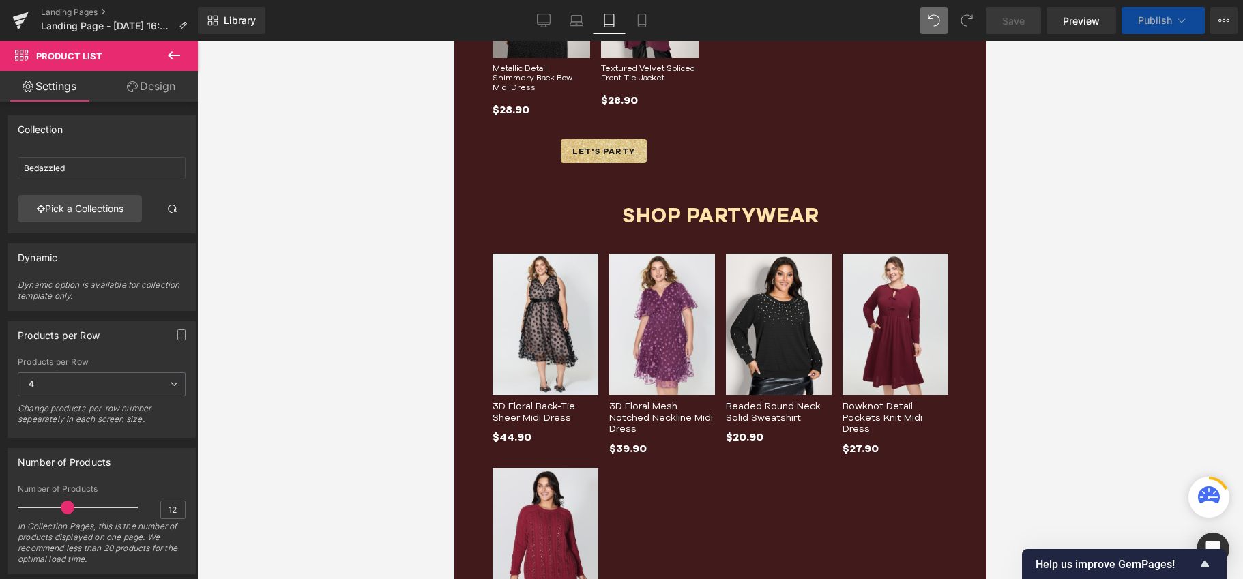
click at [537, 400] on div "3D Floral Back-Tie Sheer Midi Dress (P) Title" at bounding box center [545, 414] width 106 height 28
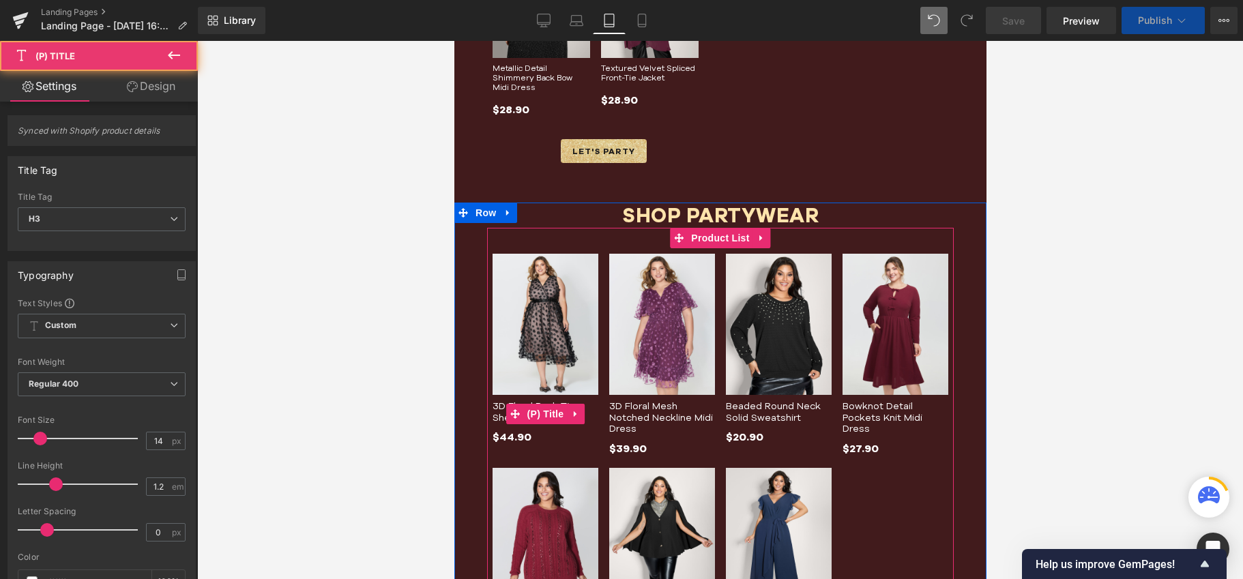
click at [522, 400] on div "3D Floral Back-Tie Sheer Midi Dress (P) Title" at bounding box center [545, 414] width 106 height 28
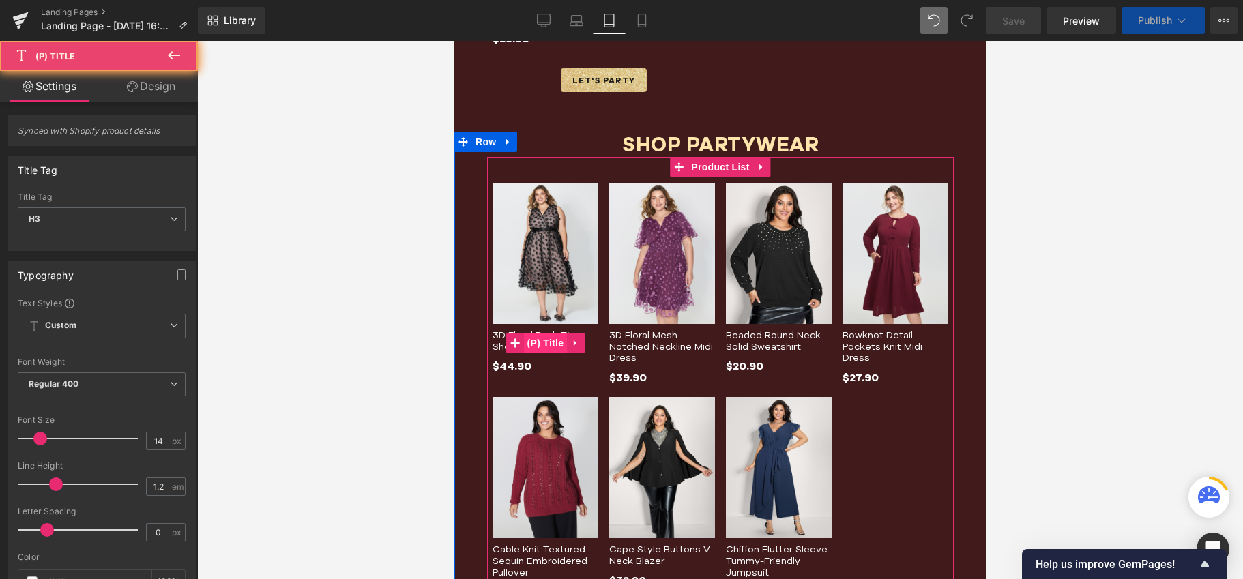
click at [529, 338] on span "(P) Title" at bounding box center [545, 343] width 44 height 20
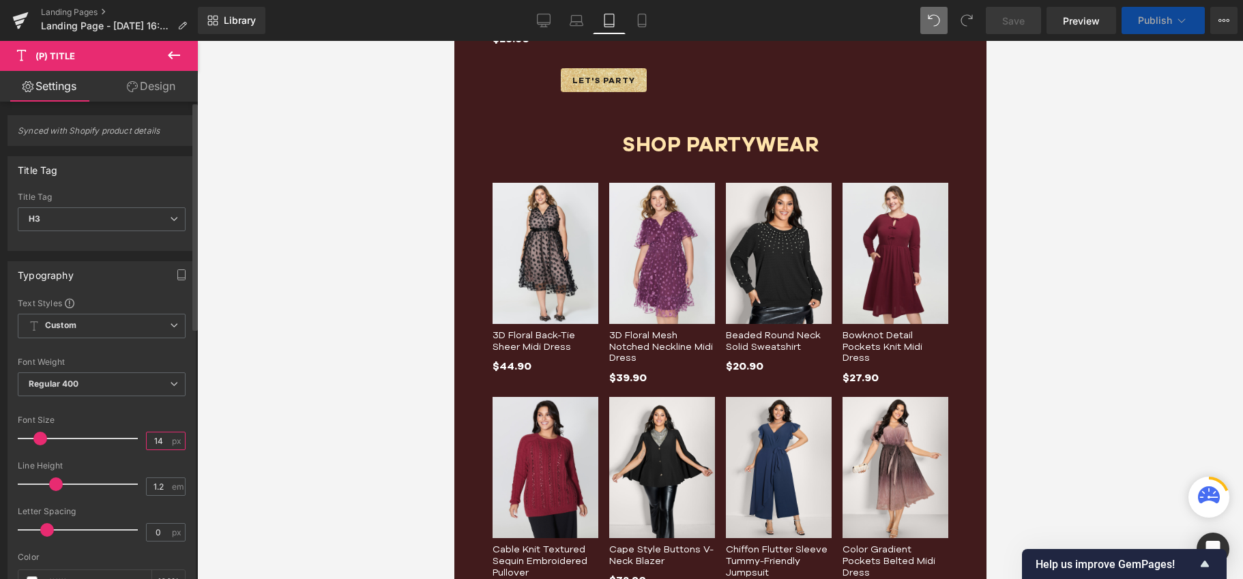
click at [153, 439] on input "14" at bounding box center [159, 440] width 24 height 17
click at [160, 441] on input "14" at bounding box center [159, 440] width 24 height 17
drag, startPoint x: 157, startPoint y: 439, endPoint x: 143, endPoint y: 440, distance: 14.3
click at [147, 440] on input "14" at bounding box center [159, 440] width 24 height 17
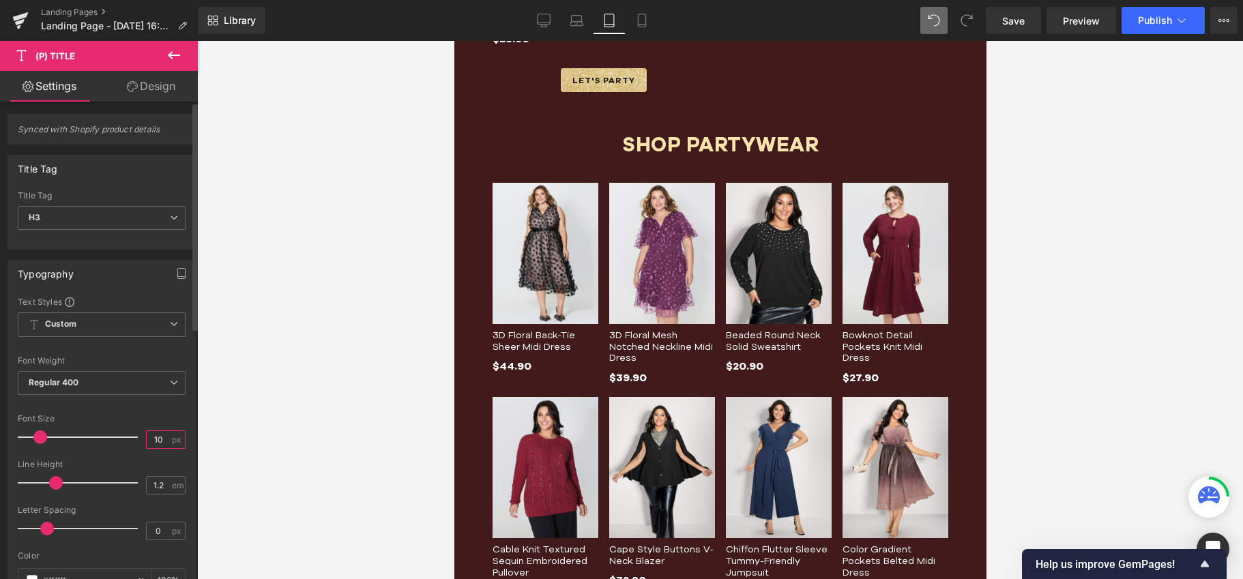
type input "9"
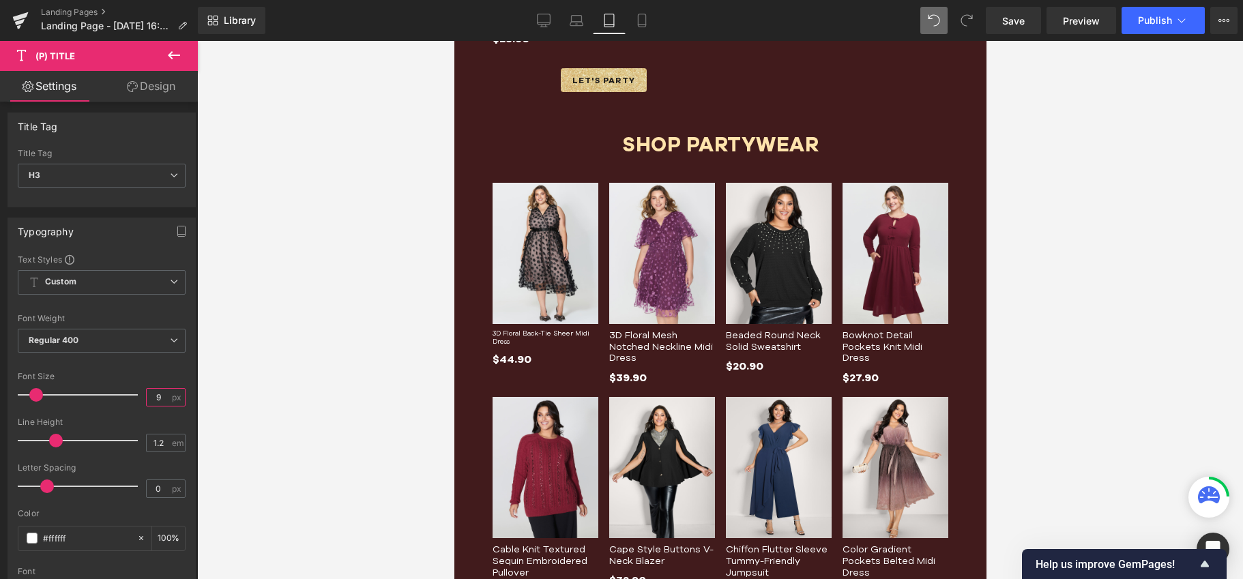
scroll to position [70, 0]
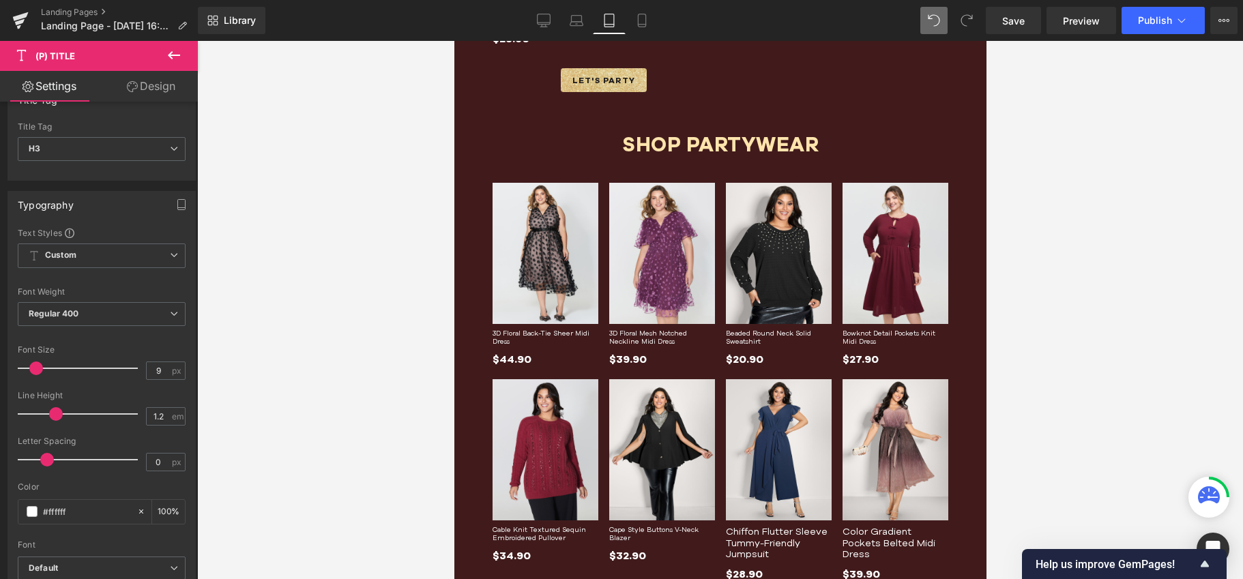
click at [505, 355] on div "$44.90 $44.90 (P) Price" at bounding box center [545, 360] width 106 height 18
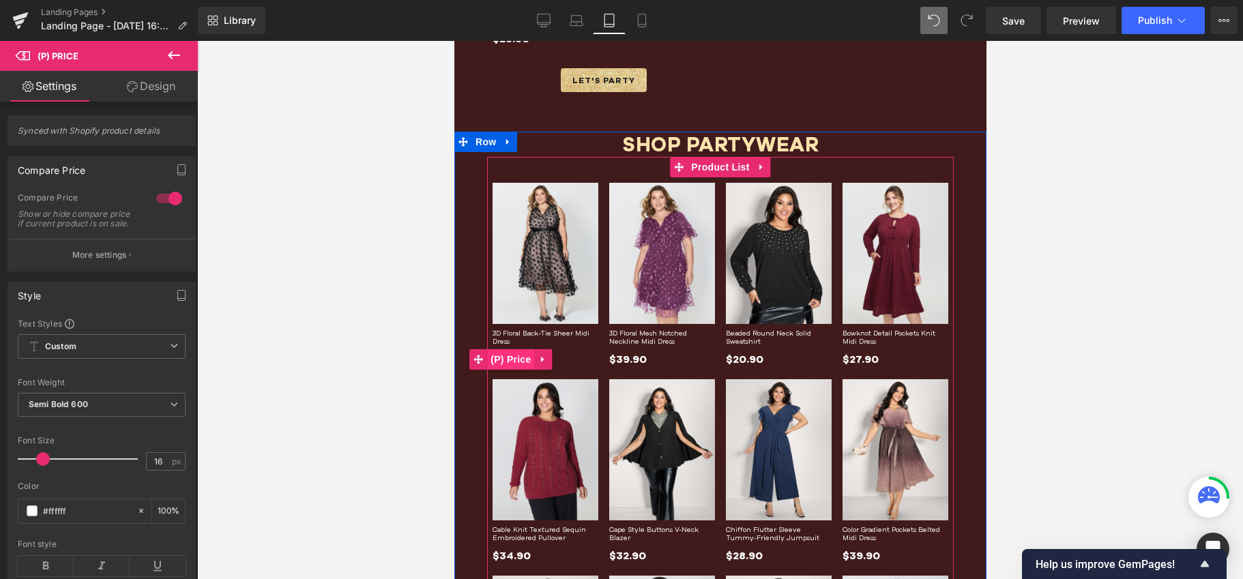
click at [509, 355] on span "(P) Price" at bounding box center [510, 359] width 48 height 20
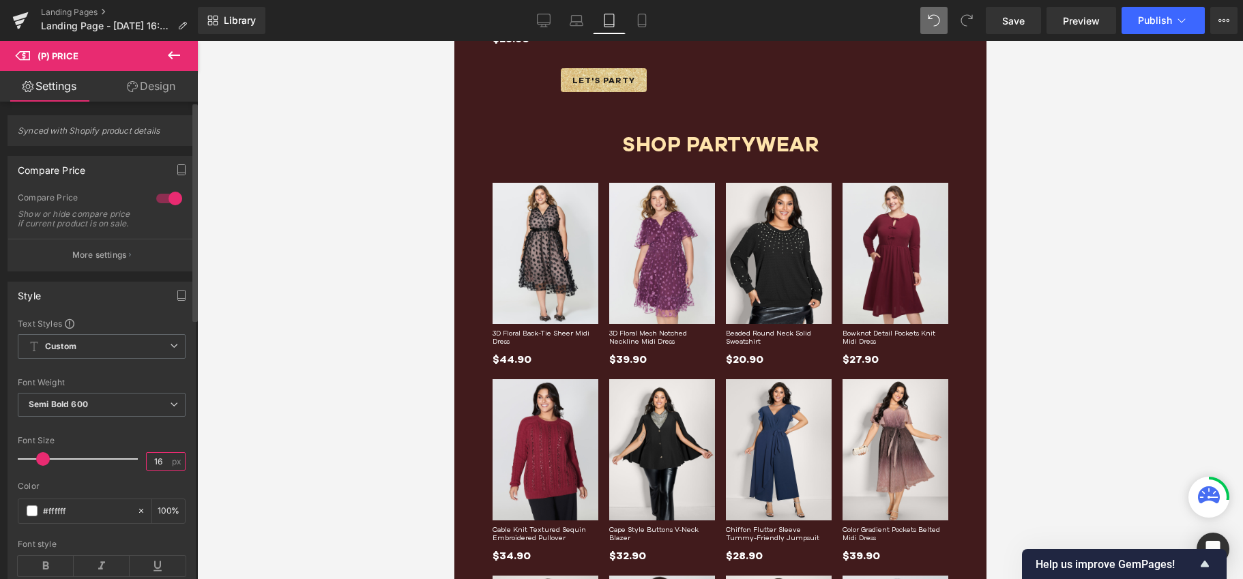
drag, startPoint x: 155, startPoint y: 472, endPoint x: 128, endPoint y: 469, distance: 26.7
click at [128, 469] on div "Font Size 16 px" at bounding box center [102, 459] width 168 height 46
type input "14"
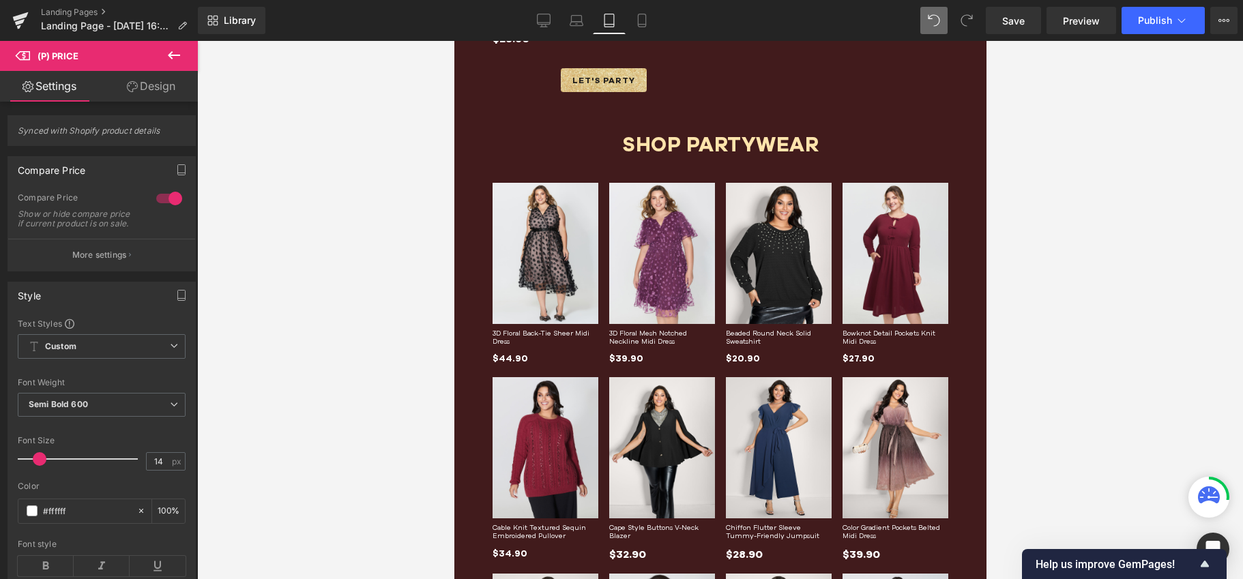
click at [505, 331] on div "3D Floral Back-Tie Sheer Midi Dress (P) Title" at bounding box center [545, 340] width 106 height 22
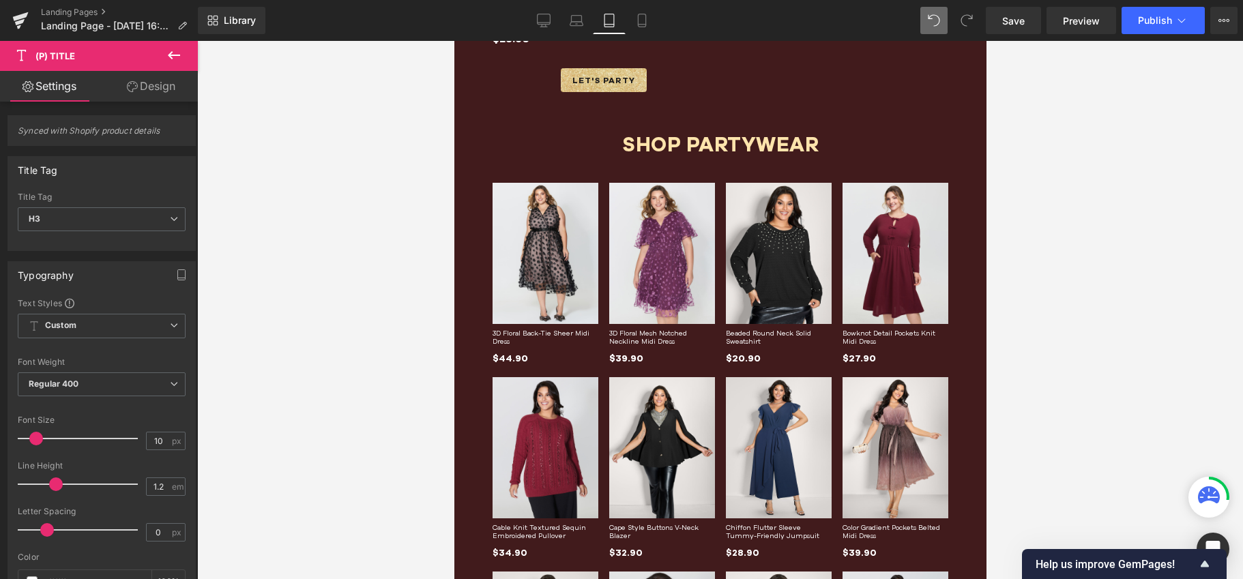
click at [526, 355] on span "(P) Price" at bounding box center [545, 359] width 38 height 16
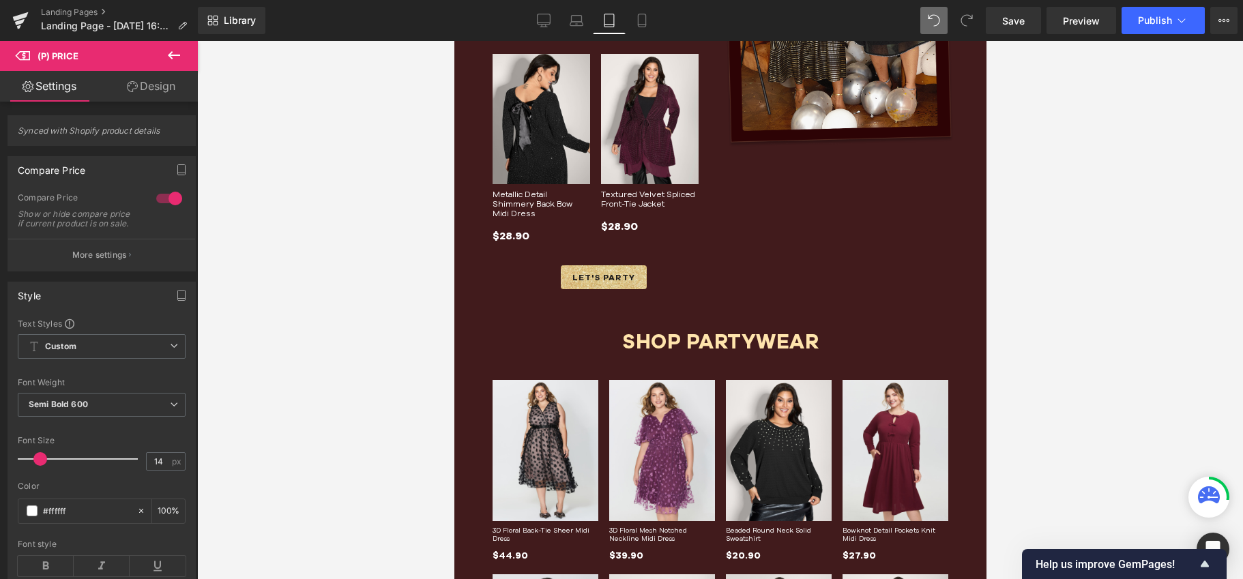
scroll to position [1110, 0]
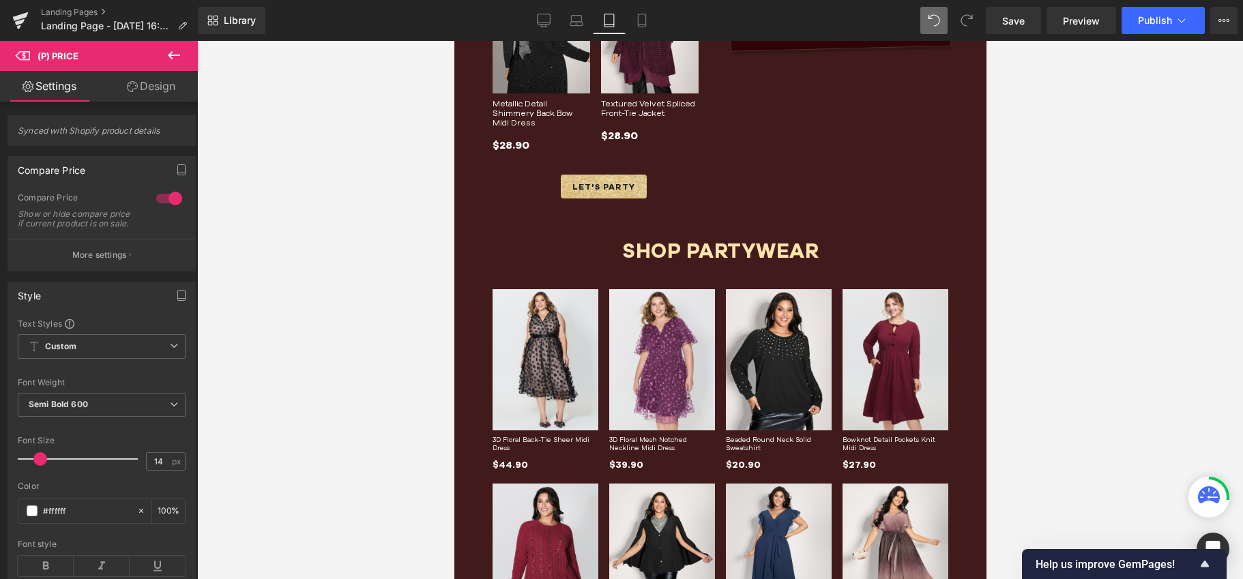
click at [538, 436] on div "3D Floral Back-Tie Sheer Midi Dress (P) Title" at bounding box center [545, 447] width 106 height 22
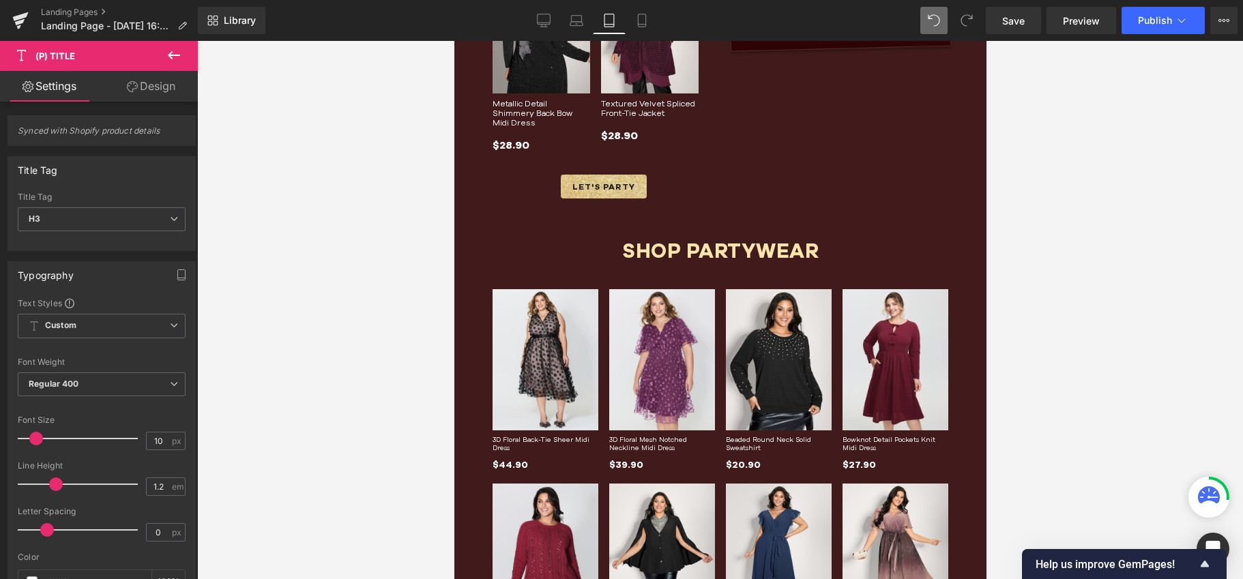
click at [139, 82] on link "Design" at bounding box center [151, 86] width 99 height 31
click at [0, 0] on div "Spacing" at bounding box center [0, 0] width 0 height 0
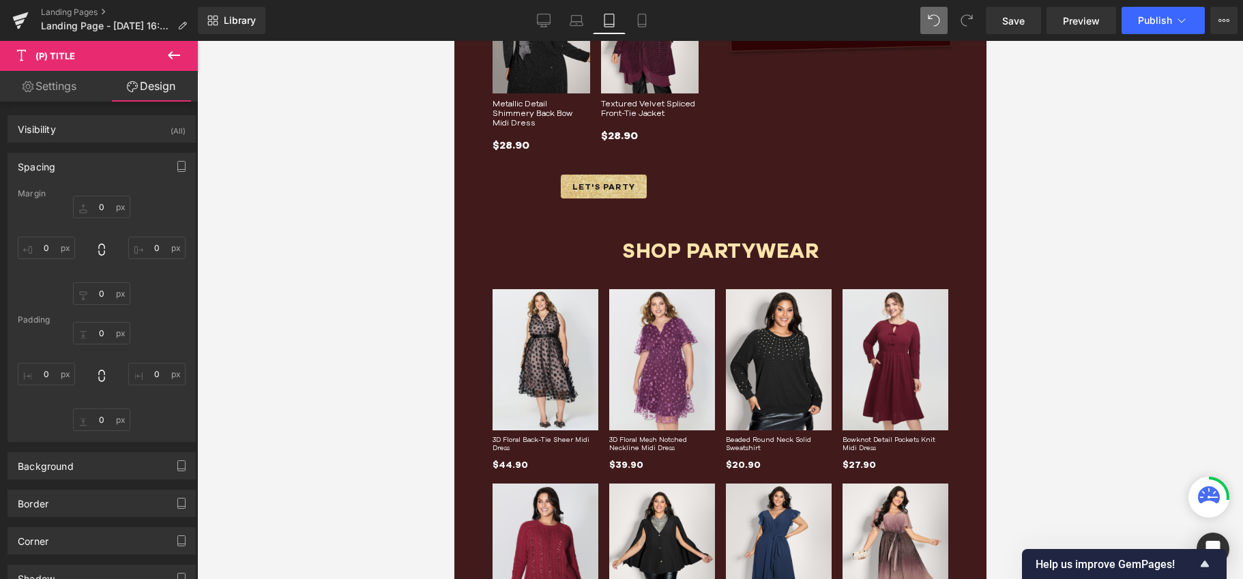
type input "8"
type input "0"
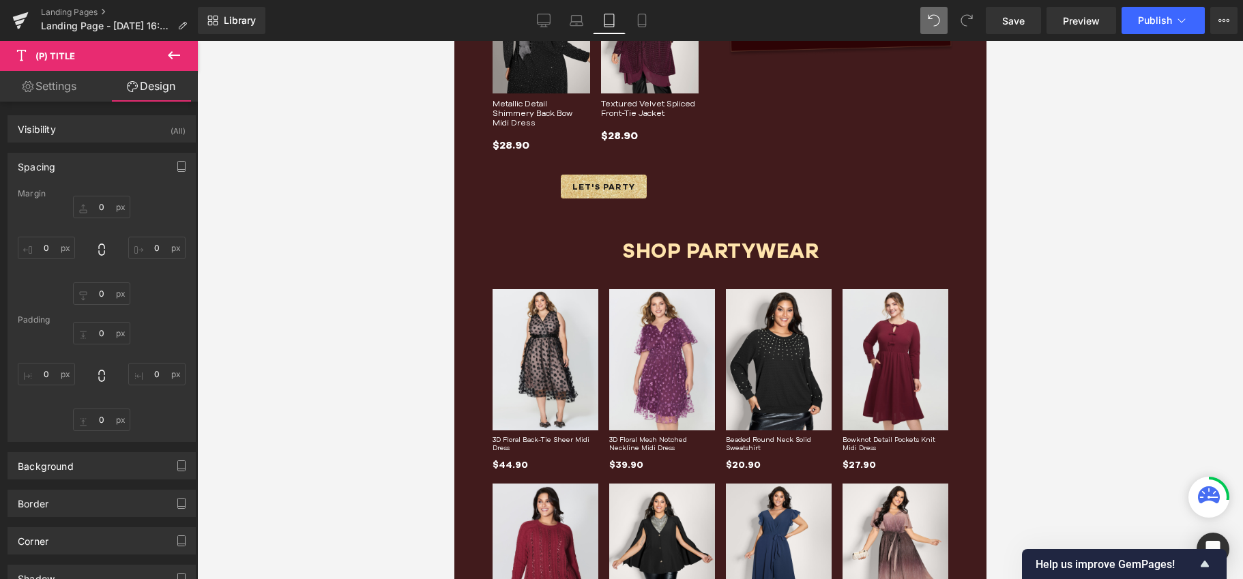
type input "0"
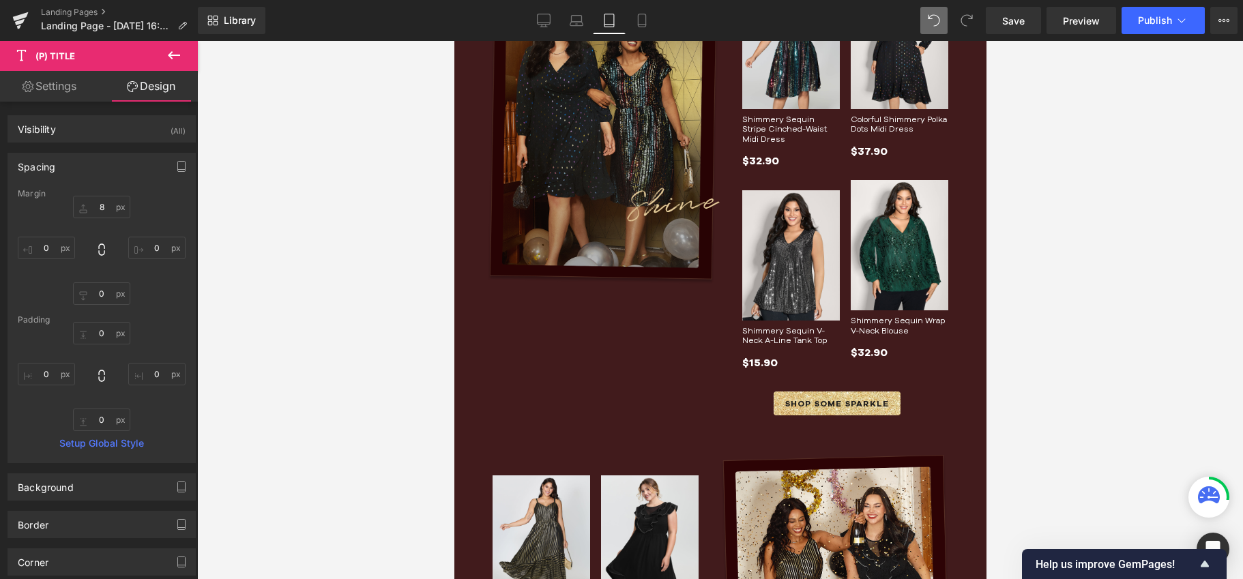
scroll to position [317, 0]
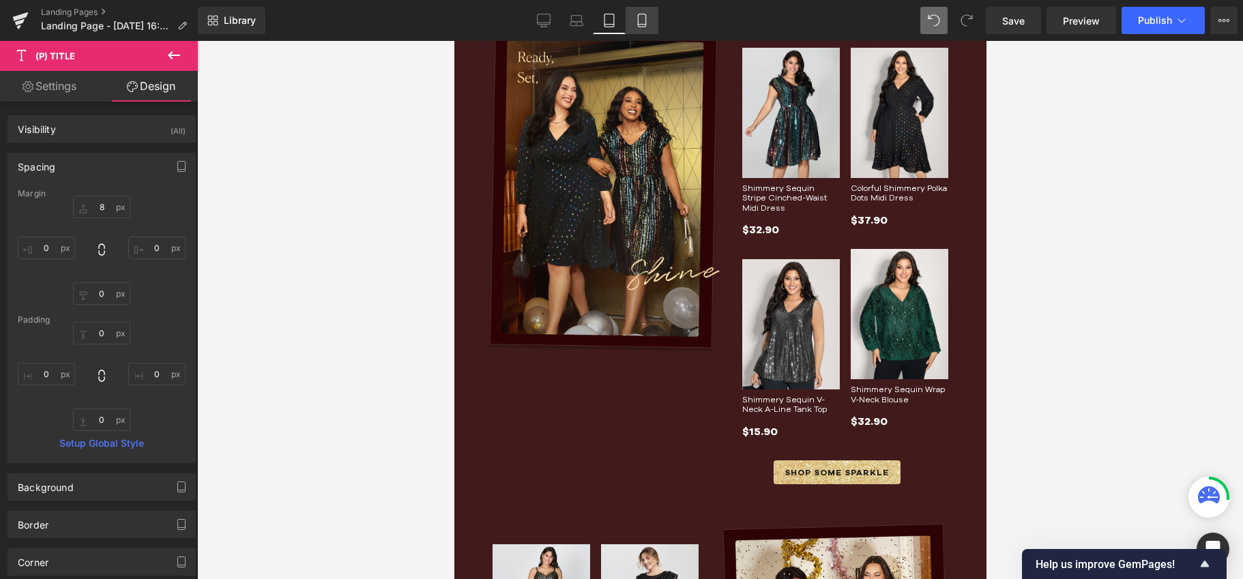
click at [641, 22] on icon at bounding box center [642, 21] width 14 height 14
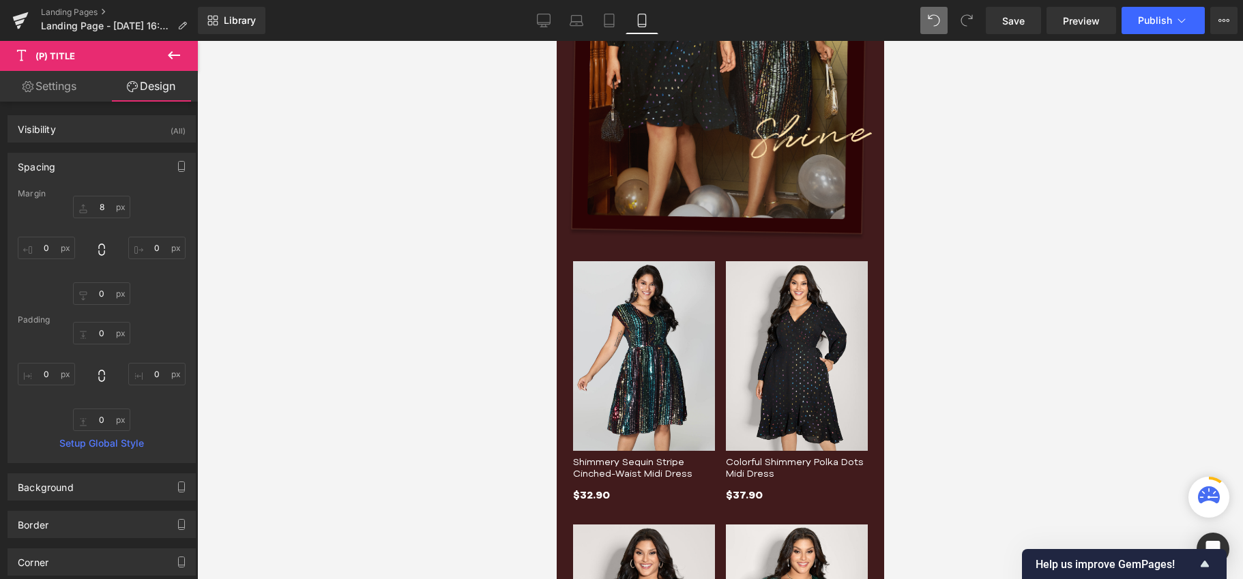
type input "8"
type input "0"
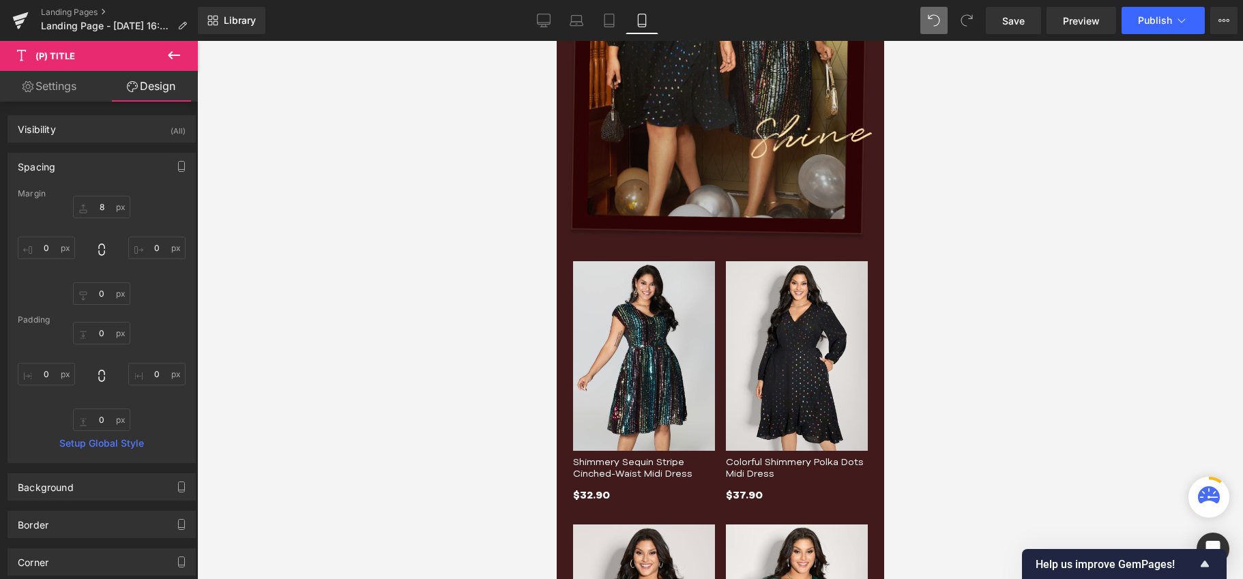
type input "0"
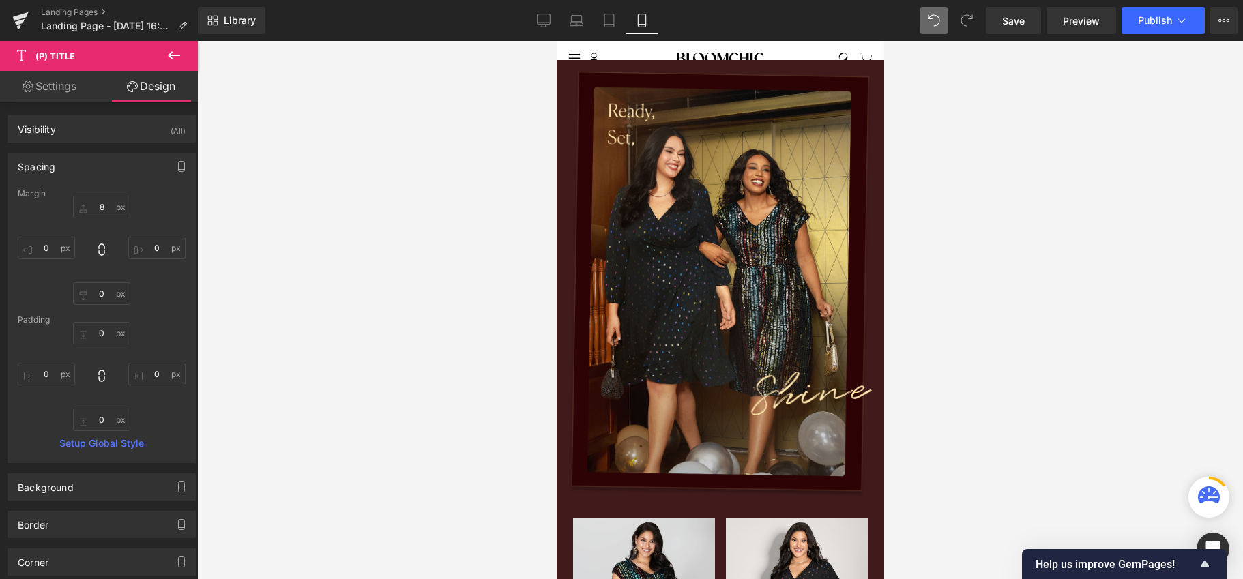
scroll to position [0, 0]
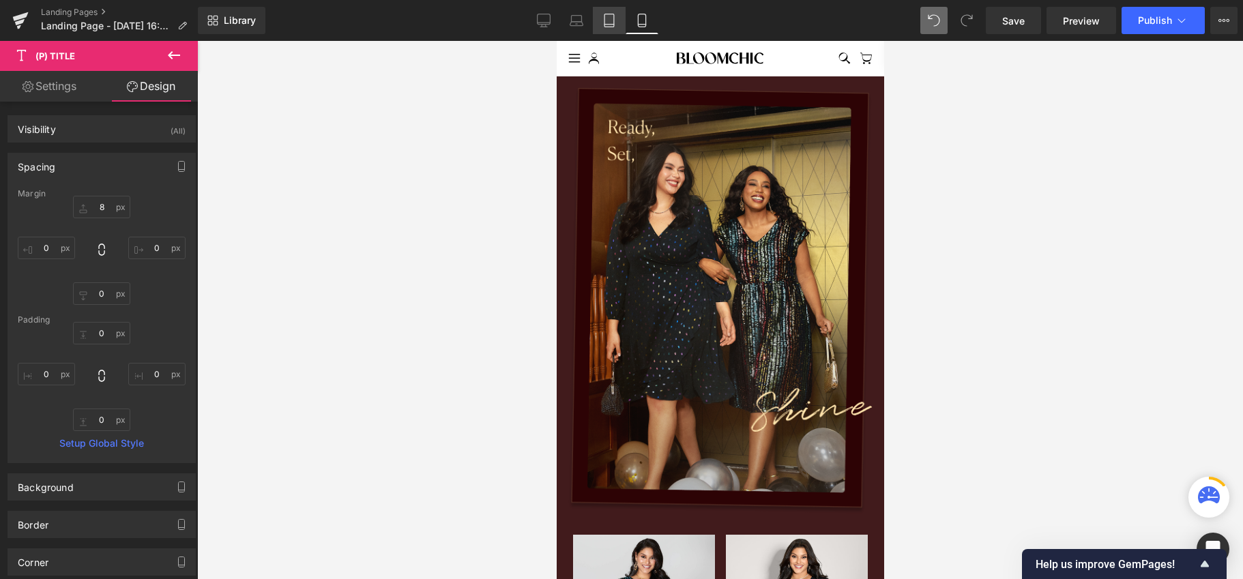
click at [605, 23] on icon at bounding box center [609, 20] width 10 height 13
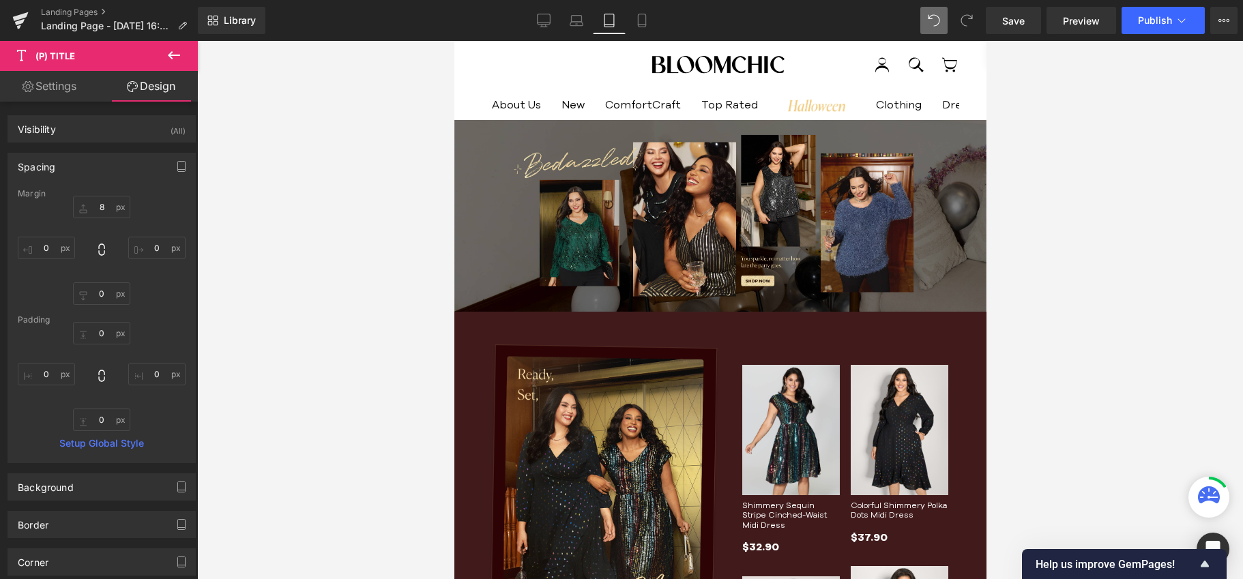
type input "8"
type input "0"
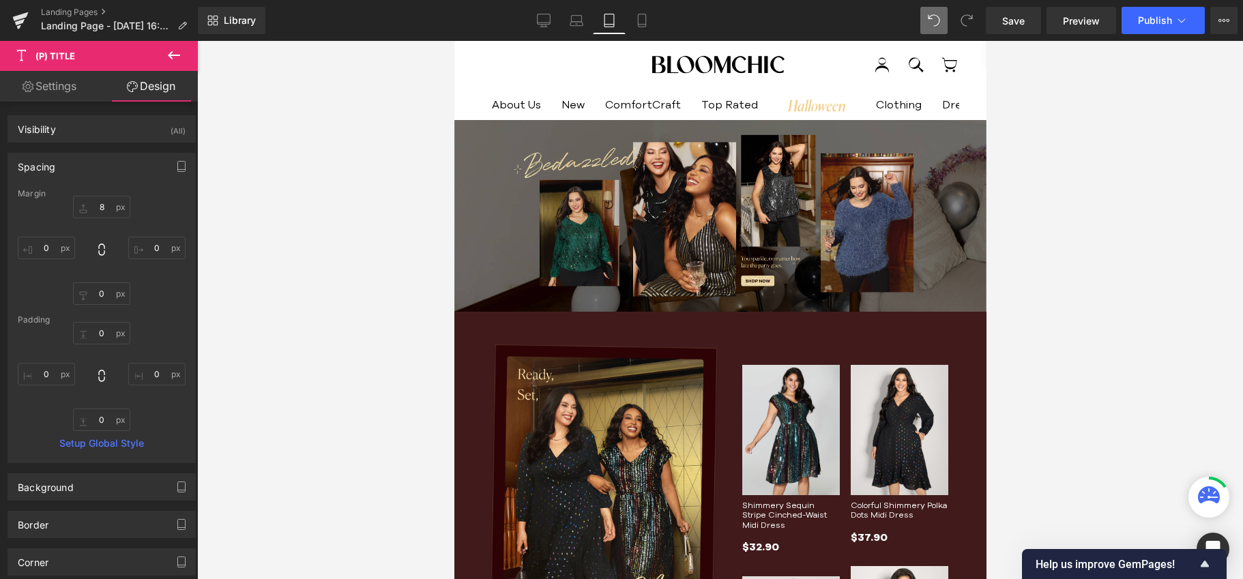
type input "0"
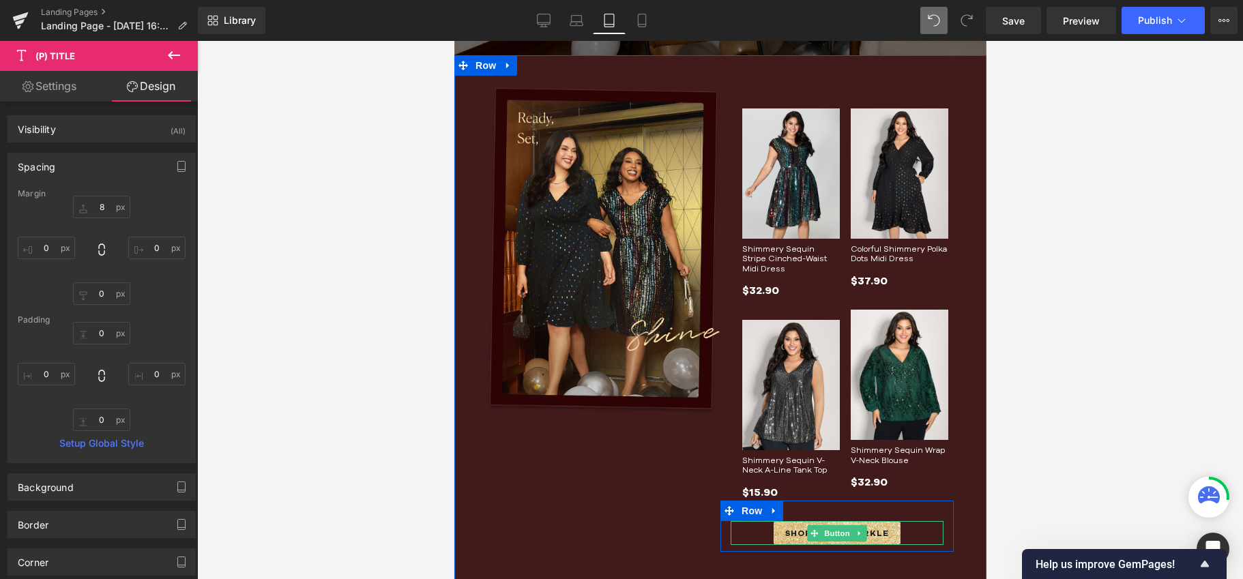
scroll to position [248, 0]
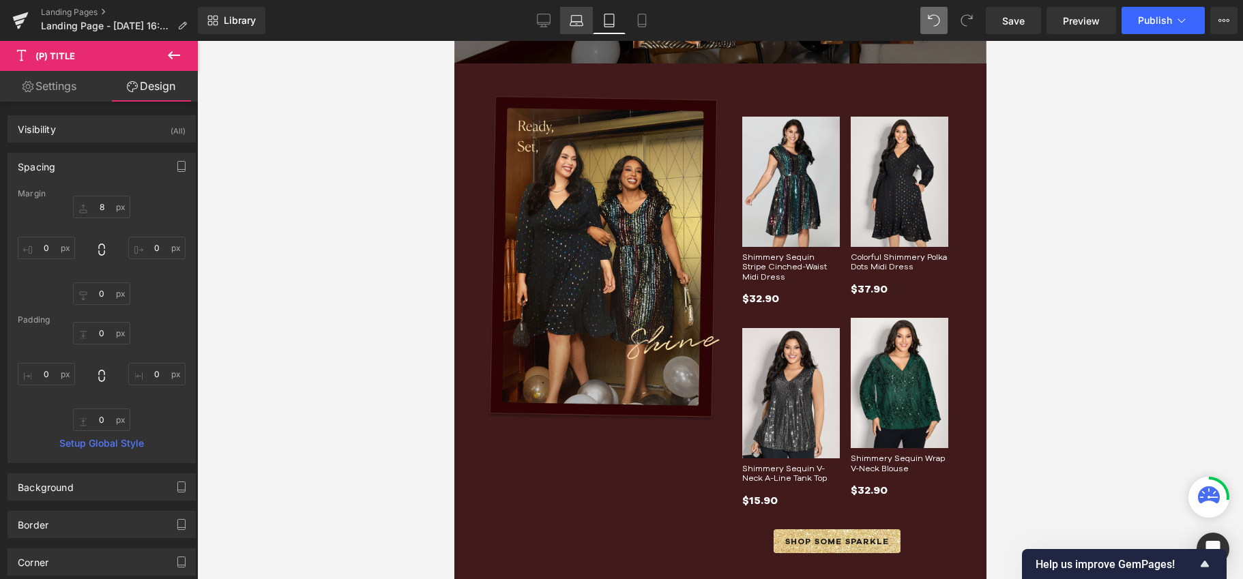
click at [581, 22] on icon at bounding box center [576, 24] width 13 height 4
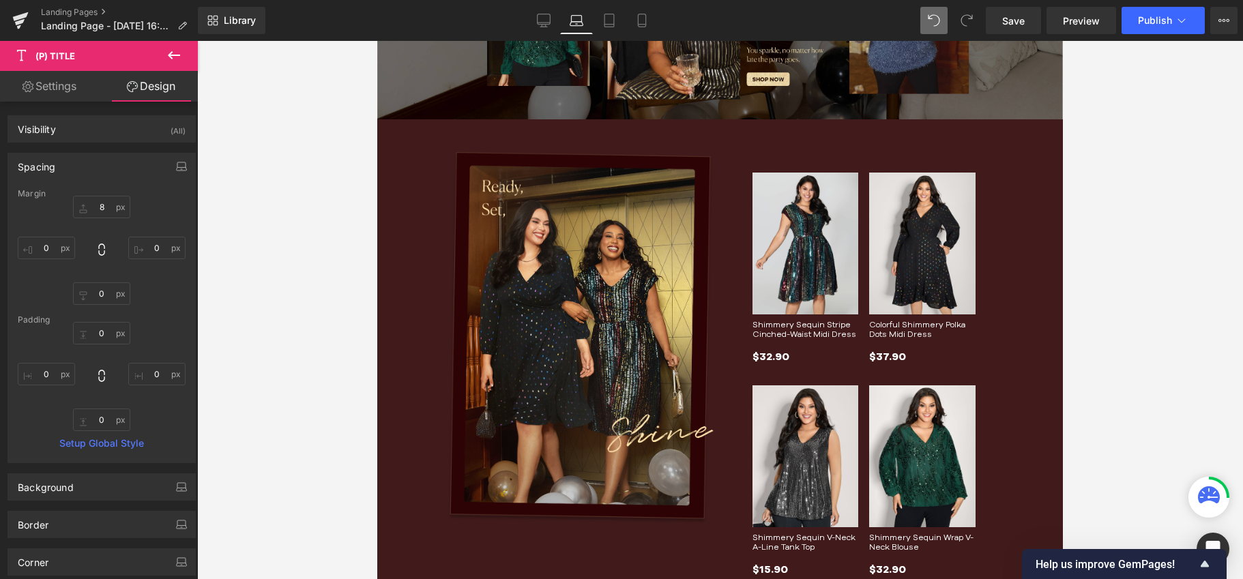
type input "8"
type input "0"
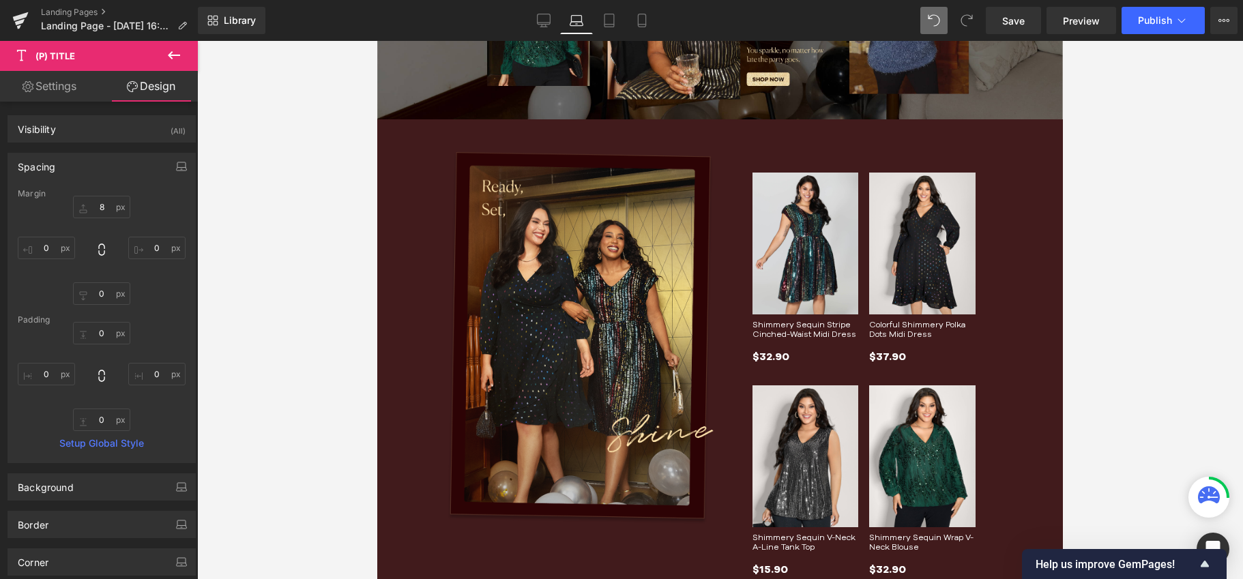
type input "0"
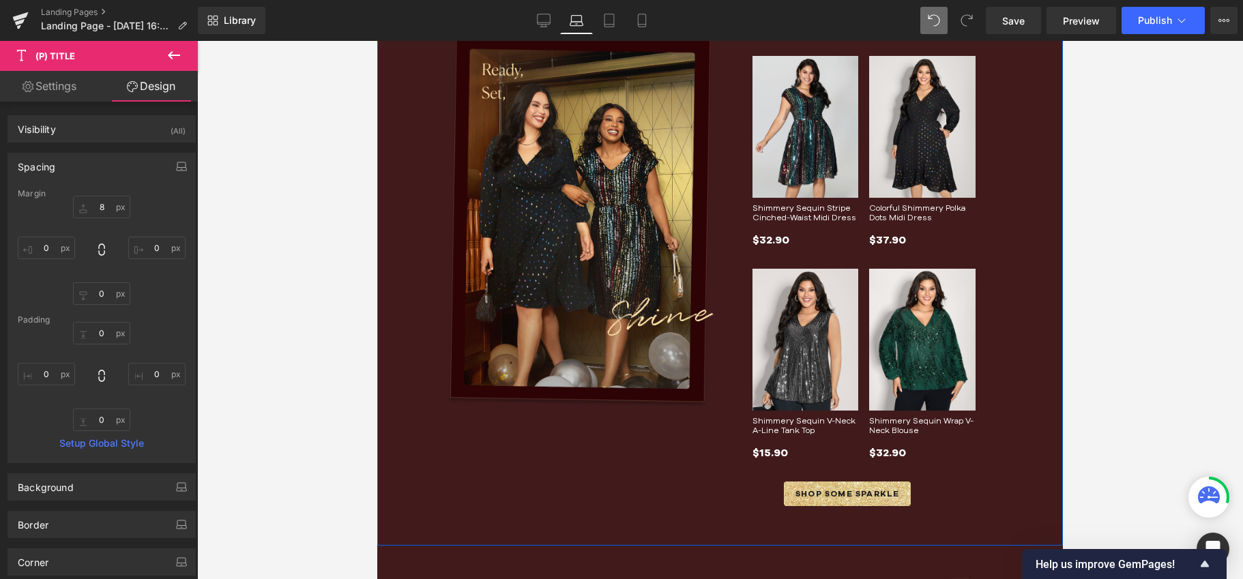
scroll to position [531, 0]
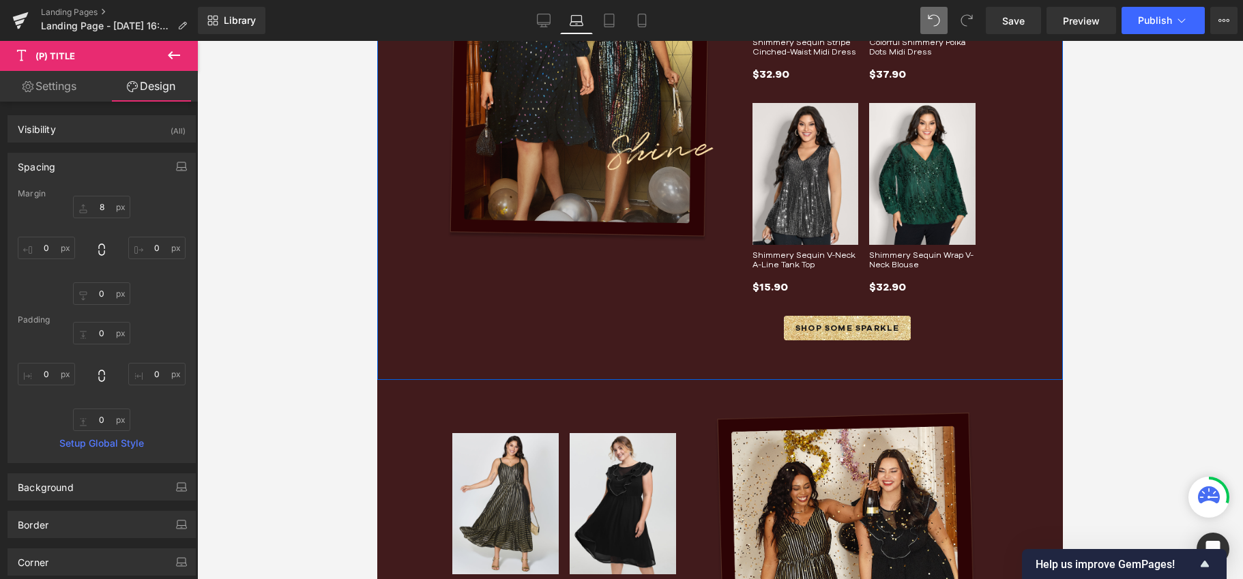
click at [687, 312] on div "Image Row" at bounding box center [580, 108] width 267 height 477
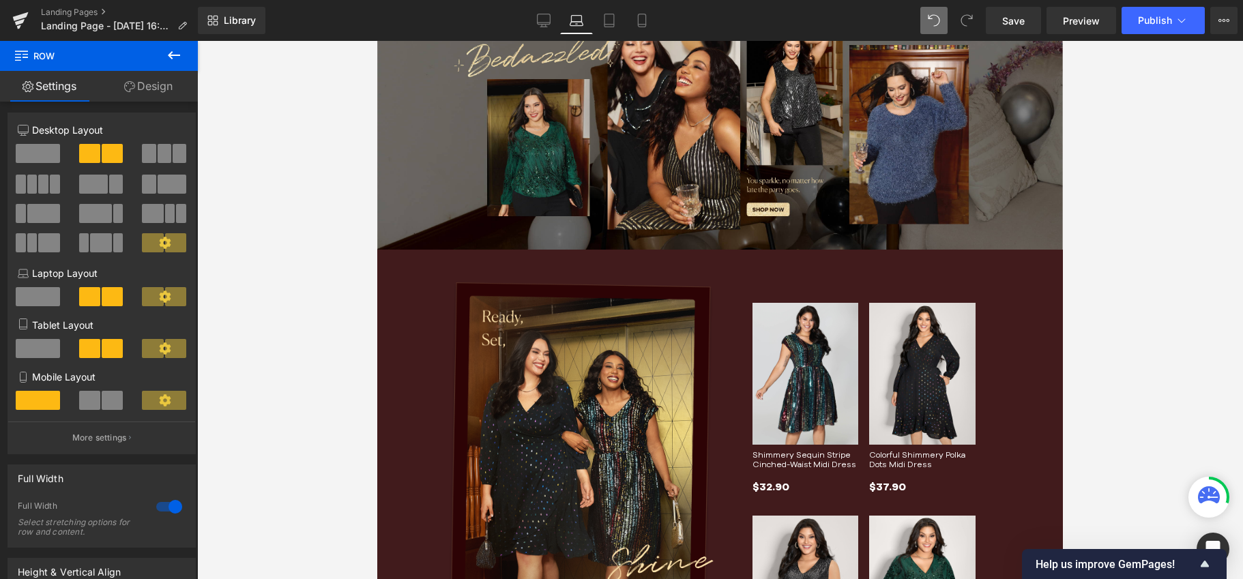
scroll to position [468, 0]
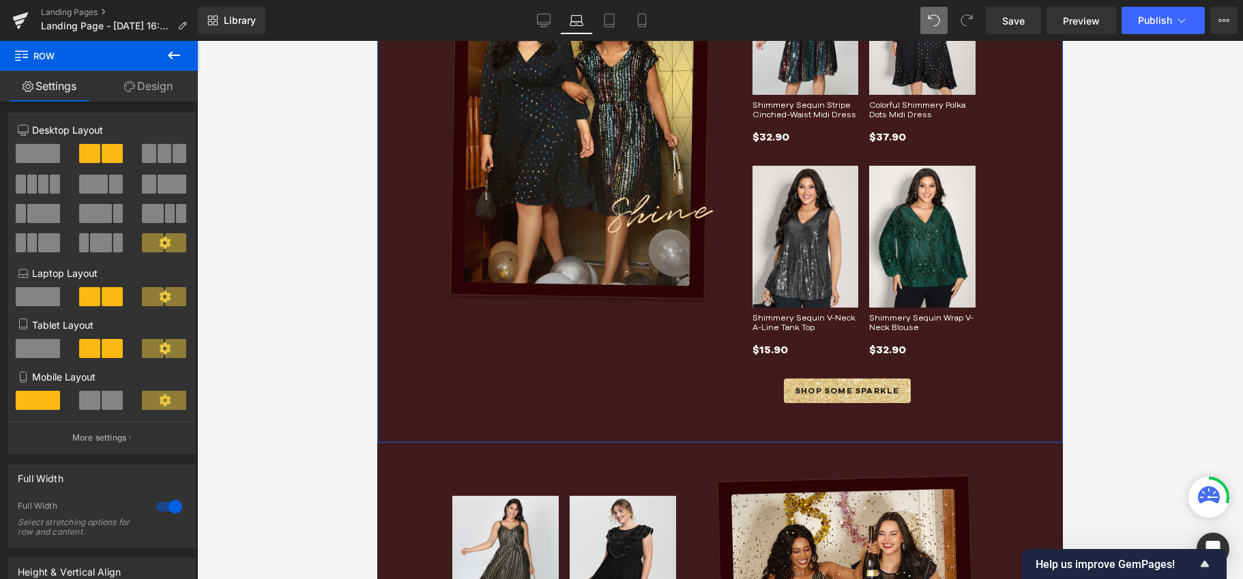
click at [602, 389] on div "Image Row" at bounding box center [580, 170] width 267 height 477
click at [96, 303] on span at bounding box center [89, 296] width 21 height 19
click at [140, 89] on link "Design" at bounding box center [148, 86] width 99 height 31
click at [82, 88] on link "Settings" at bounding box center [49, 86] width 99 height 31
click at [69, 89] on link "Settings" at bounding box center [49, 86] width 99 height 31
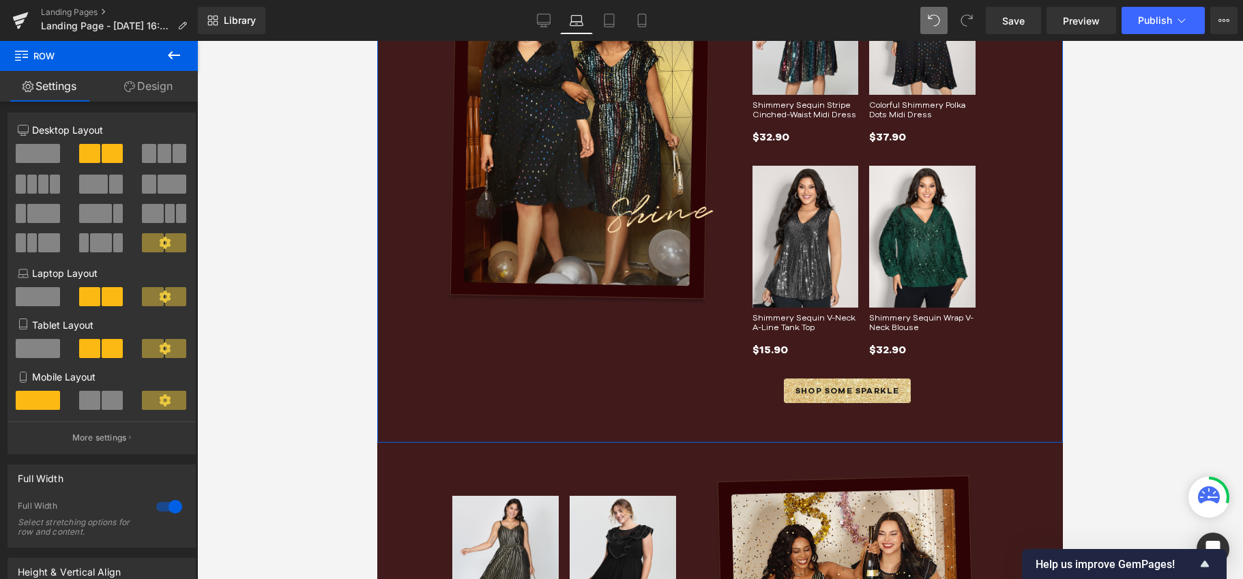
click at [31, 87] on link "Settings" at bounding box center [49, 86] width 99 height 31
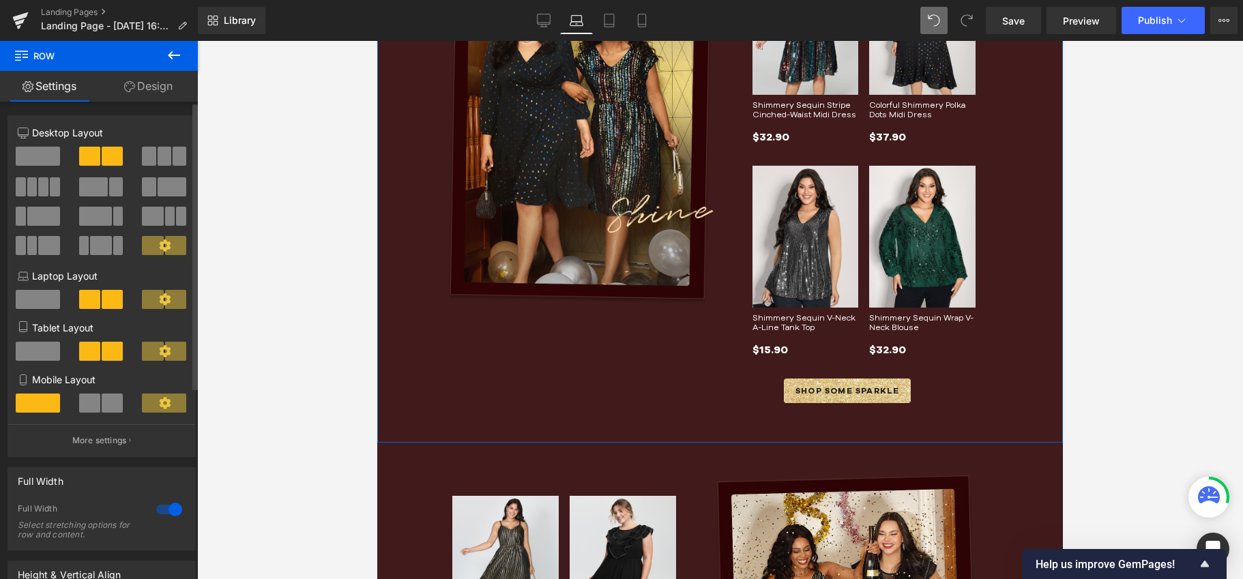
click at [104, 358] on span at bounding box center [112, 351] width 21 height 19
click at [104, 355] on span at bounding box center [112, 351] width 21 height 19
click at [99, 443] on p "More settings" at bounding box center [99, 440] width 55 height 12
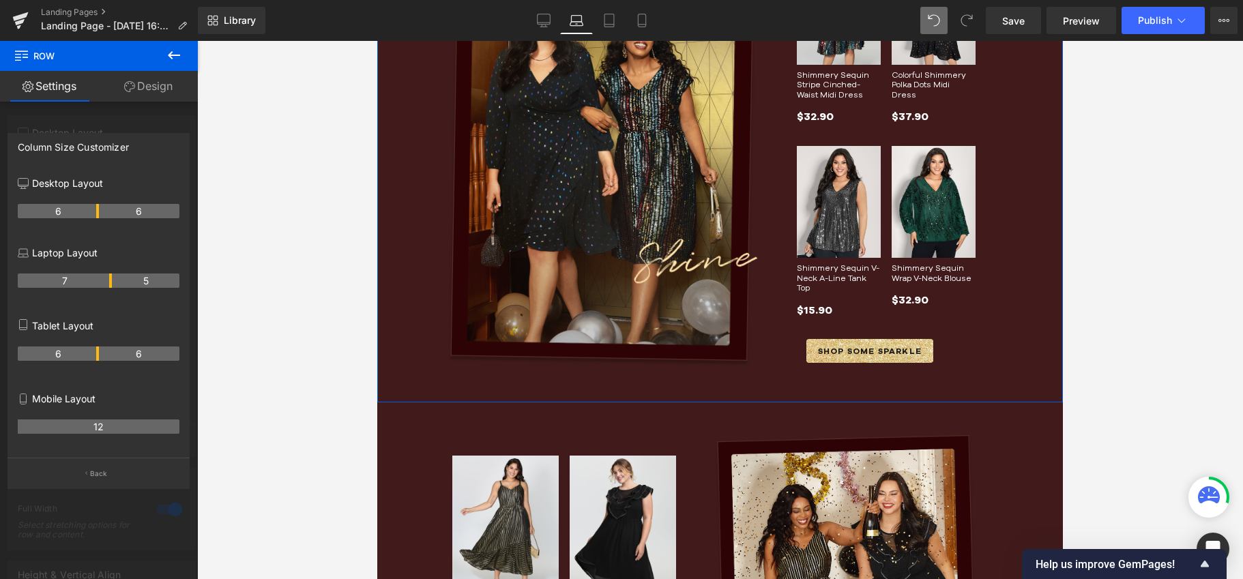
drag, startPoint x: 95, startPoint y: 284, endPoint x: 108, endPoint y: 285, distance: 12.4
click at [108, 285] on th "7" at bounding box center [65, 280] width 94 height 14
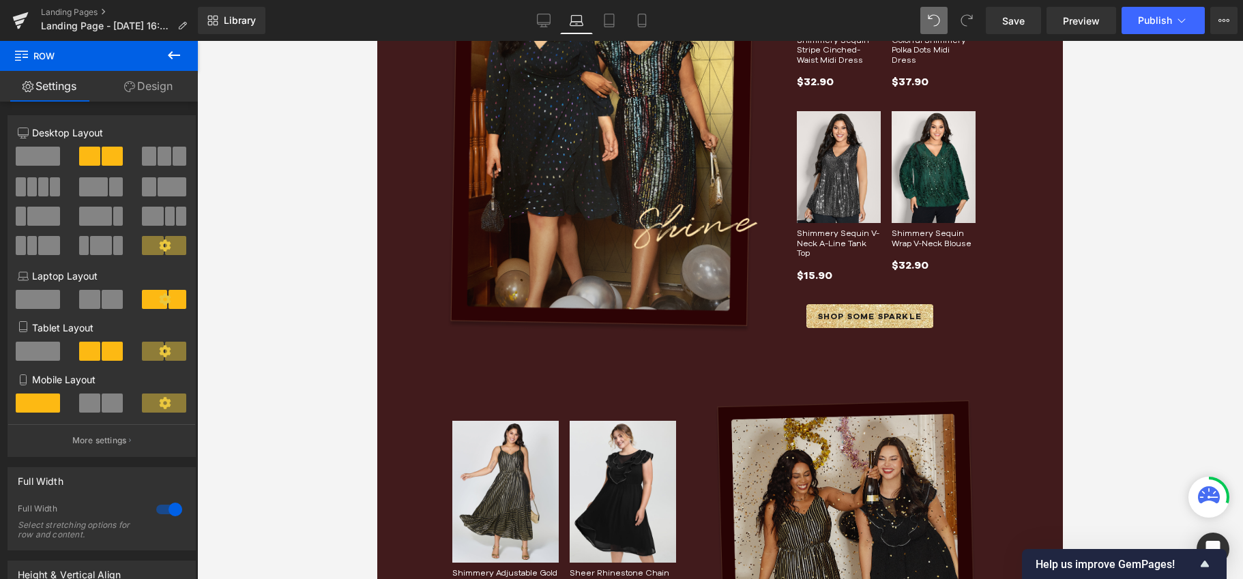
scroll to position [663, 0]
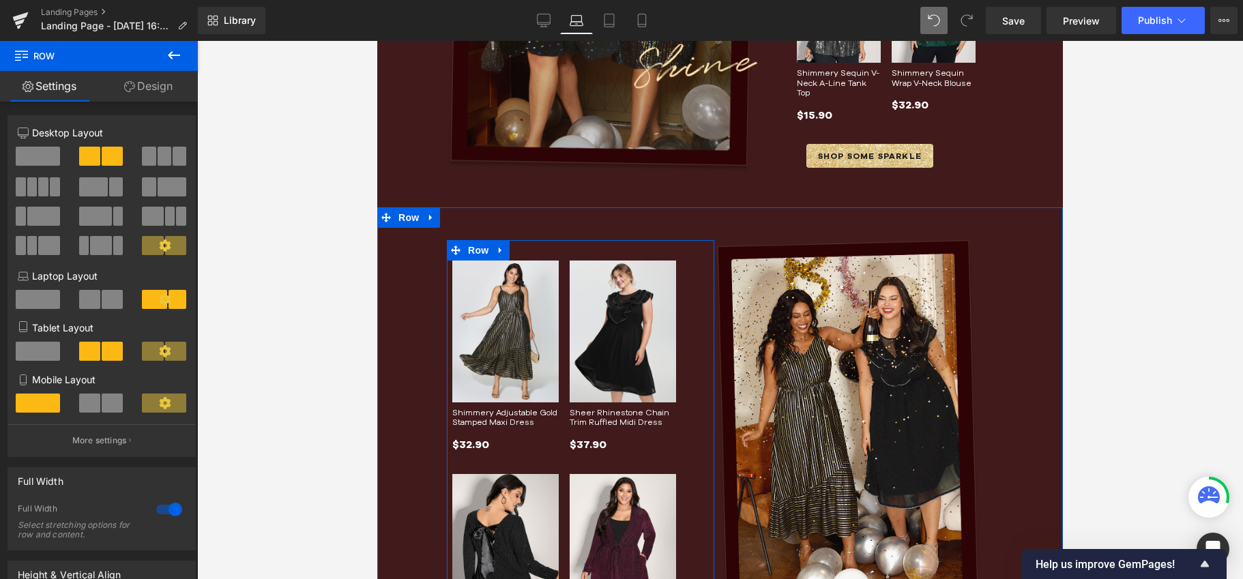
click at [683, 353] on div "Sale Off (P) Image Shimmery Adjustable Gold Stamped Maxi Dress (P) Title $32.90…" at bounding box center [580, 453] width 267 height 426
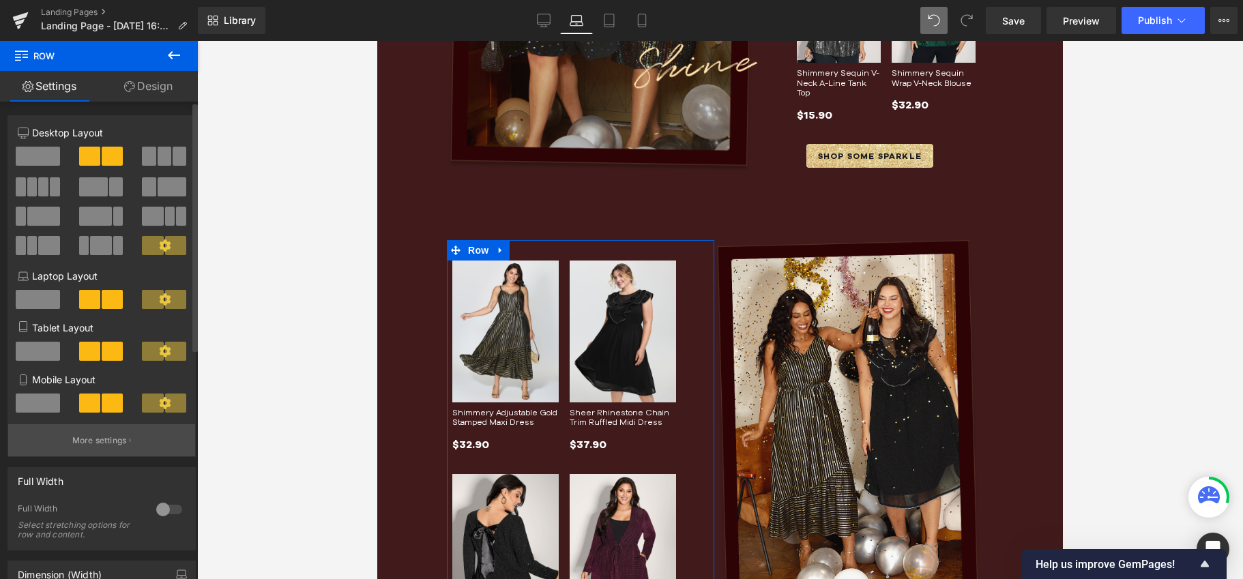
click at [102, 436] on button "More settings" at bounding box center [101, 440] width 187 height 32
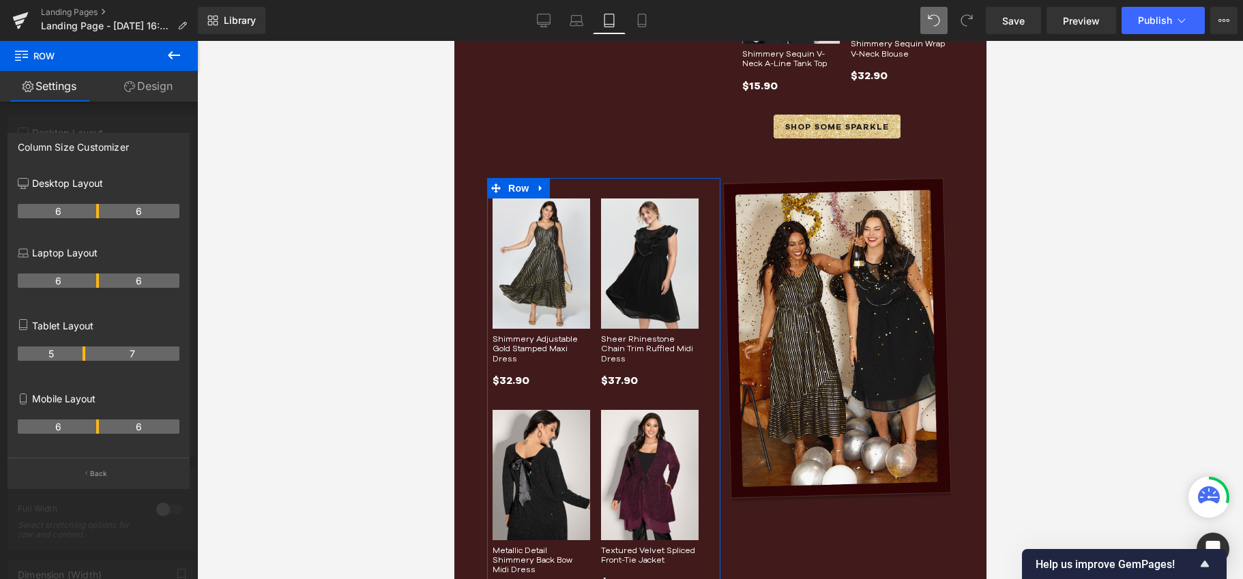
scroll to position [601, 0]
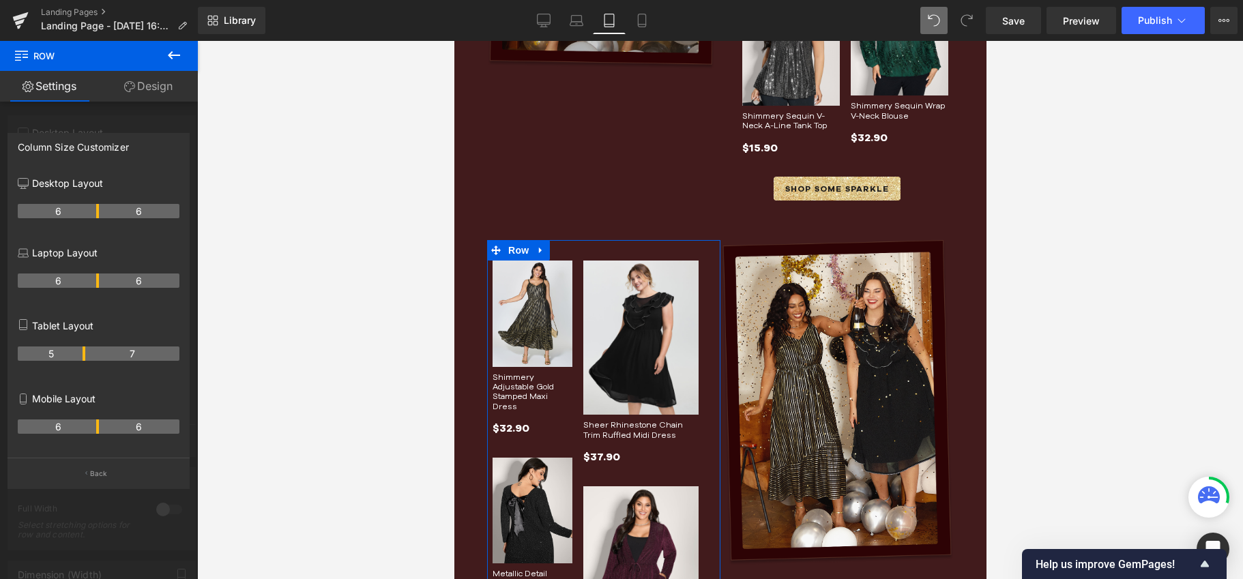
drag, startPoint x: 98, startPoint y: 355, endPoint x: 87, endPoint y: 355, distance: 10.9
click at [87, 355] on tr "5 7" at bounding box center [99, 353] width 162 height 14
click at [720, 258] on div "Sale Off (P) Image Shimmery Adjustable Gold Stamped Maxi Dress (P) Title $32.90…" at bounding box center [602, 465] width 233 height 451
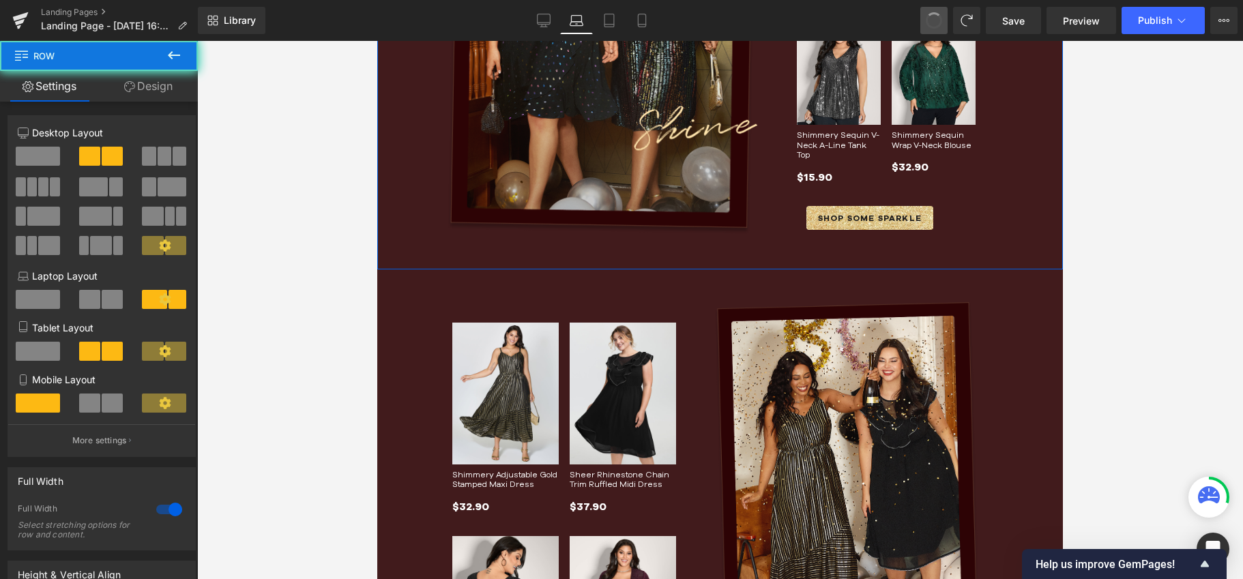
scroll to position [663, 0]
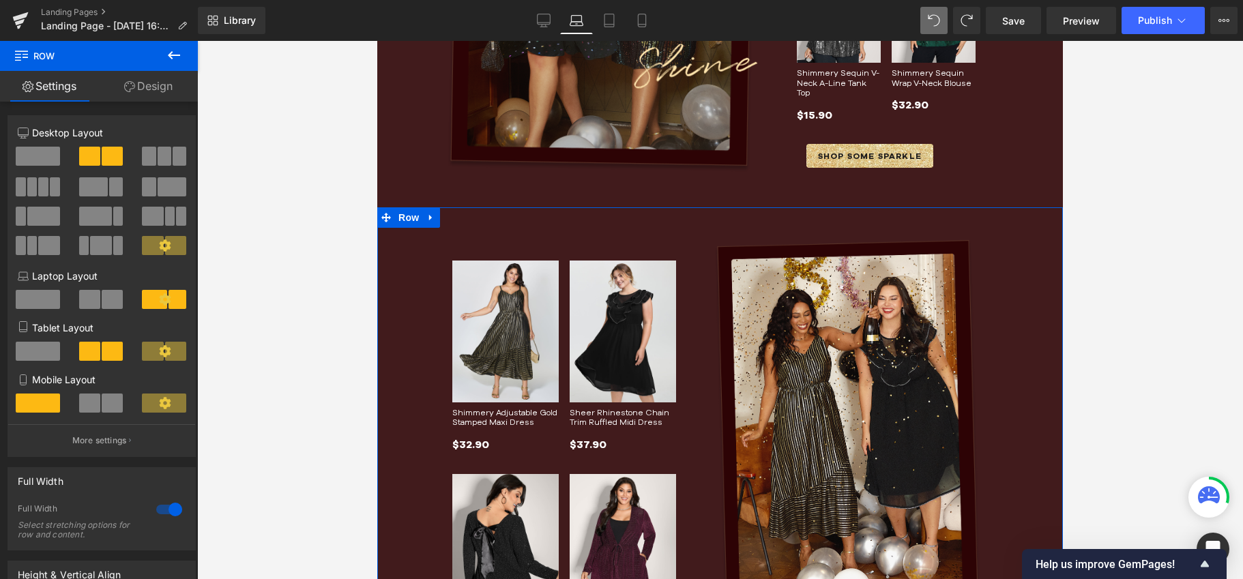
click at [625, 229] on div "Image Row Sale Off (P) Image Shimmery Adjustable Gold Stamped Maxi Dress (P) Ti…" at bounding box center [719, 478] width 685 height 543
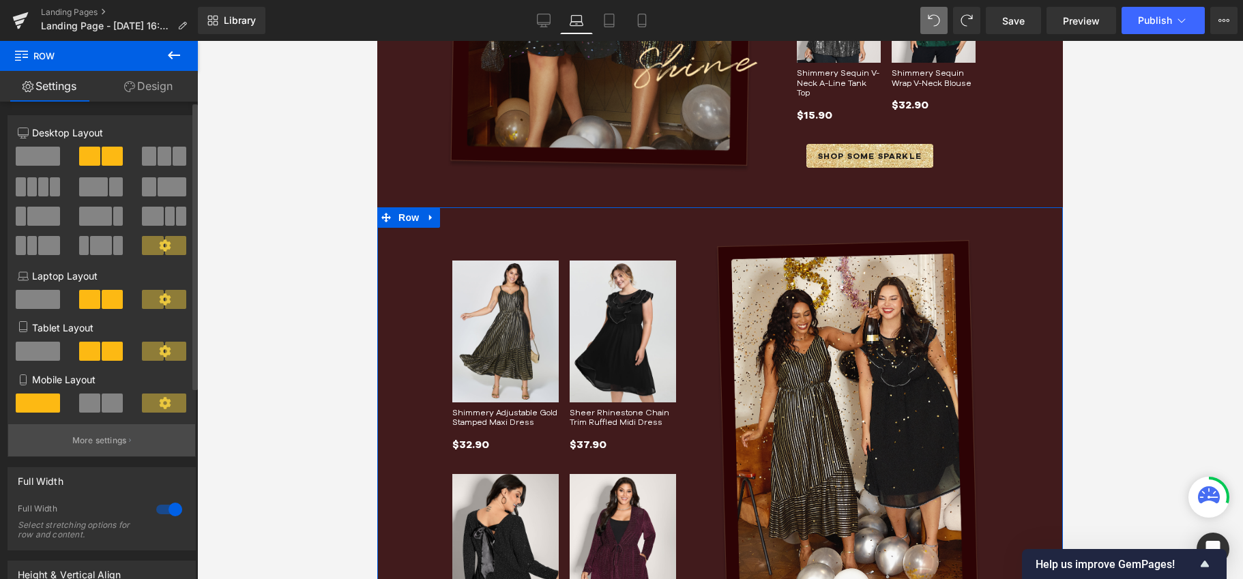
click at [112, 445] on p "More settings" at bounding box center [99, 440] width 55 height 12
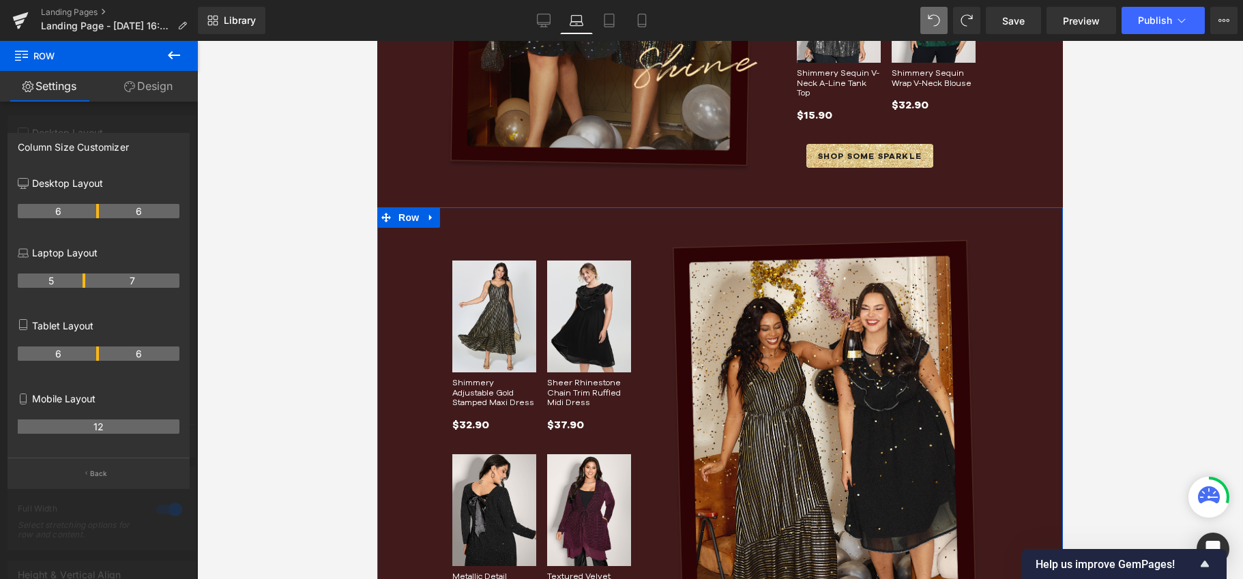
drag, startPoint x: 98, startPoint y: 283, endPoint x: 162, endPoint y: 269, distance: 66.4
click at [88, 284] on tr "5 7" at bounding box center [99, 280] width 162 height 14
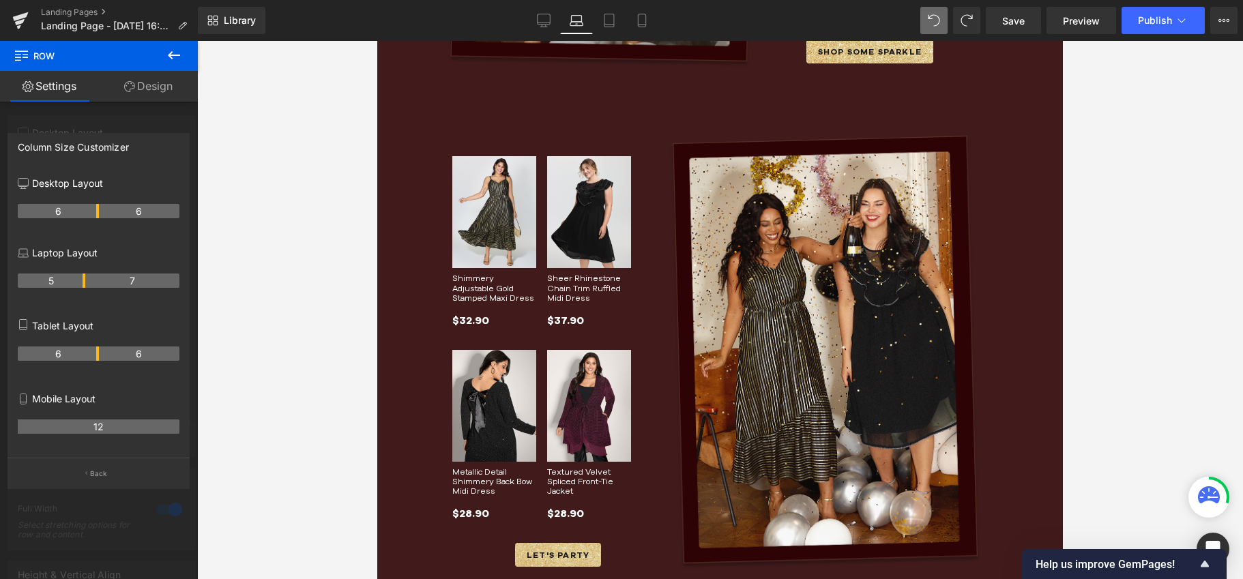
scroll to position [883, 0]
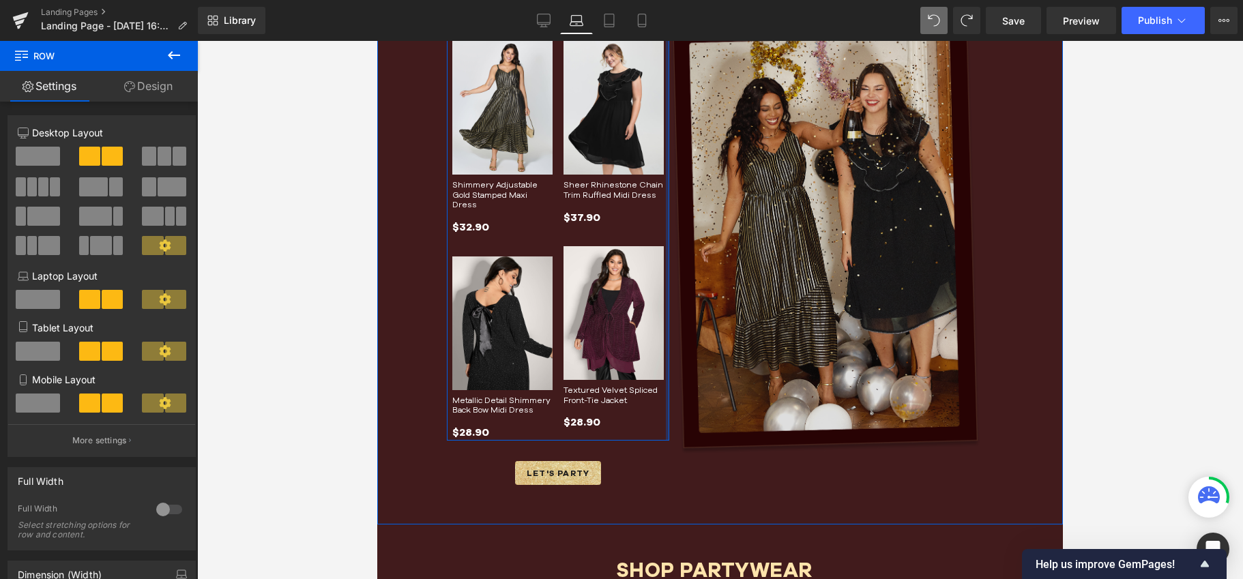
drag, startPoint x: 644, startPoint y: 344, endPoint x: 690, endPoint y: 346, distance: 45.1
click at [690, 346] on div "Image Row Sale Off (P) Image Shimmery Adjustable Gold Stamped Maxi Dress (P) Ti…" at bounding box center [719, 256] width 685 height 537
click at [780, 248] on img at bounding box center [825, 237] width 312 height 434
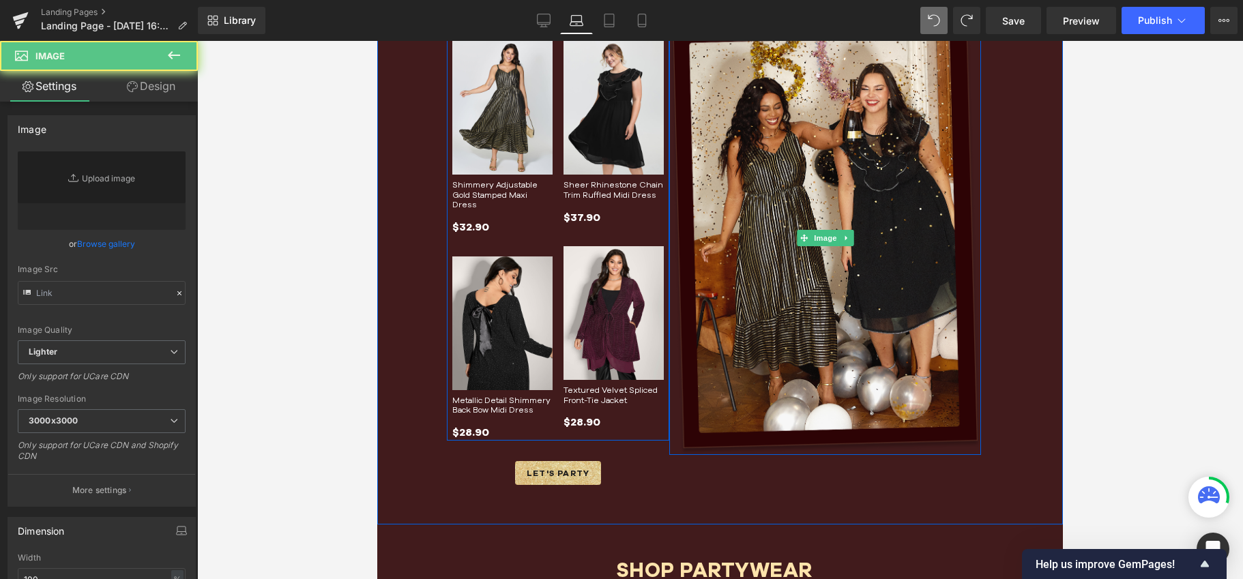
scroll to position [426, 0]
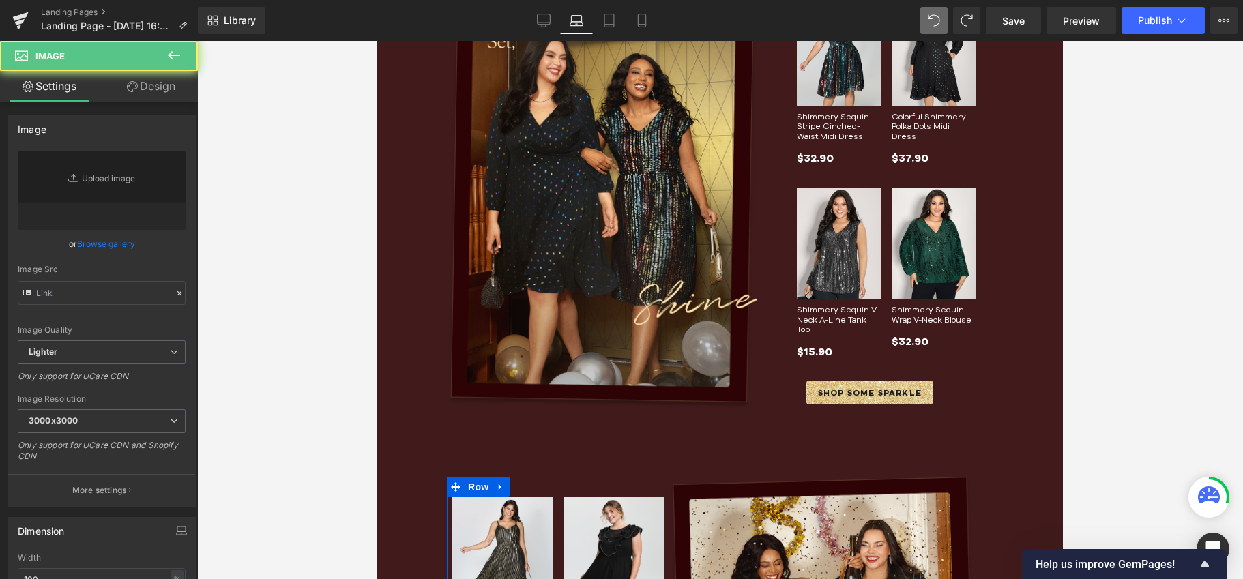
type input "[URL][DOMAIN_NAME]"
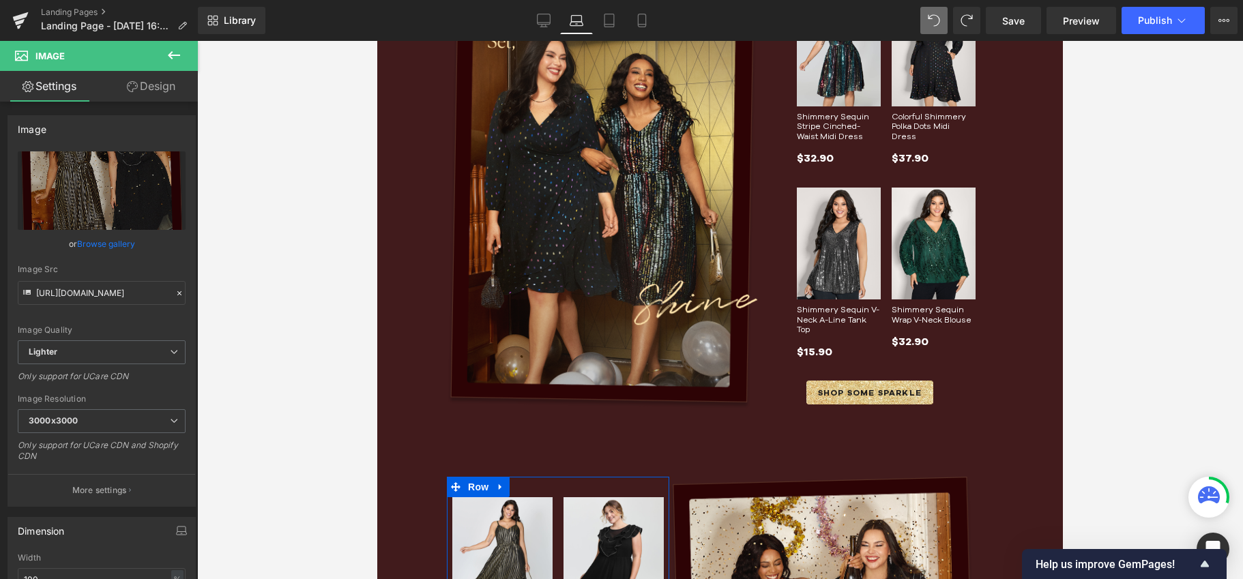
click at [896, 360] on div "SHOP SOME SPARKLE Button Row" at bounding box center [869, 385] width 222 height 51
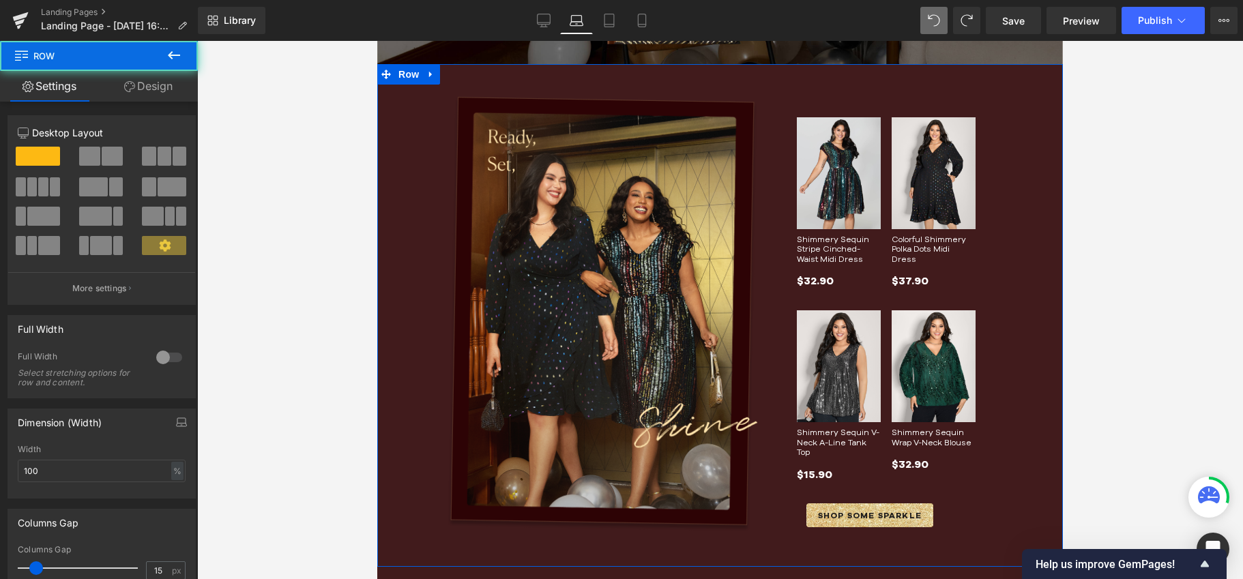
scroll to position [235, 0]
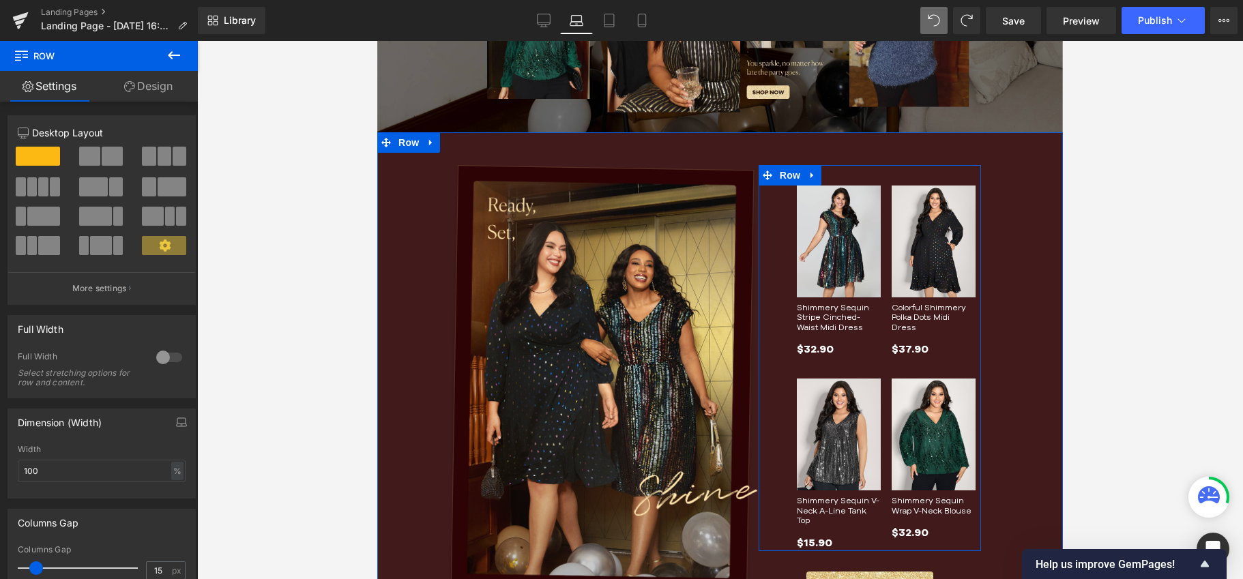
click at [775, 254] on div "Sale Off (P) Image Shimmery Sequin Stripe Cinched-Waist Midi Dress (P) Title $3…" at bounding box center [869, 358] width 222 height 386
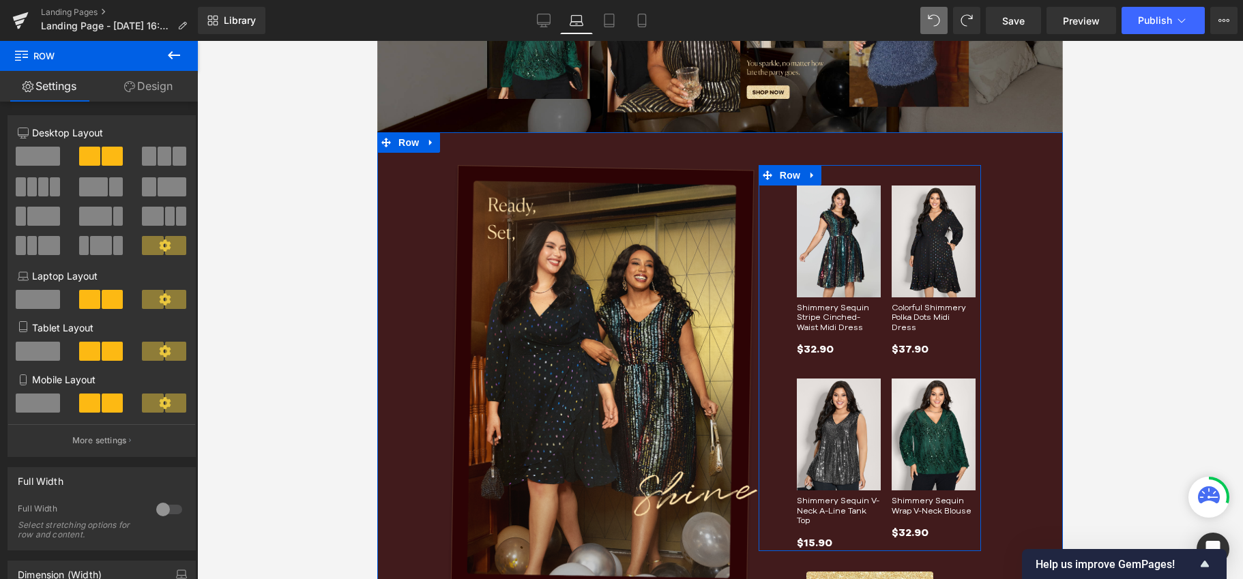
click at [771, 333] on div "Sale Off (P) Image Shimmery Sequin Stripe Cinched-Waist Midi Dress (P) Title $3…" at bounding box center [869, 358] width 222 height 386
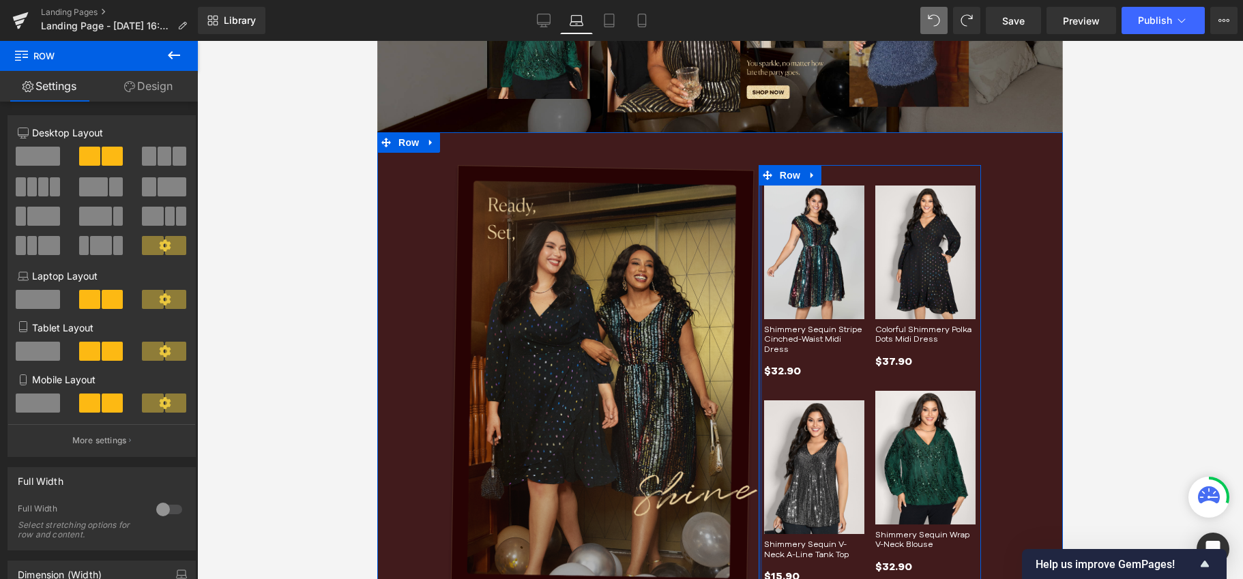
drag, startPoint x: 769, startPoint y: 327, endPoint x: 654, endPoint y: 325, distance: 115.3
click at [654, 325] on div "Image Row Sale Off (P) Image Shimmery Sequin Stripe Cinched-Waist Midi Dress (P…" at bounding box center [719, 400] width 685 height 537
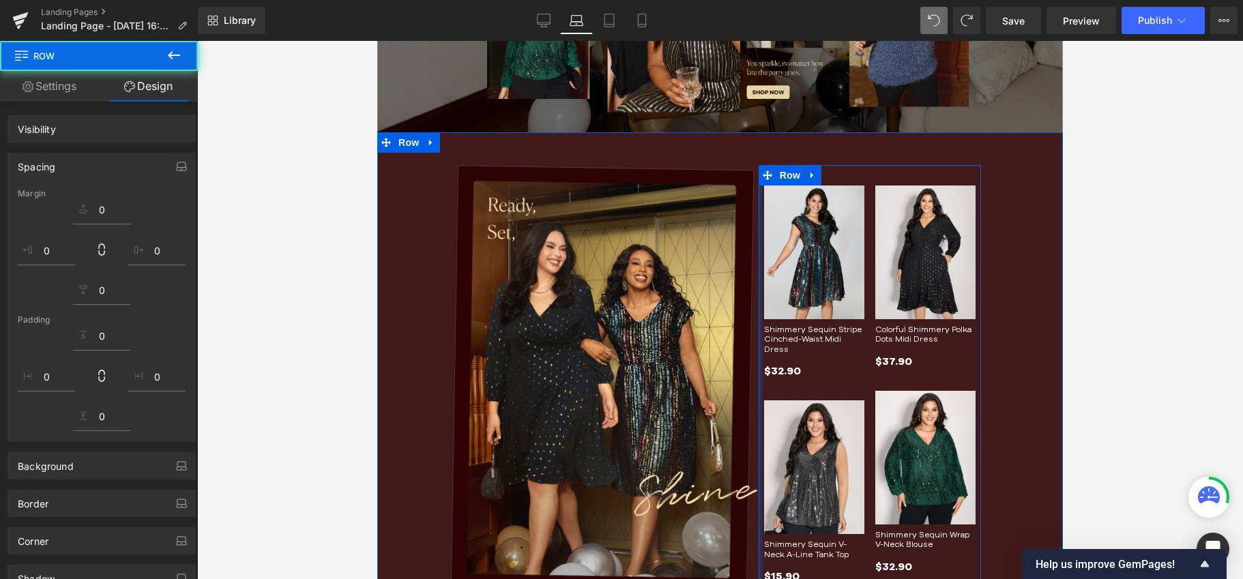
click at [1011, 265] on div "Image Row Sale Off (P) Image Shimmery Sequin Stripe Cinched-Waist Midi Dress (P…" at bounding box center [719, 400] width 685 height 537
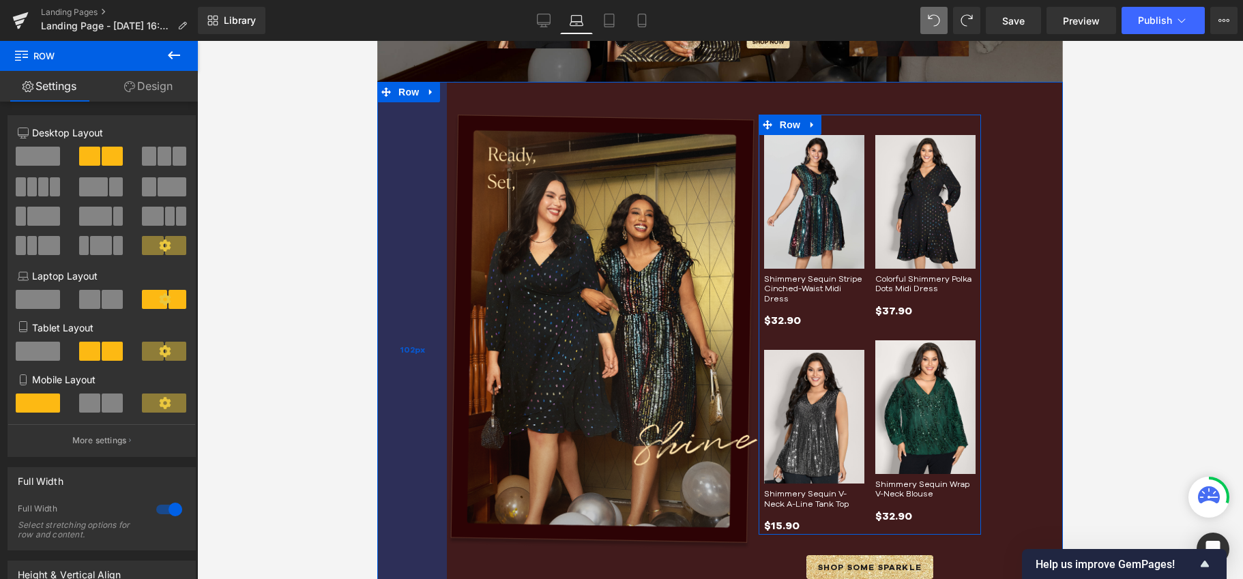
scroll to position [281, 0]
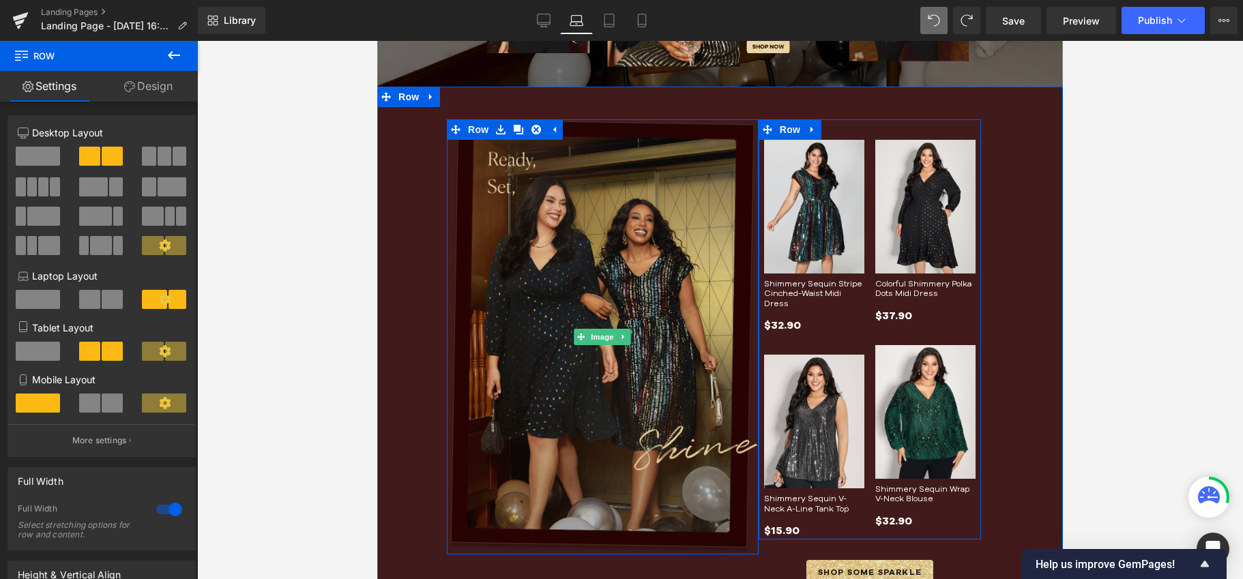
click at [465, 151] on img at bounding box center [603, 336] width 312 height 435
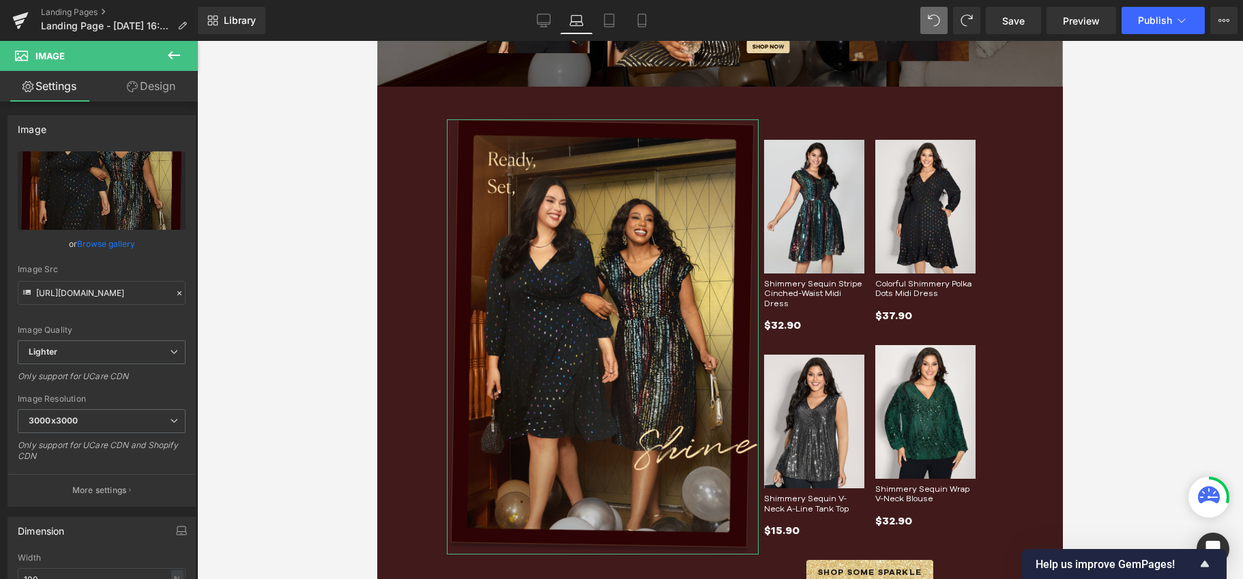
click at [141, 74] on link "Design" at bounding box center [151, 86] width 99 height 31
click at [0, 0] on div "Spacing" at bounding box center [0, 0] width 0 height 0
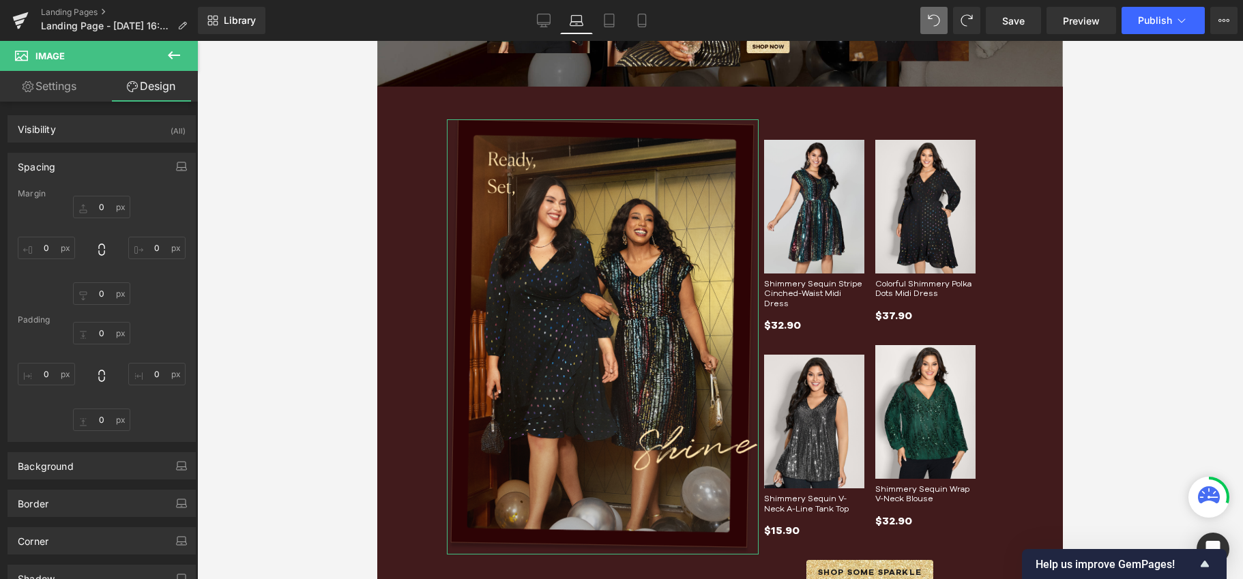
type input "0"
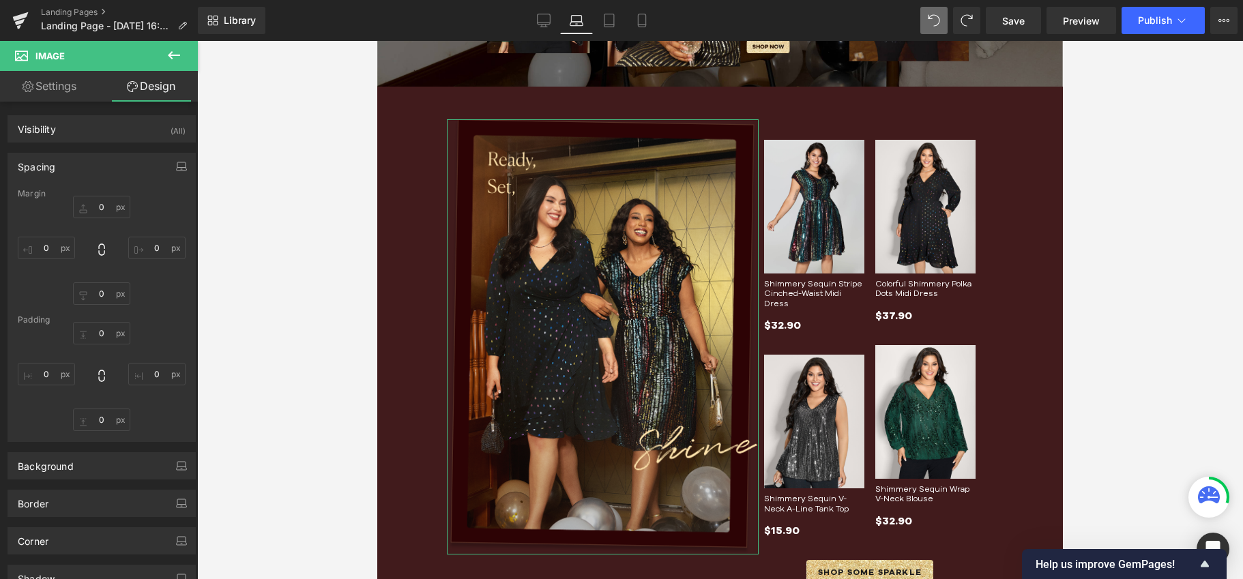
type input "0"
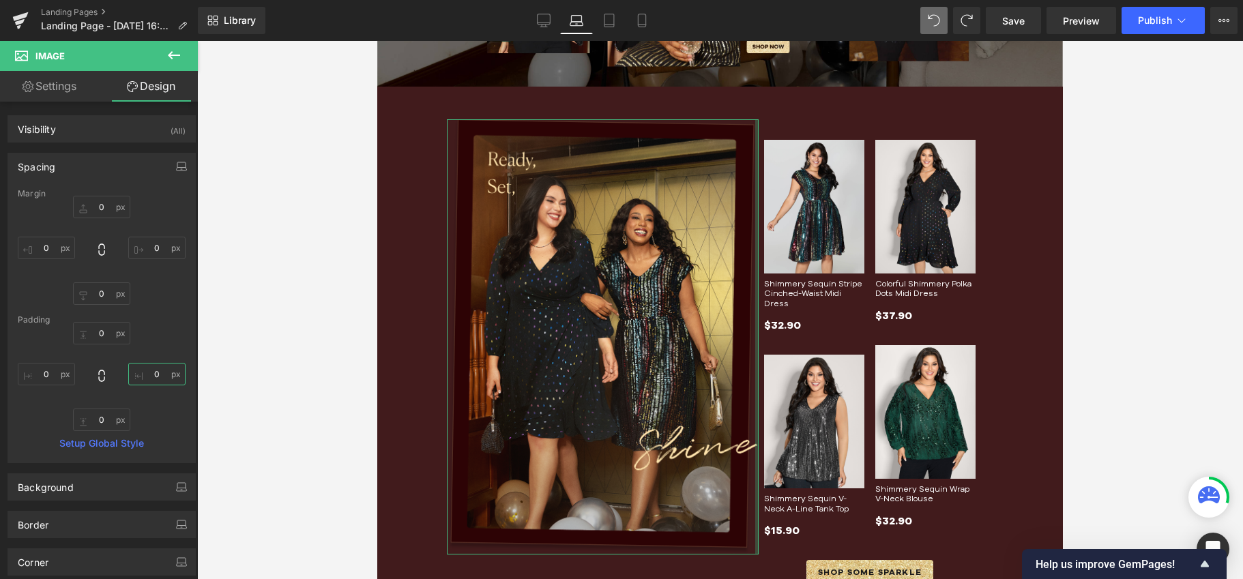
click at [151, 374] on input "0" at bounding box center [156, 374] width 57 height 23
type input "48"
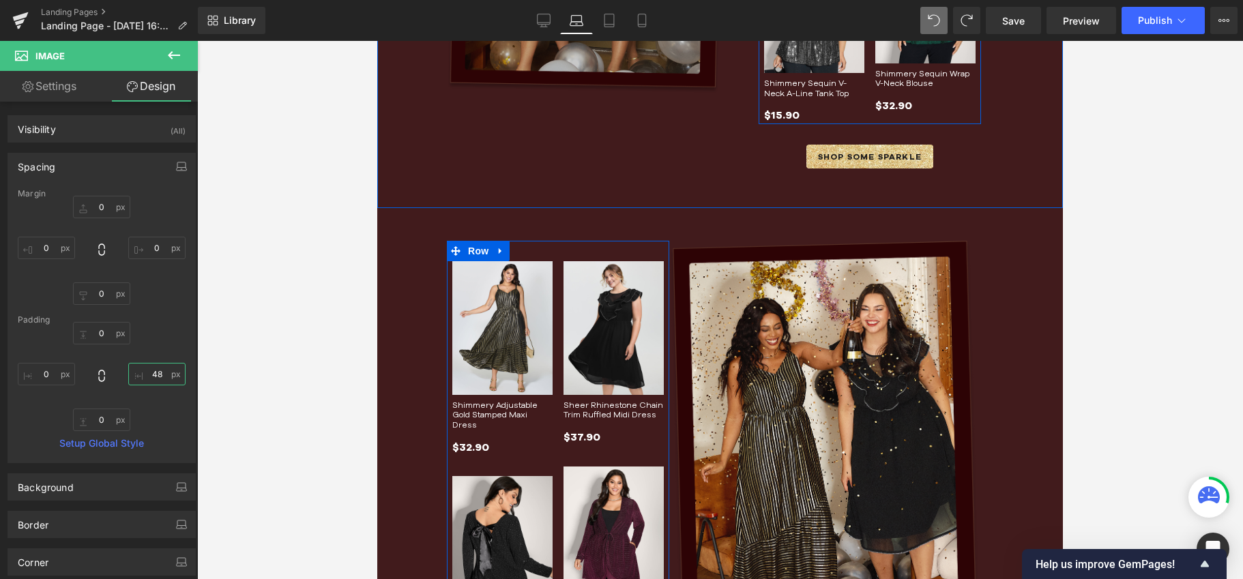
scroll to position [764, 0]
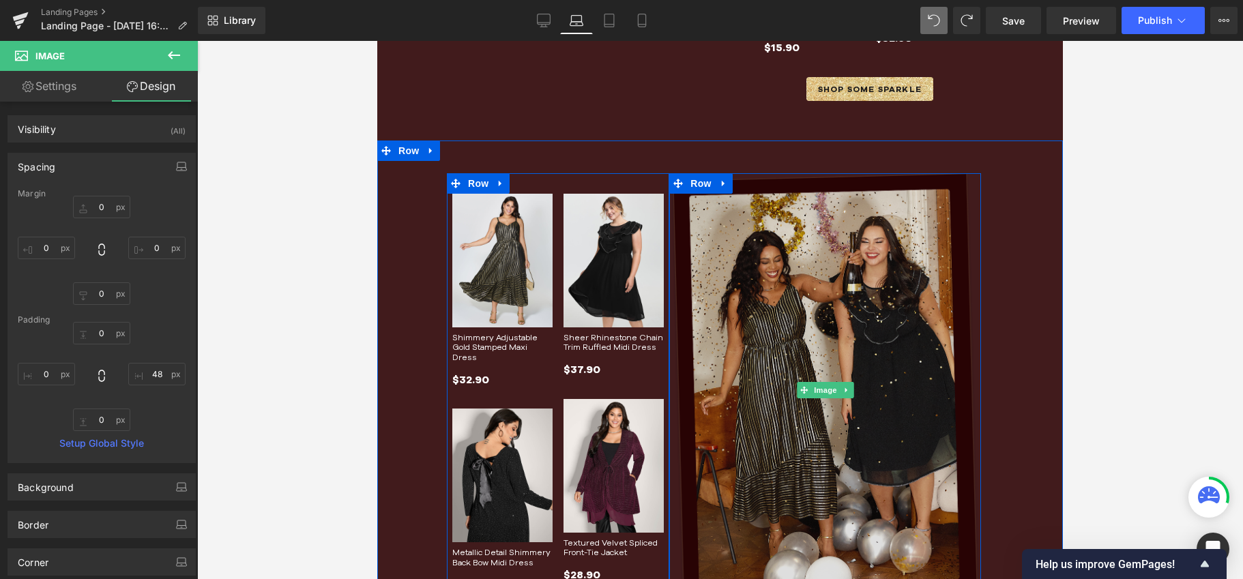
click at [949, 353] on img at bounding box center [825, 390] width 312 height 434
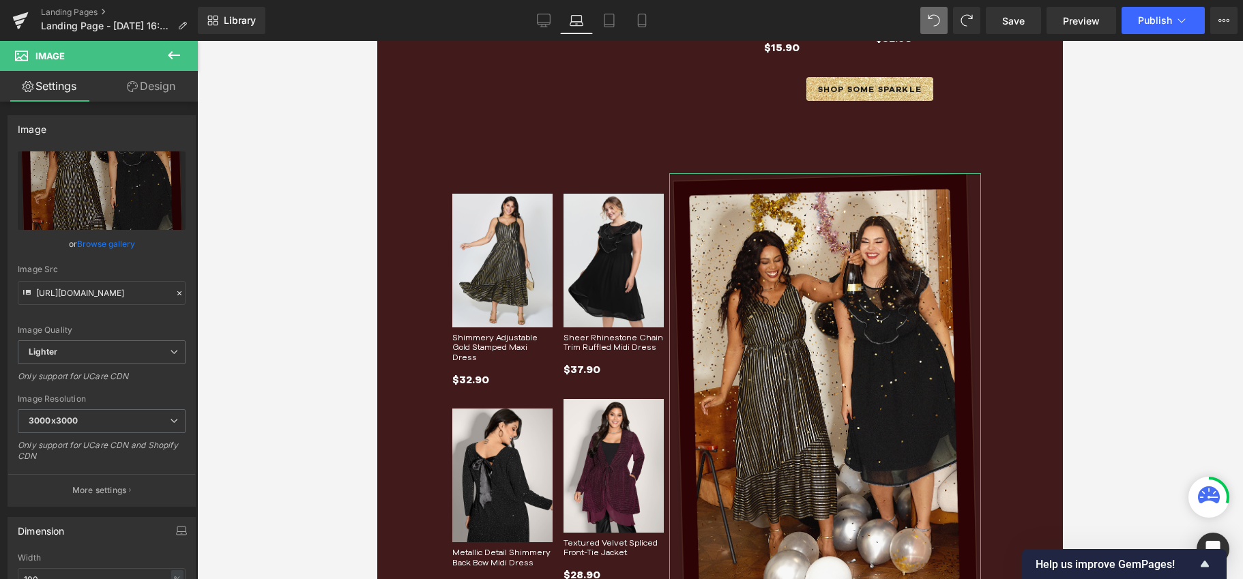
click at [147, 91] on link "Design" at bounding box center [151, 86] width 99 height 31
click at [0, 0] on div "Spacing" at bounding box center [0, 0] width 0 height 0
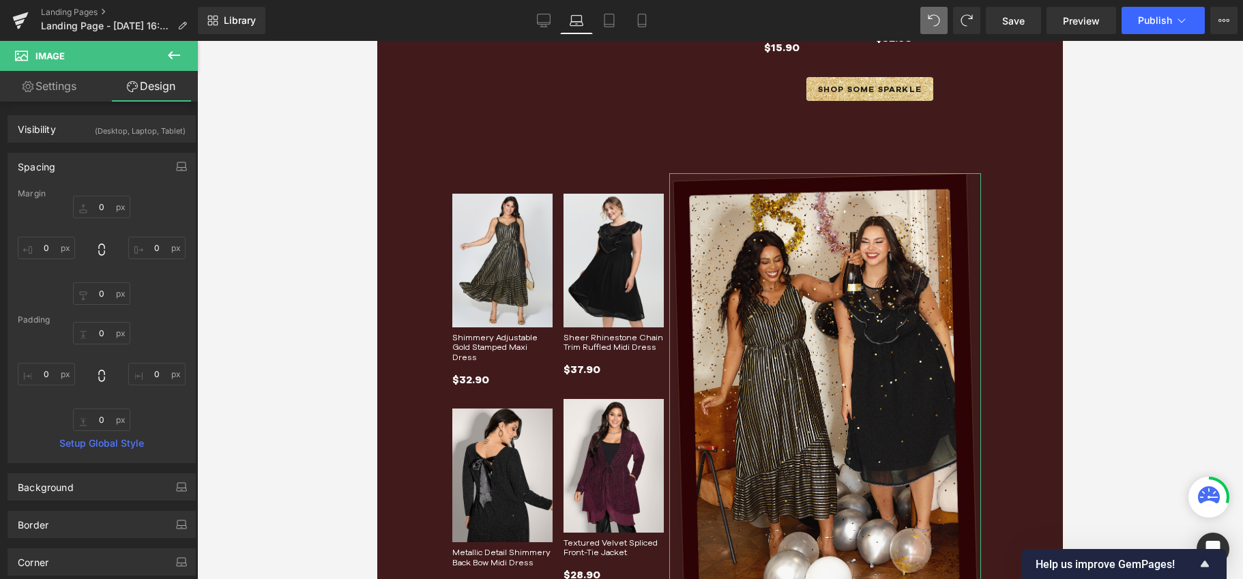
type input "0"
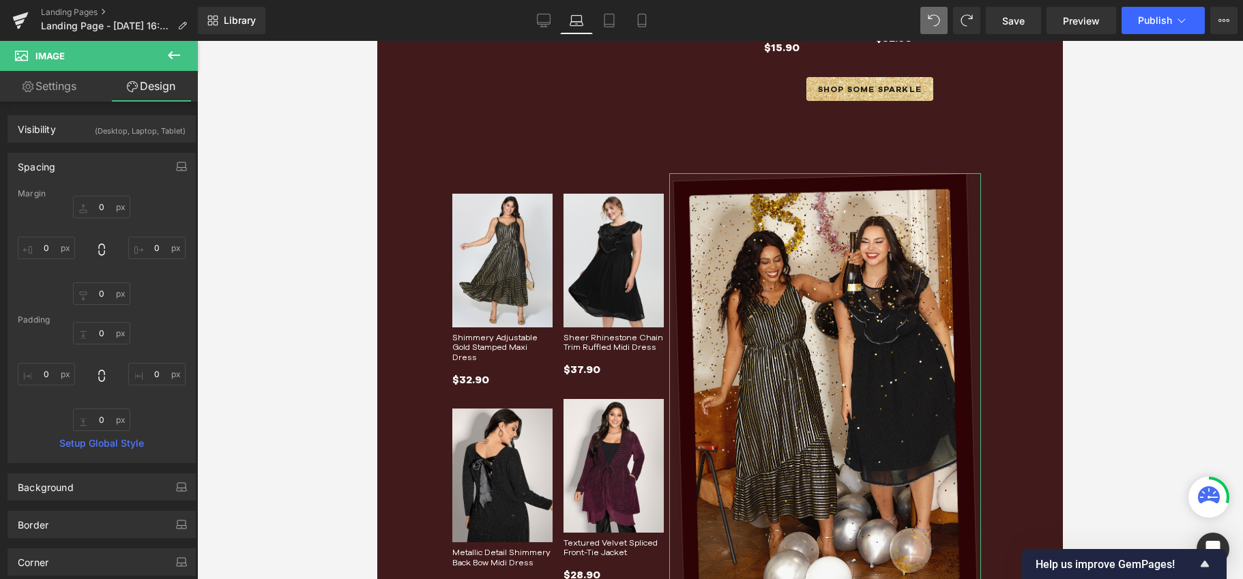
type input "0"
click at [48, 372] on input "0" at bounding box center [46, 374] width 57 height 23
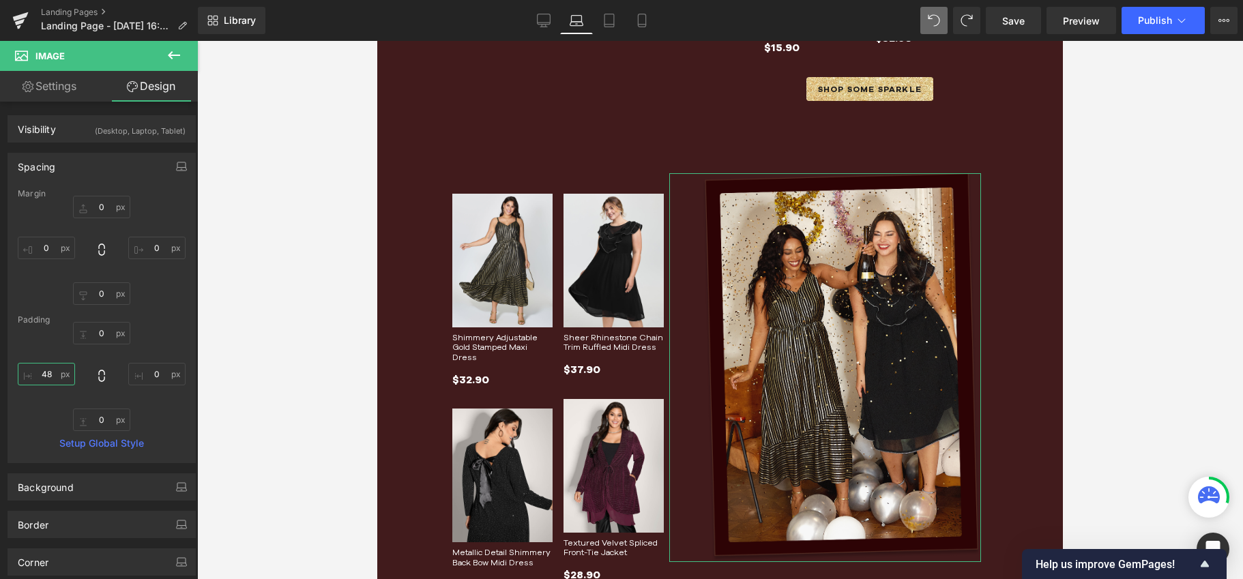
drag, startPoint x: 49, startPoint y: 370, endPoint x: 24, endPoint y: 372, distance: 25.3
click at [24, 372] on input "48" at bounding box center [46, 374] width 57 height 23
type input "0"
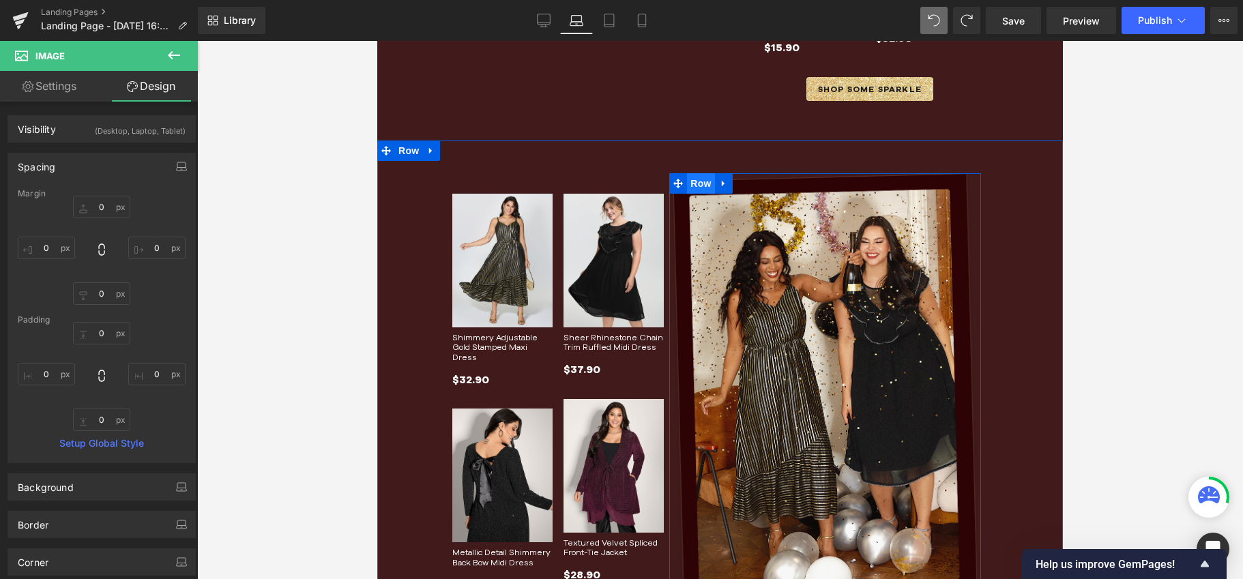
click at [688, 175] on span "Row" at bounding box center [700, 183] width 27 height 20
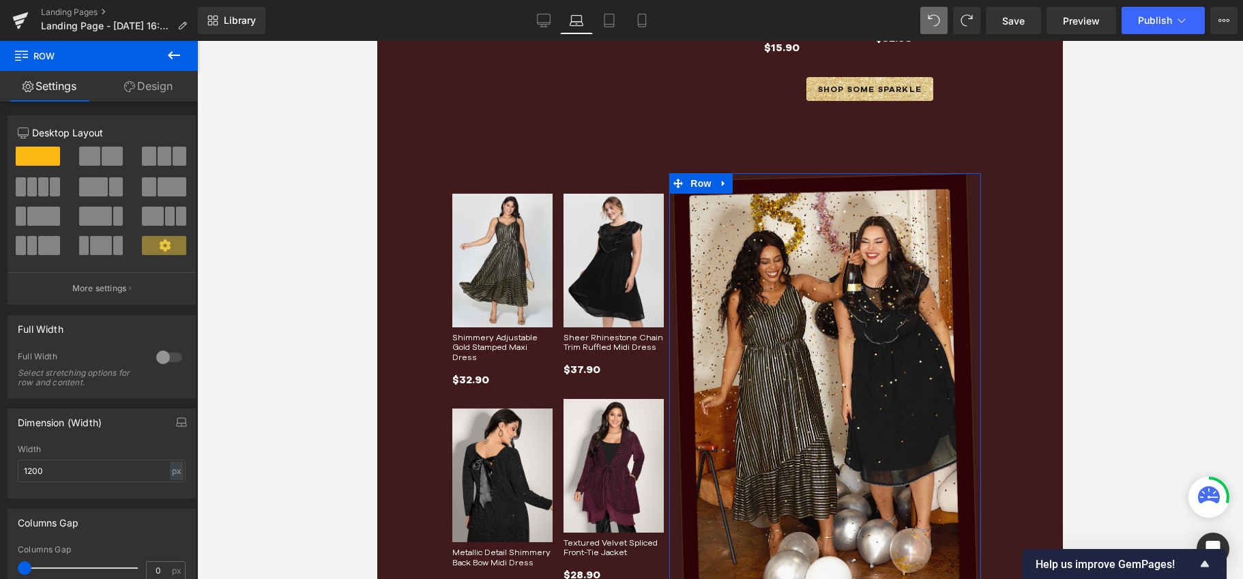
click at [162, 85] on link "Design" at bounding box center [148, 86] width 99 height 31
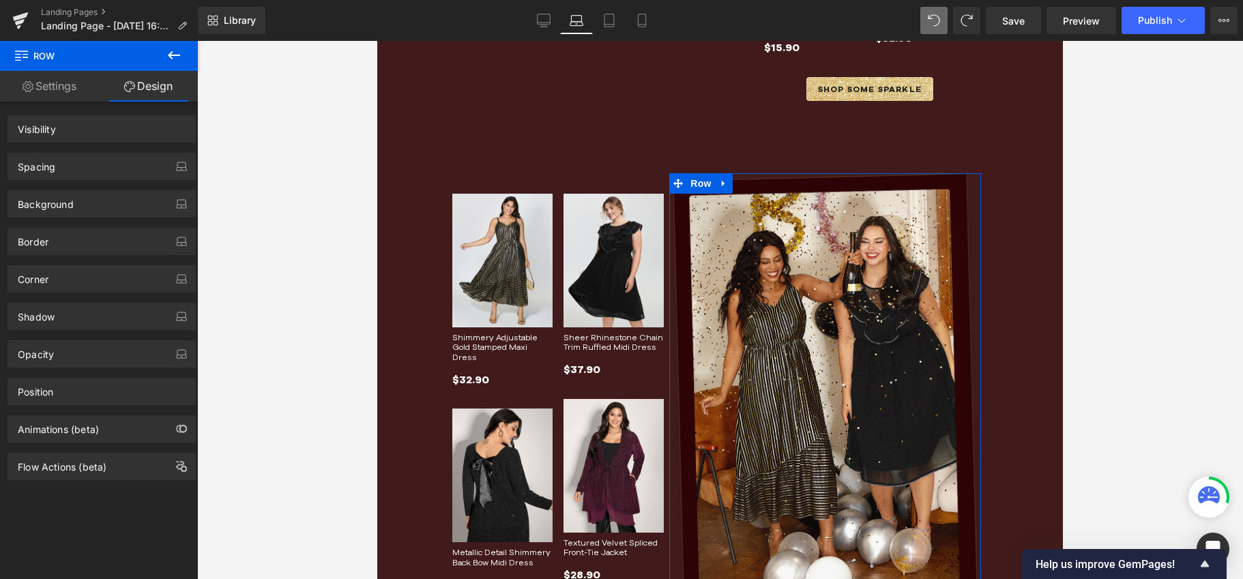
click at [57, 161] on div "Spacing" at bounding box center [101, 166] width 187 height 26
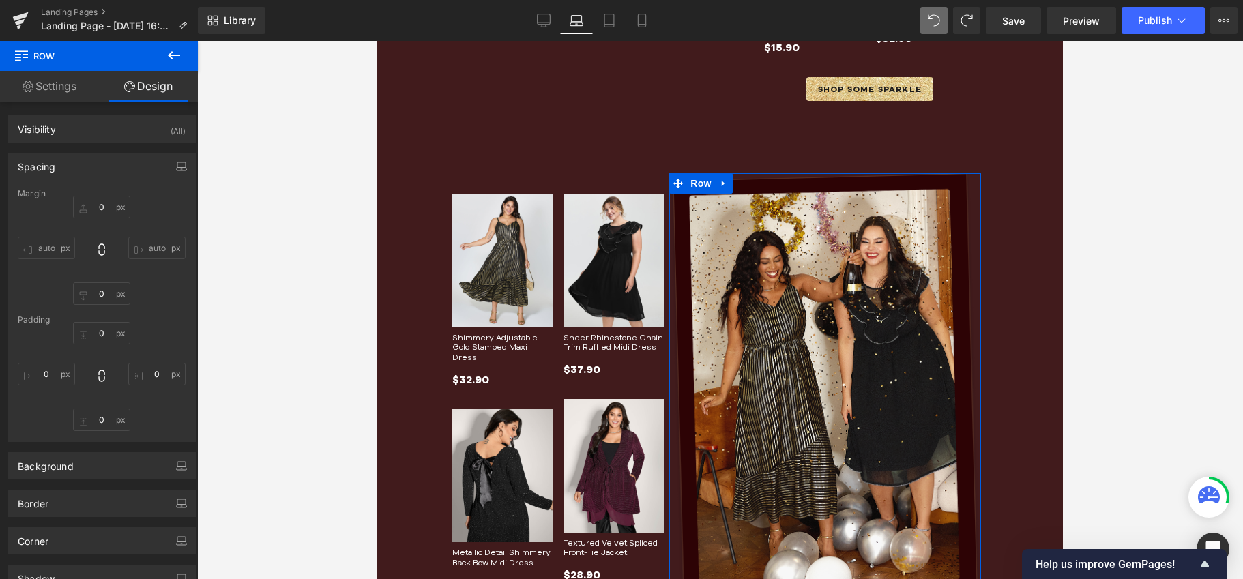
type input "0"
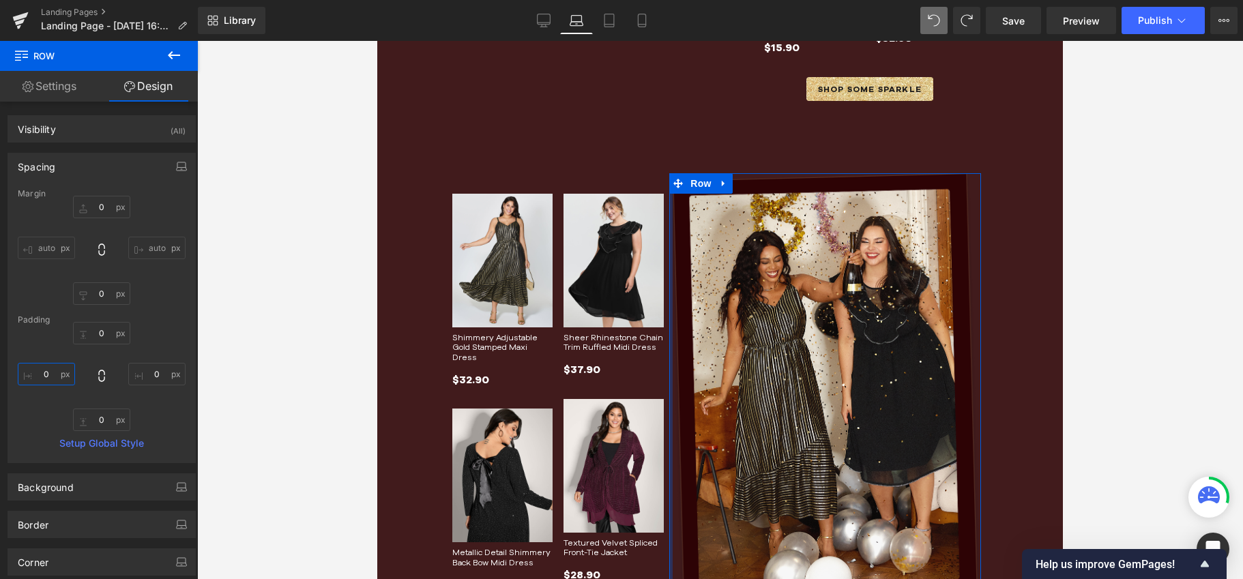
click at [46, 383] on input "0" at bounding box center [46, 374] width 57 height 23
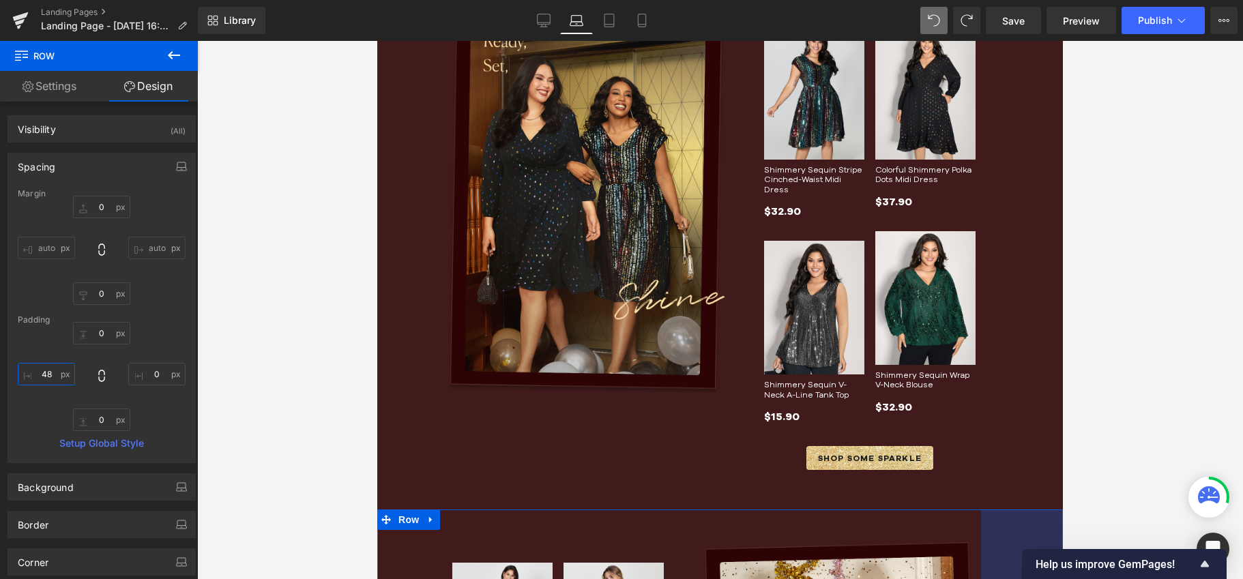
scroll to position [387, 0]
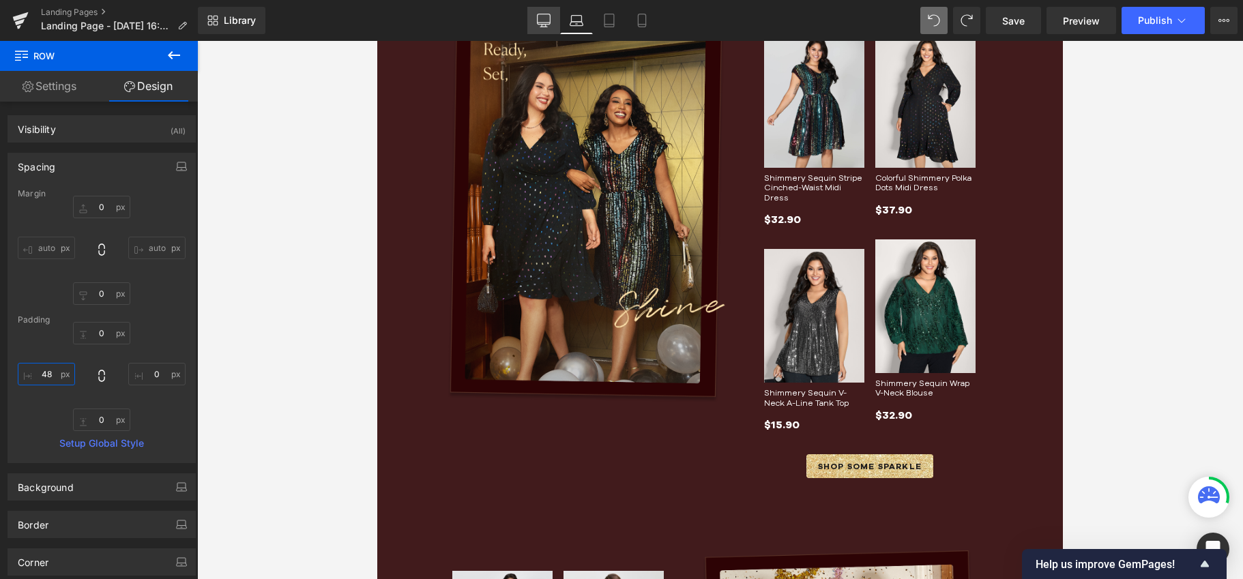
type input "48"
click at [535, 18] on link "Desktop" at bounding box center [543, 20] width 33 height 27
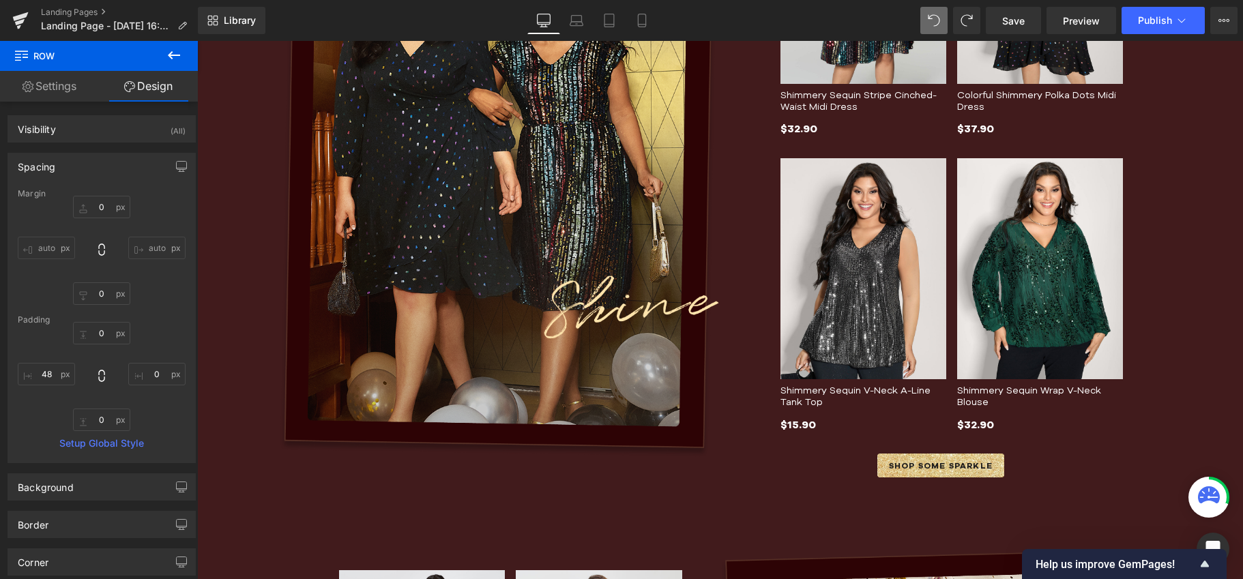
type input "0"
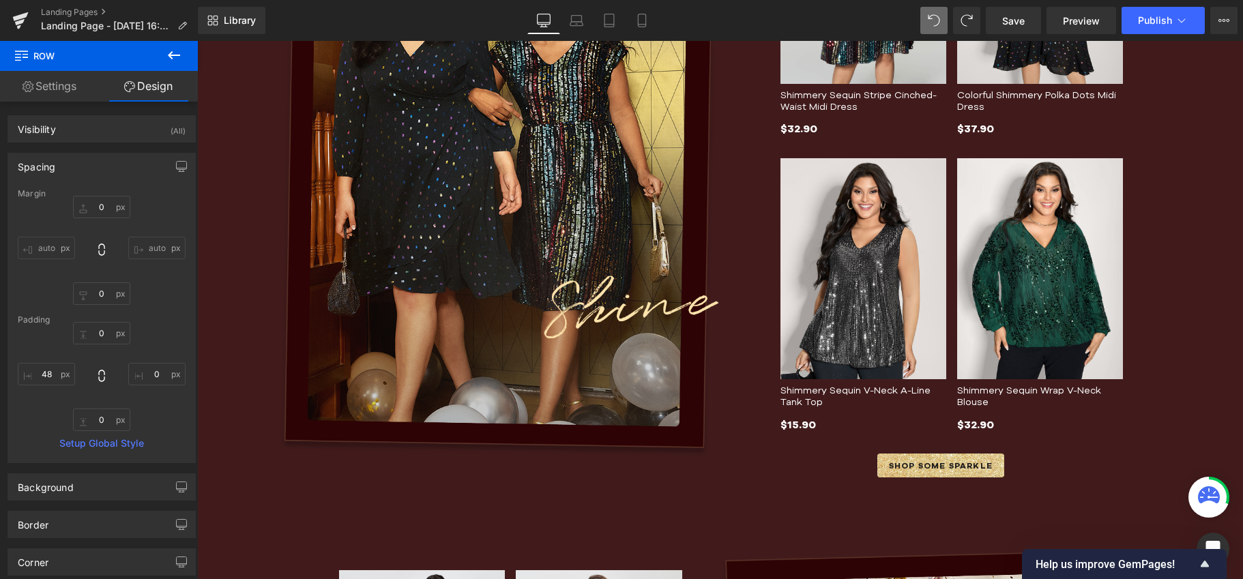
type input "0"
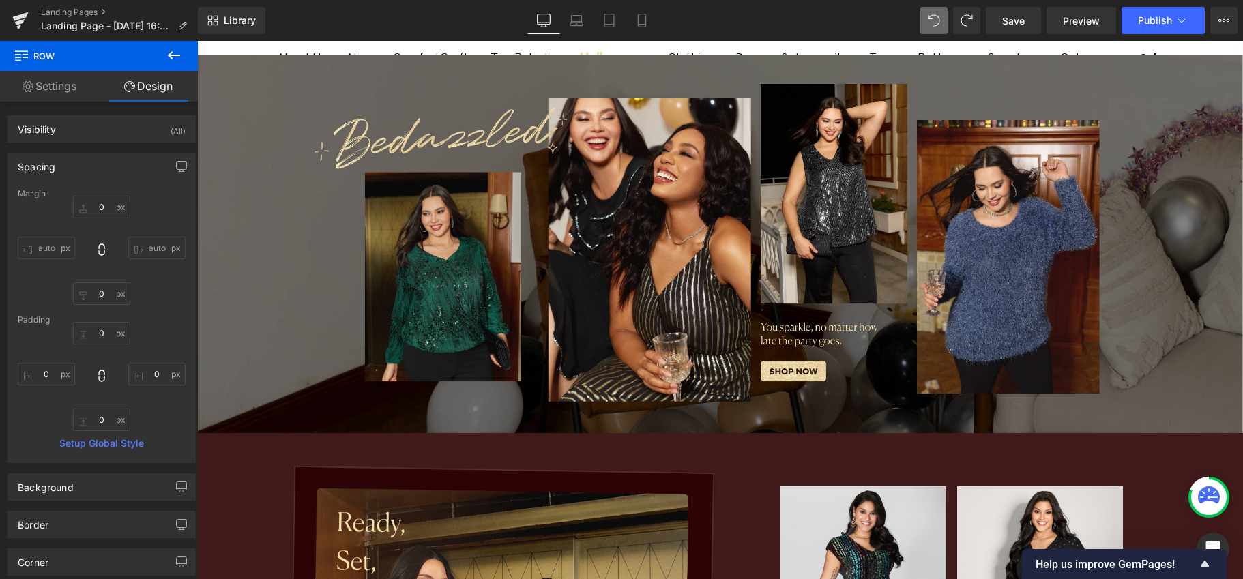
scroll to position [629, 0]
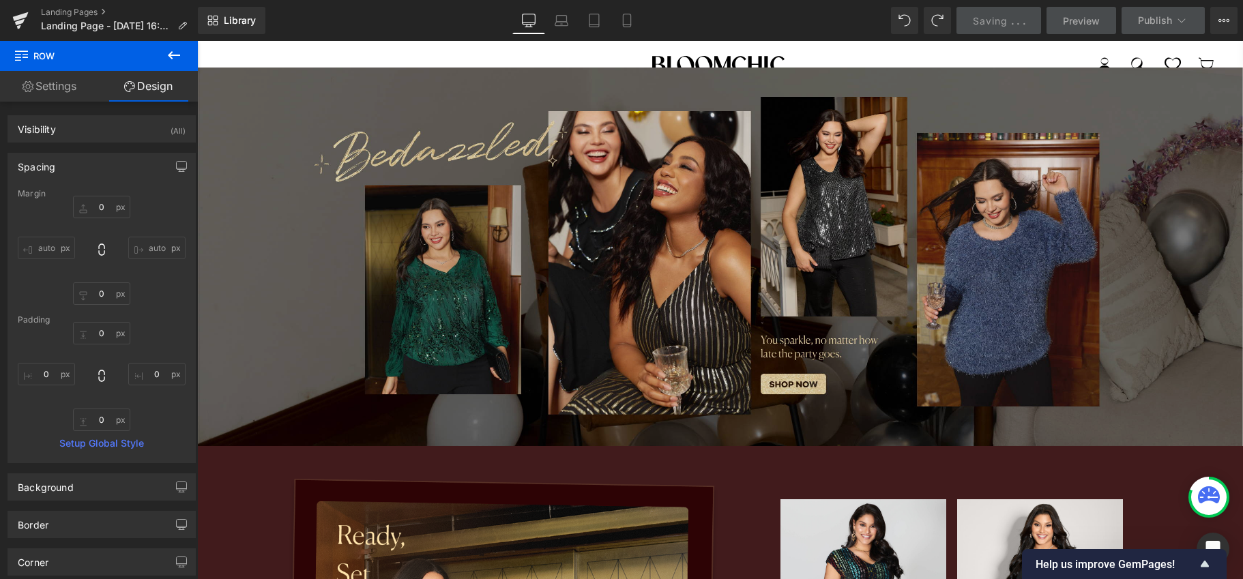
click at [674, 353] on img at bounding box center [720, 258] width 1046 height 380
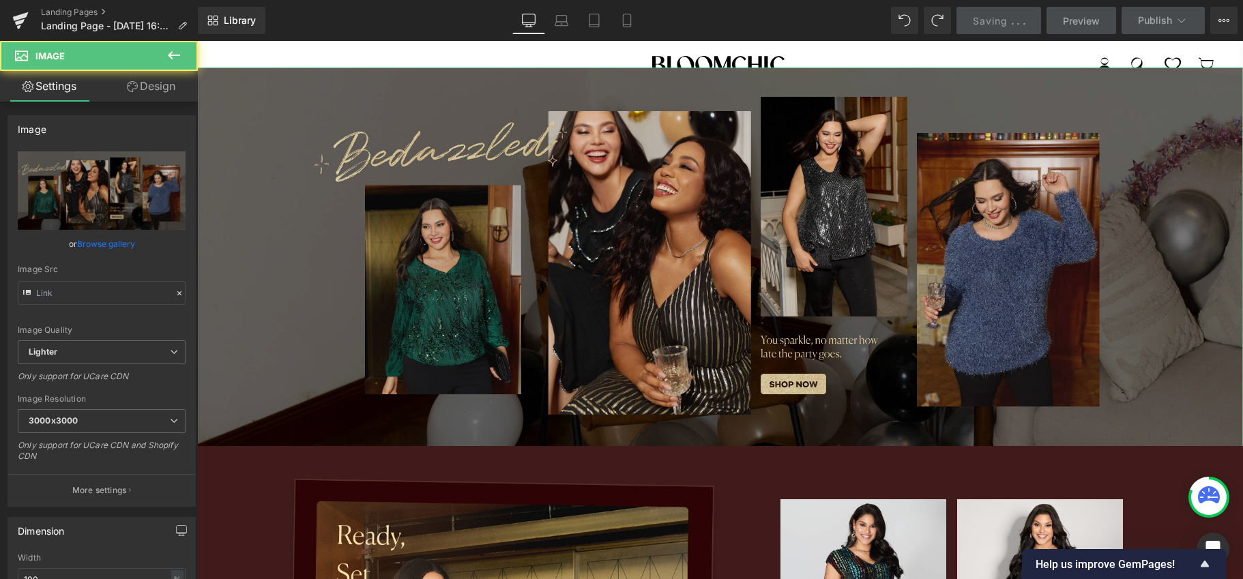
type input "[URL][DOMAIN_NAME]"
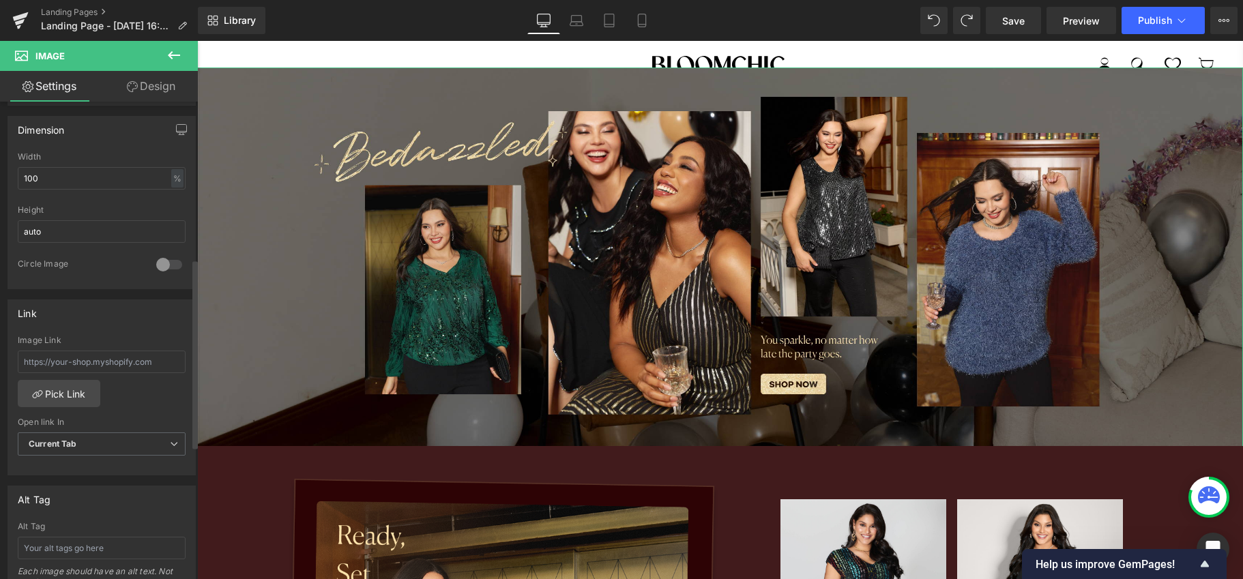
scroll to position [409, 0]
click at [76, 391] on link "Pick Link" at bounding box center [59, 385] width 83 height 27
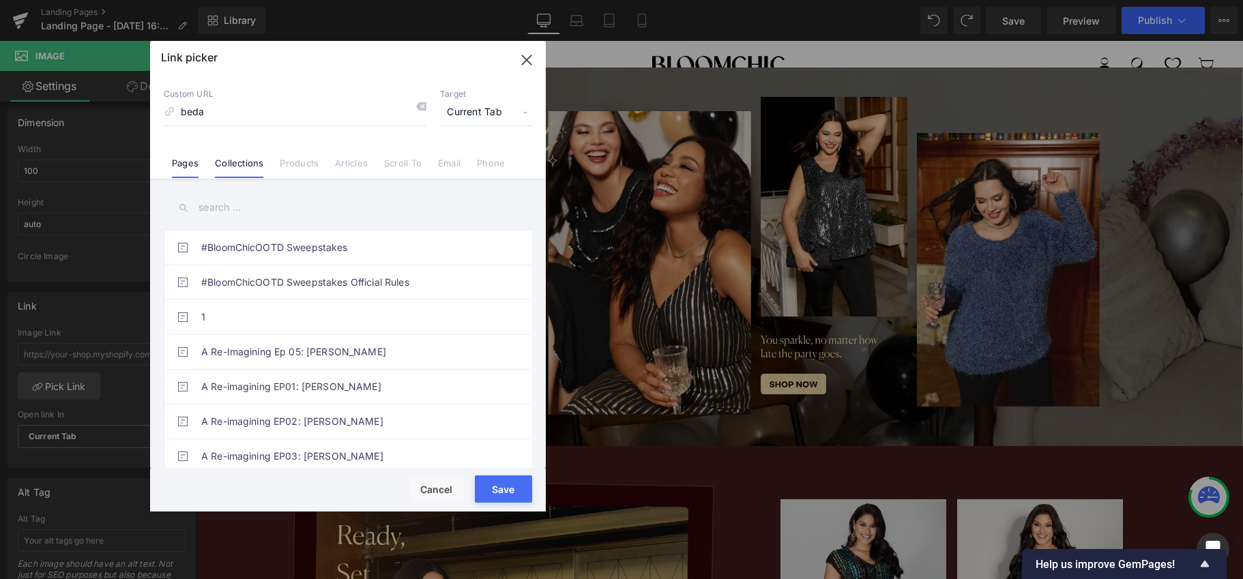
click at [261, 159] on link "Collections" at bounding box center [239, 168] width 48 height 20
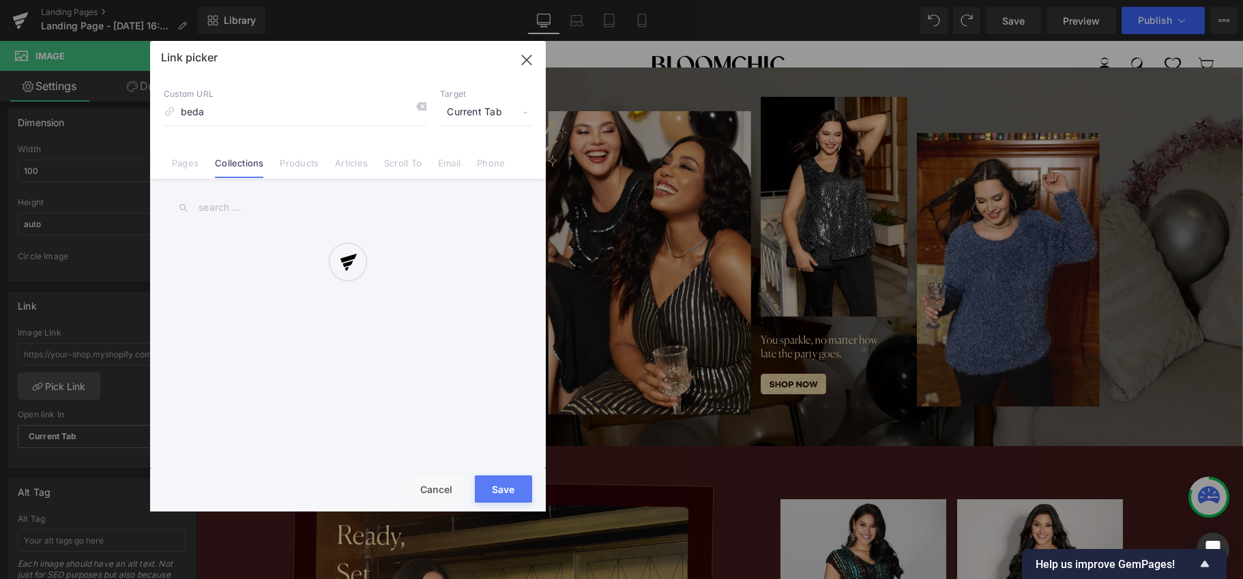
click at [280, 107] on div at bounding box center [348, 276] width 396 height 471
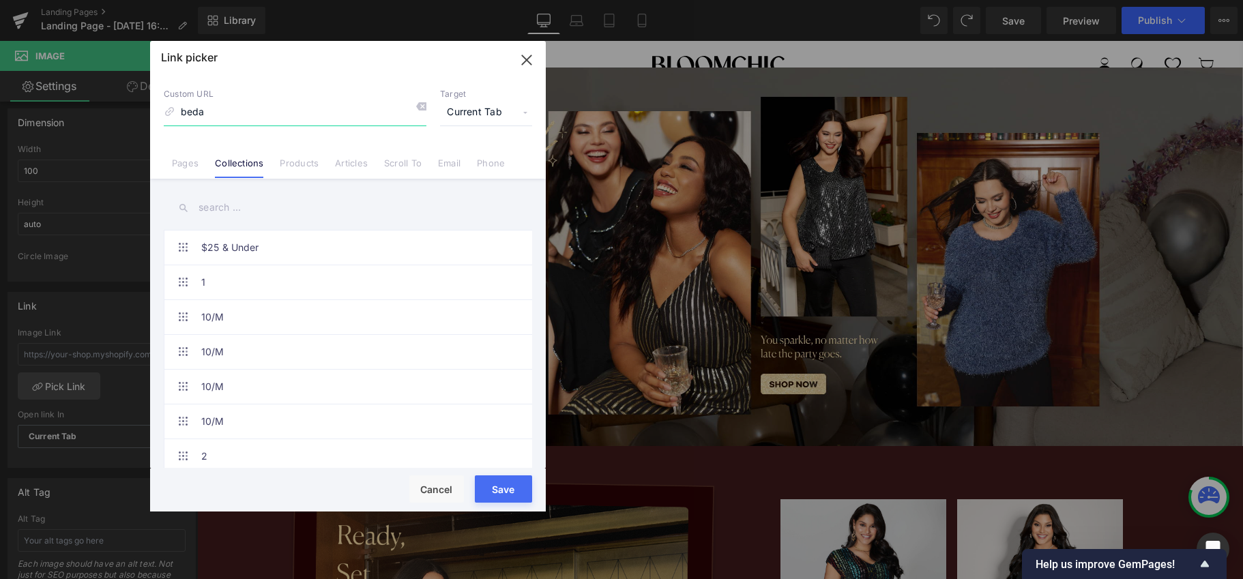
click at [279, 113] on input "beda" at bounding box center [295, 113] width 263 height 26
type input "bedazzled"
drag, startPoint x: 248, startPoint y: 117, endPoint x: 164, endPoint y: 116, distance: 84.6
click at [164, 116] on div "Custom URL bedazzled" at bounding box center [295, 107] width 263 height 37
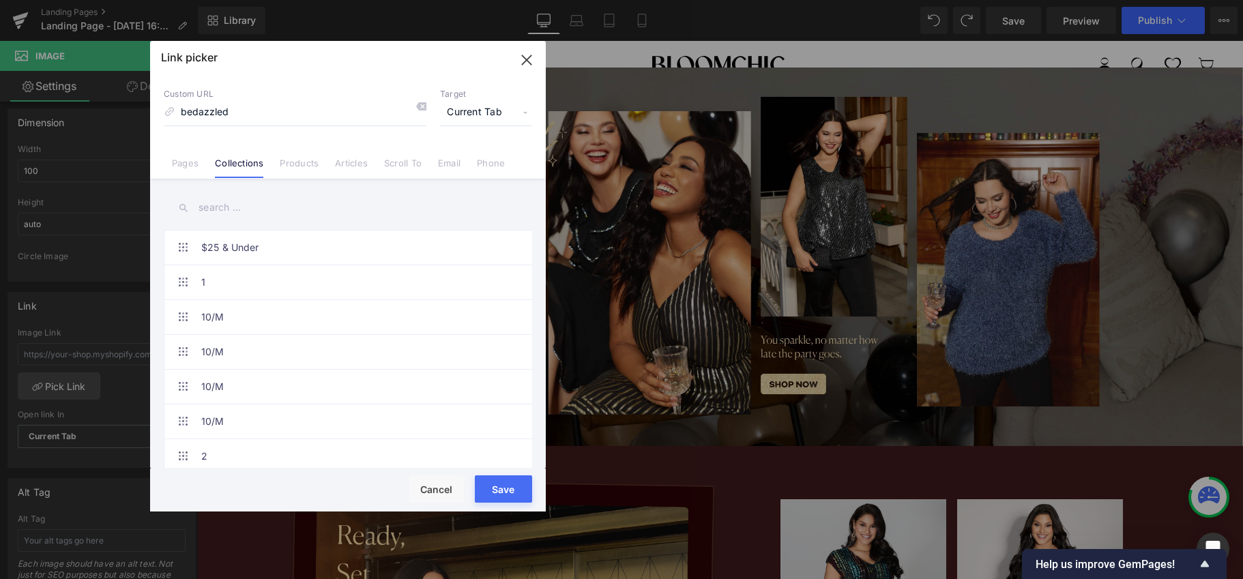
click at [220, 205] on input "text" at bounding box center [348, 207] width 368 height 31
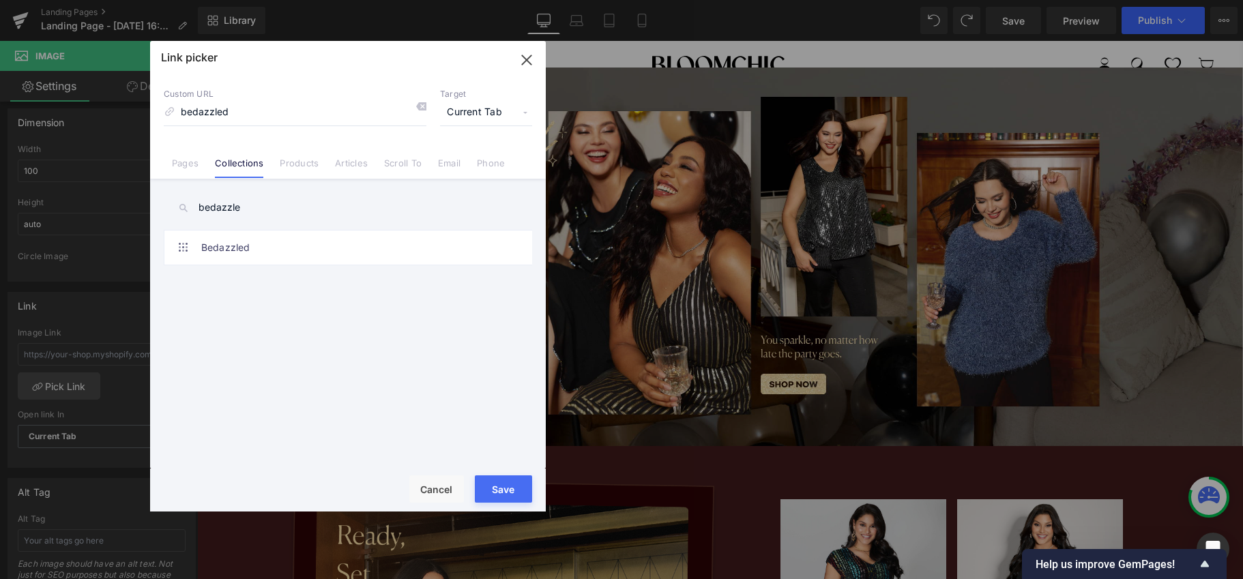
type input "bedazzle"
click at [426, 106] on div "Custom URL bedazzled Target Current Tab Current Tab New Tab" at bounding box center [348, 107] width 368 height 37
click at [424, 103] on icon at bounding box center [420, 106] width 11 height 11
click at [274, 242] on link "Bedazzled" at bounding box center [351, 248] width 300 height 34
type input "/collections/bedazzled"
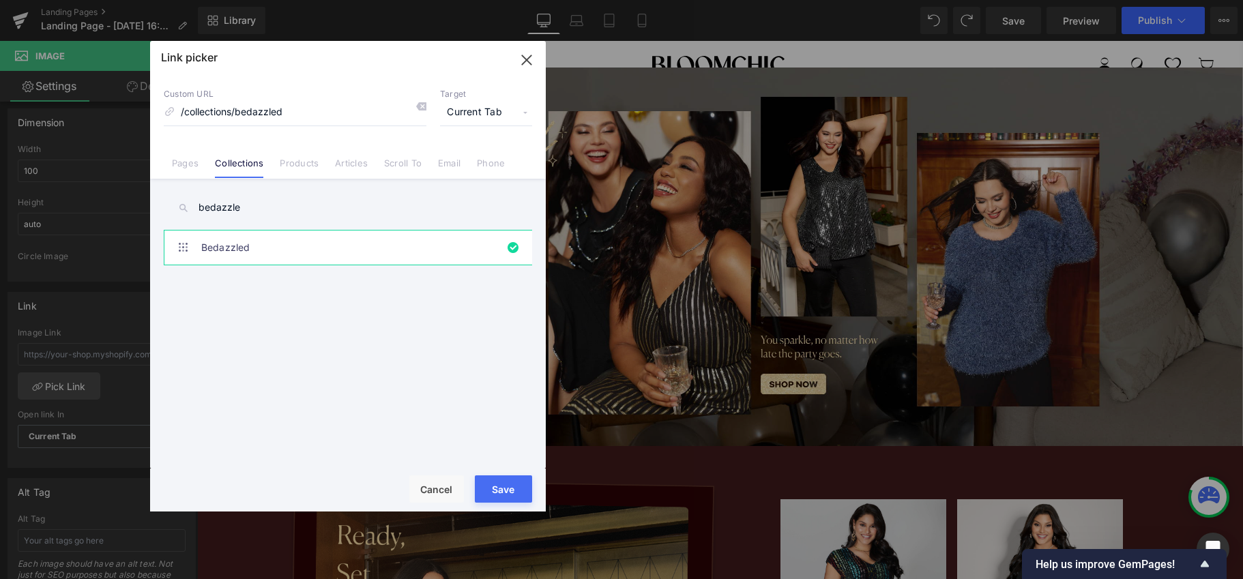
click at [507, 491] on button "Save" at bounding box center [503, 488] width 57 height 27
type input "/collections/bedazzled"
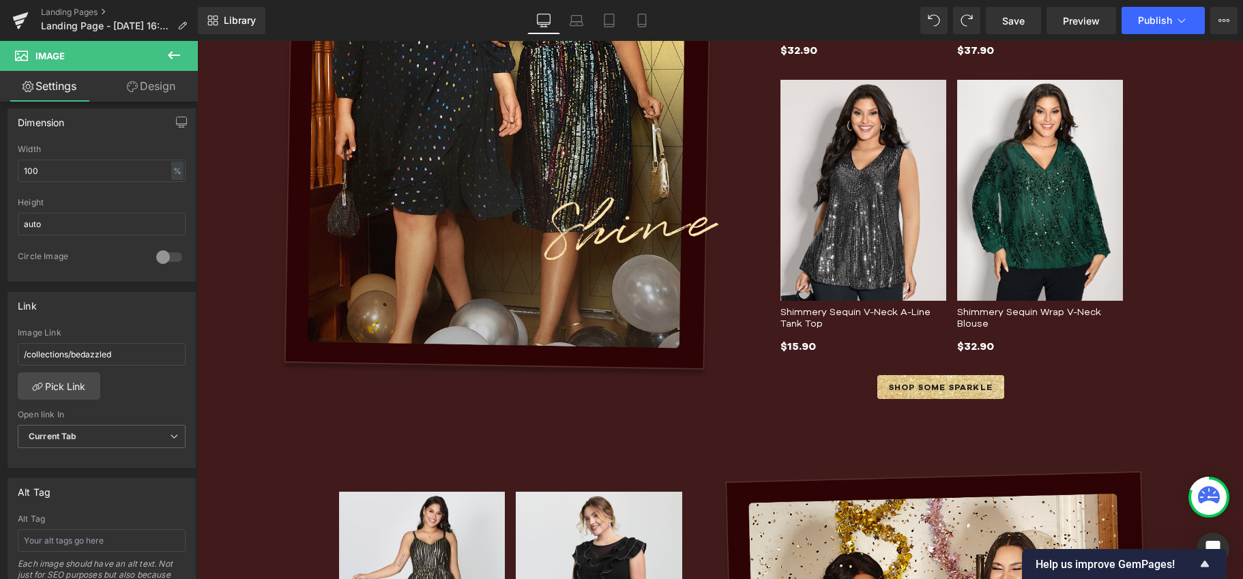
scroll to position [771, 0]
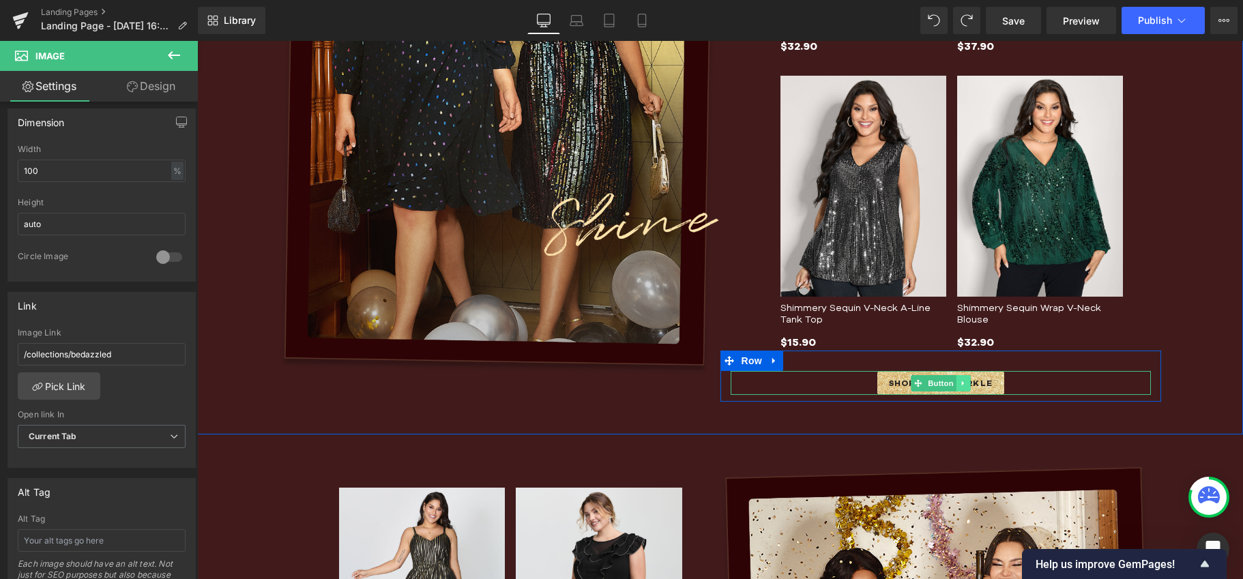
click at [956, 383] on link at bounding box center [963, 383] width 14 height 16
click at [867, 383] on div "SHOP SOME SPARKLE" at bounding box center [940, 383] width 421 height 24
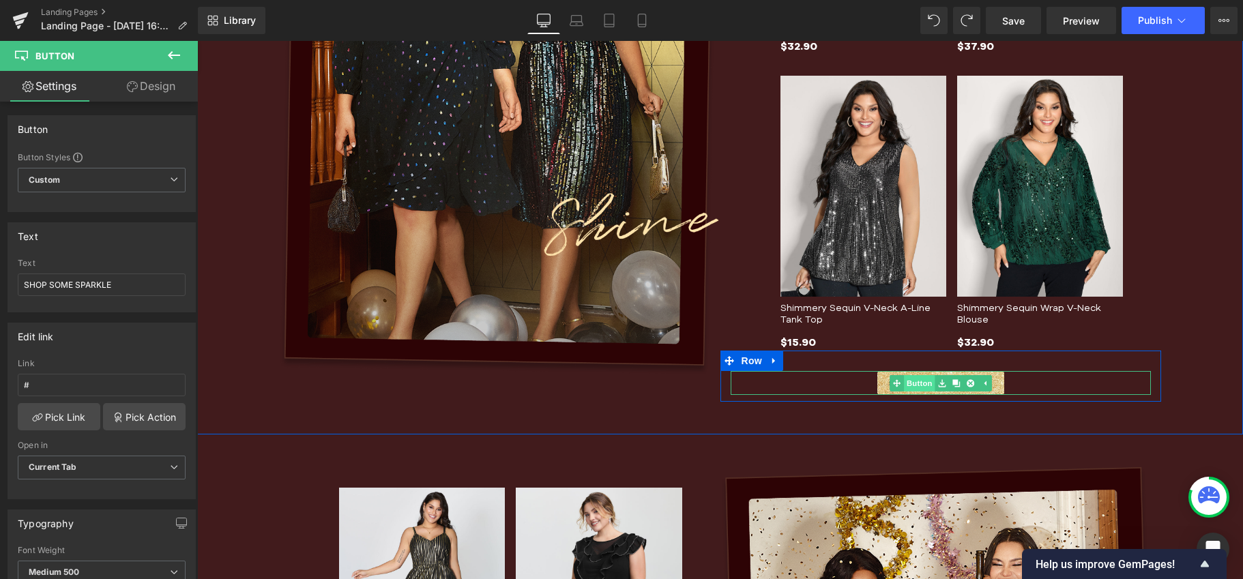
click at [927, 382] on span "Button" at bounding box center [919, 383] width 31 height 16
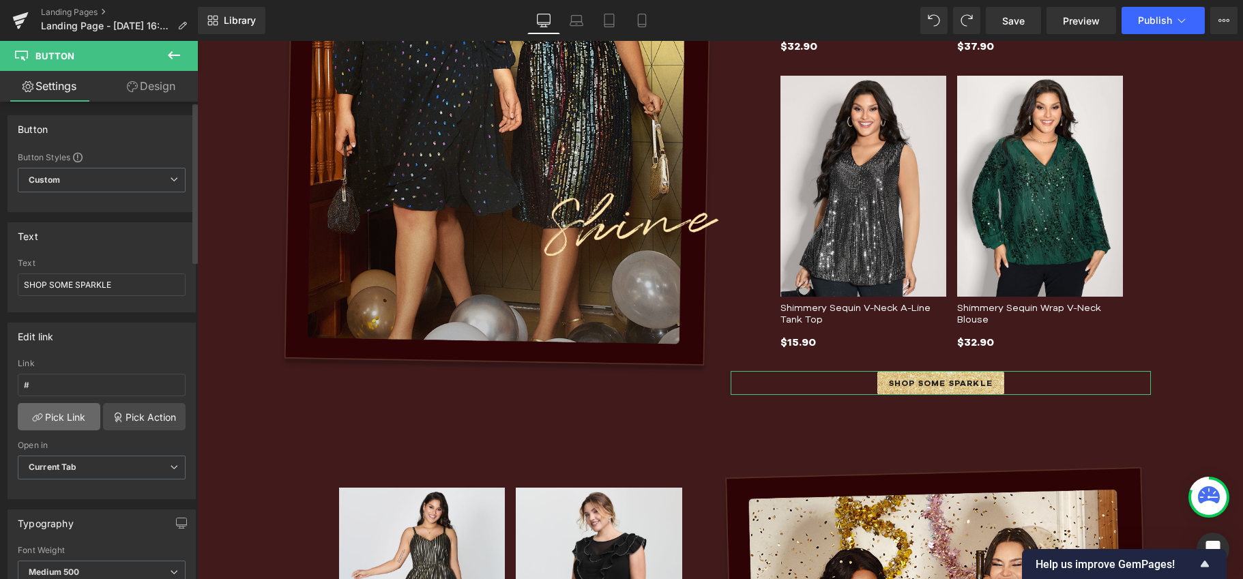
click at [74, 415] on link "Pick Link" at bounding box center [59, 416] width 83 height 27
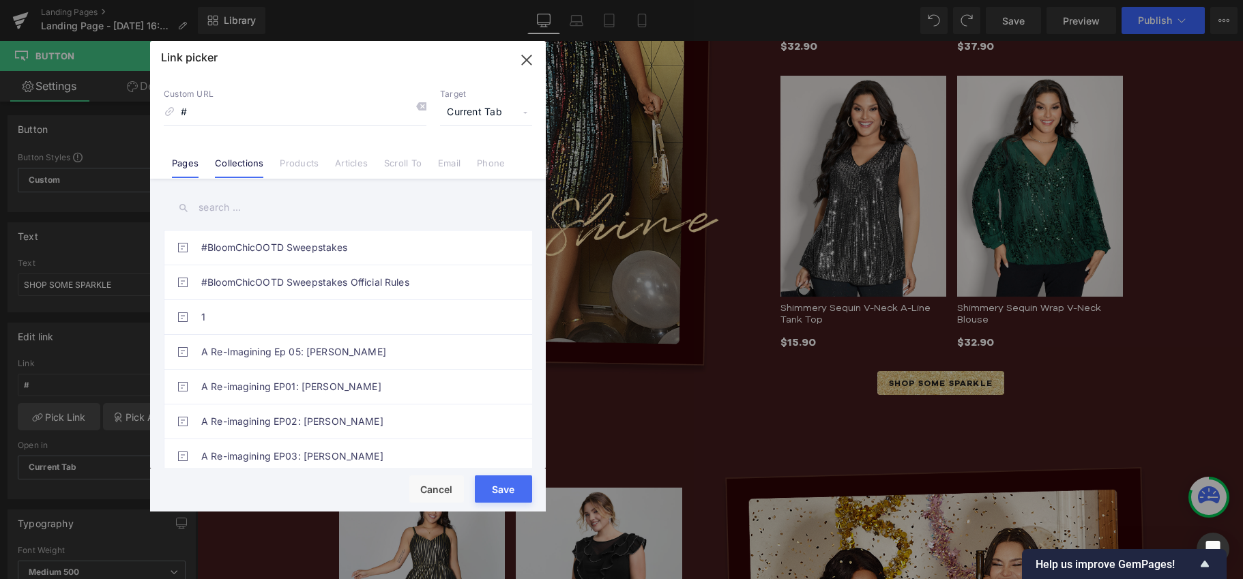
click at [249, 162] on link "Collections" at bounding box center [239, 168] width 48 height 20
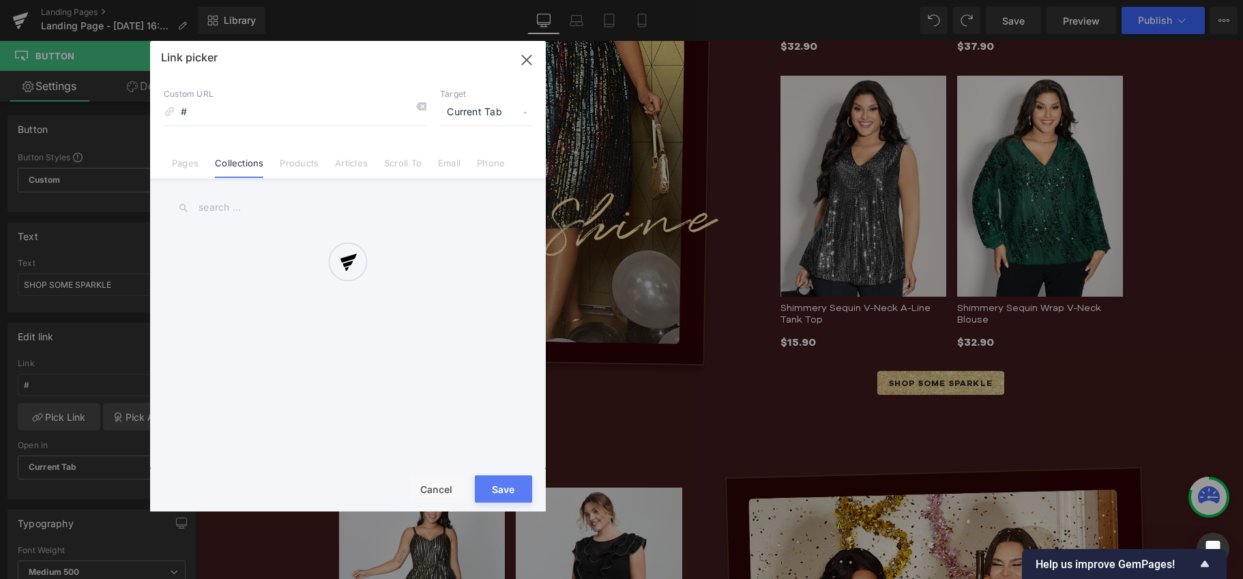
click at [231, 205] on div at bounding box center [348, 276] width 396 height 471
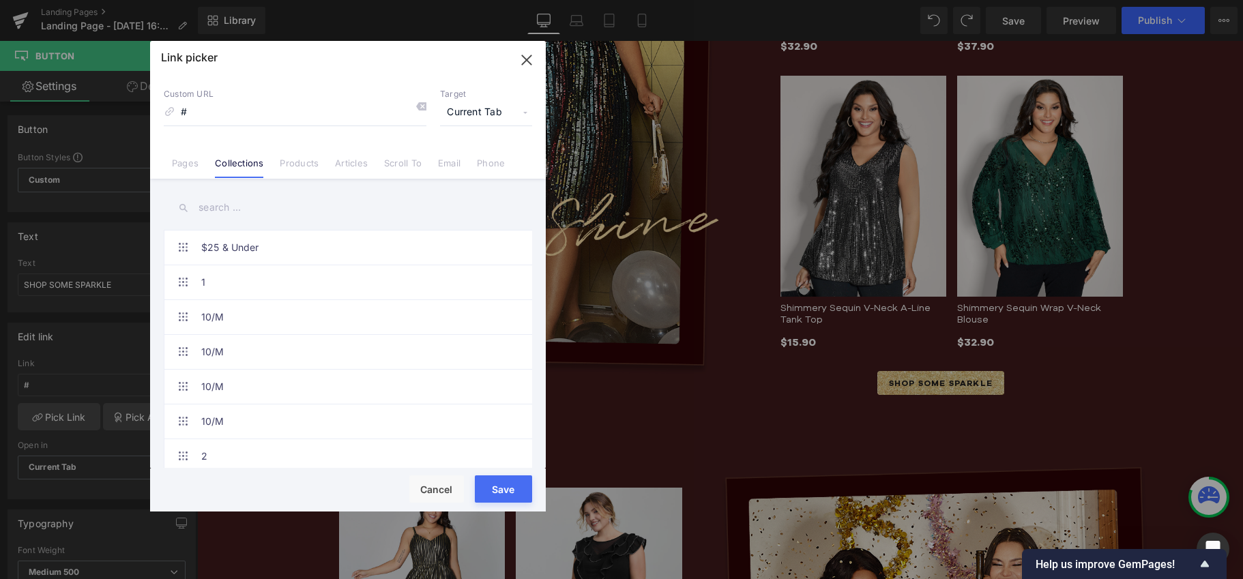
click at [229, 210] on input "text" at bounding box center [348, 207] width 368 height 31
type input "be"
click at [282, 261] on link "Bedazzled" at bounding box center [351, 248] width 300 height 34
type input "/collections/bedazzled"
click at [496, 495] on button "Save" at bounding box center [503, 488] width 57 height 27
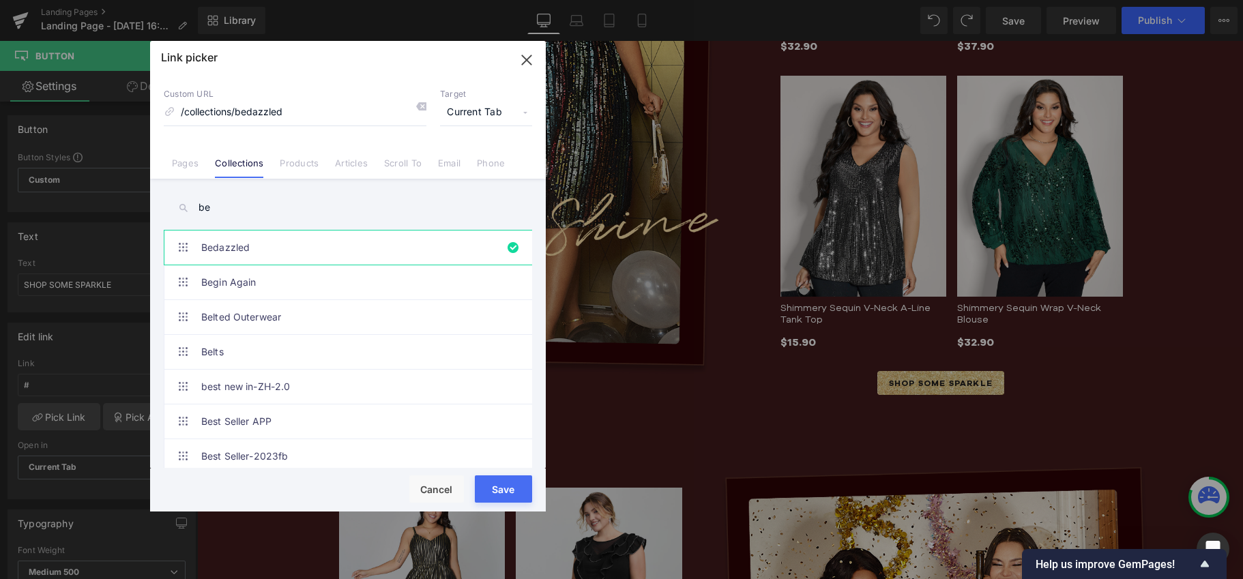
type input "/collections/bedazzled"
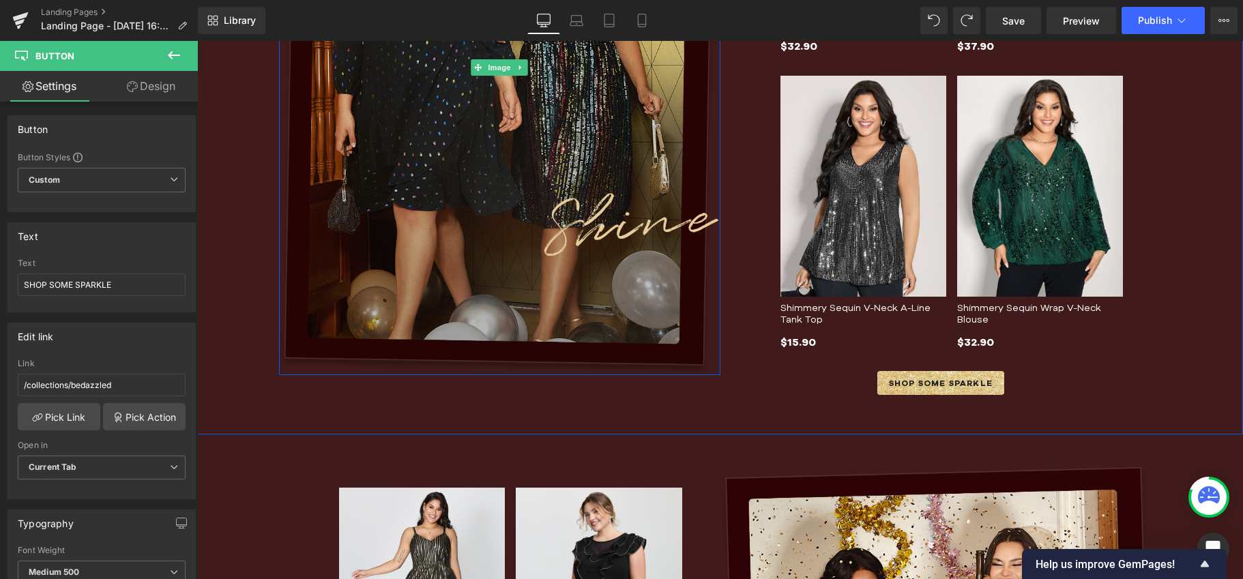
click at [443, 254] on img at bounding box center [499, 68] width 441 height 616
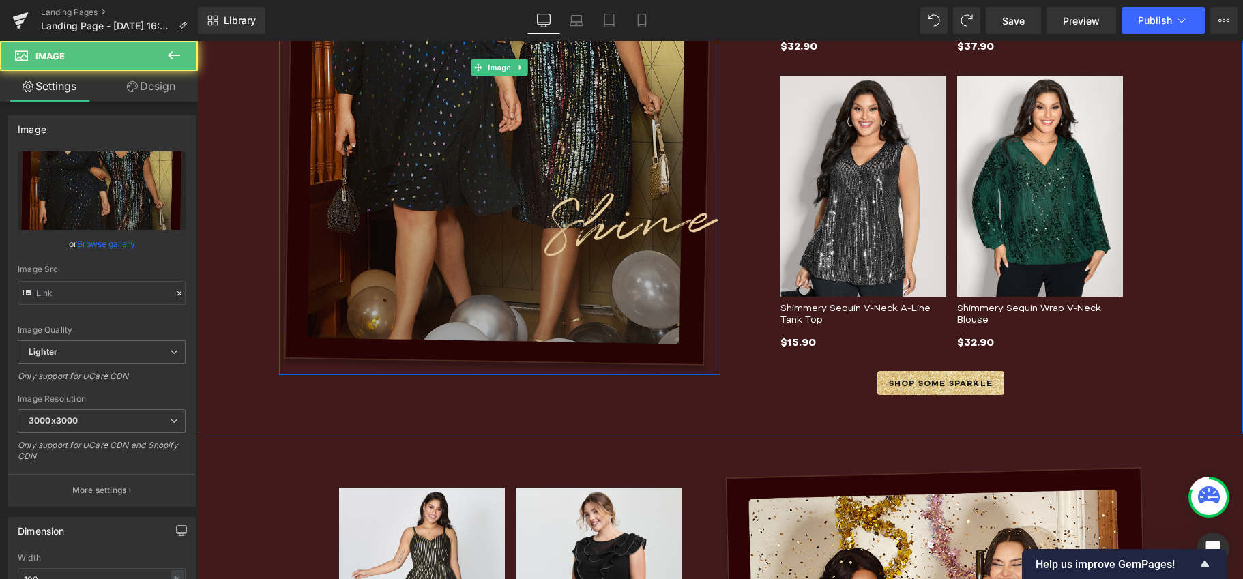
type input "[URL][DOMAIN_NAME]"
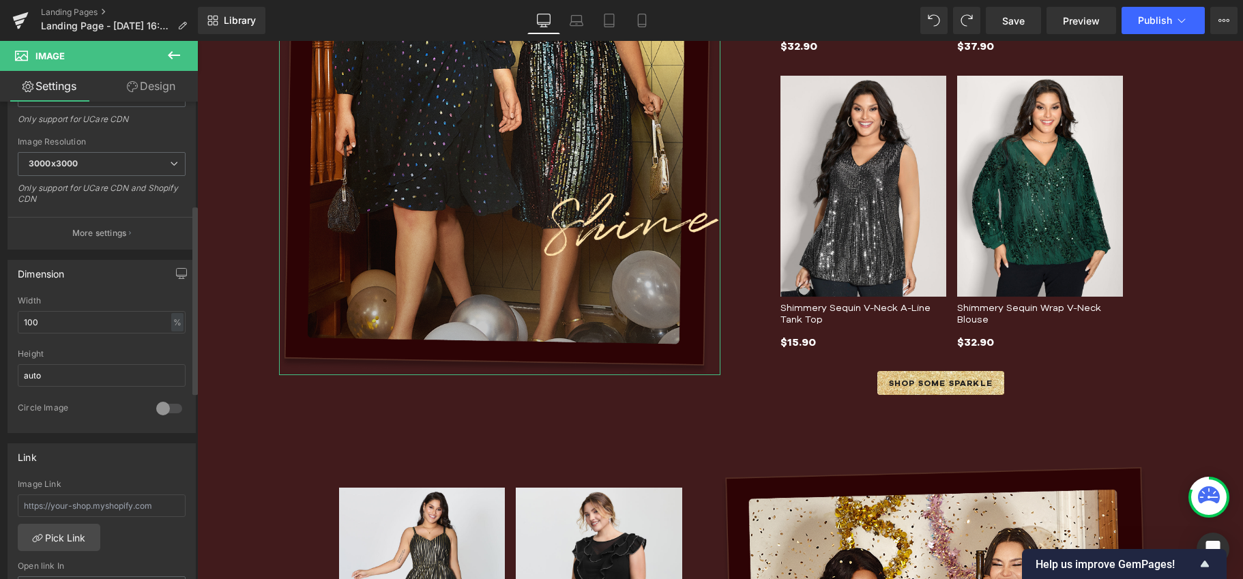
scroll to position [260, 0]
click at [83, 533] on link "Pick Link" at bounding box center [59, 534] width 83 height 27
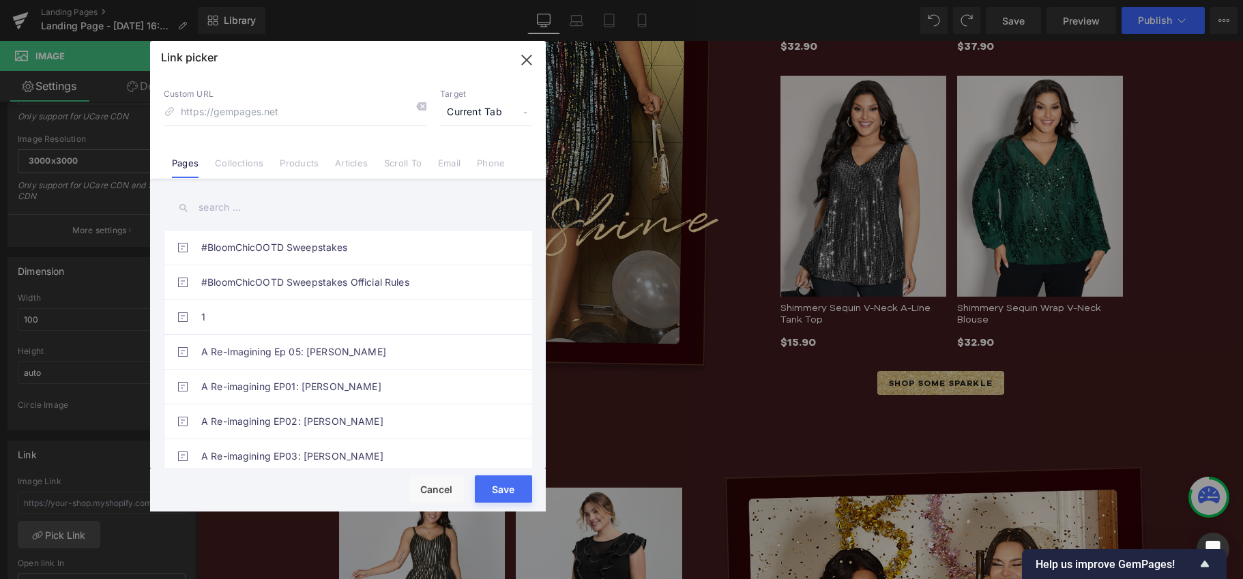
click at [252, 203] on input "text" at bounding box center [348, 207] width 368 height 31
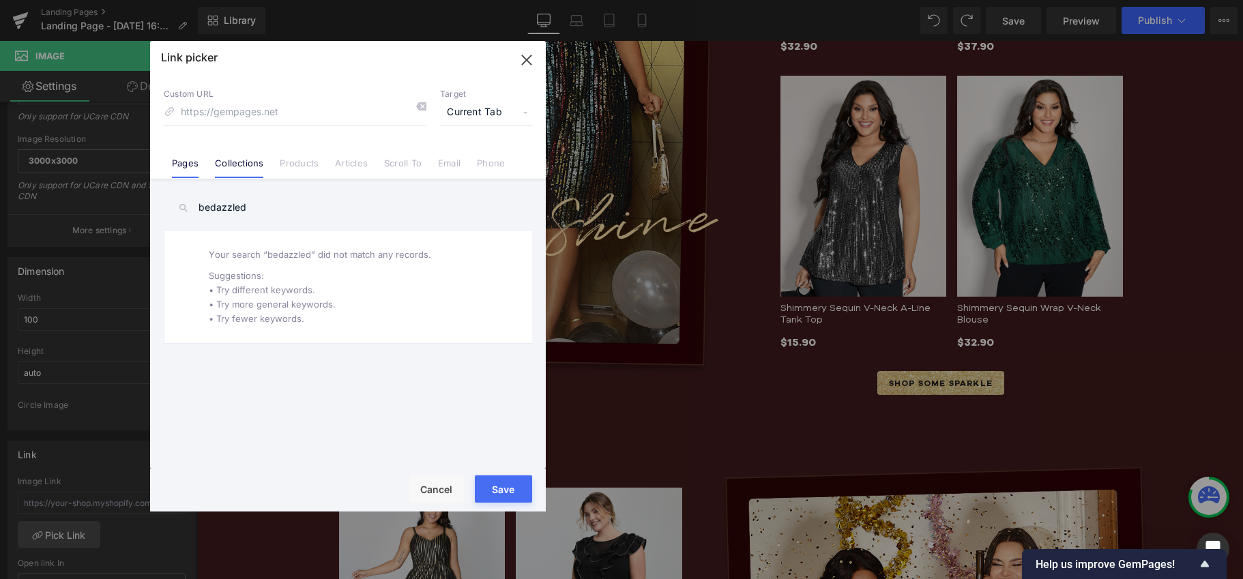
click at [249, 169] on link "Collections" at bounding box center [239, 168] width 48 height 20
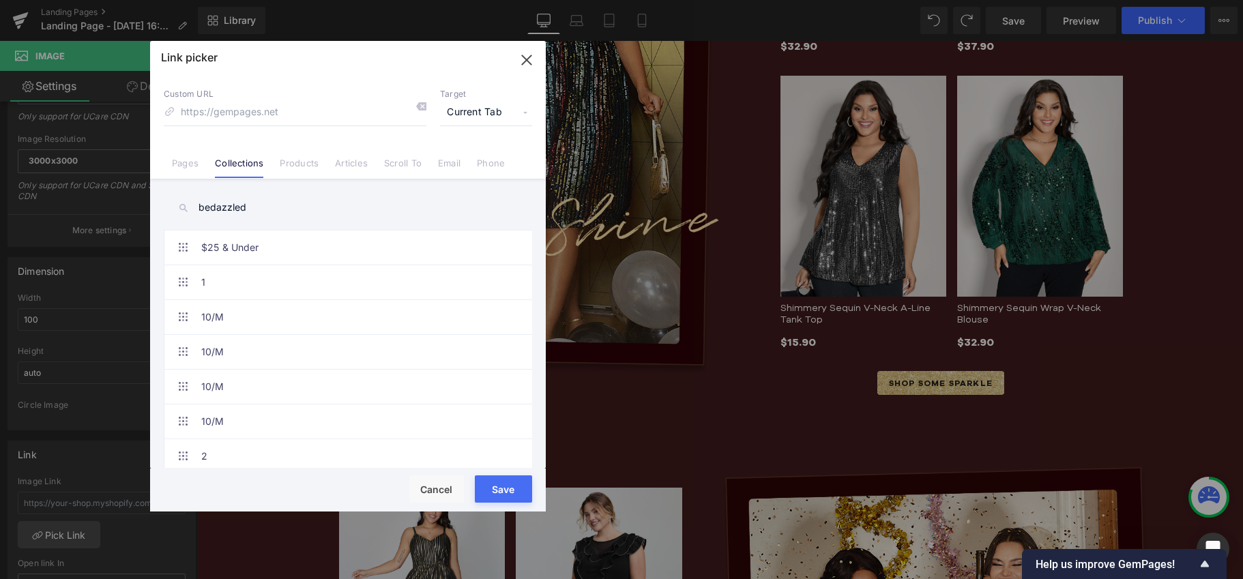
click at [267, 204] on input "bedazzled" at bounding box center [348, 207] width 368 height 31
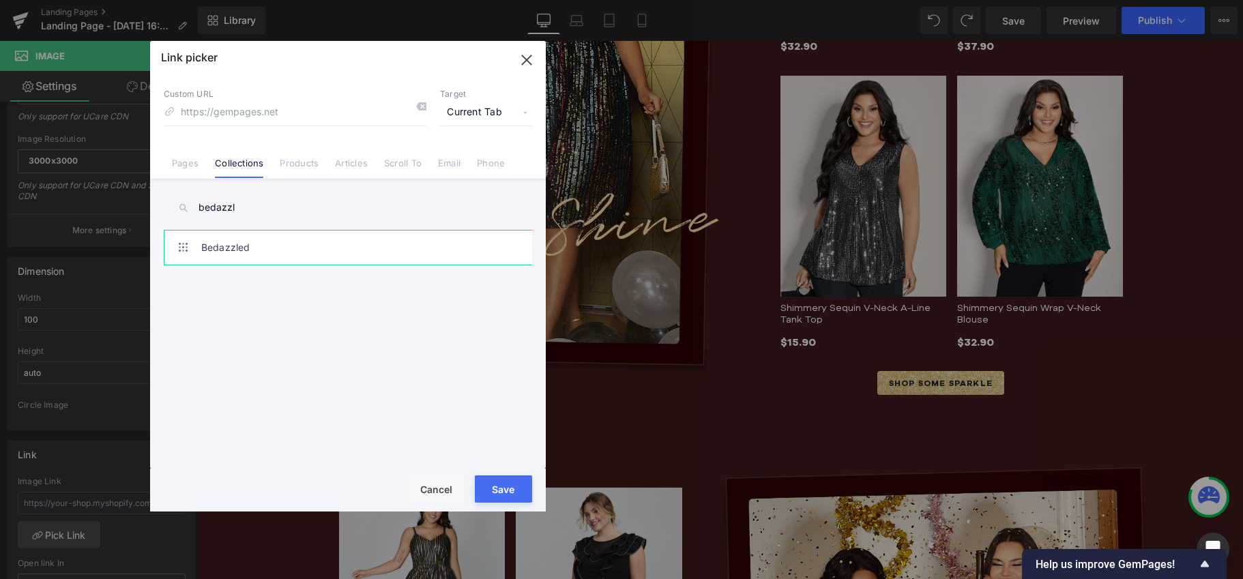
type input "bedazzl"
click at [255, 242] on link "Bedazzled" at bounding box center [351, 248] width 300 height 34
type input "/collections/bedazzled"
click at [518, 479] on button "Save" at bounding box center [503, 488] width 57 height 27
type input "/collections/bedazzled"
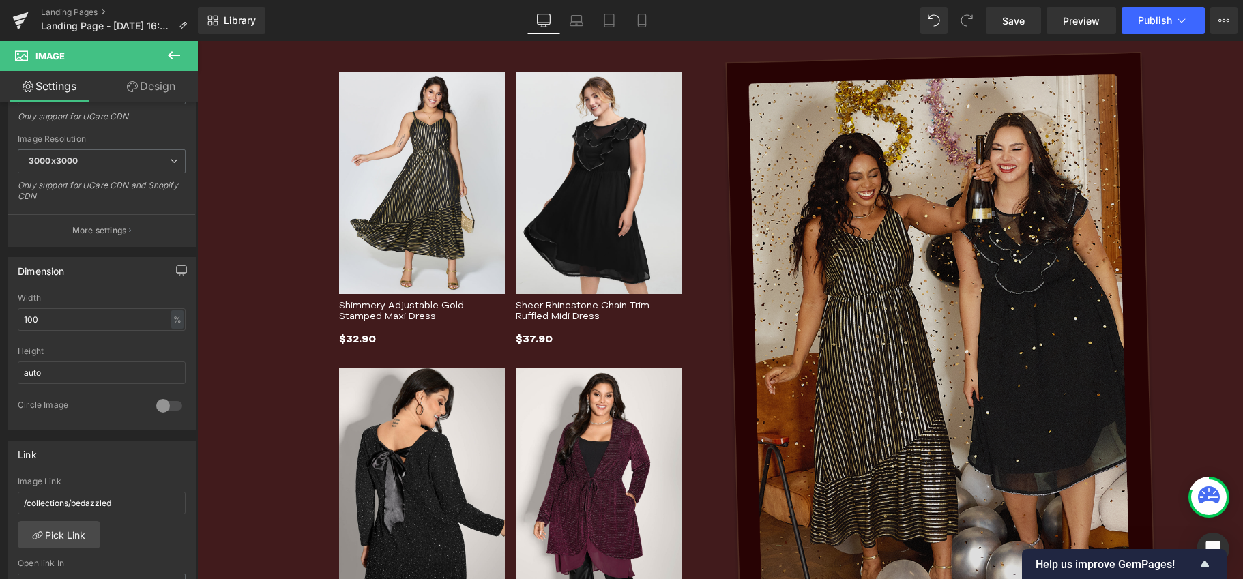
scroll to position [1348, 0]
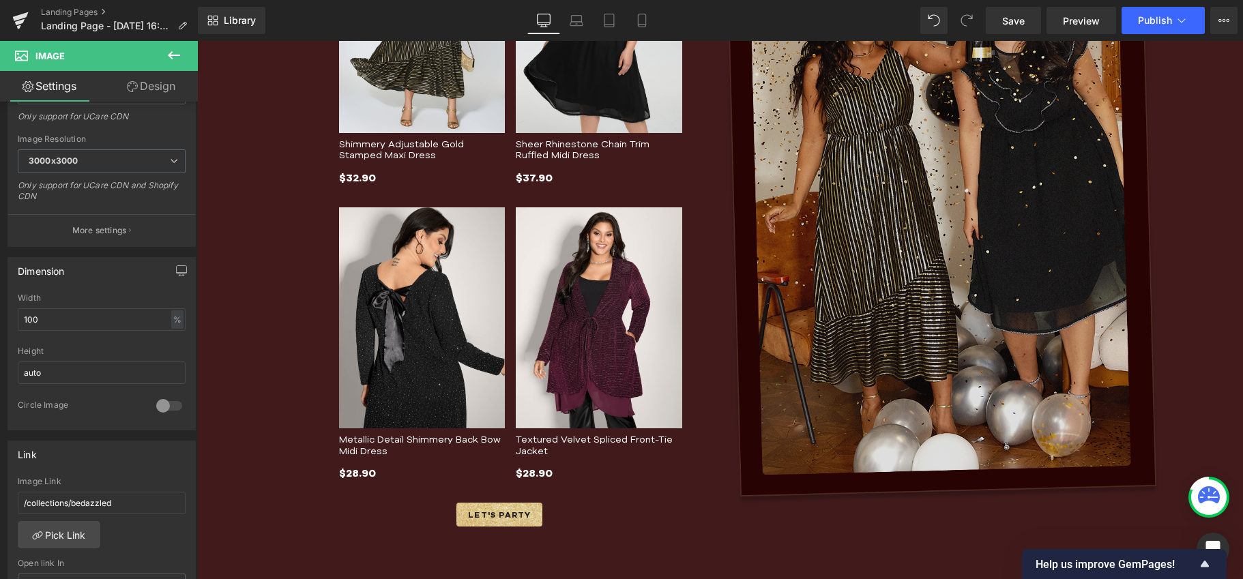
click at [820, 313] on img at bounding box center [940, 198] width 441 height 614
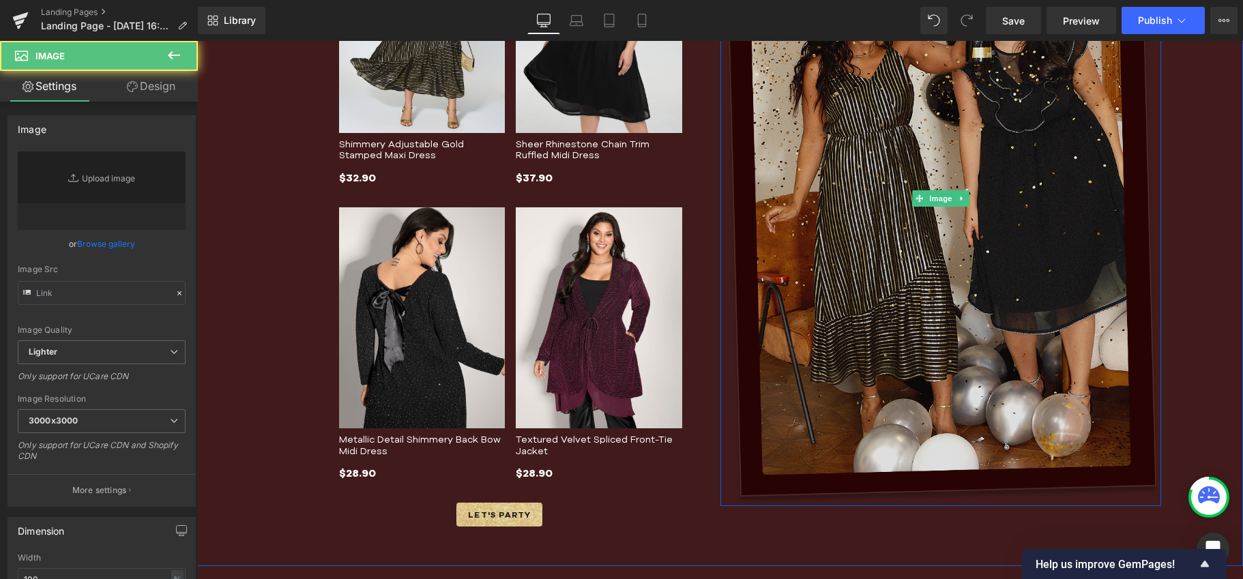
type input "[URL][DOMAIN_NAME]"
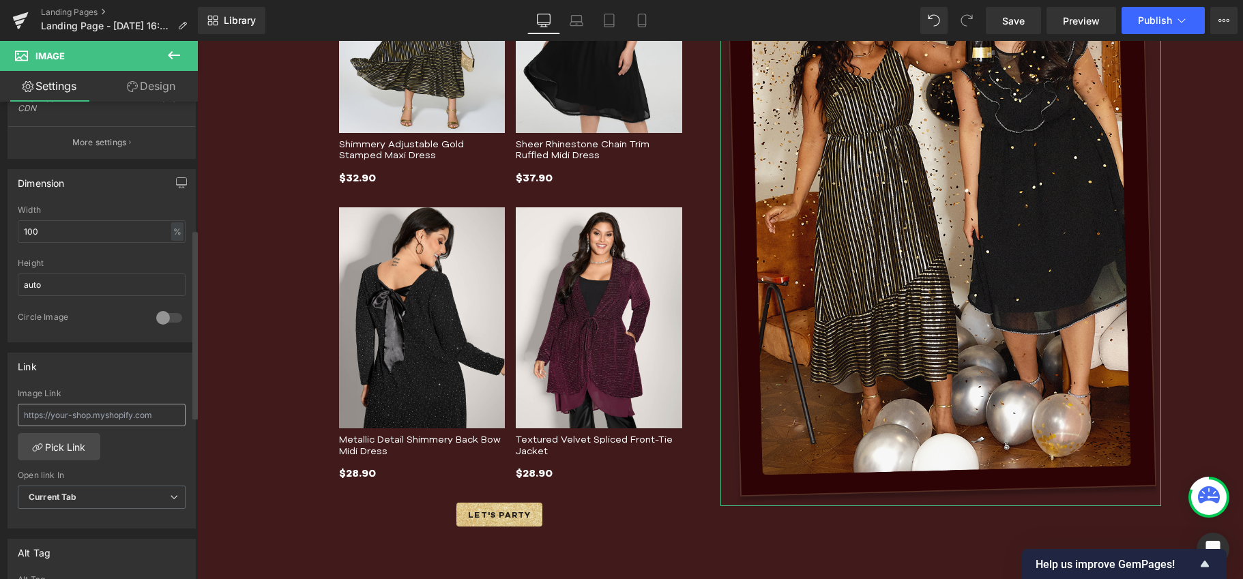
scroll to position [374, 0]
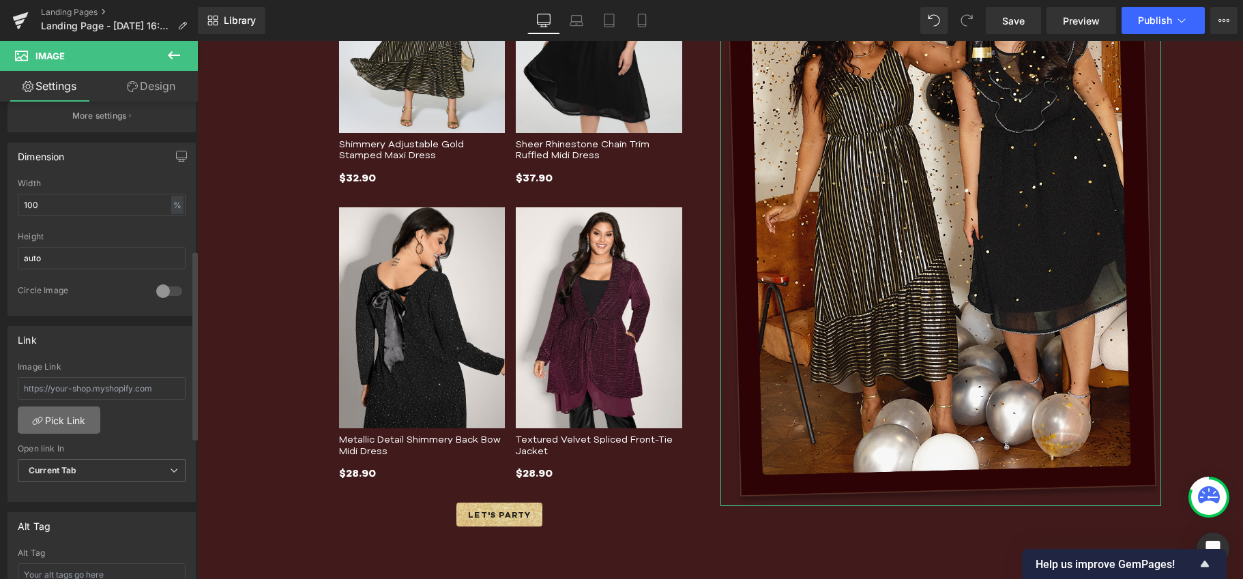
click at [74, 415] on link "Pick Link" at bounding box center [59, 419] width 83 height 27
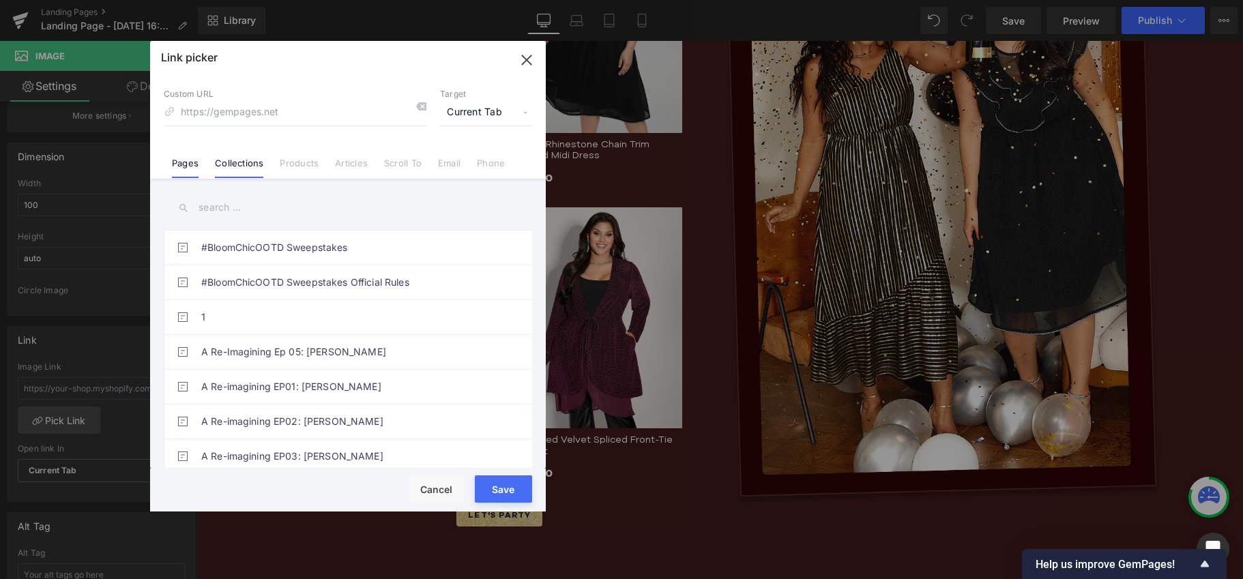
click at [248, 164] on link "Collections" at bounding box center [239, 168] width 48 height 20
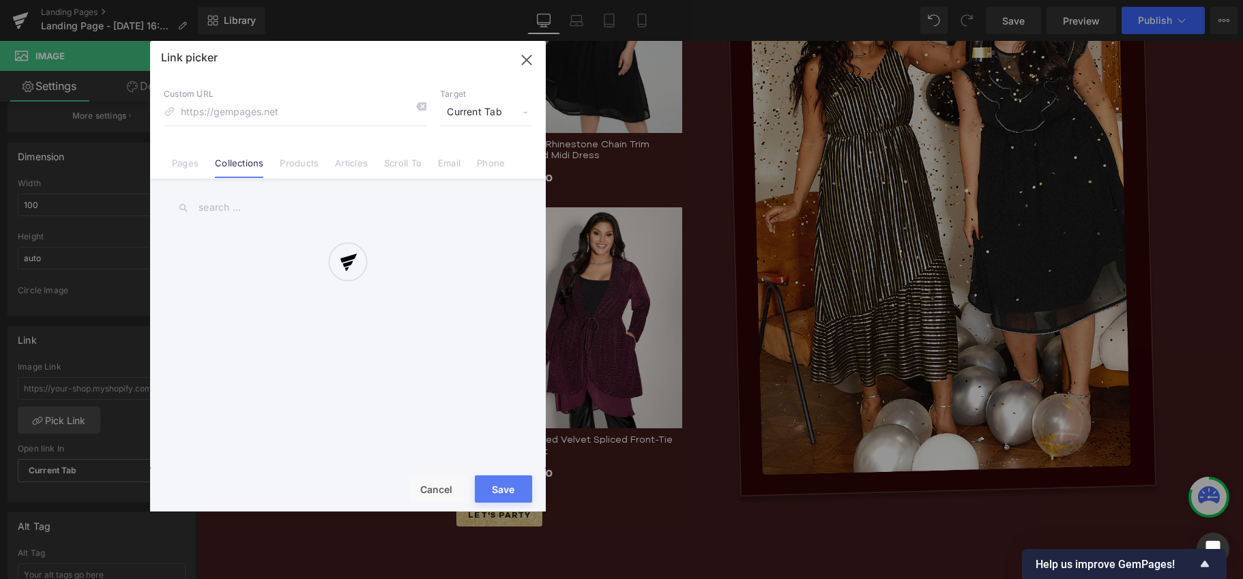
click at [247, 198] on div at bounding box center [348, 276] width 396 height 471
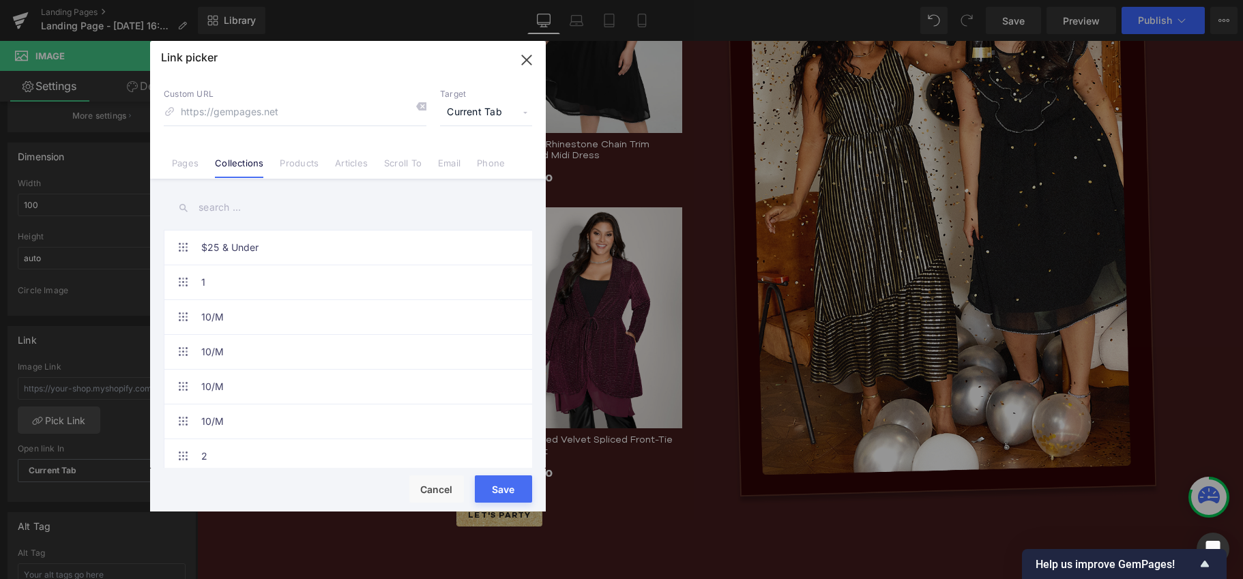
click at [231, 207] on input "text" at bounding box center [348, 207] width 368 height 31
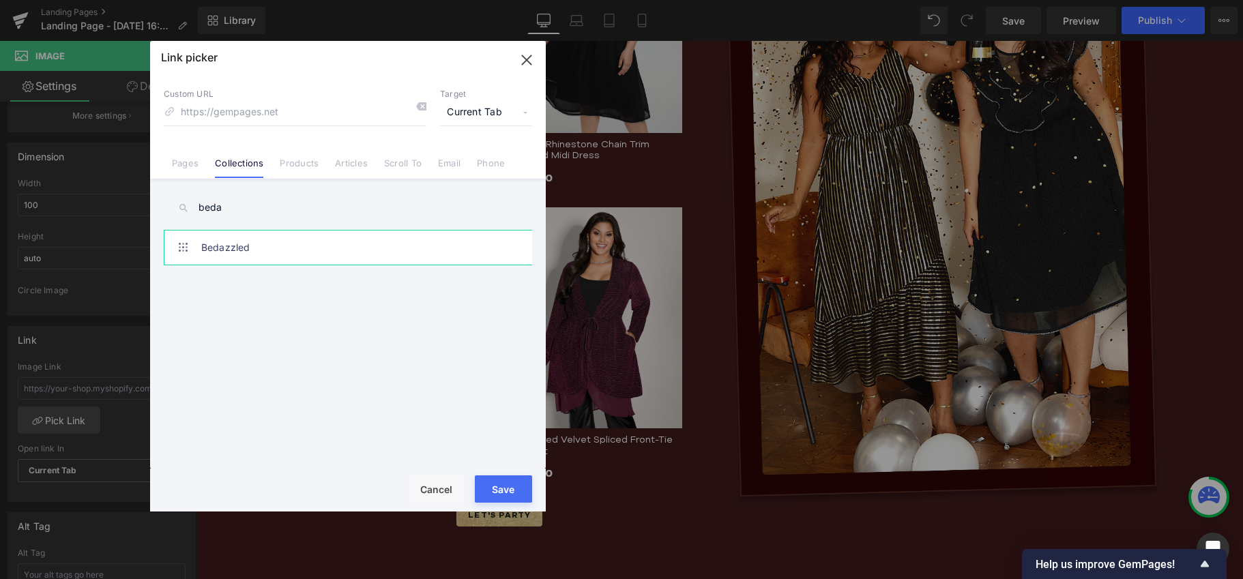
type input "beda"
click at [254, 237] on link "Bedazzled" at bounding box center [351, 248] width 300 height 34
type input "/collections/bedazzled"
click at [501, 495] on button "Save" at bounding box center [503, 488] width 57 height 27
type input "/collections/bedazzled"
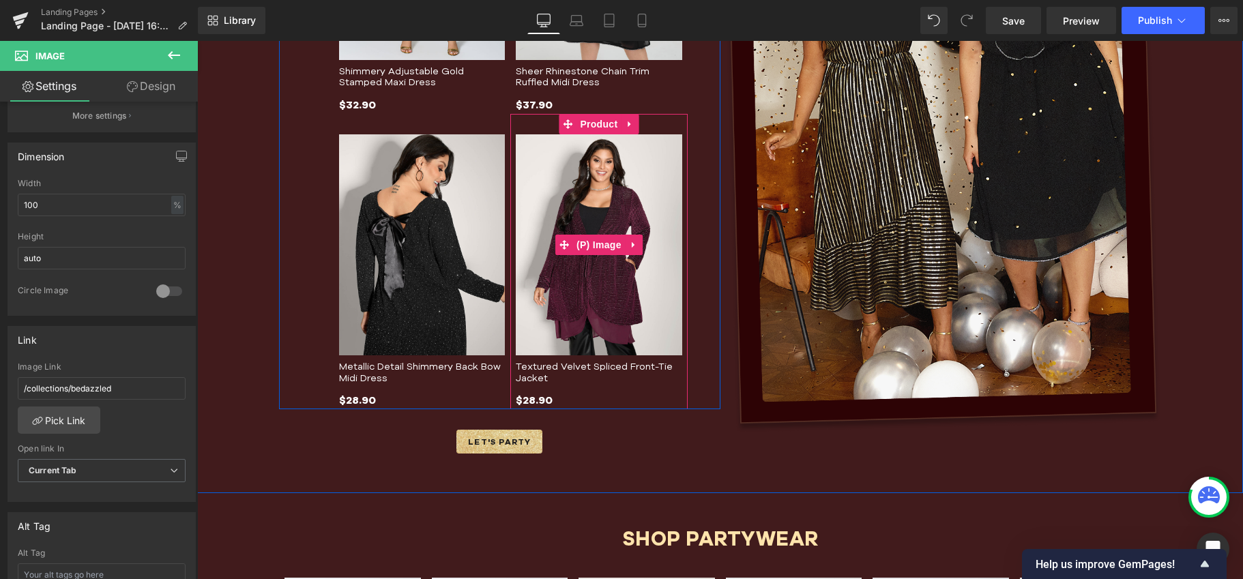
scroll to position [1567, 0]
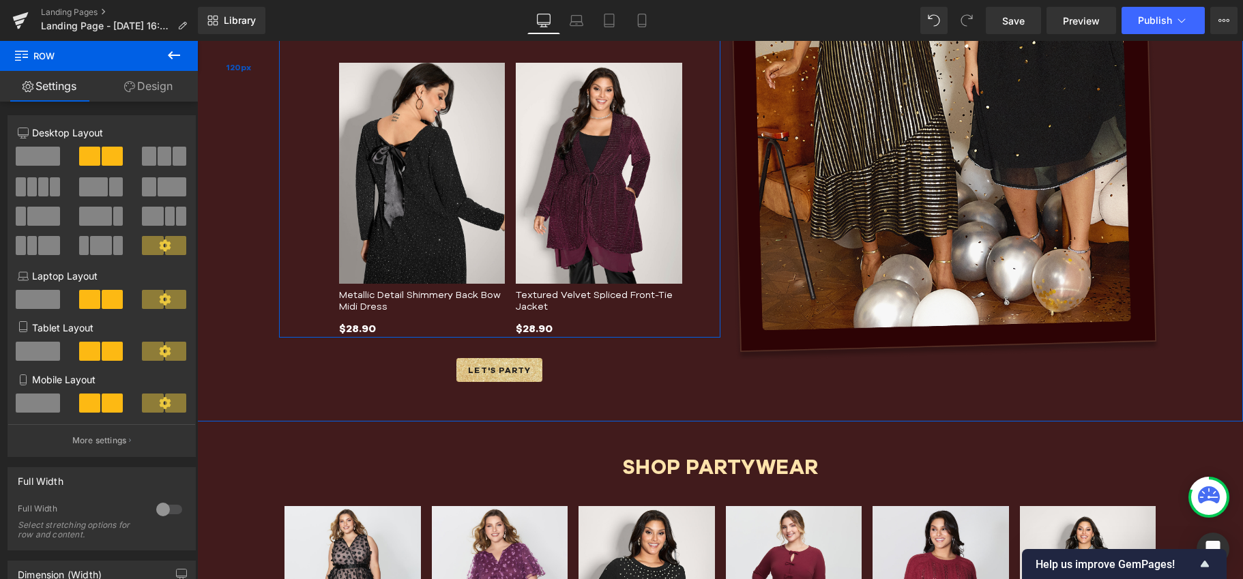
scroll to position [1479, 0]
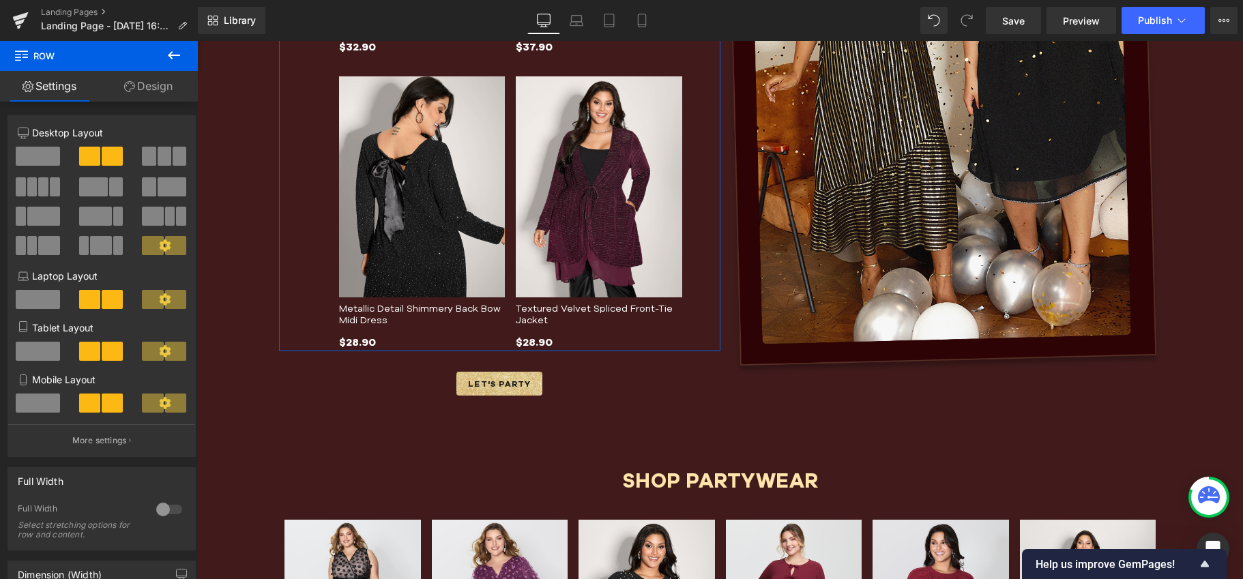
click at [145, 87] on link "Design" at bounding box center [148, 86] width 99 height 31
click at [0, 0] on div "Spacing" at bounding box center [0, 0] width 0 height 0
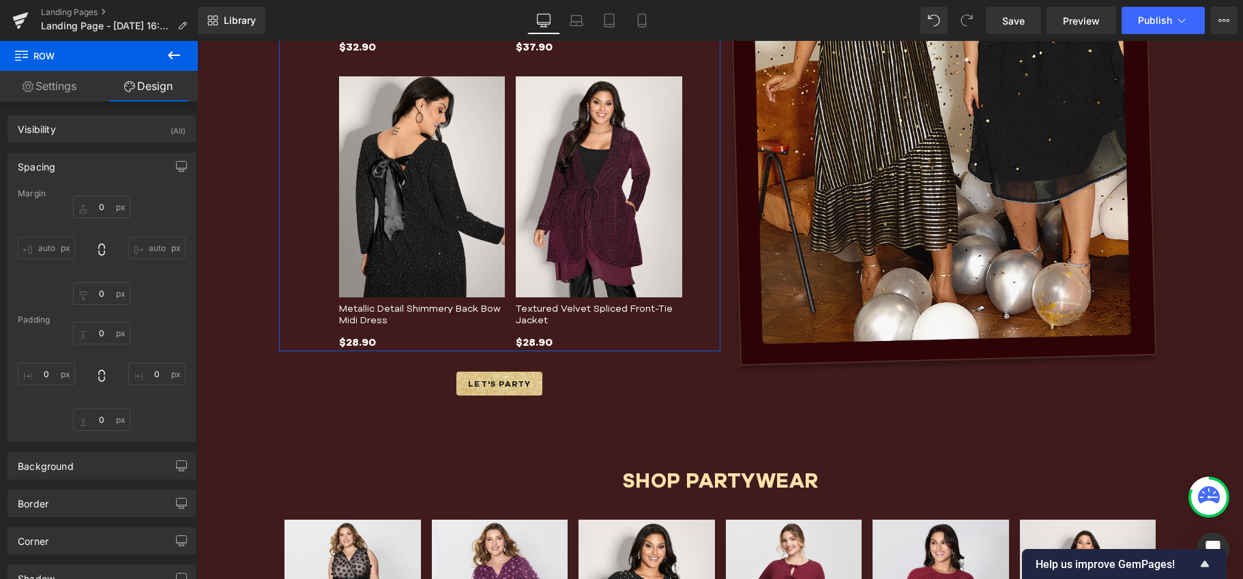
type input "0"
type input "48"
type input "0"
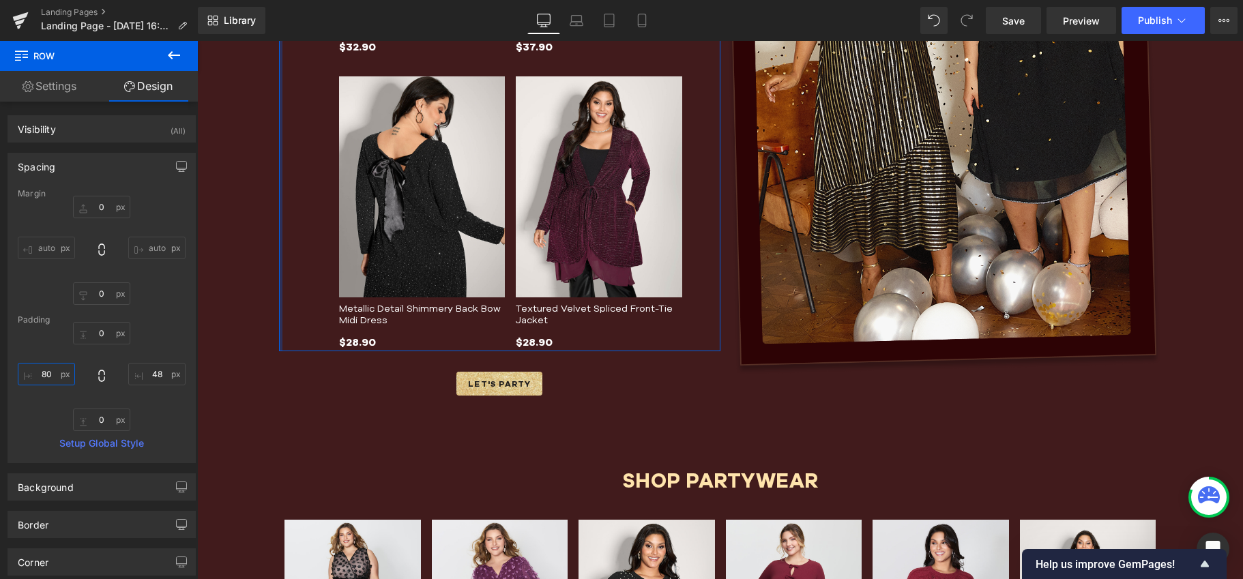
click at [54, 378] on input "80" at bounding box center [46, 374] width 57 height 23
type input "48"
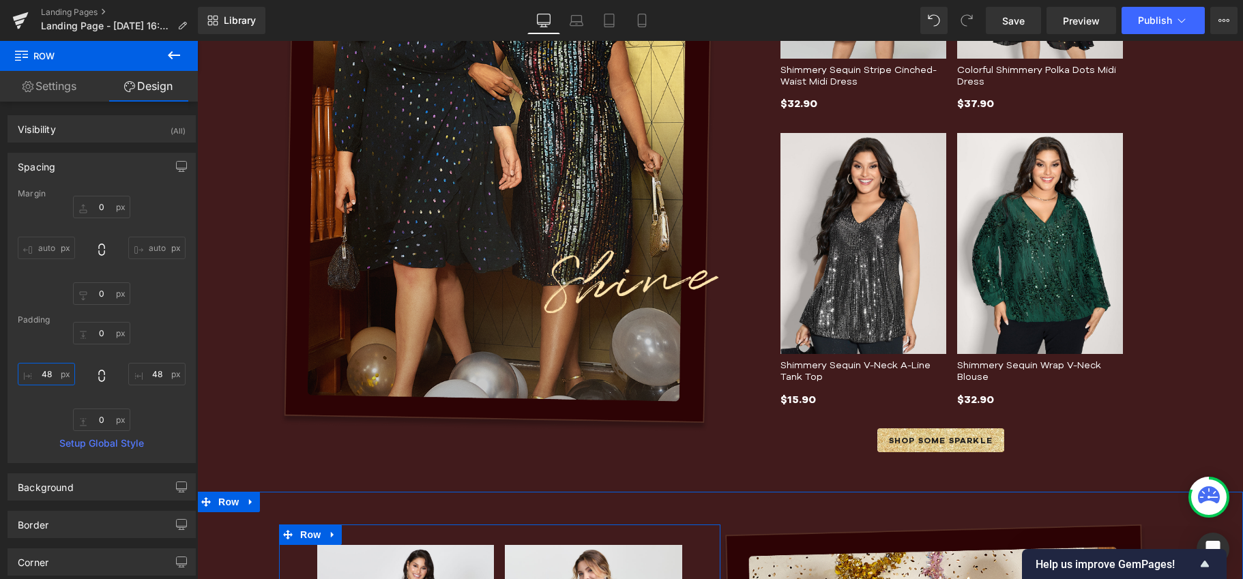
scroll to position [711, 0]
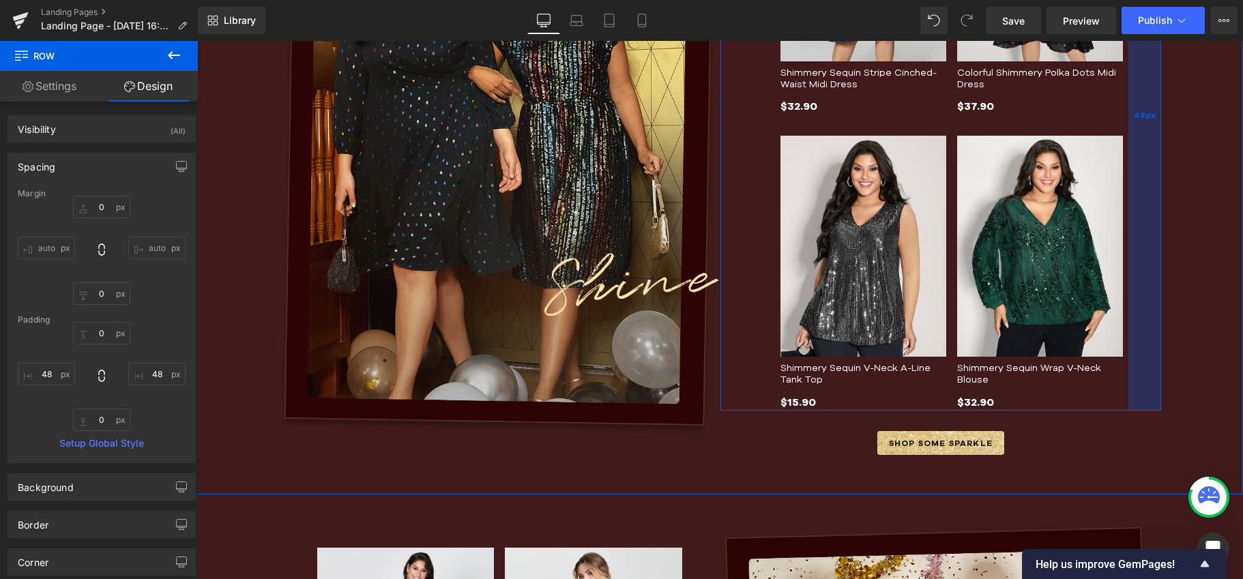
click at [1140, 346] on div "48px" at bounding box center [1144, 115] width 33 height 591
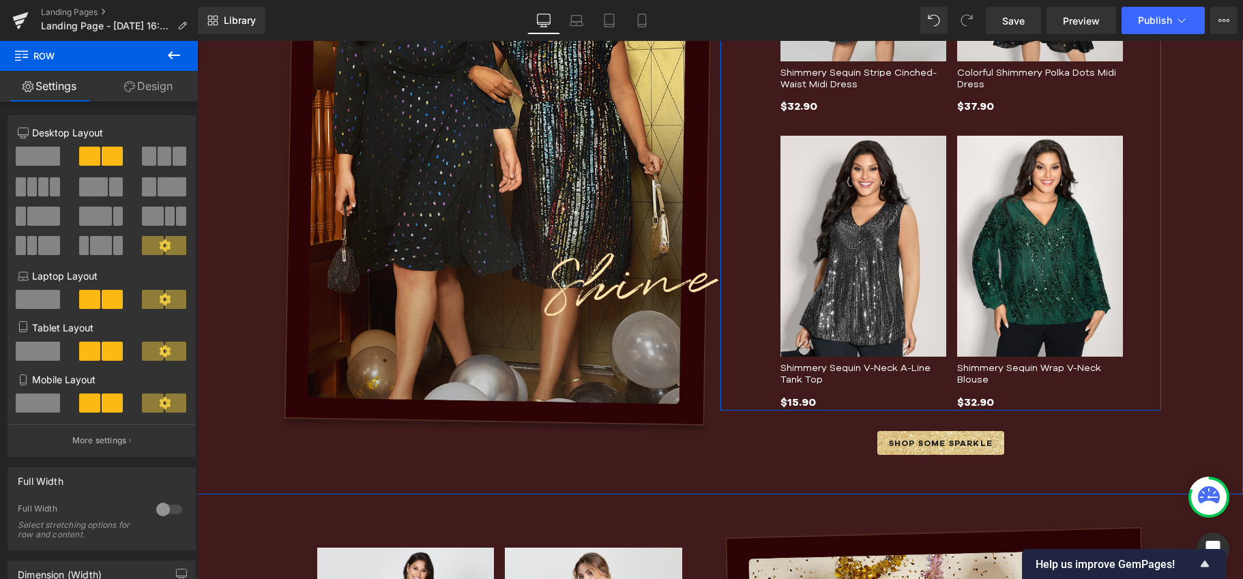
click at [747, 248] on div "Sale Off (P) Image Shimmery Sequin Stripe Cinched-Waist Midi Dress (P) Title $3…" at bounding box center [940, 115] width 441 height 591
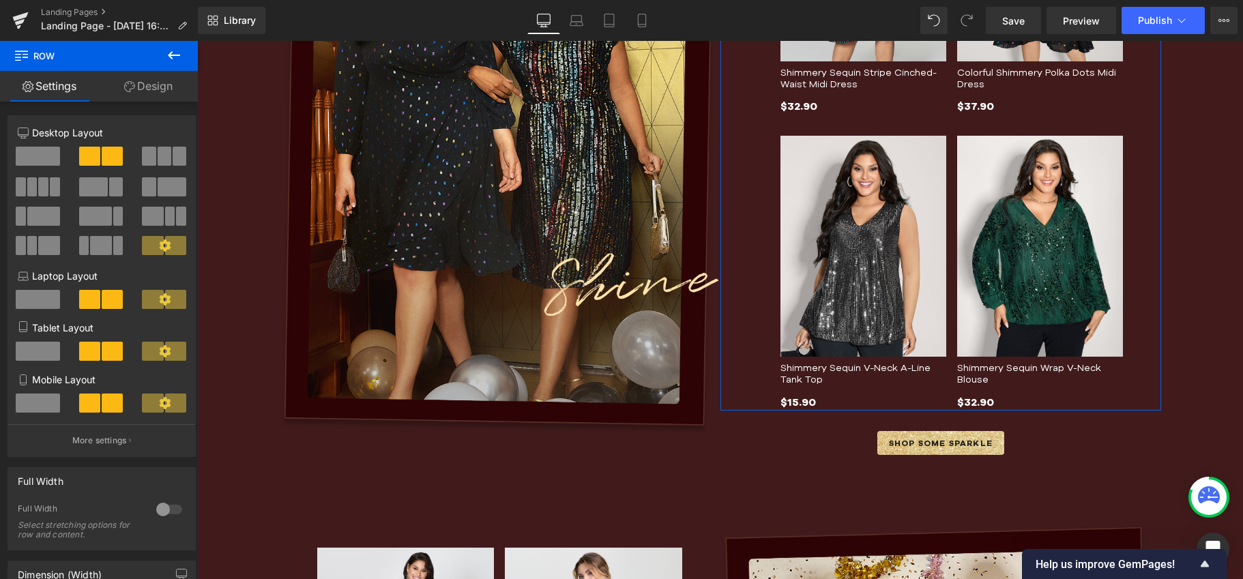
click at [131, 80] on link "Design" at bounding box center [148, 86] width 99 height 31
click at [0, 0] on div "Spacing" at bounding box center [0, 0] width 0 height 0
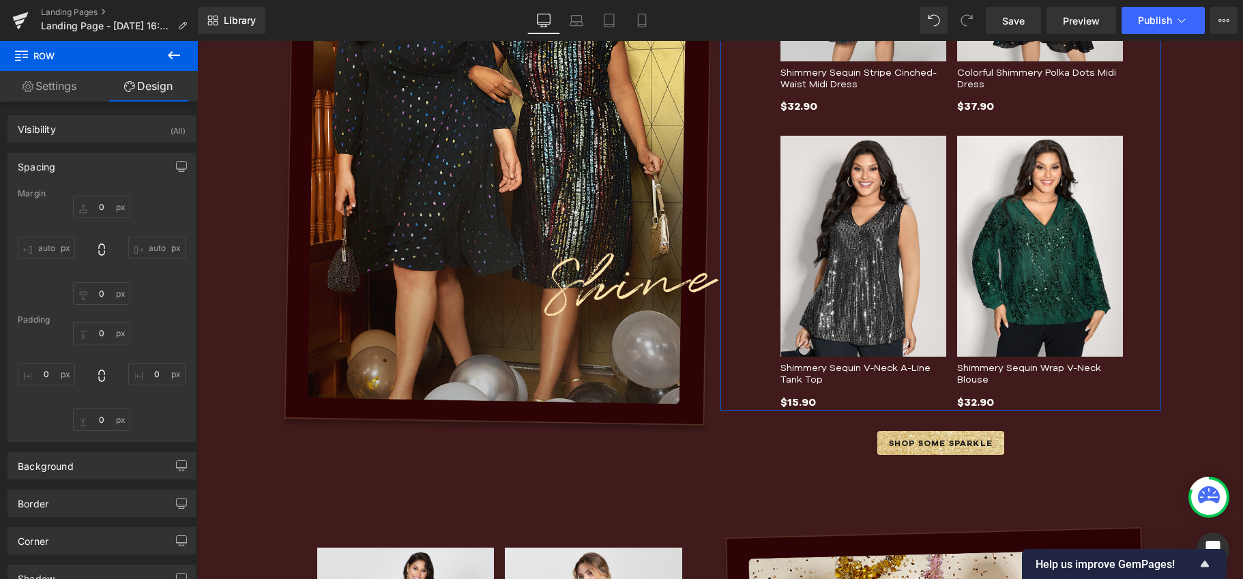
type input "0"
type input "48"
type input "0"
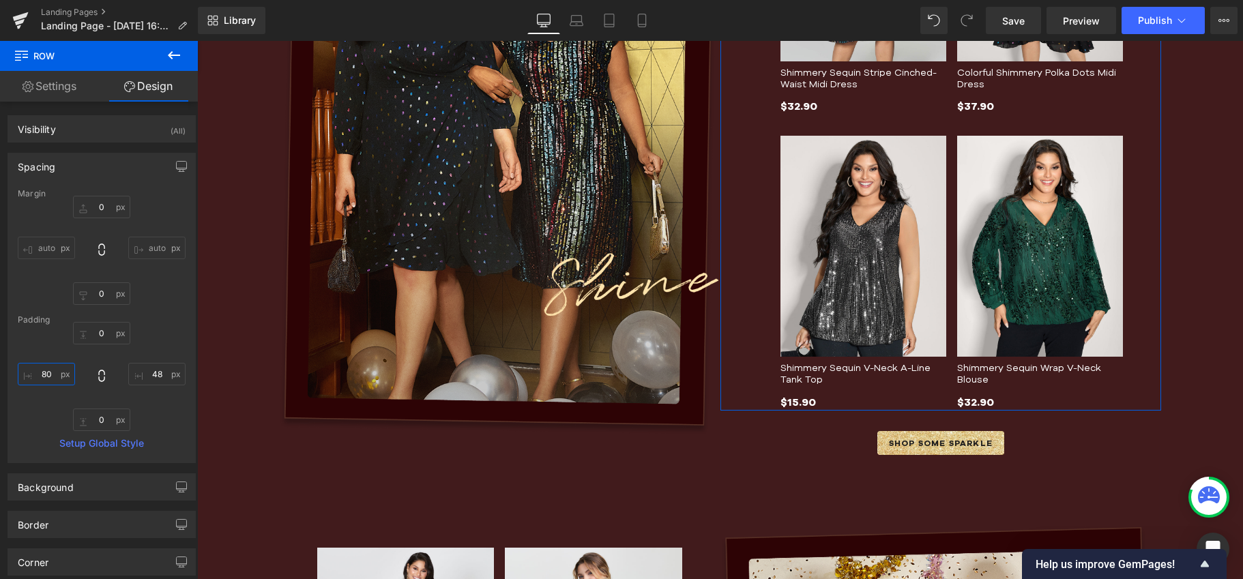
click at [53, 368] on input "80" at bounding box center [46, 374] width 57 height 23
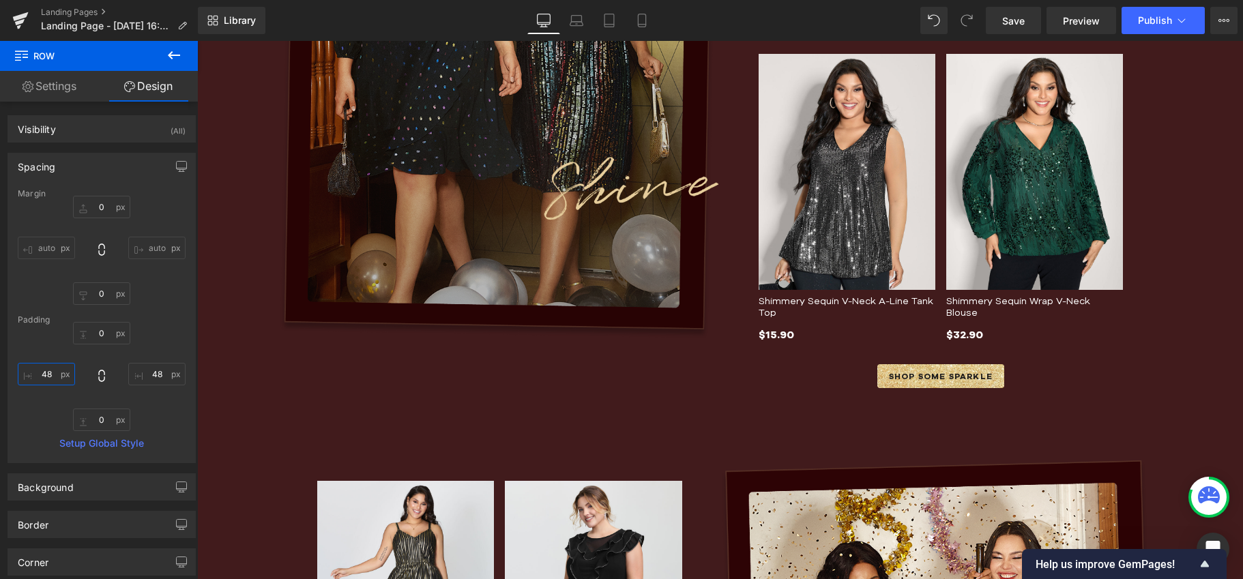
scroll to position [810, 0]
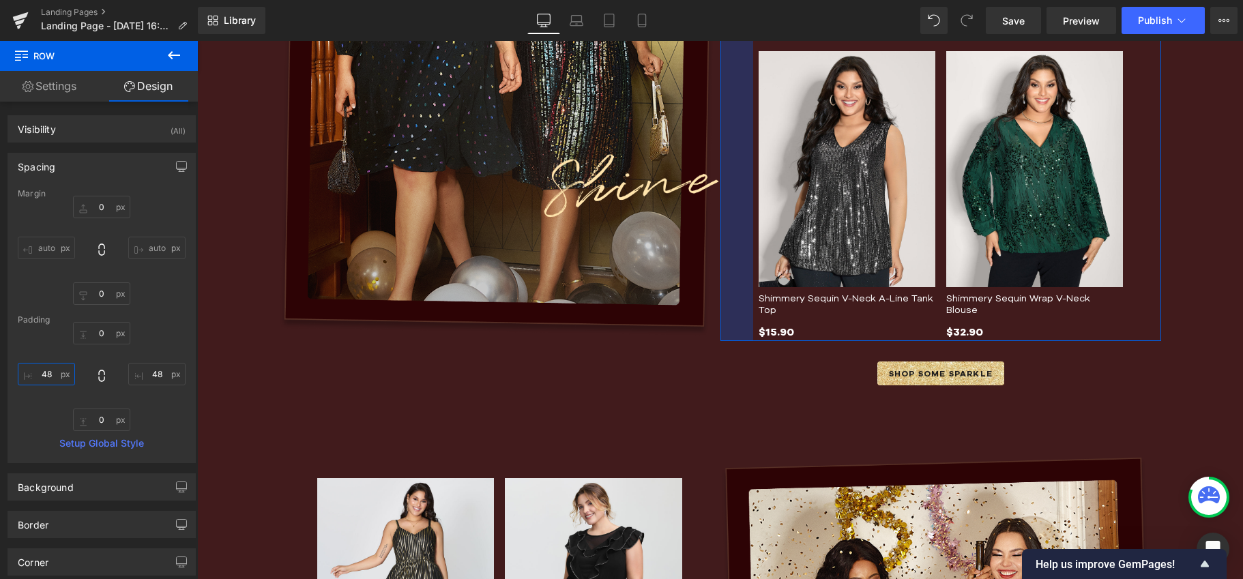
click at [40, 379] on input "48" at bounding box center [46, 374] width 57 height 23
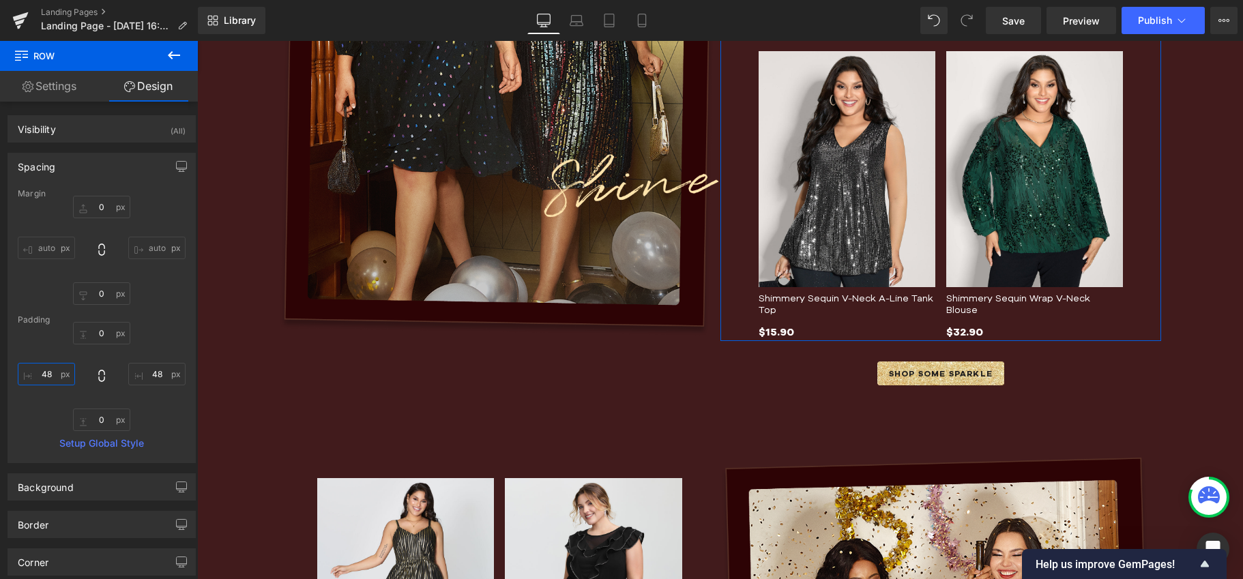
click at [40, 379] on input "48" at bounding box center [46, 374] width 57 height 23
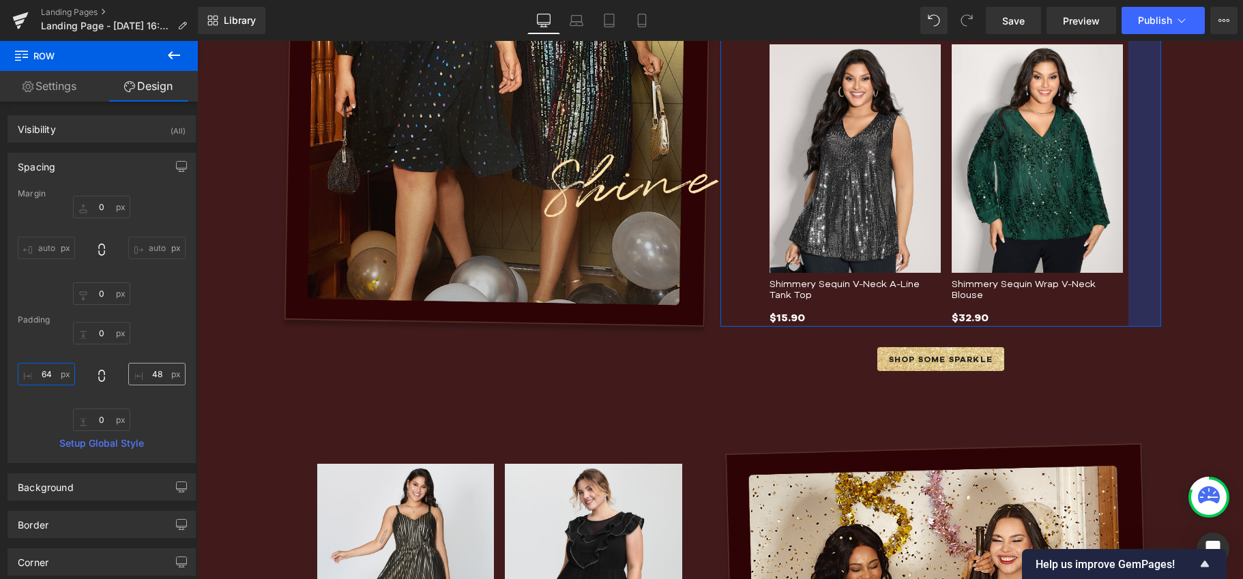
type input "64"
click at [155, 370] on input "48" at bounding box center [156, 374] width 57 height 23
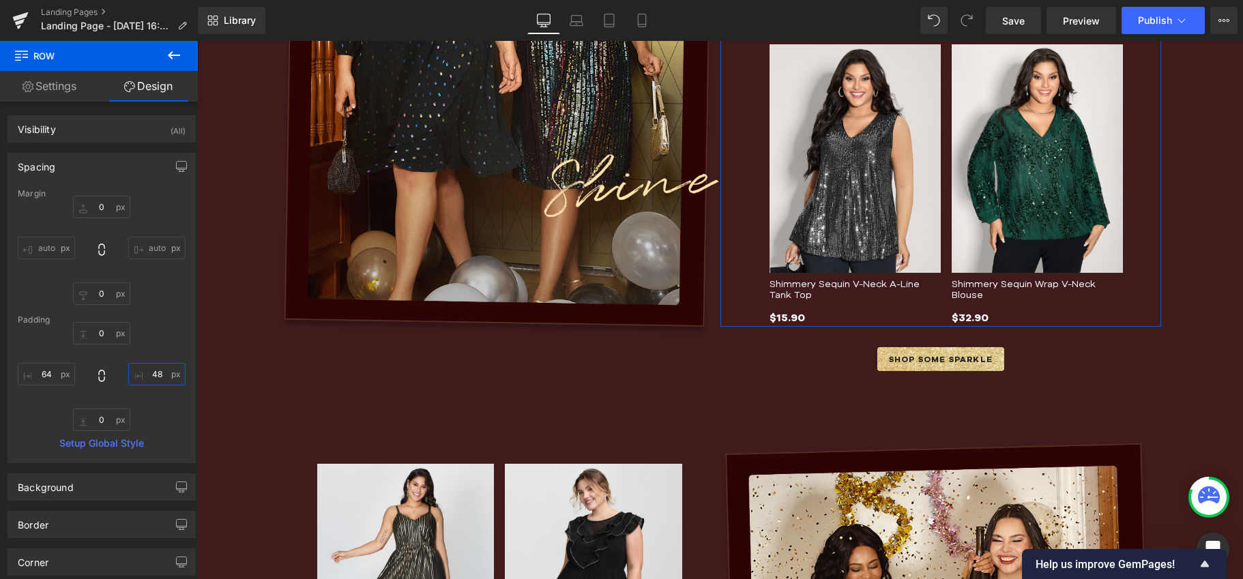
click at [155, 370] on input "48" at bounding box center [156, 374] width 57 height 23
type input "64"
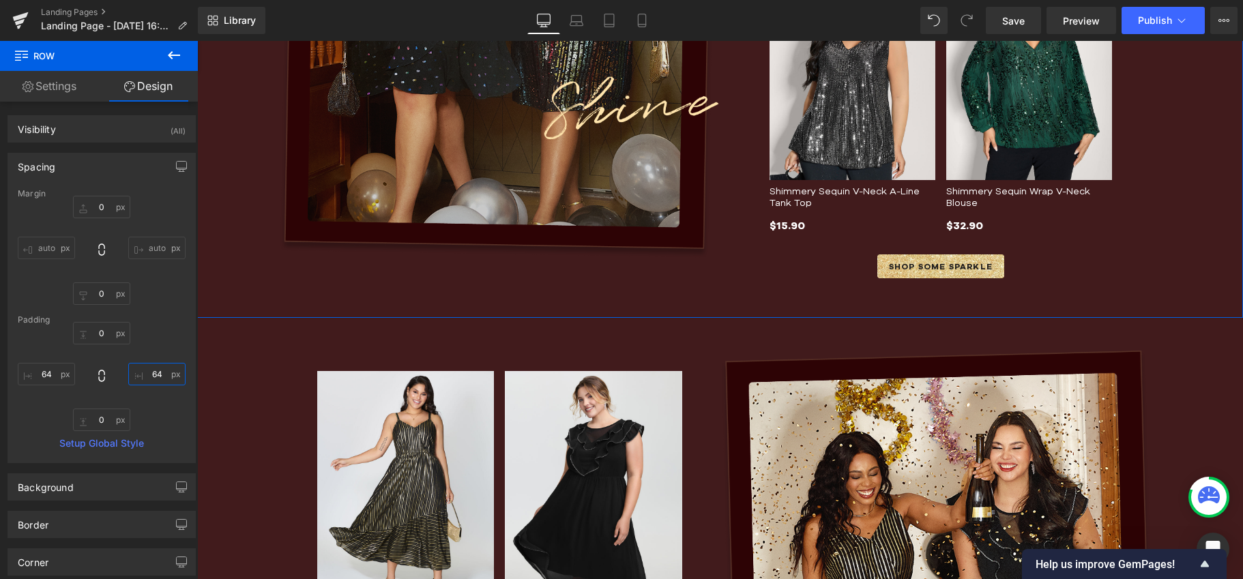
scroll to position [955, 0]
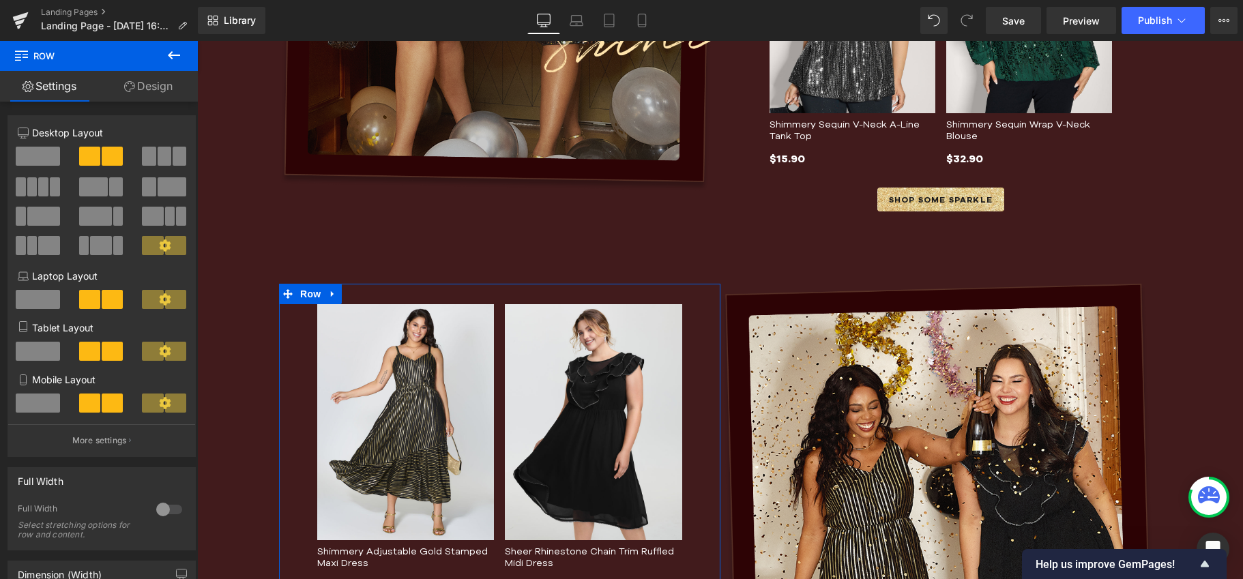
click at [156, 89] on link "Design" at bounding box center [148, 86] width 99 height 31
click at [0, 0] on div "Spacing" at bounding box center [0, 0] width 0 height 0
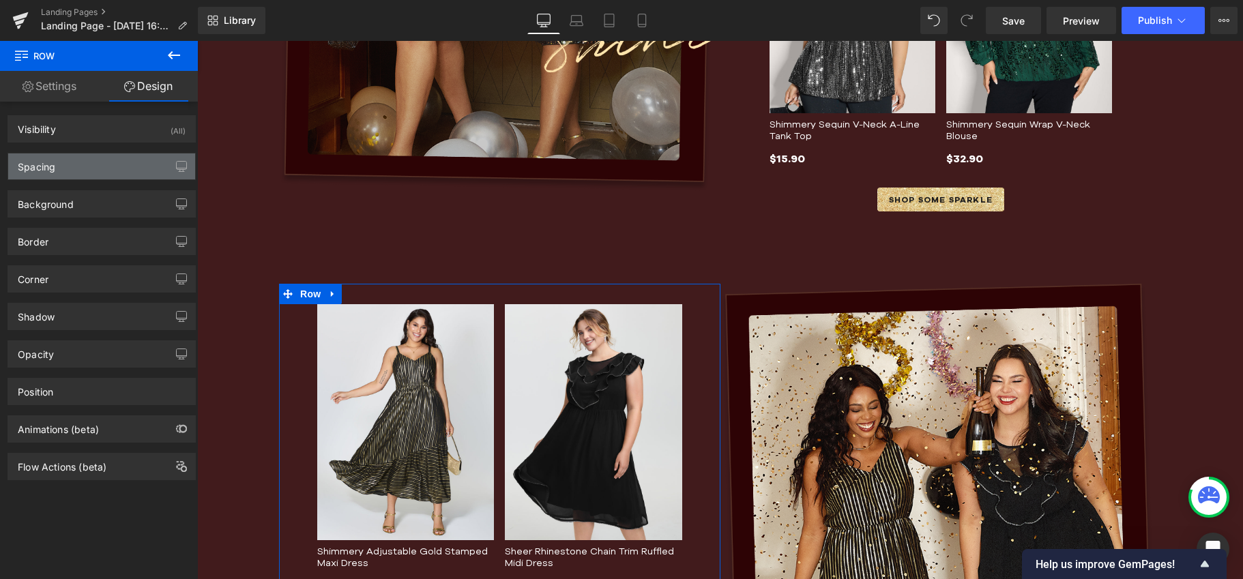
type input "0"
type input "48"
type input "0"
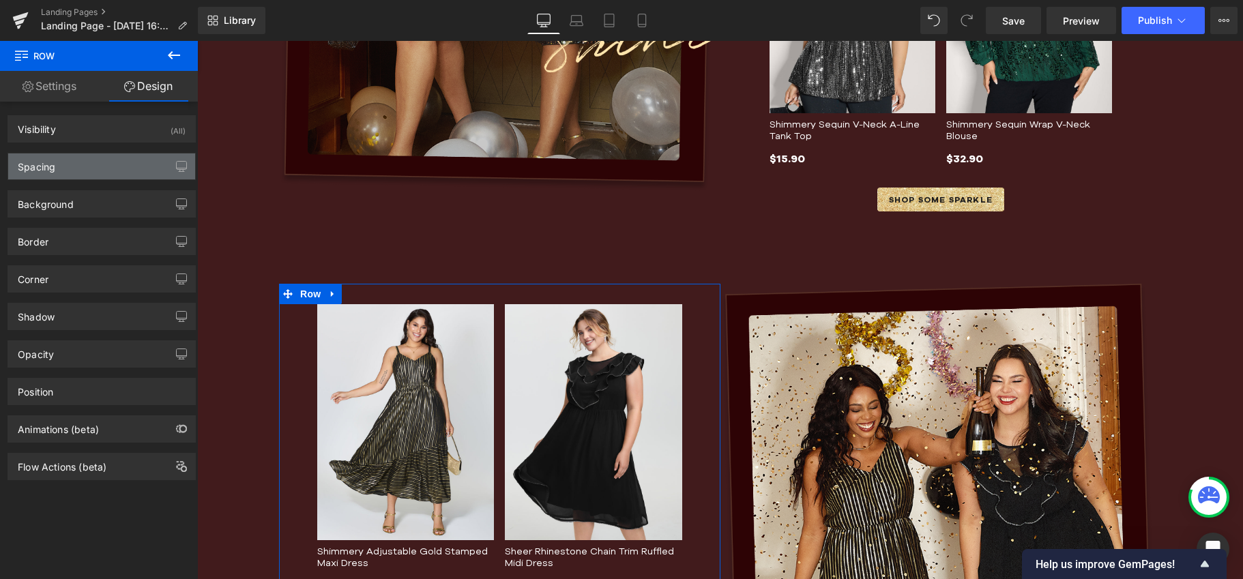
click at [83, 164] on div "Spacing" at bounding box center [101, 166] width 187 height 26
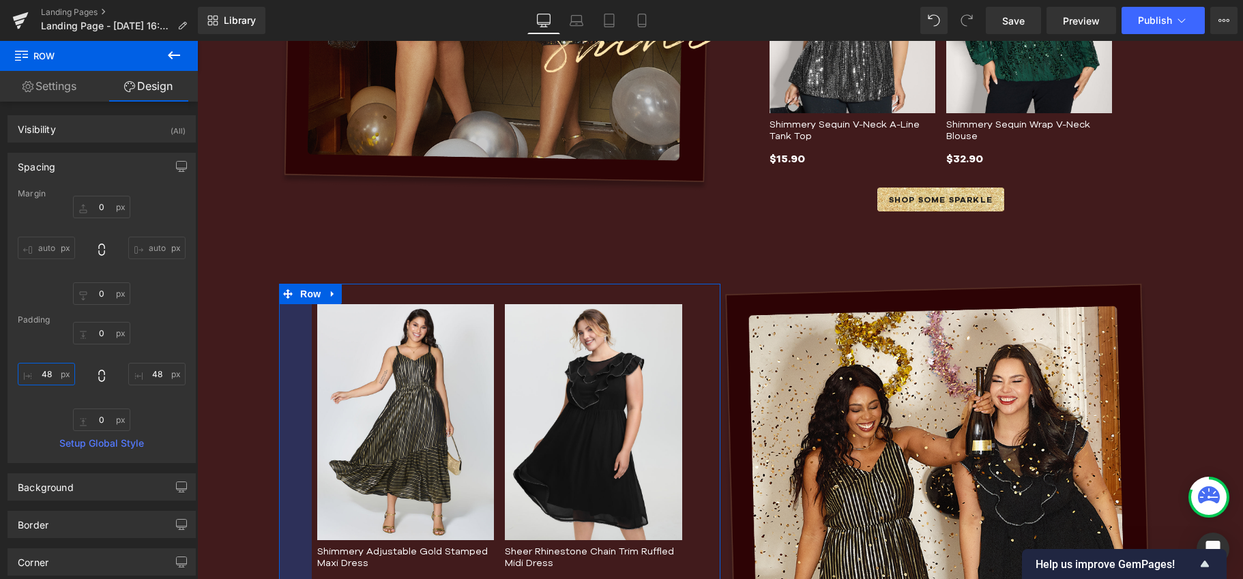
click at [50, 377] on input "48" at bounding box center [46, 374] width 57 height 23
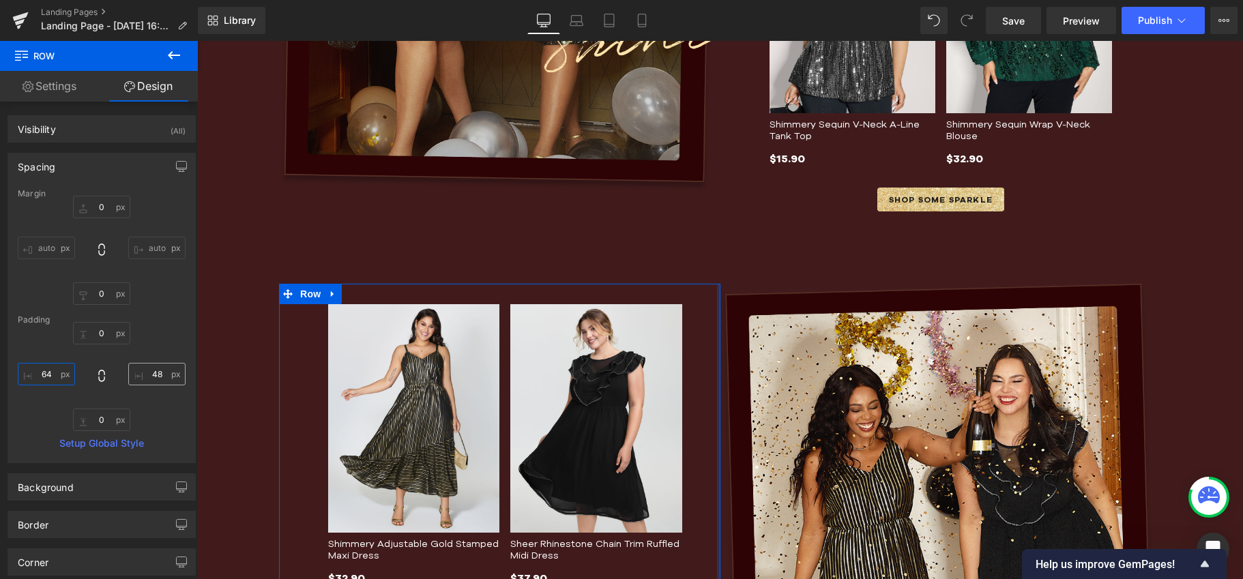
type input "64"
click at [155, 374] on input "48" at bounding box center [156, 374] width 57 height 23
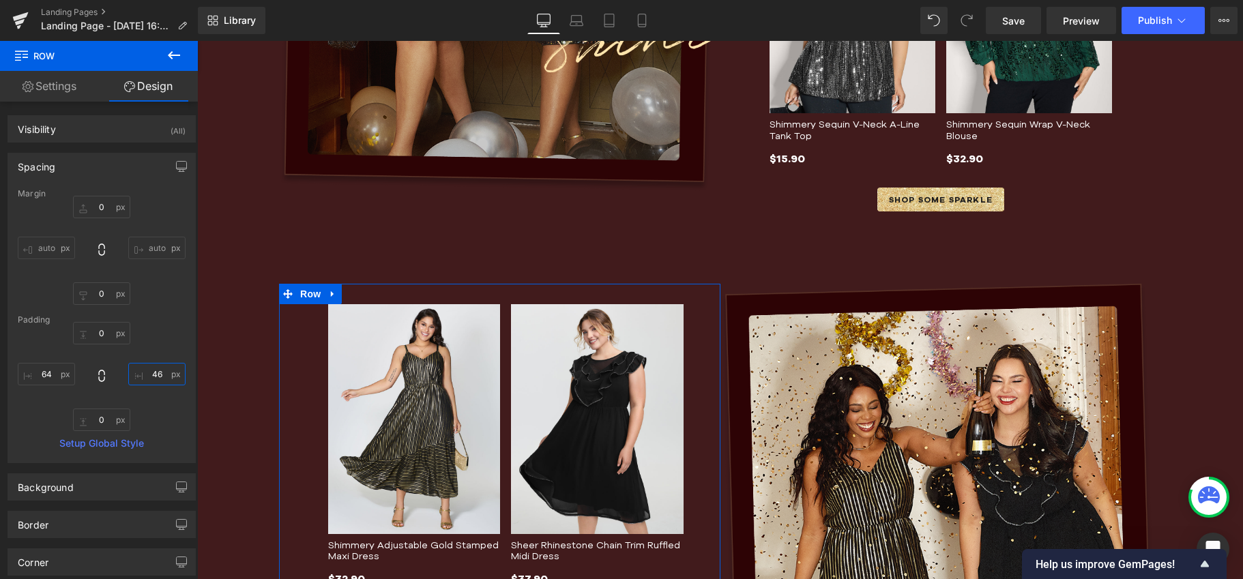
type input "4"
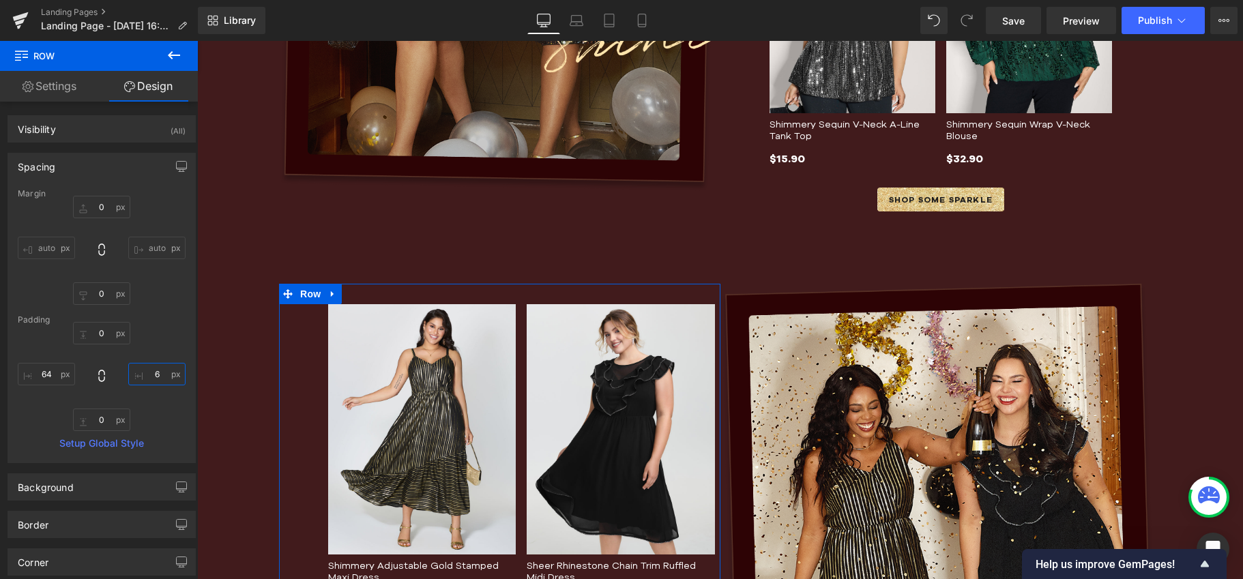
type input "64"
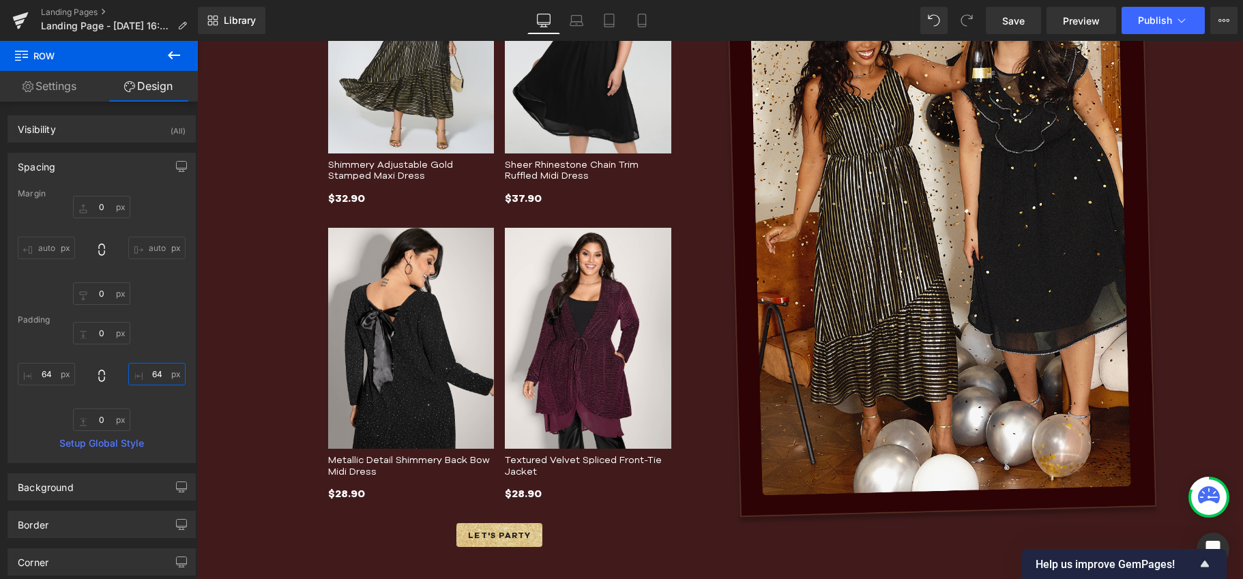
scroll to position [1633, 0]
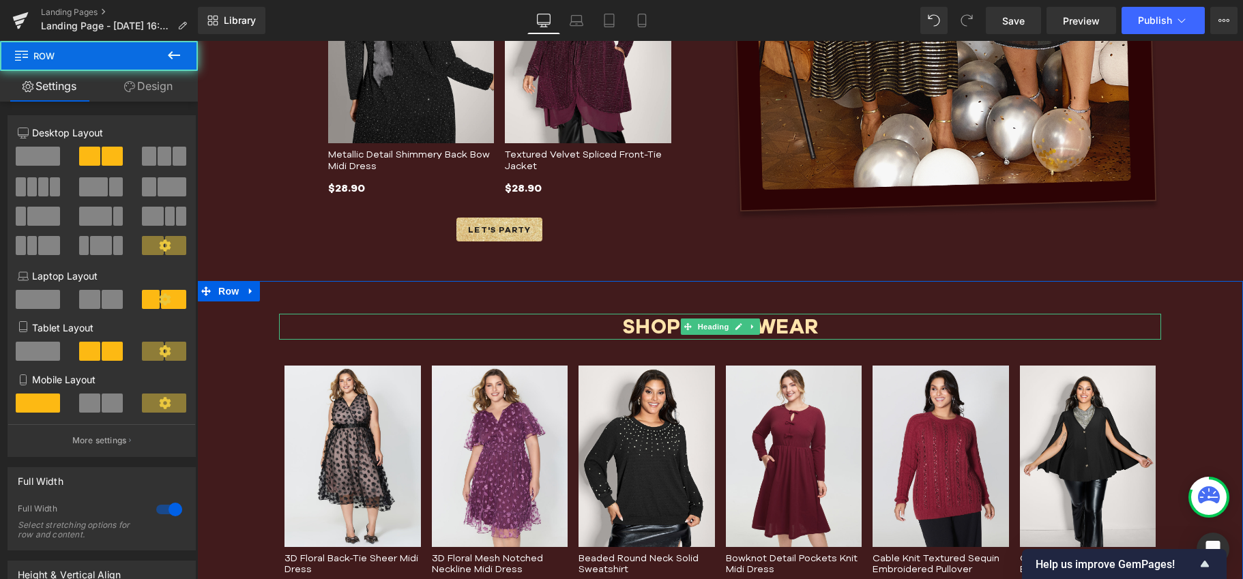
click at [625, 314] on h1 "SHOP PARTYWEAR" at bounding box center [720, 327] width 882 height 26
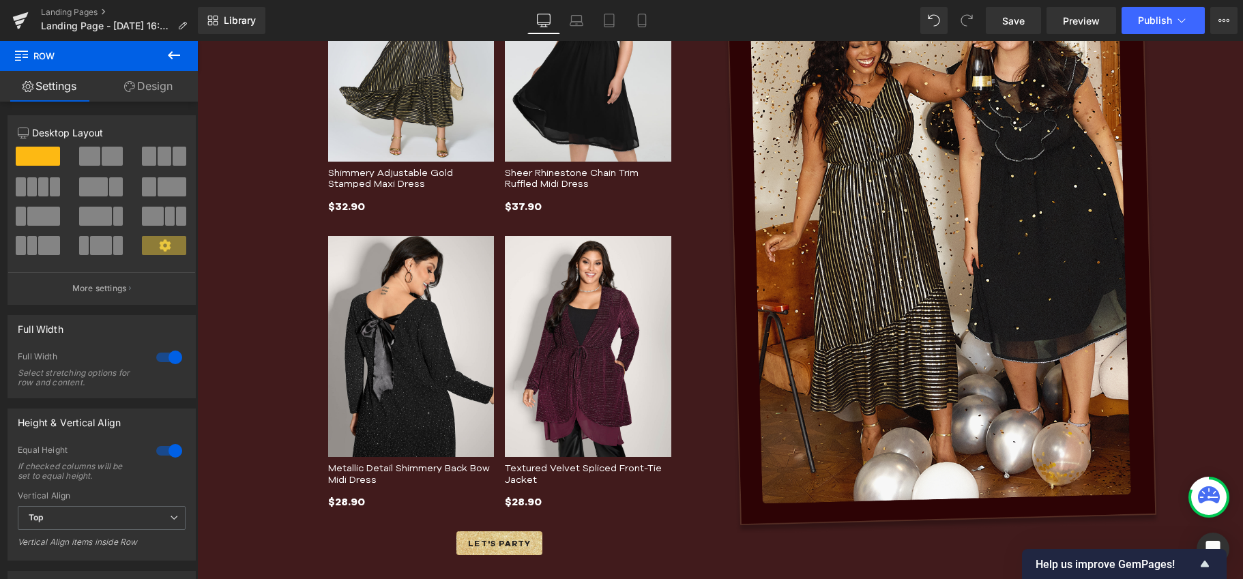
scroll to position [1601, 0]
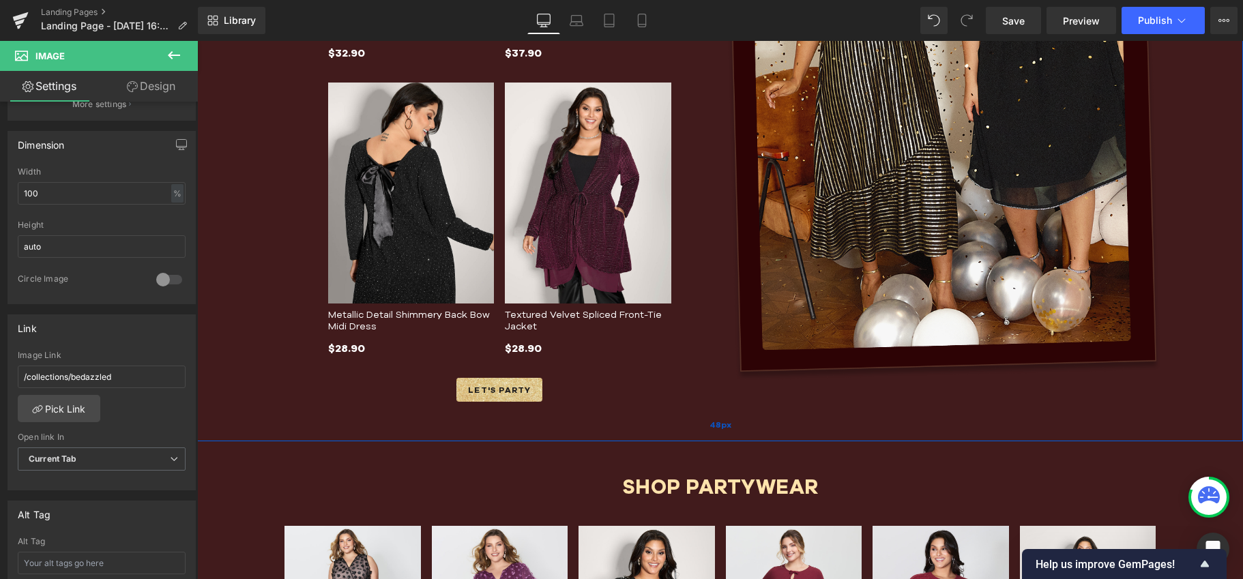
scroll to position [1582, 0]
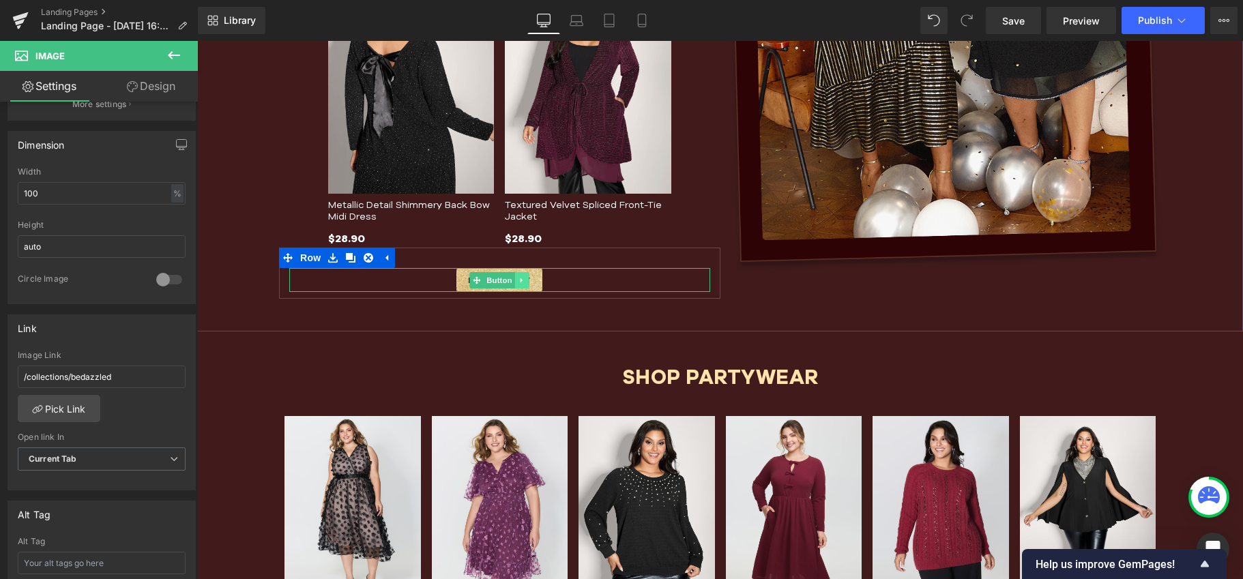
click at [518, 276] on icon at bounding box center [522, 280] width 8 height 8
click at [477, 278] on link "Button" at bounding box center [470, 280] width 45 height 16
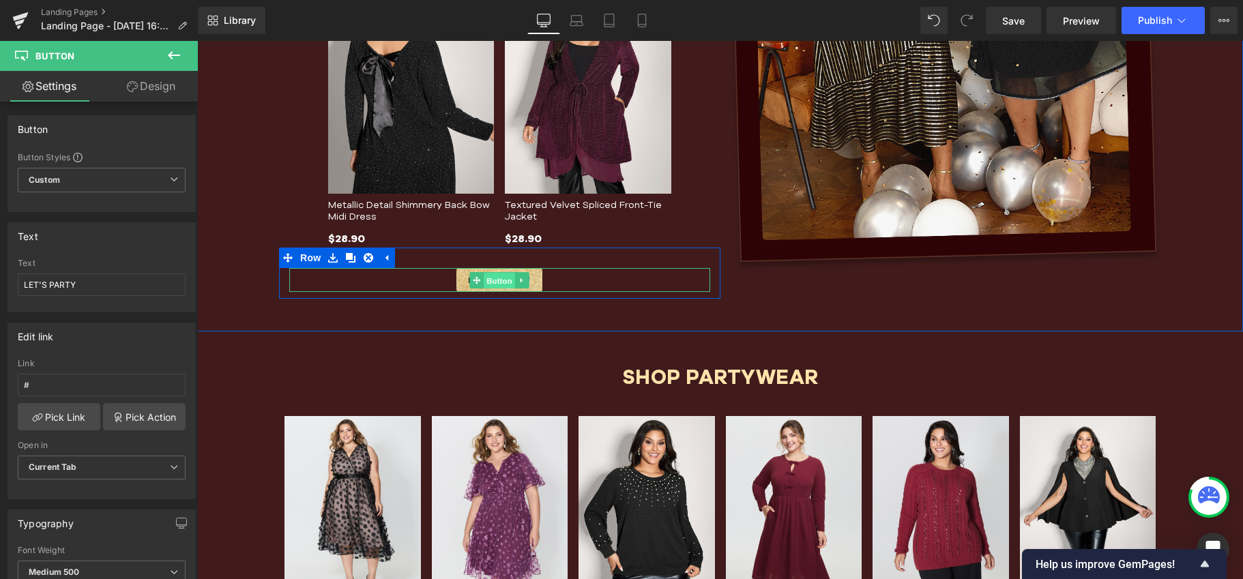
click at [484, 280] on span "Button" at bounding box center [499, 280] width 31 height 16
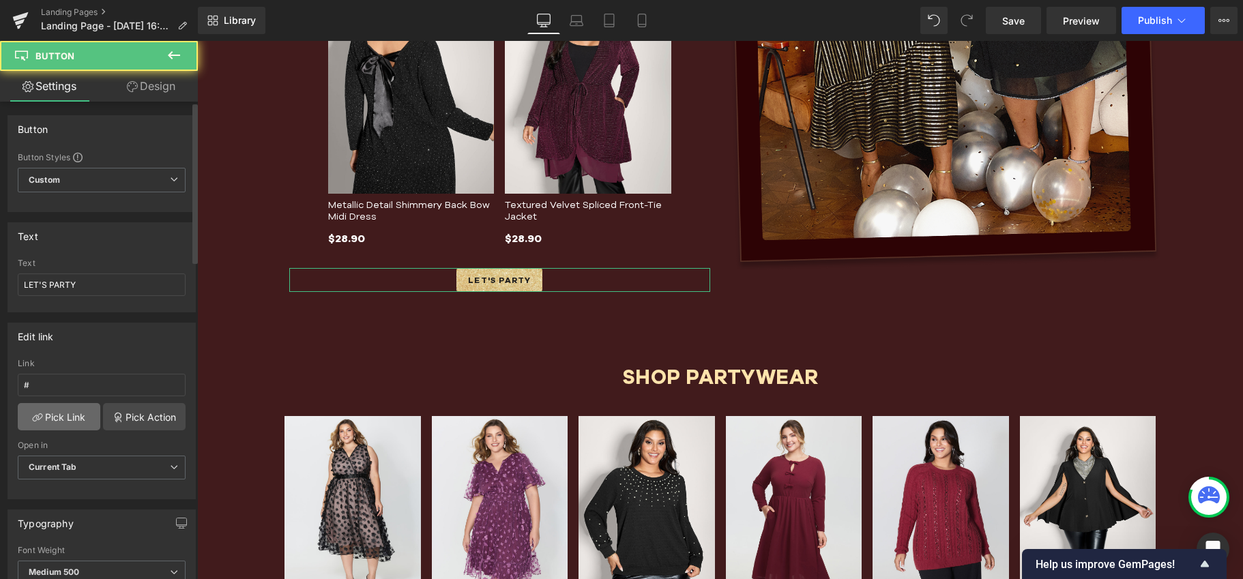
click at [57, 414] on link "Pick Link" at bounding box center [59, 416] width 83 height 27
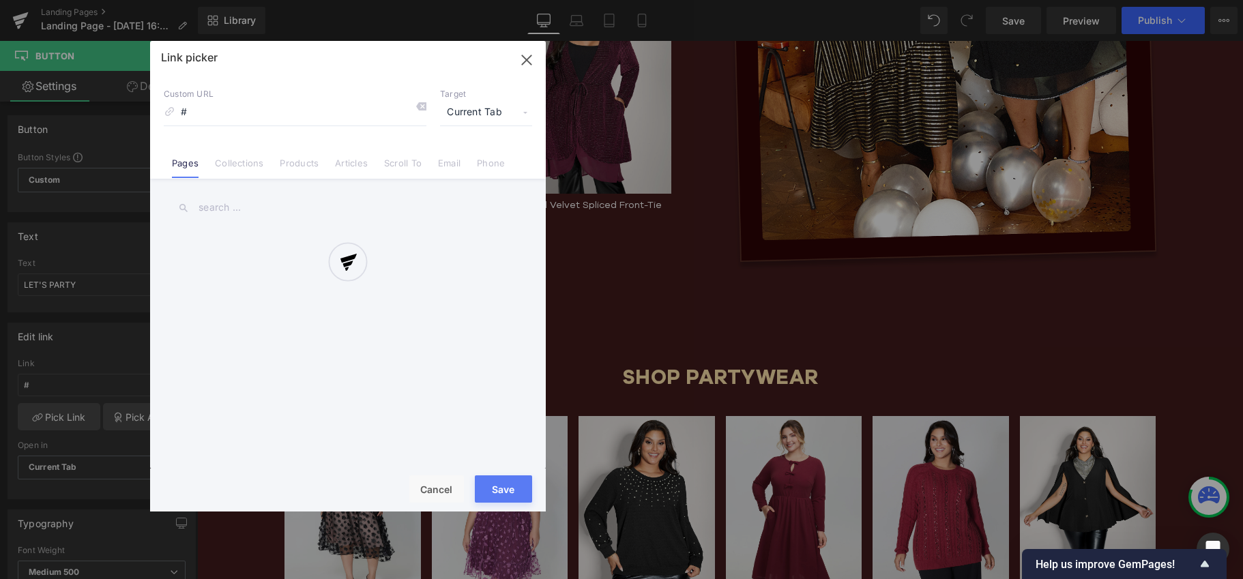
click at [227, 162] on div at bounding box center [348, 276] width 396 height 471
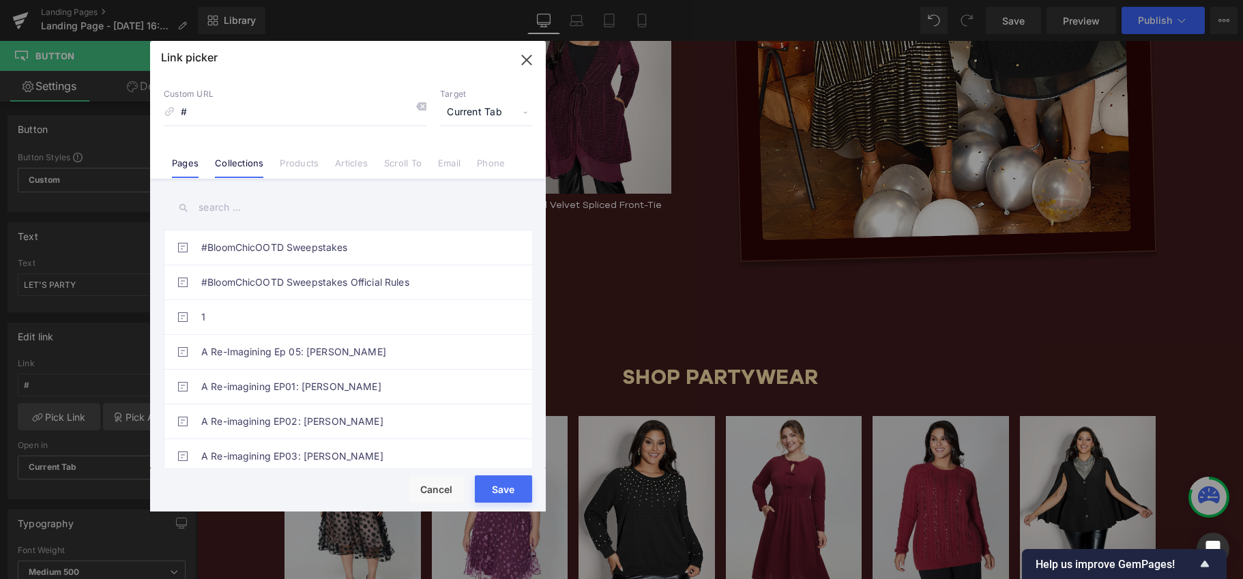
click at [239, 162] on link "Collections" at bounding box center [239, 168] width 48 height 20
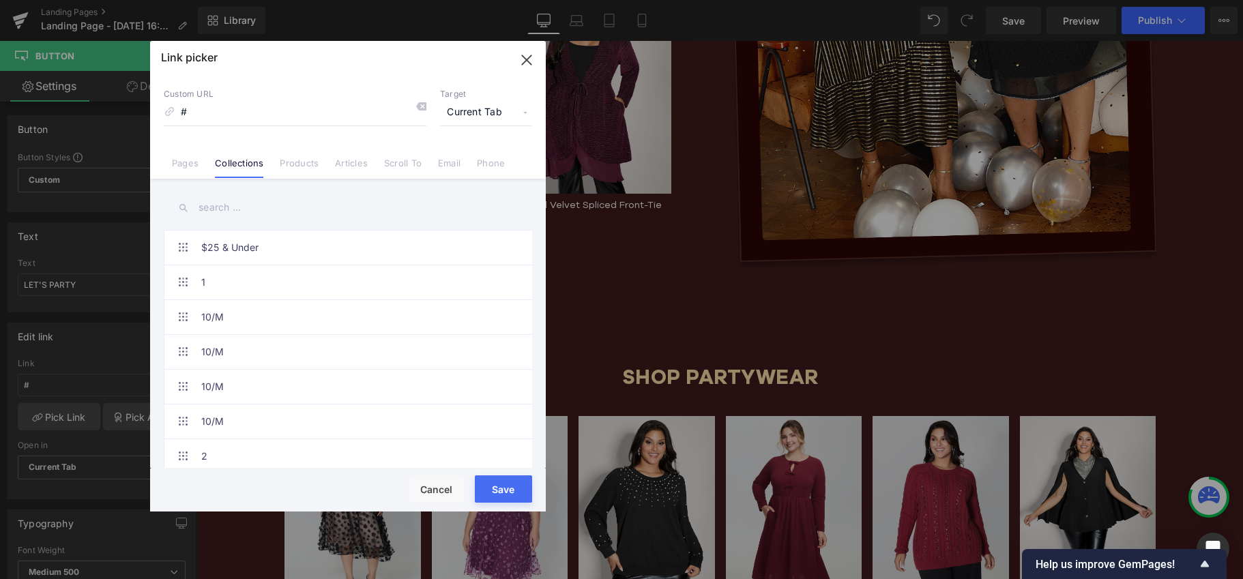
click at [220, 200] on input "text" at bounding box center [348, 207] width 368 height 31
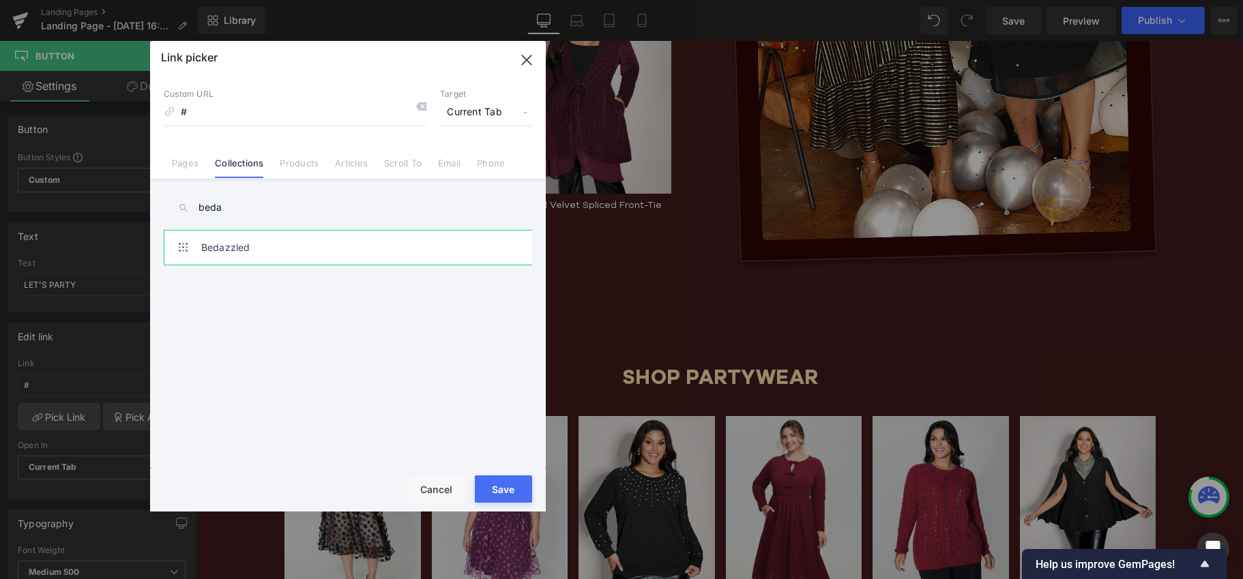
type input "beda"
click at [281, 239] on link "Bedazzled" at bounding box center [351, 248] width 300 height 34
type input "/collections/bedazzled"
click at [490, 492] on button "Save" at bounding box center [503, 488] width 57 height 27
type input "/collections/bedazzled"
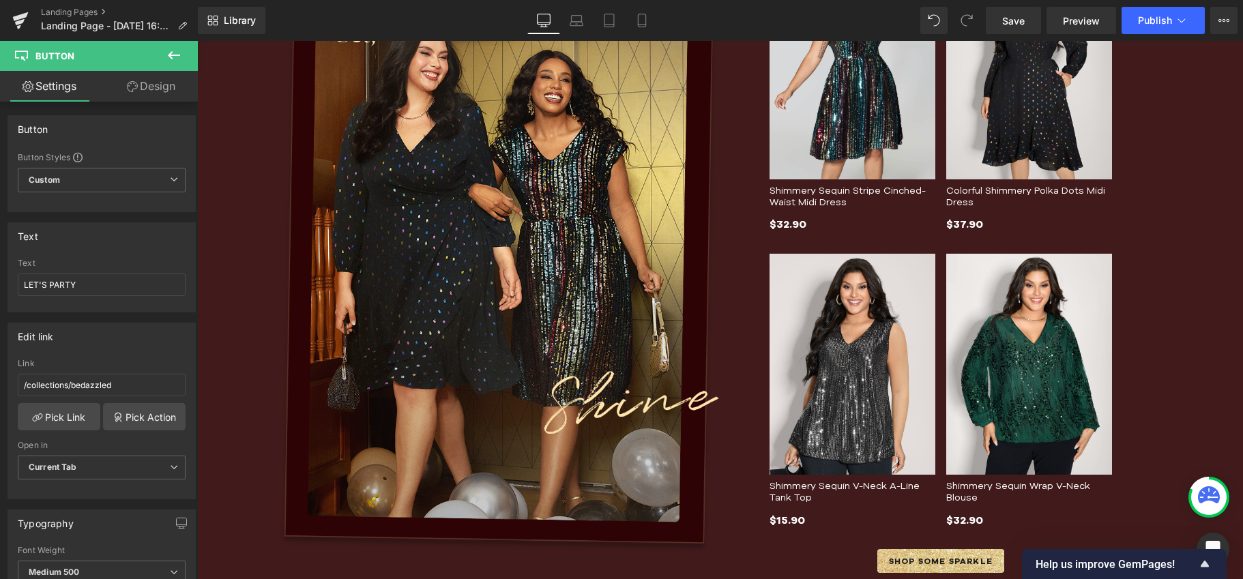
scroll to position [484, 0]
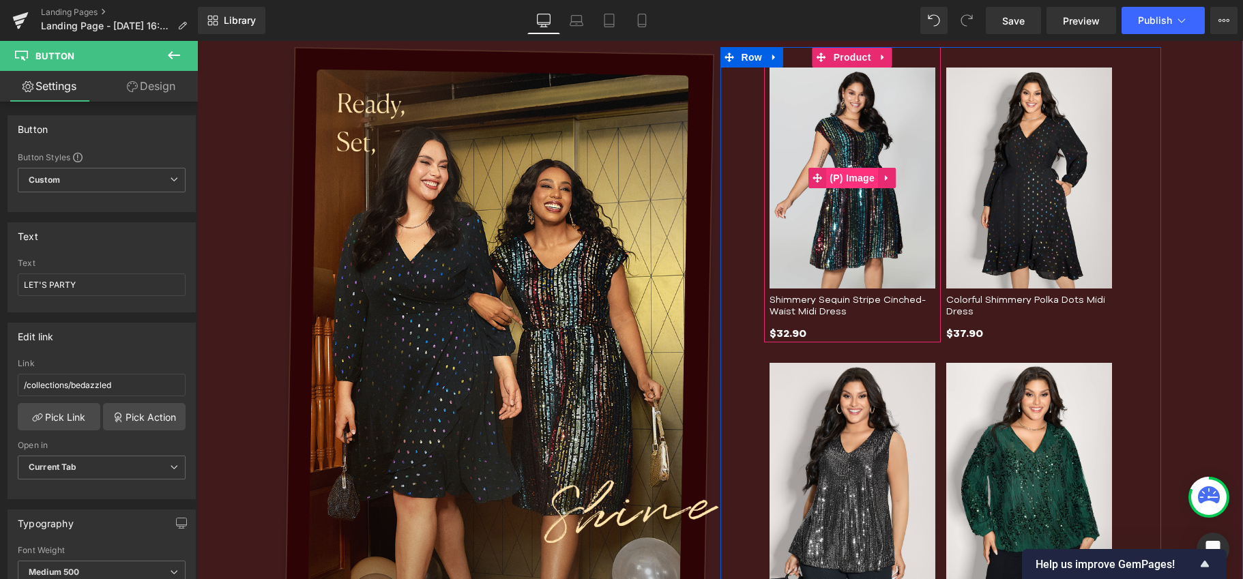
click at [827, 165] on img at bounding box center [852, 178] width 166 height 221
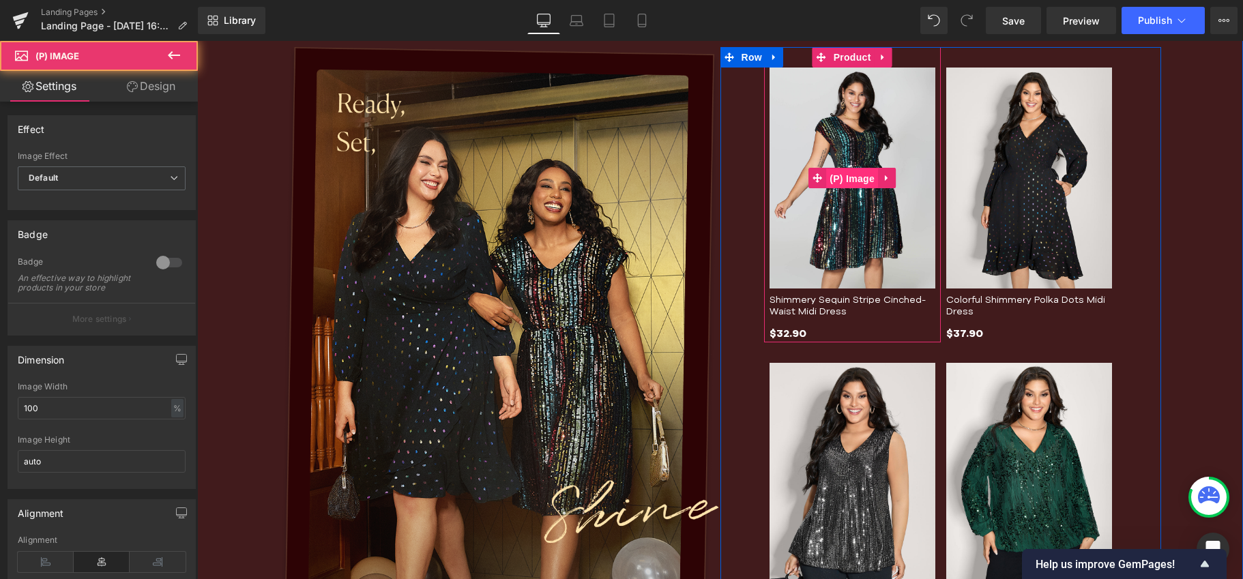
click at [840, 172] on span "(P) Image" at bounding box center [852, 178] width 52 height 20
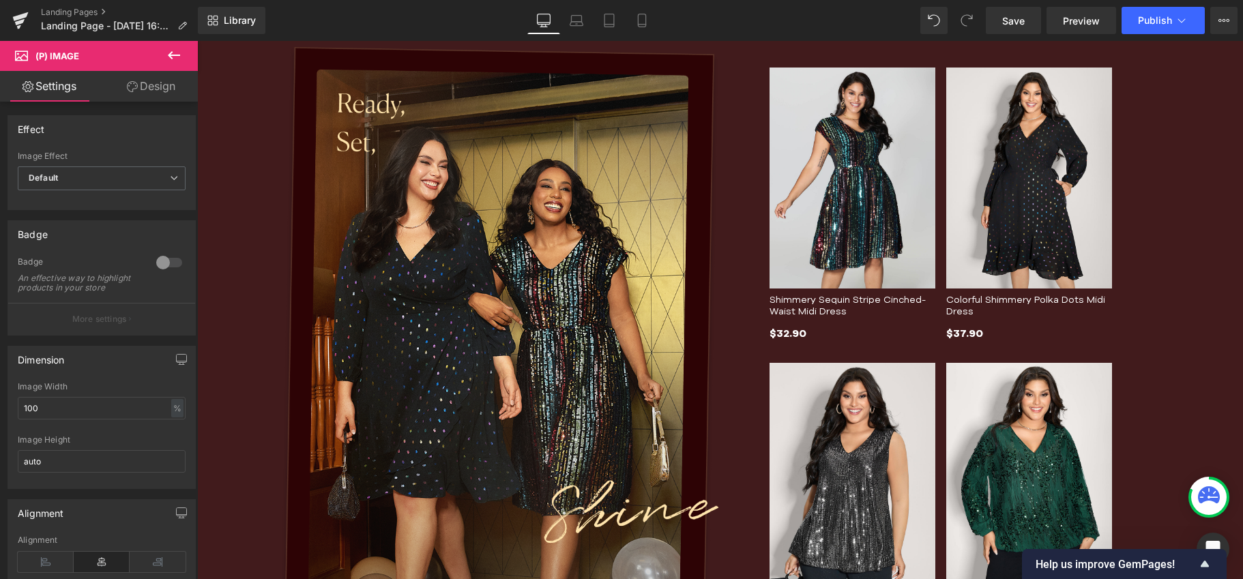
click at [149, 87] on link "Design" at bounding box center [151, 86] width 99 height 31
click at [0, 0] on div "Corner" at bounding box center [0, 0] width 0 height 0
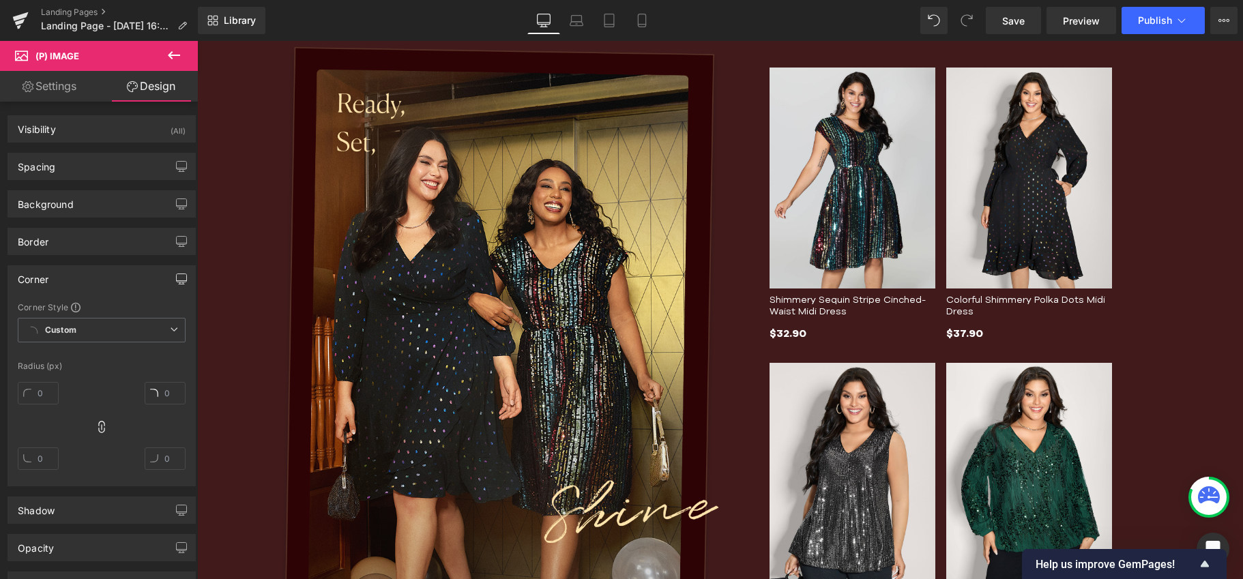
type input "0"
click at [164, 387] on input "0" at bounding box center [165, 393] width 41 height 23
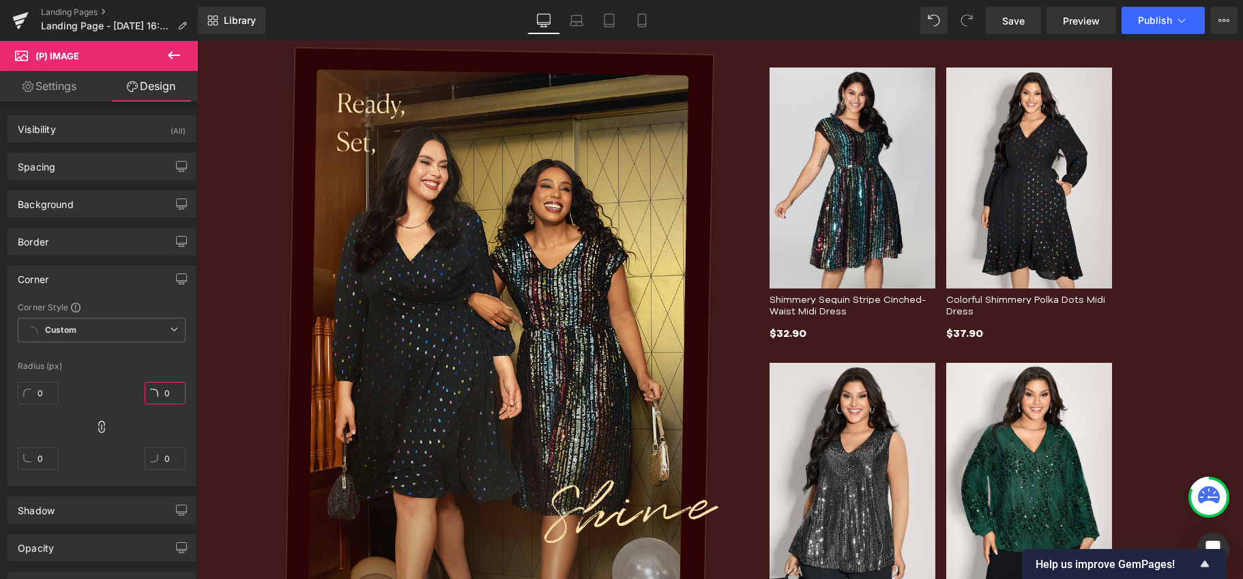
type input "6"
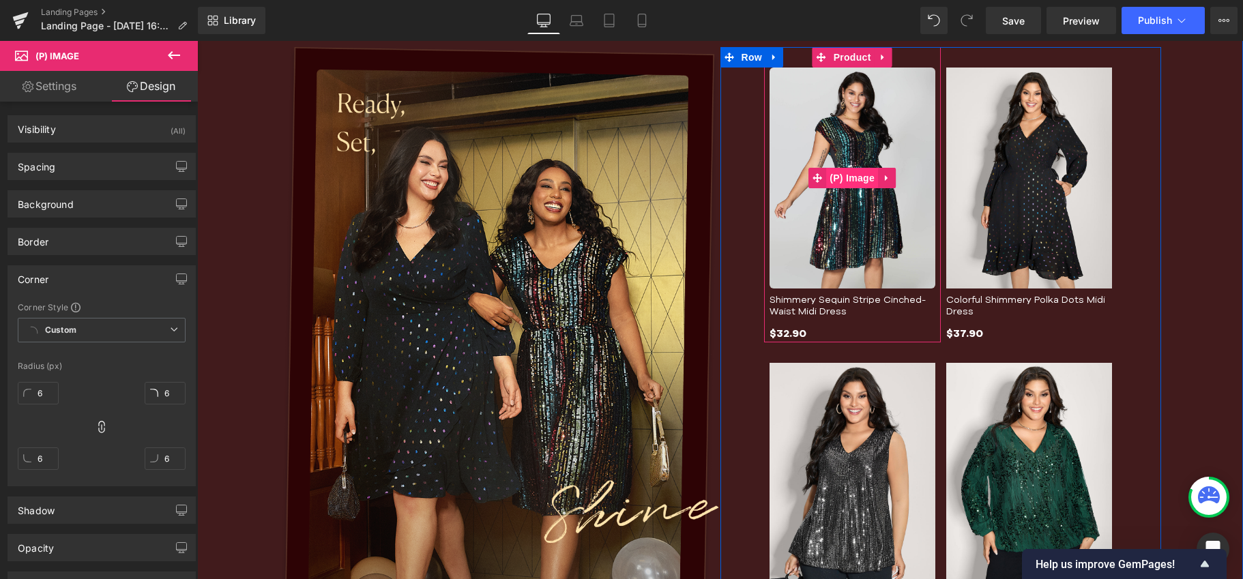
click at [844, 168] on span "(P) Image" at bounding box center [852, 178] width 52 height 20
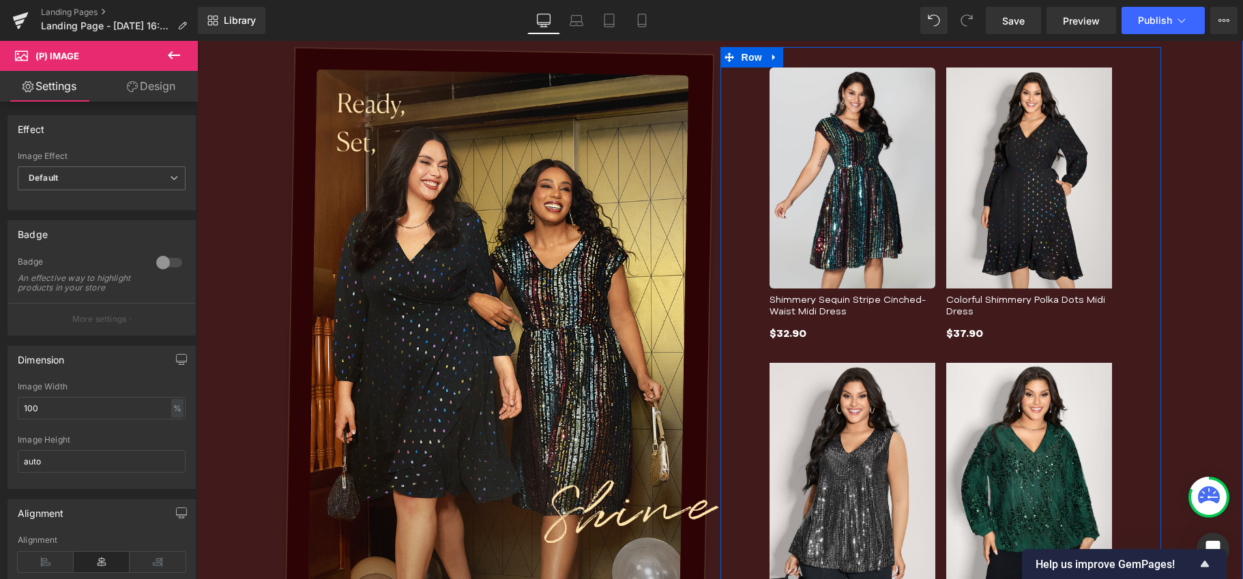
click at [968, 211] on img at bounding box center [1029, 178] width 166 height 221
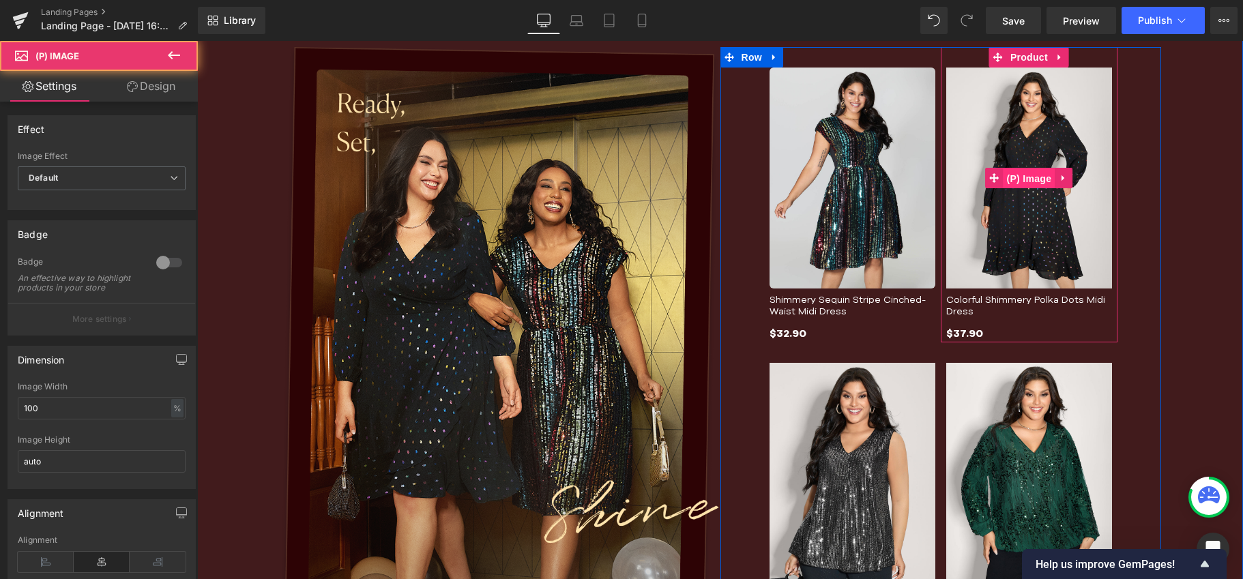
click at [1017, 180] on span "(P) Image" at bounding box center [1029, 178] width 52 height 20
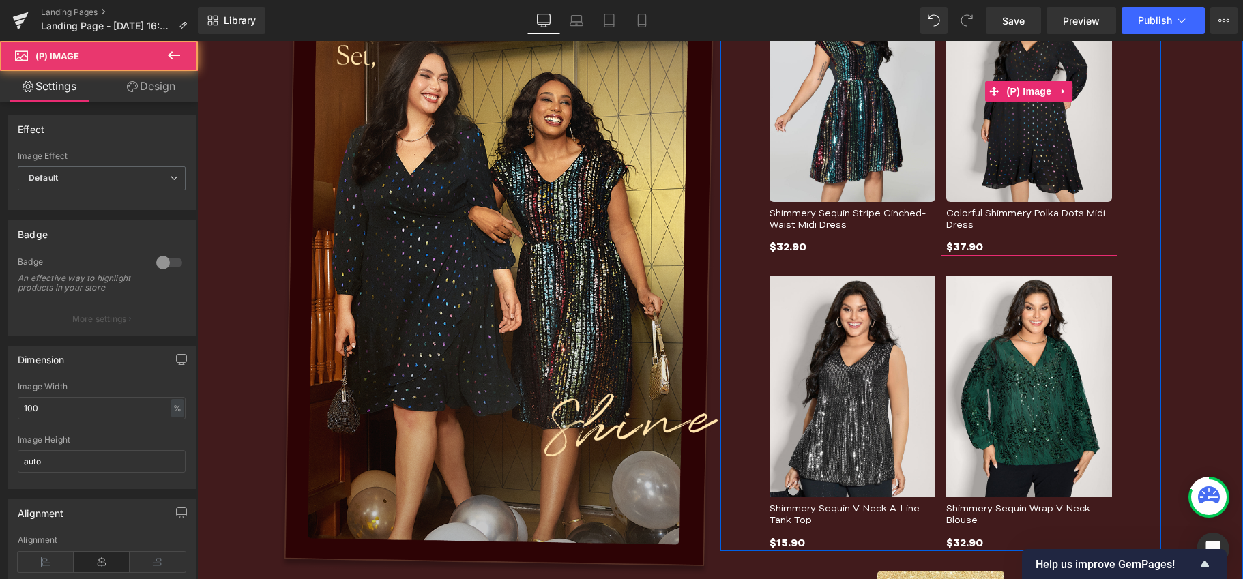
scroll to position [805, 0]
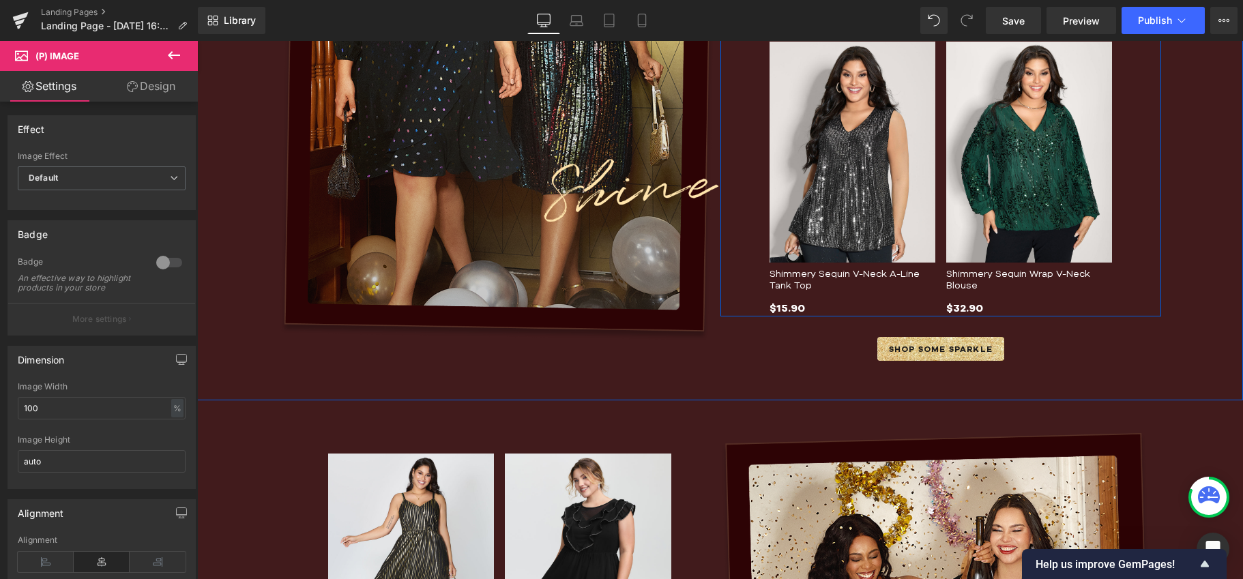
click at [1012, 189] on img at bounding box center [1029, 152] width 166 height 221
click at [874, 114] on img at bounding box center [852, 152] width 166 height 221
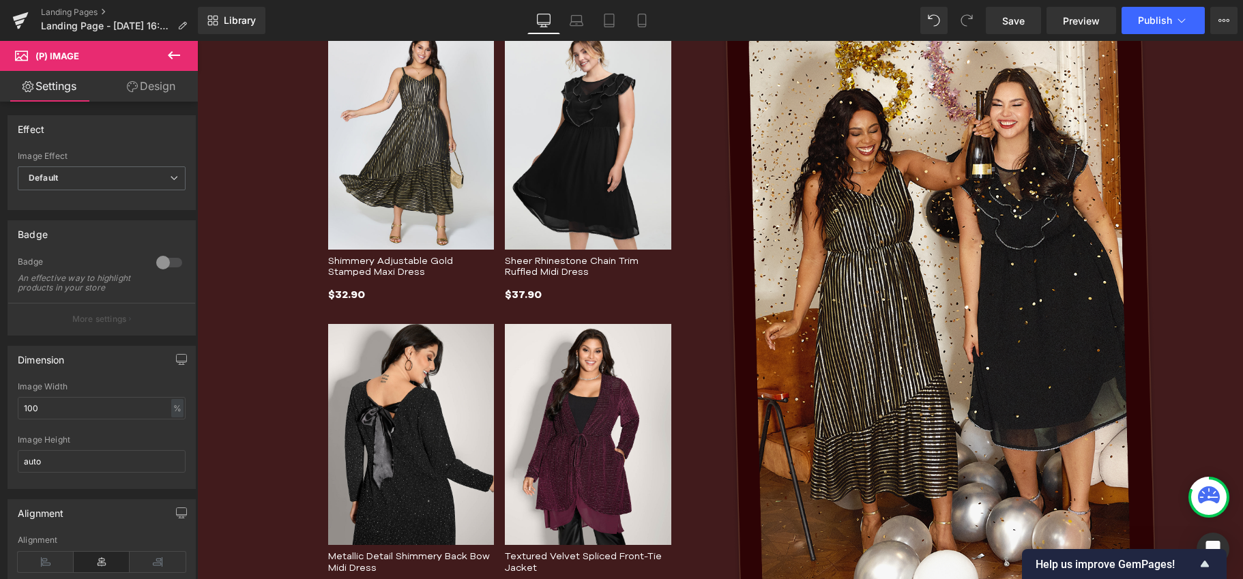
scroll to position [1234, 0]
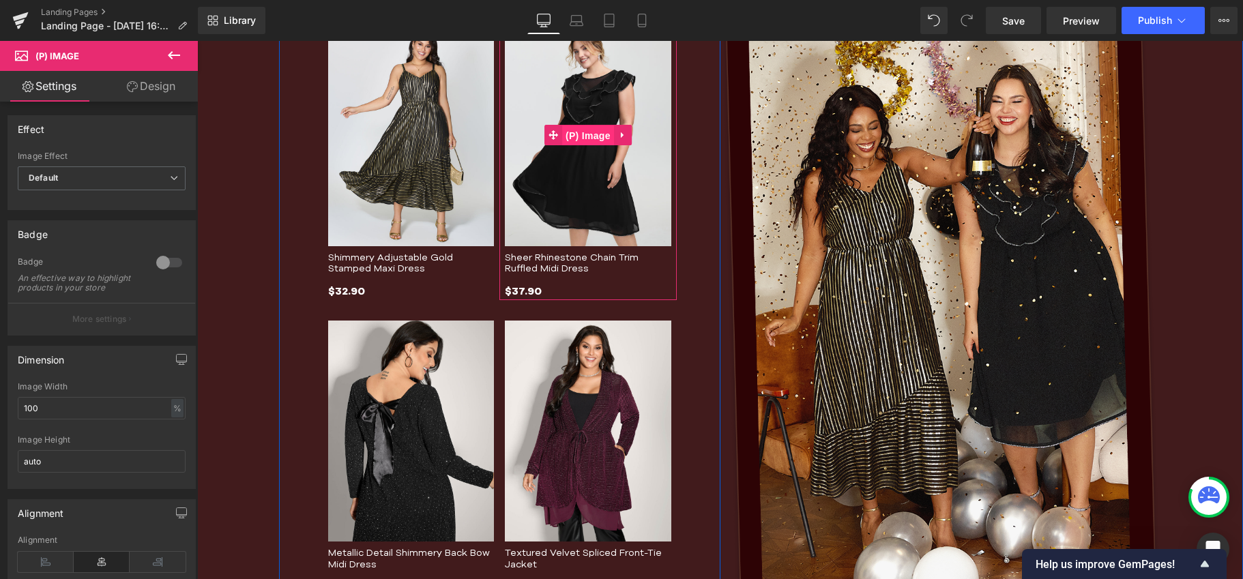
click at [562, 141] on span "(P) Image" at bounding box center [588, 135] width 52 height 20
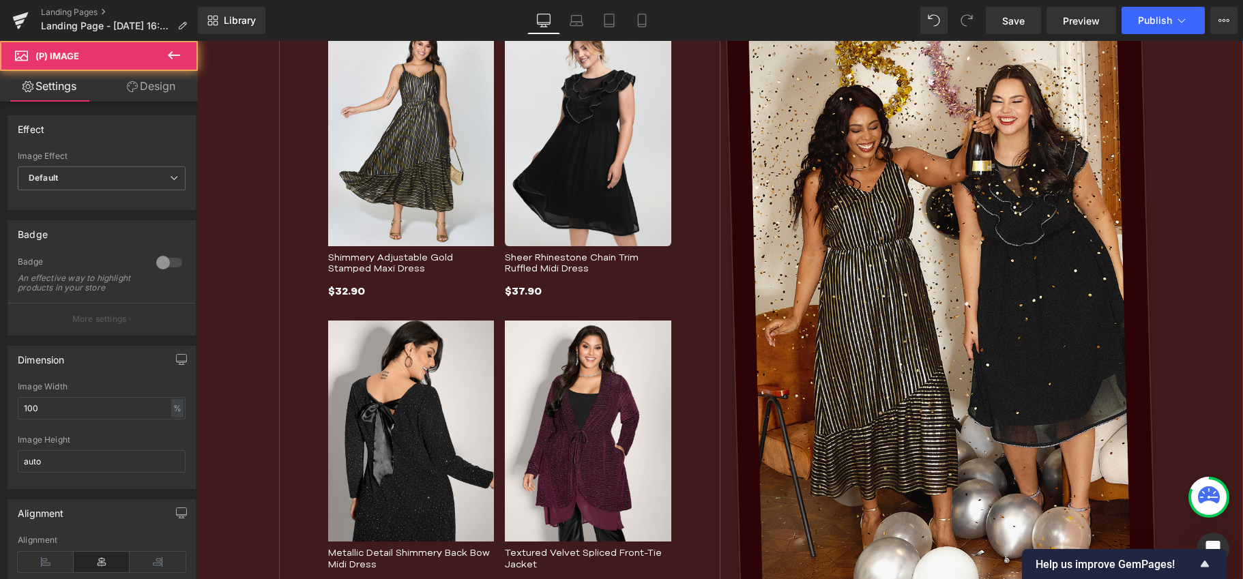
click at [391, 142] on span "(P) Image" at bounding box center [411, 135] width 42 height 16
click at [411, 380] on img at bounding box center [411, 431] width 166 height 221
click at [567, 428] on span "(P) Image" at bounding box center [588, 431] width 42 height 16
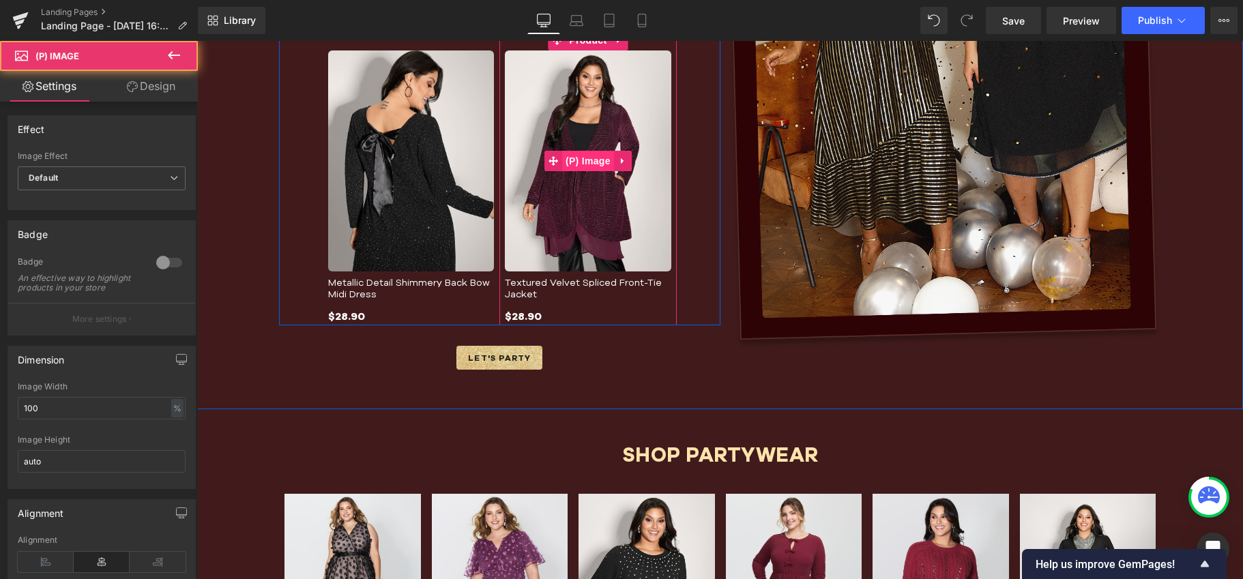
scroll to position [1777, 0]
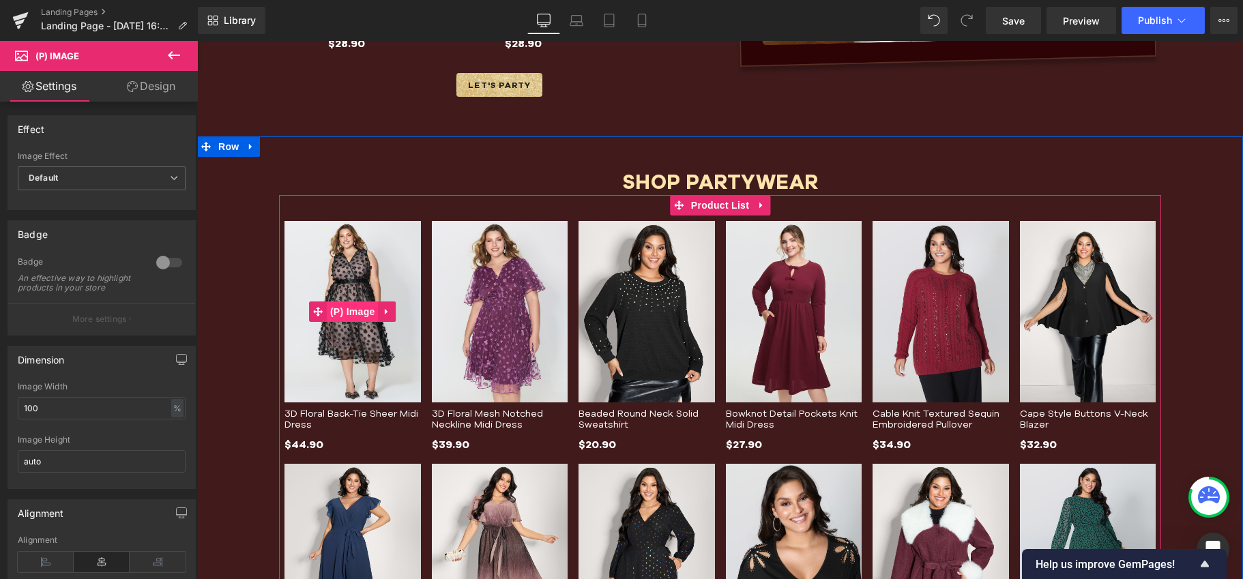
click at [327, 313] on span "(P) Image" at bounding box center [353, 311] width 52 height 20
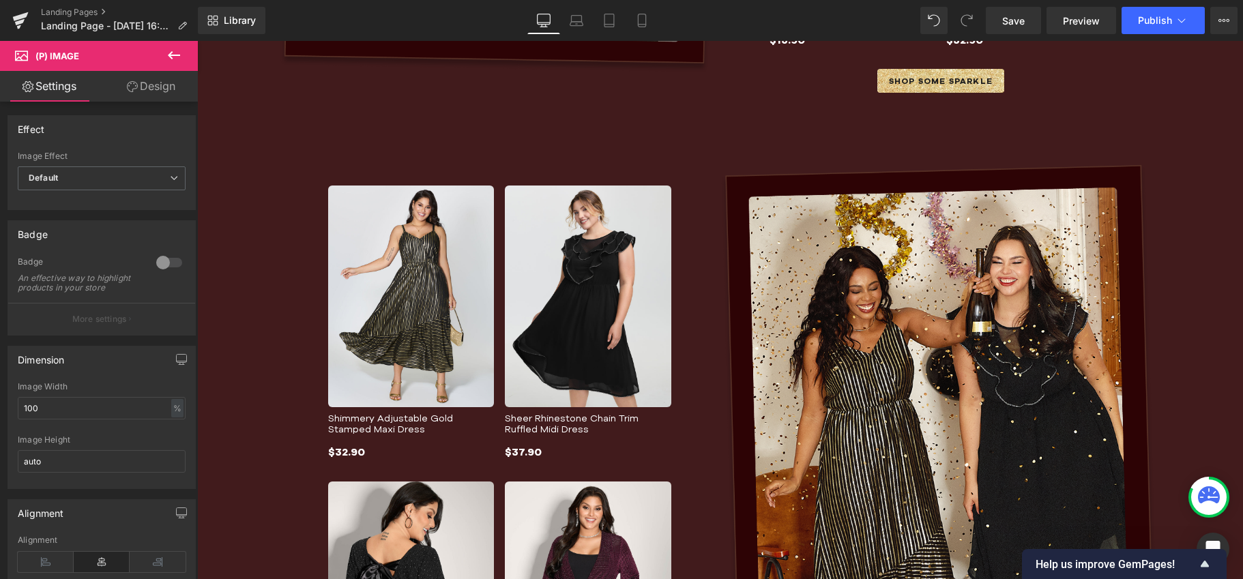
scroll to position [1037, 0]
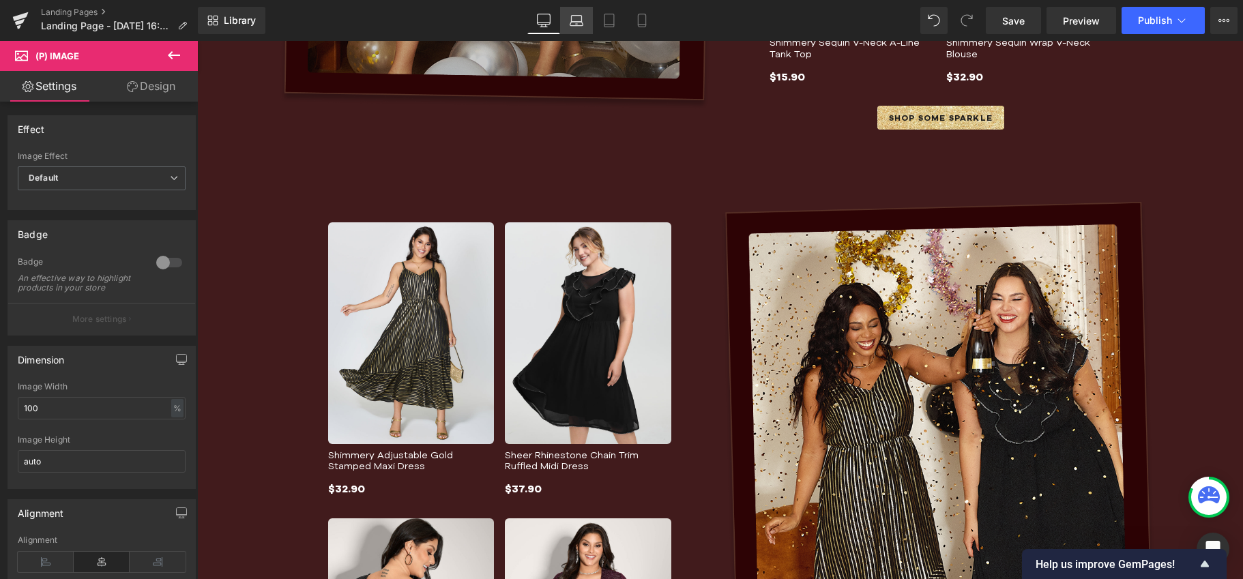
click at [567, 18] on link "Laptop" at bounding box center [576, 20] width 33 height 27
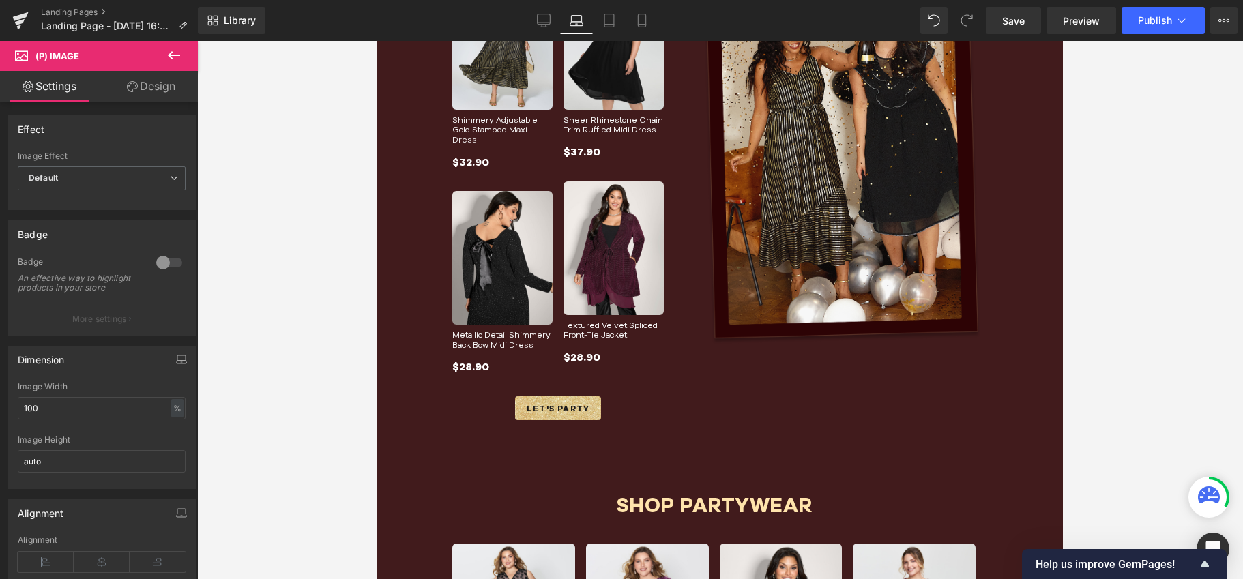
scroll to position [1039, 0]
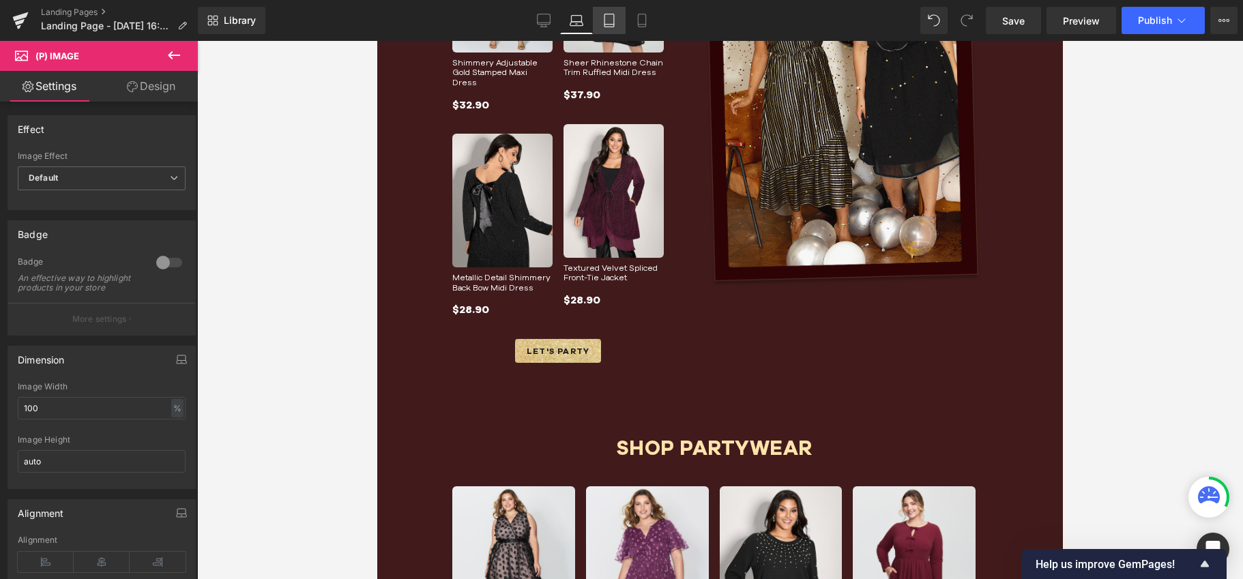
click at [608, 16] on icon at bounding box center [609, 21] width 14 height 14
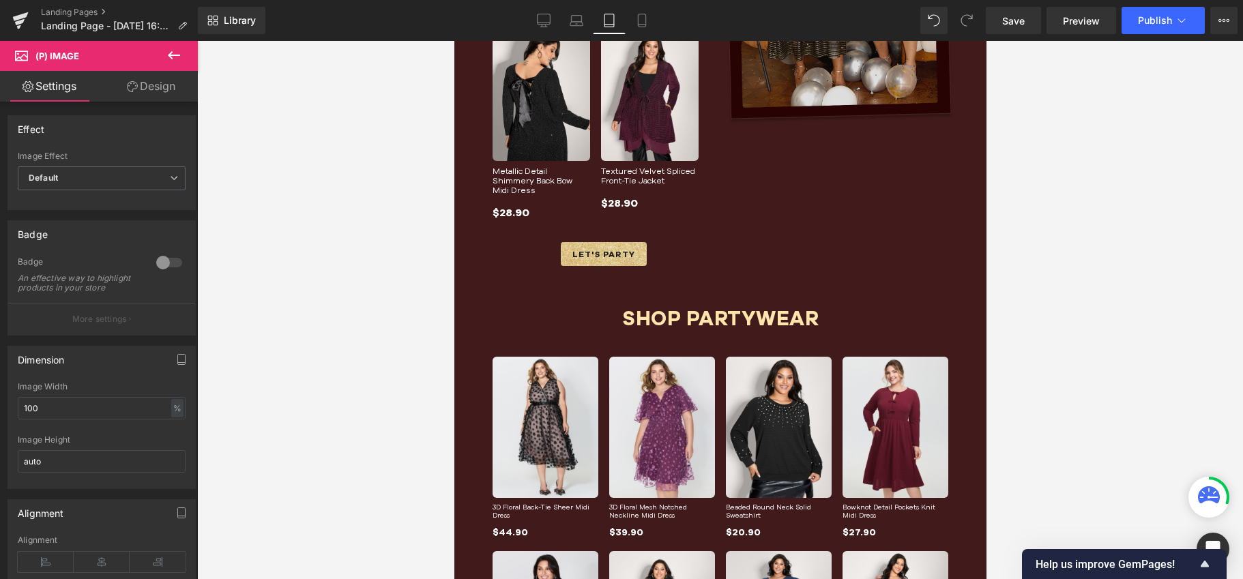
scroll to position [1256, 0]
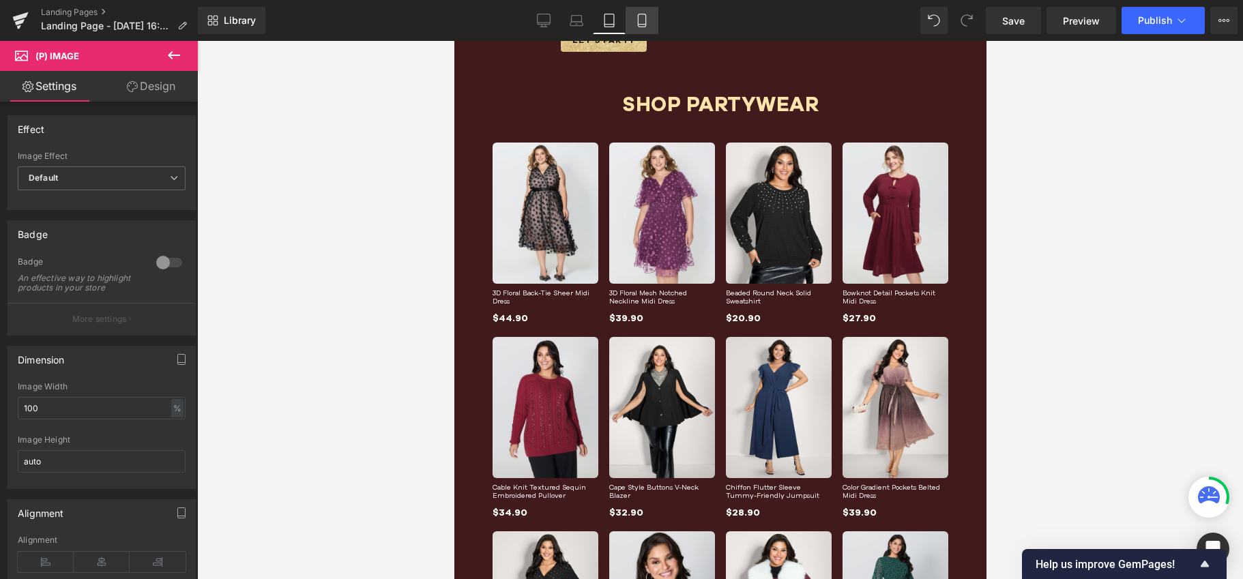
click at [645, 25] on icon at bounding box center [642, 21] width 14 height 14
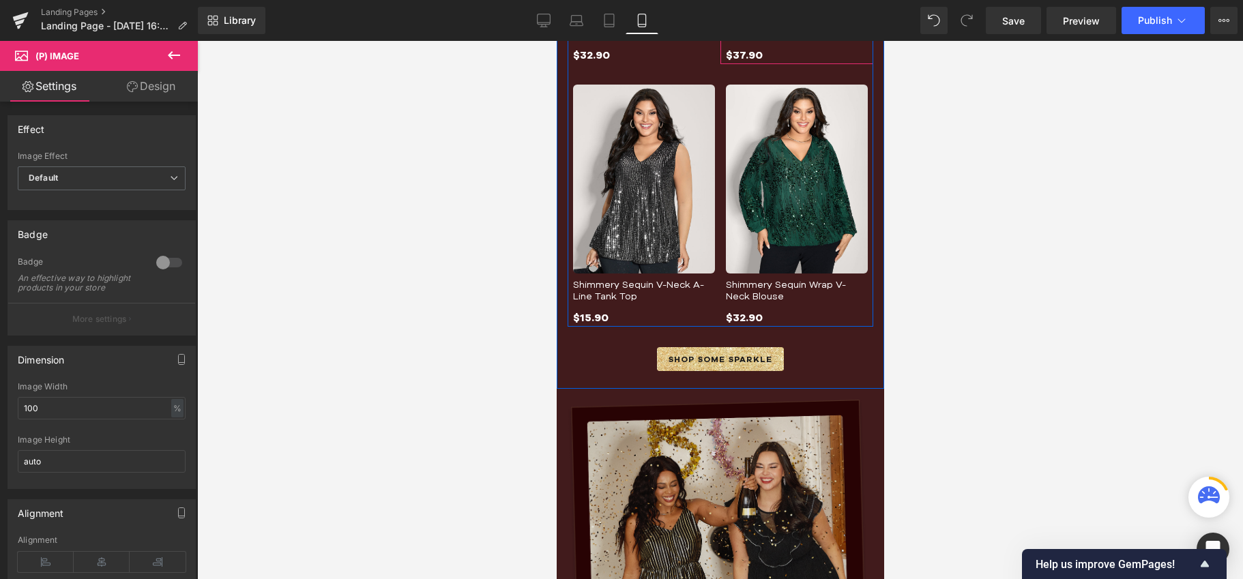
scroll to position [952, 0]
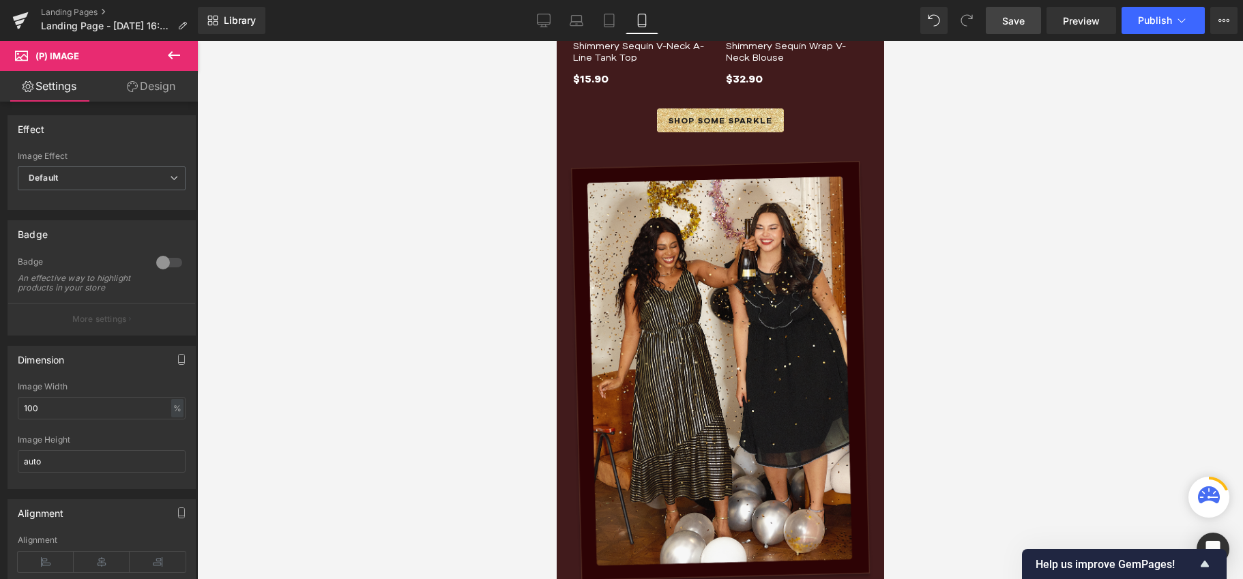
click at [1018, 14] on span "Save" at bounding box center [1013, 21] width 23 height 14
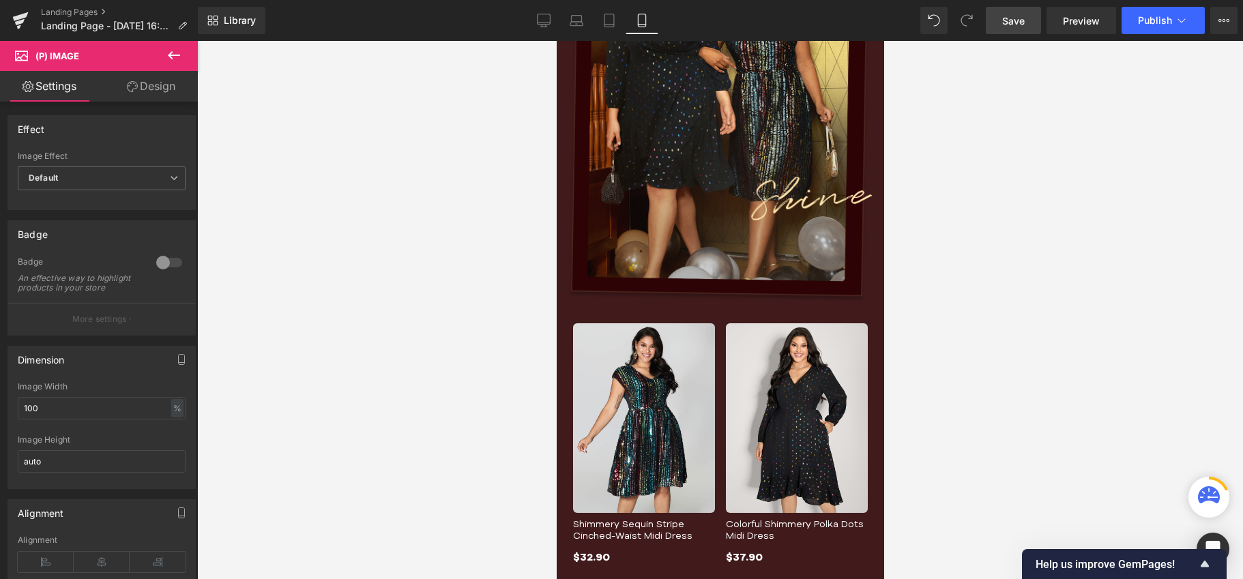
scroll to position [851, 0]
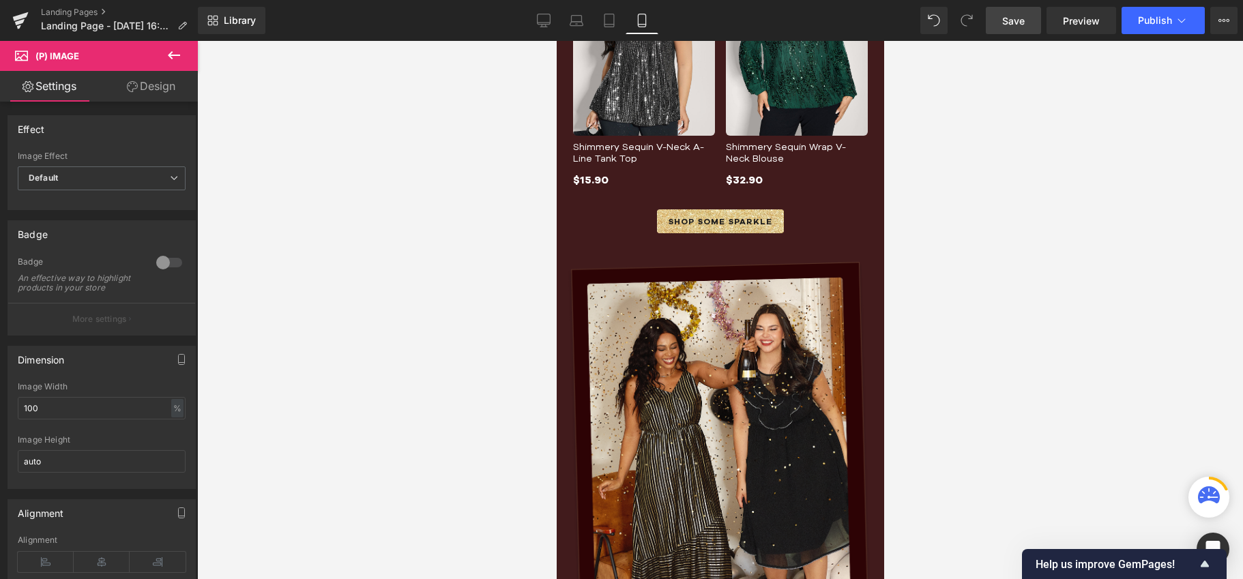
click at [1015, 25] on span "Save" at bounding box center [1013, 21] width 23 height 14
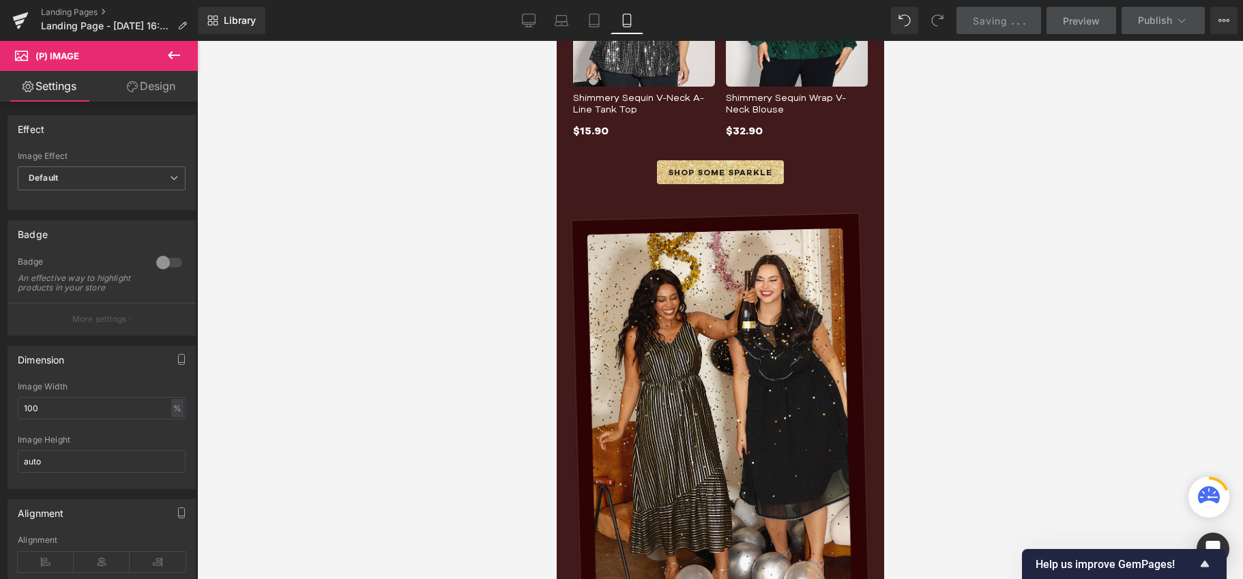
scroll to position [1015, 0]
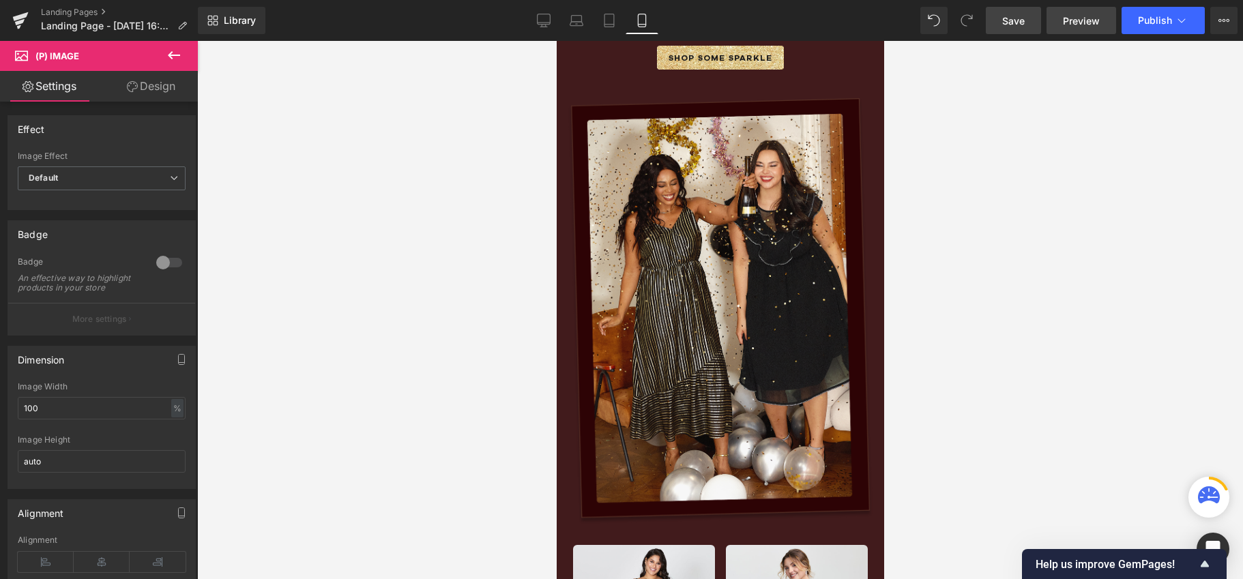
click at [1083, 19] on span "Preview" at bounding box center [1081, 21] width 37 height 14
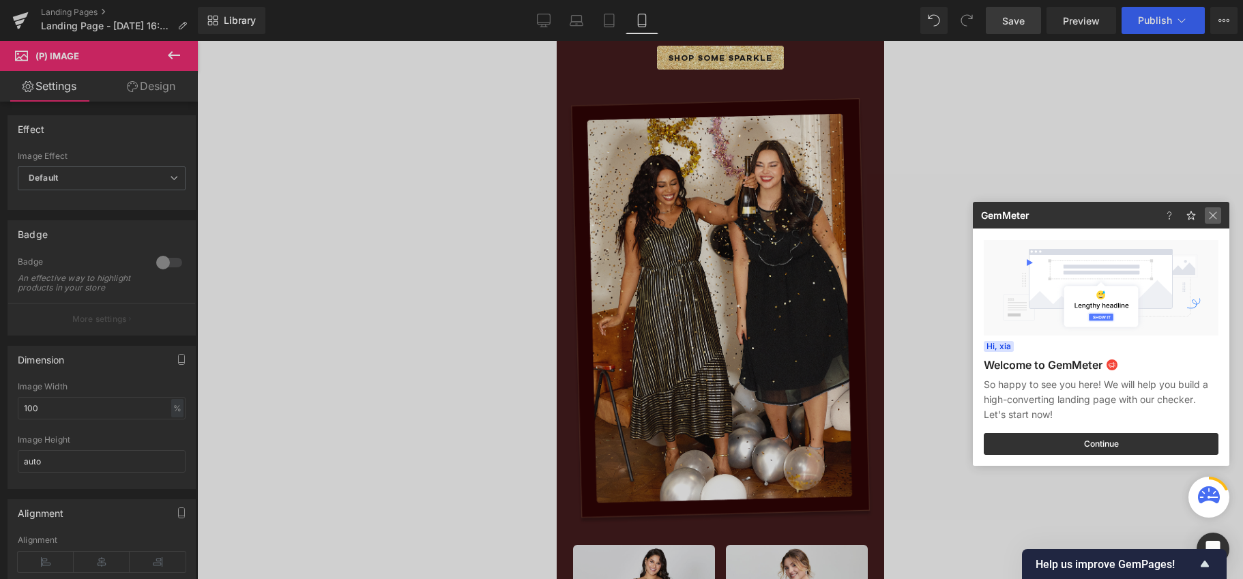
click at [1216, 213] on img at bounding box center [1212, 215] width 16 height 16
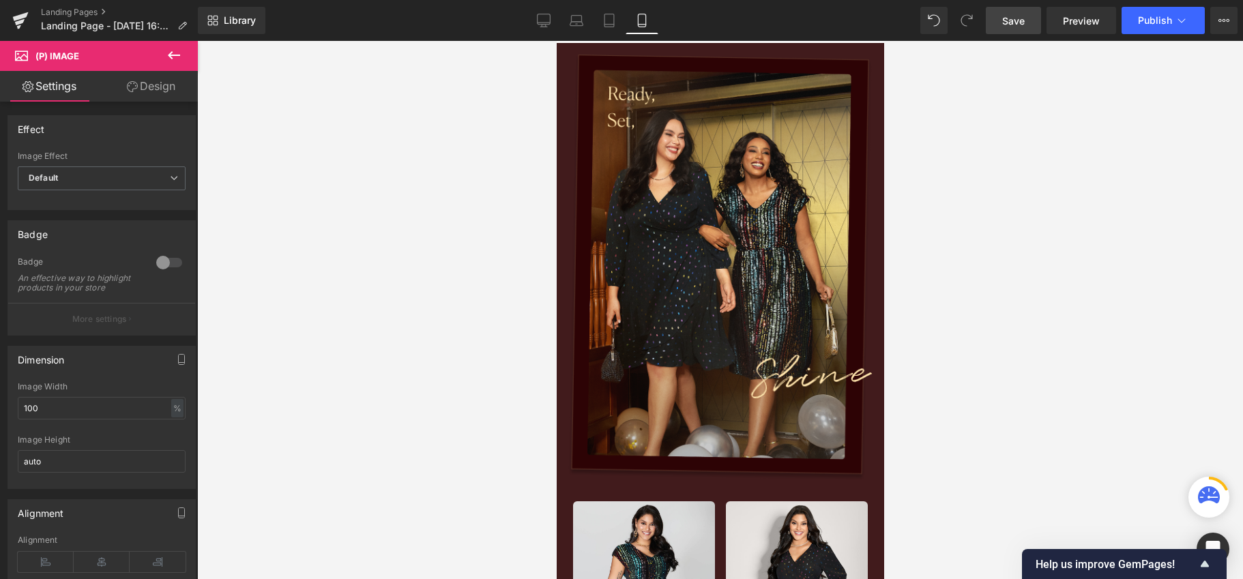
scroll to position [343, 0]
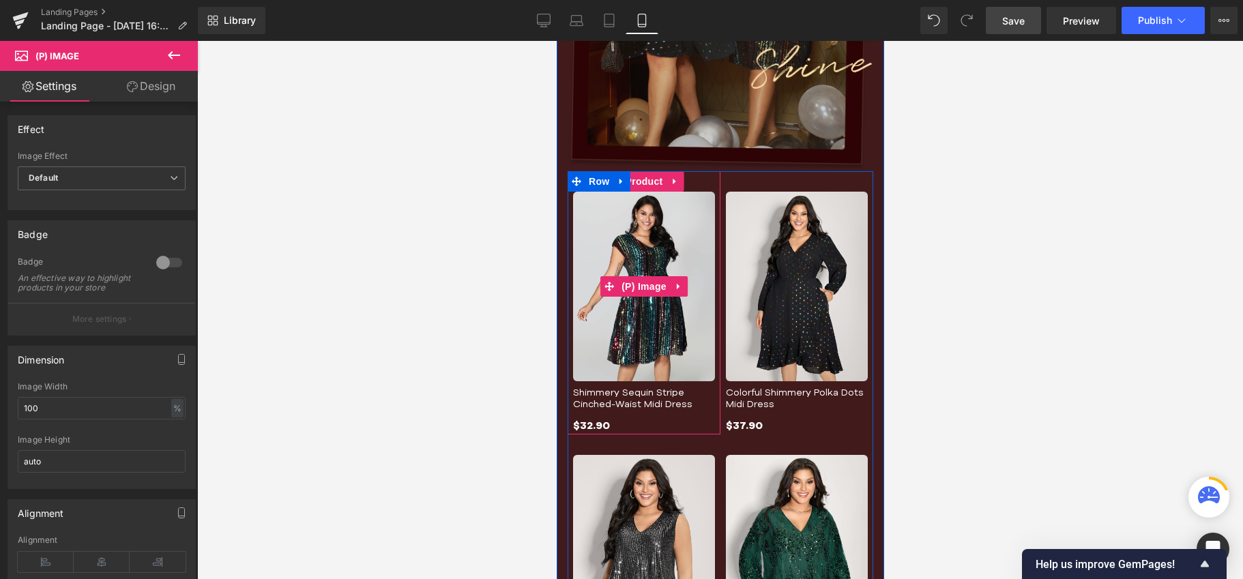
click at [634, 260] on img at bounding box center [643, 286] width 142 height 189
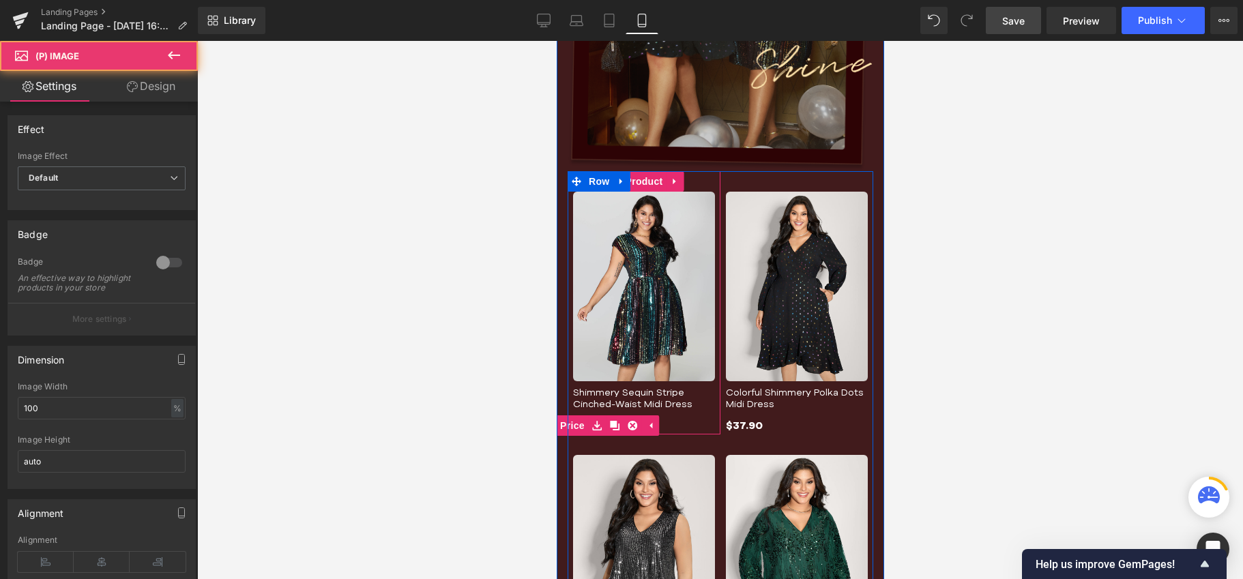
click at [591, 424] on icon at bounding box center [596, 425] width 10 height 10
click at [572, 424] on span "(P) Price" at bounding box center [563, 425] width 48 height 20
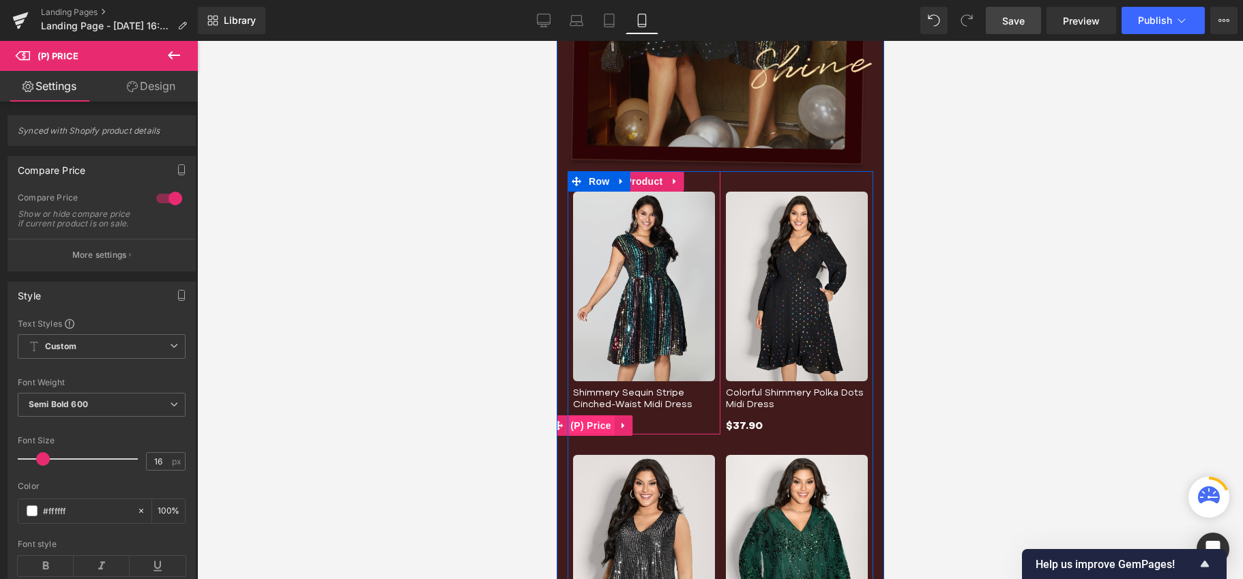
click at [590, 426] on span "(P) Price" at bounding box center [590, 425] width 48 height 20
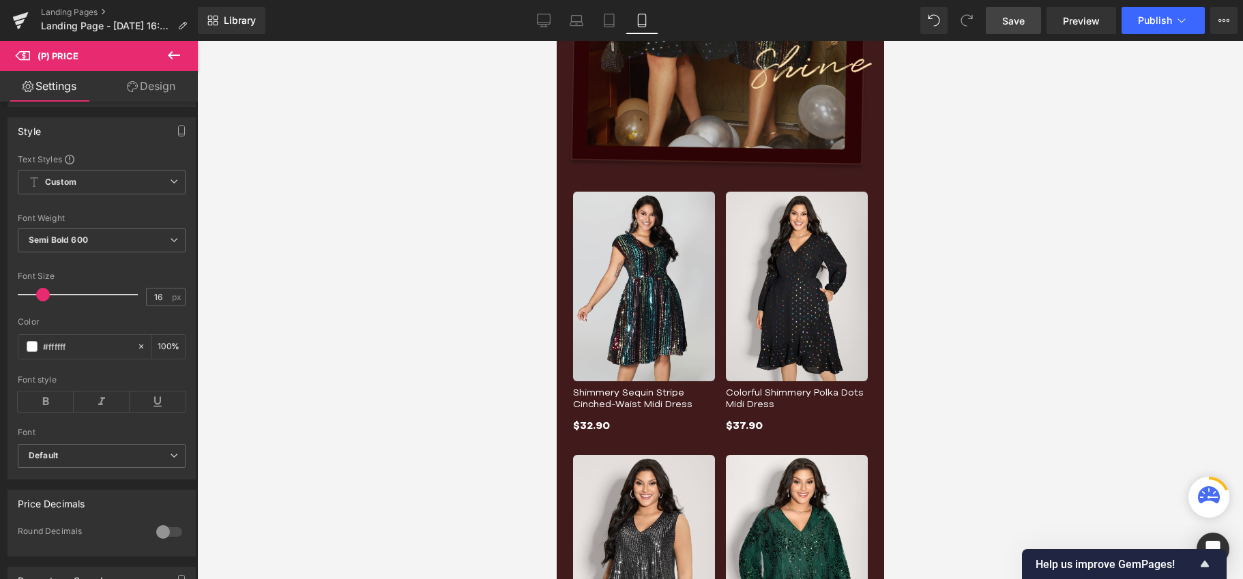
scroll to position [181, 0]
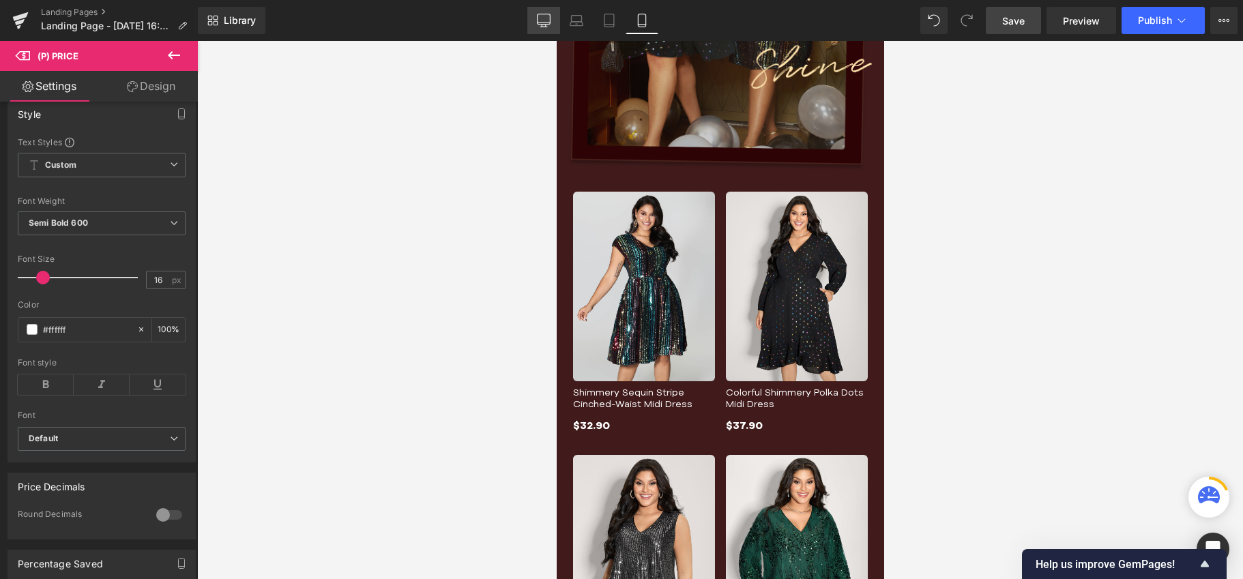
click at [539, 16] on icon at bounding box center [544, 21] width 14 height 14
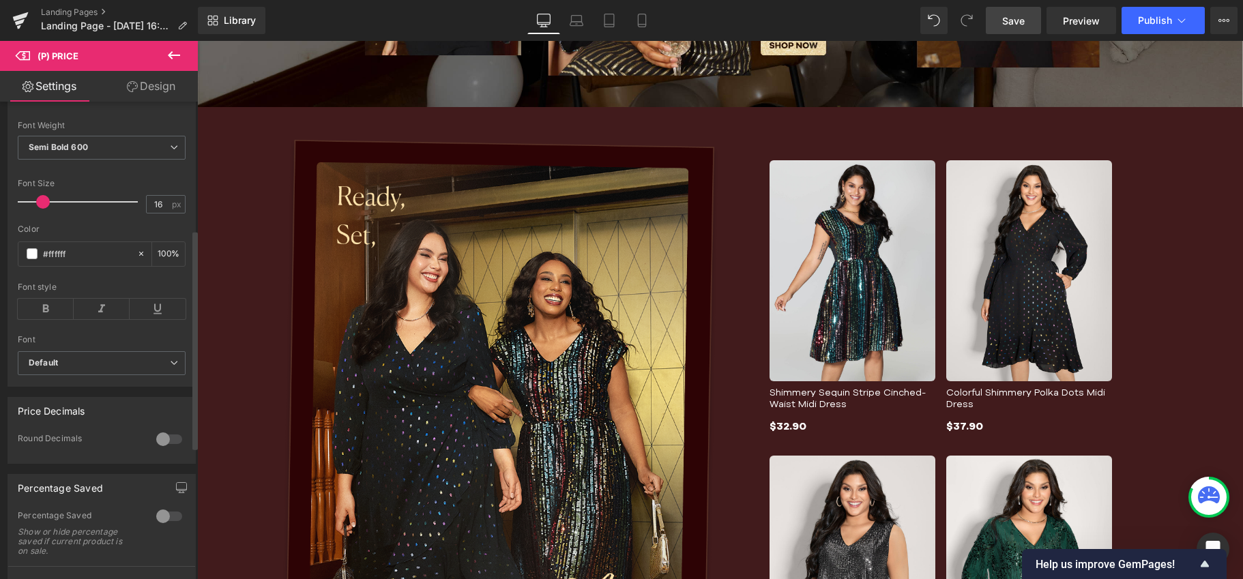
scroll to position [214, 0]
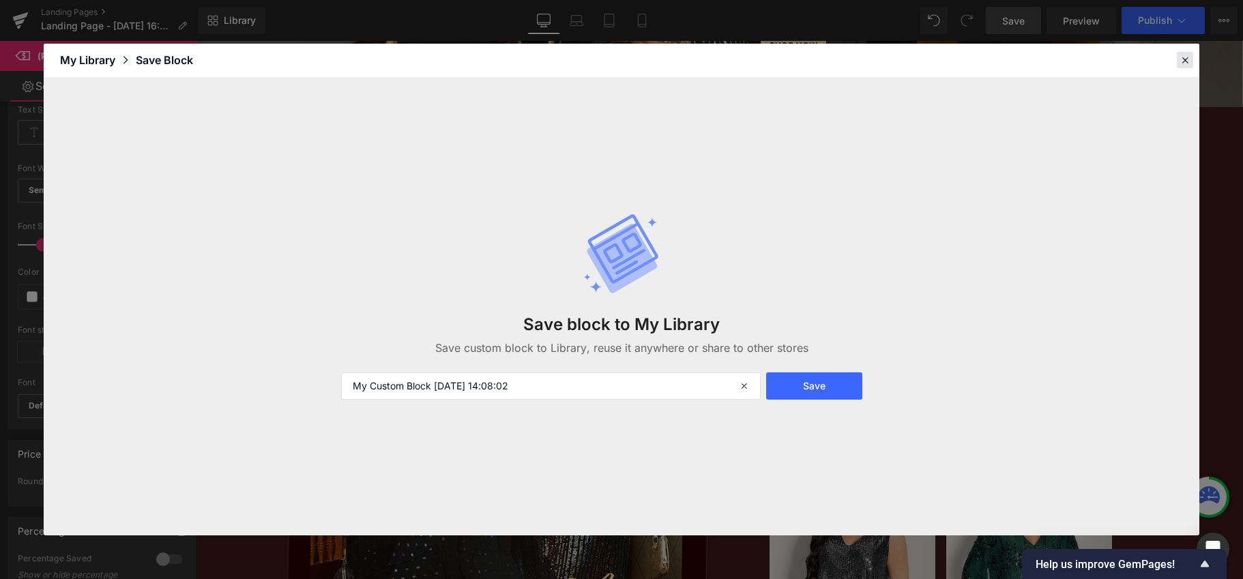
click at [1185, 61] on icon at bounding box center [1184, 60] width 12 height 12
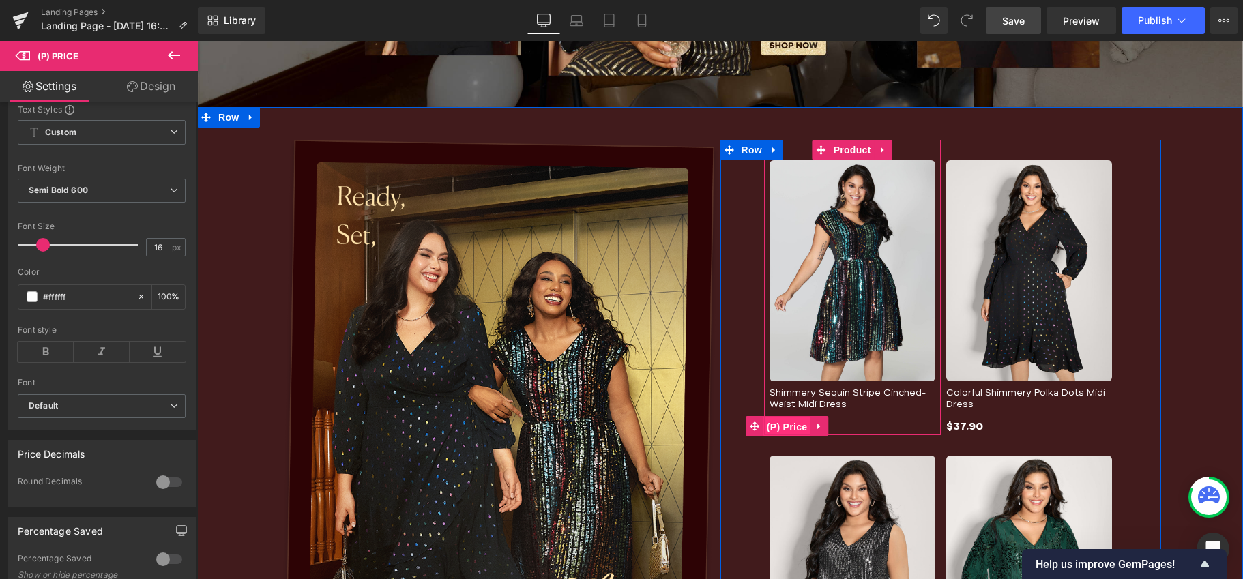
click at [782, 420] on span "(P) Price" at bounding box center [787, 427] width 48 height 20
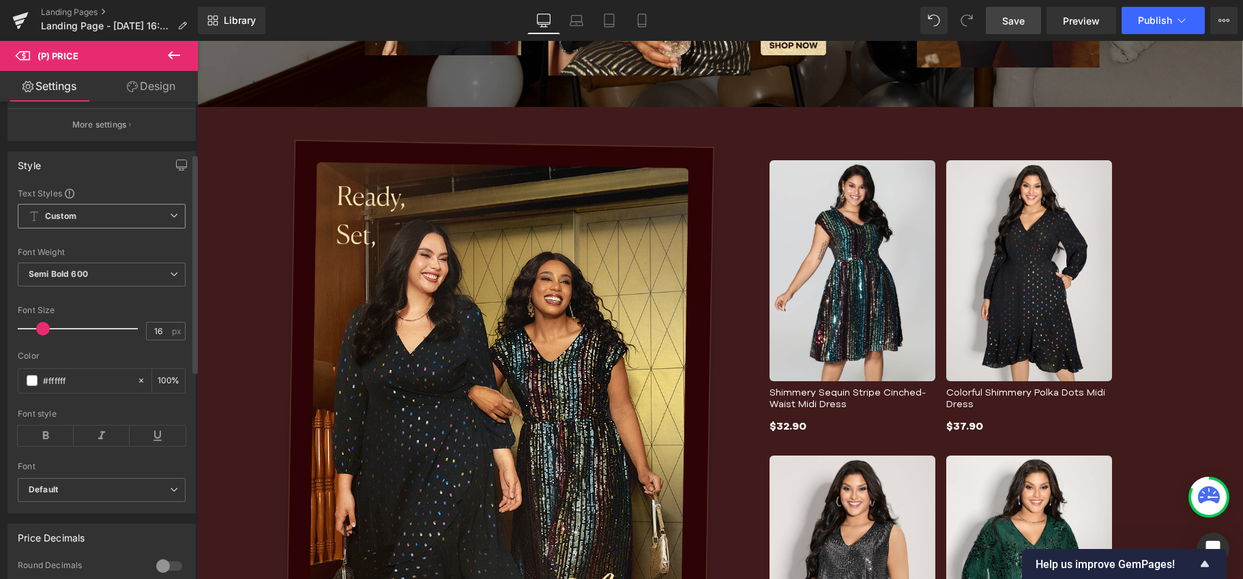
scroll to position [0, 0]
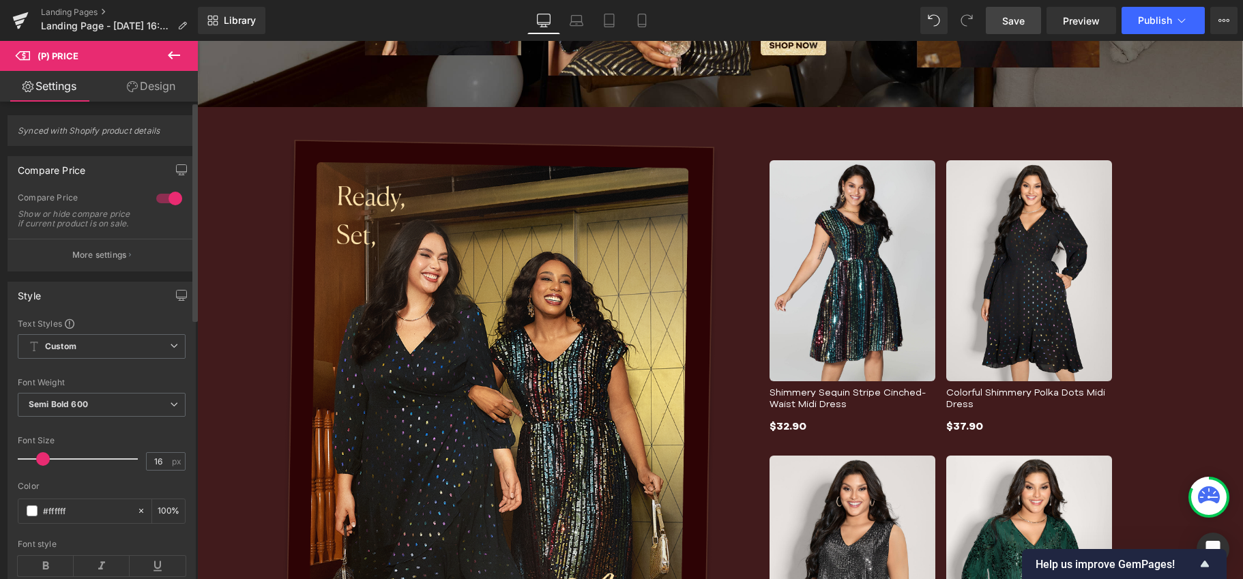
click at [162, 199] on div at bounding box center [169, 199] width 33 height 22
click at [178, 166] on icon "button" at bounding box center [181, 169] width 11 height 11
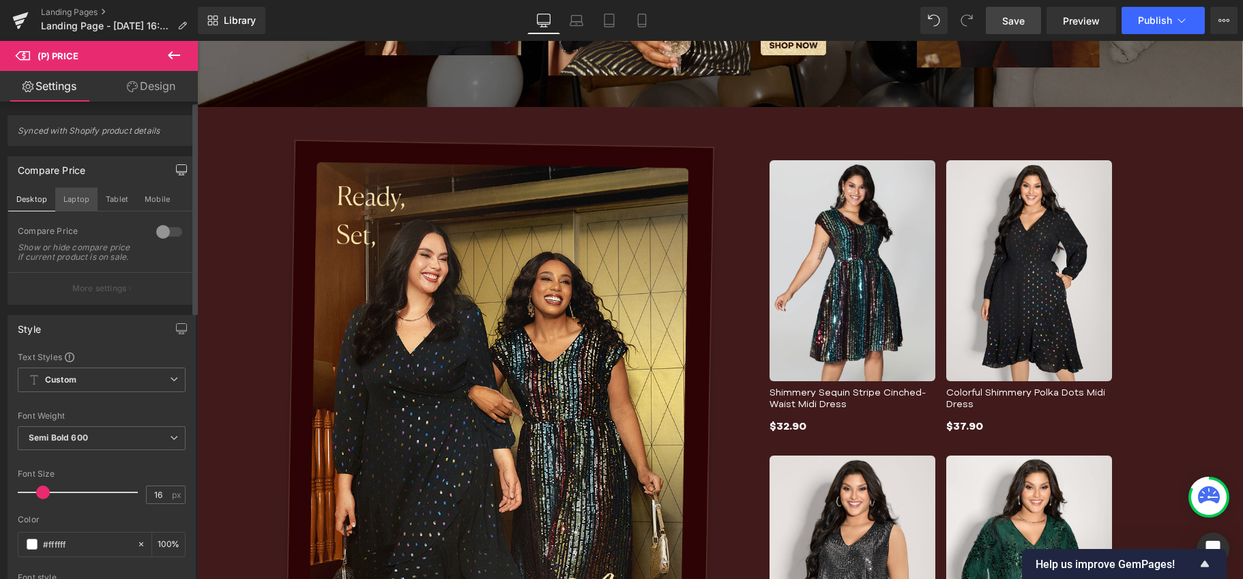
click at [75, 196] on button "Laptop" at bounding box center [76, 199] width 42 height 23
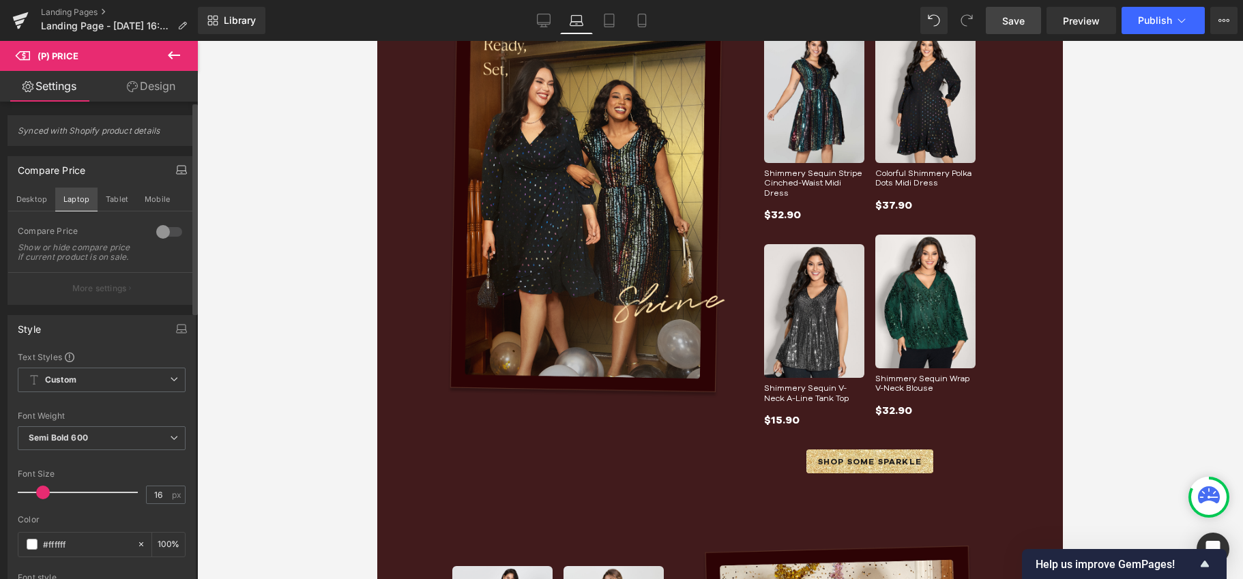
scroll to position [180, 0]
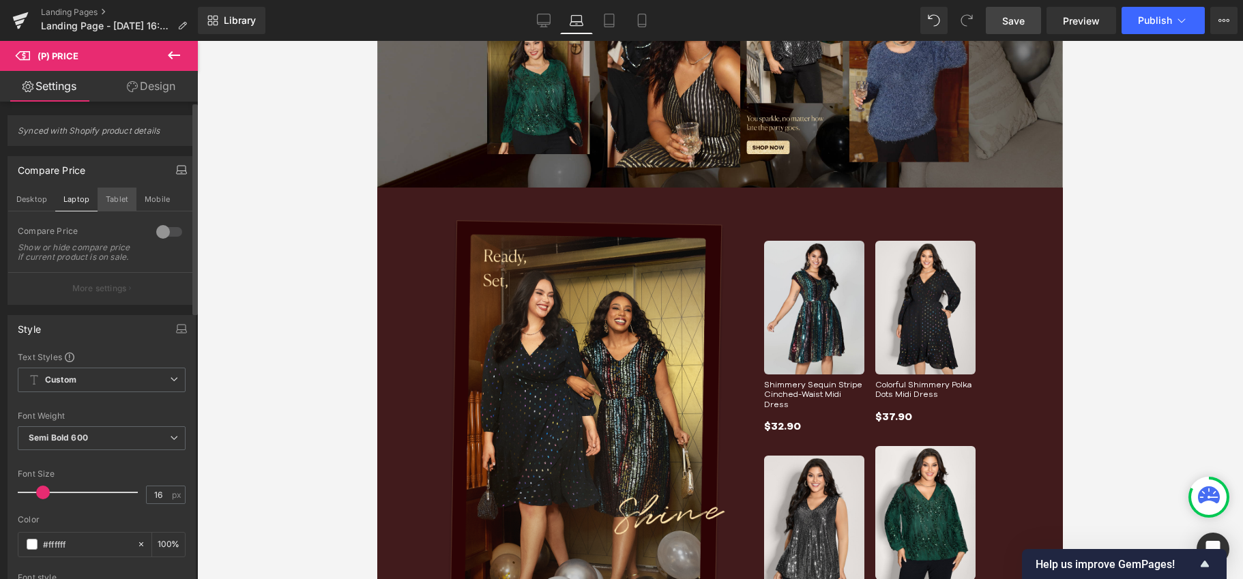
click at [115, 198] on button "Tablet" at bounding box center [117, 199] width 39 height 23
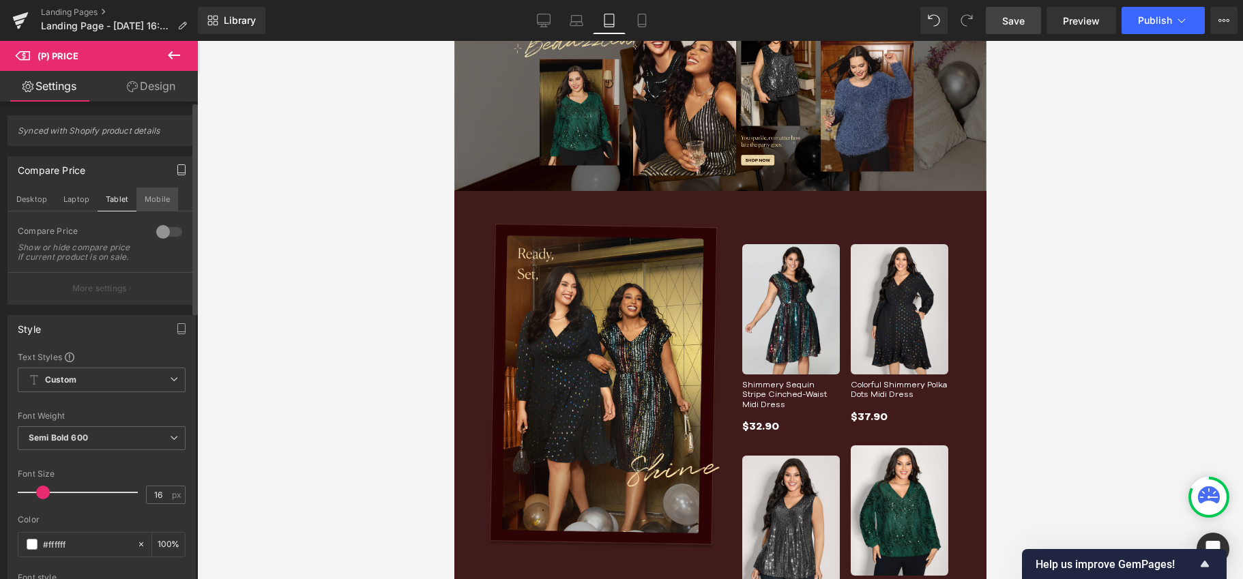
click at [151, 198] on button "Mobile" at bounding box center [157, 199] width 42 height 23
type input "100"
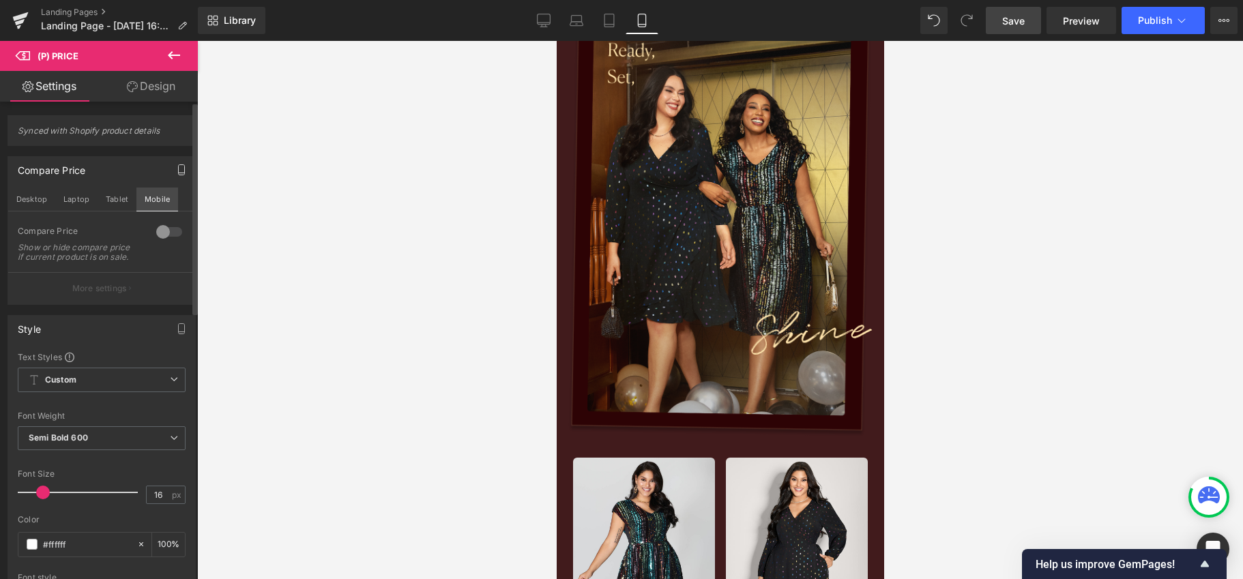
scroll to position [343, 0]
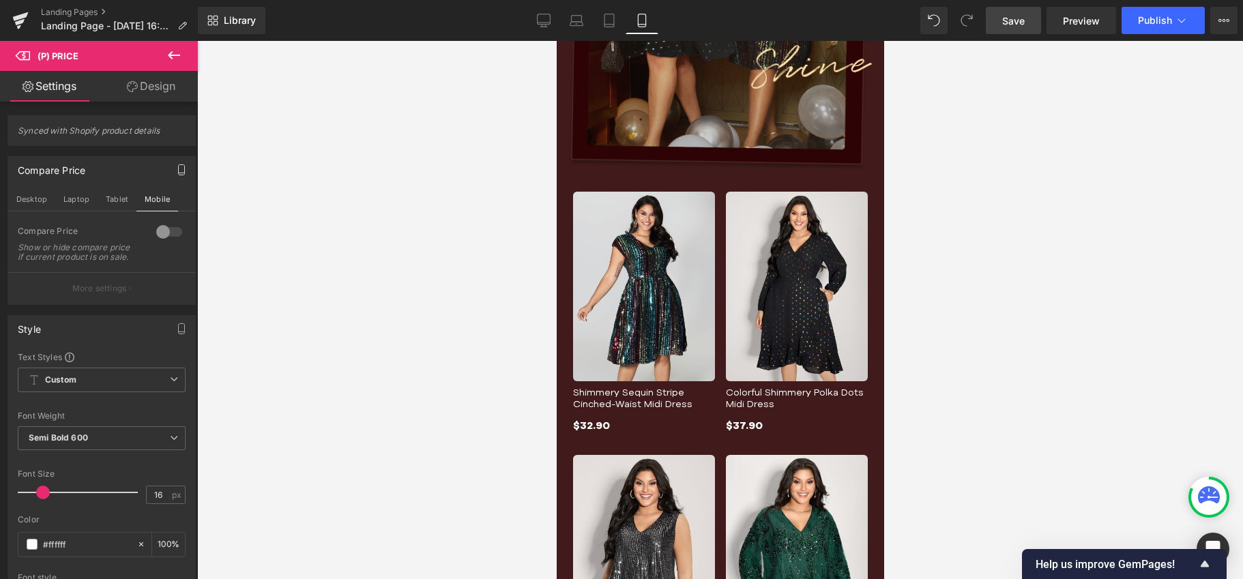
click at [1013, 25] on span "Save" at bounding box center [1013, 21] width 23 height 14
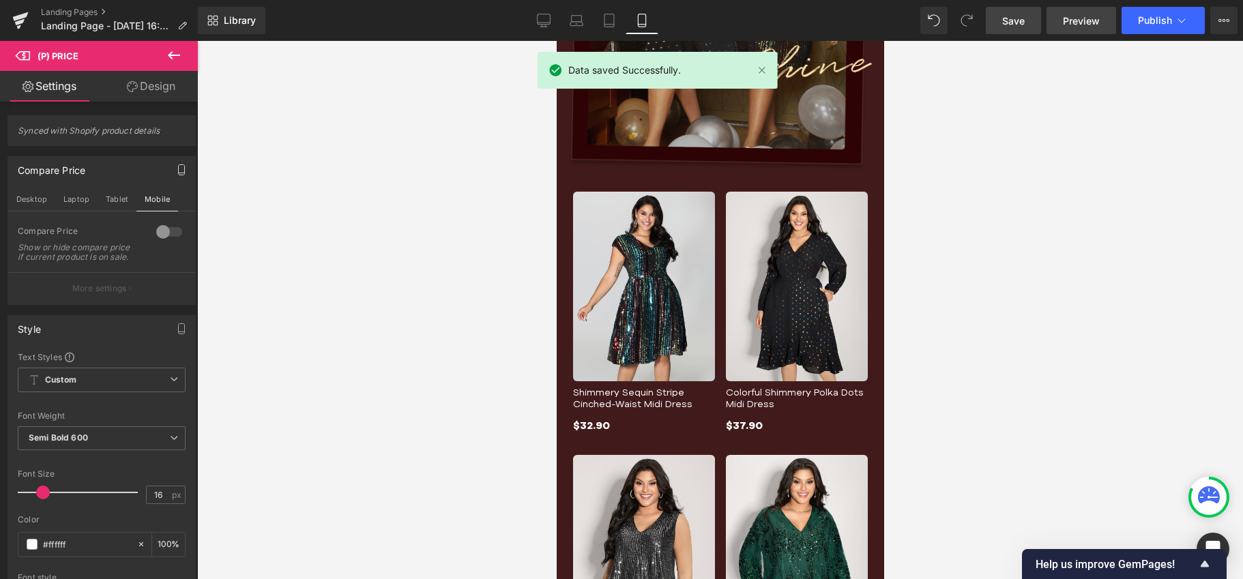
click at [1097, 21] on span "Preview" at bounding box center [1081, 21] width 37 height 14
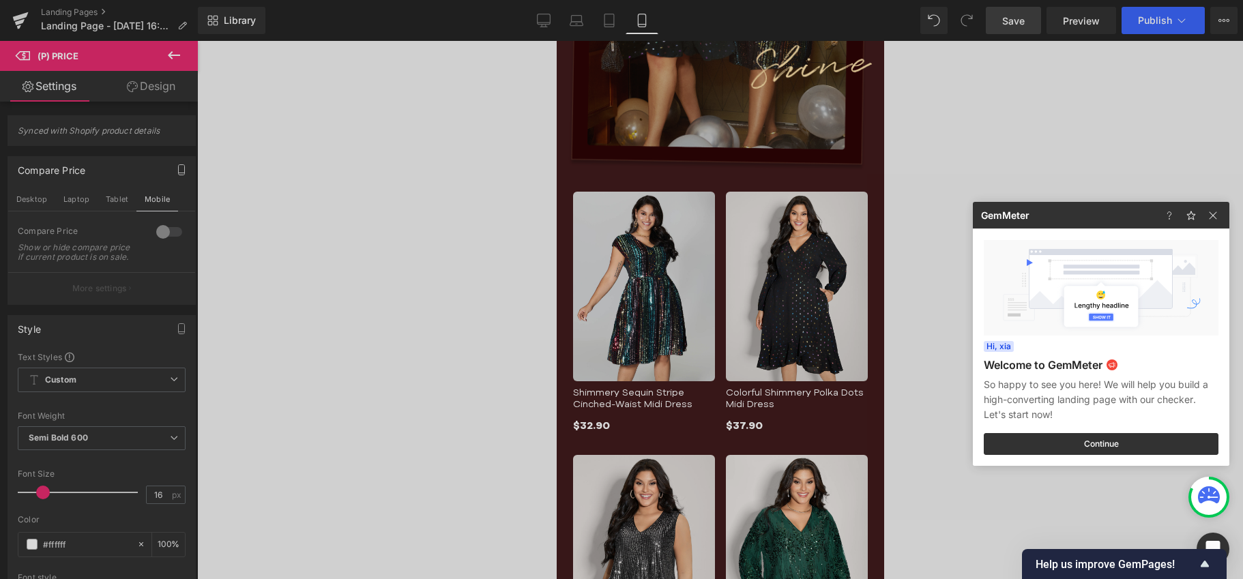
click at [752, 426] on div at bounding box center [621, 289] width 1243 height 579
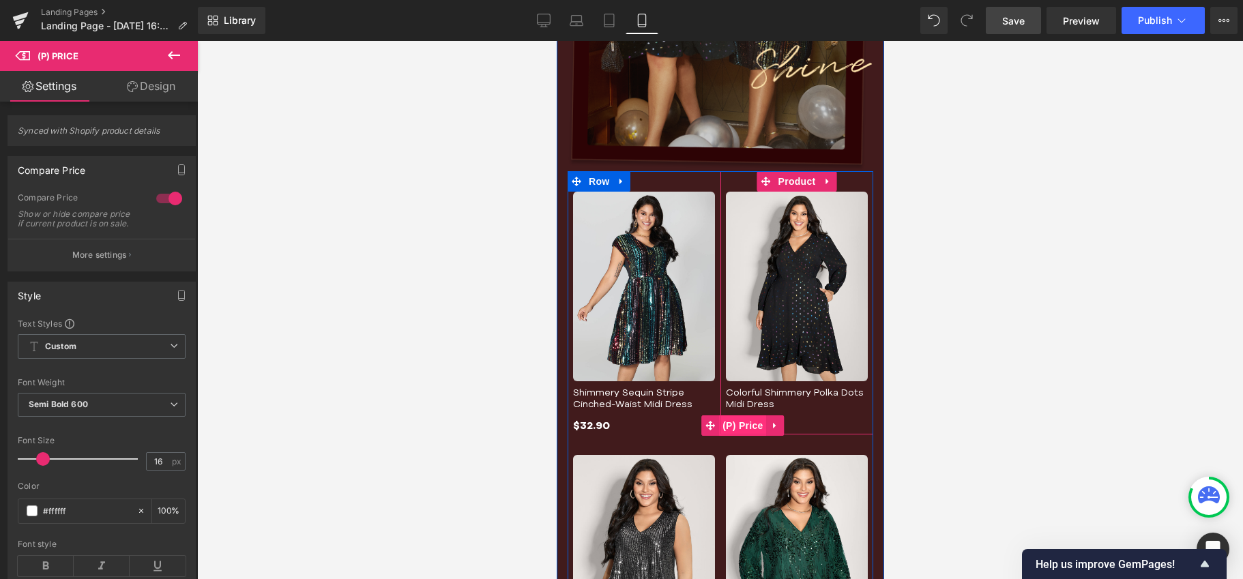
click at [737, 426] on span "(P) Price" at bounding box center [742, 425] width 48 height 20
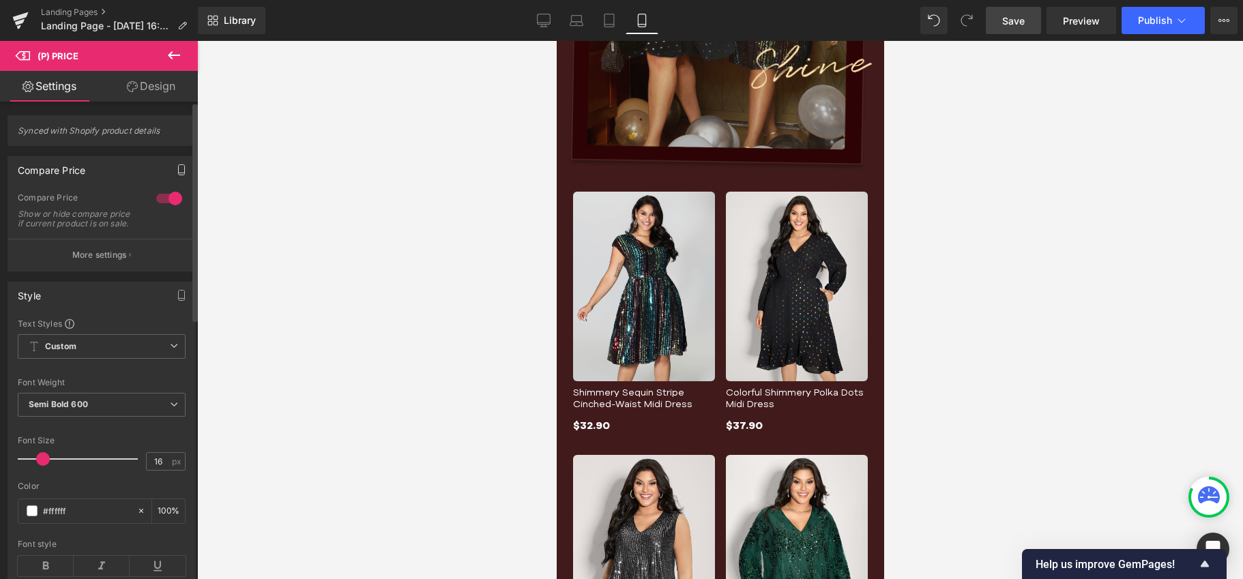
click at [178, 164] on icon "button" at bounding box center [181, 169] width 11 height 11
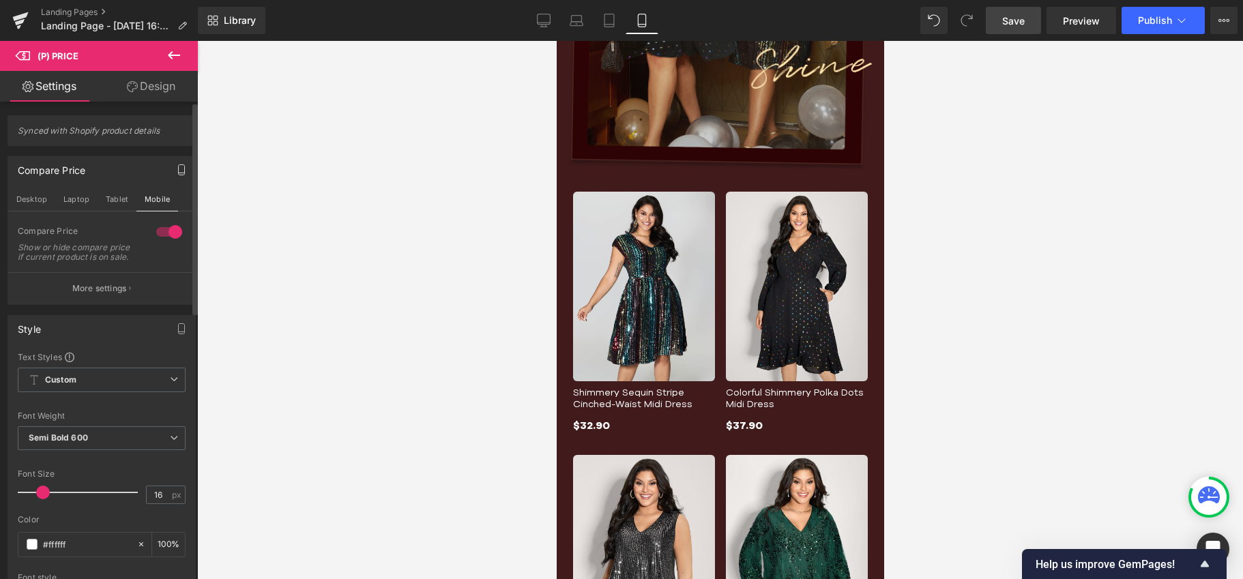
click at [167, 226] on div at bounding box center [169, 232] width 33 height 22
click at [113, 198] on button "Tablet" at bounding box center [117, 199] width 39 height 23
type input "100"
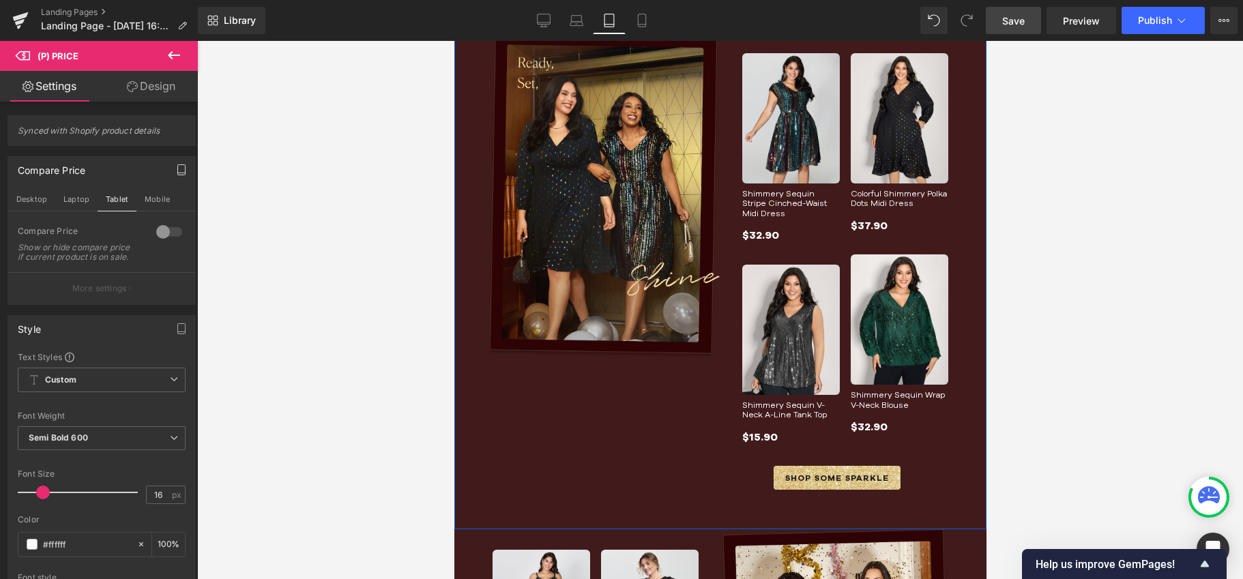
scroll to position [327, 0]
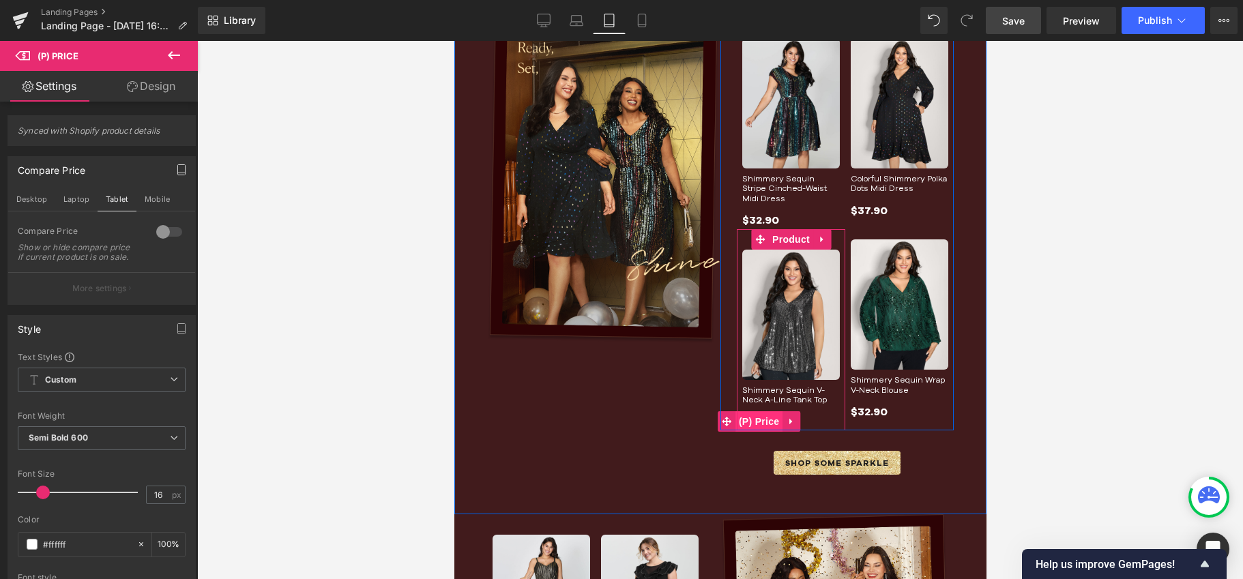
click at [758, 420] on span "(P) Price" at bounding box center [759, 421] width 48 height 20
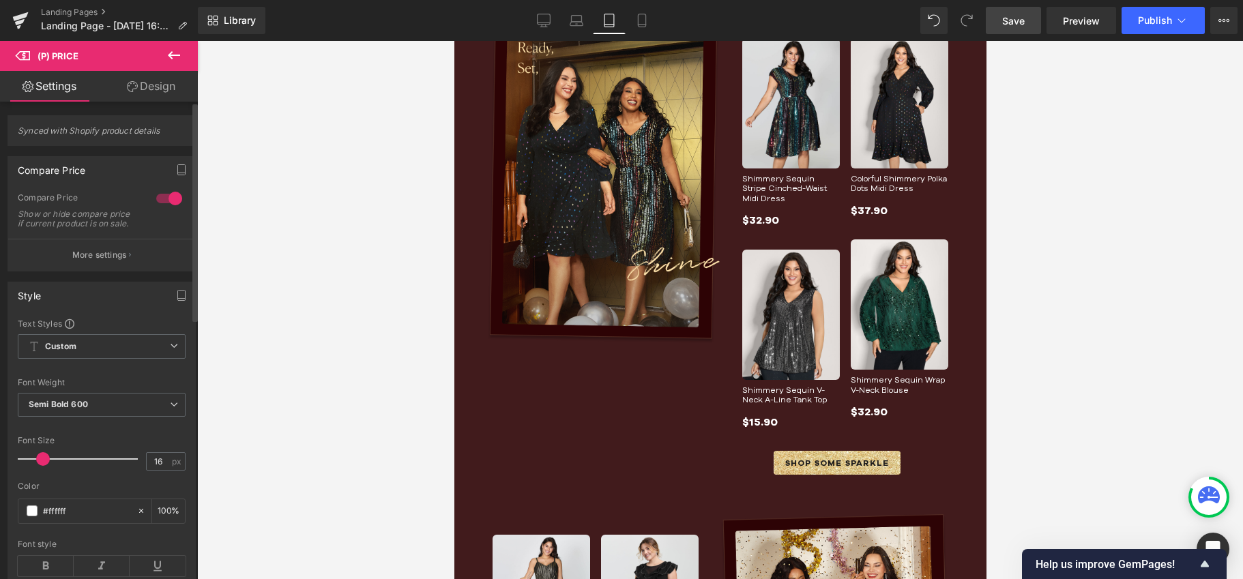
click at [164, 201] on div at bounding box center [169, 199] width 33 height 22
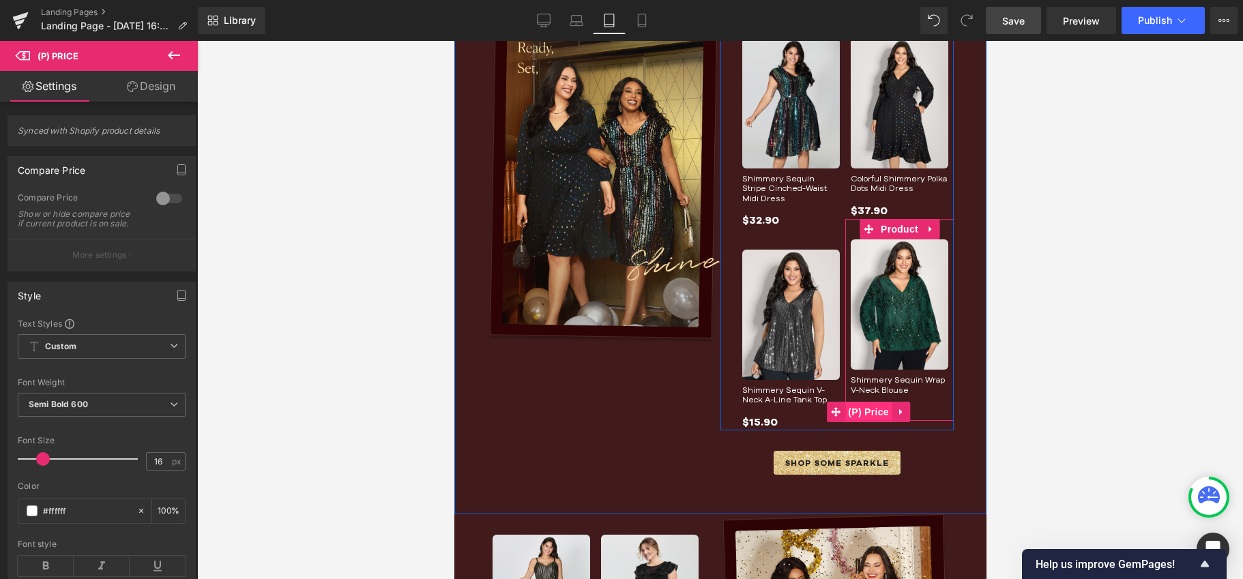
click at [866, 407] on span "(P) Price" at bounding box center [868, 412] width 48 height 20
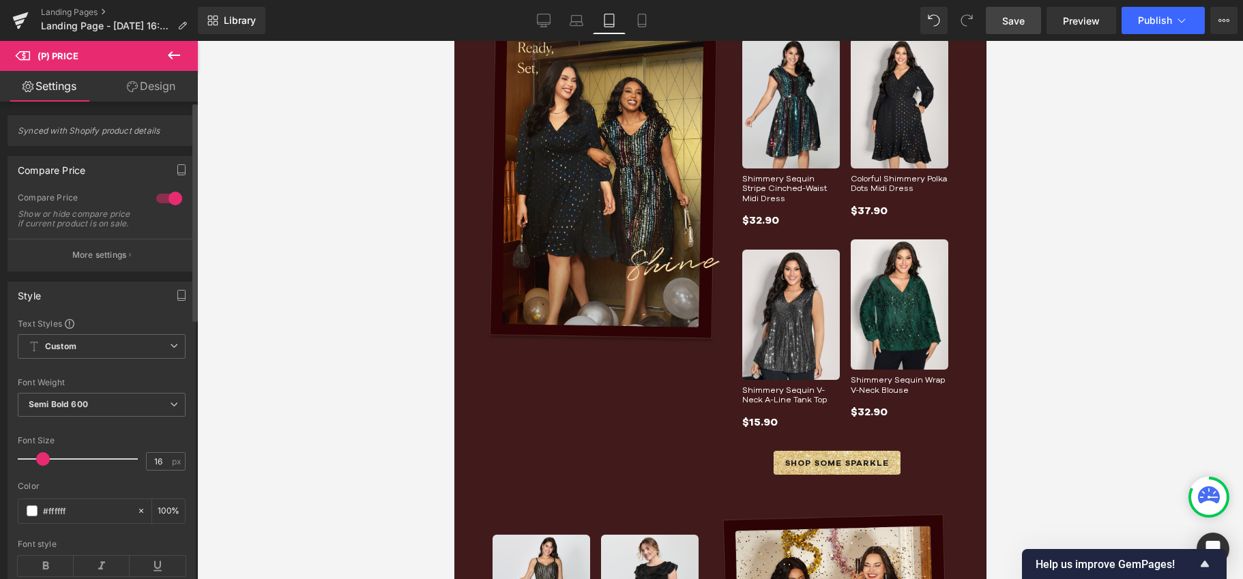
click at [158, 196] on div at bounding box center [169, 199] width 33 height 22
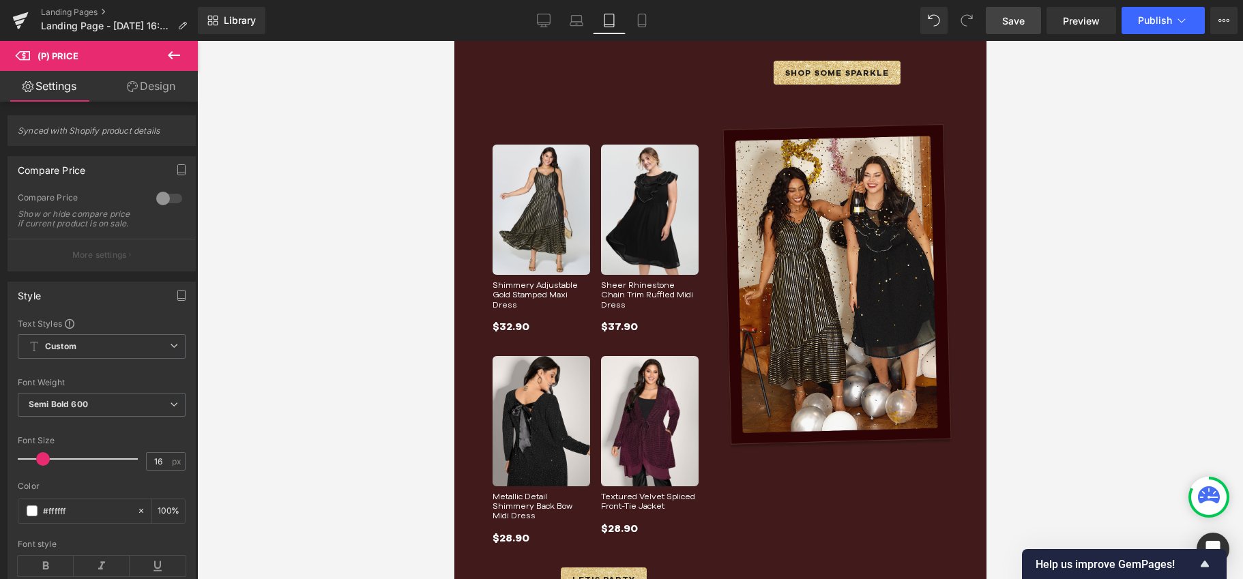
scroll to position [737, 0]
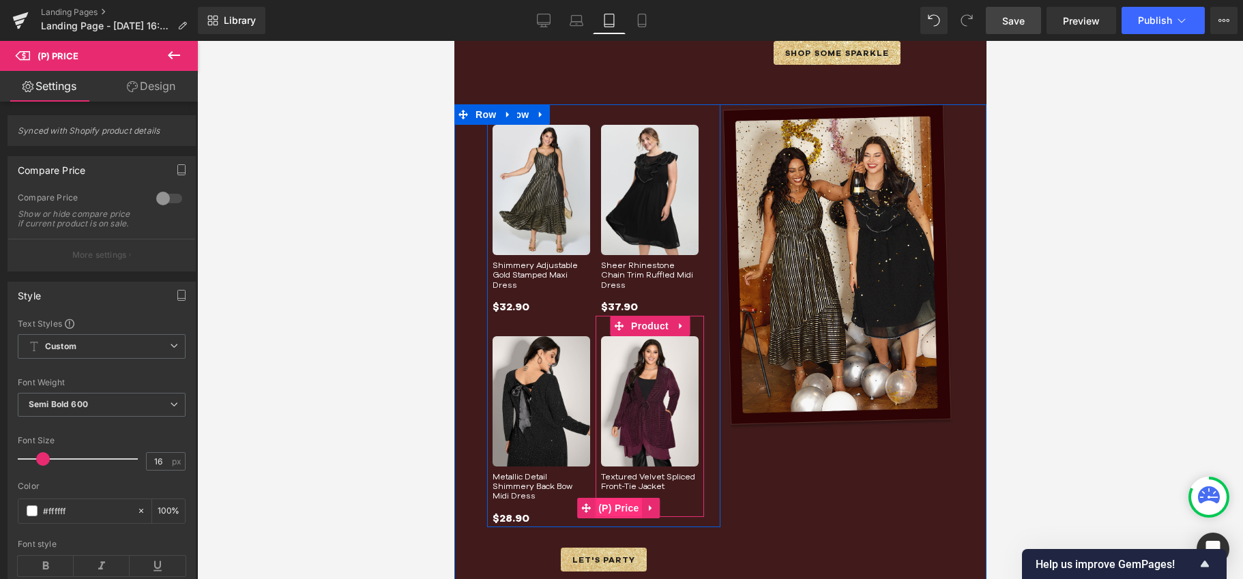
click at [617, 498] on span "(P) Price" at bounding box center [618, 508] width 48 height 20
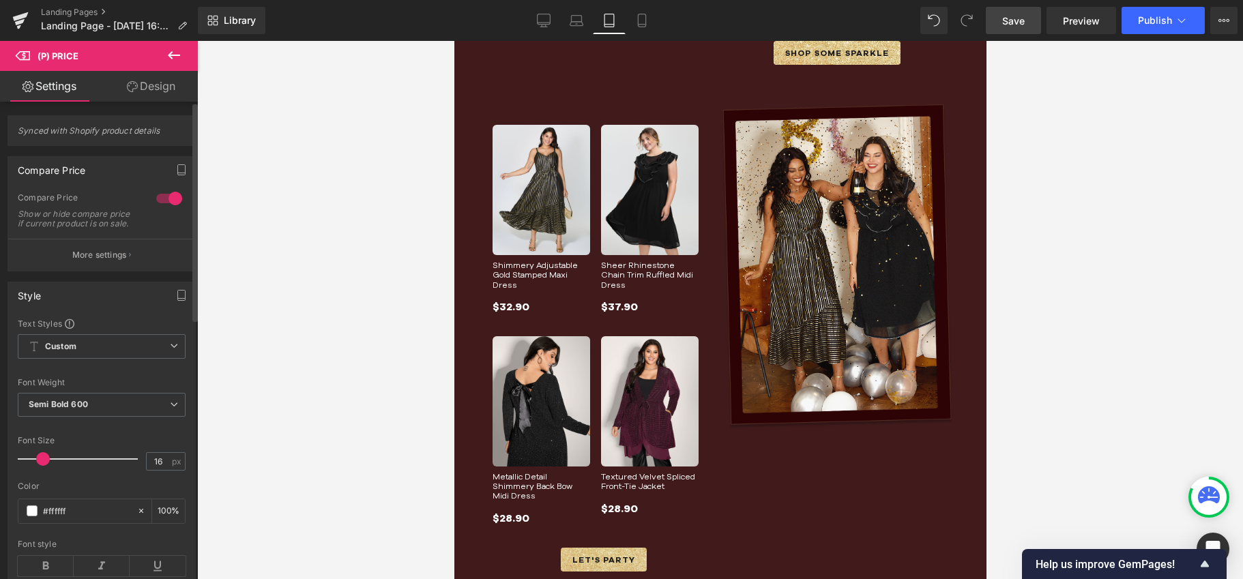
click at [166, 195] on div at bounding box center [169, 199] width 33 height 22
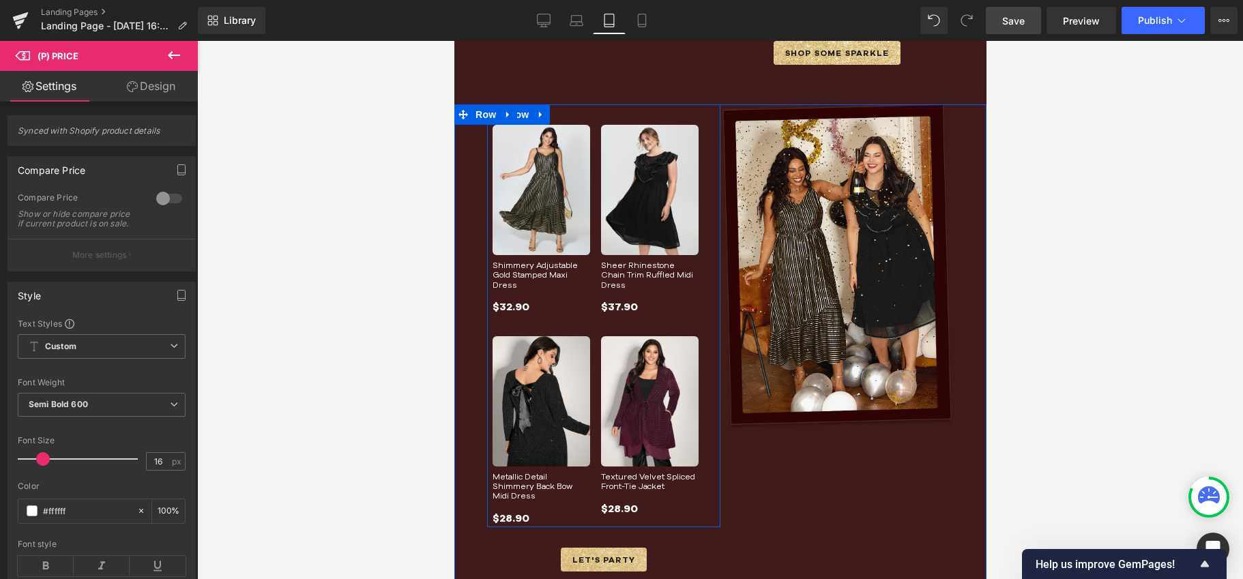
click at [501, 301] on span "(P) Price" at bounding box center [509, 307] width 38 height 16
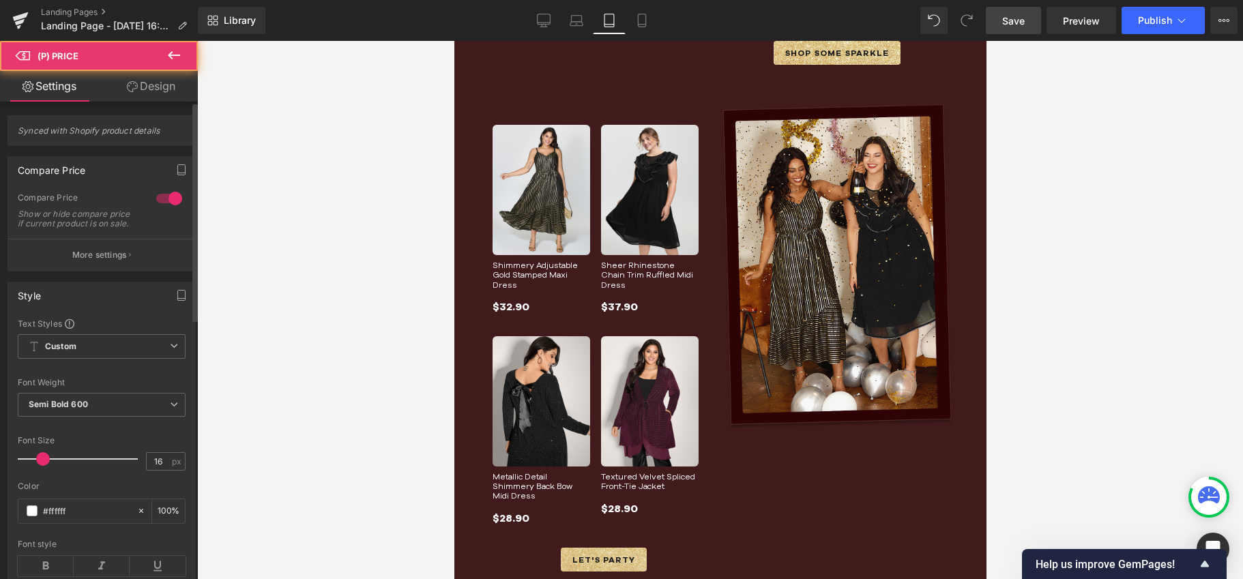
click at [162, 192] on div at bounding box center [169, 199] width 33 height 22
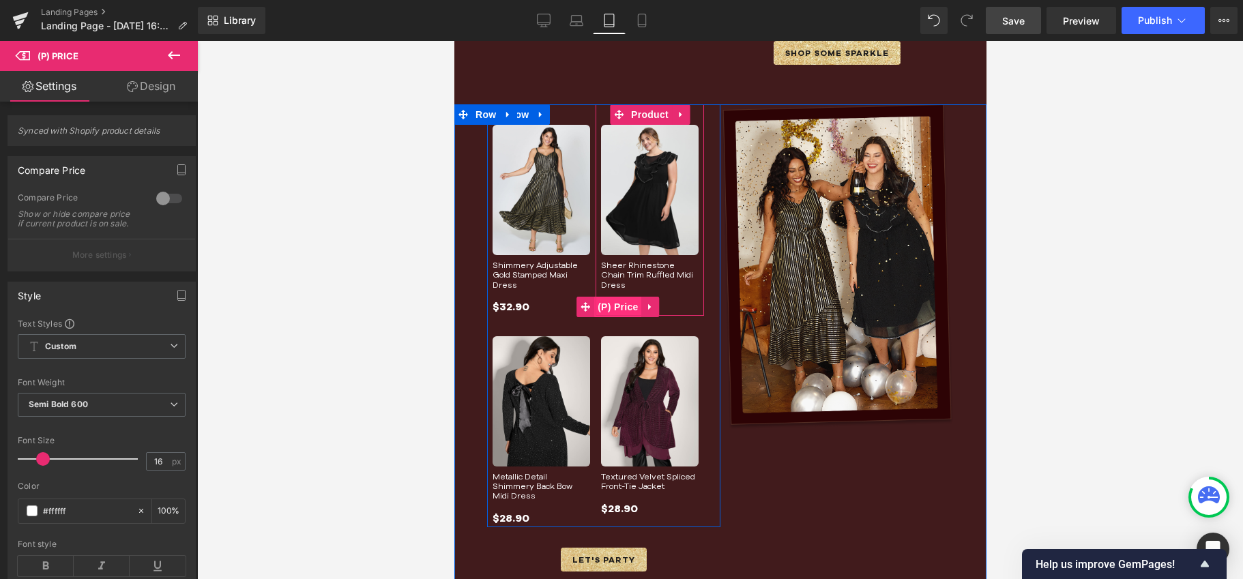
click at [619, 297] on span "(P) Price" at bounding box center [617, 307] width 48 height 20
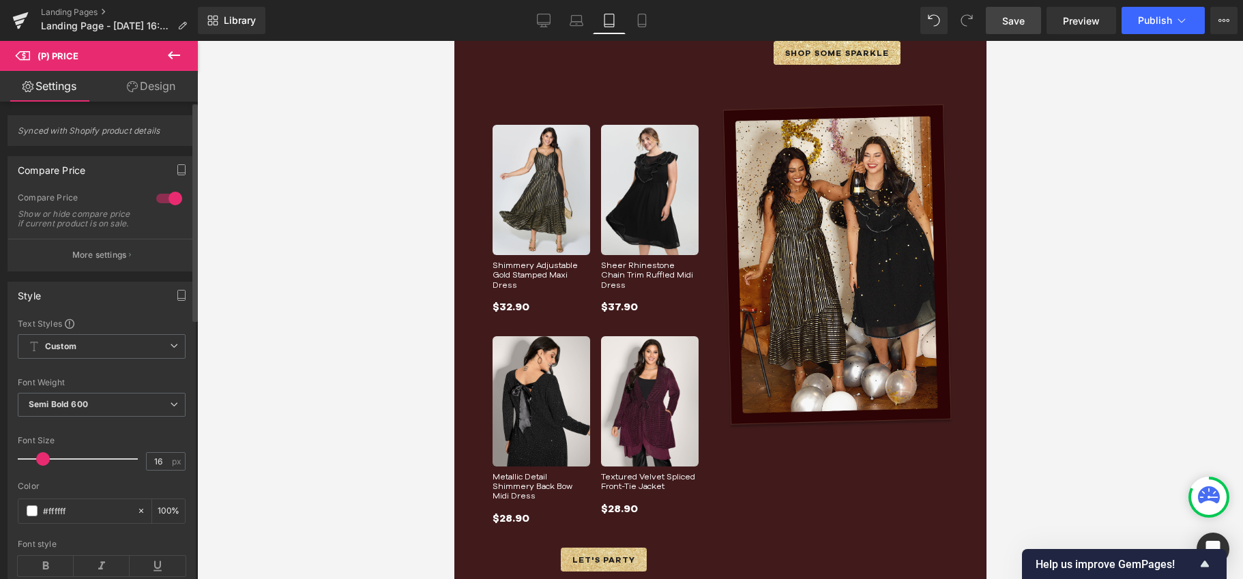
click at [167, 197] on div at bounding box center [169, 199] width 33 height 22
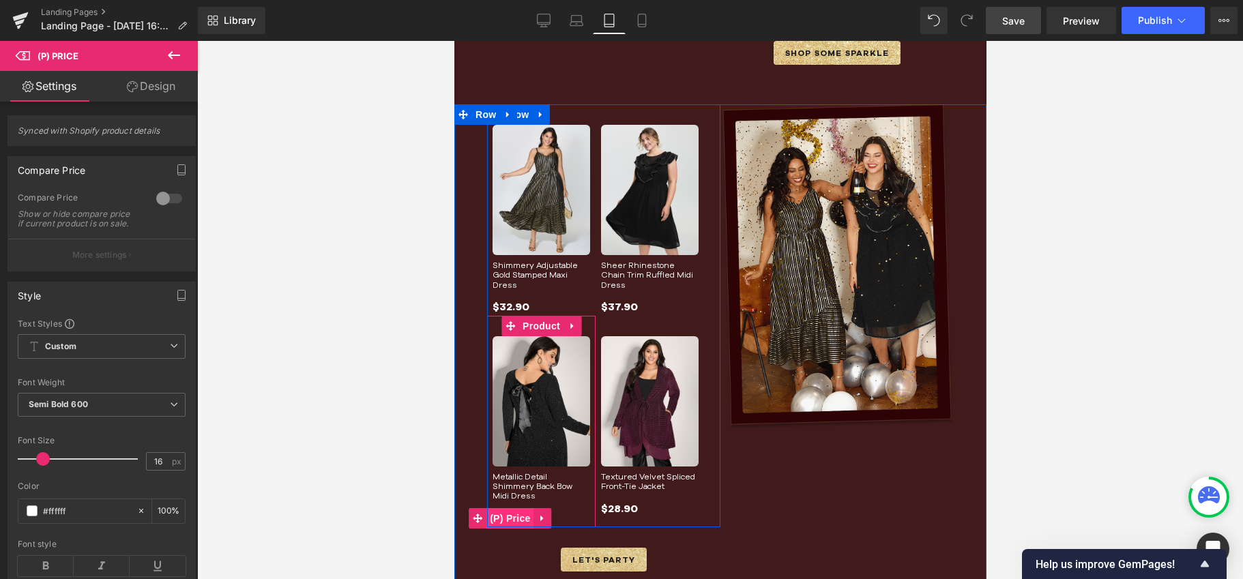
click at [509, 512] on span "(P) Price" at bounding box center [510, 518] width 48 height 20
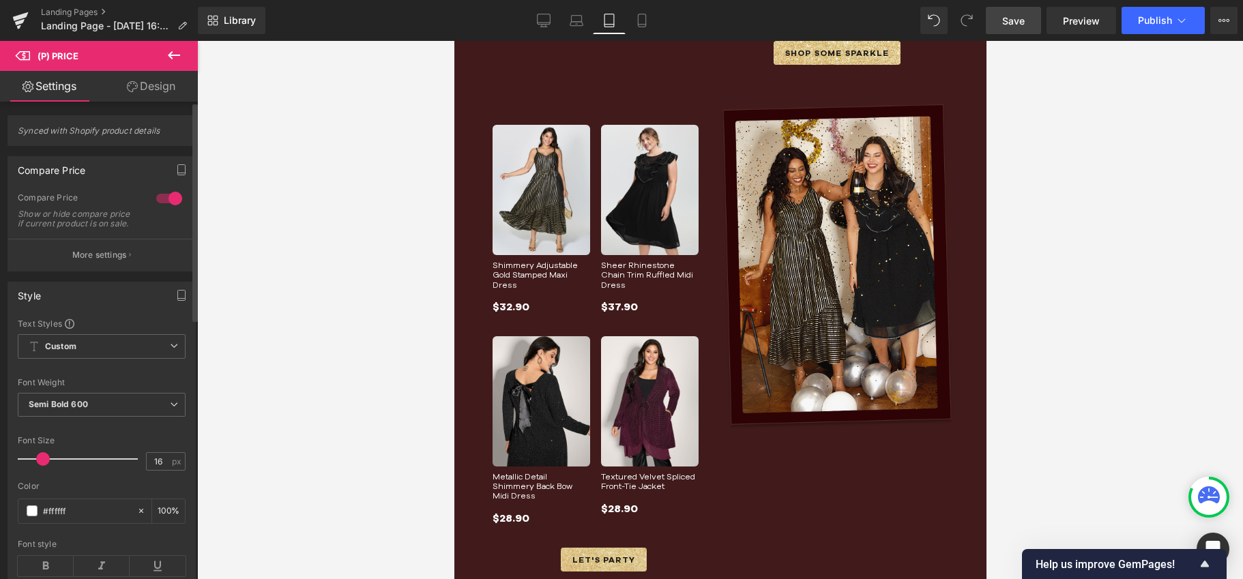
click at [164, 196] on div at bounding box center [169, 199] width 33 height 22
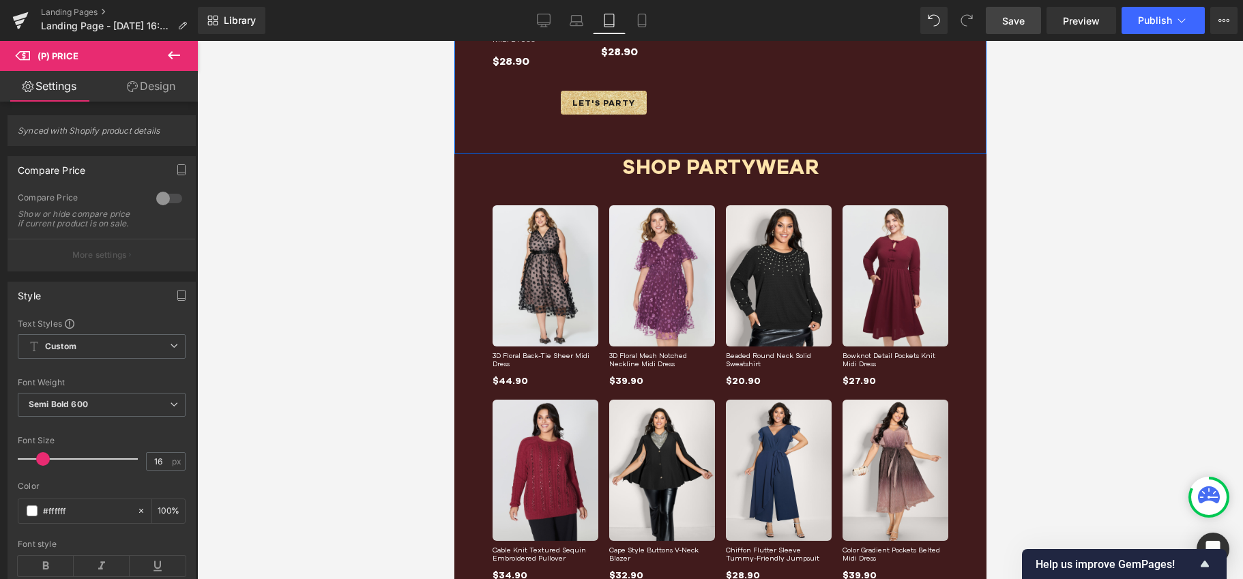
scroll to position [1194, 0]
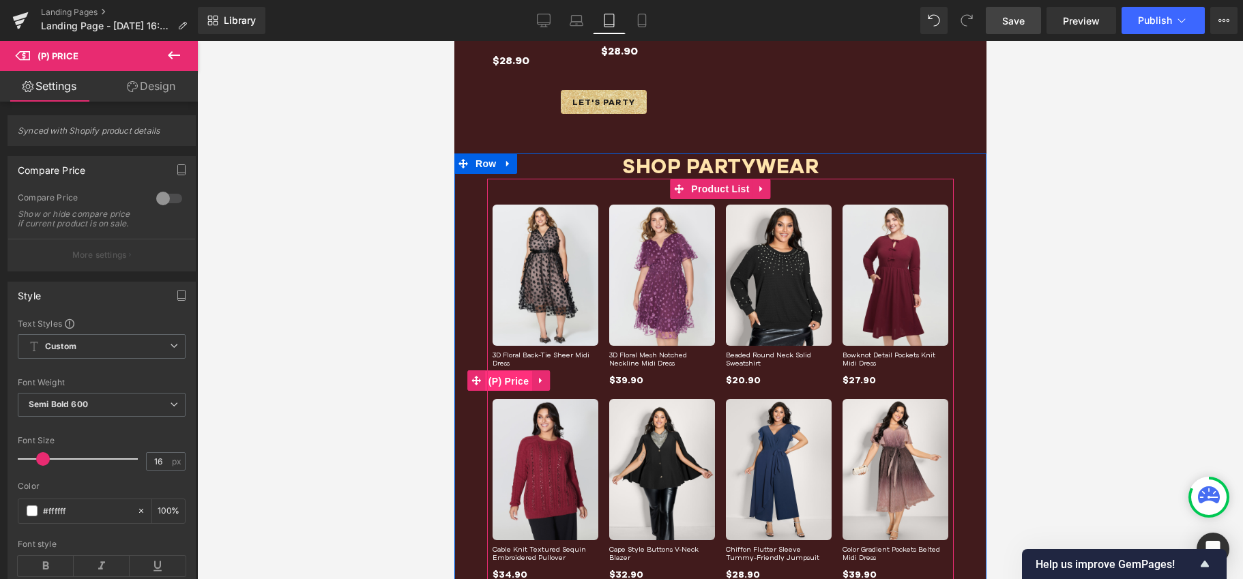
click at [504, 374] on span "(P) Price" at bounding box center [508, 381] width 48 height 20
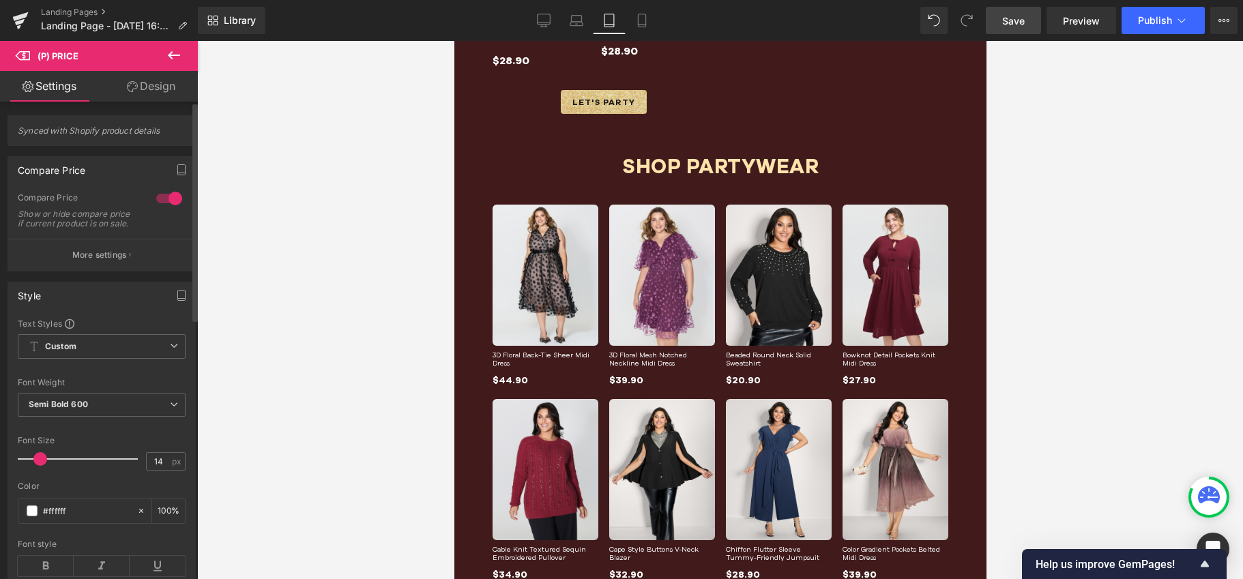
click at [171, 194] on div at bounding box center [169, 199] width 33 height 22
click at [1018, 16] on span "Save" at bounding box center [1013, 21] width 23 height 14
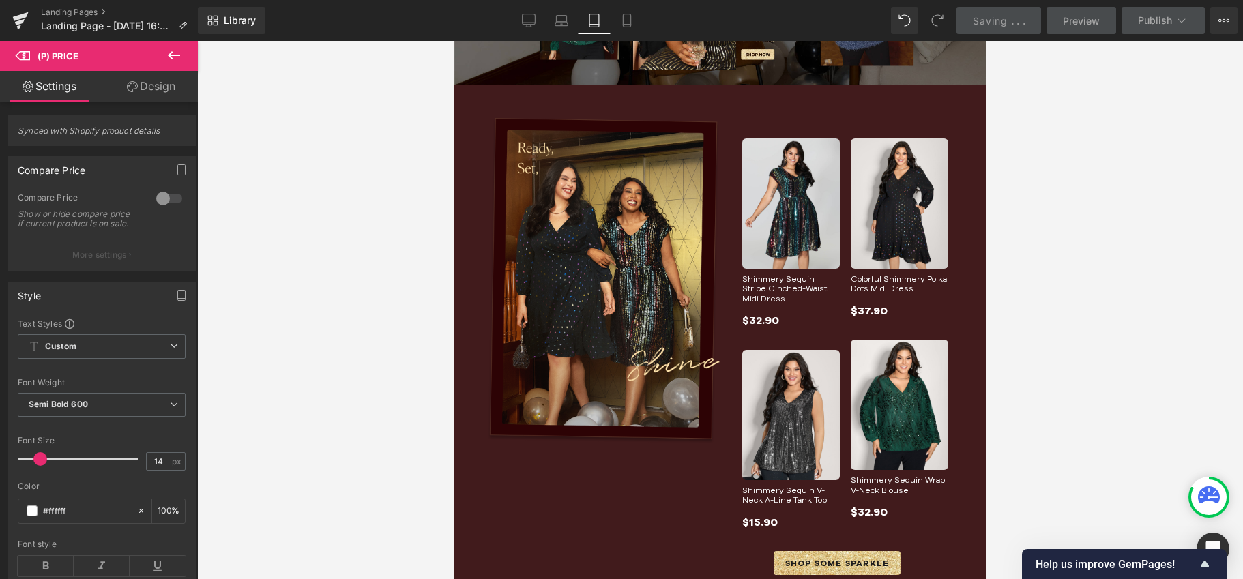
scroll to position [0, 0]
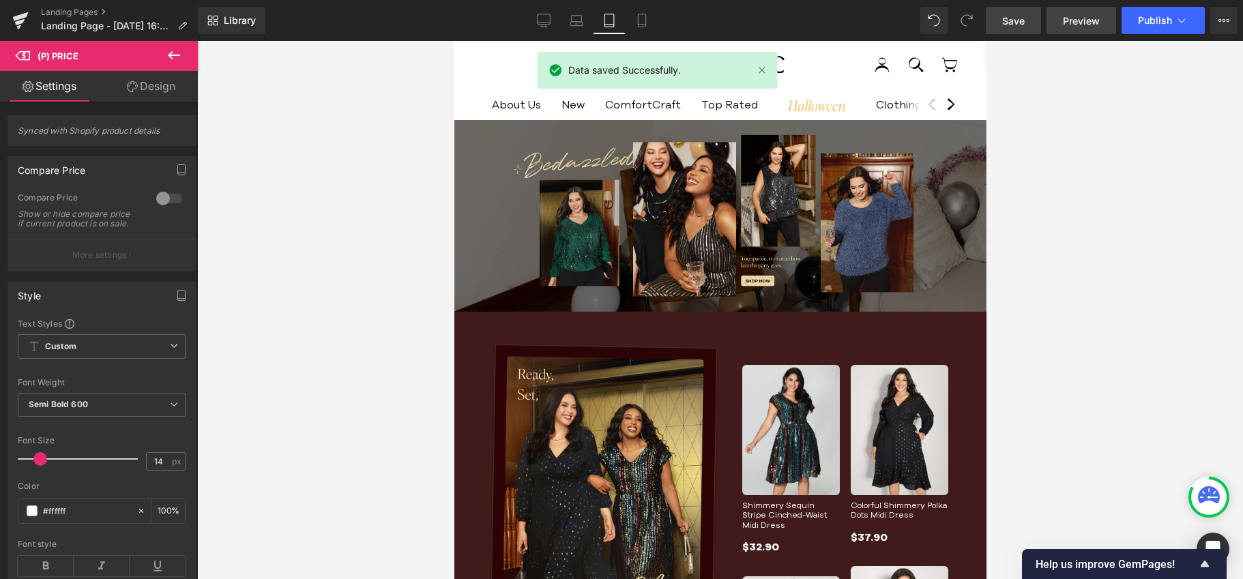
click at [1072, 23] on span "Preview" at bounding box center [1081, 21] width 37 height 14
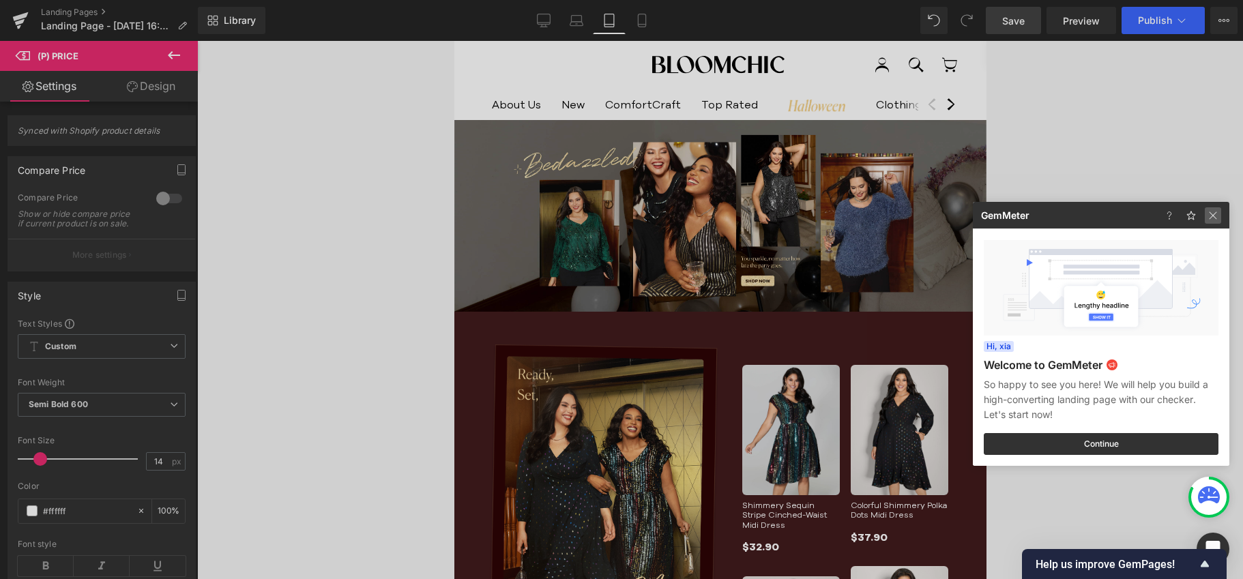
click at [1206, 213] on img at bounding box center [1212, 215] width 16 height 16
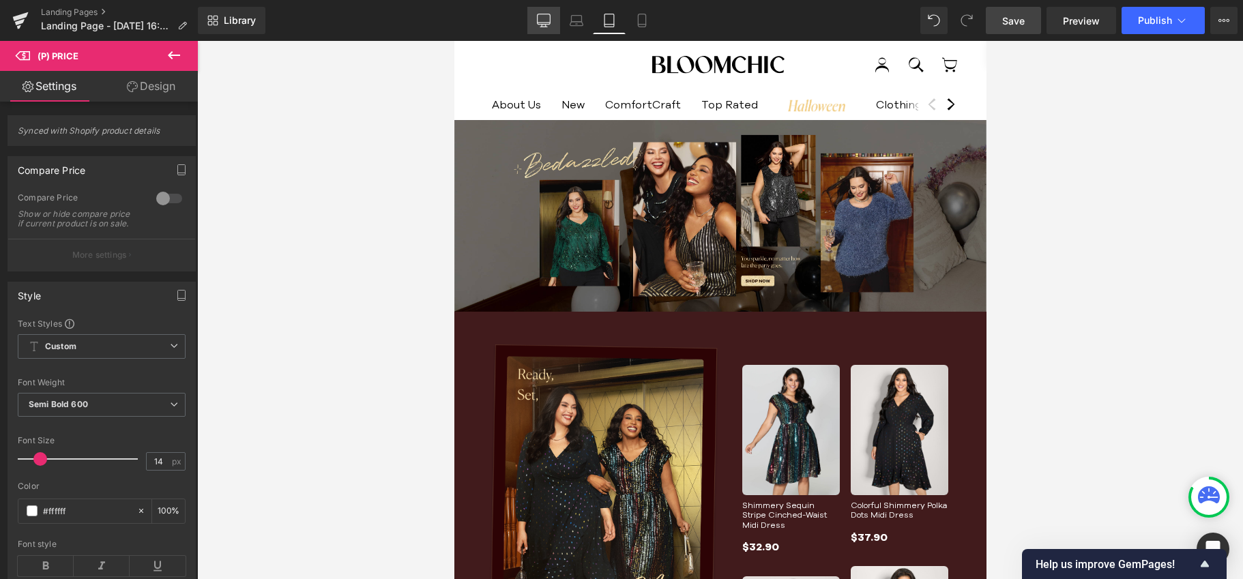
click at [538, 23] on icon at bounding box center [543, 23] width 13 height 0
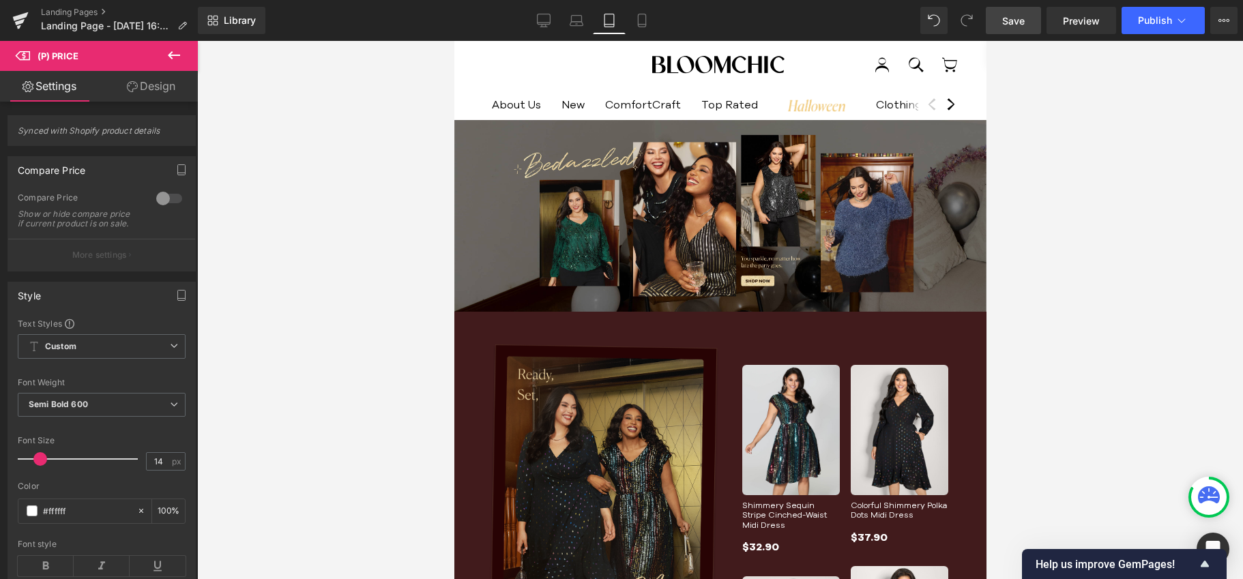
type input "16"
type input "100"
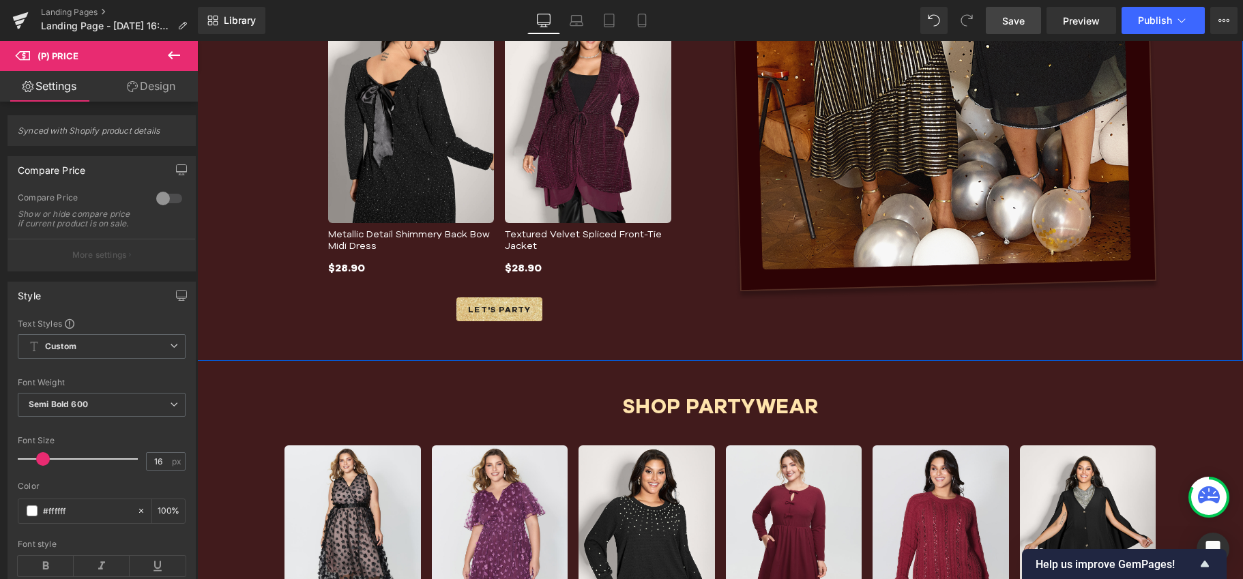
scroll to position [1732, 0]
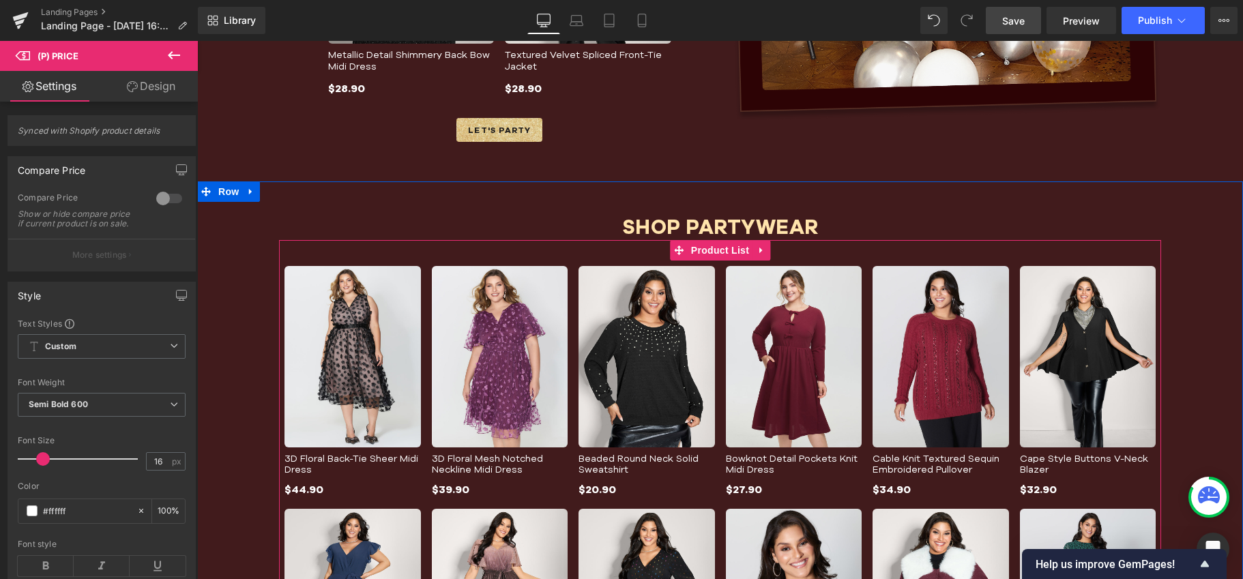
click at [562, 252] on div "Sale Off (P) Image 3D Floral Back-Tie Sheer Midi Dress (P) Title $44.90 (P) Pri…" at bounding box center [720, 497] width 882 height 514
click at [706, 240] on span "Product List" at bounding box center [719, 250] width 65 height 20
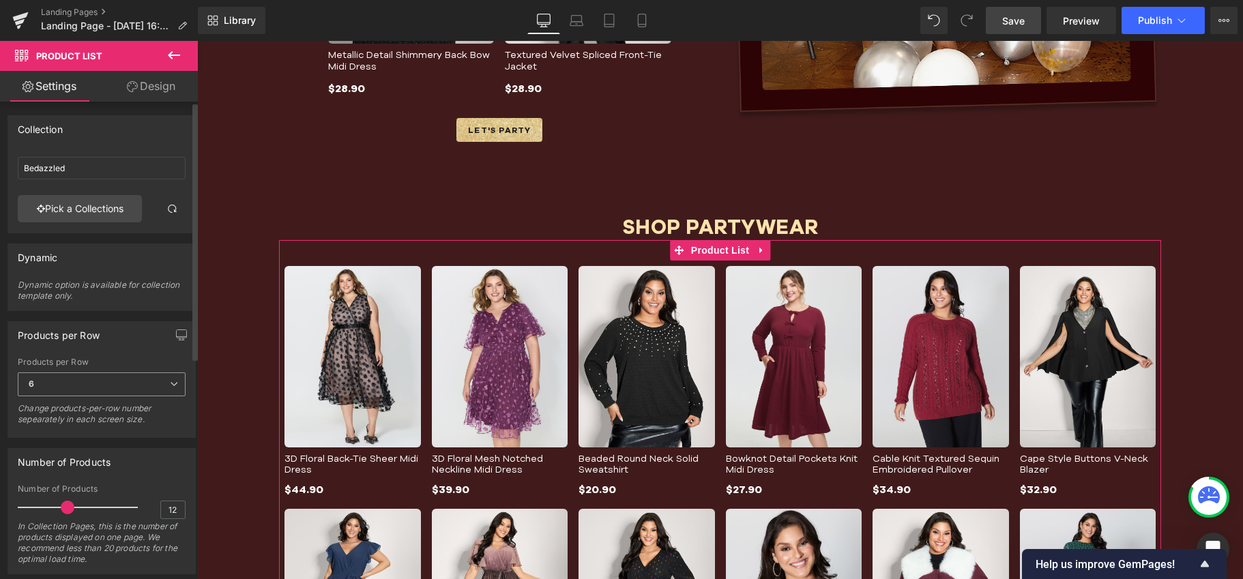
click at [144, 379] on span "6" at bounding box center [102, 384] width 168 height 24
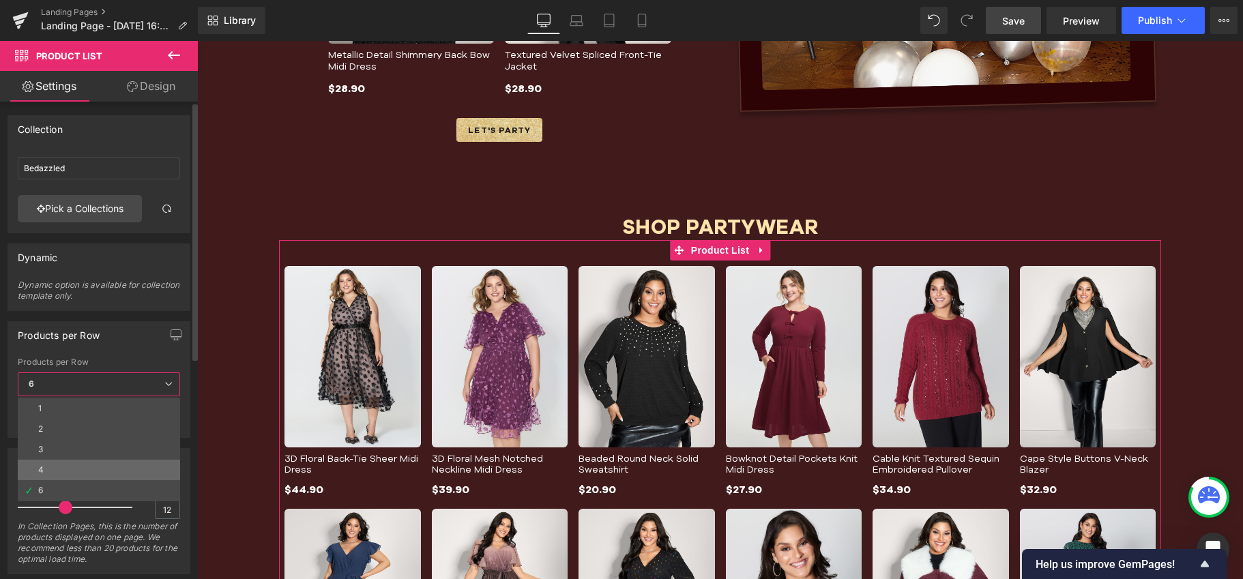
click at [57, 464] on li "4" at bounding box center [99, 470] width 162 height 20
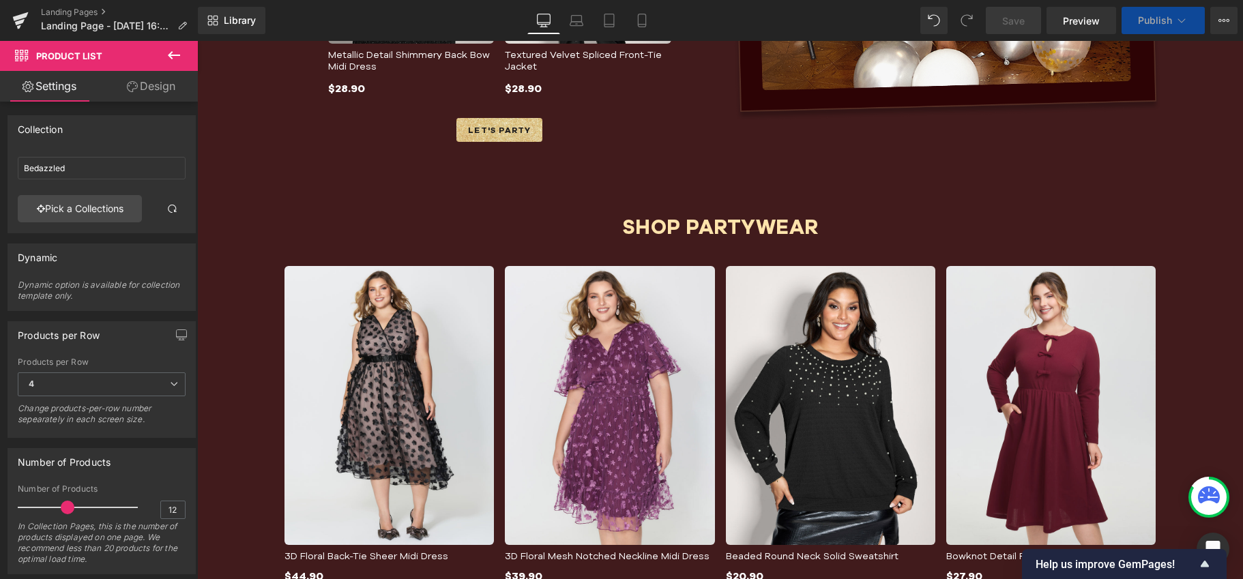
scroll to position [1785, 0]
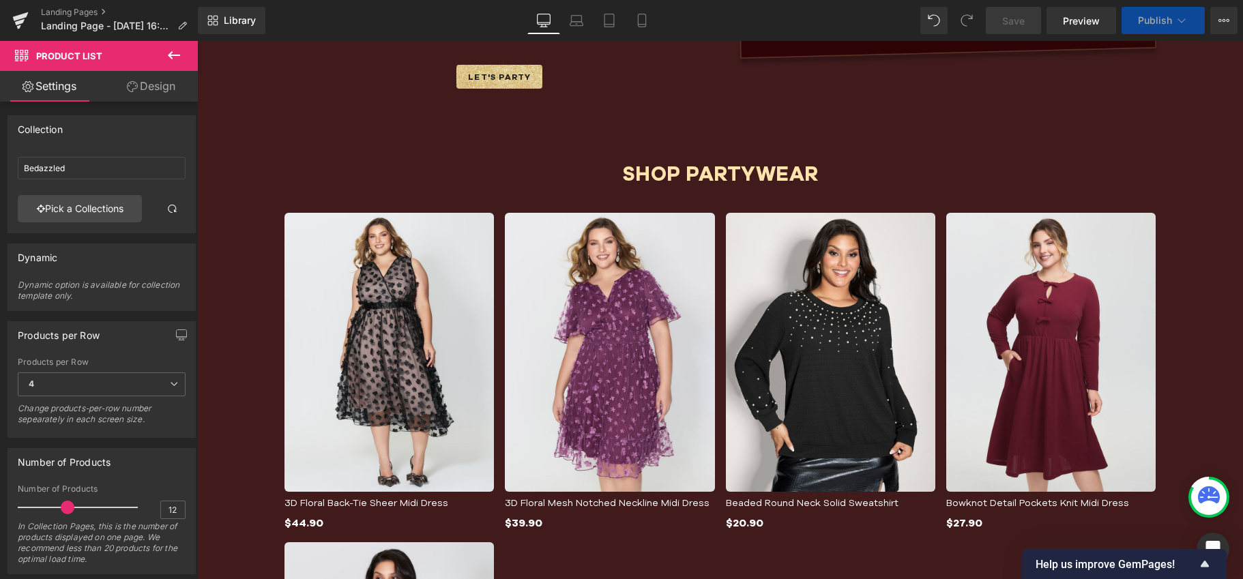
click at [436, 207] on div "SHOP PARTYWEAR Heading Sale Off (P) Image 3D Floral Back-Tie Sheer Midi Dress (…" at bounding box center [720, 554] width 1046 height 852
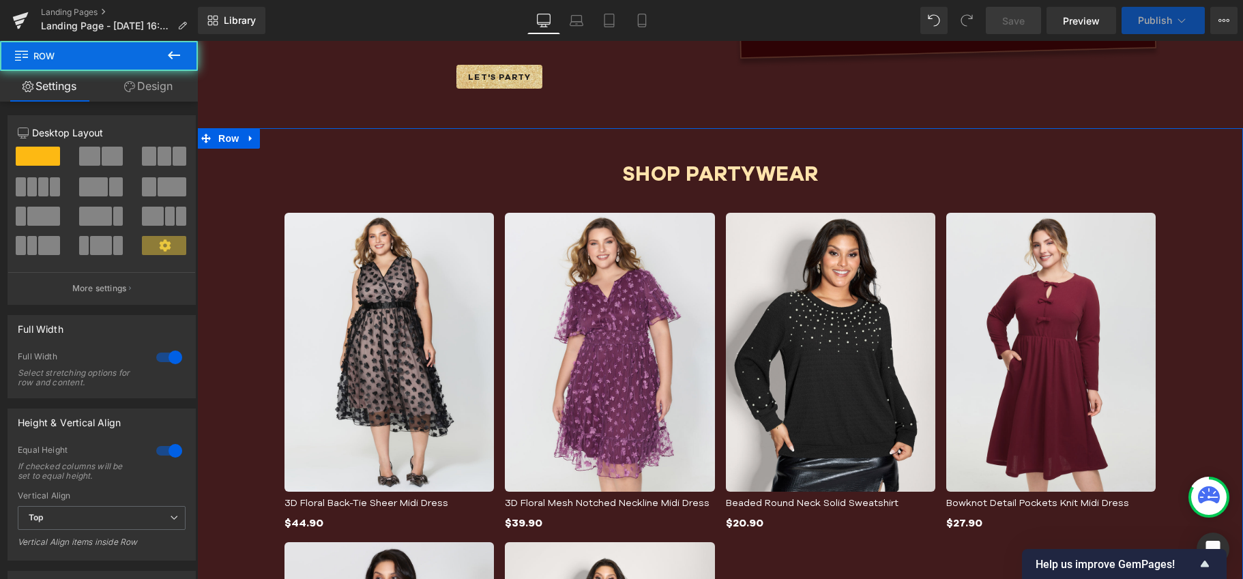
scroll to position [1729, 0]
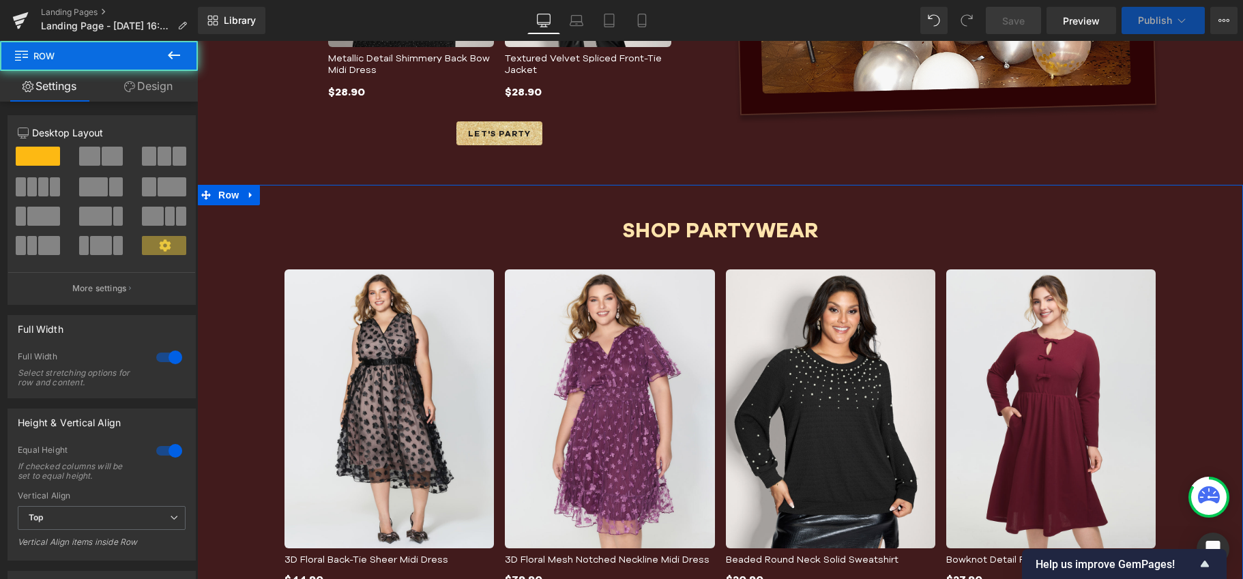
click at [152, 90] on link "Design" at bounding box center [148, 86] width 99 height 31
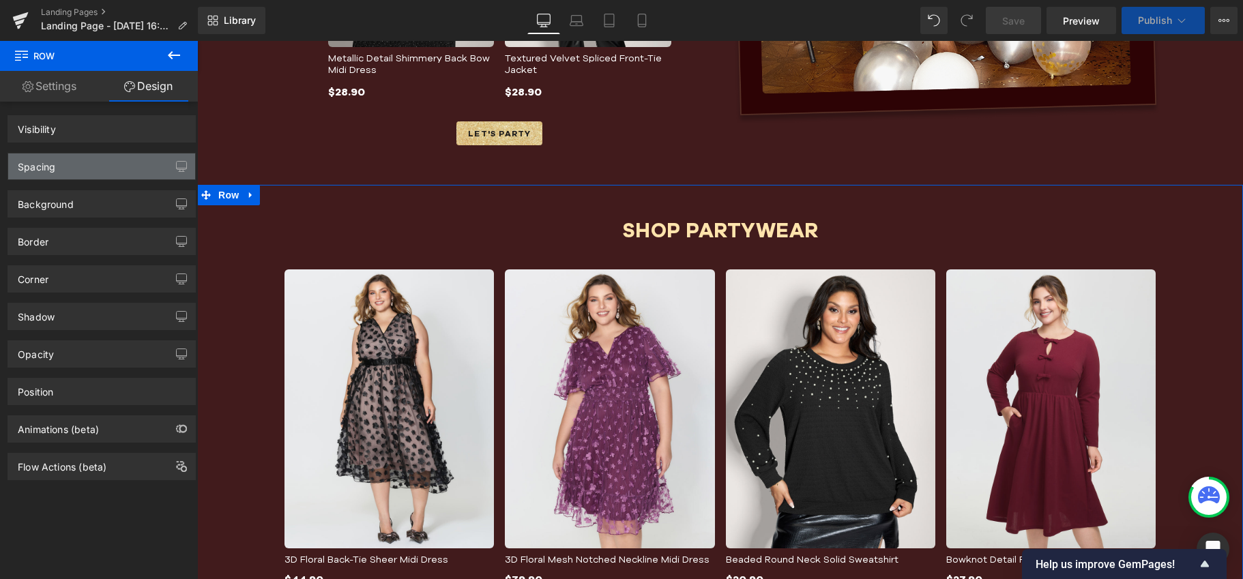
click at [89, 166] on div "Spacing" at bounding box center [101, 166] width 187 height 26
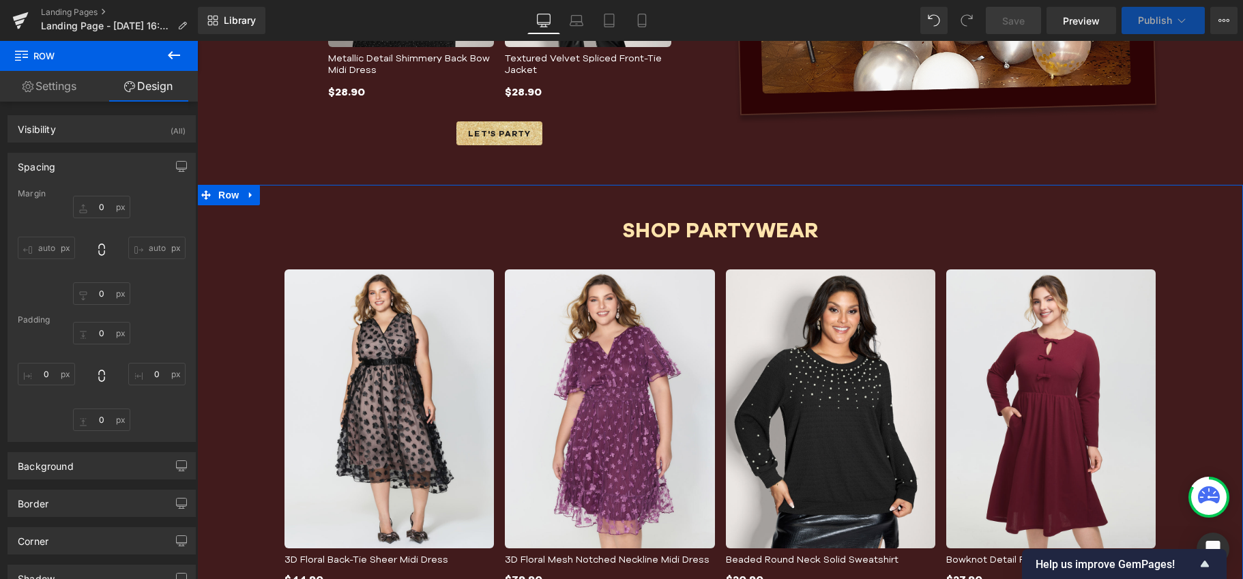
type input "0"
type input "48"
type input "120"
type input "48"
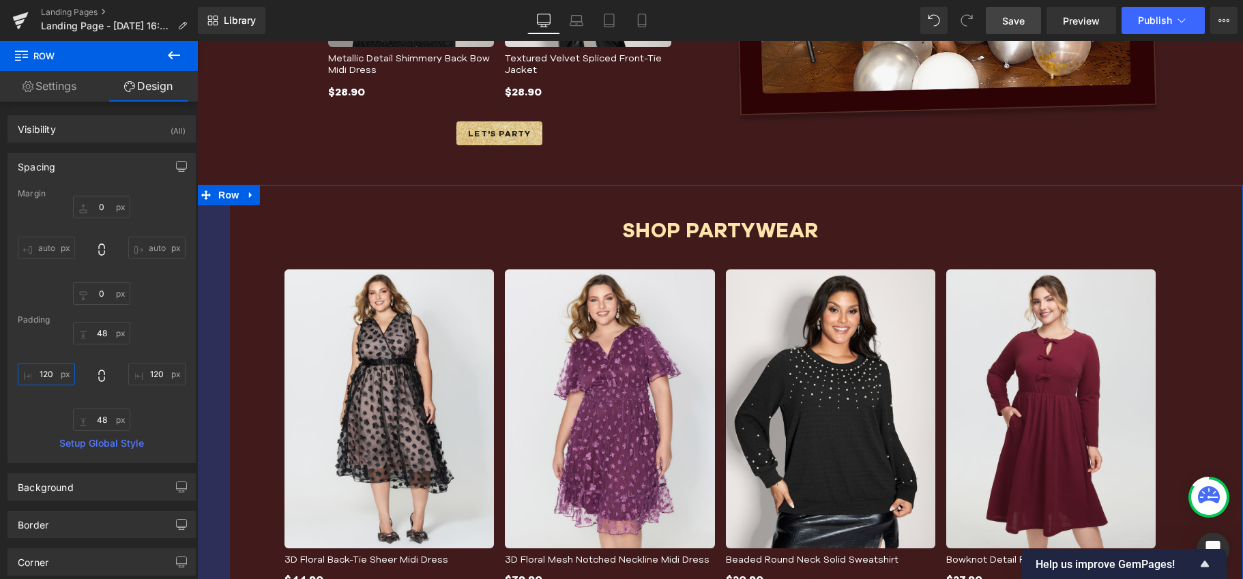
click at [48, 374] on input "120" at bounding box center [46, 374] width 57 height 23
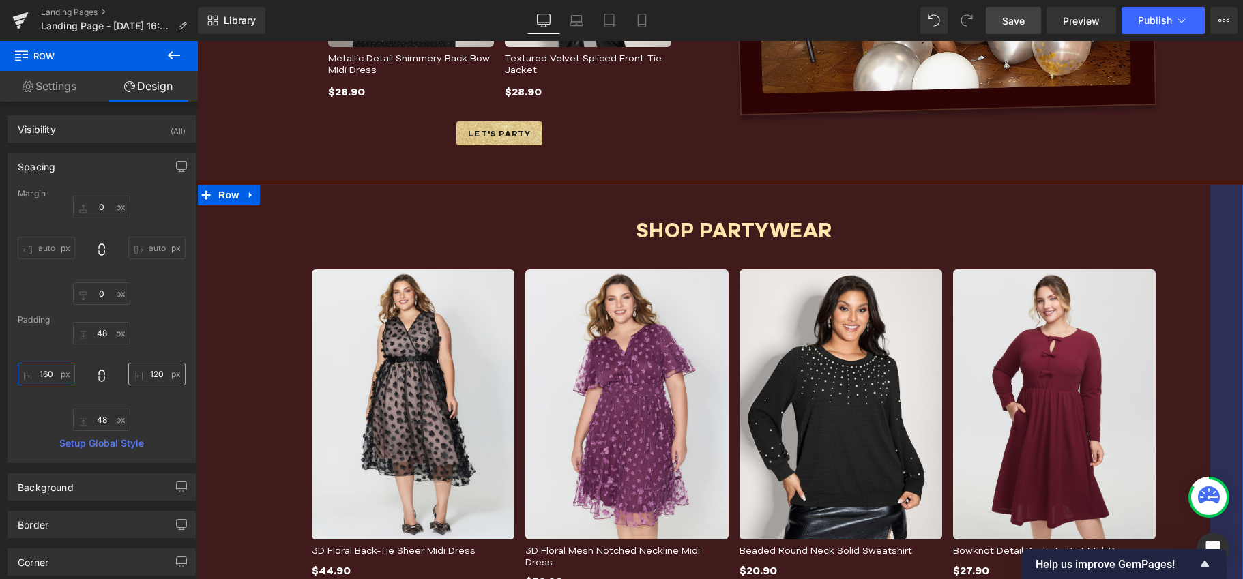
type input "160"
click at [150, 376] on input "120" at bounding box center [156, 374] width 57 height 23
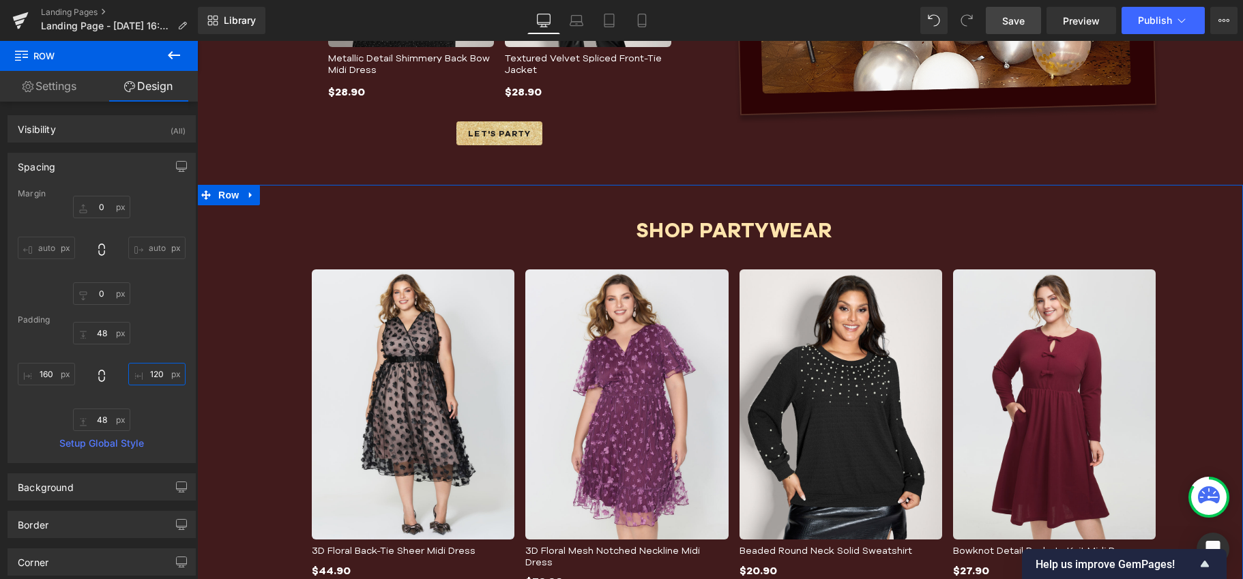
click at [150, 376] on input "120" at bounding box center [156, 374] width 57 height 23
type input "160"
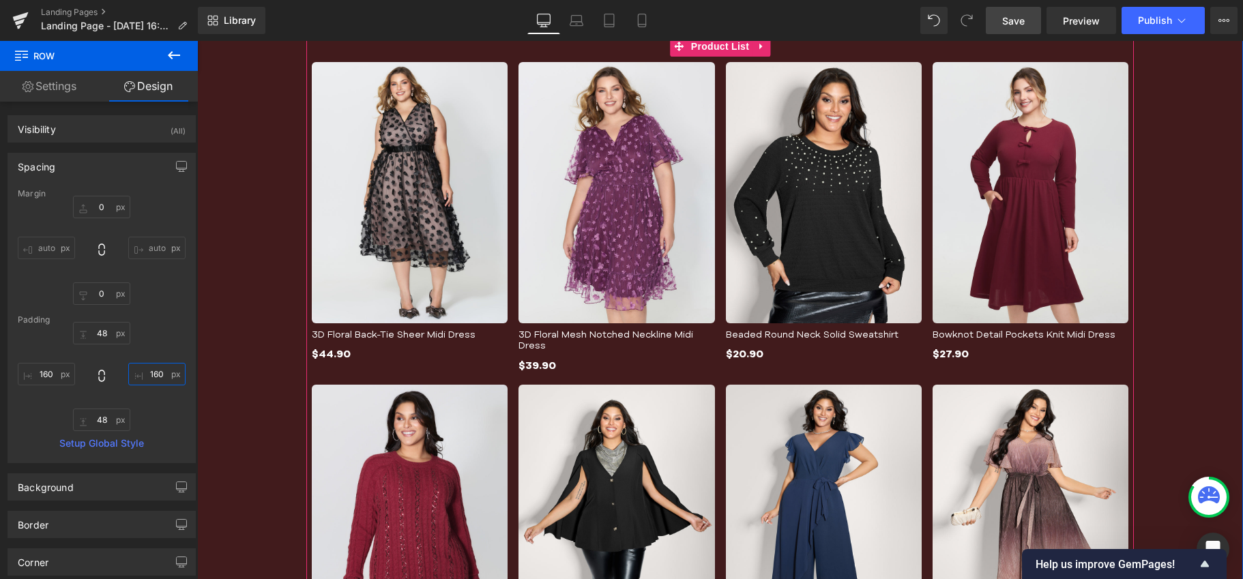
scroll to position [1999, 0]
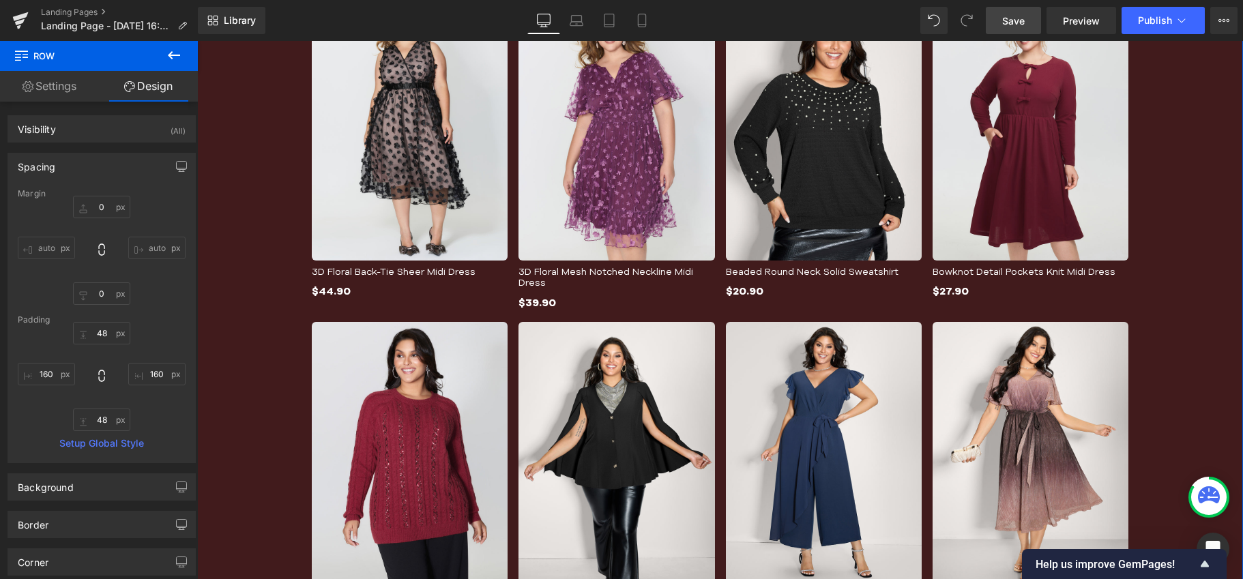
click at [63, 83] on link "Settings" at bounding box center [49, 86] width 99 height 31
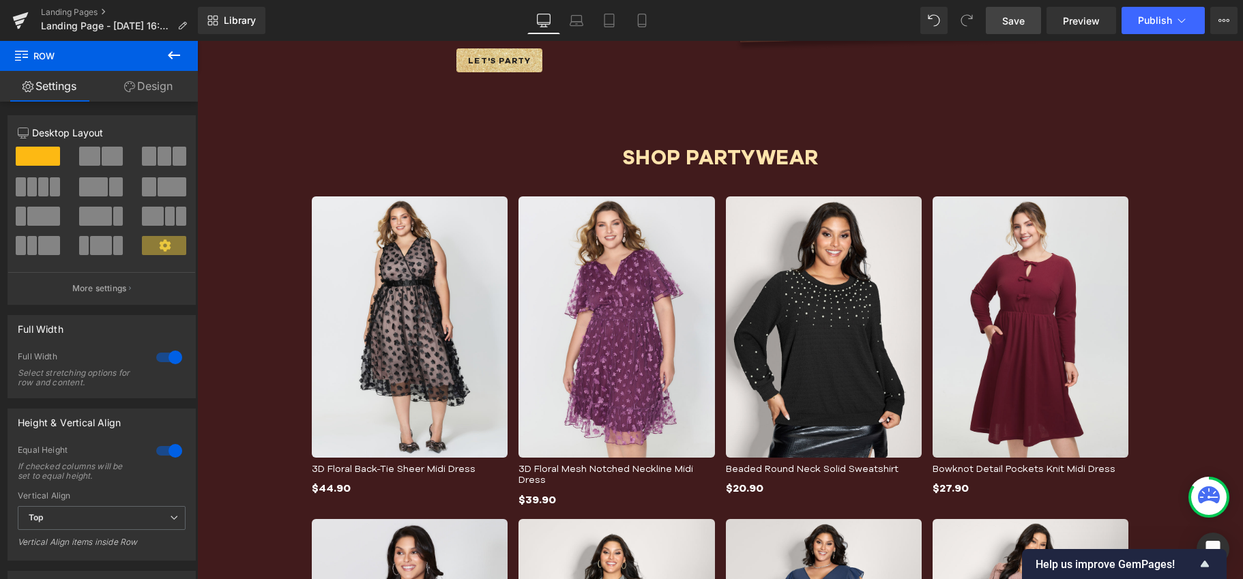
scroll to position [1766, 0]
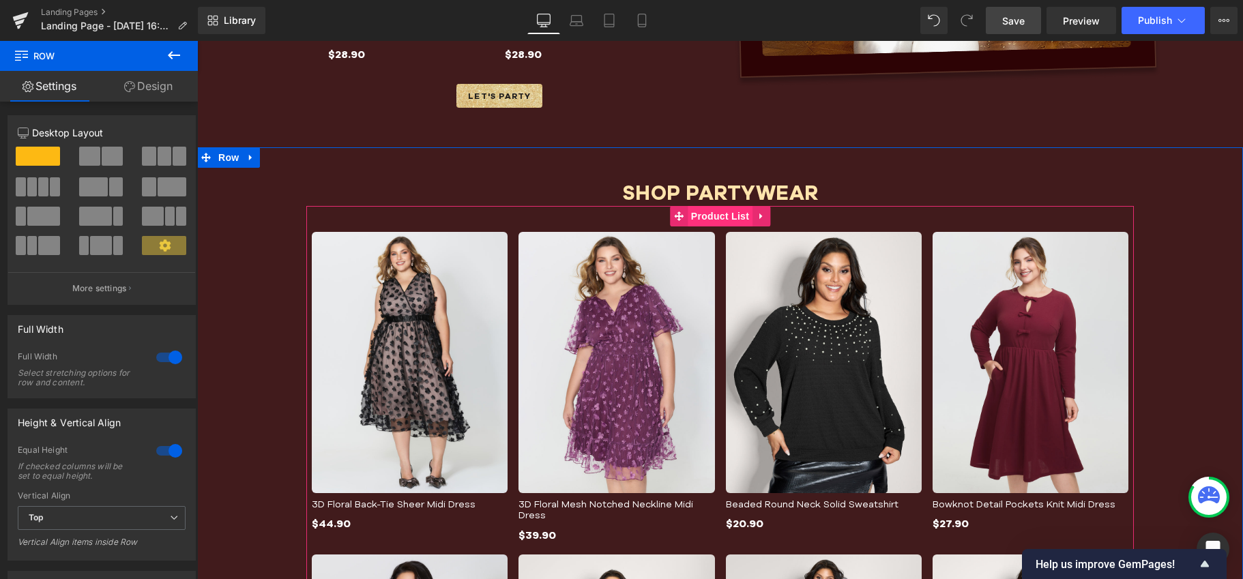
click at [709, 215] on span "Product List" at bounding box center [719, 216] width 65 height 20
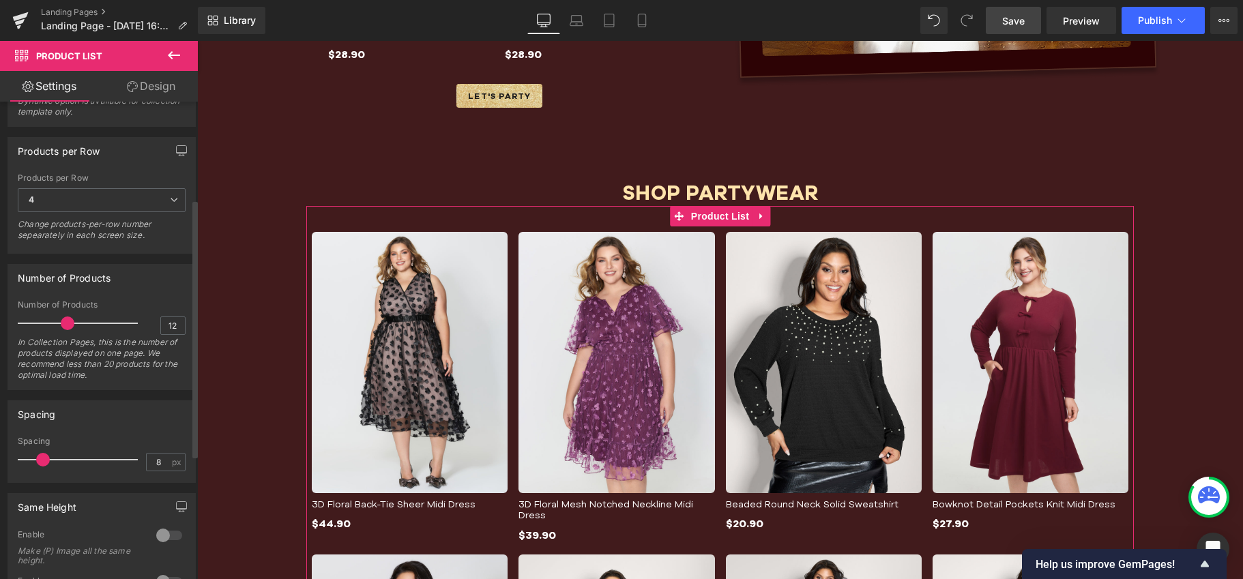
scroll to position [184, 0]
click at [149, 457] on input "8" at bounding box center [159, 462] width 24 height 17
click at [152, 458] on input "8" at bounding box center [159, 462] width 24 height 17
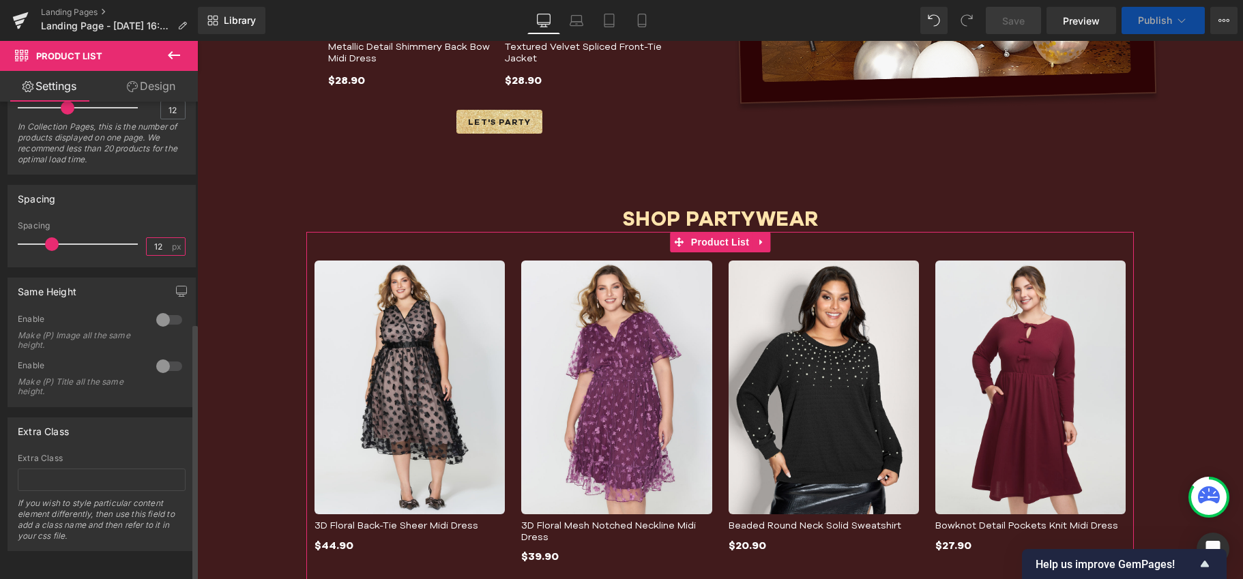
scroll to position [1738, 0]
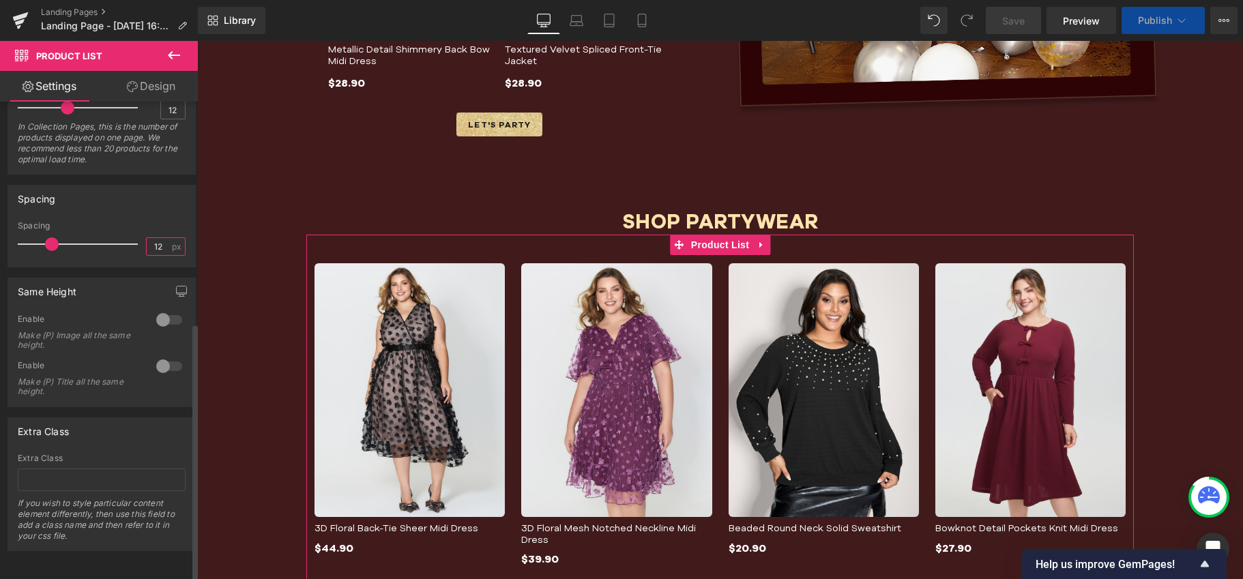
type input "12"
click at [165, 355] on div at bounding box center [169, 366] width 33 height 22
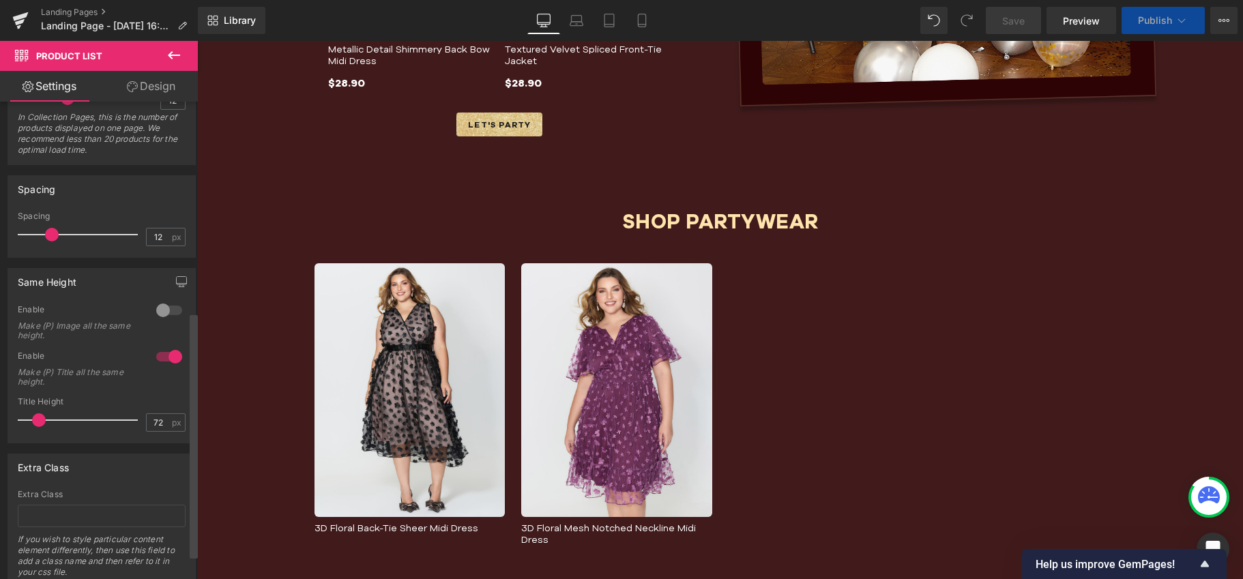
scroll to position [2081, 0]
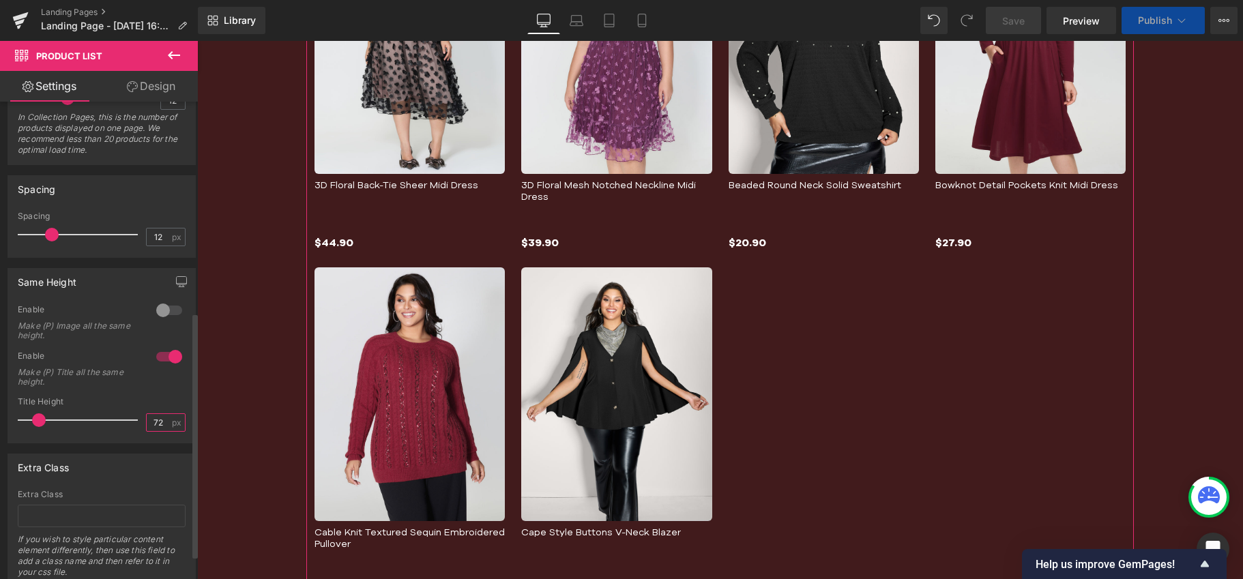
click at [155, 424] on input "72" at bounding box center [159, 422] width 24 height 17
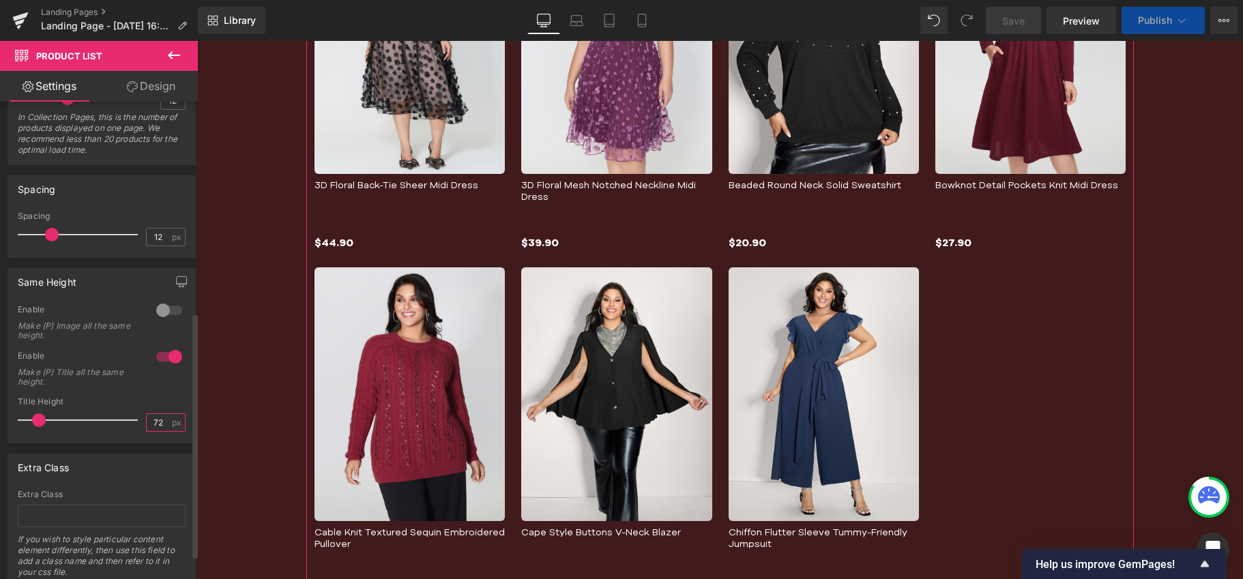
click at [151, 421] on input "72" at bounding box center [159, 422] width 24 height 17
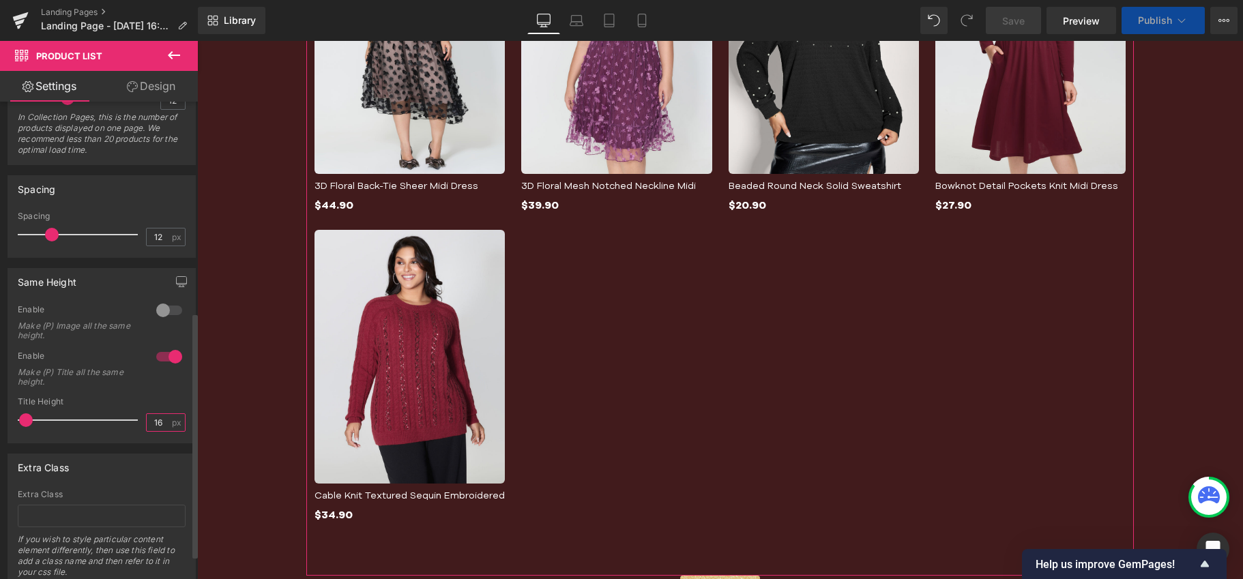
scroll to position [1801, 0]
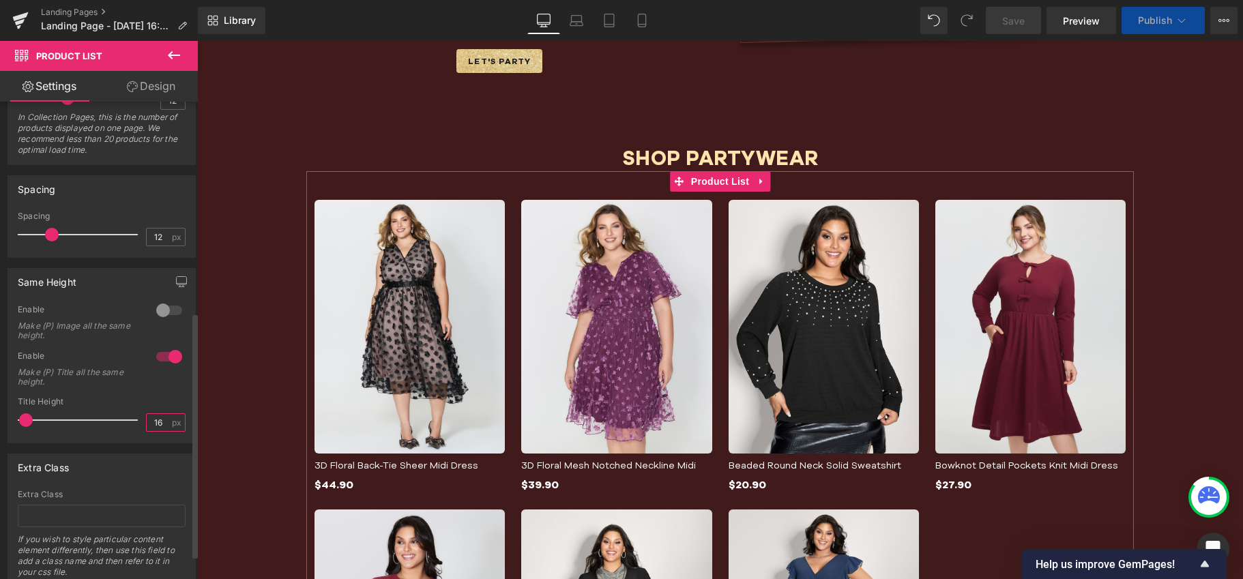
drag, startPoint x: 158, startPoint y: 419, endPoint x: 146, endPoint y: 419, distance: 12.3
click at [147, 419] on input "16" at bounding box center [159, 422] width 24 height 17
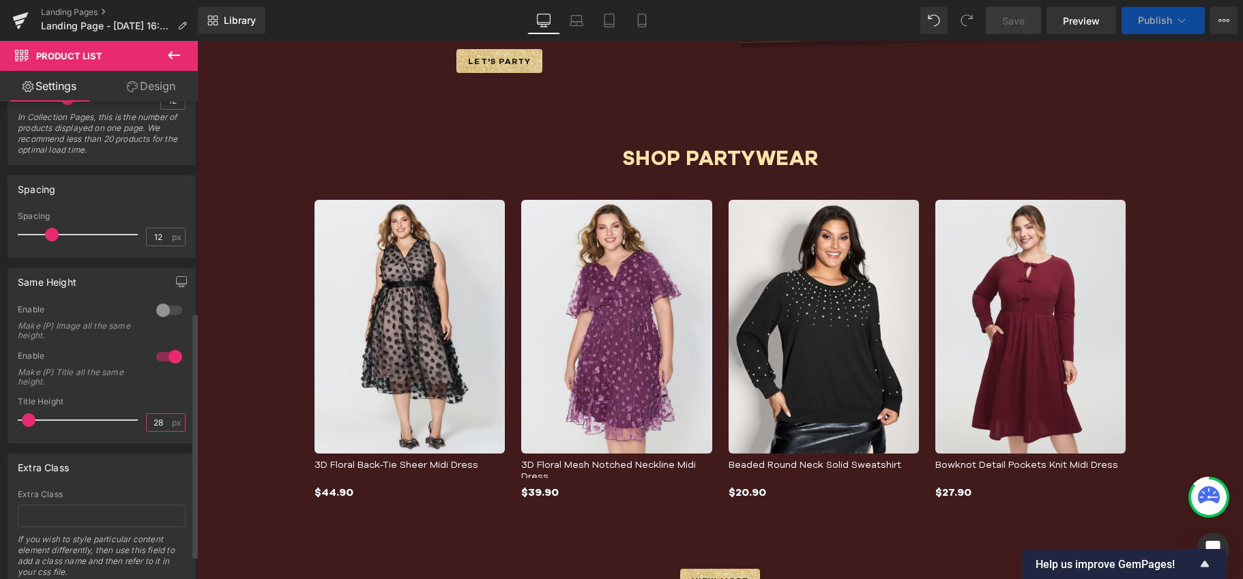
scroll to position [1938, 0]
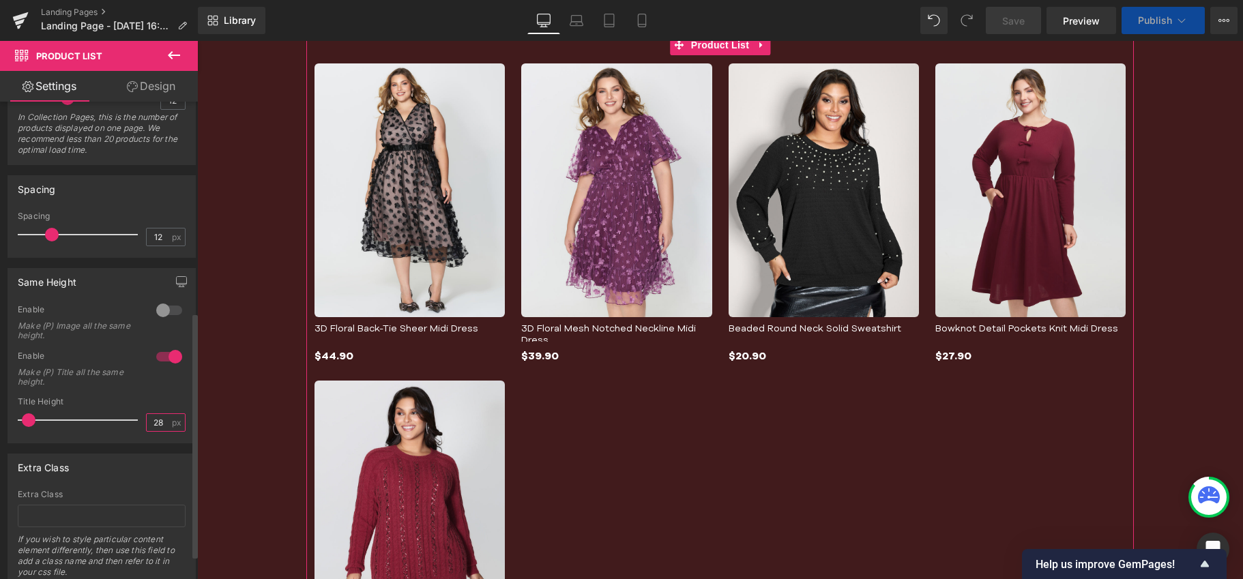
click at [157, 421] on input "28" at bounding box center [159, 422] width 24 height 17
click at [151, 423] on input "28" at bounding box center [159, 422] width 24 height 17
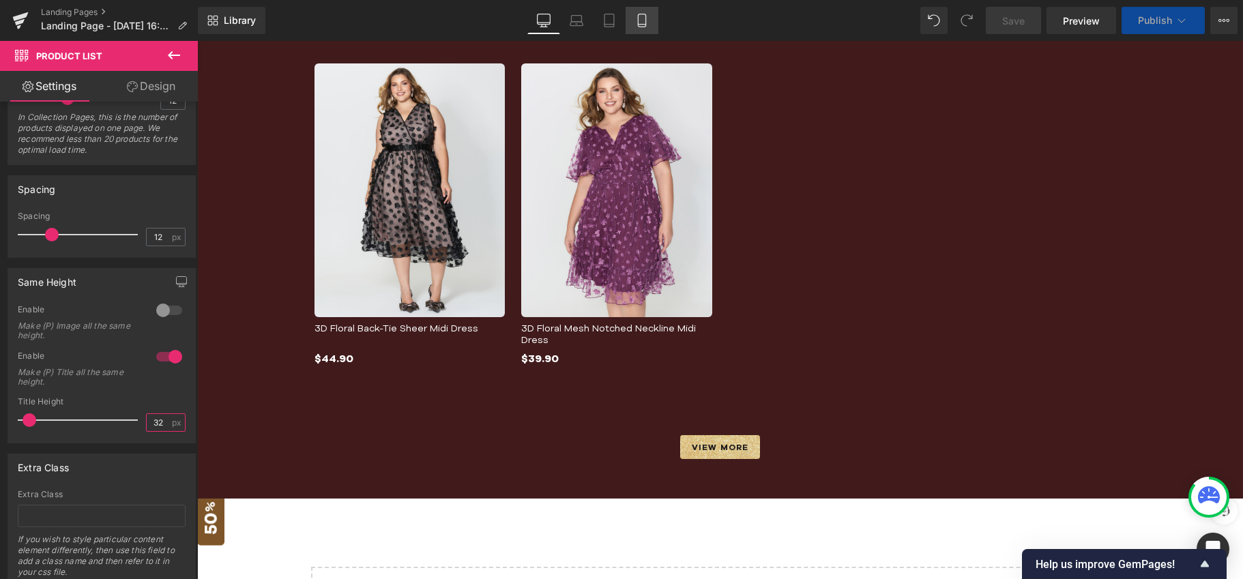
type input "32"
click at [643, 22] on icon at bounding box center [642, 21] width 14 height 14
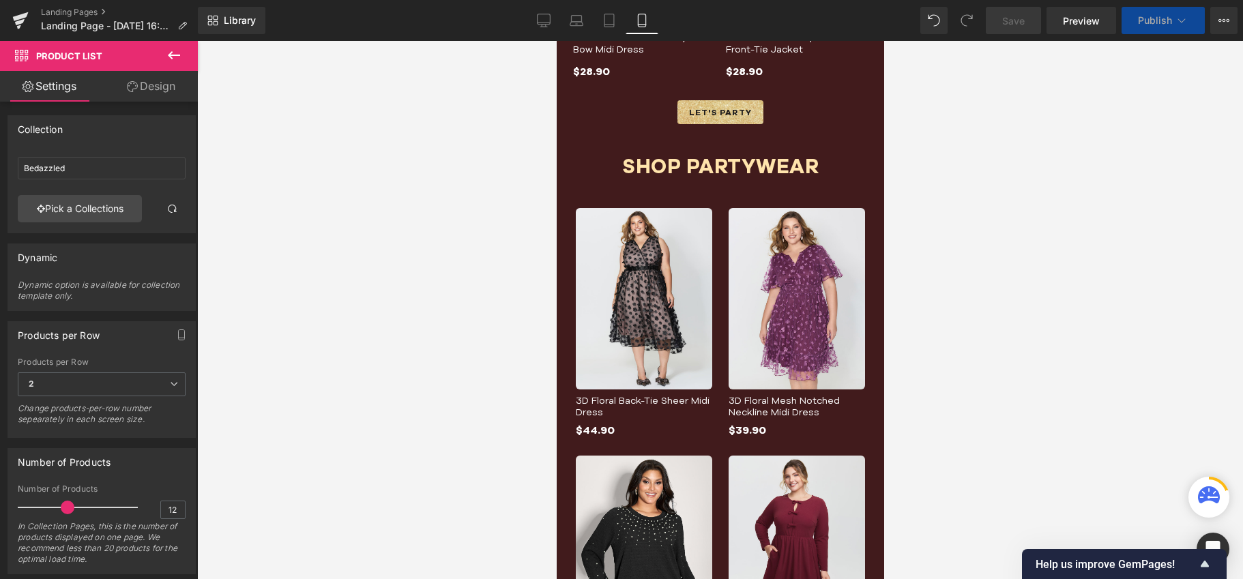
scroll to position [486, 0]
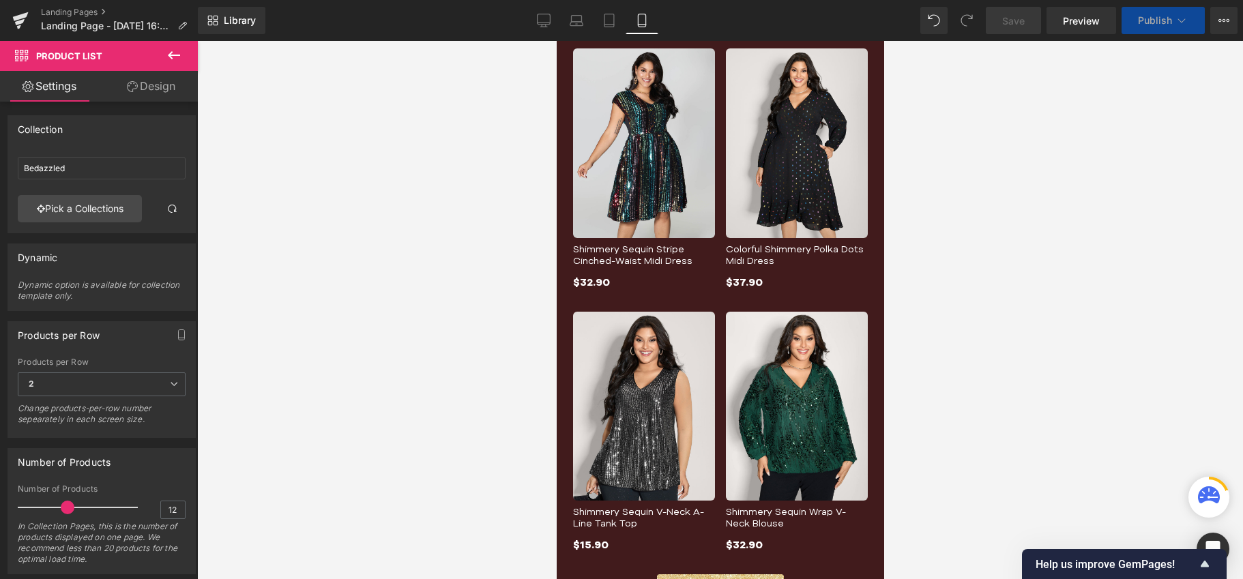
click at [641, 248] on div "Shimmery Sequin Stripe Cinched-Waist Midi Dress (P) Title" at bounding box center [643, 255] width 142 height 25
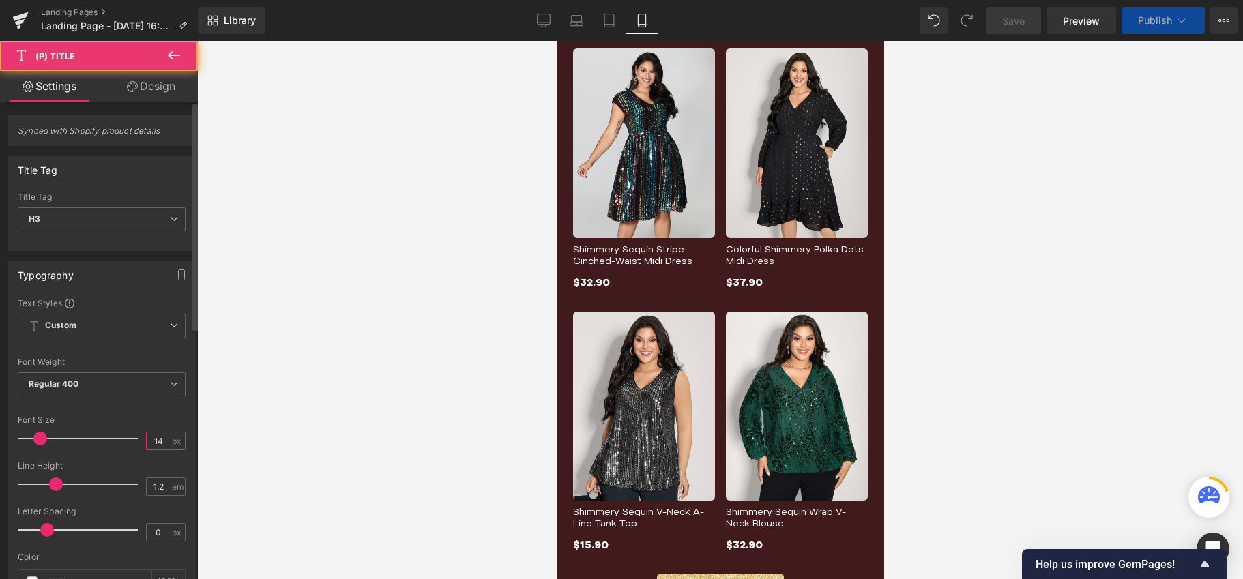
click at [157, 439] on input "14" at bounding box center [159, 440] width 24 height 17
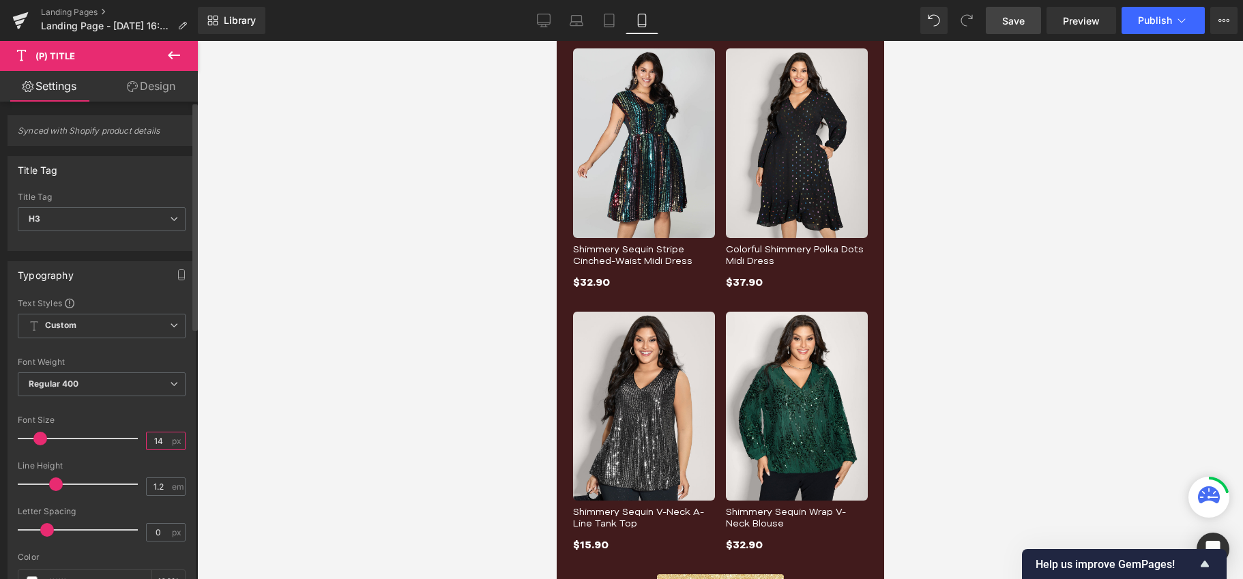
drag, startPoint x: 158, startPoint y: 437, endPoint x: 144, endPoint y: 438, distance: 13.7
click at [147, 438] on input "14" at bounding box center [159, 440] width 24 height 17
type input "12"
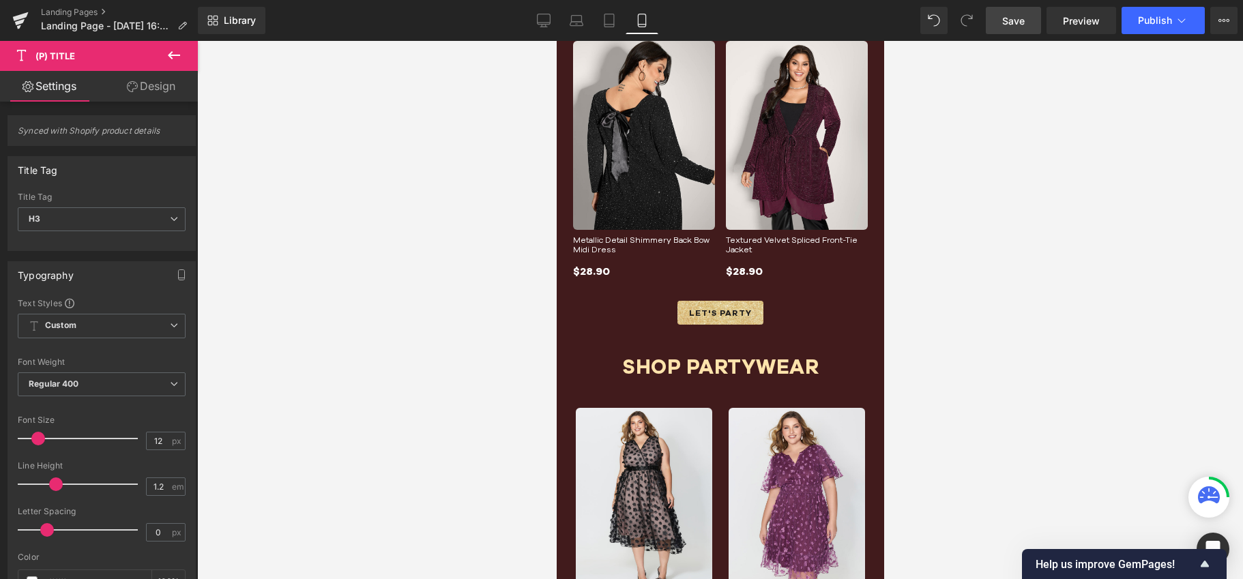
scroll to position [1555, 0]
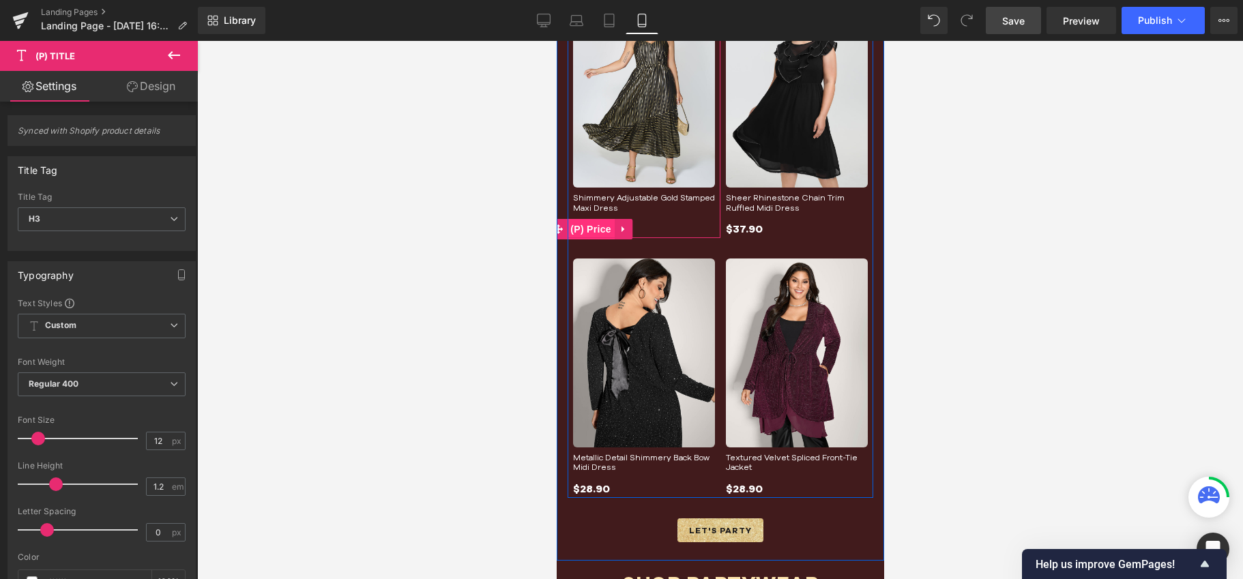
click at [593, 228] on span "(P) Price" at bounding box center [590, 229] width 48 height 20
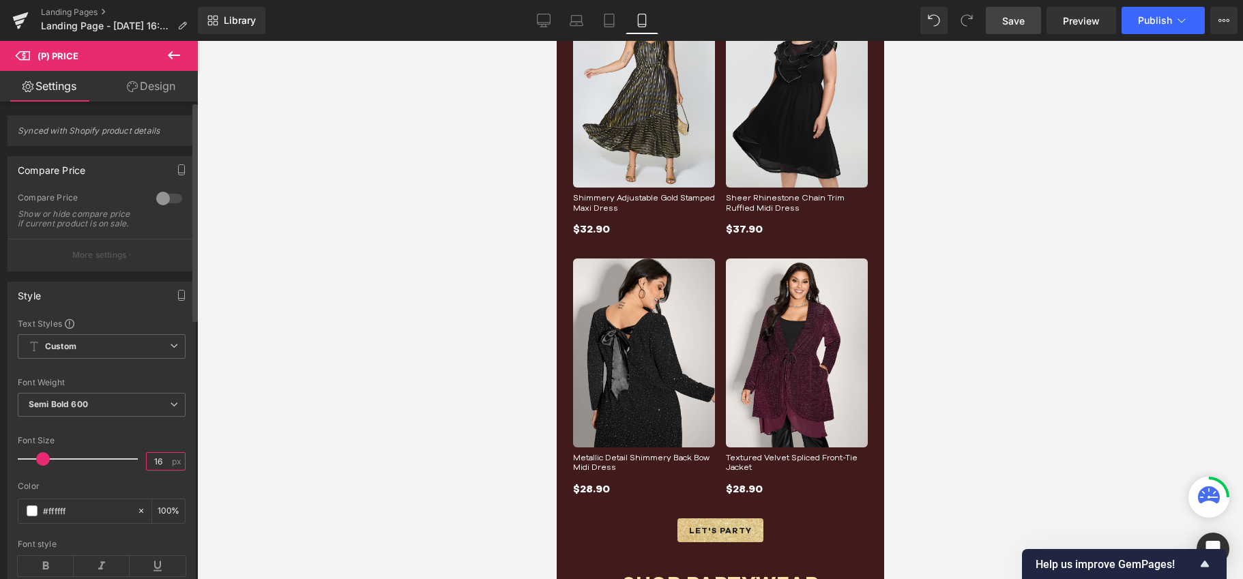
click at [155, 463] on input "16" at bounding box center [159, 461] width 24 height 17
click at [158, 467] on input "16" at bounding box center [159, 461] width 24 height 17
drag, startPoint x: 160, startPoint y: 468, endPoint x: 142, endPoint y: 470, distance: 17.8
click at [147, 470] on input "16" at bounding box center [159, 461] width 24 height 17
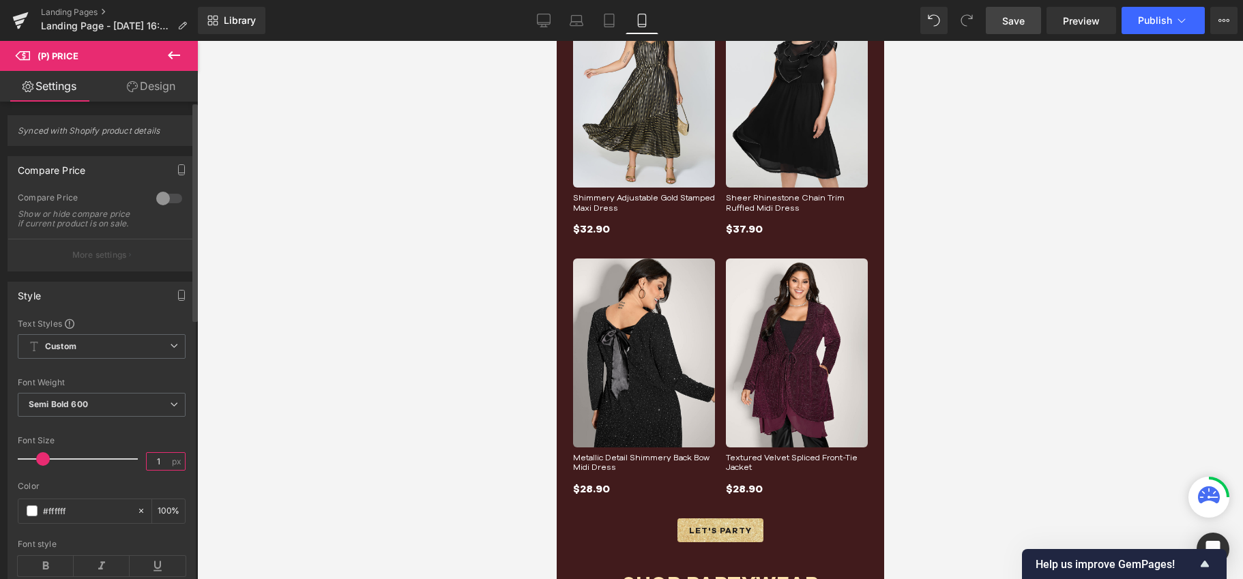
type input "14"
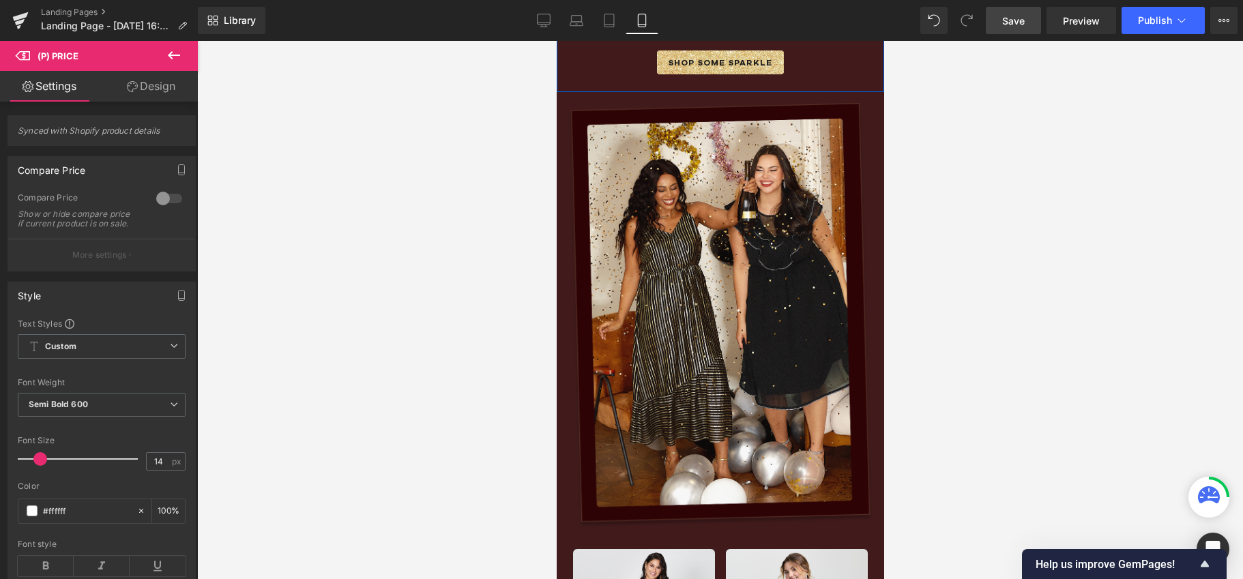
scroll to position [1434, 0]
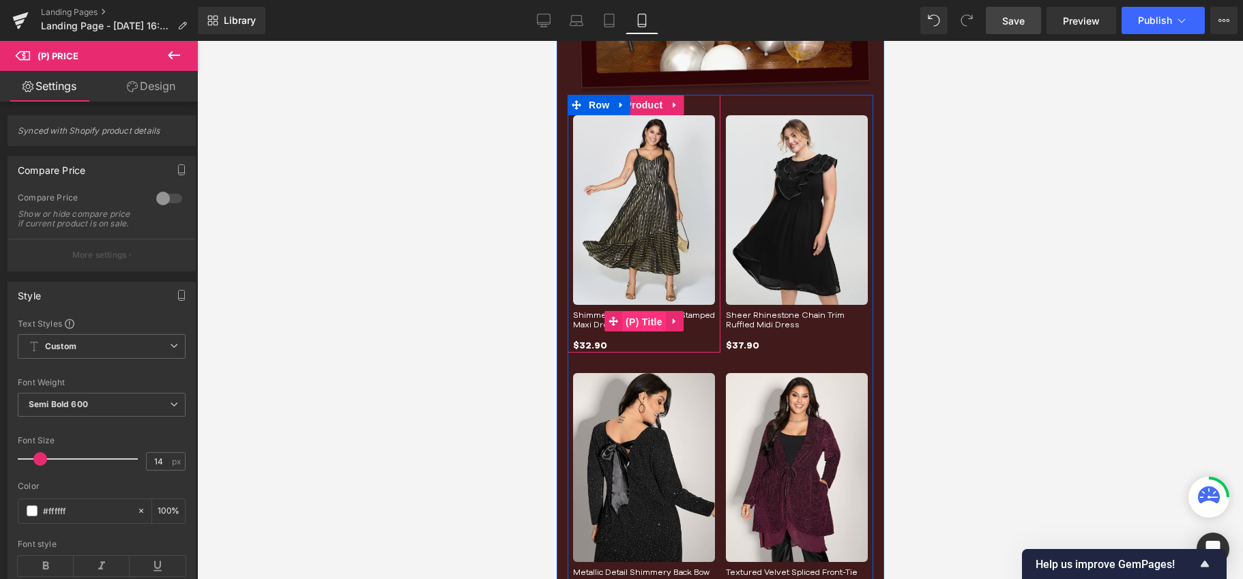
drag, startPoint x: 638, startPoint y: 320, endPoint x: 793, endPoint y: 179, distance: 210.0
click at [638, 320] on span "(P) Title" at bounding box center [643, 322] width 44 height 20
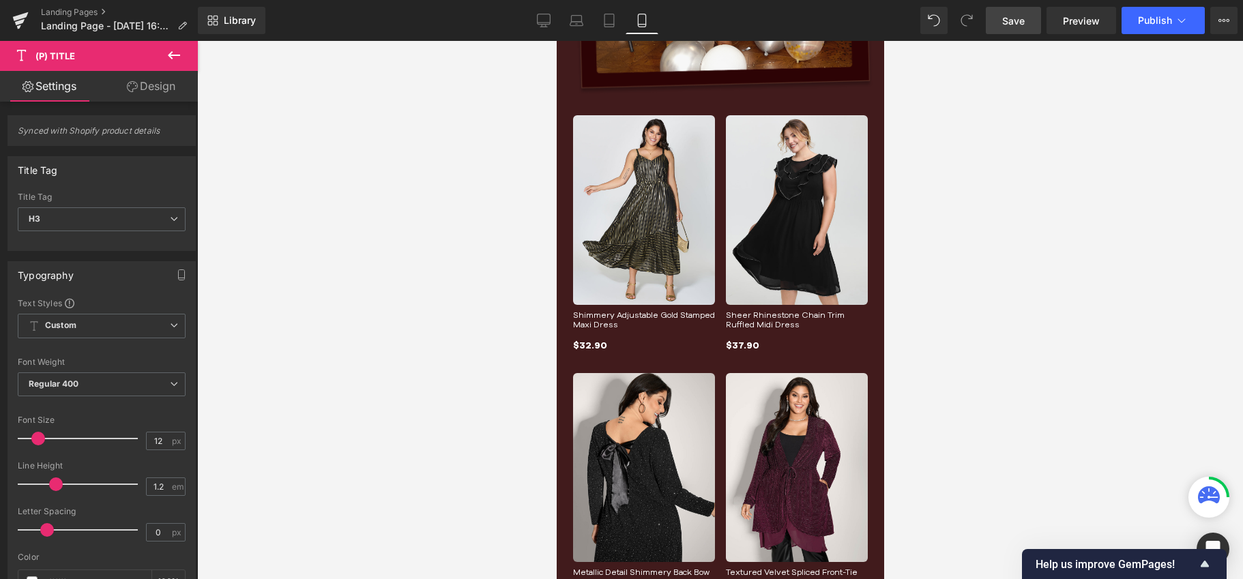
click at [160, 85] on link "Design" at bounding box center [151, 86] width 99 height 31
click at [0, 0] on div "Spacing" at bounding box center [0, 0] width 0 height 0
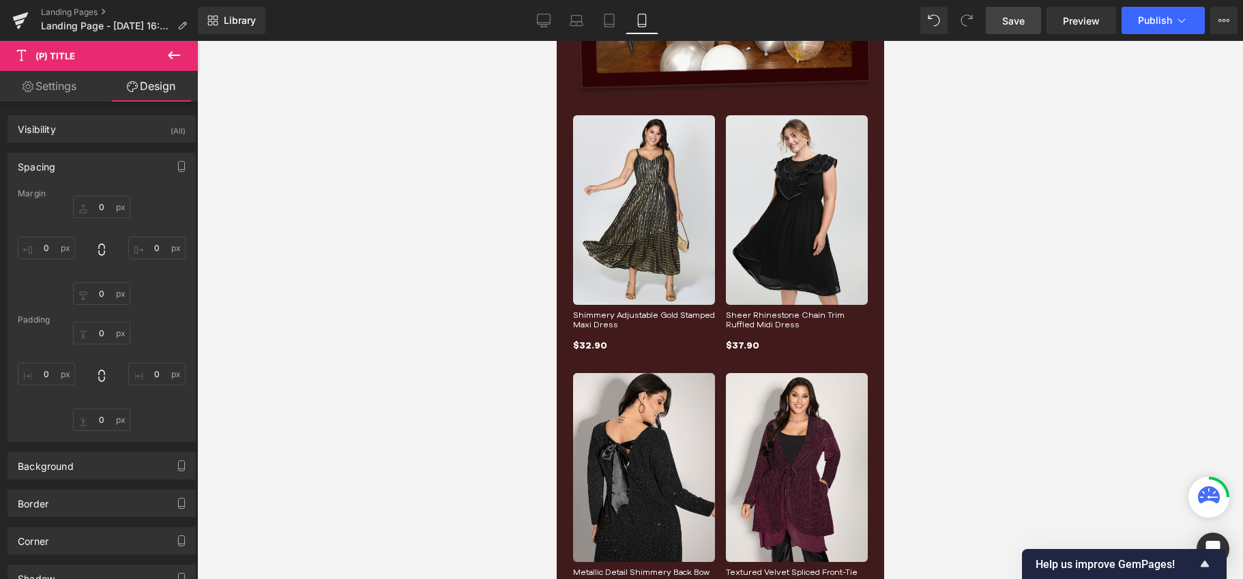
type input "8"
type input "0"
type input "8"
type input "0"
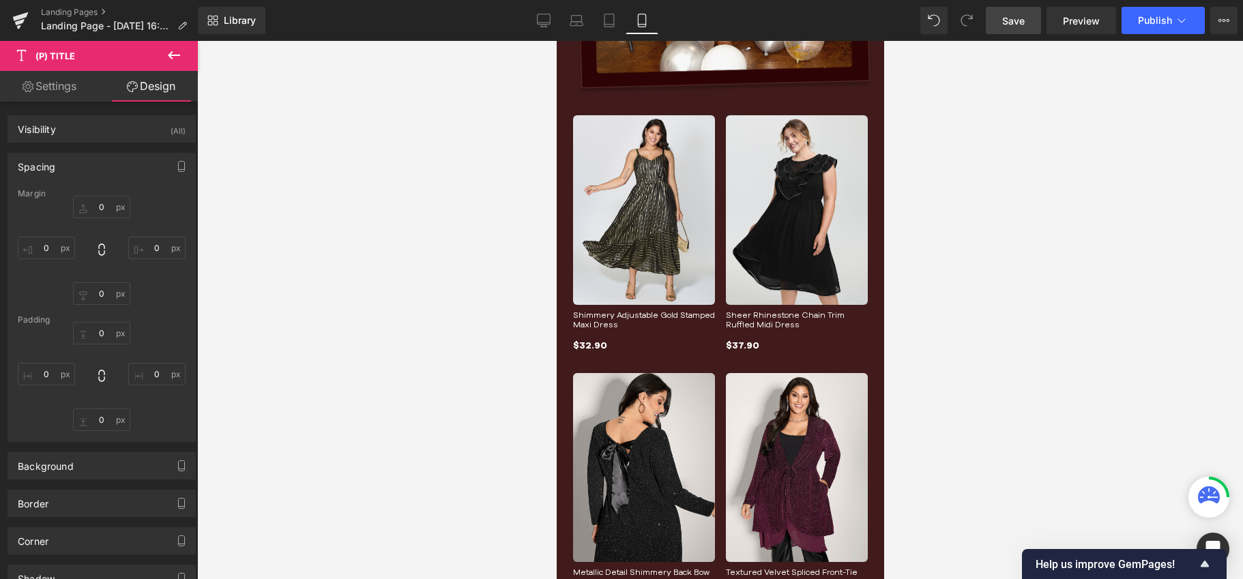
type input "0"
click at [103, 292] on input "8" at bounding box center [101, 293] width 57 height 23
type input "0"
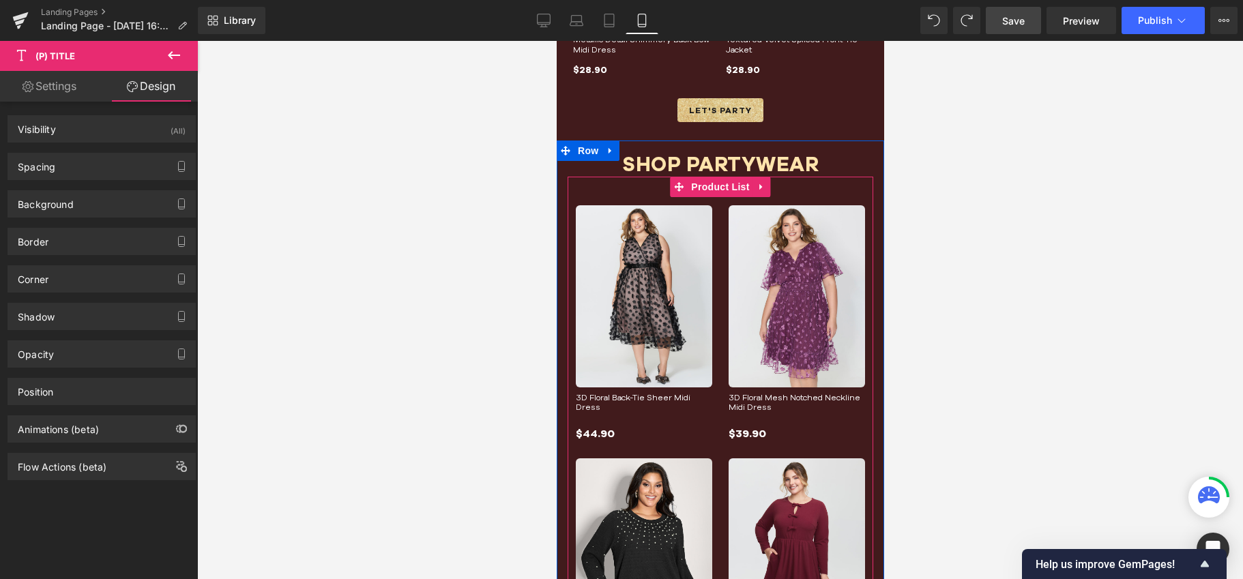
scroll to position [1966, 0]
click at [703, 183] on span "Product List" at bounding box center [719, 187] width 65 height 20
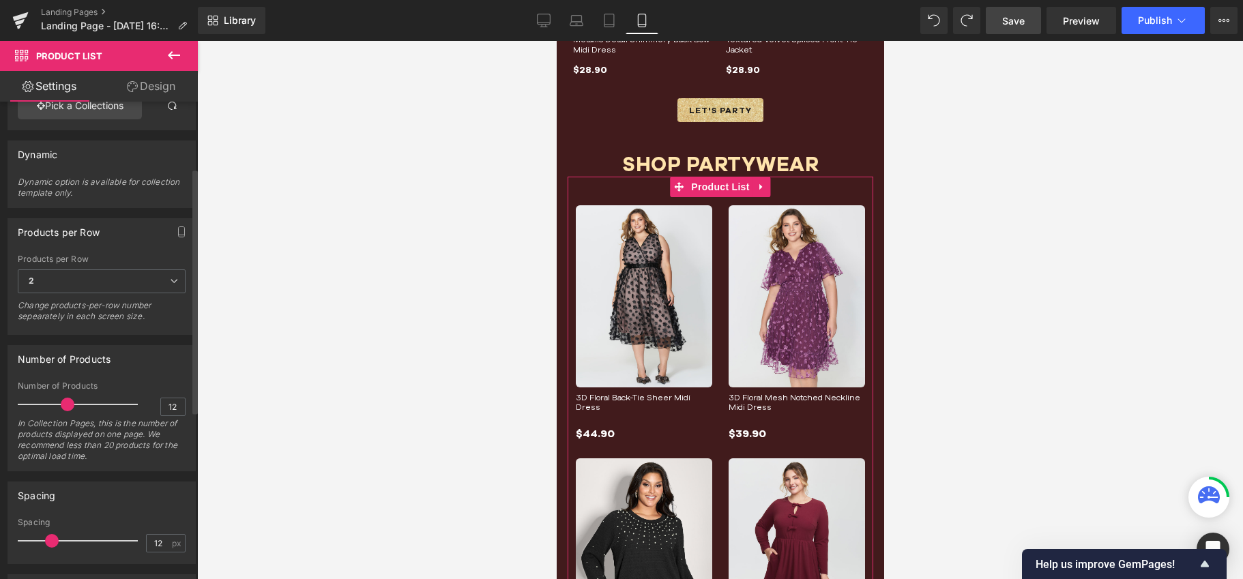
scroll to position [166, 0]
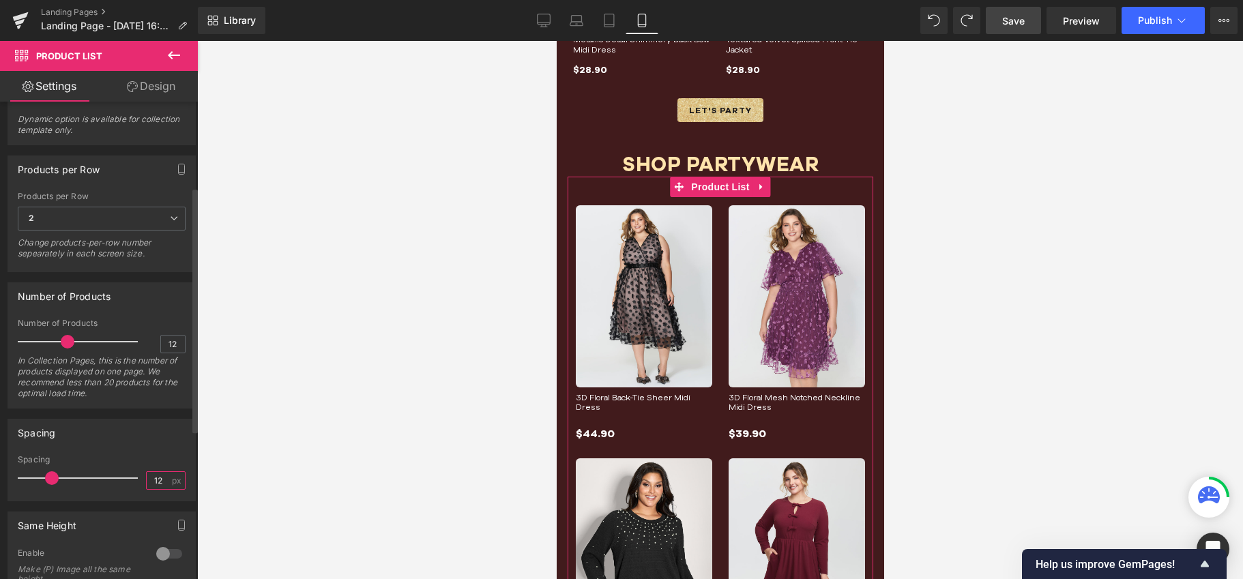
click at [155, 482] on input "12" at bounding box center [159, 480] width 24 height 17
drag, startPoint x: 157, startPoint y: 481, endPoint x: 113, endPoint y: 479, distance: 44.4
click at [113, 479] on div "Spacing 12 px" at bounding box center [102, 478] width 168 height 46
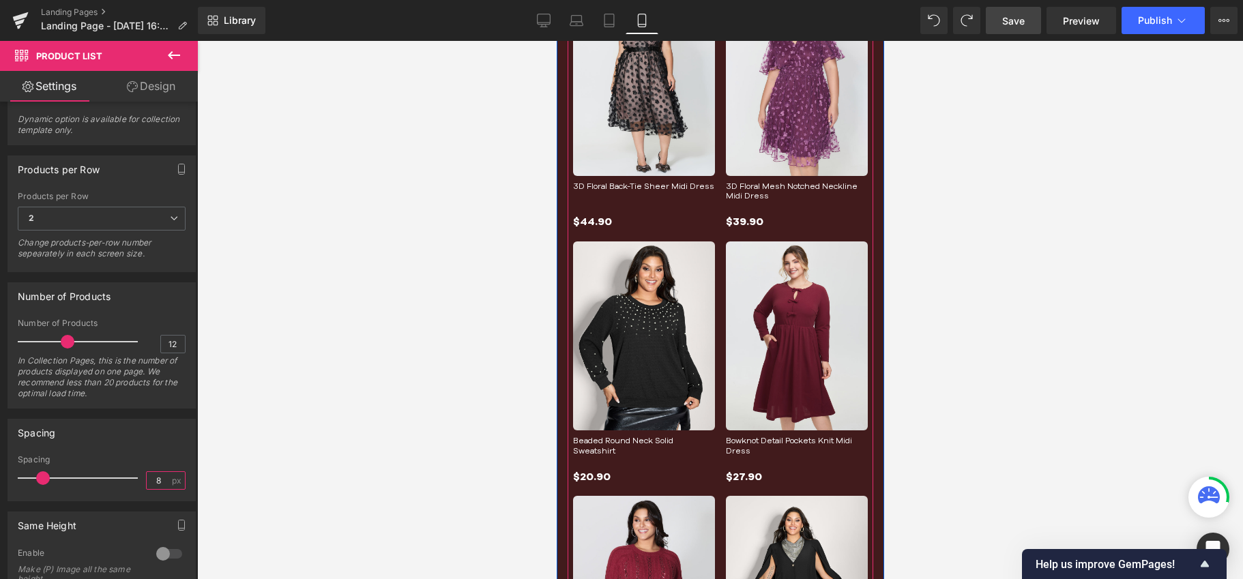
scroll to position [1762, 0]
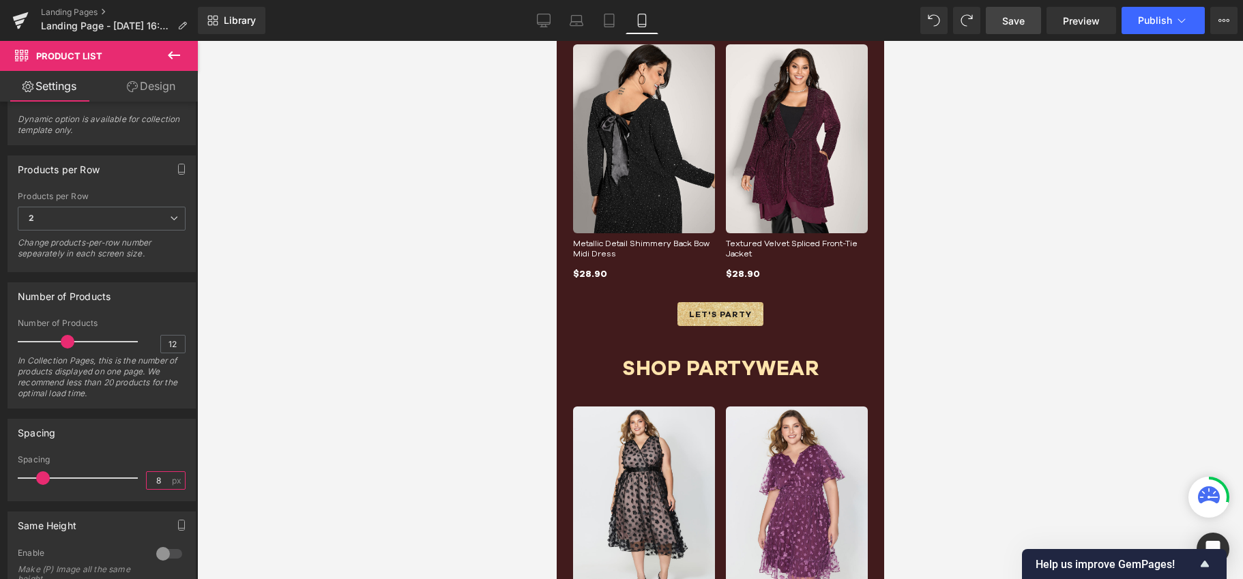
type input "8"
click at [1013, 22] on span "Save" at bounding box center [1013, 21] width 23 height 14
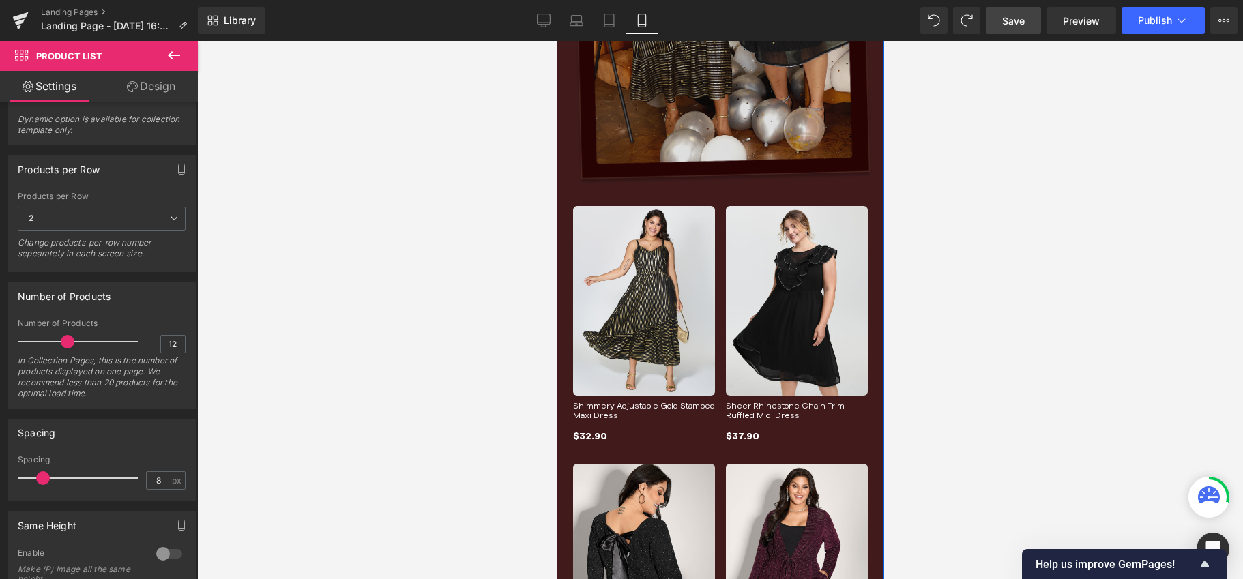
scroll to position [1432, 0]
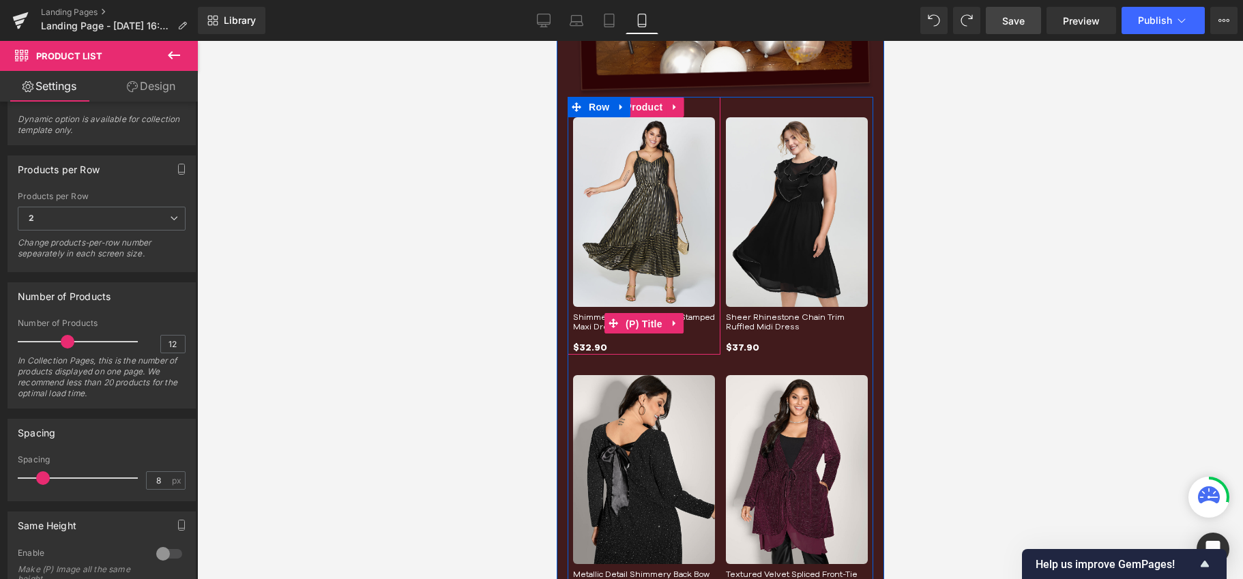
click at [627, 319] on span "(P) Title" at bounding box center [643, 324] width 44 height 20
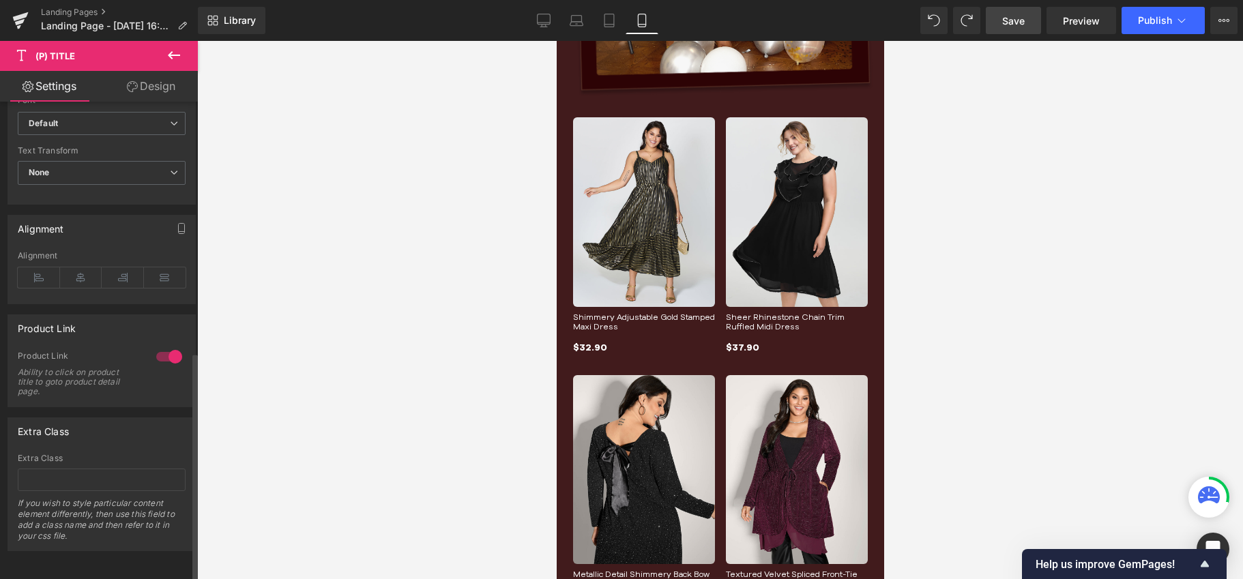
scroll to position [524, 0]
click at [135, 469] on input "text" at bounding box center [102, 480] width 168 height 23
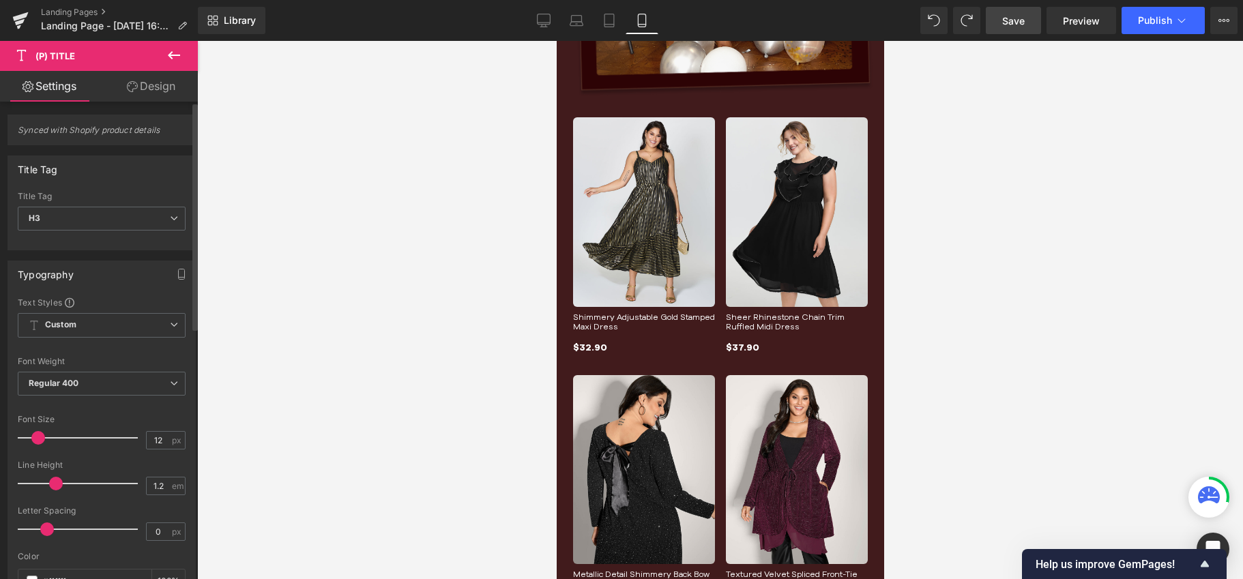
scroll to position [0, 0]
click at [151, 94] on link "Design" at bounding box center [151, 86] width 99 height 31
click at [0, 0] on div "Position" at bounding box center [0, 0] width 0 height 0
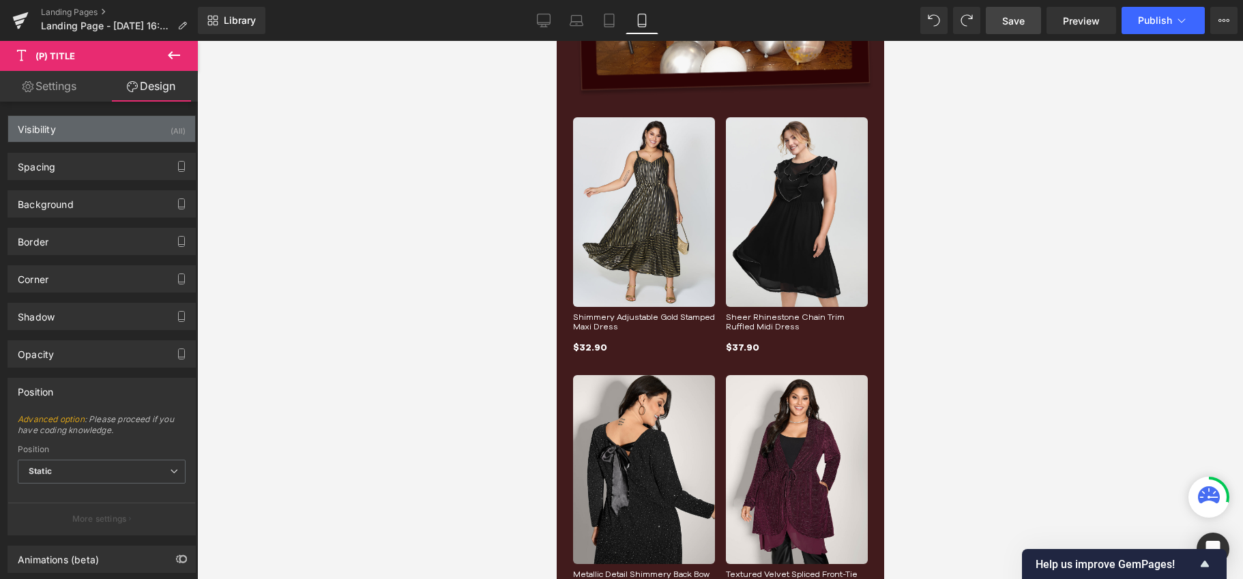
click at [78, 132] on div "Visibility (All)" at bounding box center [101, 129] width 187 height 26
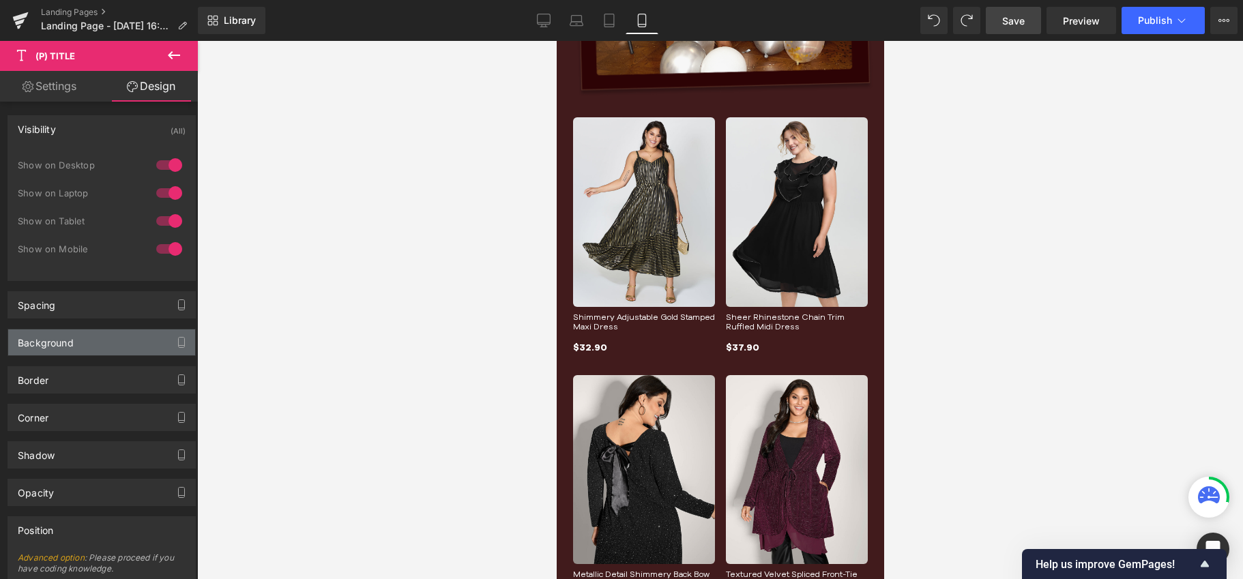
click at [72, 341] on div "Background" at bounding box center [46, 338] width 56 height 19
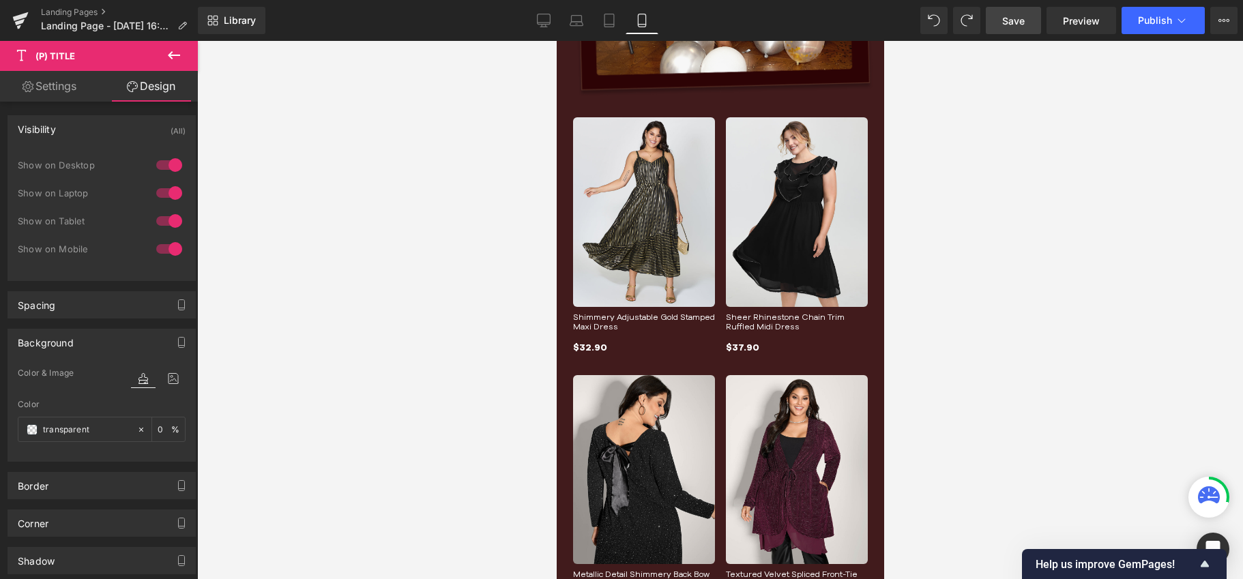
click at [72, 341] on div "Background" at bounding box center [46, 338] width 56 height 19
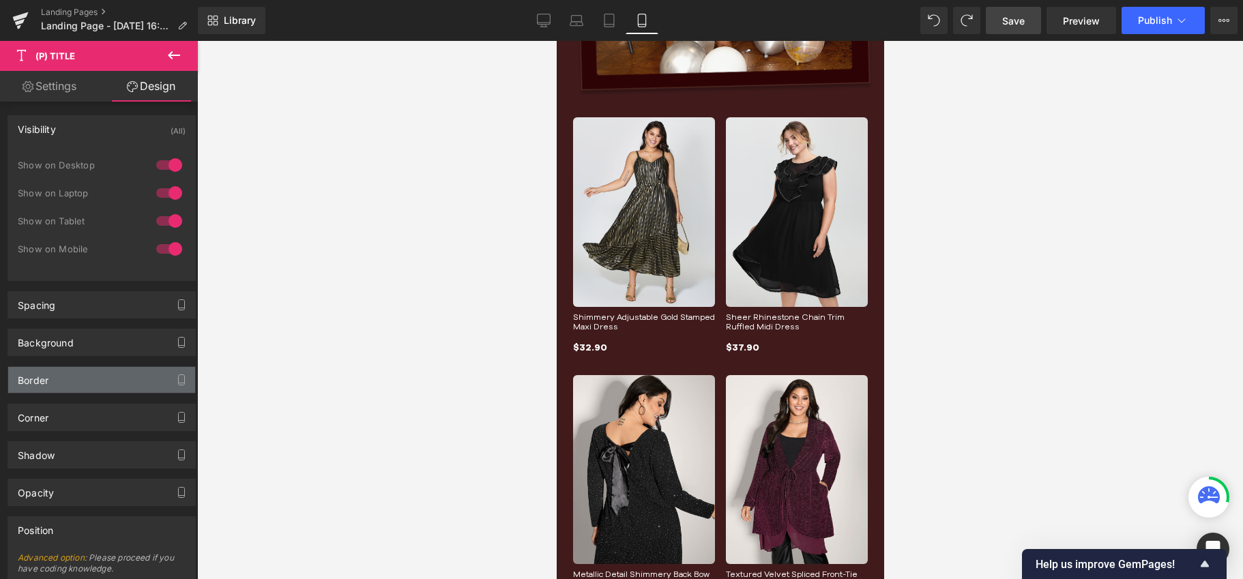
click at [74, 391] on div "Border" at bounding box center [101, 380] width 187 height 26
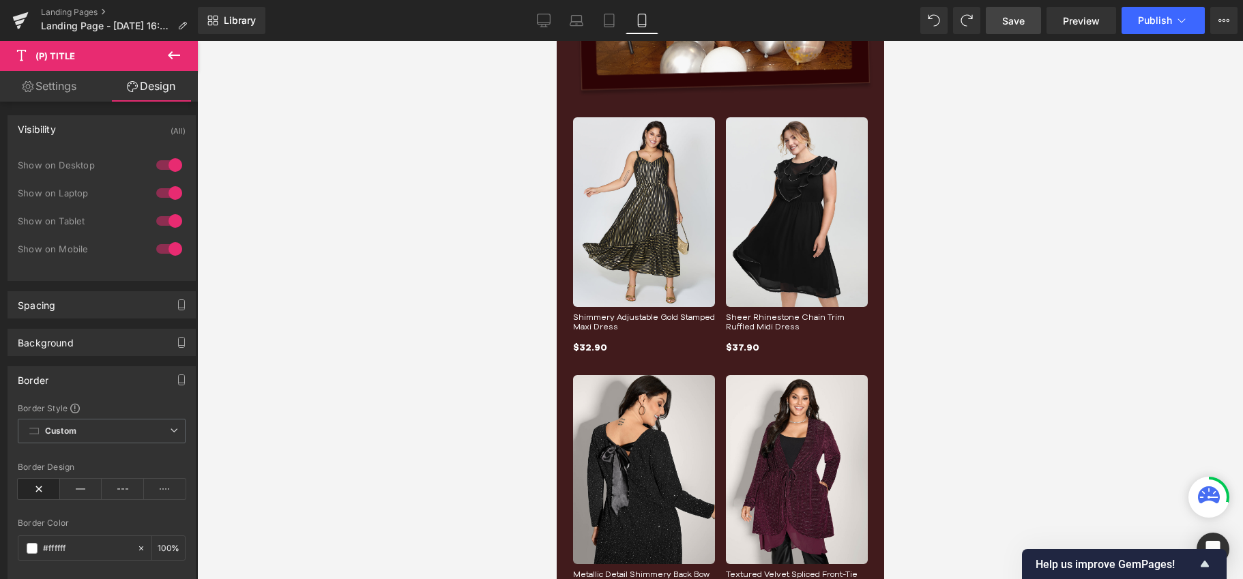
click at [71, 385] on div "Border" at bounding box center [101, 380] width 187 height 26
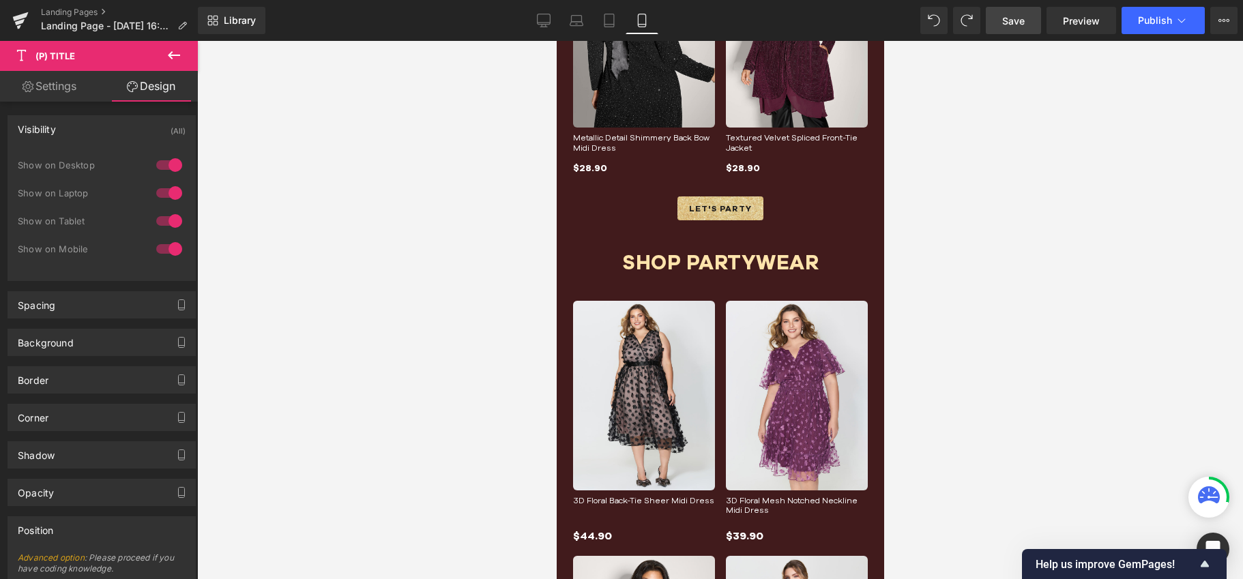
scroll to position [2197, 0]
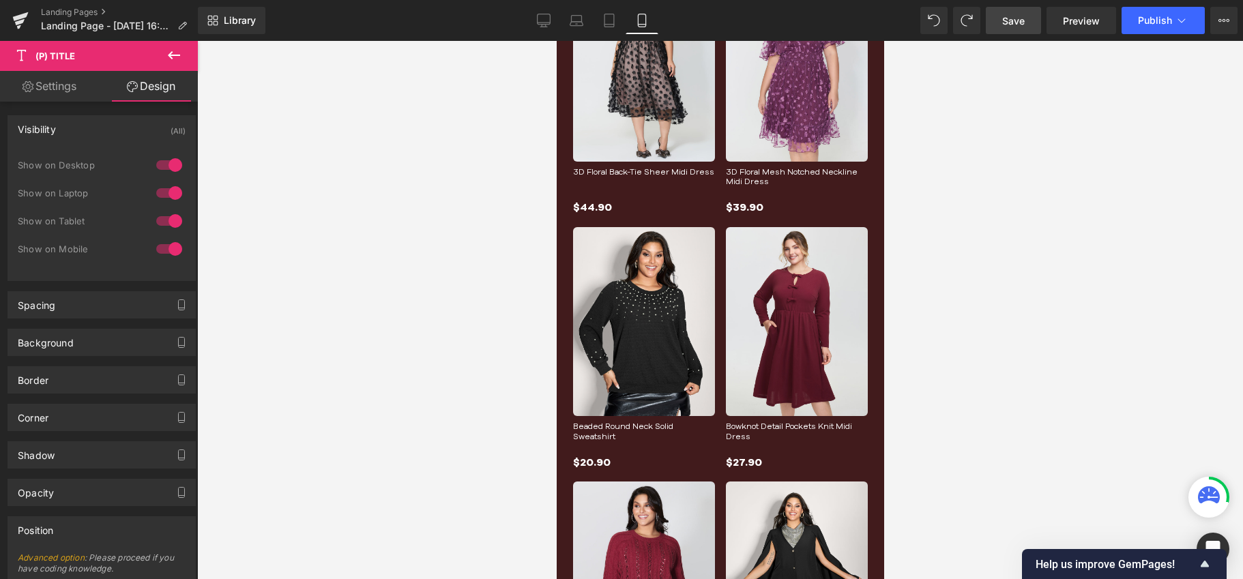
click at [803, 233] on img at bounding box center [796, 321] width 142 height 189
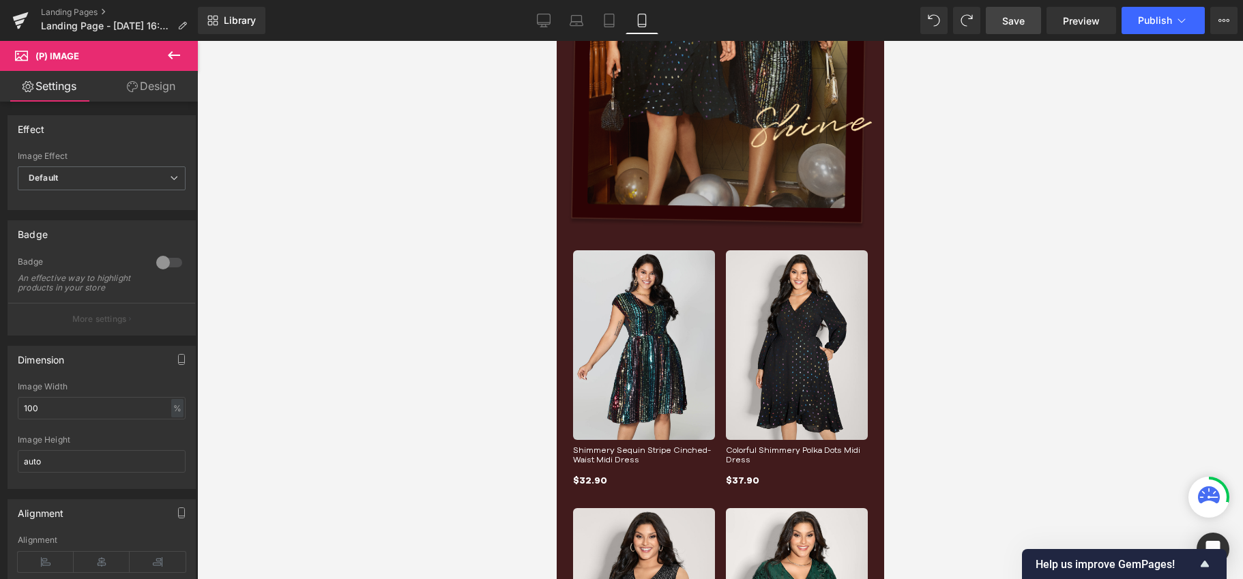
scroll to position [510, 0]
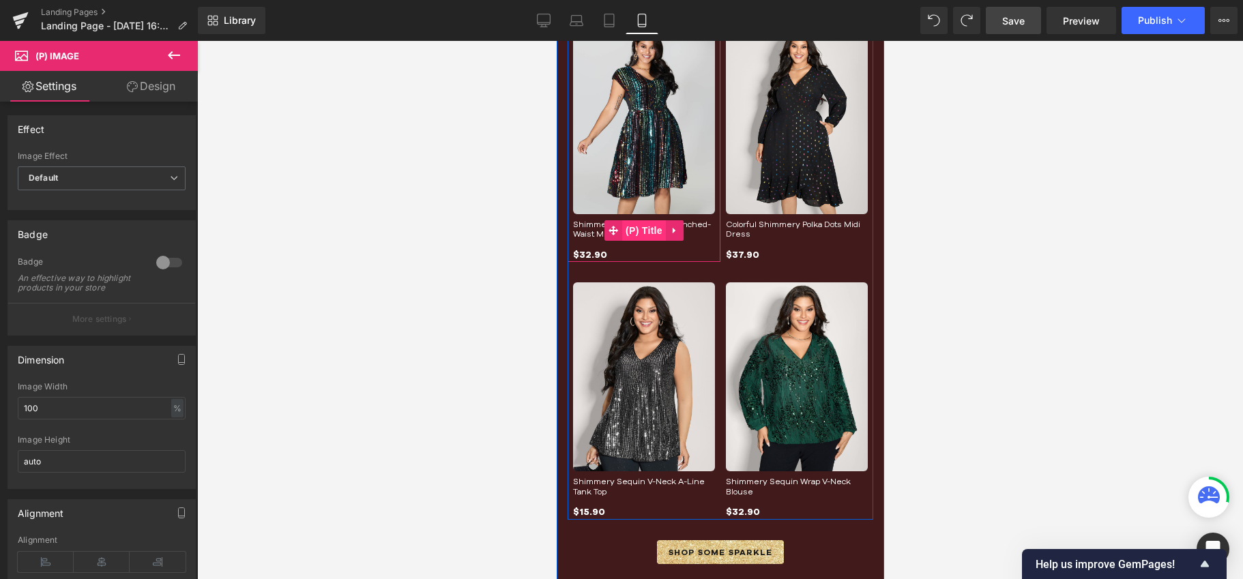
click at [632, 228] on span "(P) Title" at bounding box center [643, 230] width 44 height 20
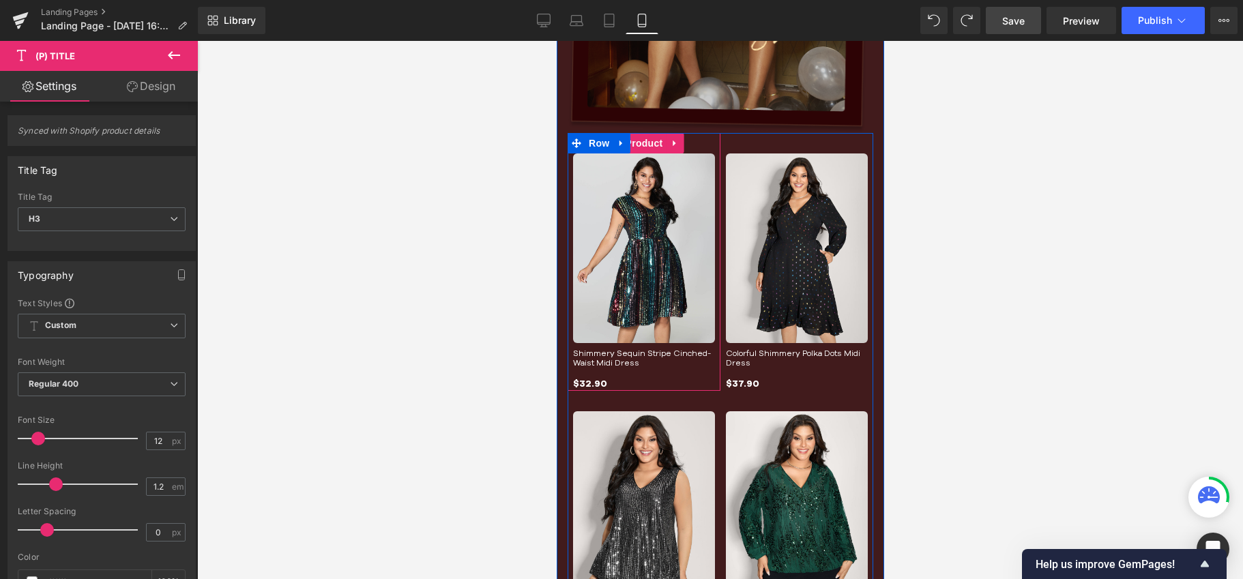
scroll to position [207, 0]
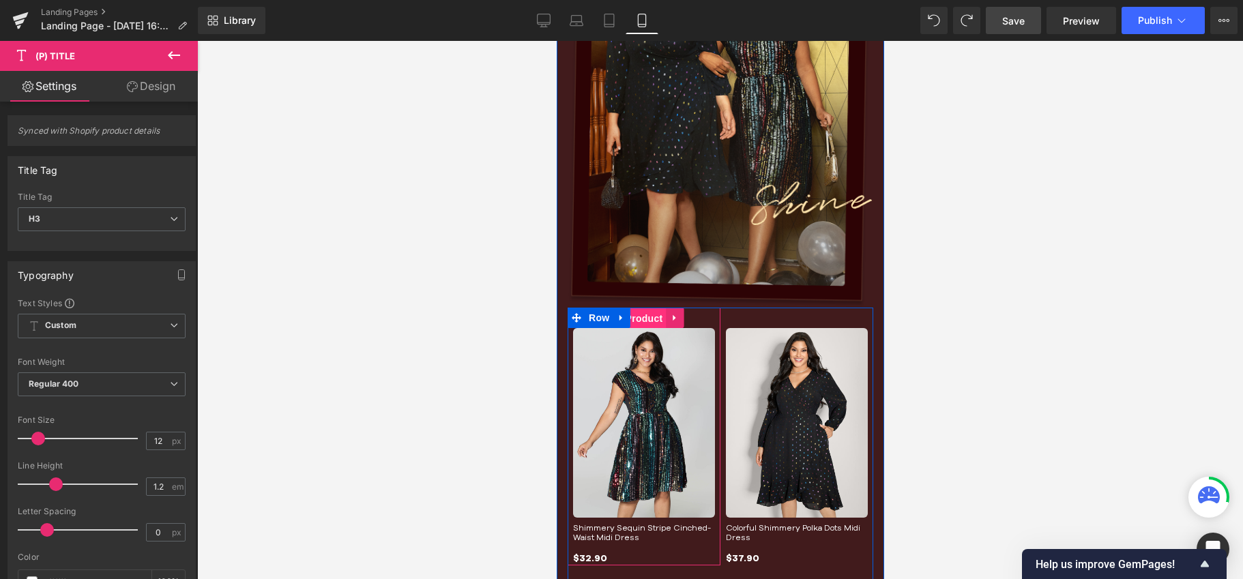
click at [640, 314] on span "Product" at bounding box center [643, 318] width 44 height 20
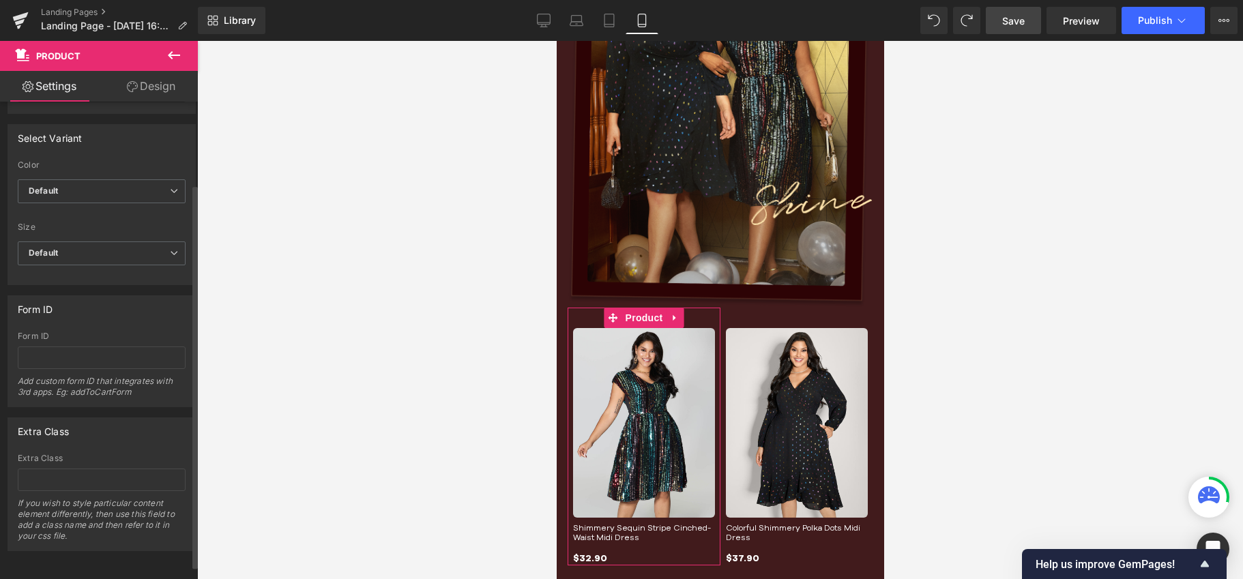
scroll to position [102, 0]
click at [123, 253] on span "Default" at bounding box center [102, 260] width 168 height 24
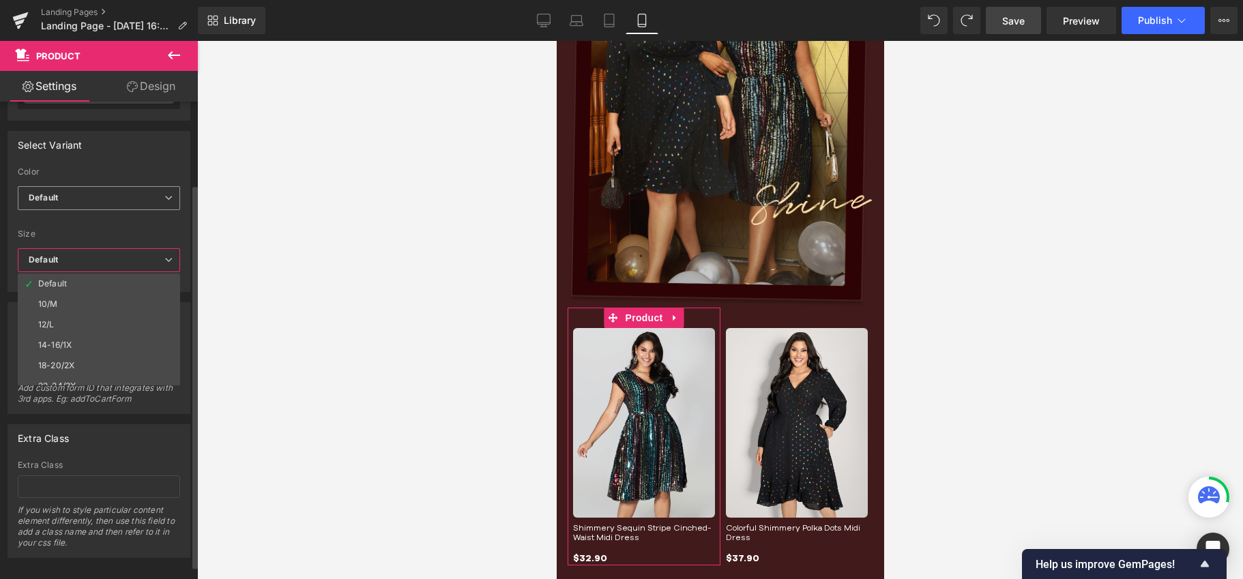
click at [130, 201] on span "Default" at bounding box center [99, 198] width 162 height 24
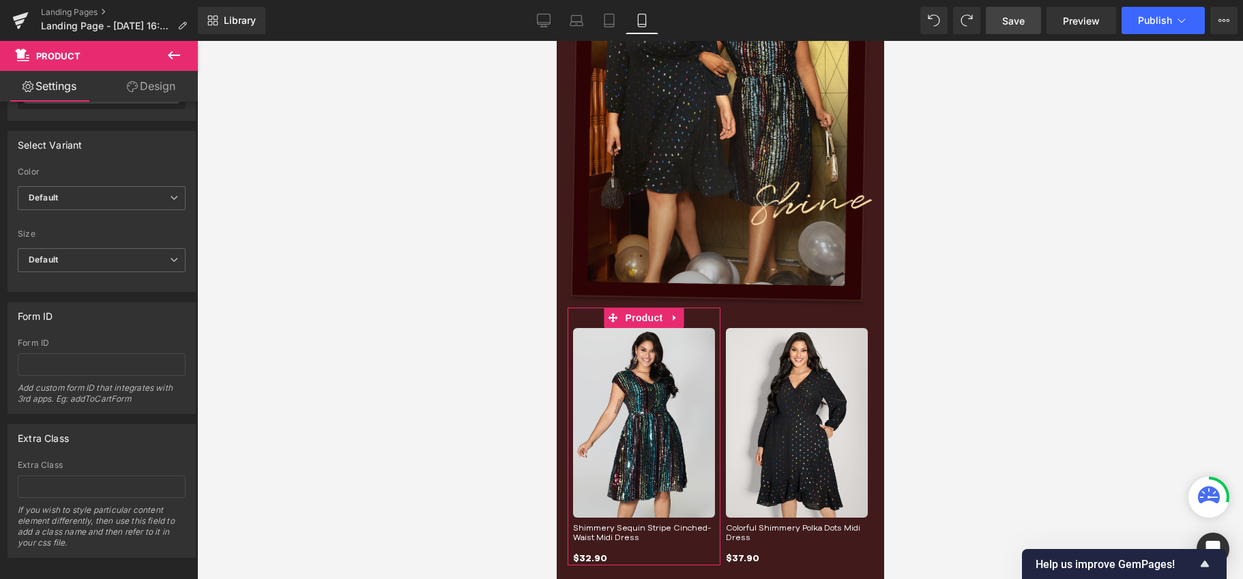
click at [153, 90] on link "Design" at bounding box center [151, 86] width 99 height 31
click at [67, 87] on link "Settings" at bounding box center [49, 86] width 99 height 31
click at [31, 87] on icon at bounding box center [28, 86] width 11 height 11
click at [131, 192] on span "Default" at bounding box center [102, 198] width 168 height 24
click at [125, 157] on div "Select Variant" at bounding box center [101, 145] width 187 height 26
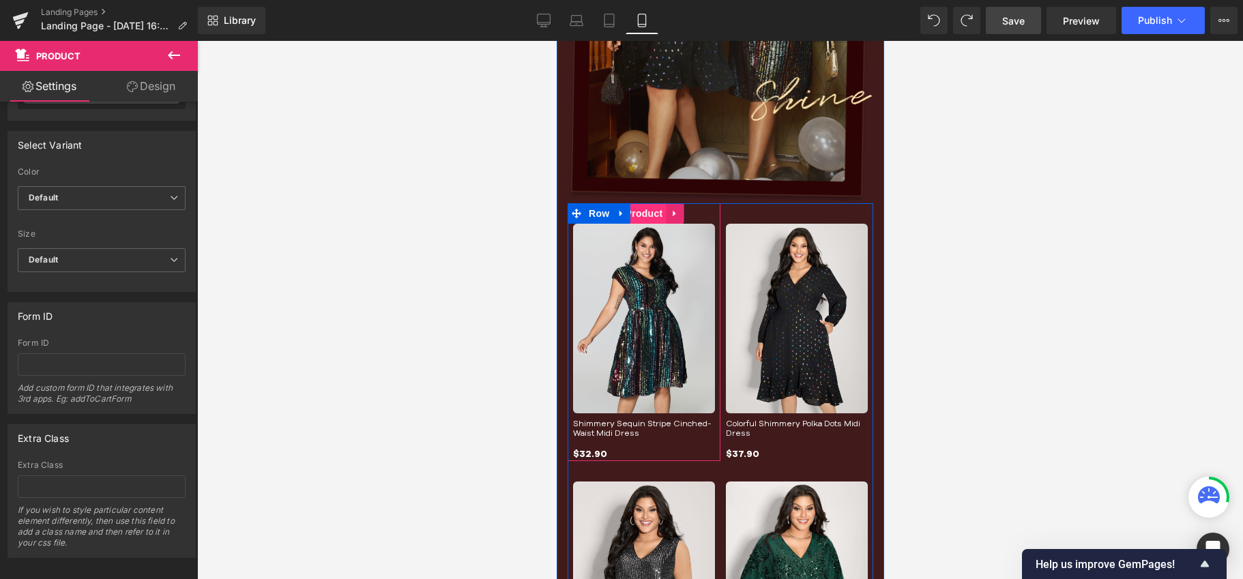
scroll to position [400, 0]
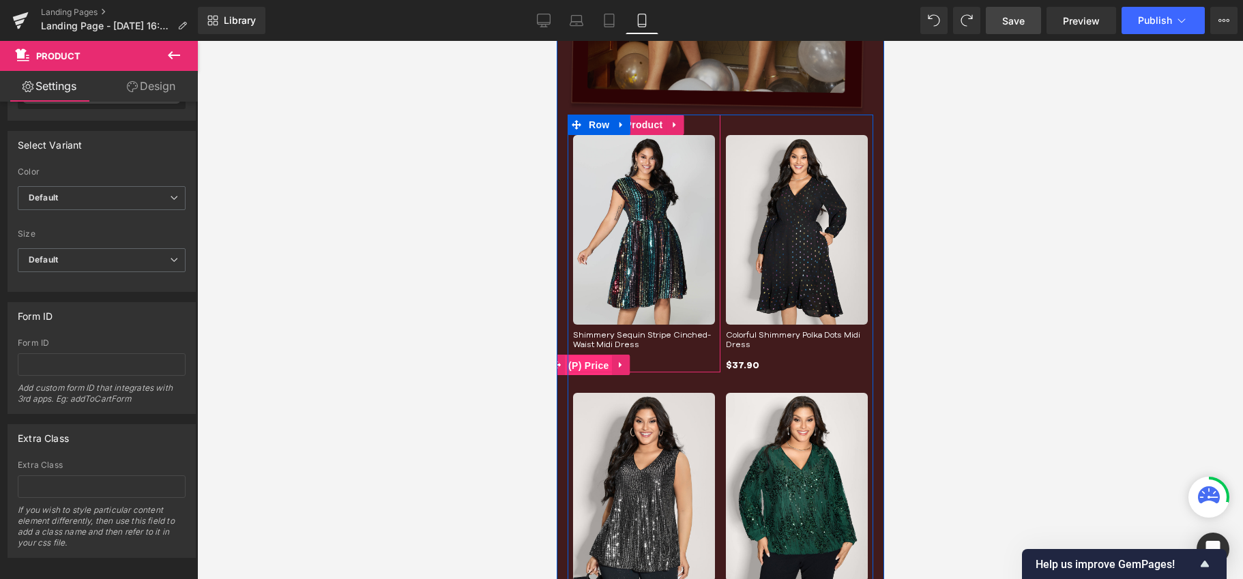
click at [591, 362] on span "(P) Price" at bounding box center [588, 365] width 48 height 20
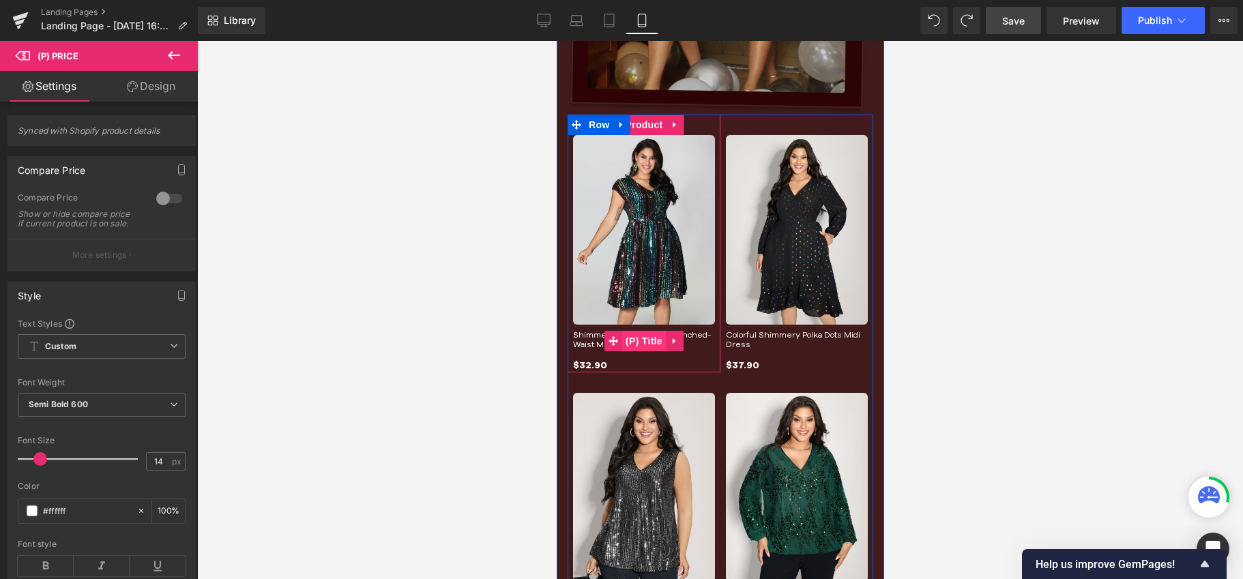
click at [641, 341] on span "(P) Title" at bounding box center [643, 341] width 44 height 20
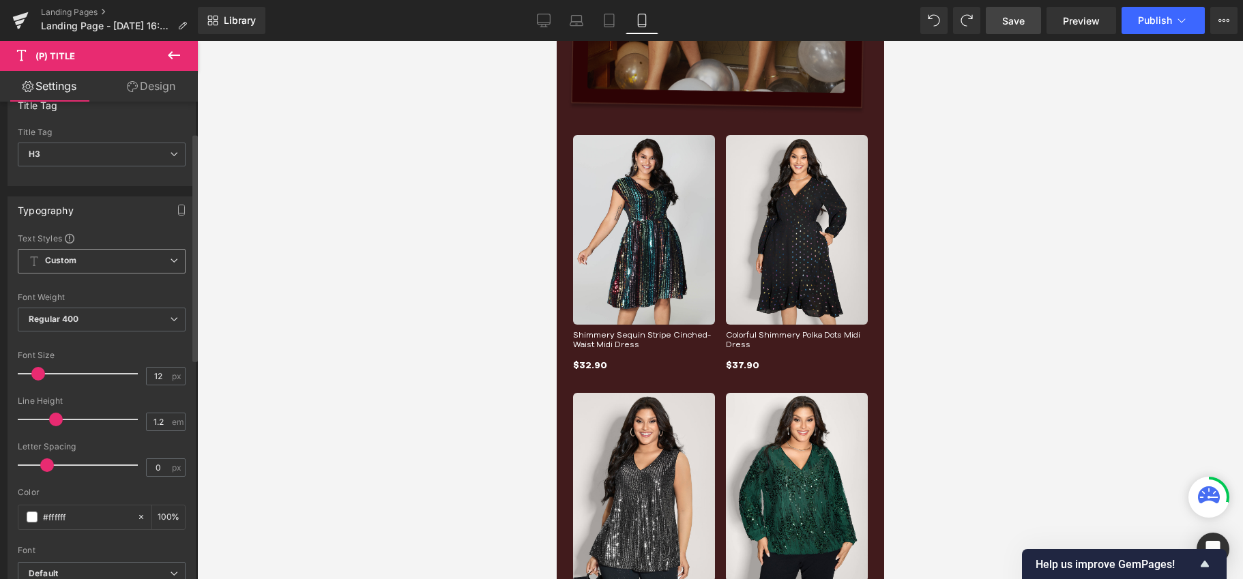
scroll to position [65, 0]
click at [155, 261] on span "Custom Setup Global Style" at bounding box center [102, 261] width 168 height 25
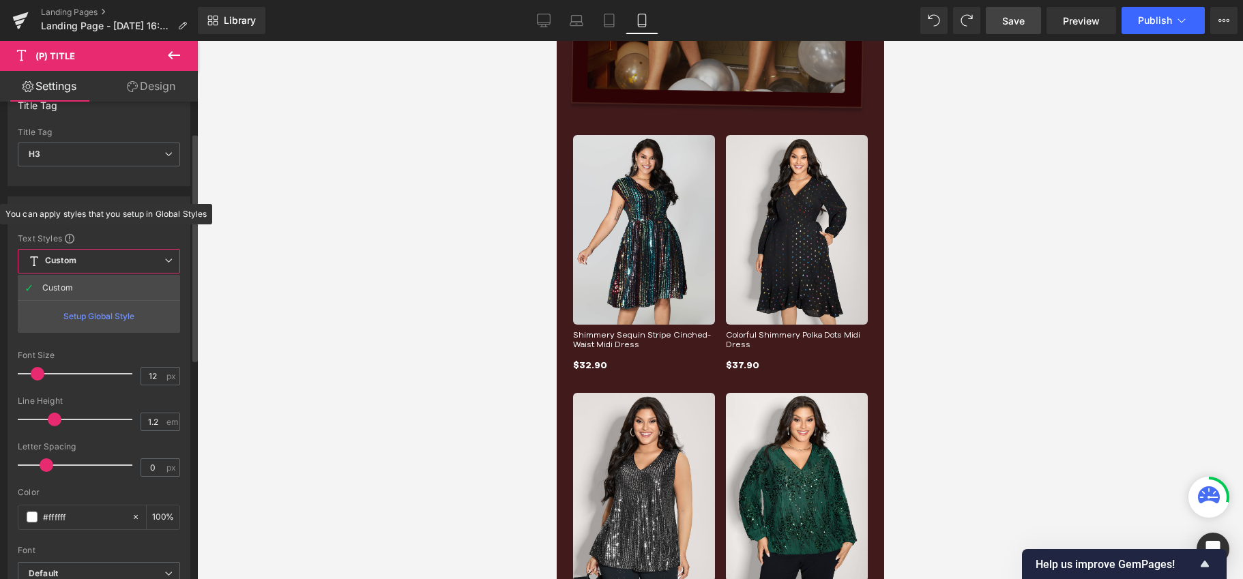
click at [71, 239] on span at bounding box center [70, 239] width 10 height 10
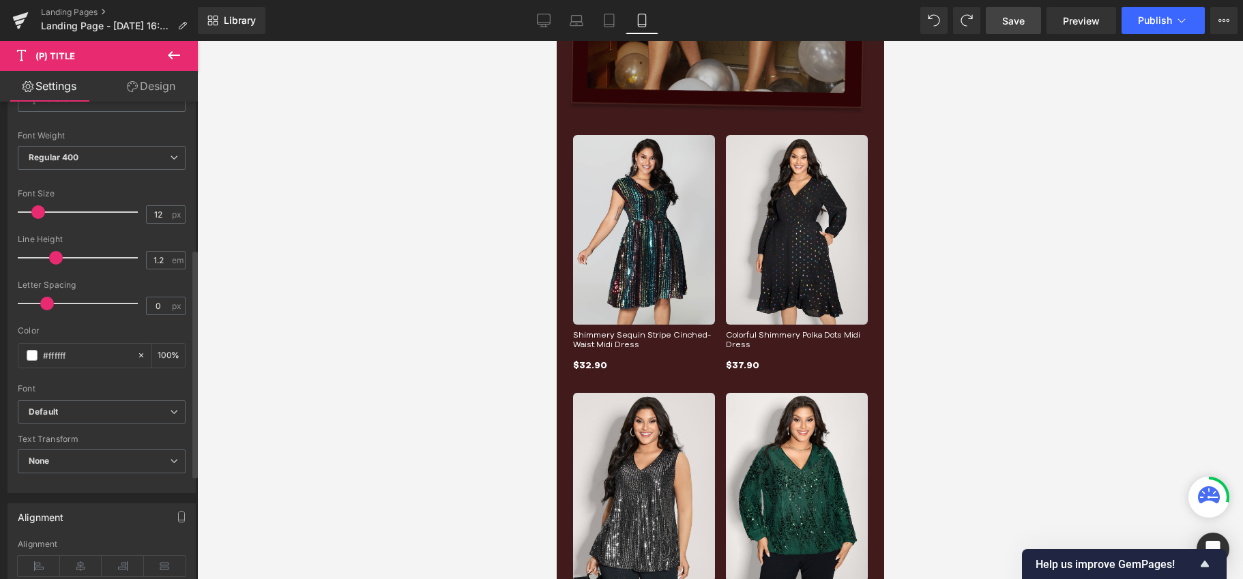
scroll to position [308, 0]
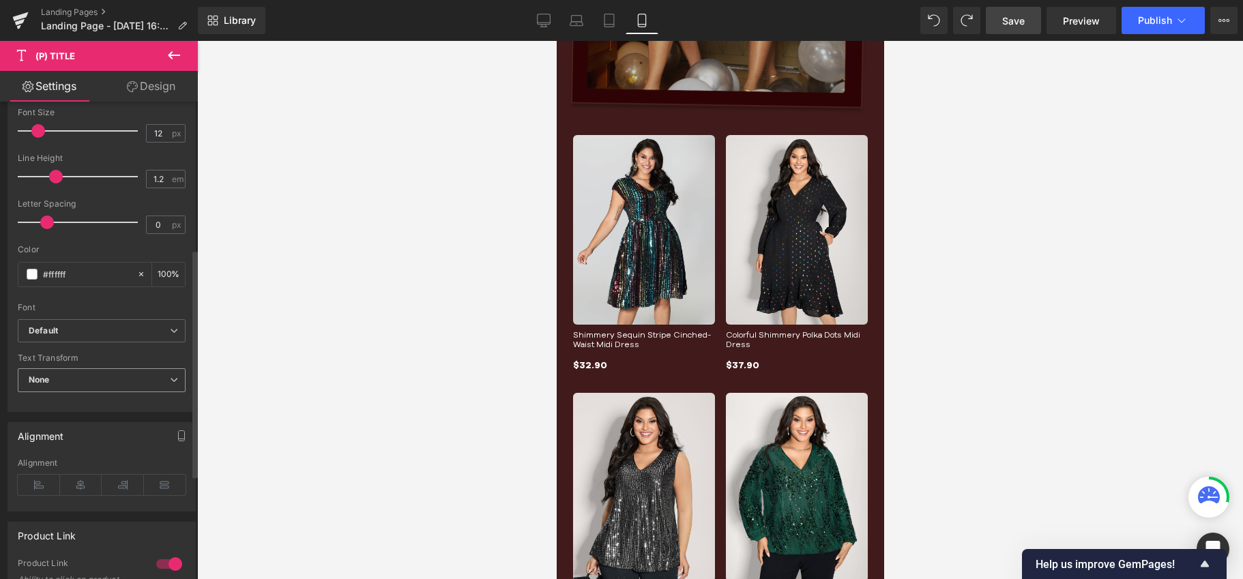
click at [145, 370] on span "None" at bounding box center [102, 380] width 168 height 24
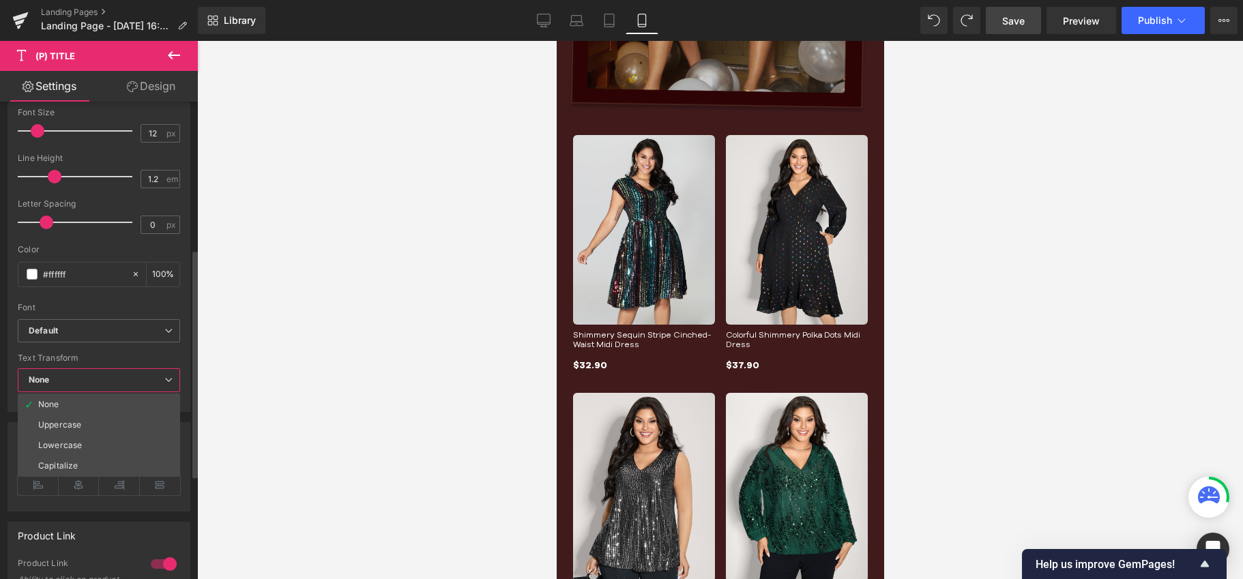
click at [143, 369] on span "None" at bounding box center [99, 380] width 162 height 24
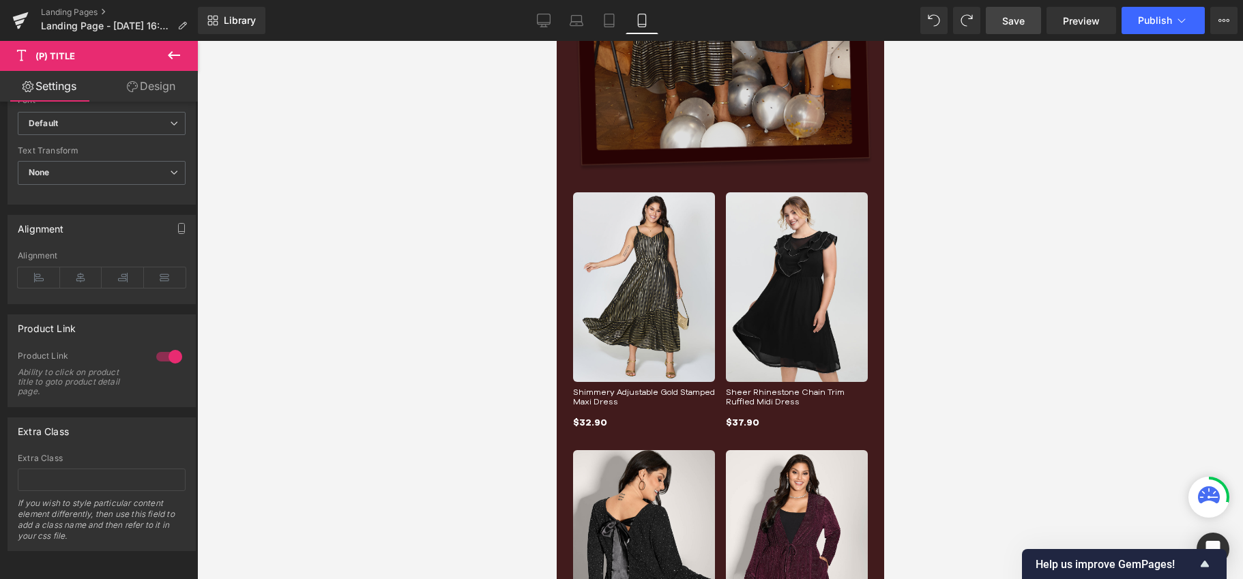
scroll to position [1661, 0]
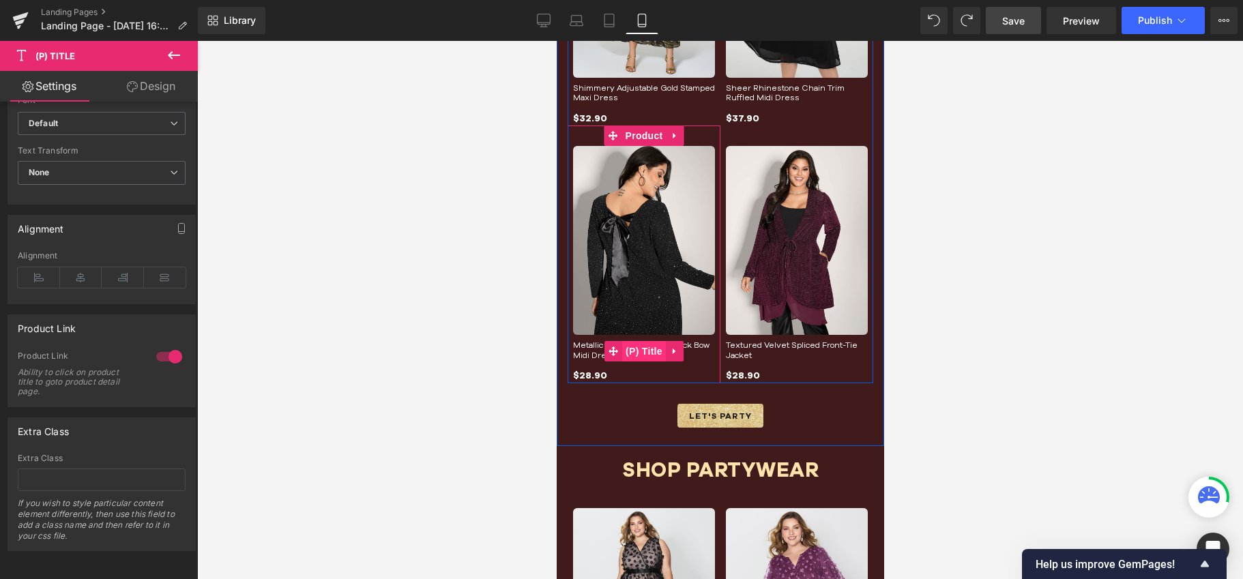
click at [632, 346] on span "(P) Title" at bounding box center [643, 351] width 44 height 20
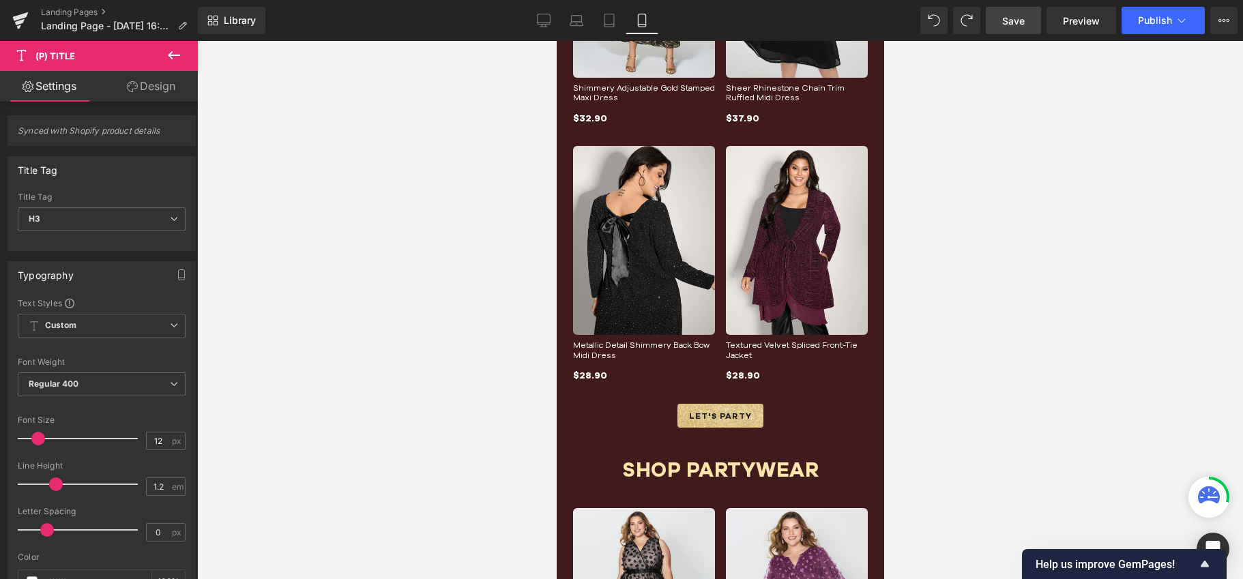
click at [1020, 29] on link "Save" at bounding box center [1012, 20] width 55 height 27
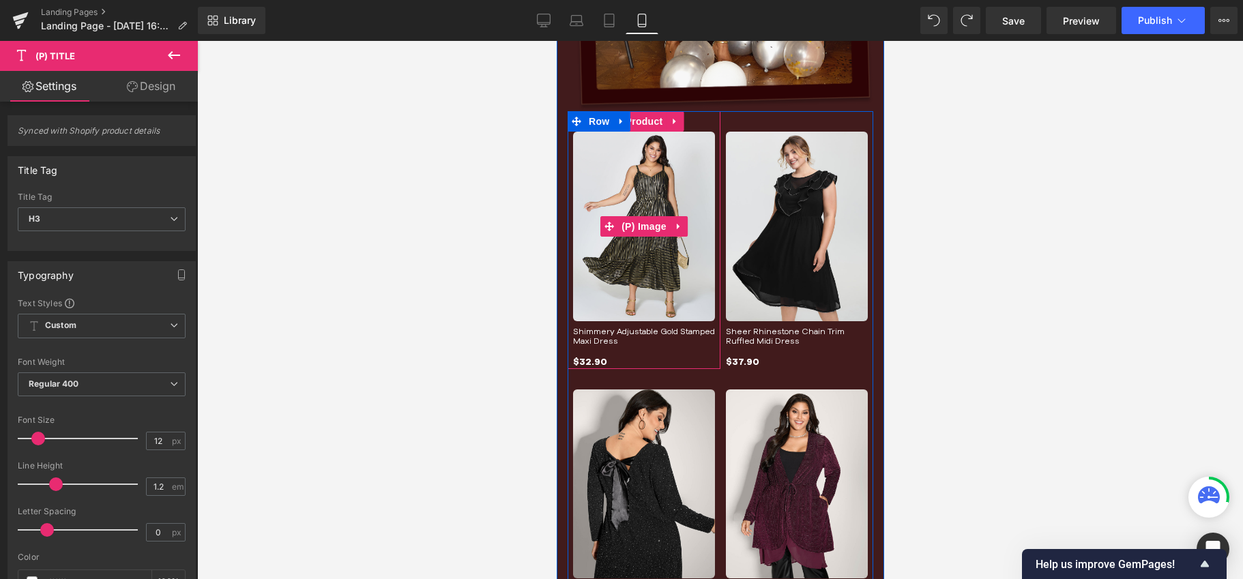
scroll to position [1537, 0]
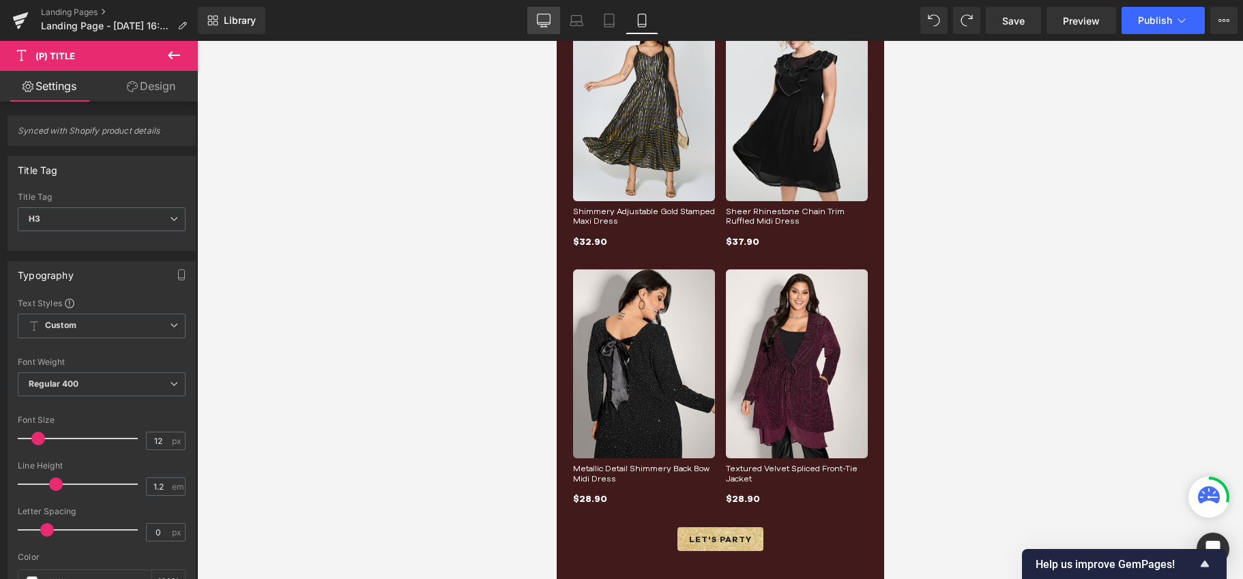
click at [545, 20] on icon at bounding box center [544, 21] width 14 height 14
type input "14"
type input "100"
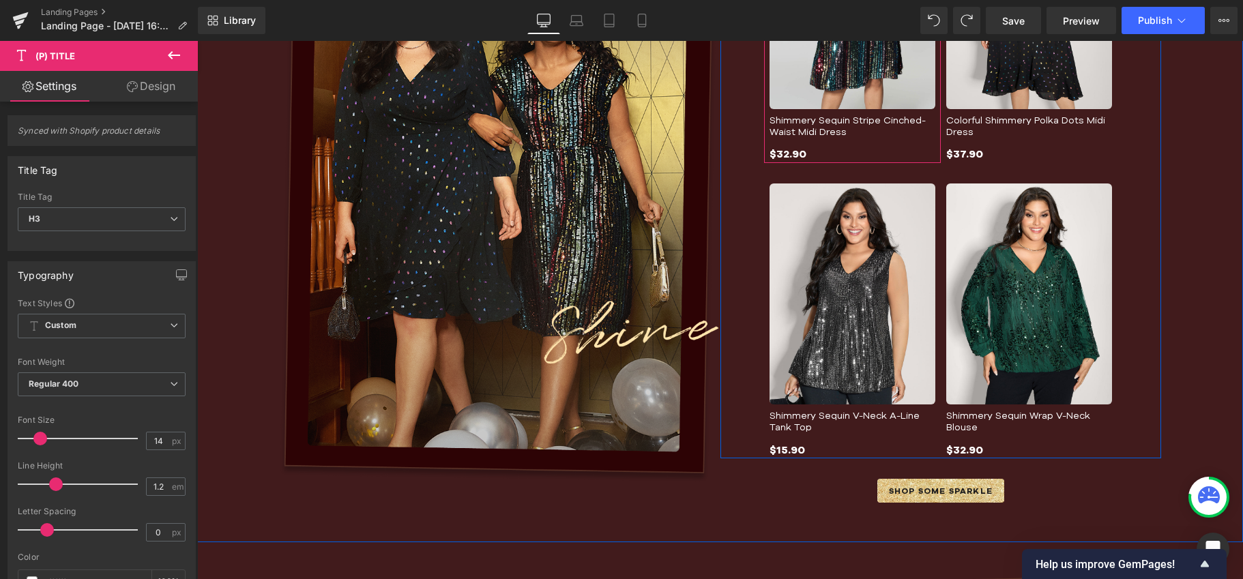
scroll to position [755, 0]
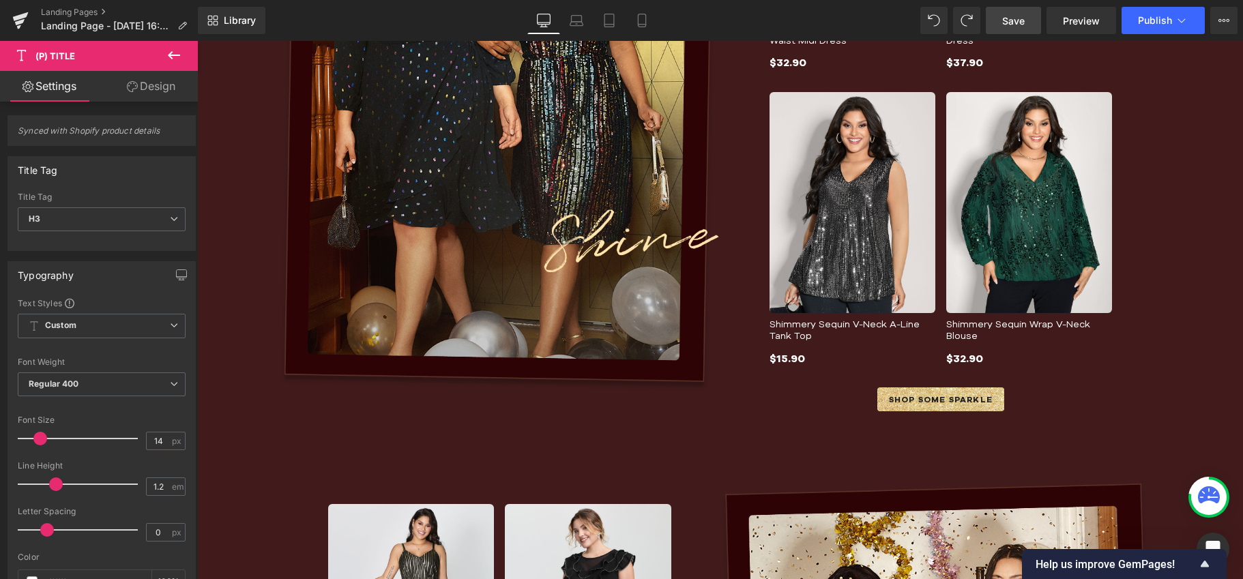
click at [1026, 29] on link "Save" at bounding box center [1012, 20] width 55 height 27
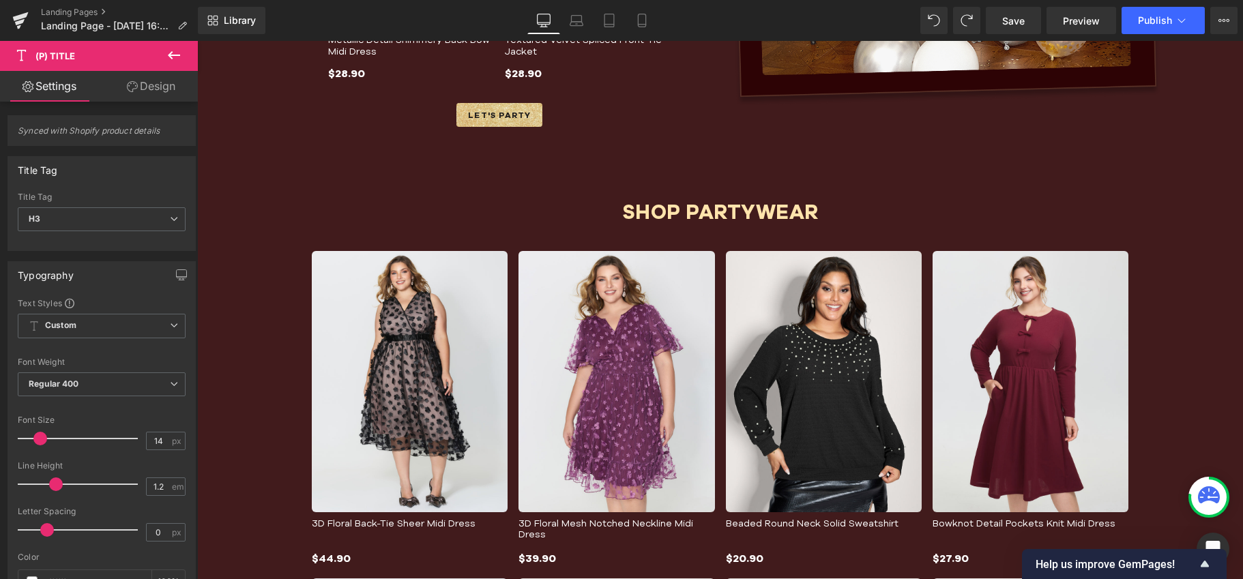
scroll to position [1761, 0]
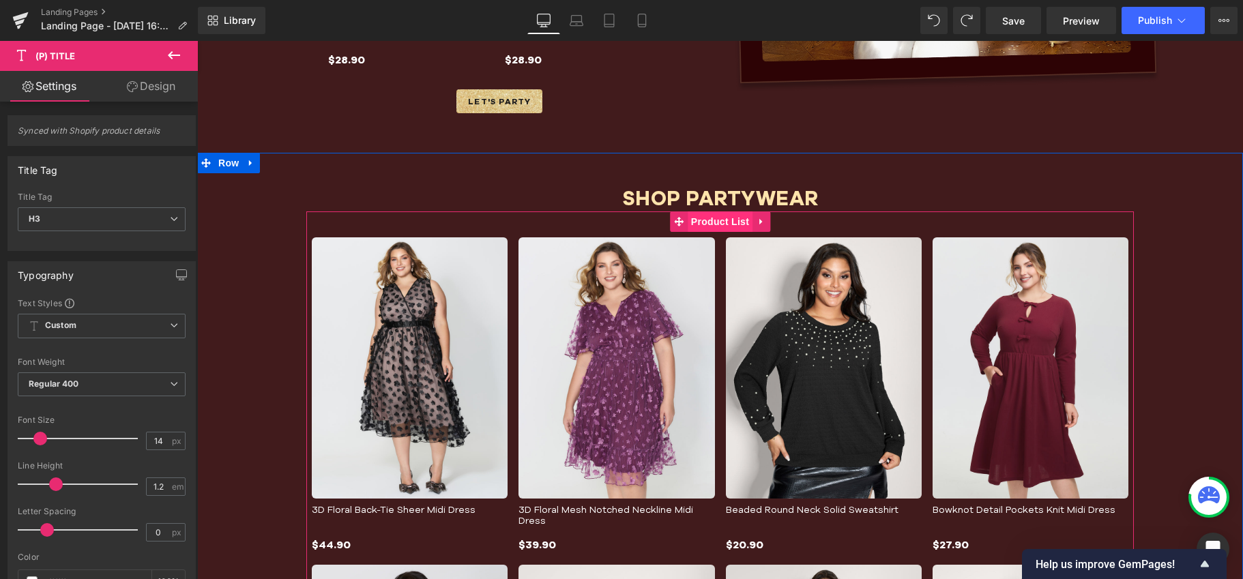
click at [694, 220] on span "Product List" at bounding box center [719, 221] width 65 height 20
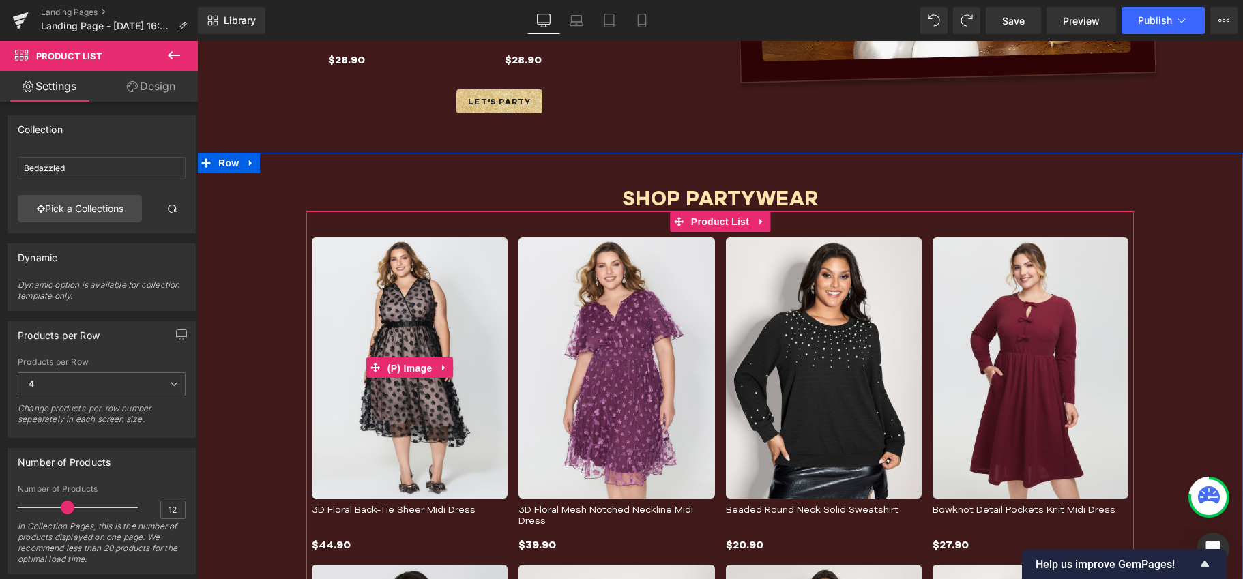
click at [410, 369] on span "(P) Image" at bounding box center [410, 368] width 52 height 20
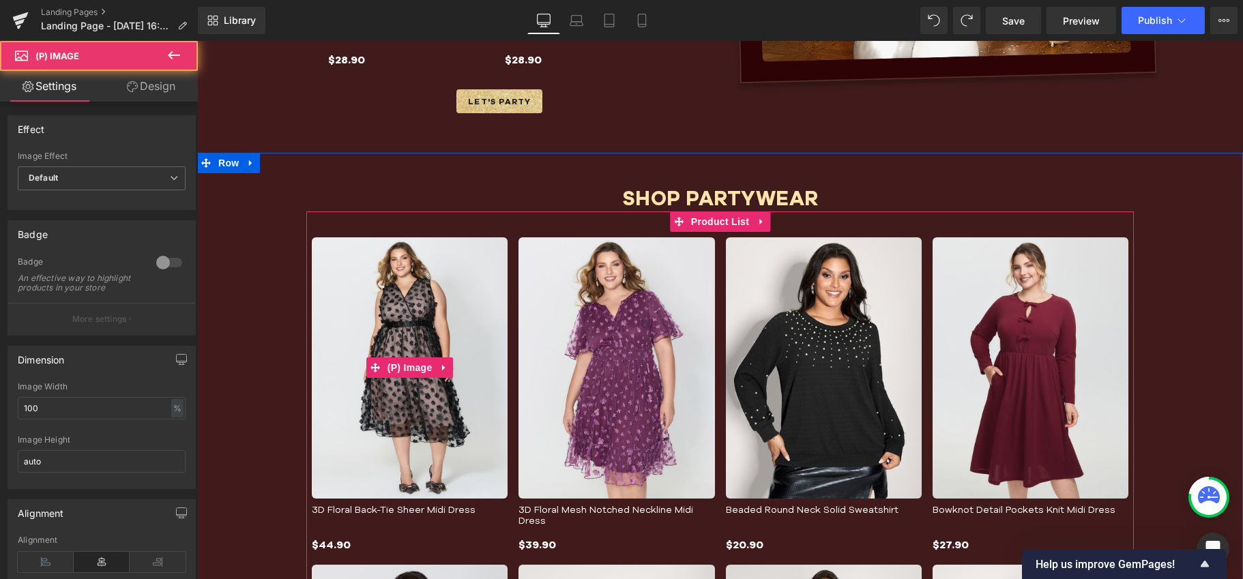
click at [403, 276] on img at bounding box center [410, 367] width 196 height 261
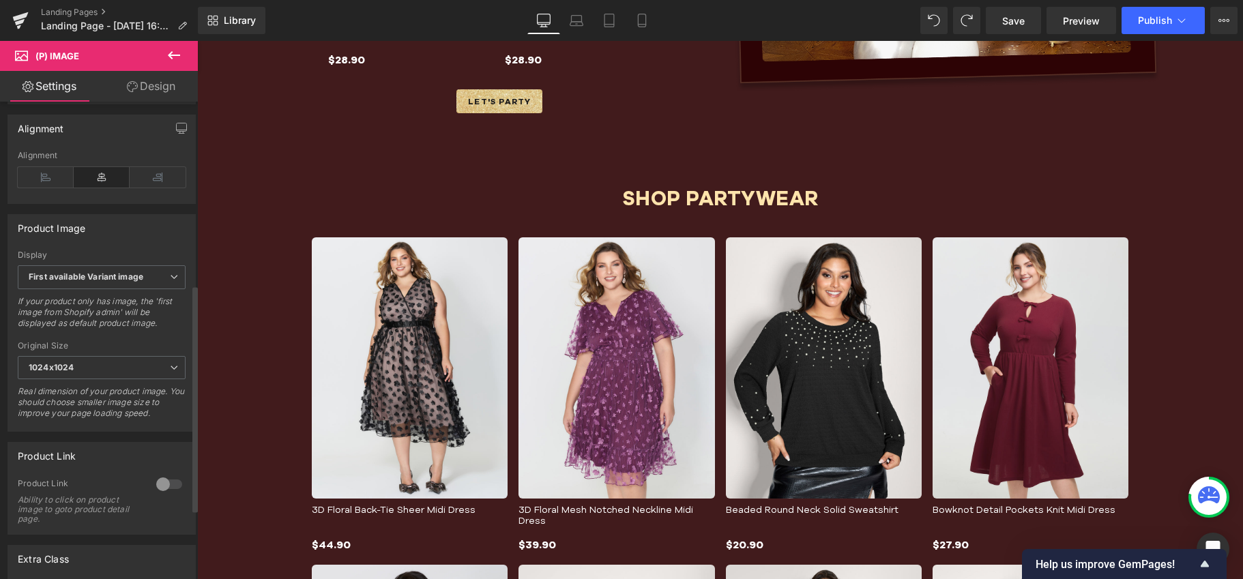
scroll to position [387, 0]
click at [164, 488] on div at bounding box center [169, 482] width 33 height 22
click at [600, 338] on img at bounding box center [616, 367] width 196 height 261
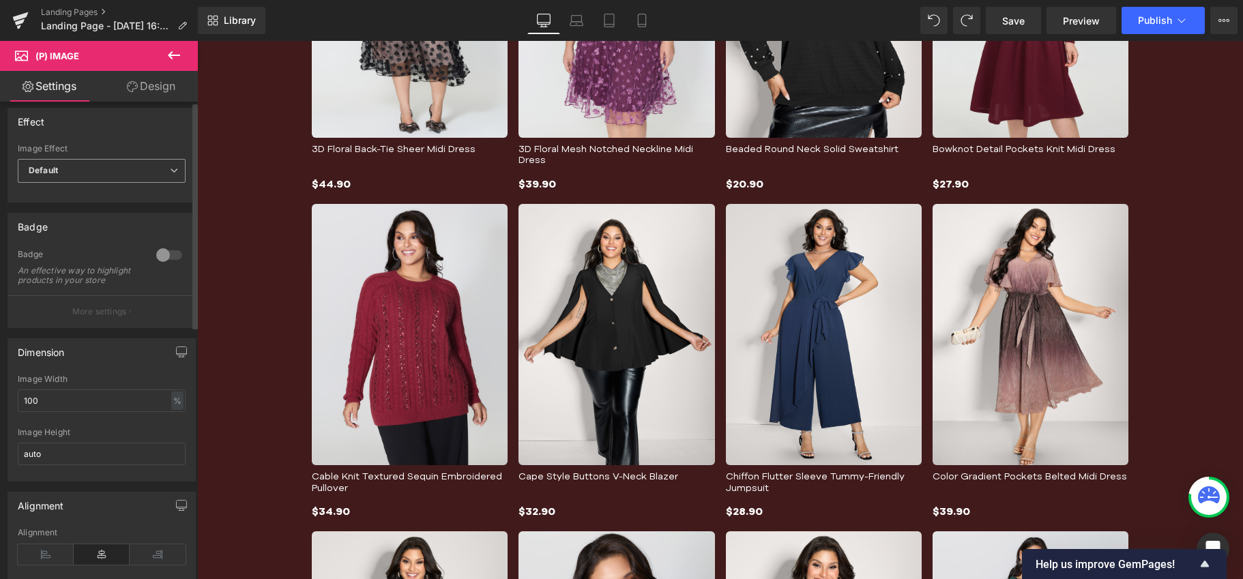
scroll to position [0, 0]
click at [149, 179] on span "Default" at bounding box center [102, 178] width 168 height 24
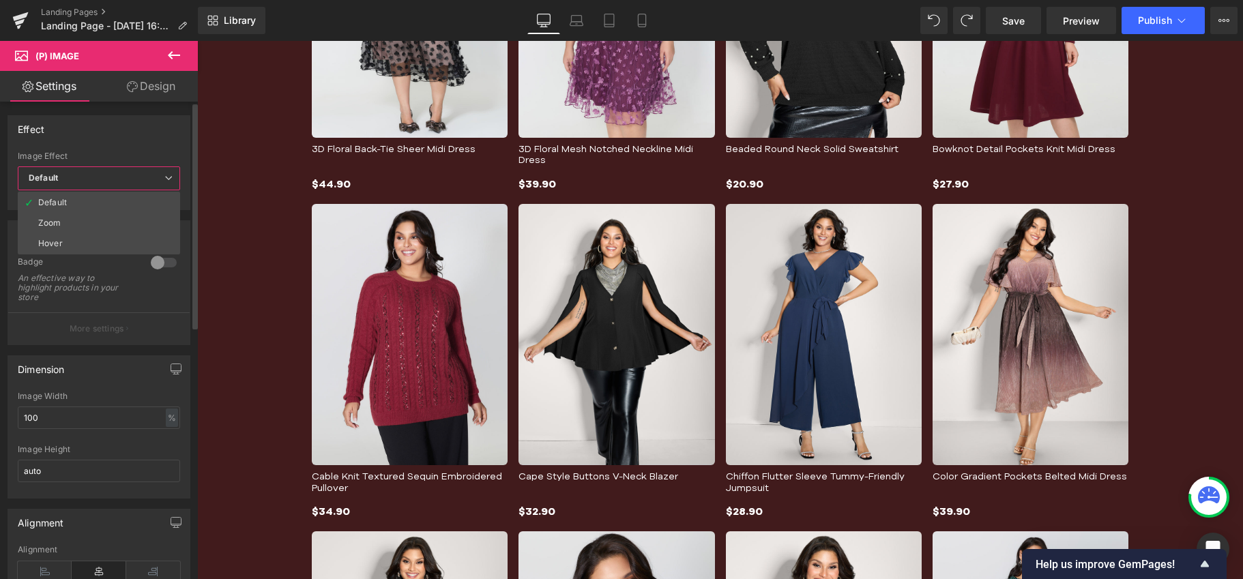
click at [149, 179] on span "Default" at bounding box center [99, 178] width 162 height 24
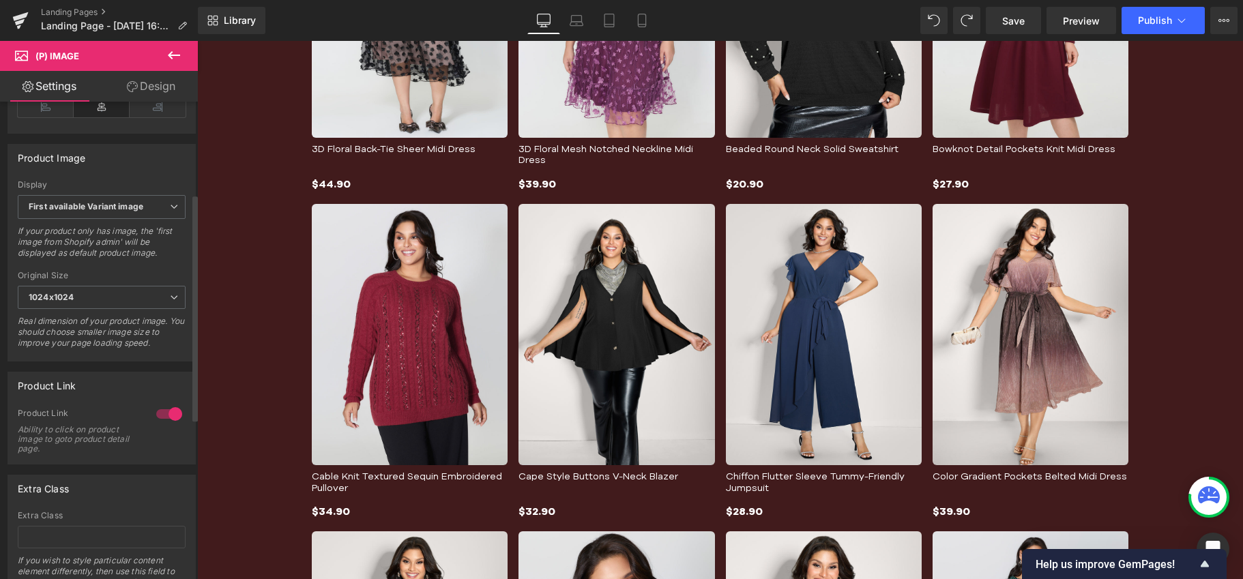
scroll to position [531, 0]
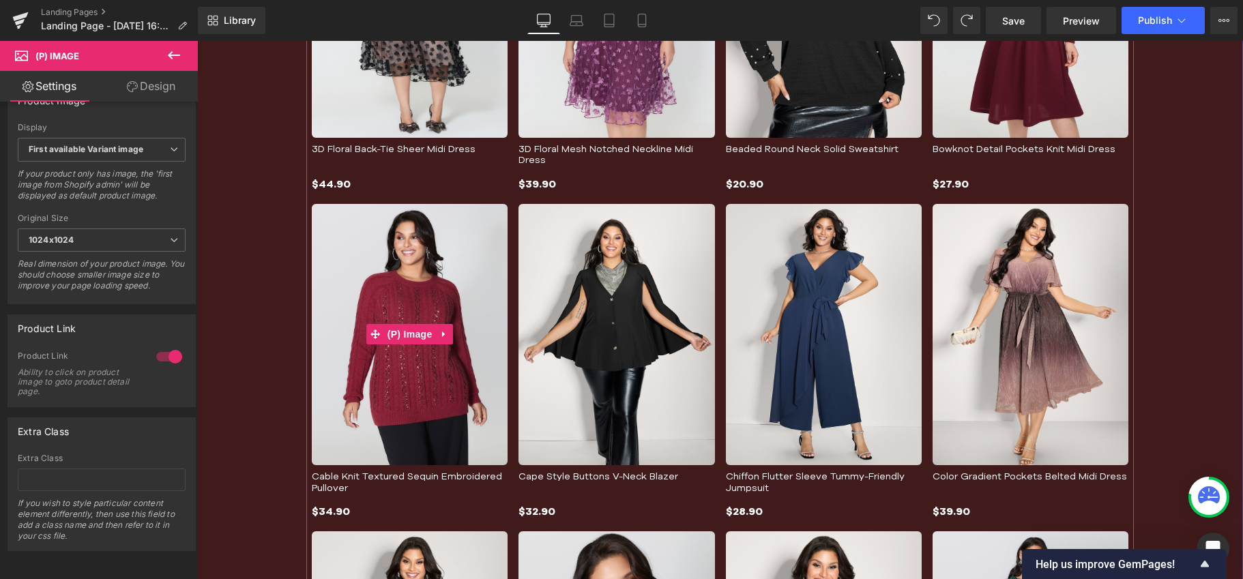
drag, startPoint x: 415, startPoint y: 293, endPoint x: 399, endPoint y: 280, distance: 20.3
click at [415, 293] on img at bounding box center [410, 334] width 196 height 261
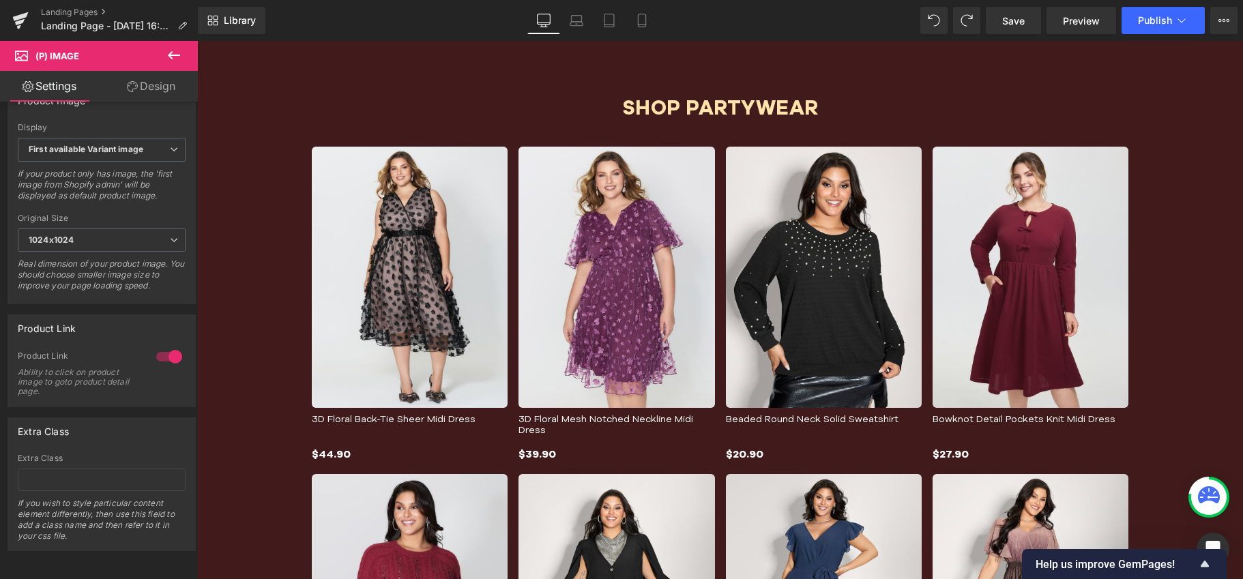
click at [151, 88] on link "Design" at bounding box center [151, 86] width 99 height 31
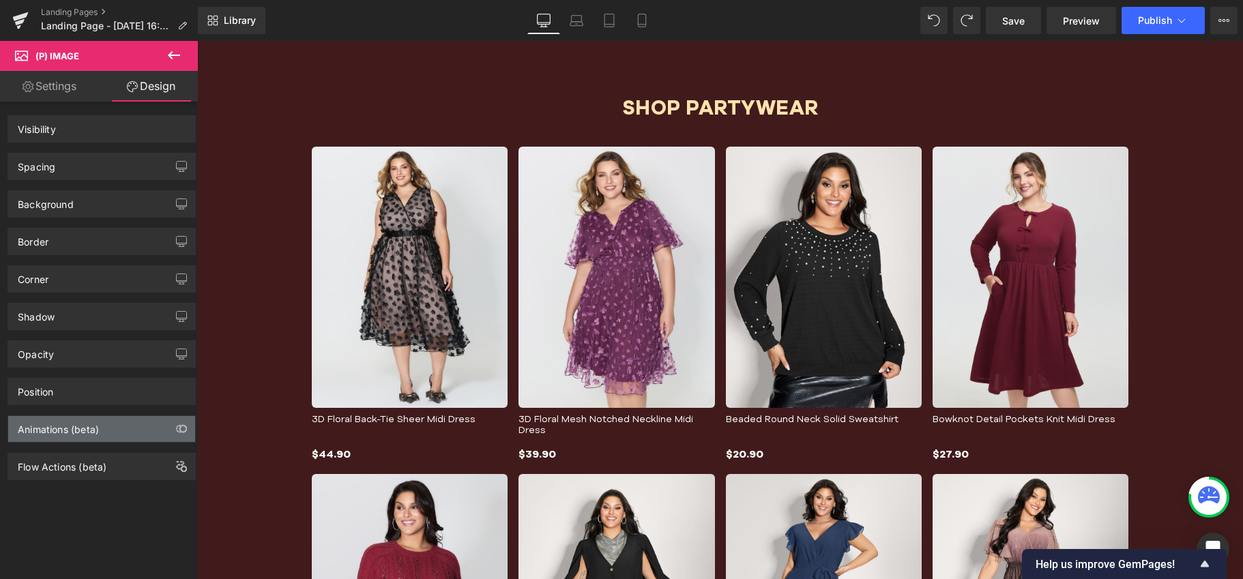
click at [123, 433] on div "Animations (beta)" at bounding box center [101, 429] width 187 height 26
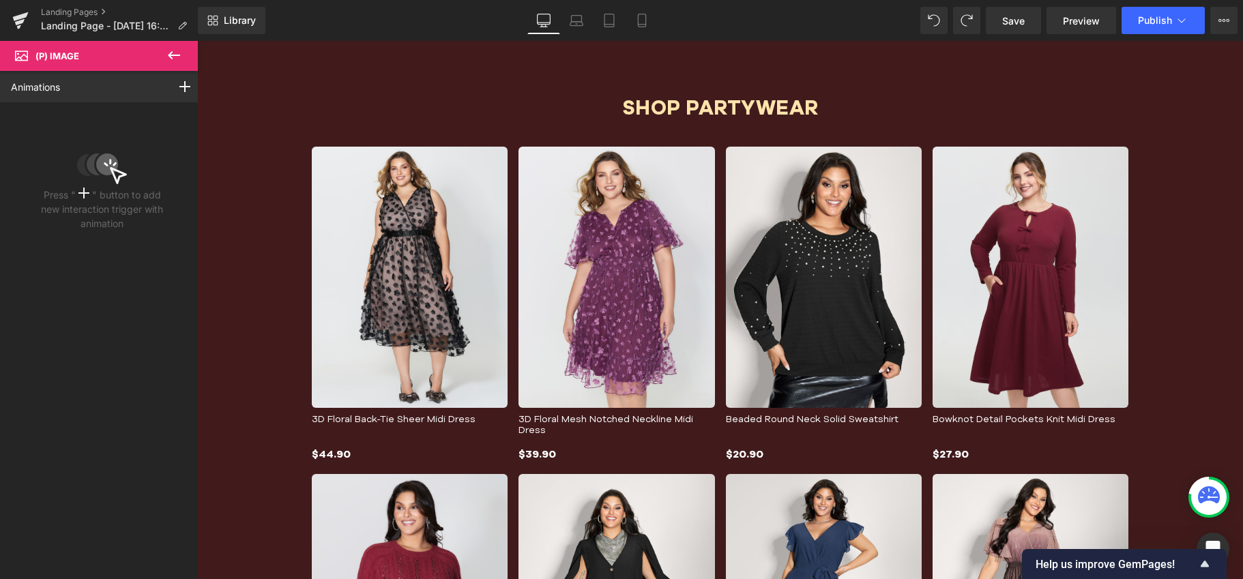
click at [79, 192] on icon at bounding box center [83, 193] width 11 height 11
click at [184, 84] on rect at bounding box center [184, 86] width 1 height 11
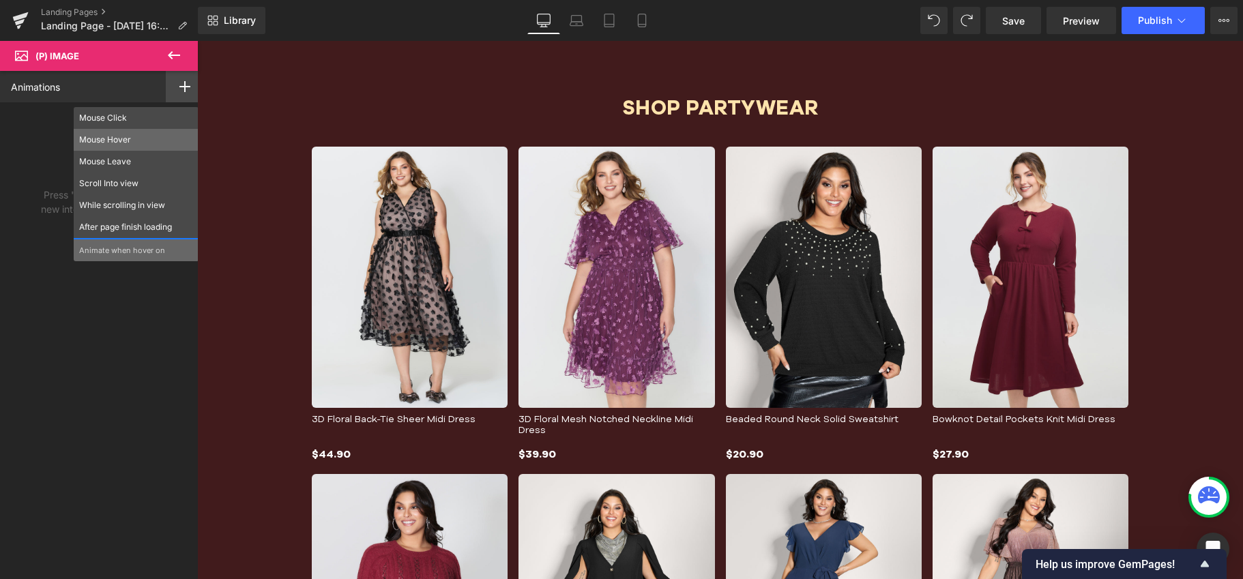
click at [121, 138] on p "Mouse Hover" at bounding box center [136, 140] width 114 height 12
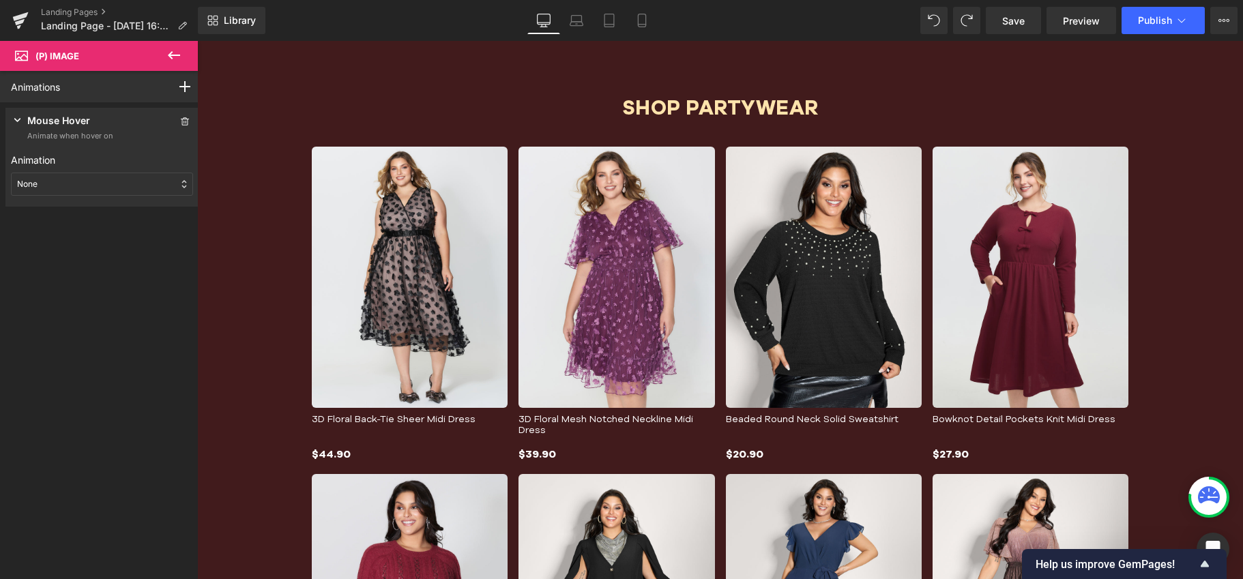
click at [108, 181] on div "None" at bounding box center [102, 184] width 182 height 23
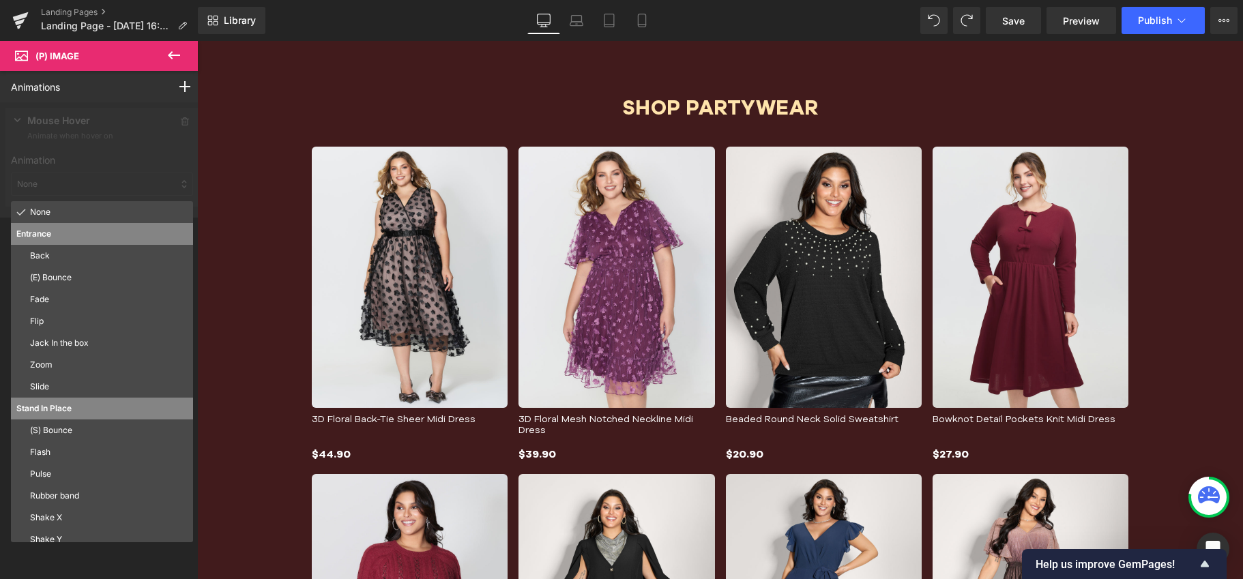
click at [108, 183] on div at bounding box center [102, 159] width 204 height 115
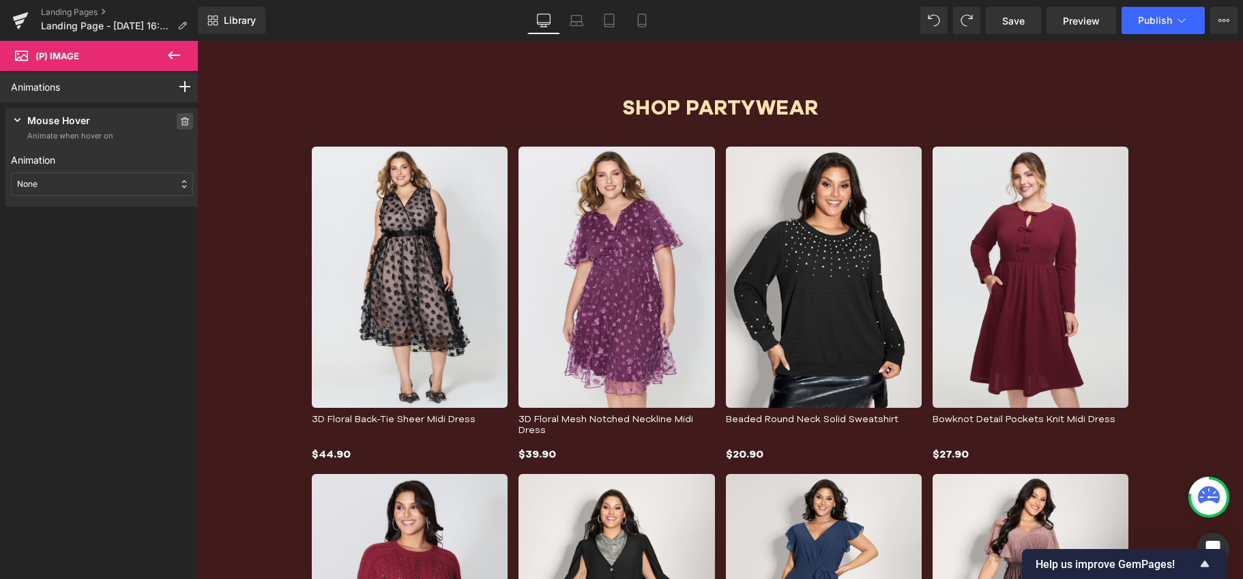
click at [181, 119] on icon at bounding box center [185, 121] width 8 height 8
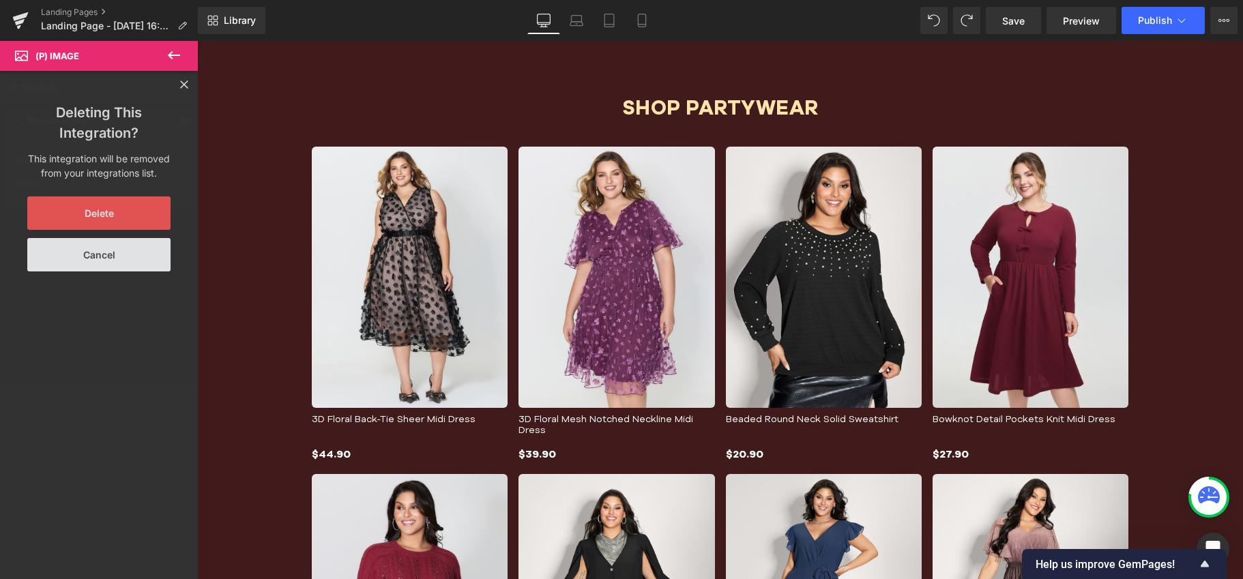
click at [136, 216] on button "Delete" at bounding box center [98, 212] width 143 height 33
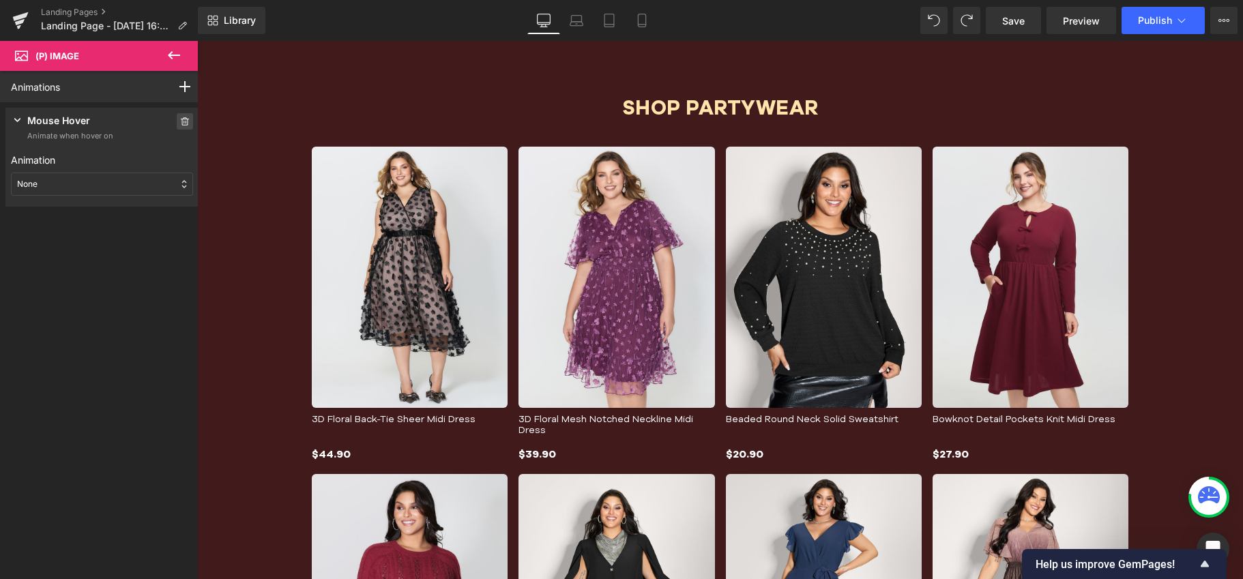
click at [177, 115] on span at bounding box center [185, 121] width 16 height 16
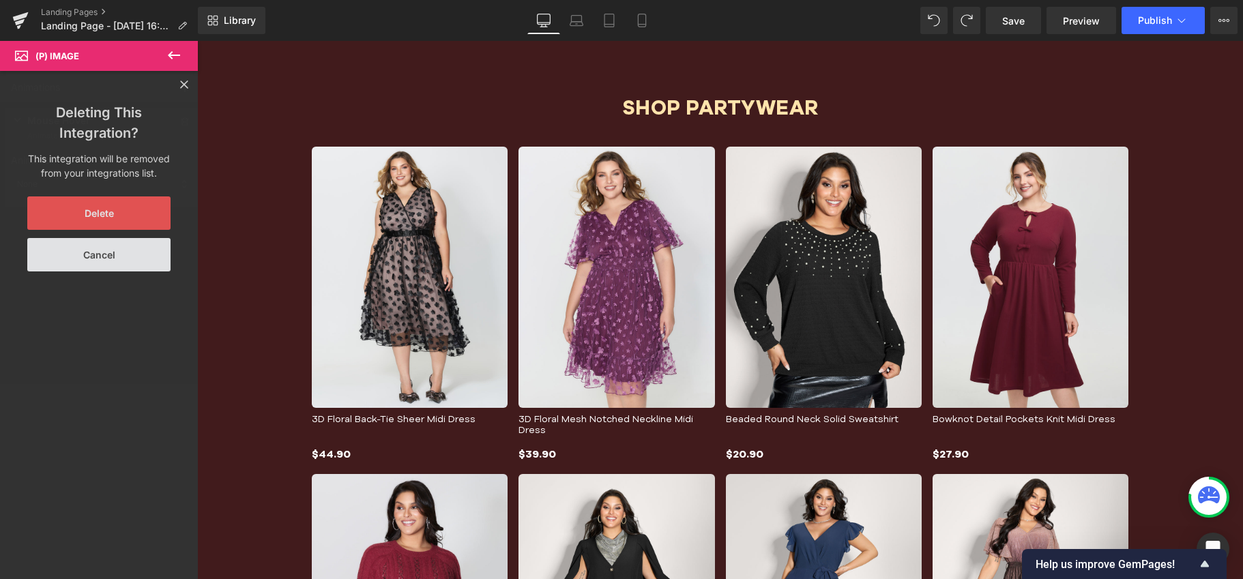
click at [127, 217] on button "Delete" at bounding box center [98, 212] width 143 height 33
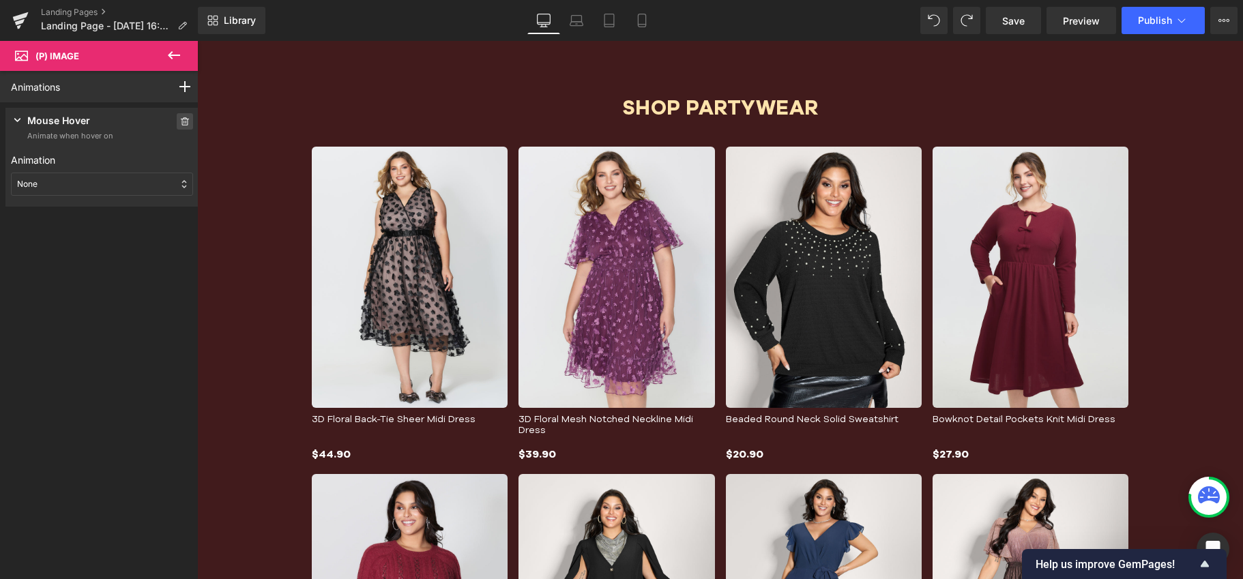
click at [180, 121] on icon at bounding box center [185, 121] width 10 height 8
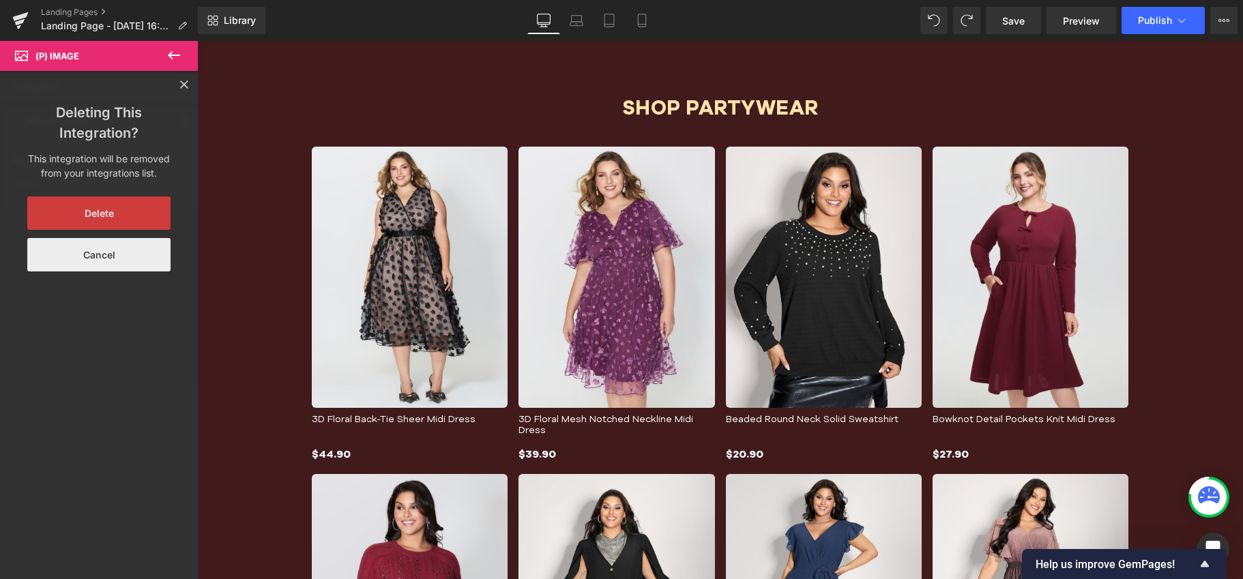
click at [128, 254] on button "Cancel" at bounding box center [98, 254] width 143 height 33
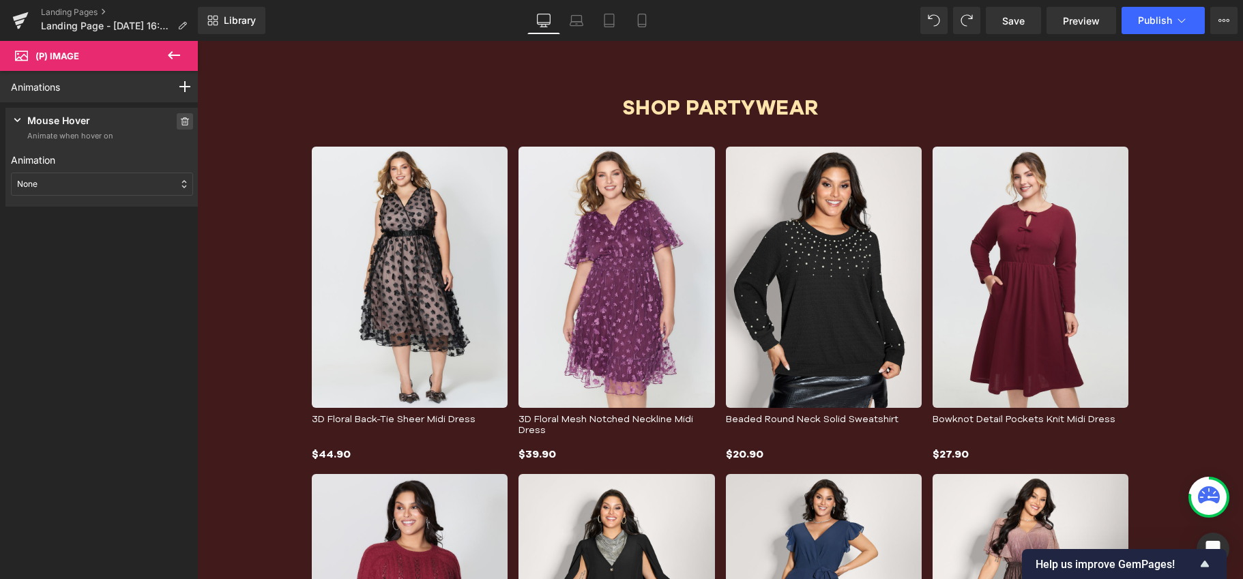
click at [180, 123] on icon at bounding box center [185, 121] width 10 height 8
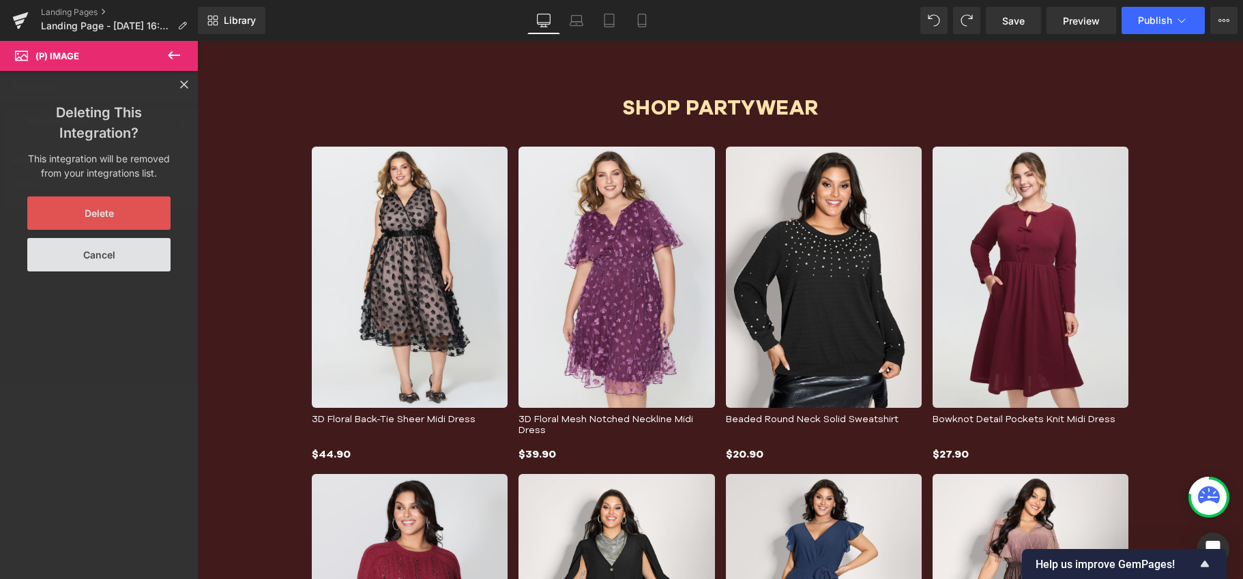
click at [122, 203] on button "Delete" at bounding box center [98, 212] width 143 height 33
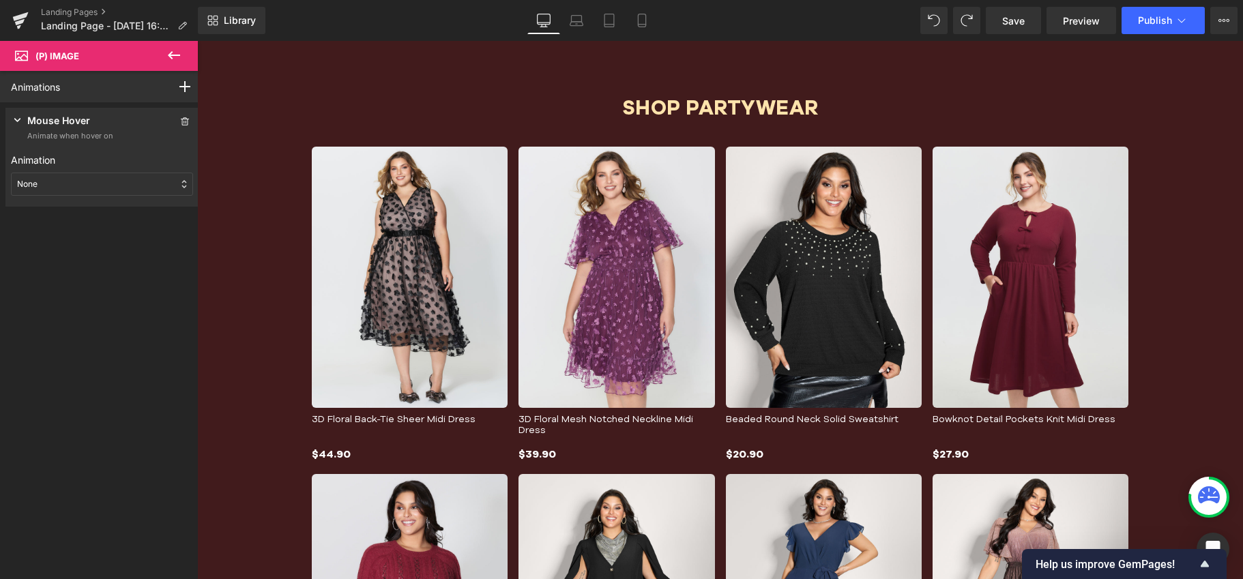
click at [173, 54] on icon at bounding box center [174, 55] width 16 height 16
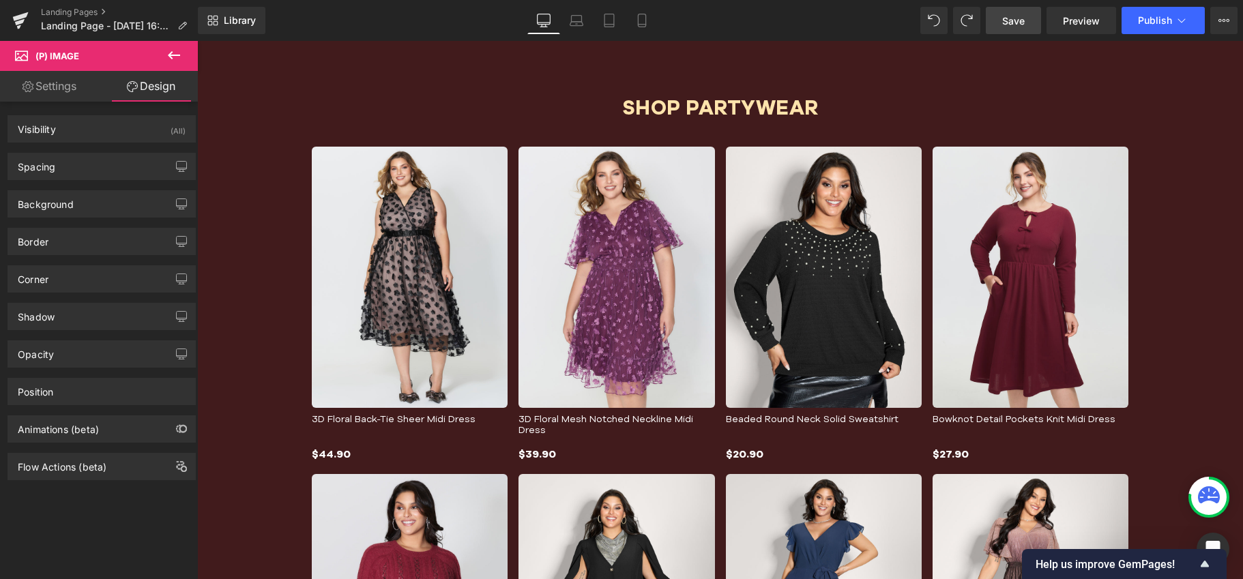
click at [1014, 31] on link "Save" at bounding box center [1012, 20] width 55 height 27
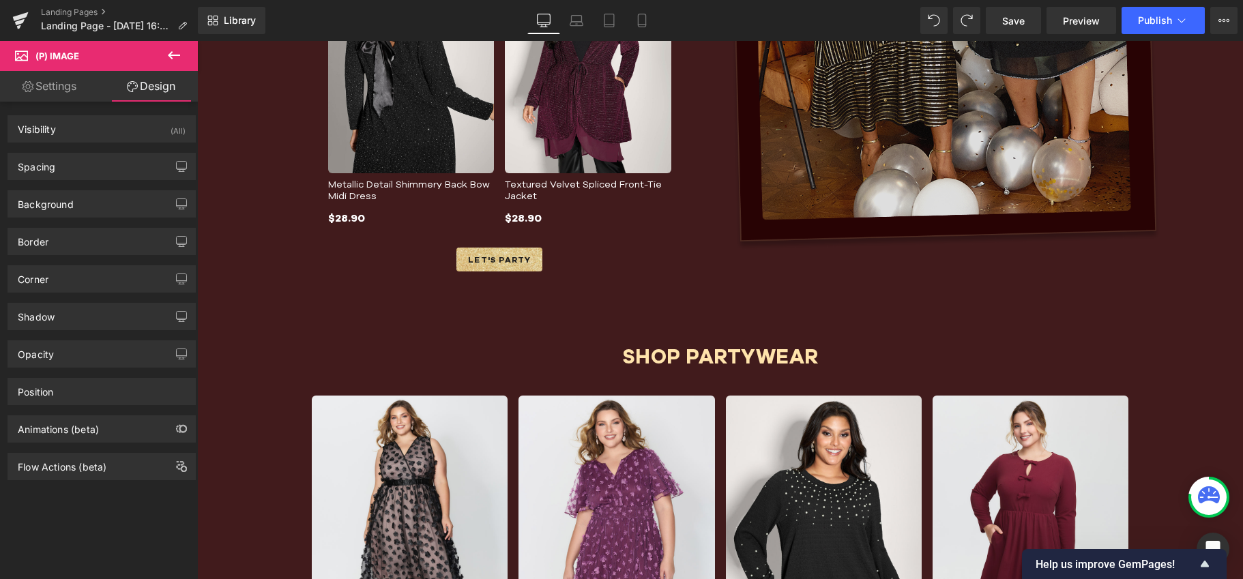
scroll to position [1615, 0]
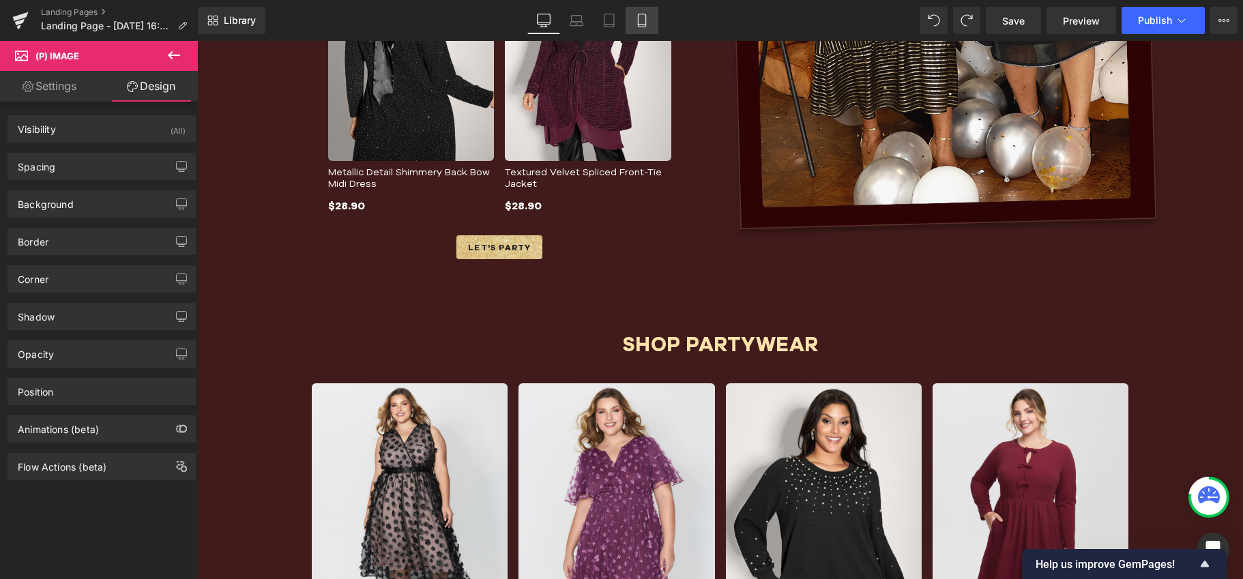
click at [636, 28] on link "Mobile" at bounding box center [641, 20] width 33 height 27
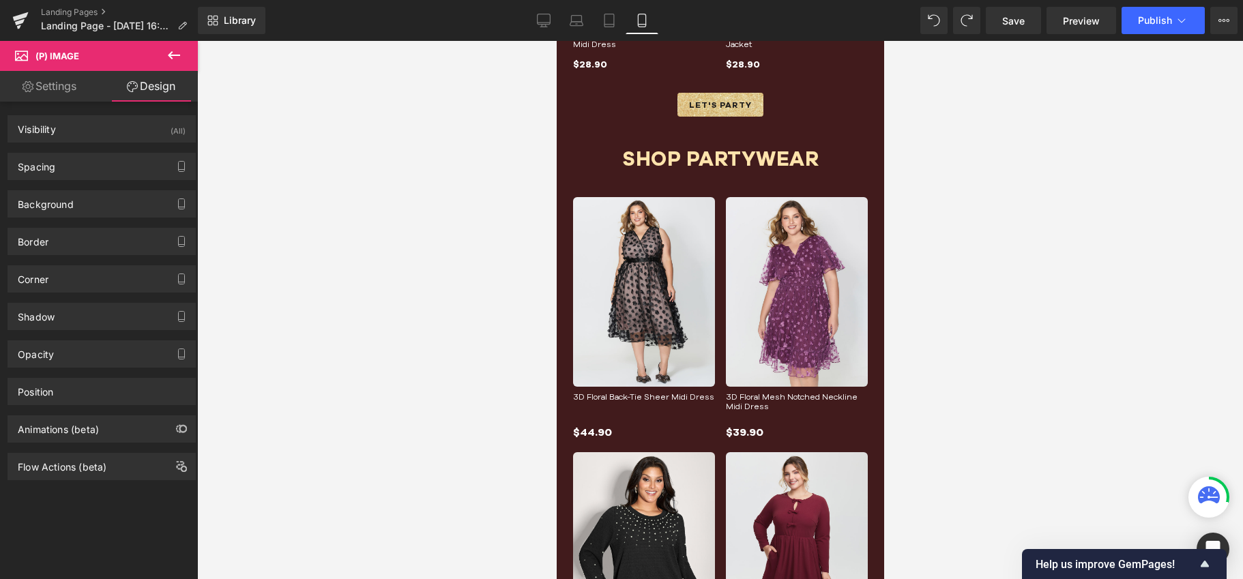
scroll to position [1972, 0]
click at [995, 156] on icon at bounding box center [999, 159] width 8 height 8
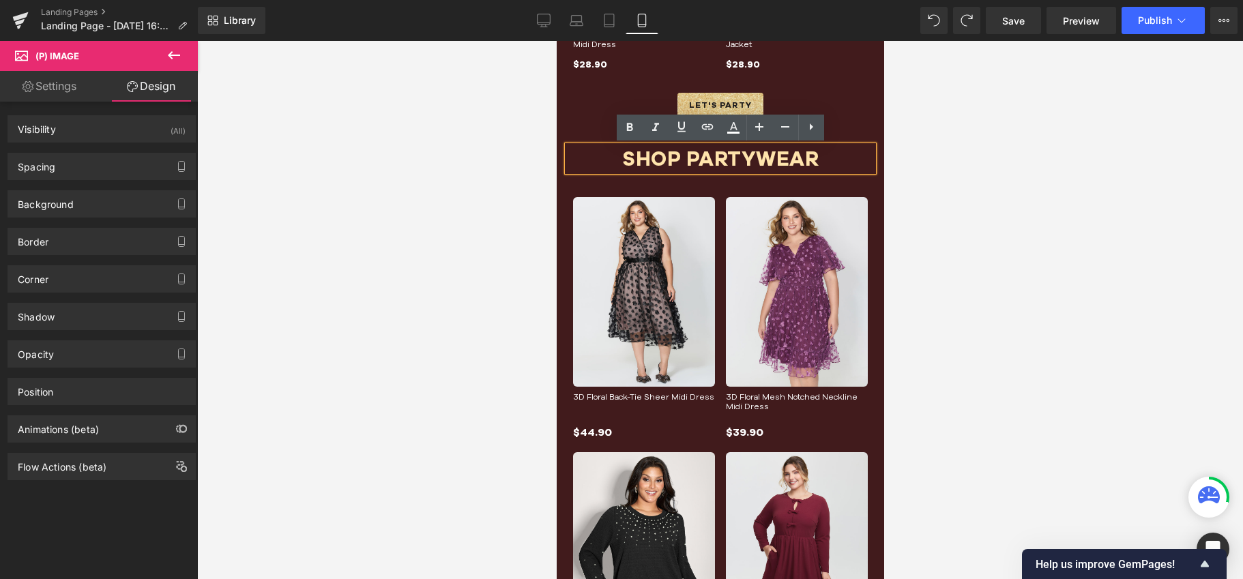
click at [715, 158] on h1 "SHOP PARTYWEAR" at bounding box center [720, 159] width 306 height 26
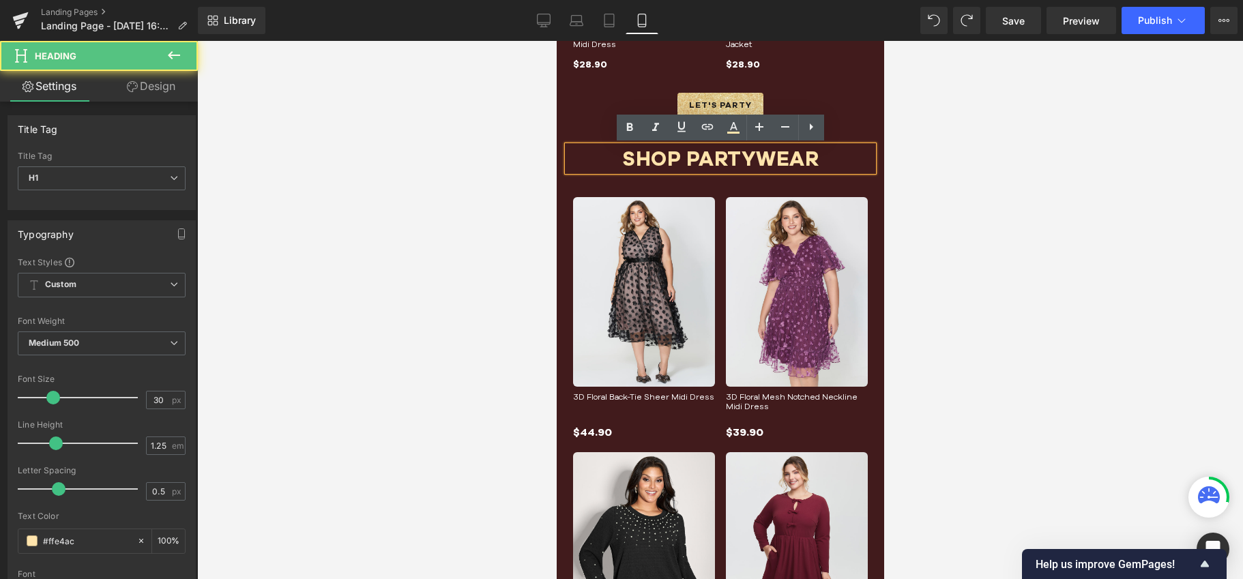
click at [664, 153] on h1 "SHOP PARTYWEAR" at bounding box center [720, 159] width 306 height 26
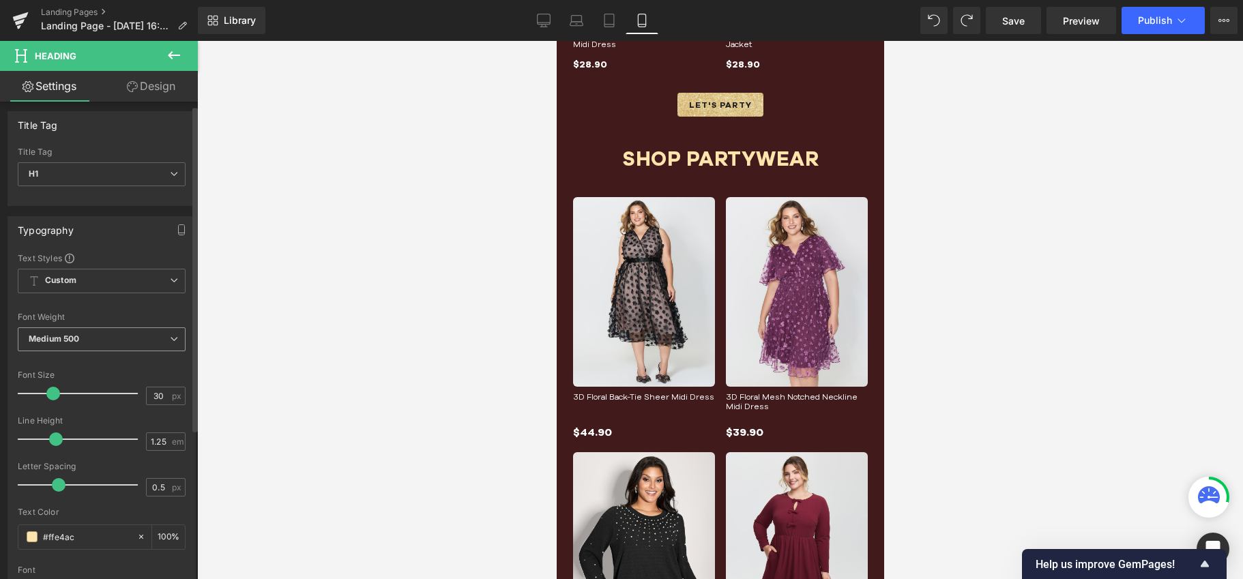
scroll to position [5, 0]
click at [160, 390] on input "30" at bounding box center [159, 394] width 24 height 17
click at [150, 393] on input "30" at bounding box center [159, 394] width 24 height 17
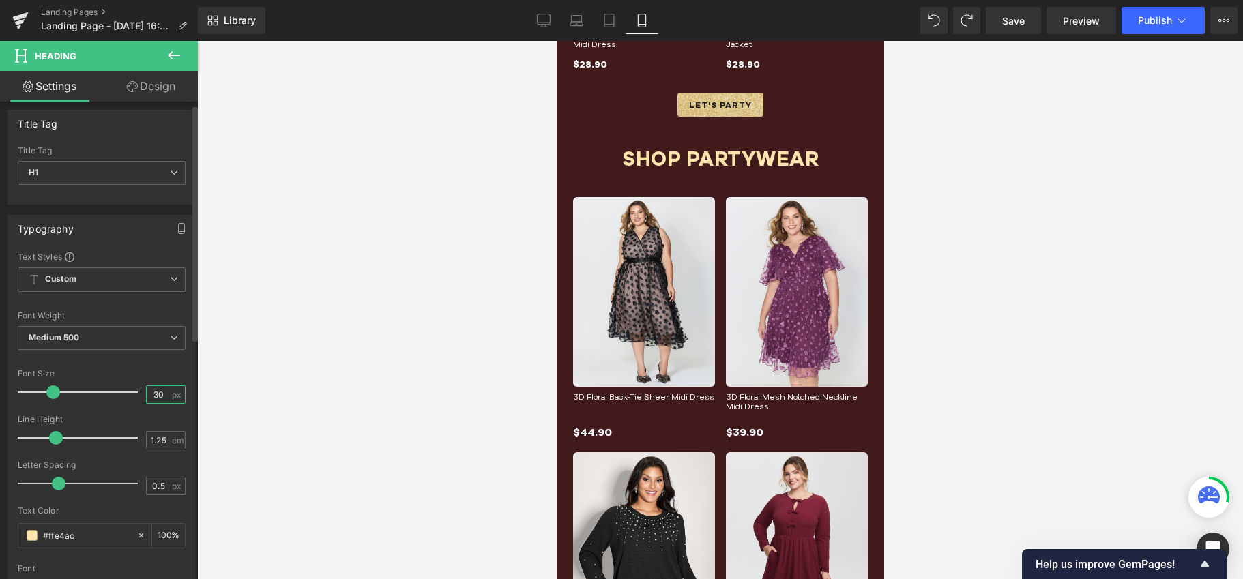
click at [150, 393] on input "30" at bounding box center [159, 394] width 24 height 17
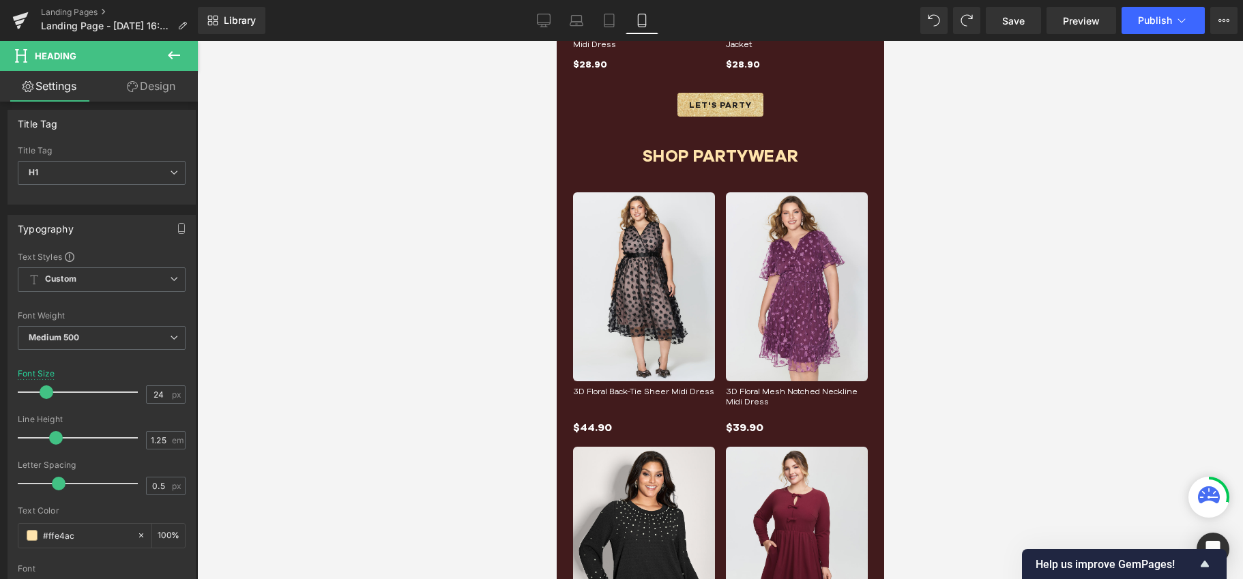
click at [220, 385] on div at bounding box center [720, 310] width 1046 height 538
drag, startPoint x: 1018, startPoint y: 27, endPoint x: 205, endPoint y: 295, distance: 856.0
click at [1018, 27] on span "Save" at bounding box center [1013, 21] width 23 height 14
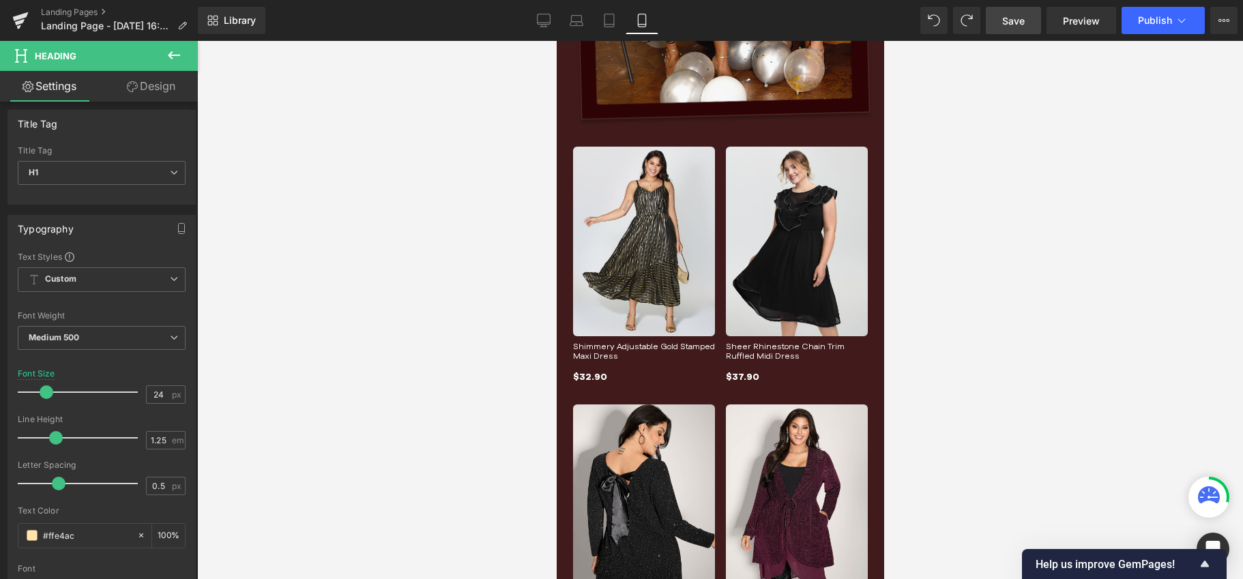
scroll to position [1468, 0]
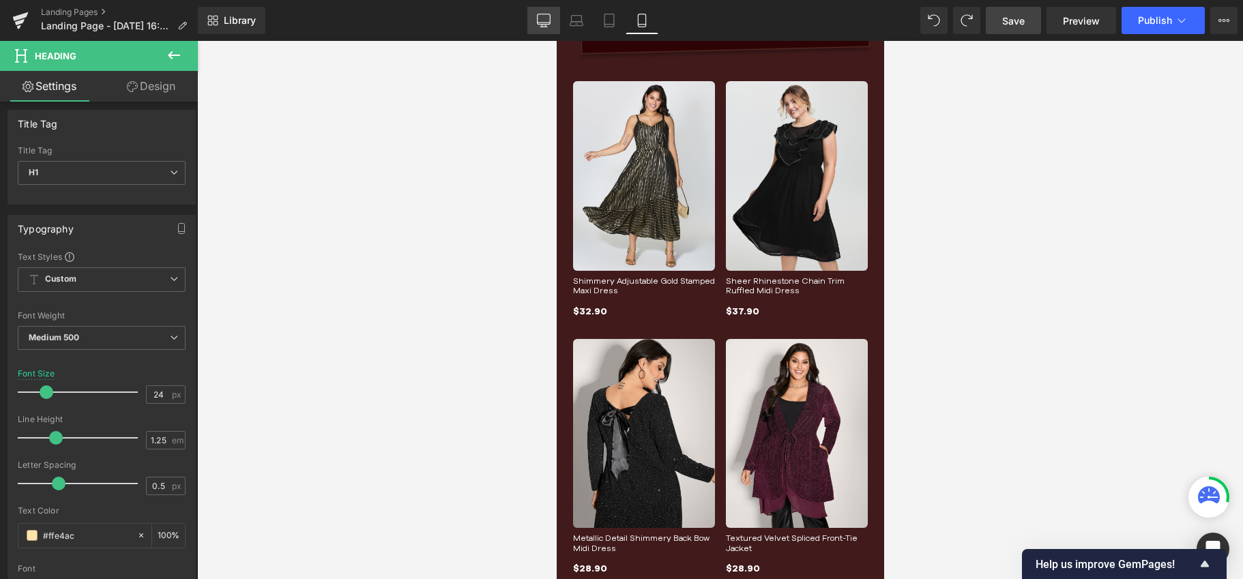
click at [537, 21] on icon at bounding box center [544, 21] width 14 height 14
type input "30"
type input "100"
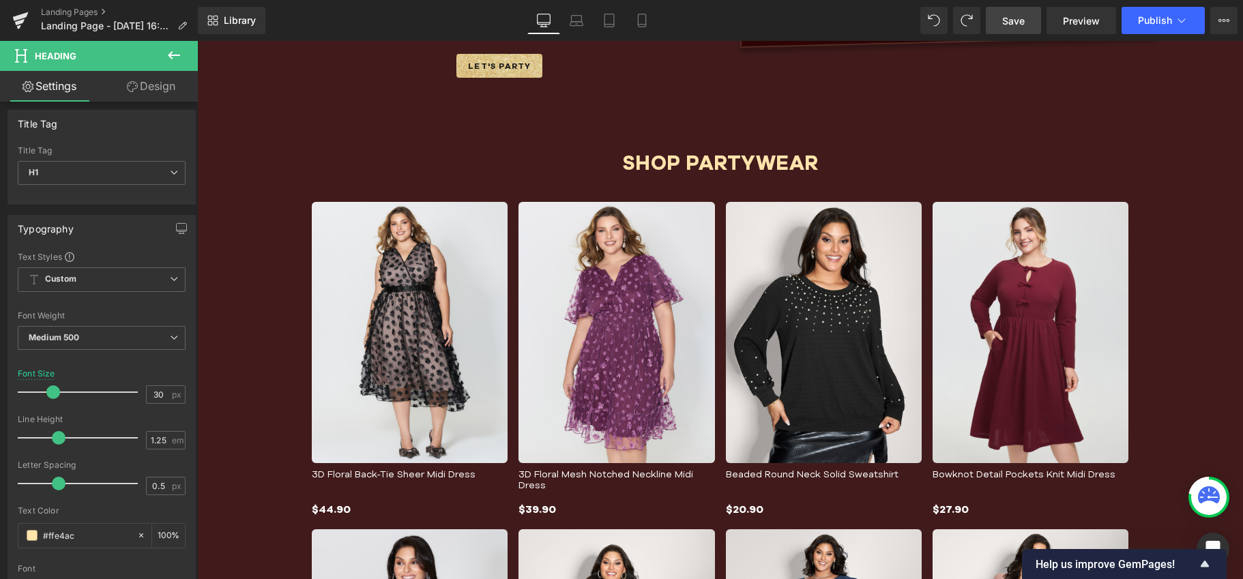
scroll to position [1800, 0]
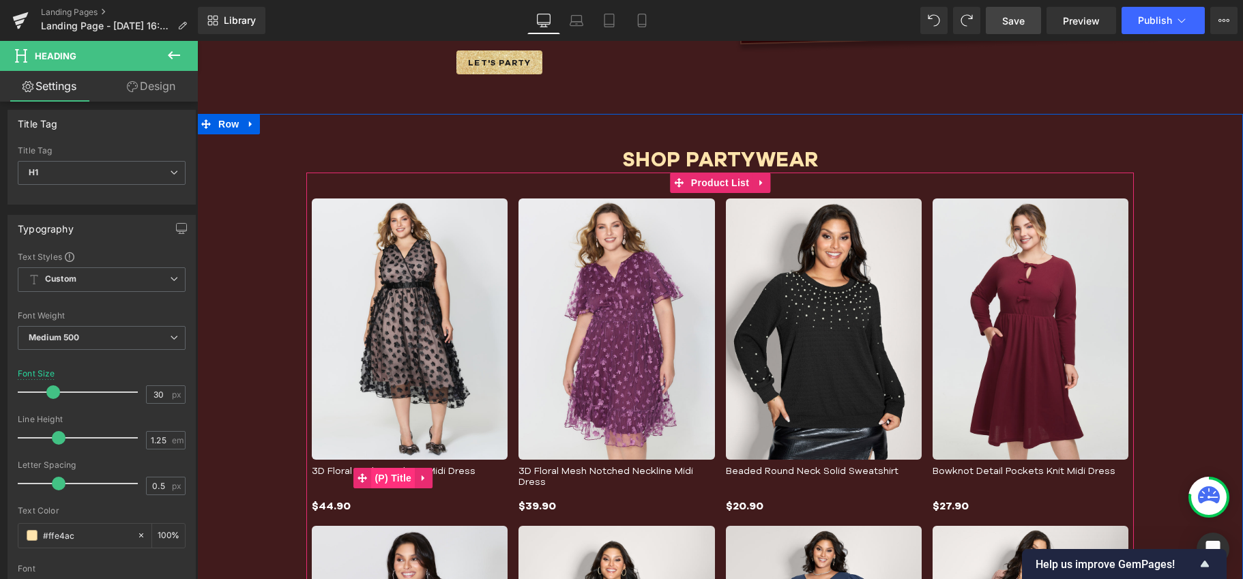
click at [380, 471] on span "(P) Title" at bounding box center [393, 478] width 44 height 20
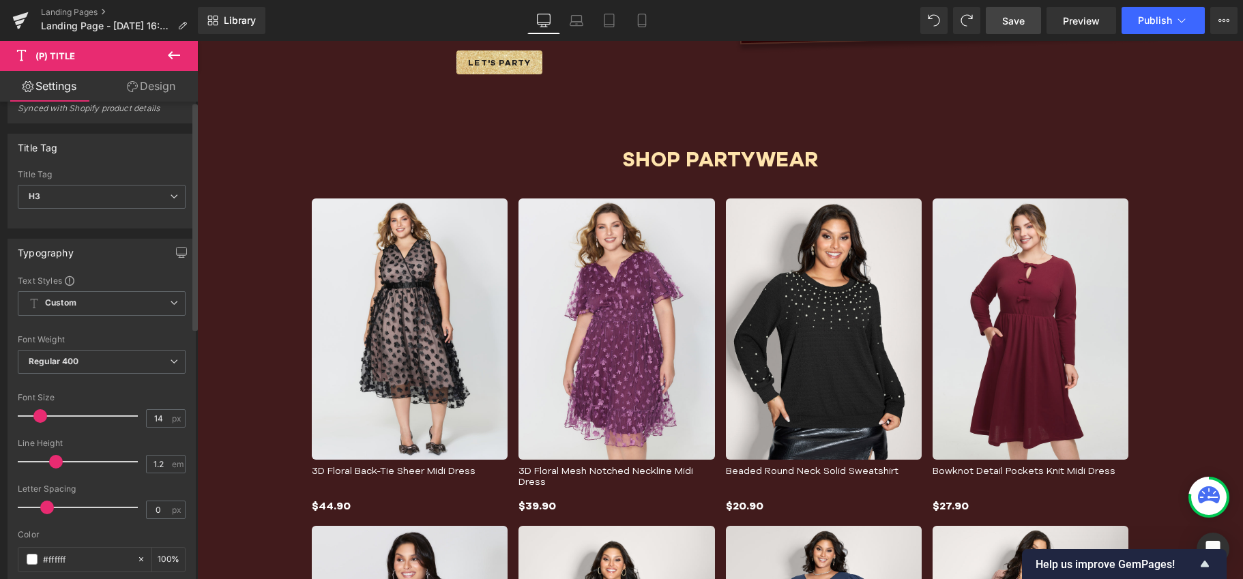
scroll to position [0, 0]
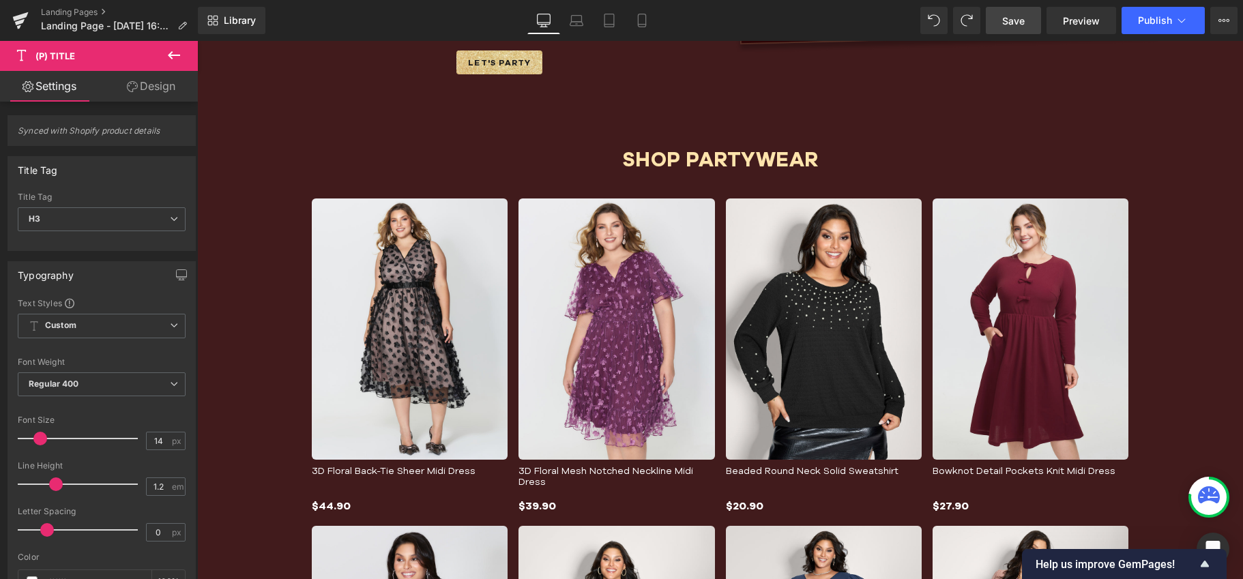
click at [144, 91] on link "Design" at bounding box center [151, 86] width 99 height 31
click at [349, 320] on img at bounding box center [410, 328] width 196 height 261
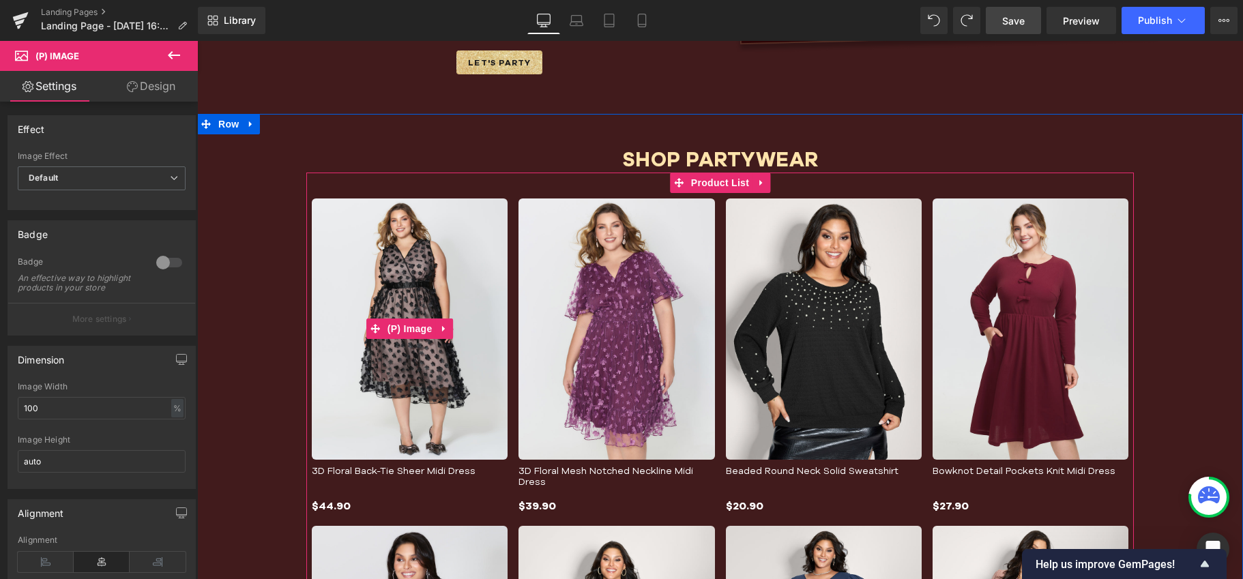
click at [408, 253] on img at bounding box center [410, 328] width 196 height 261
click at [702, 183] on span "Product List" at bounding box center [719, 183] width 65 height 20
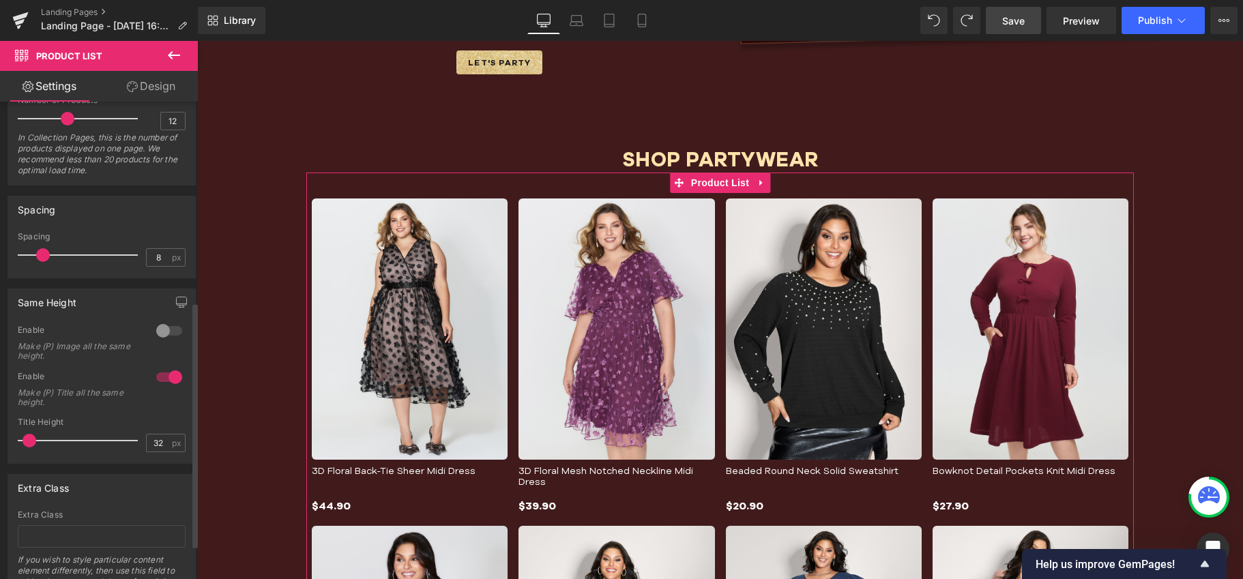
scroll to position [389, 0]
click at [168, 379] on div at bounding box center [169, 377] width 33 height 22
click at [160, 370] on div at bounding box center [169, 377] width 33 height 22
drag, startPoint x: 171, startPoint y: 375, endPoint x: 151, endPoint y: 374, distance: 20.5
click at [153, 372] on div at bounding box center [169, 377] width 33 height 22
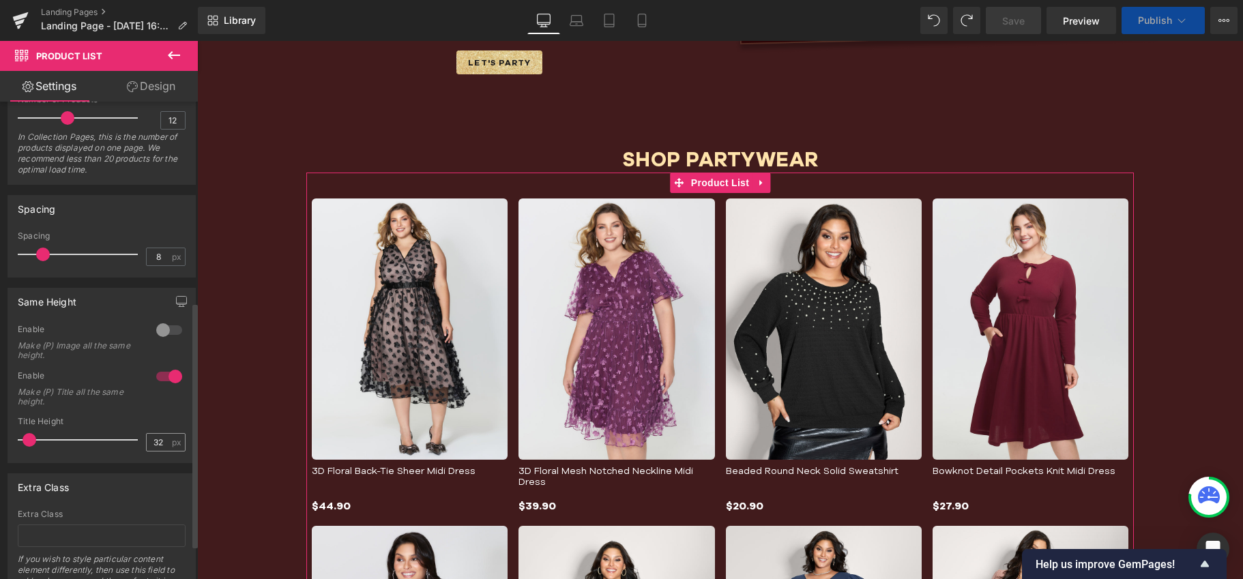
click at [166, 374] on div at bounding box center [169, 377] width 33 height 22
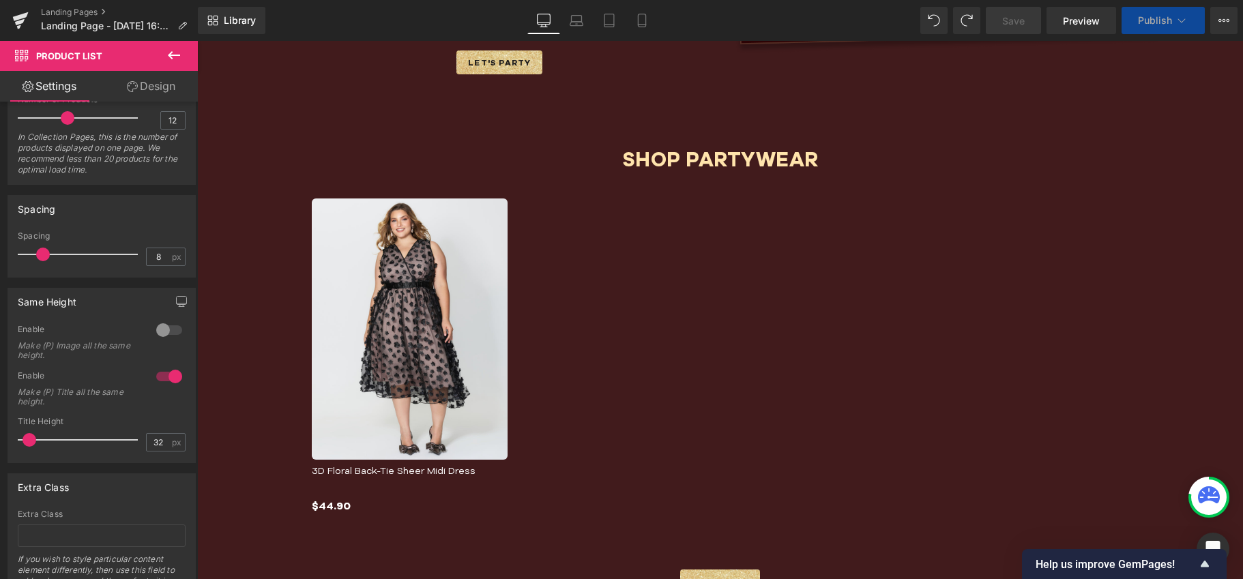
click at [173, 366] on div at bounding box center [169, 377] width 33 height 22
click at [125, 324] on div "Enable Make (P) Image all the same height." at bounding box center [102, 347] width 168 height 46
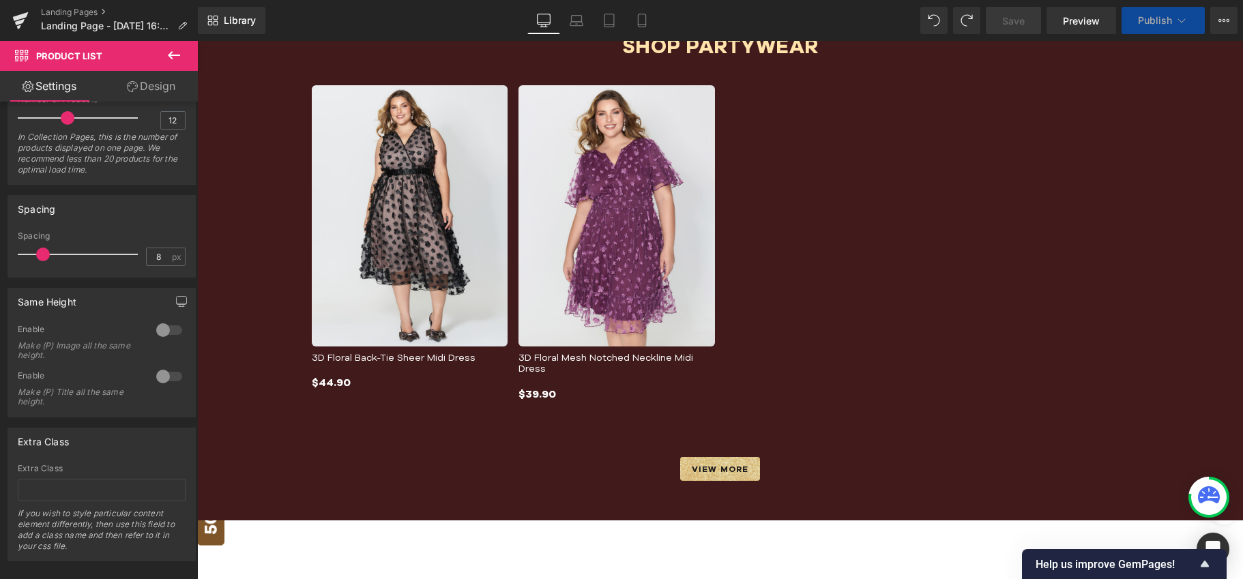
scroll to position [409, 0]
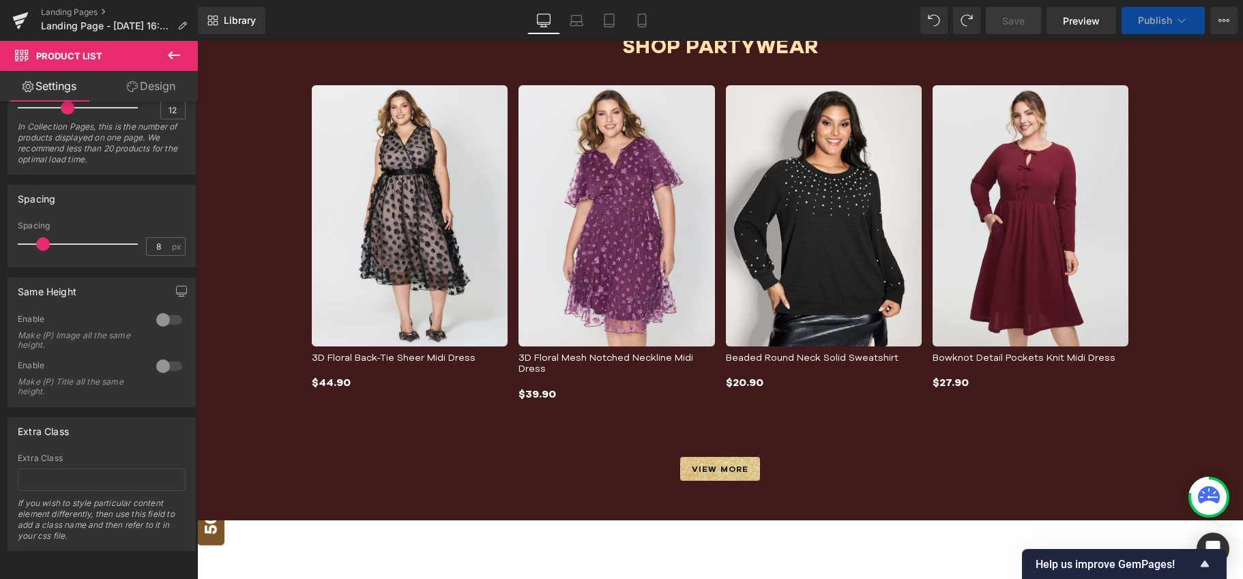
click at [1005, 26] on span "Save" at bounding box center [1013, 21] width 23 height 14
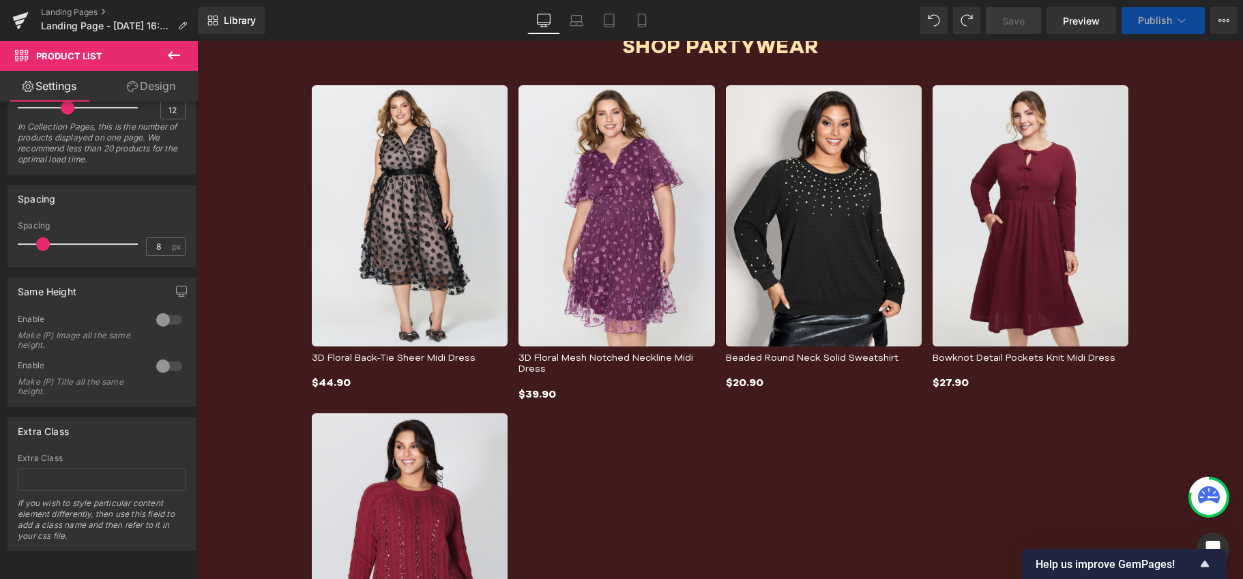
scroll to position [2980, 0]
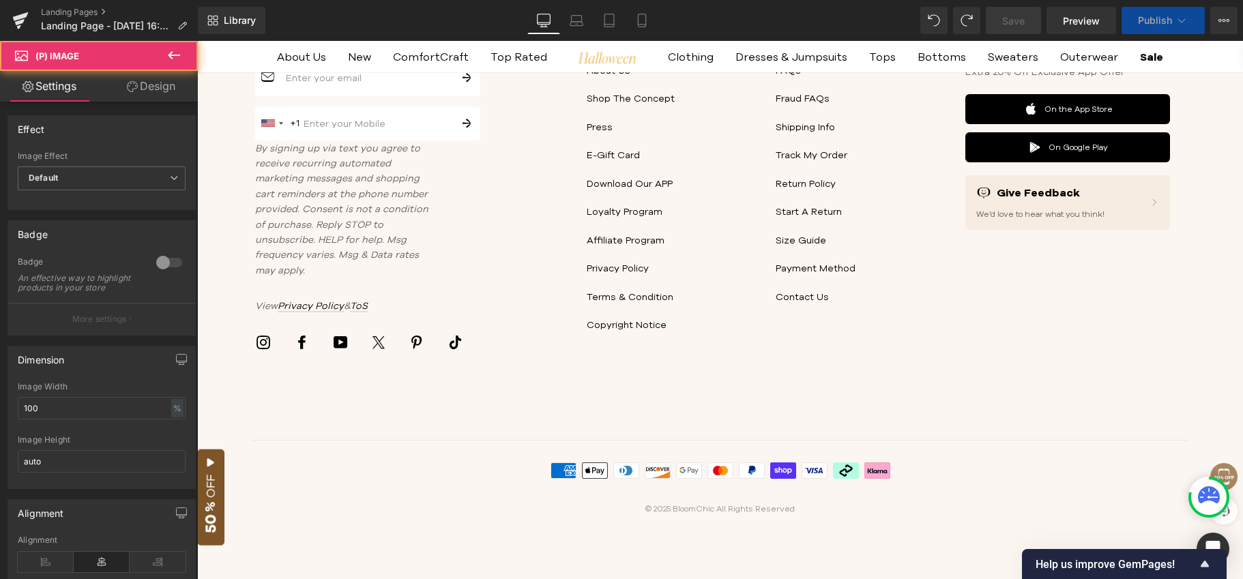
click at [1009, 22] on span "Save" at bounding box center [1013, 21] width 23 height 14
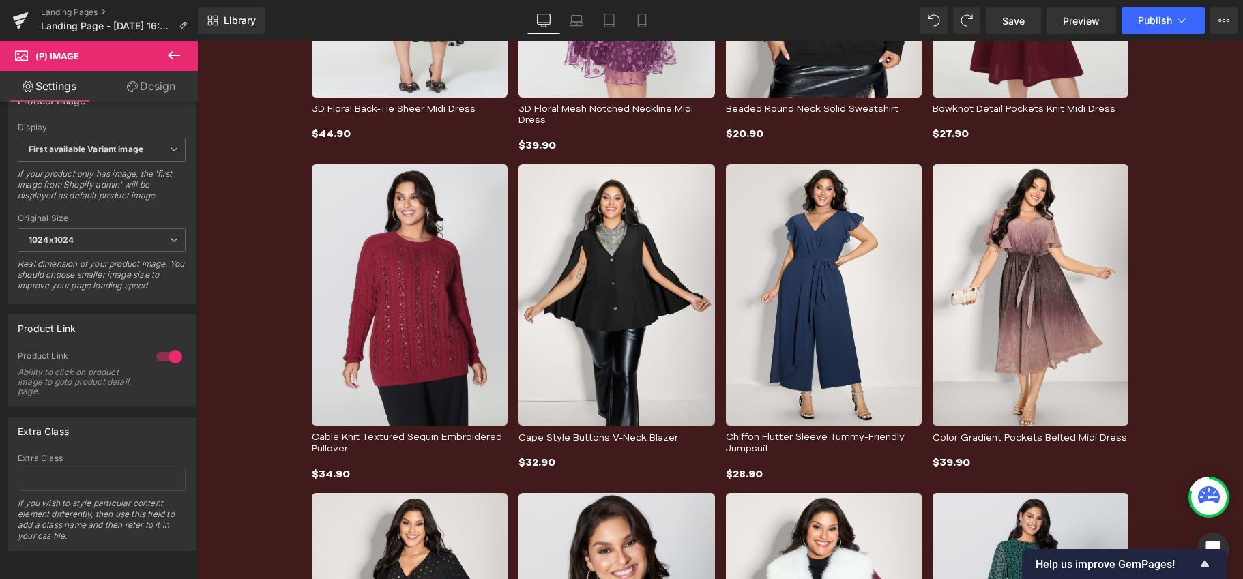
scroll to position [1732, 0]
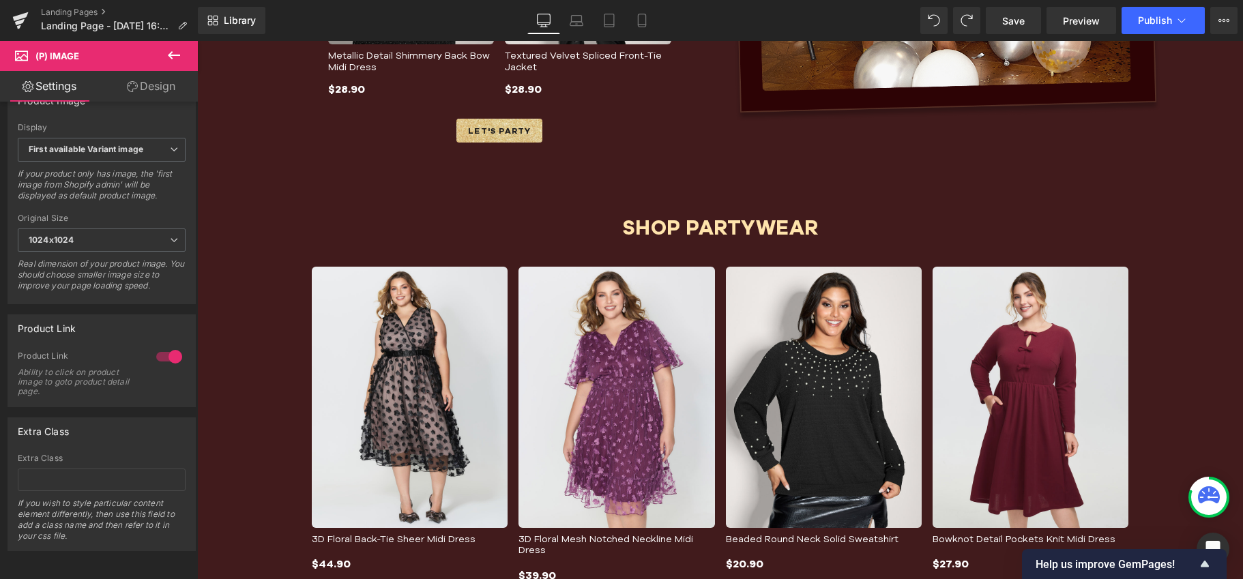
click at [197, 41] on div at bounding box center [197, 41] width 0 height 0
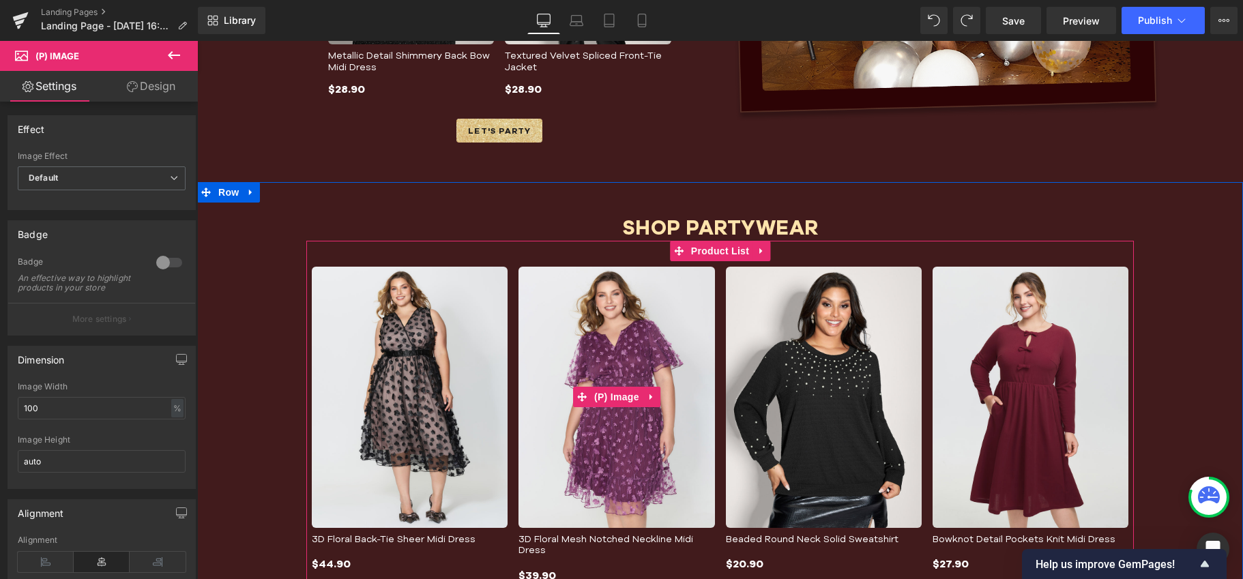
click at [621, 280] on img at bounding box center [616, 397] width 196 height 261
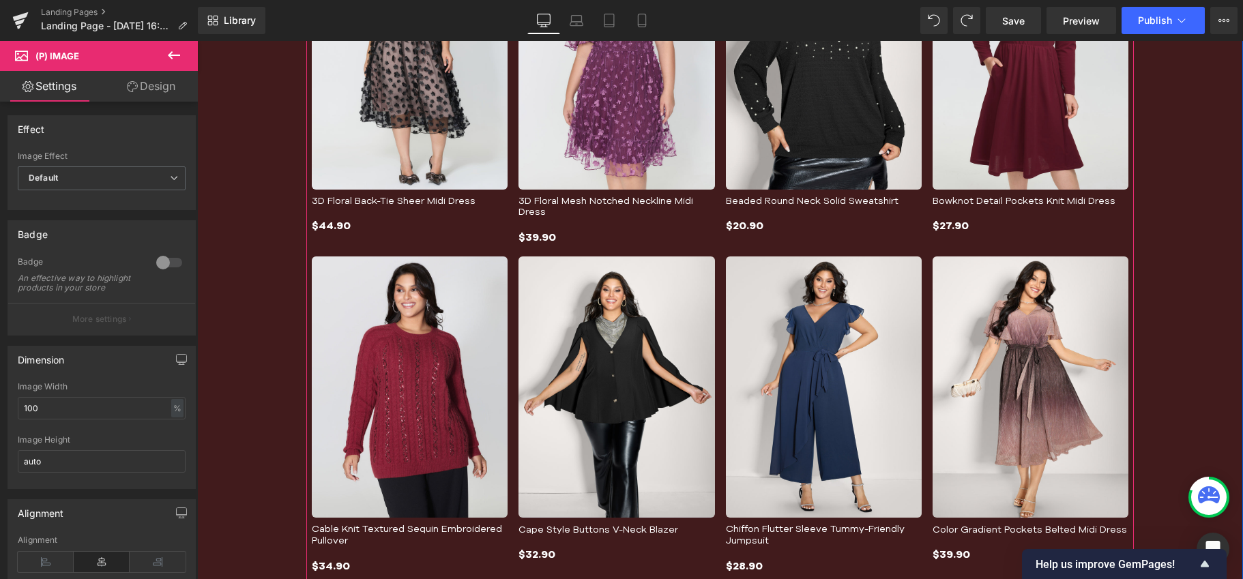
scroll to position [1918, 0]
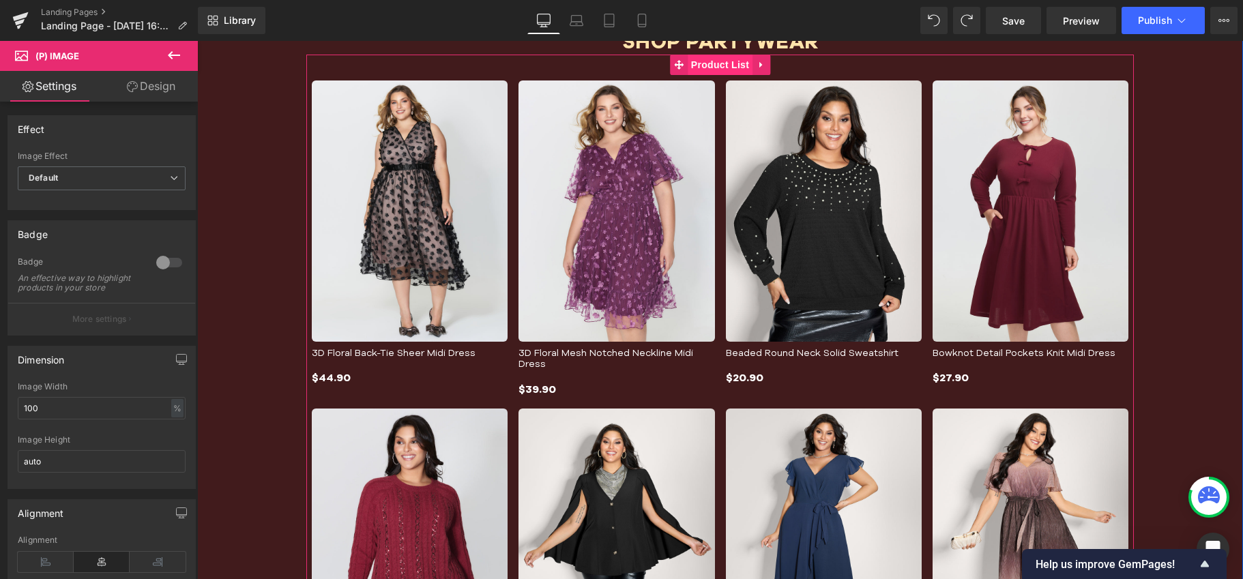
click at [710, 60] on span "Product List" at bounding box center [719, 65] width 65 height 20
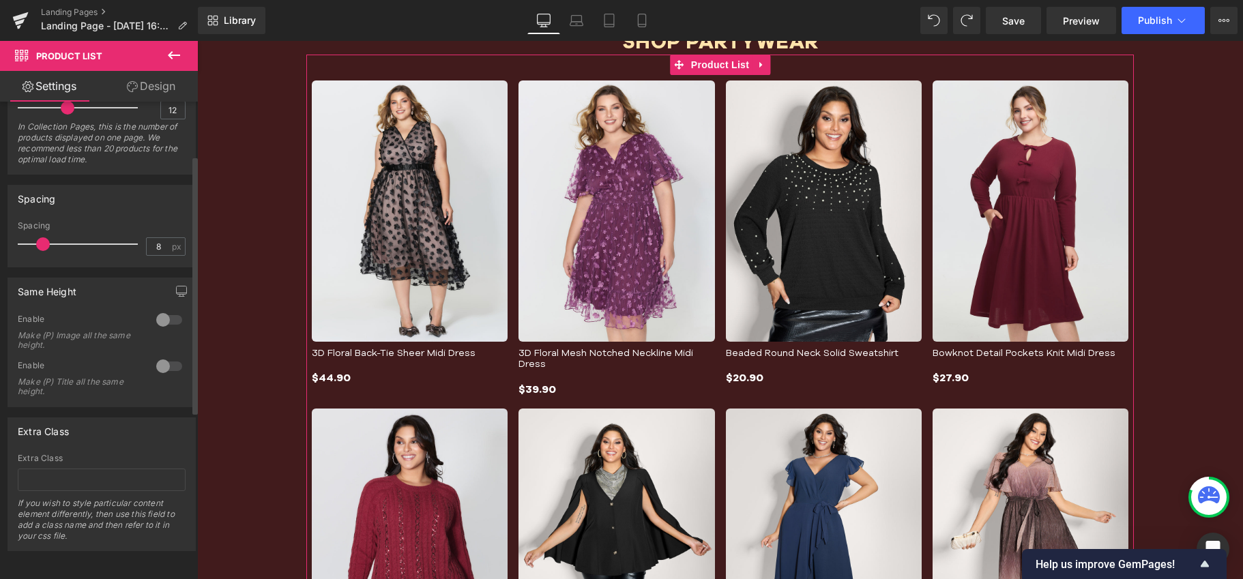
scroll to position [5, 0]
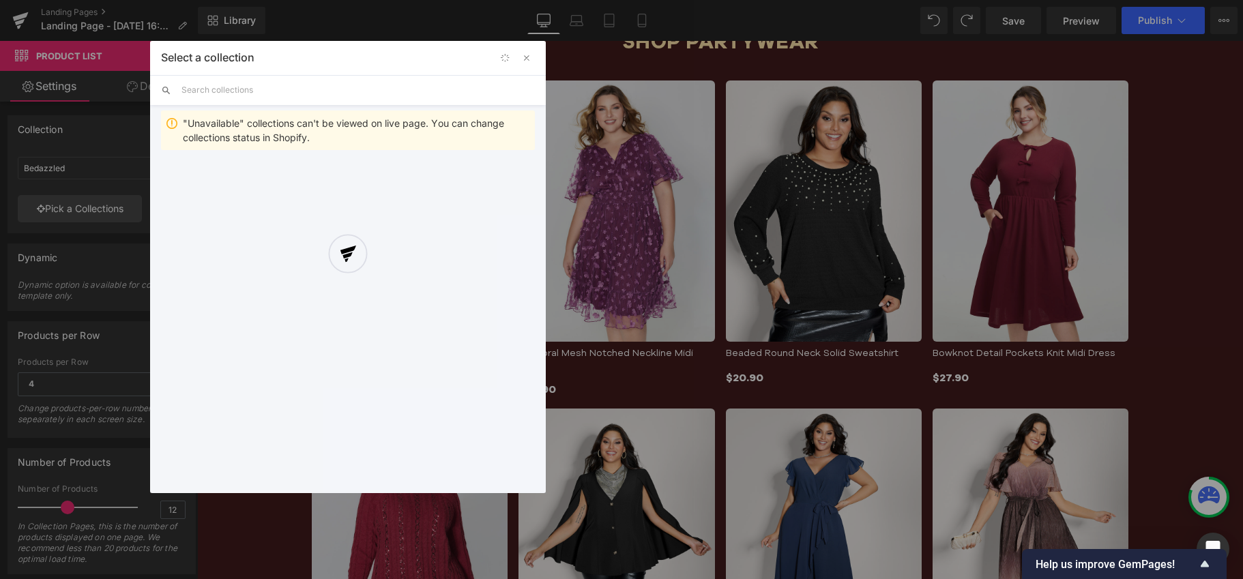
click at [528, 59] on div at bounding box center [348, 267] width 396 height 452
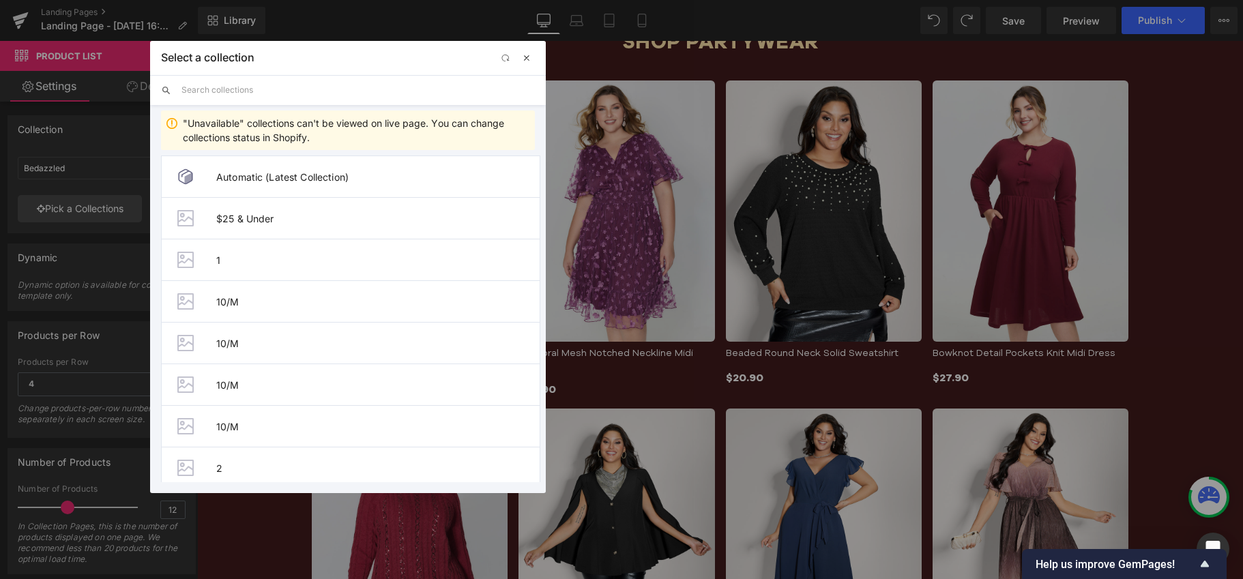
click at [523, 61] on span "button" at bounding box center [526, 58] width 11 height 11
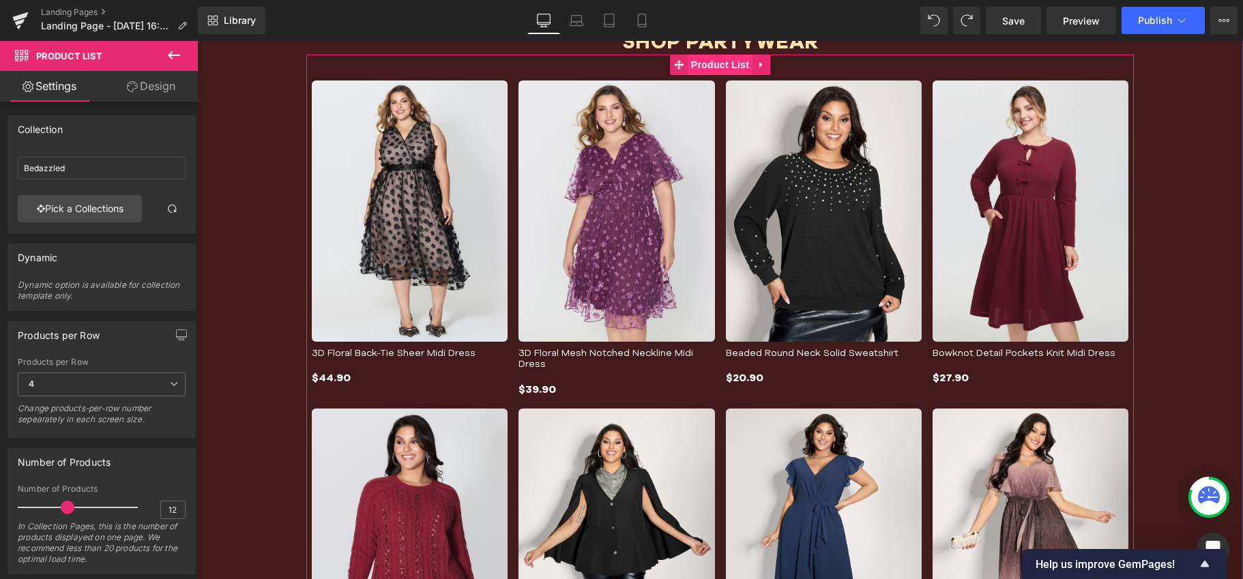
click at [692, 63] on span "Product List" at bounding box center [719, 65] width 65 height 20
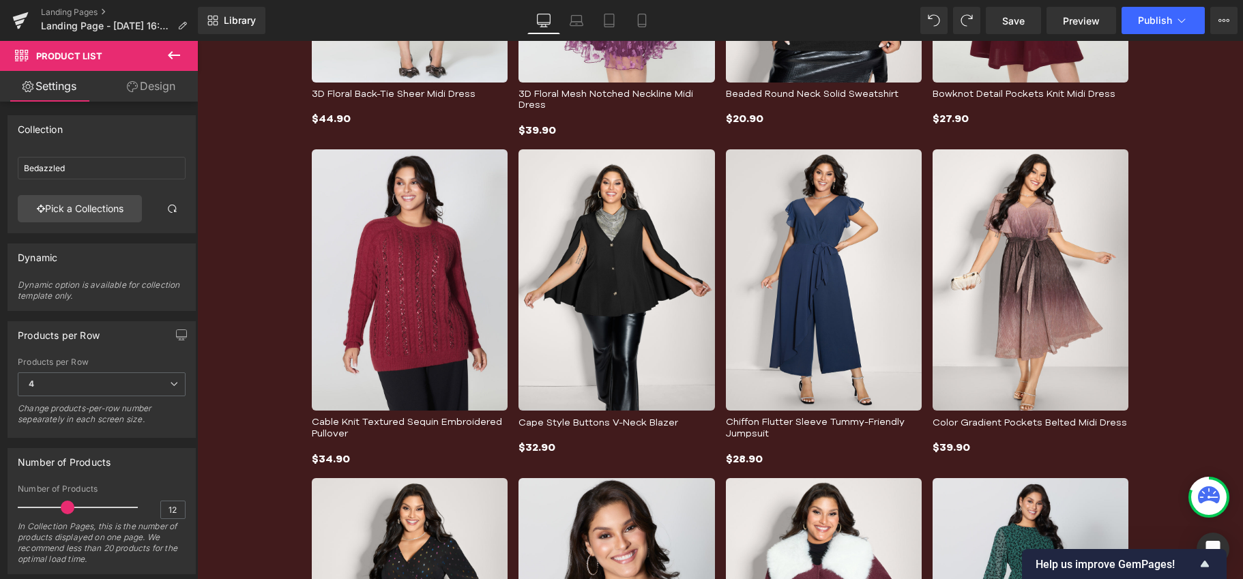
scroll to position [2199, 0]
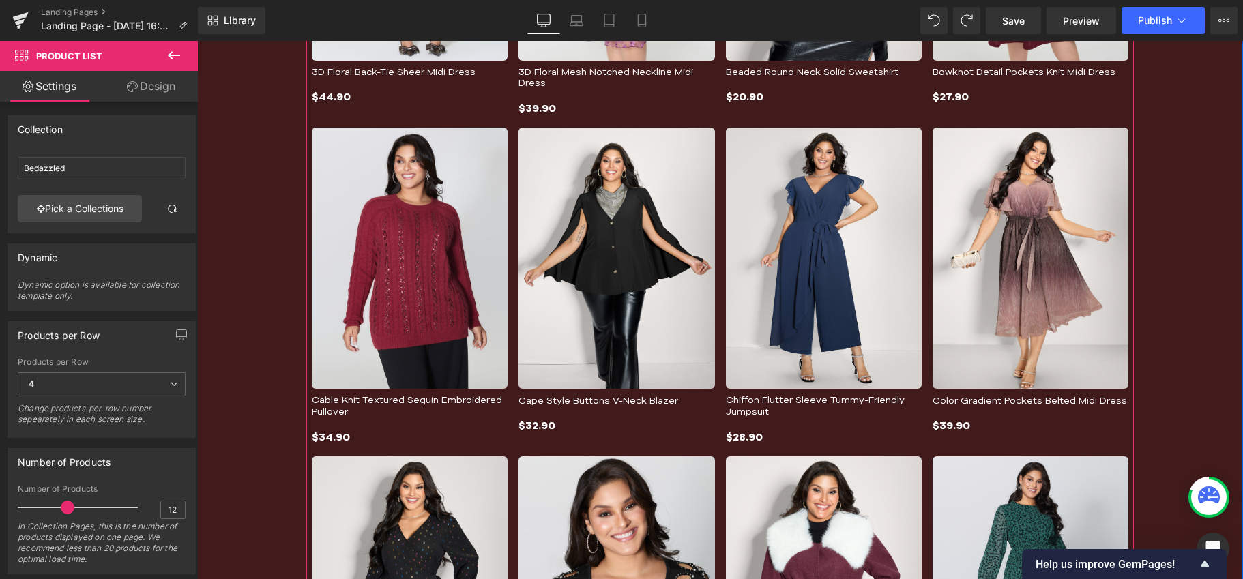
click at [392, 71] on span "(P) Title" at bounding box center [409, 74] width 35 height 16
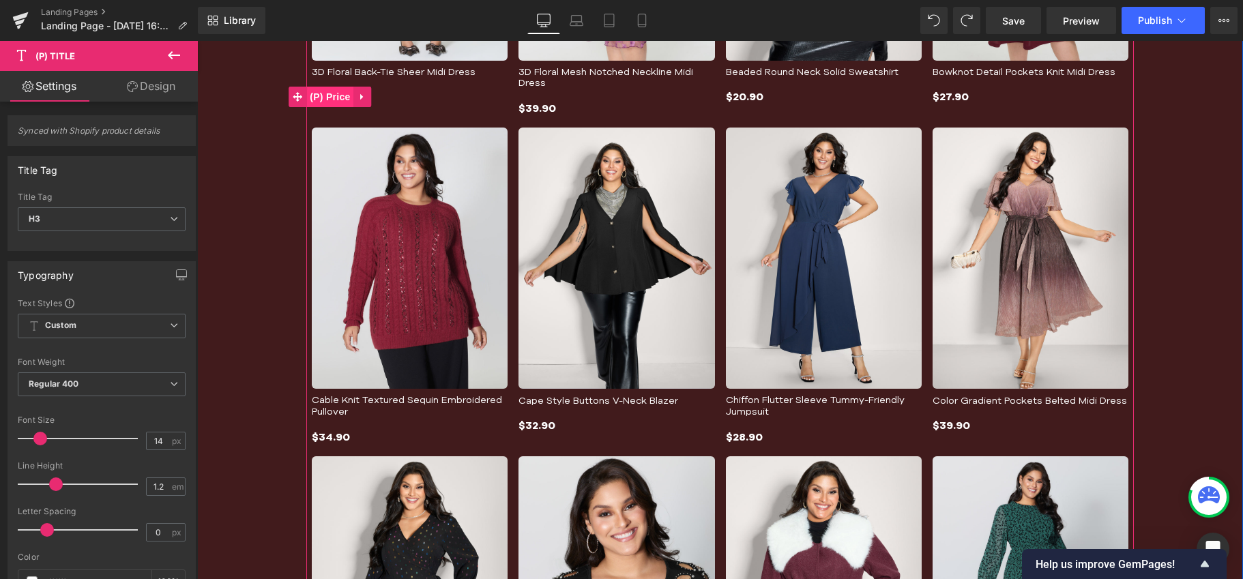
click at [327, 90] on span "(P) Price" at bounding box center [330, 97] width 48 height 20
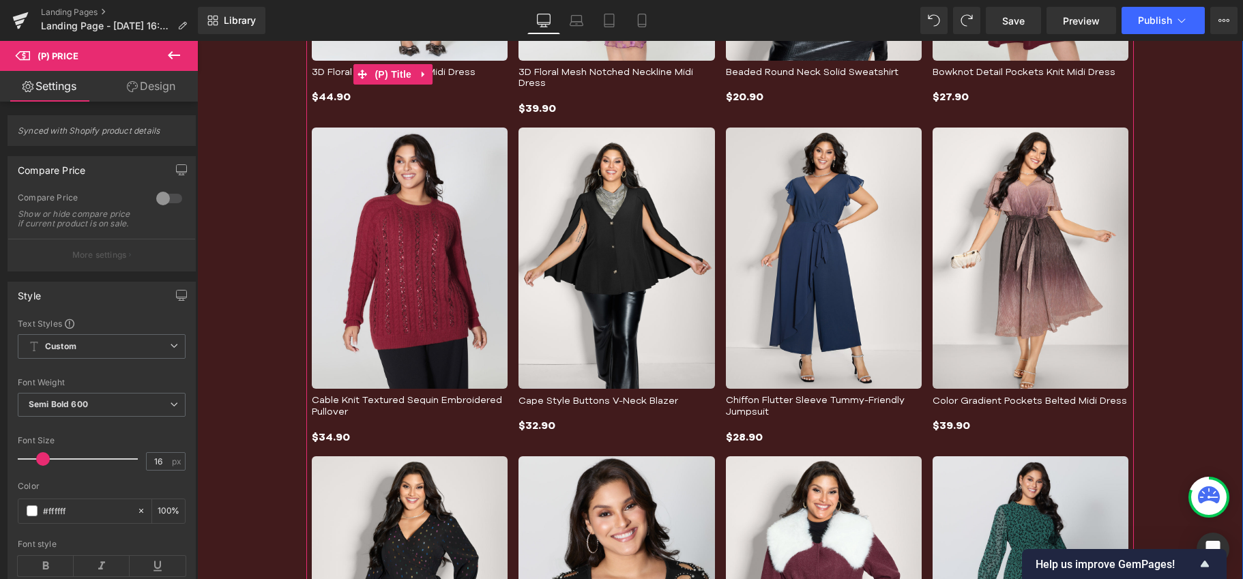
click at [371, 69] on span "(P) Title" at bounding box center [393, 74] width 44 height 20
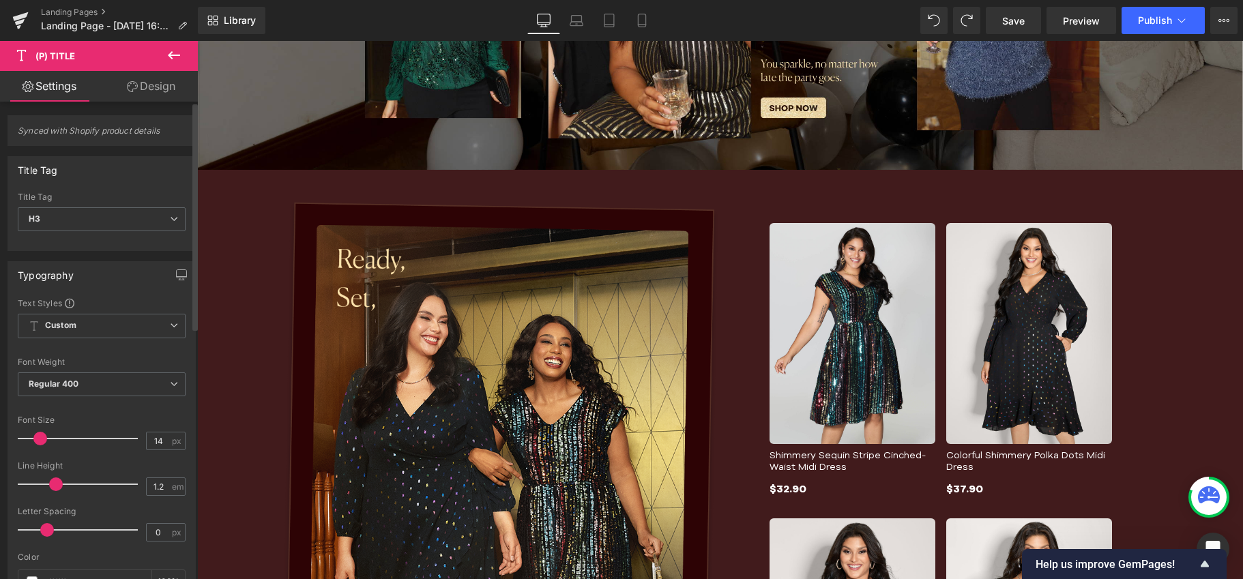
scroll to position [316, 0]
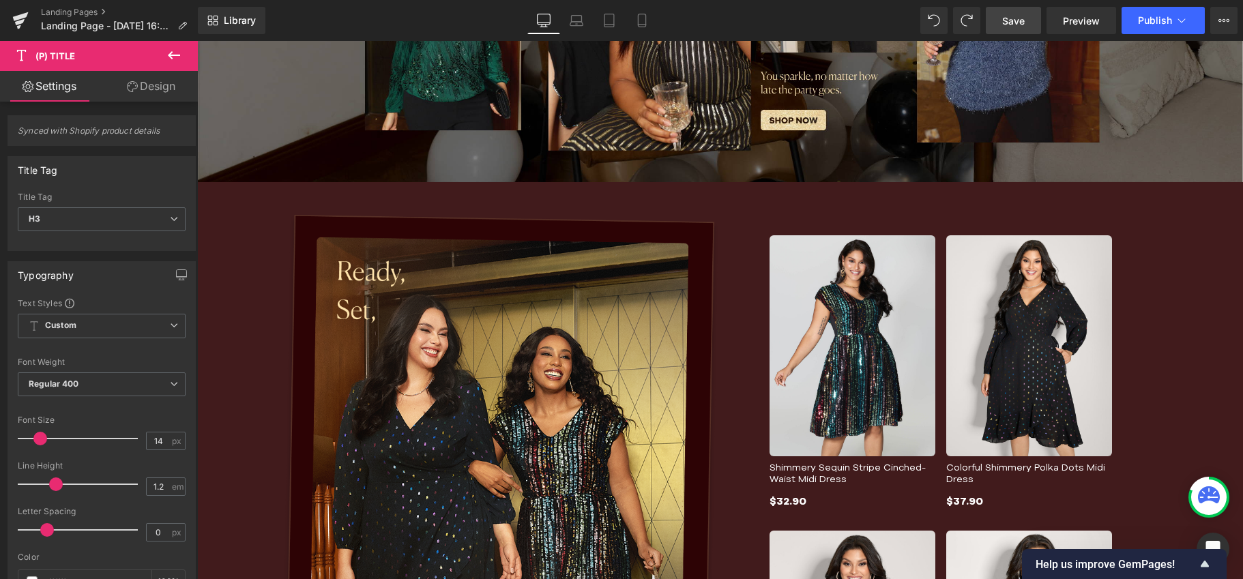
click at [1013, 20] on span "Save" at bounding box center [1013, 21] width 23 height 14
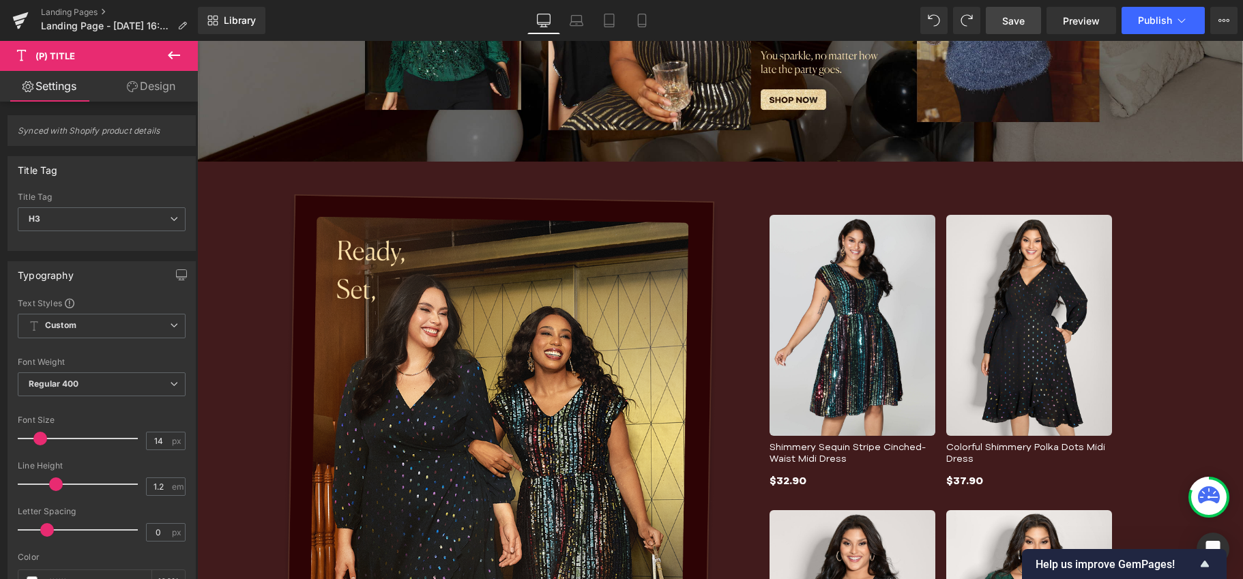
scroll to position [0, 0]
